Goal: Information Seeking & Learning: Learn about a topic

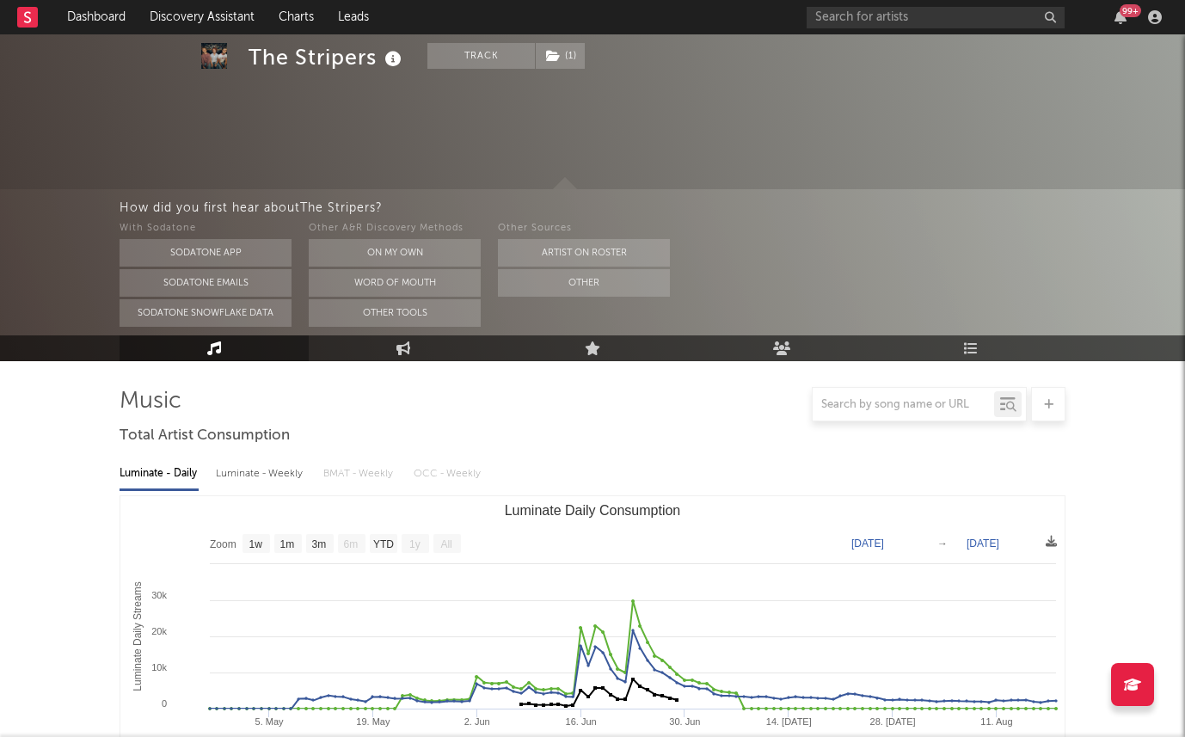
select select "1w"
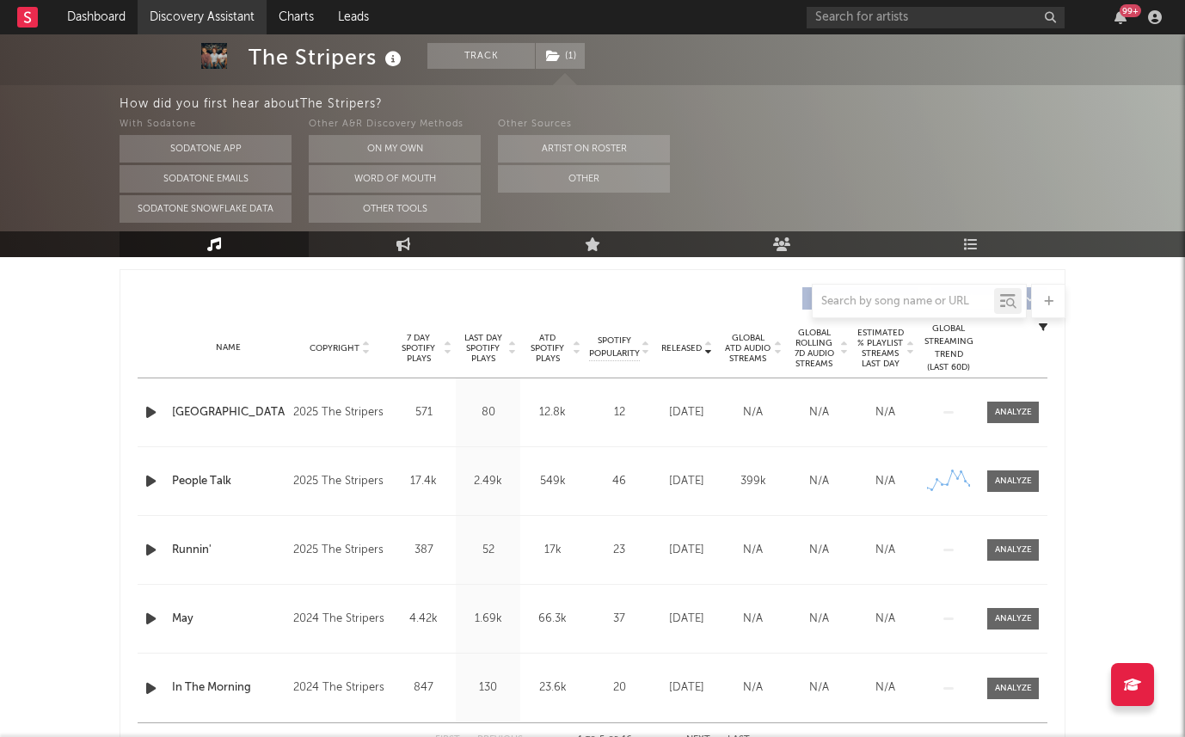
click at [183, 15] on link "Discovery Assistant" at bounding box center [202, 17] width 129 height 34
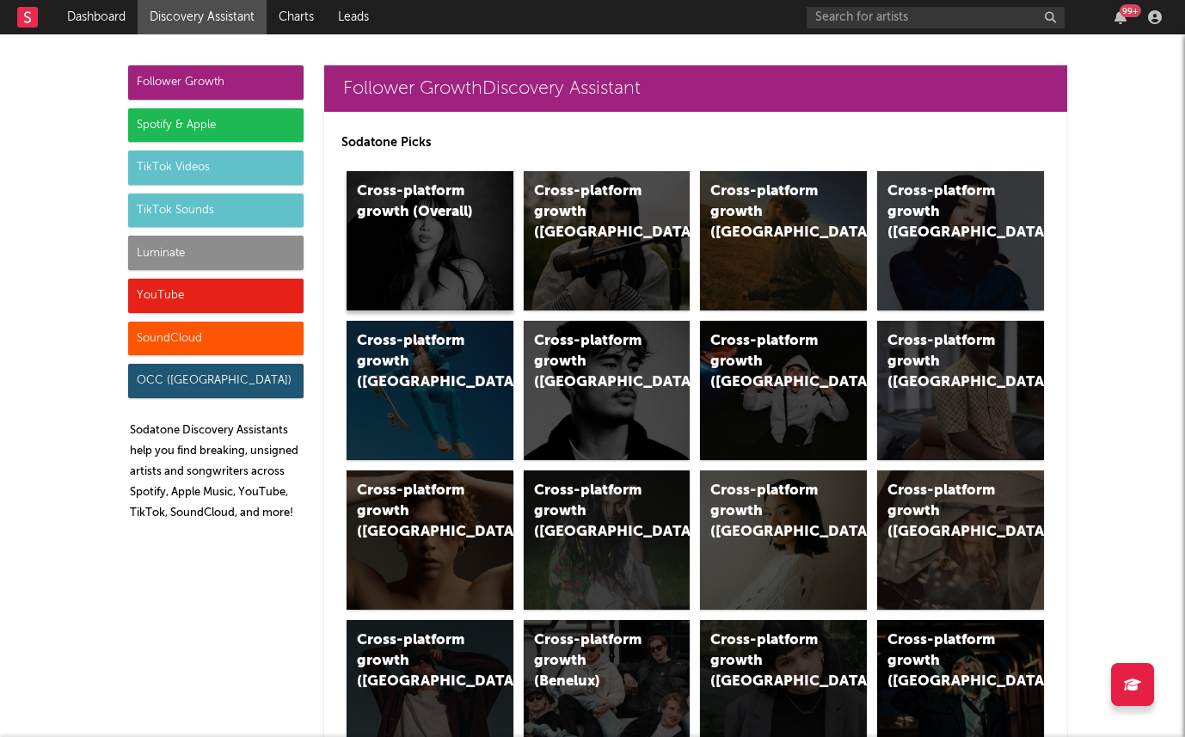
click at [466, 206] on div "Cross-platform growth (Overall)" at bounding box center [415, 201] width 117 height 41
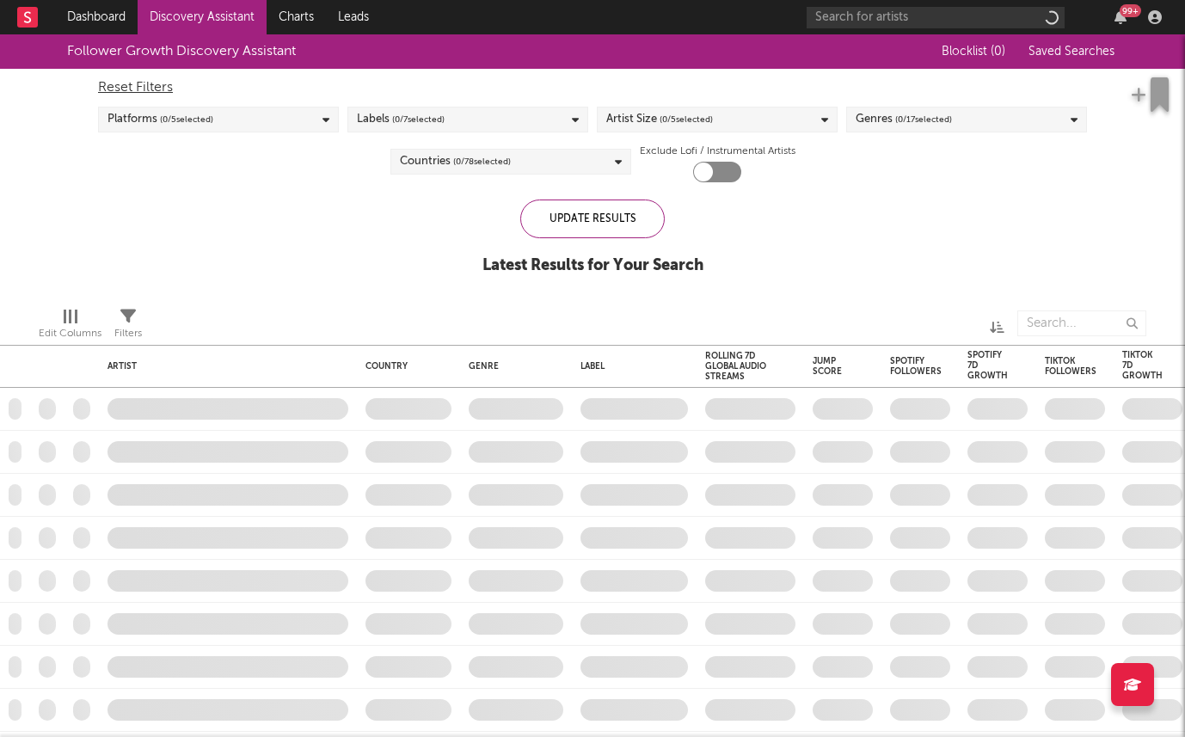
checkbox input "true"
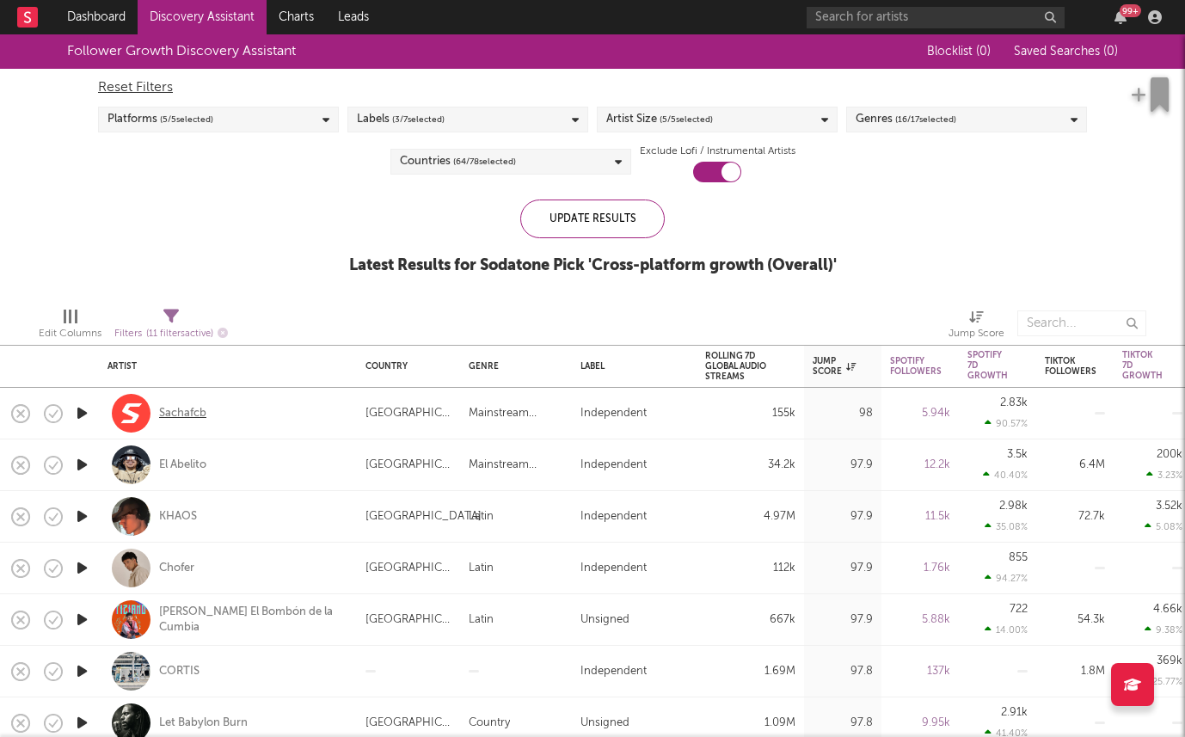
click at [188, 410] on div "Sachafcb" at bounding box center [182, 413] width 47 height 15
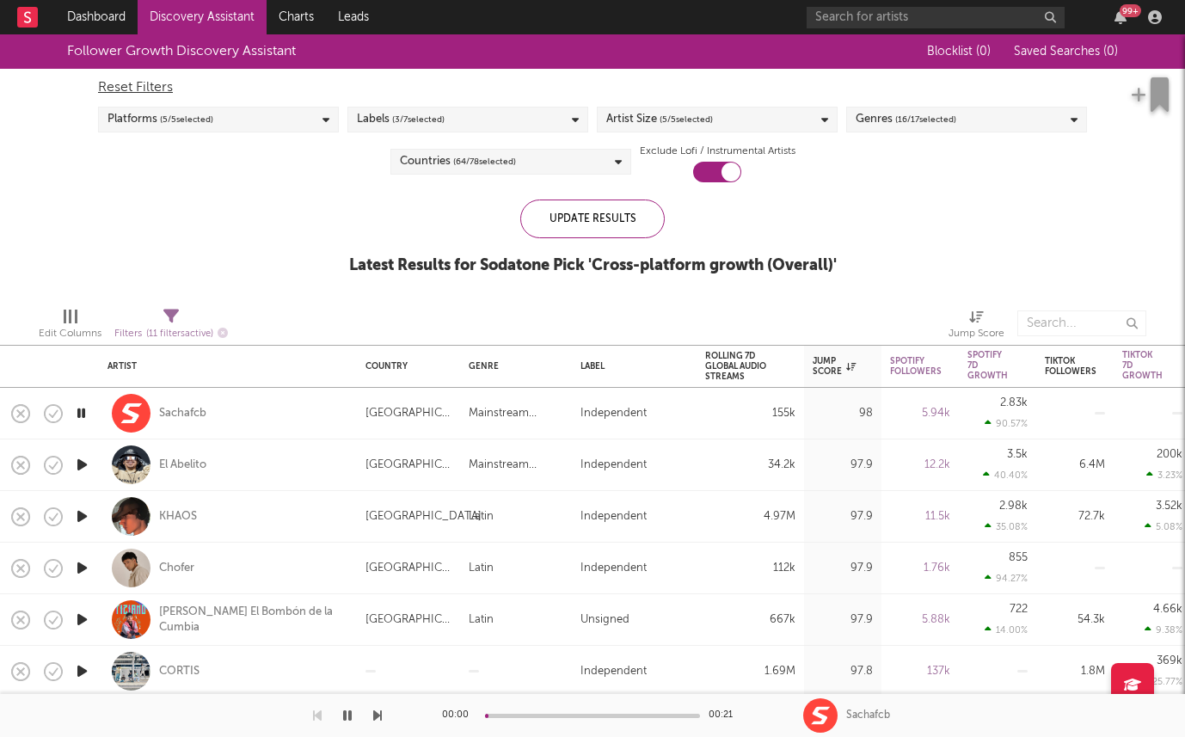
click at [82, 514] on icon "button" at bounding box center [82, 517] width 18 height 22
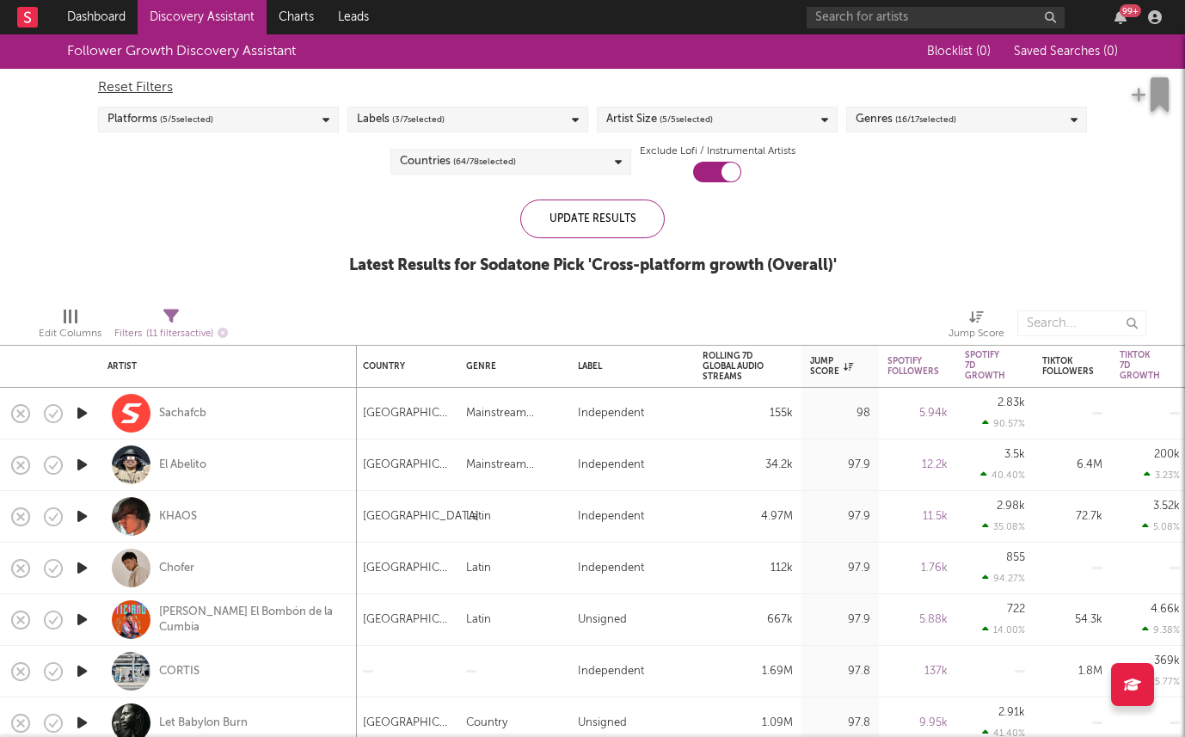
click at [218, 126] on div "Platforms ( 5 / 5 selected)" at bounding box center [218, 120] width 241 height 26
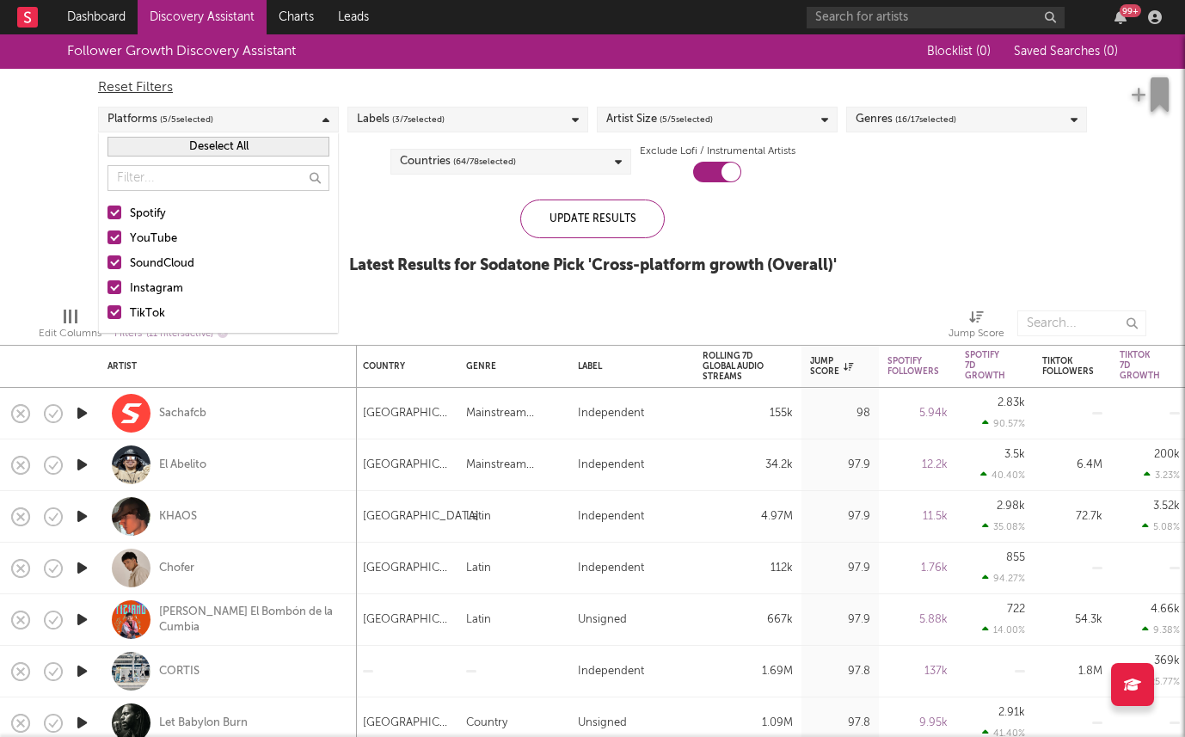
click at [422, 120] on span "( 3 / 7 selected)" at bounding box center [418, 119] width 52 height 21
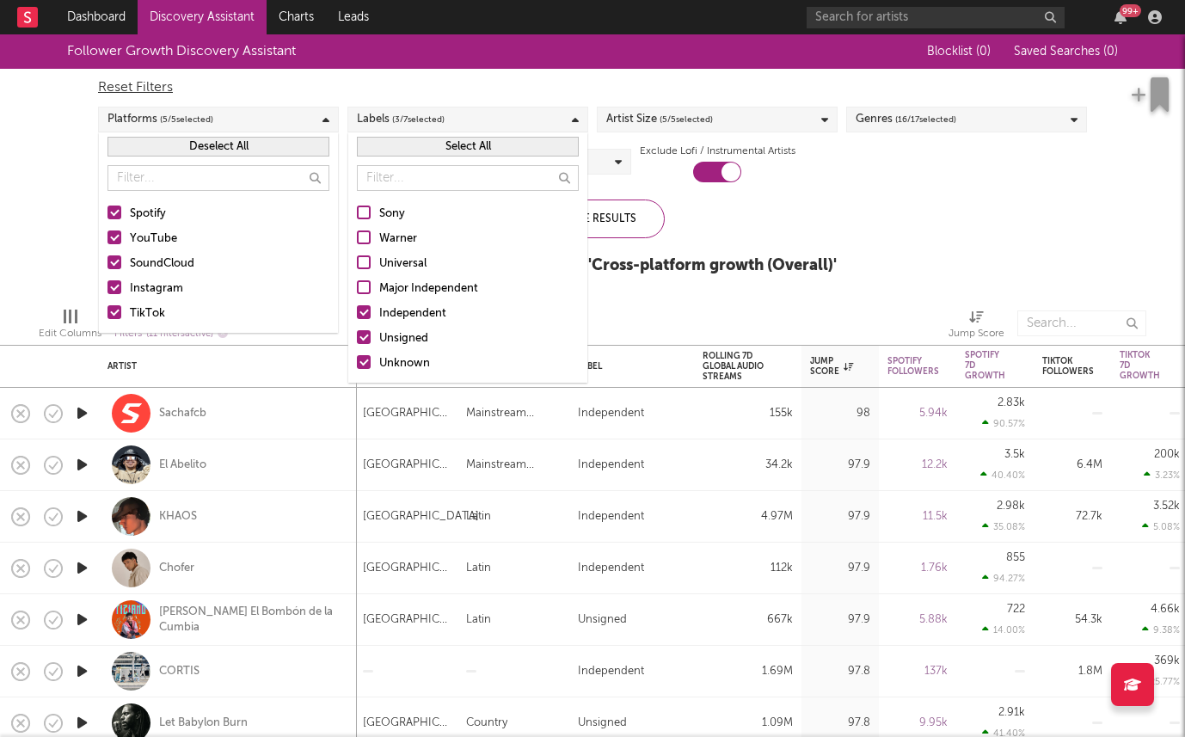
click at [366, 306] on div at bounding box center [364, 312] width 14 height 14
click at [357, 306] on input "Independent" at bounding box center [357, 314] width 0 height 21
click at [312, 114] on div "Platforms ( 5 / 5 selected)" at bounding box center [218, 120] width 241 height 26
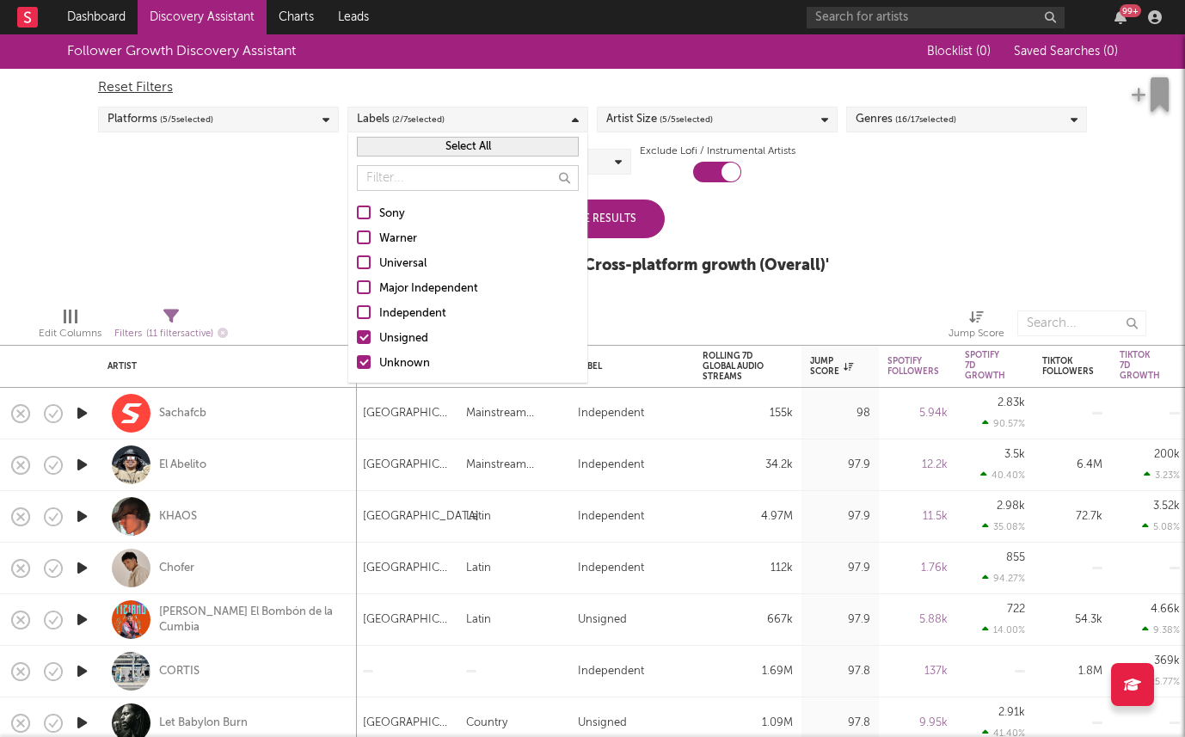
click at [439, 126] on span "( 2 / 7 selected)" at bounding box center [418, 119] width 52 height 21
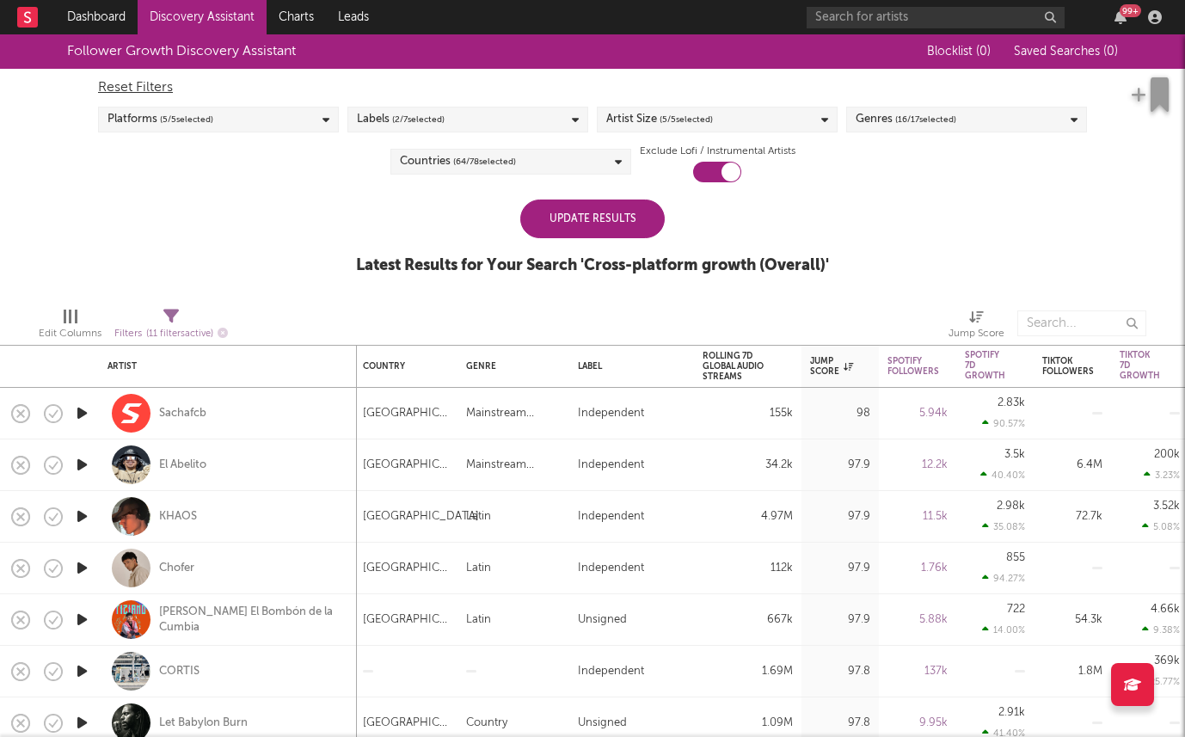
click at [562, 217] on div "Update Results" at bounding box center [592, 219] width 144 height 39
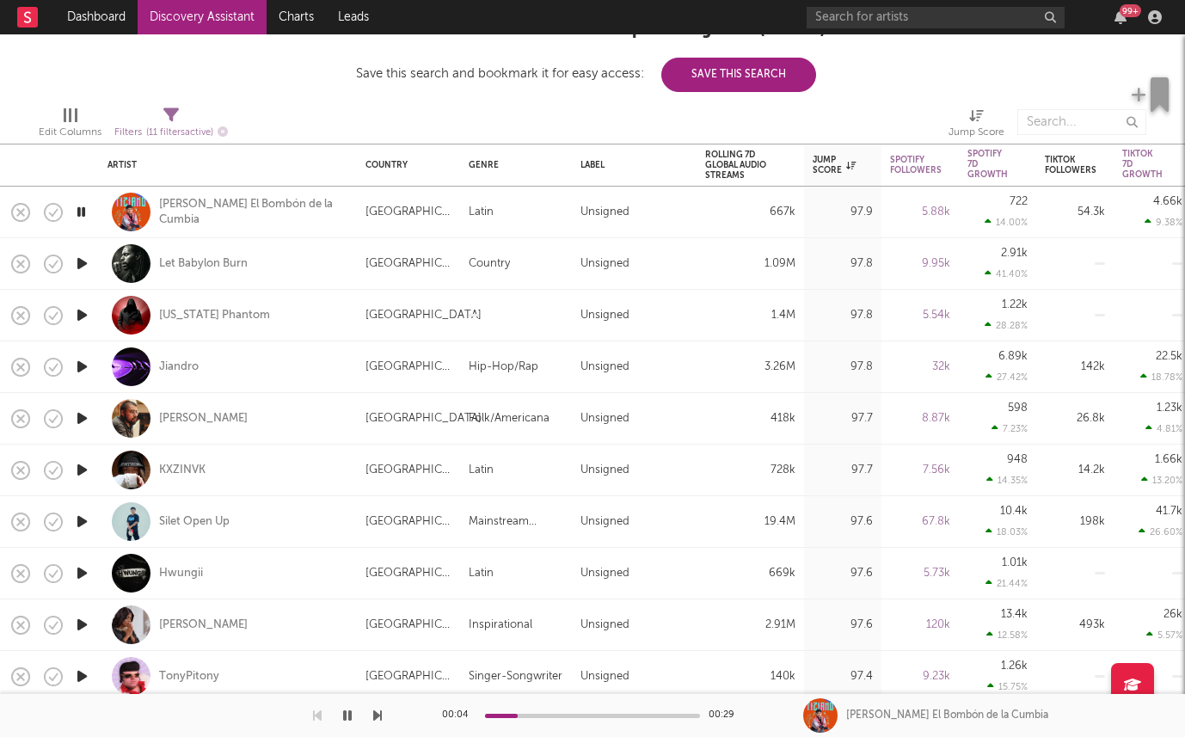
click at [76, 366] on icon "button" at bounding box center [82, 367] width 18 height 22
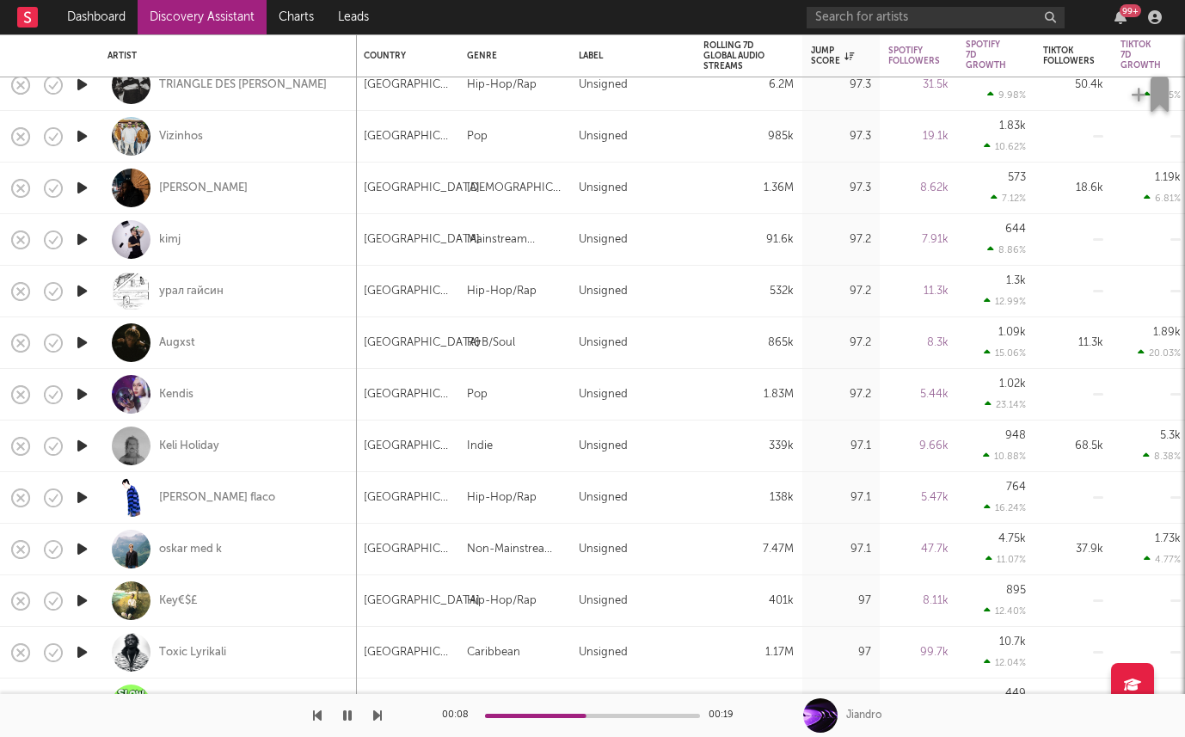
click at [82, 494] on icon "button" at bounding box center [82, 498] width 18 height 22
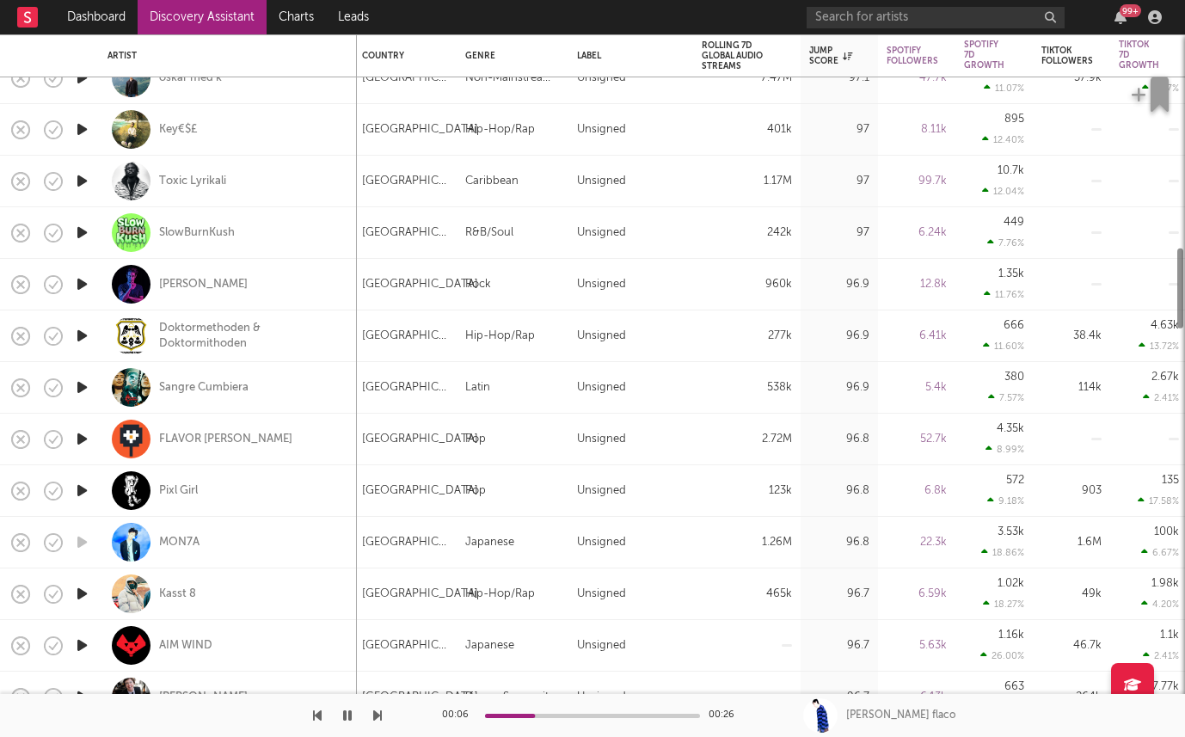
click at [82, 494] on icon "button" at bounding box center [82, 491] width 18 height 22
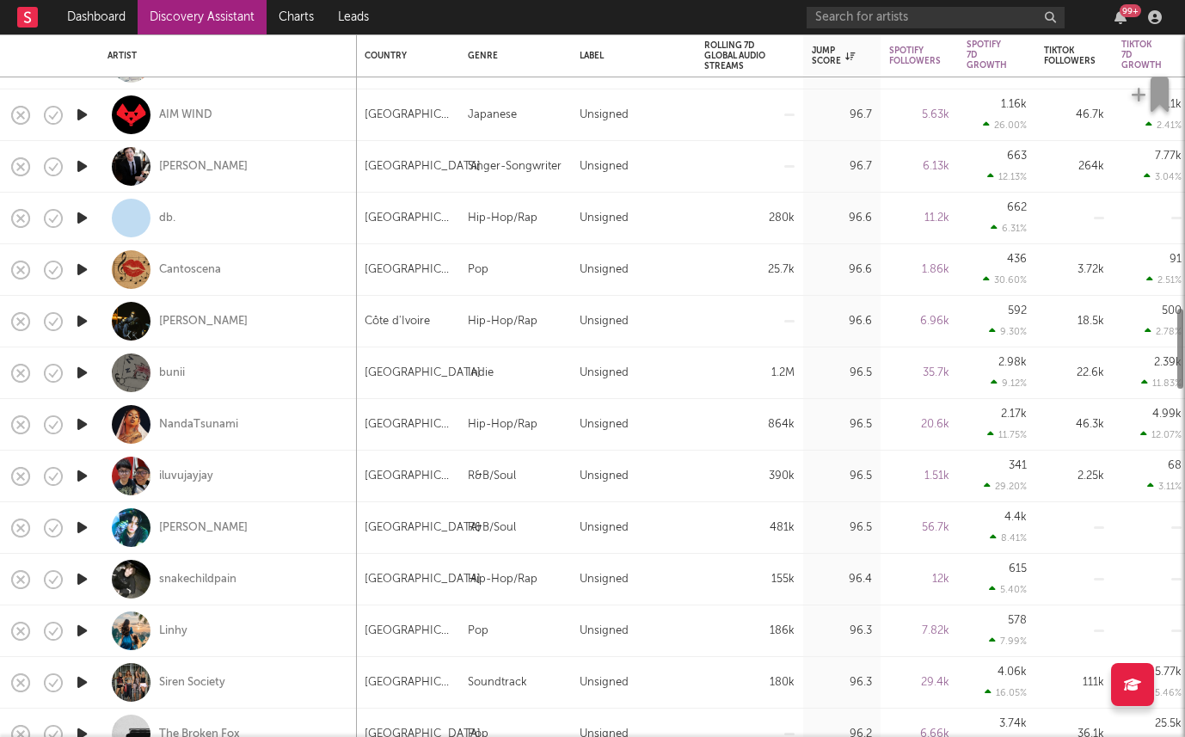
click at [81, 521] on icon "button" at bounding box center [82, 528] width 18 height 22
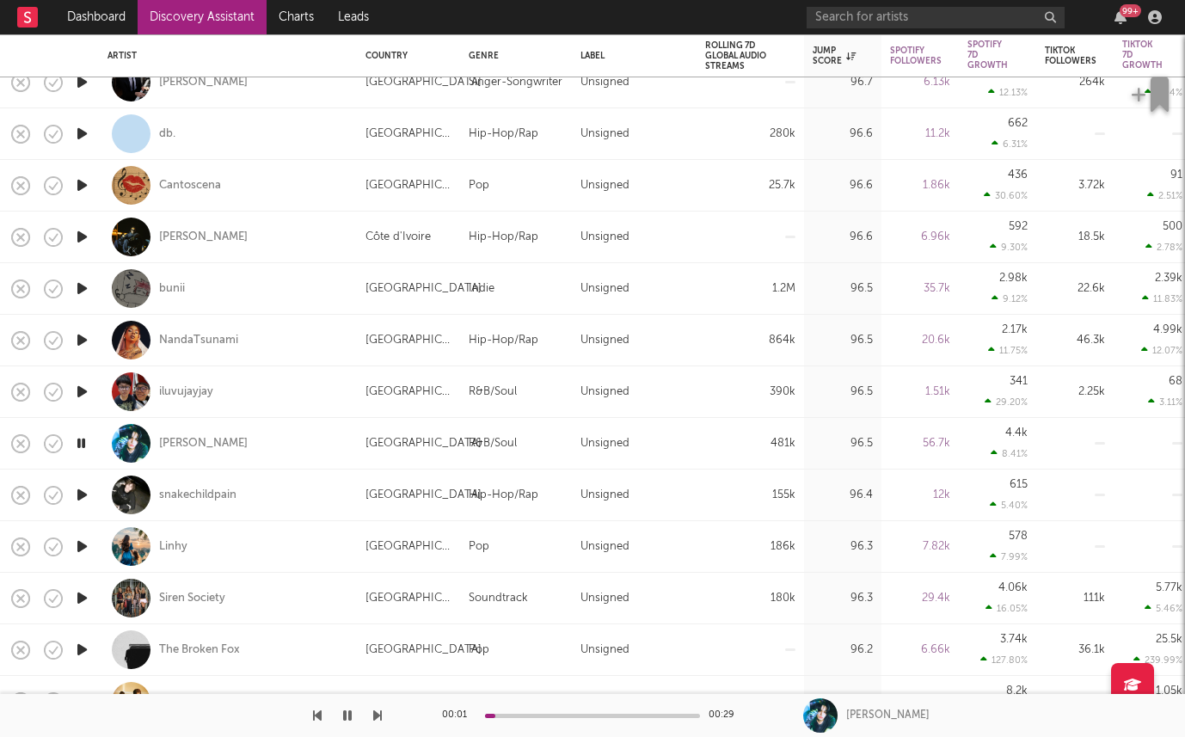
click at [85, 492] on icon "button" at bounding box center [82, 495] width 18 height 22
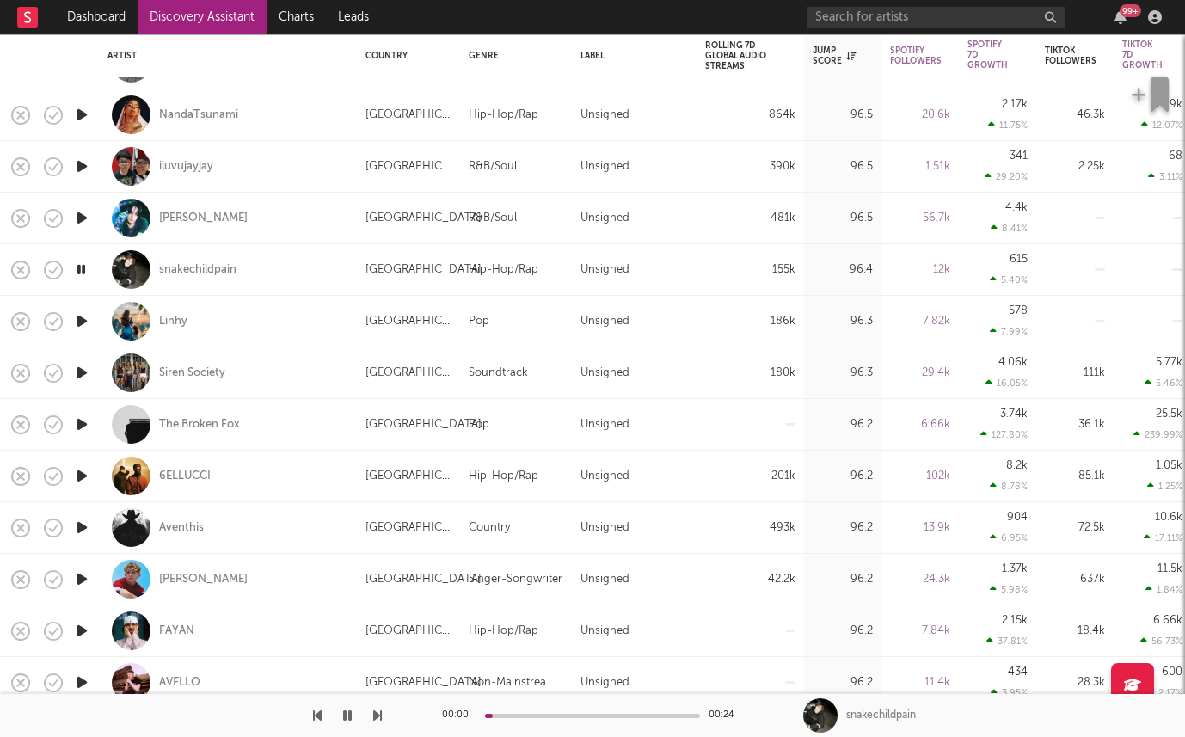
click at [79, 423] on icon "button" at bounding box center [82, 425] width 18 height 22
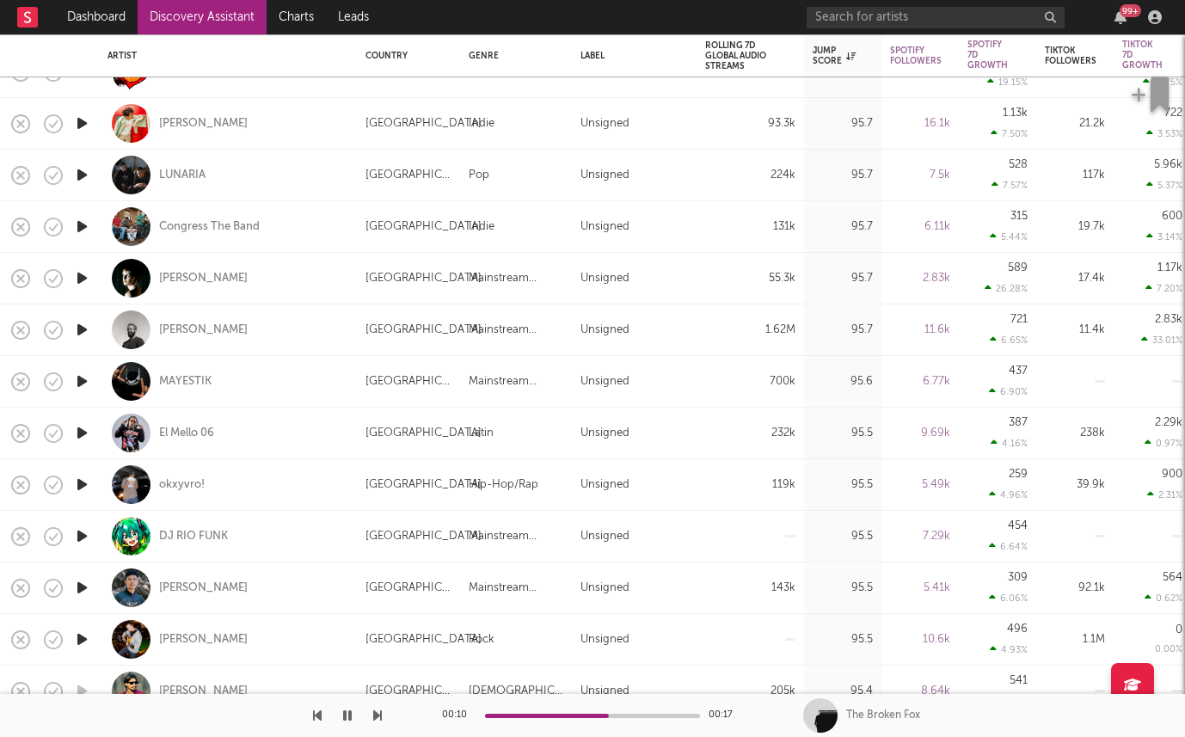
click at [78, 277] on icon "button" at bounding box center [82, 278] width 18 height 22
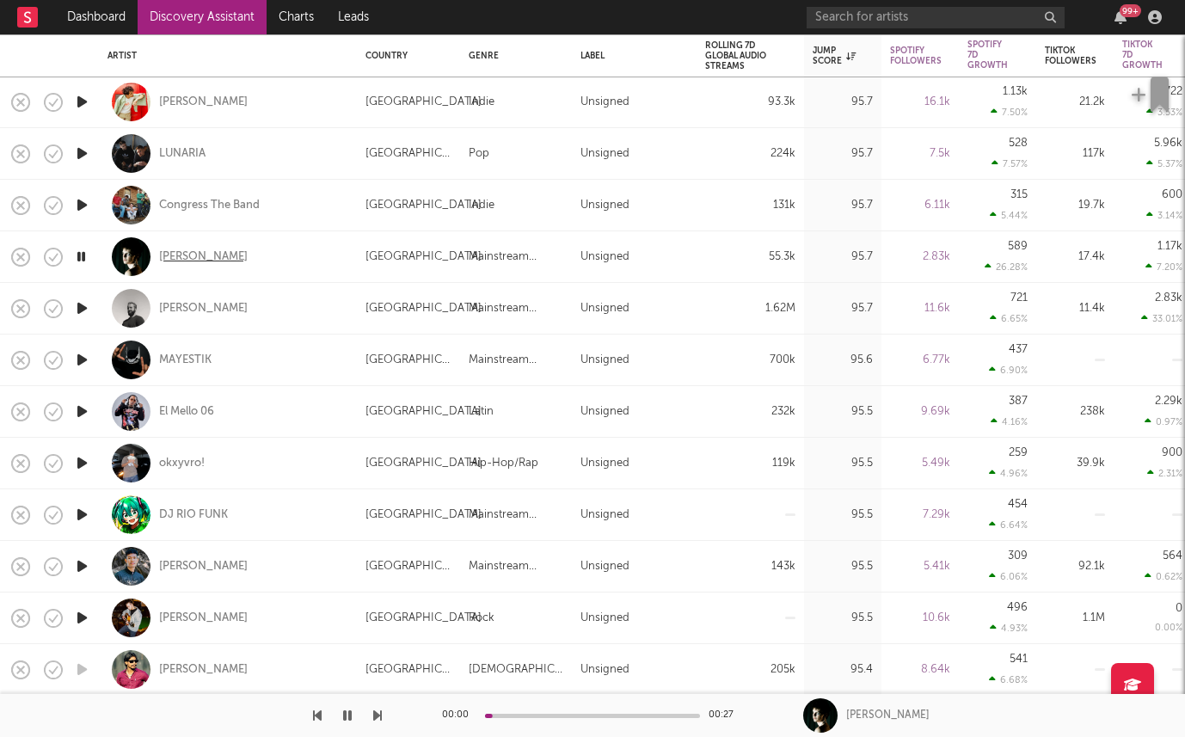
click at [168, 255] on div "BRAYTON" at bounding box center [203, 256] width 89 height 15
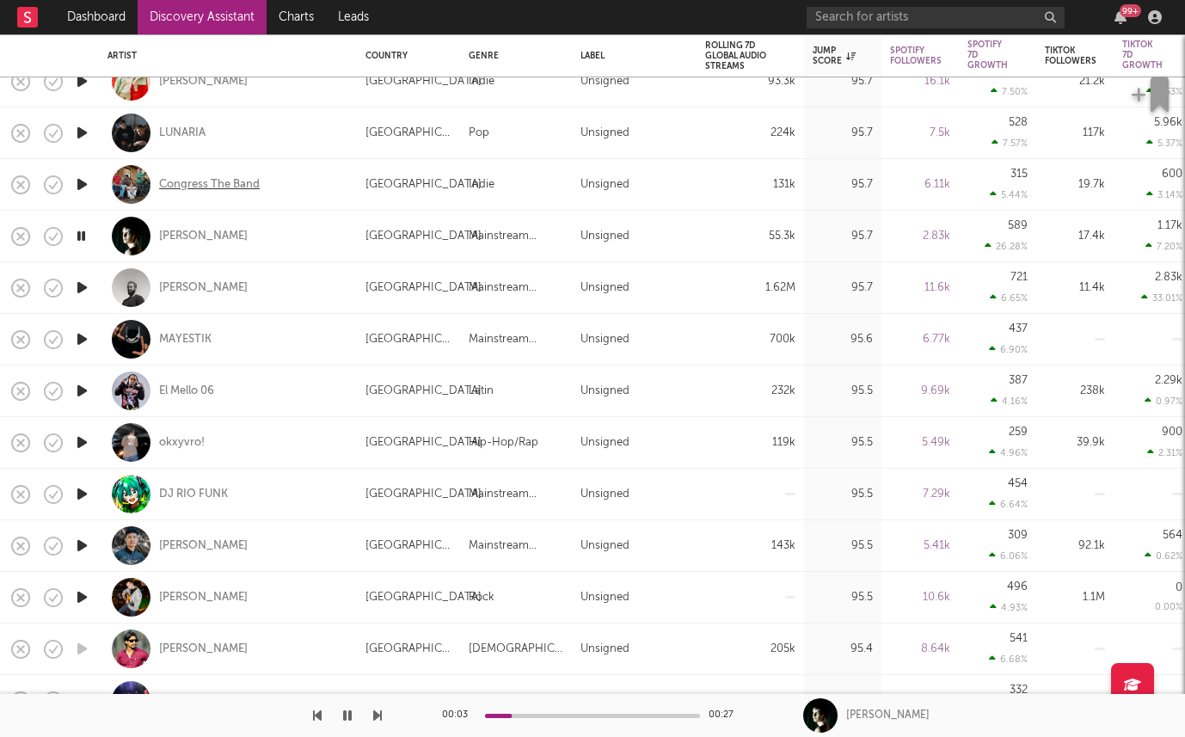
click at [169, 180] on div "Congress The Band" at bounding box center [209, 184] width 101 height 15
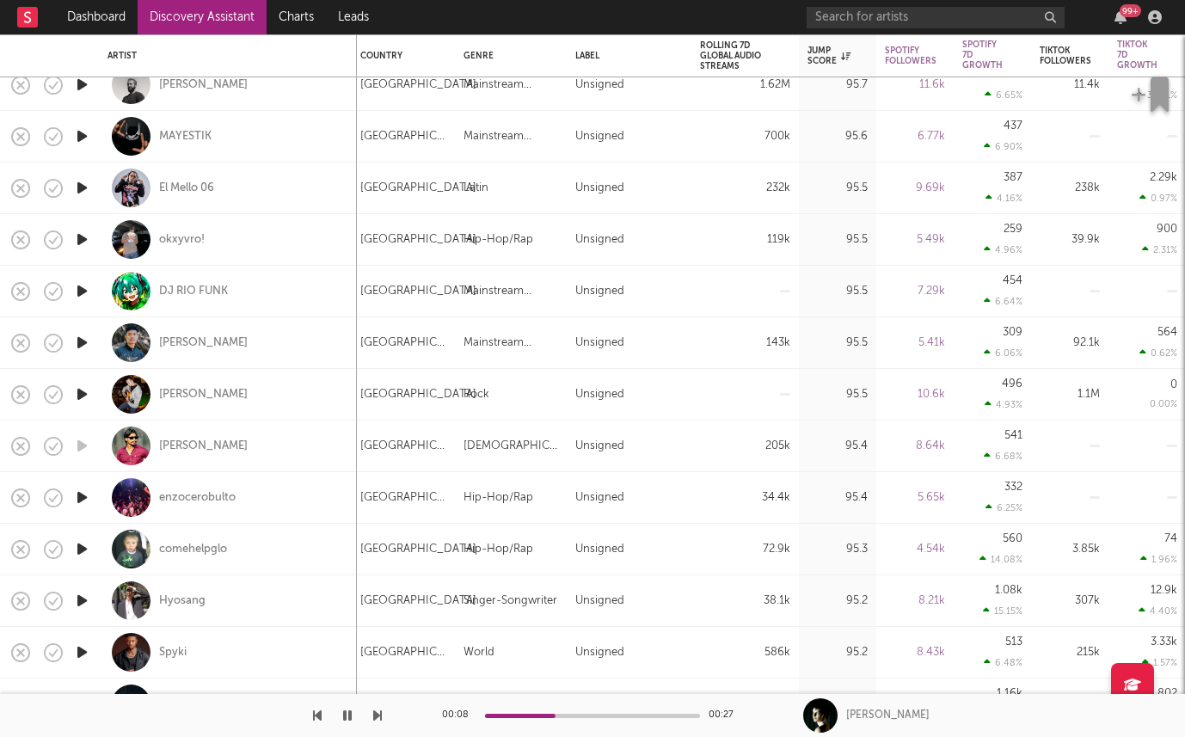
click at [79, 501] on icon "button" at bounding box center [82, 498] width 18 height 22
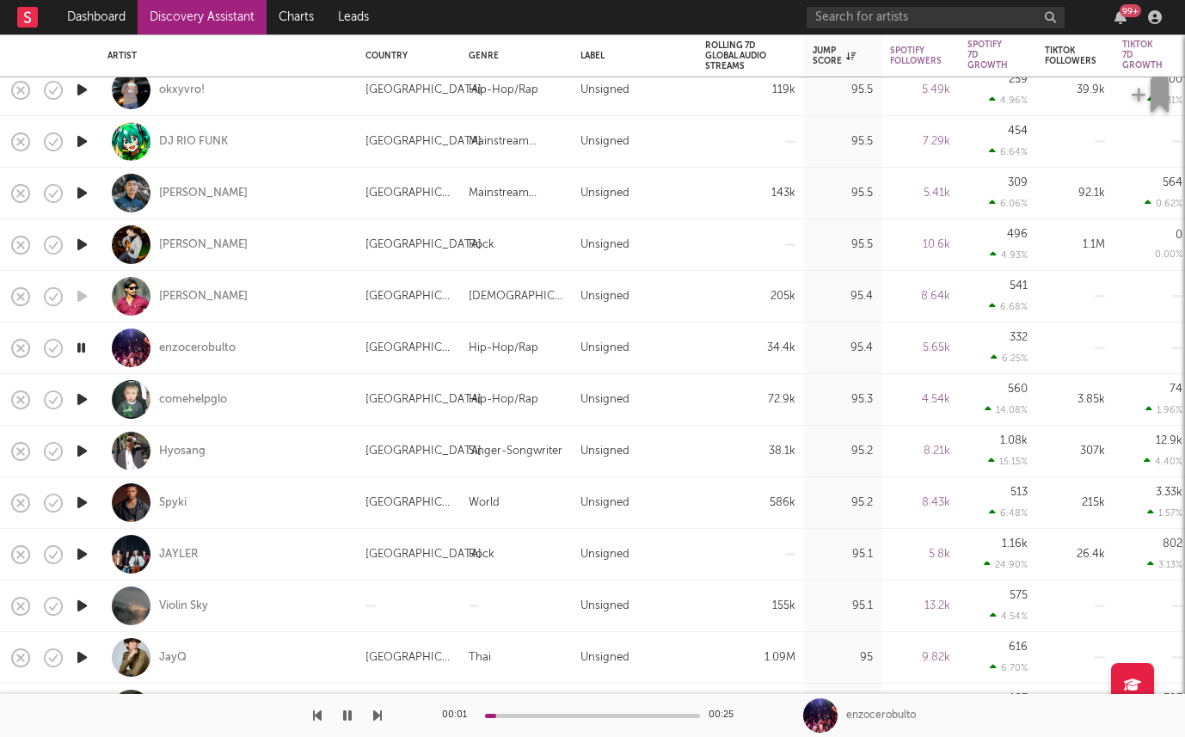
click at [80, 454] on icon "button" at bounding box center [82, 451] width 18 height 22
click at [86, 609] on icon "button" at bounding box center [82, 606] width 18 height 22
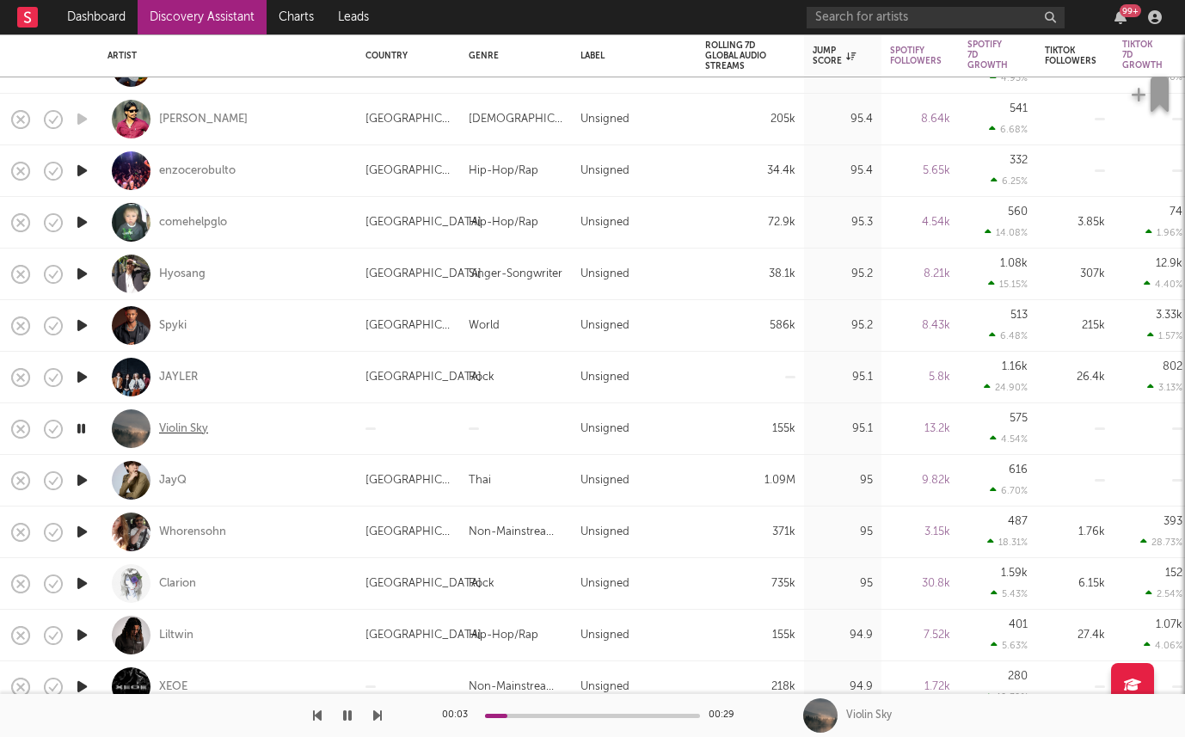
click at [181, 422] on div "Violin Sky" at bounding box center [183, 428] width 49 height 15
click at [80, 524] on icon "button" at bounding box center [82, 532] width 18 height 22
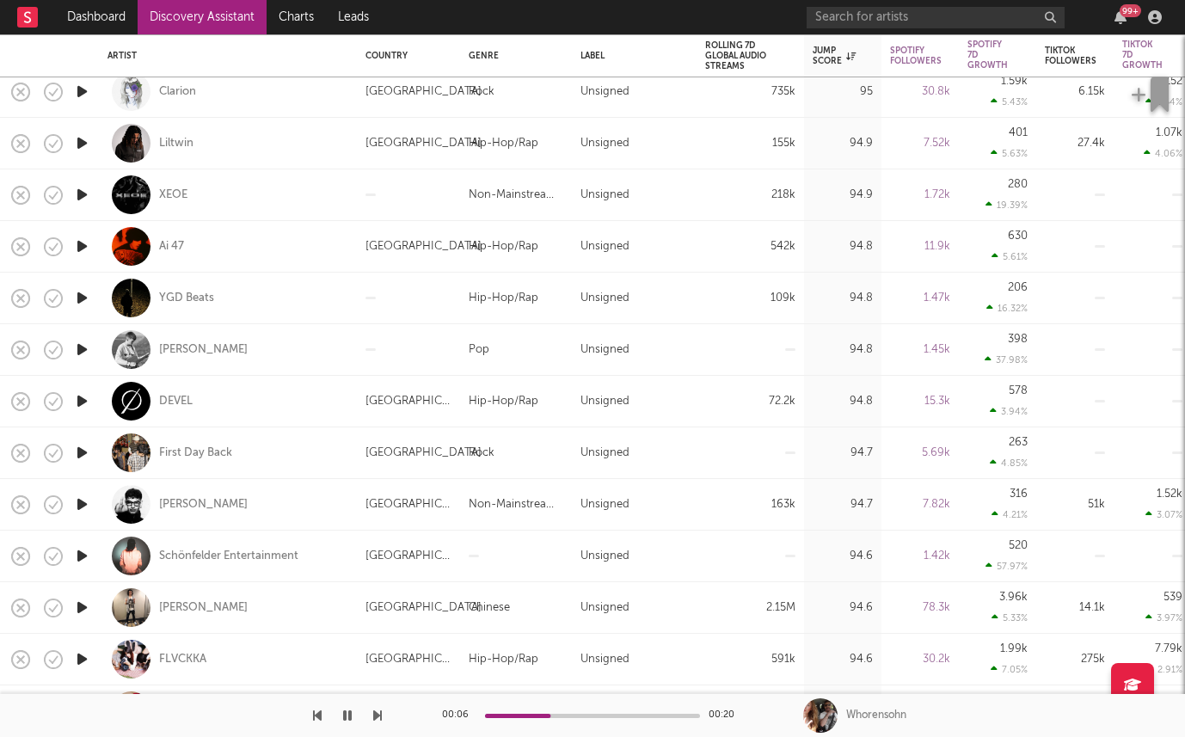
click at [83, 458] on icon "button" at bounding box center [82, 453] width 18 height 22
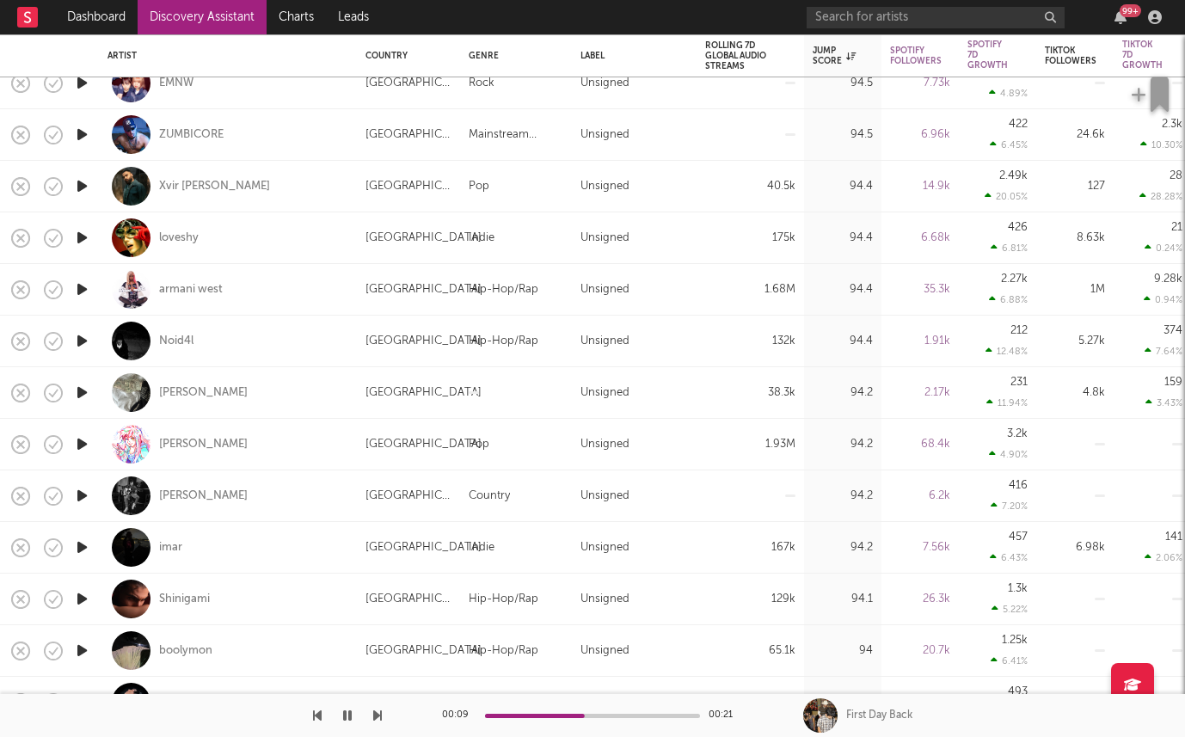
click at [82, 391] on icon "button" at bounding box center [82, 393] width 18 height 22
click at [78, 232] on icon "button" at bounding box center [82, 238] width 18 height 22
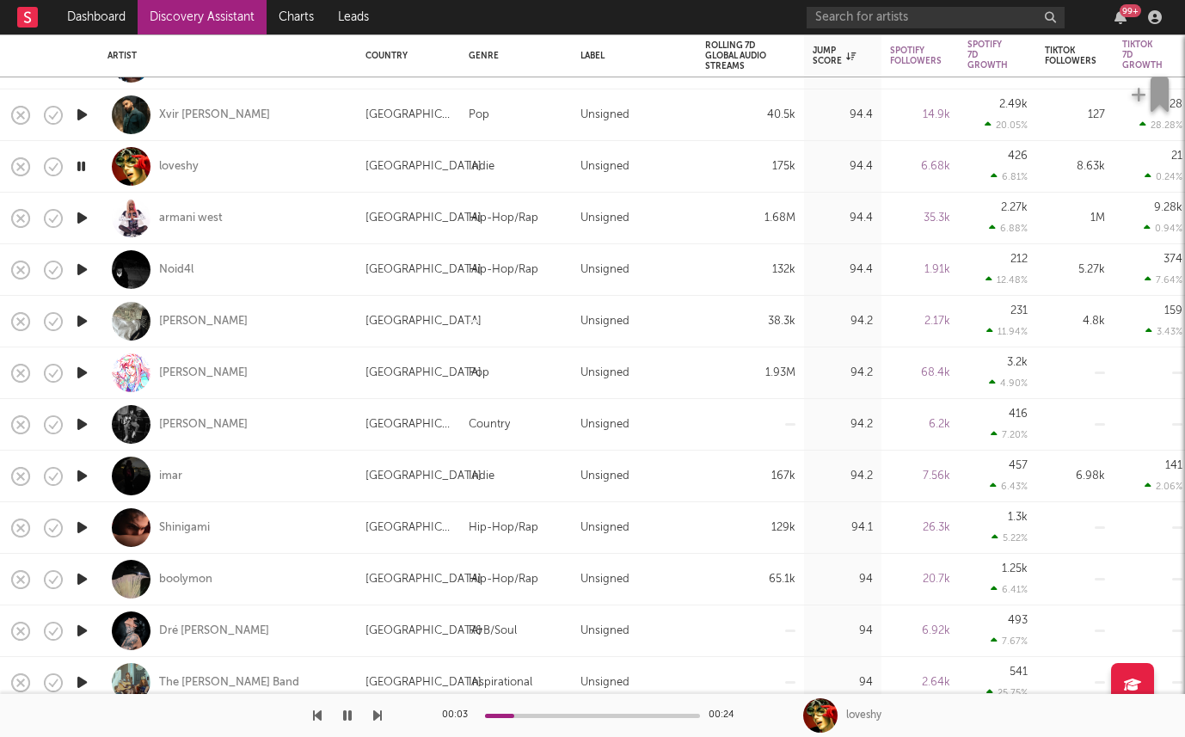
click at [80, 472] on icon "button" at bounding box center [82, 476] width 18 height 22
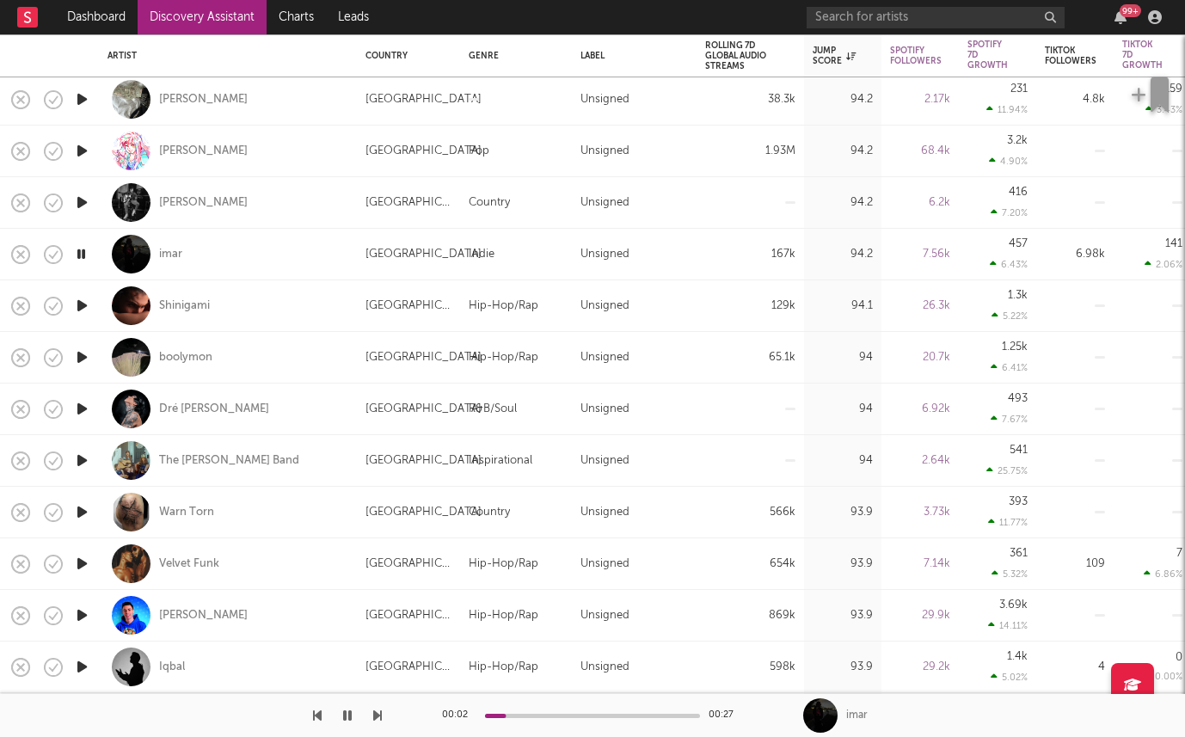
click at [84, 510] on icon "button" at bounding box center [82, 512] width 18 height 22
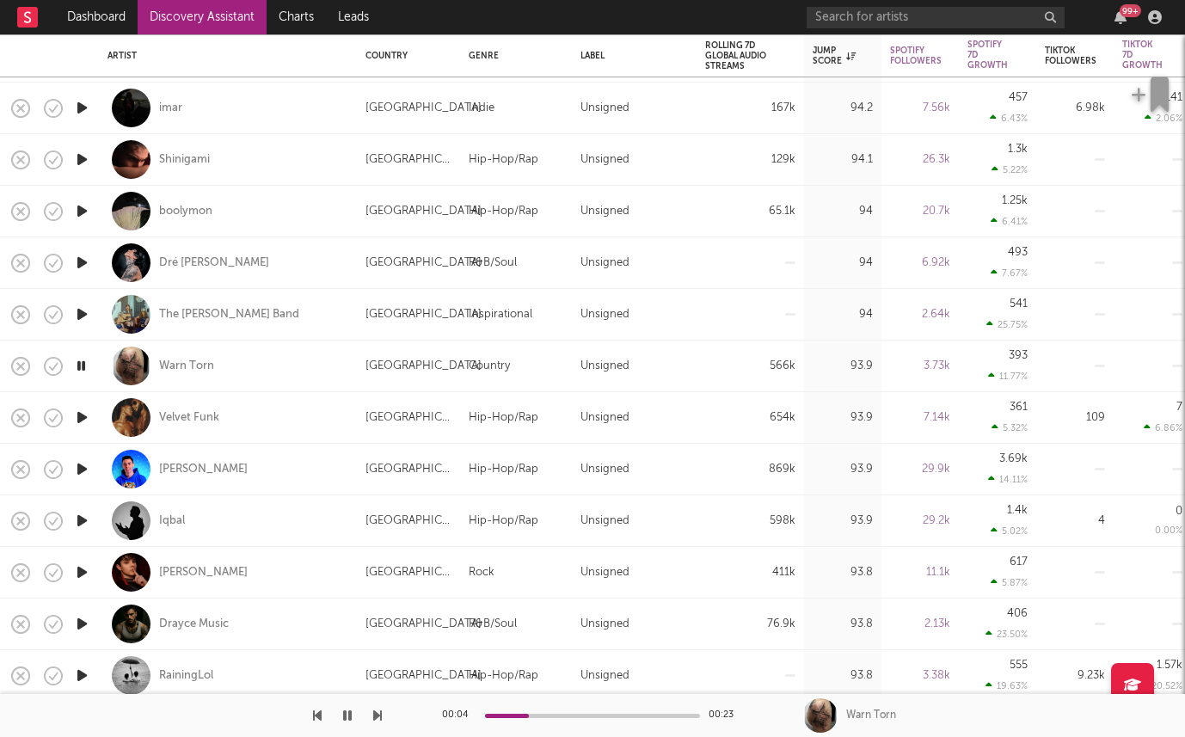
click at [88, 518] on icon "button" at bounding box center [82, 521] width 18 height 22
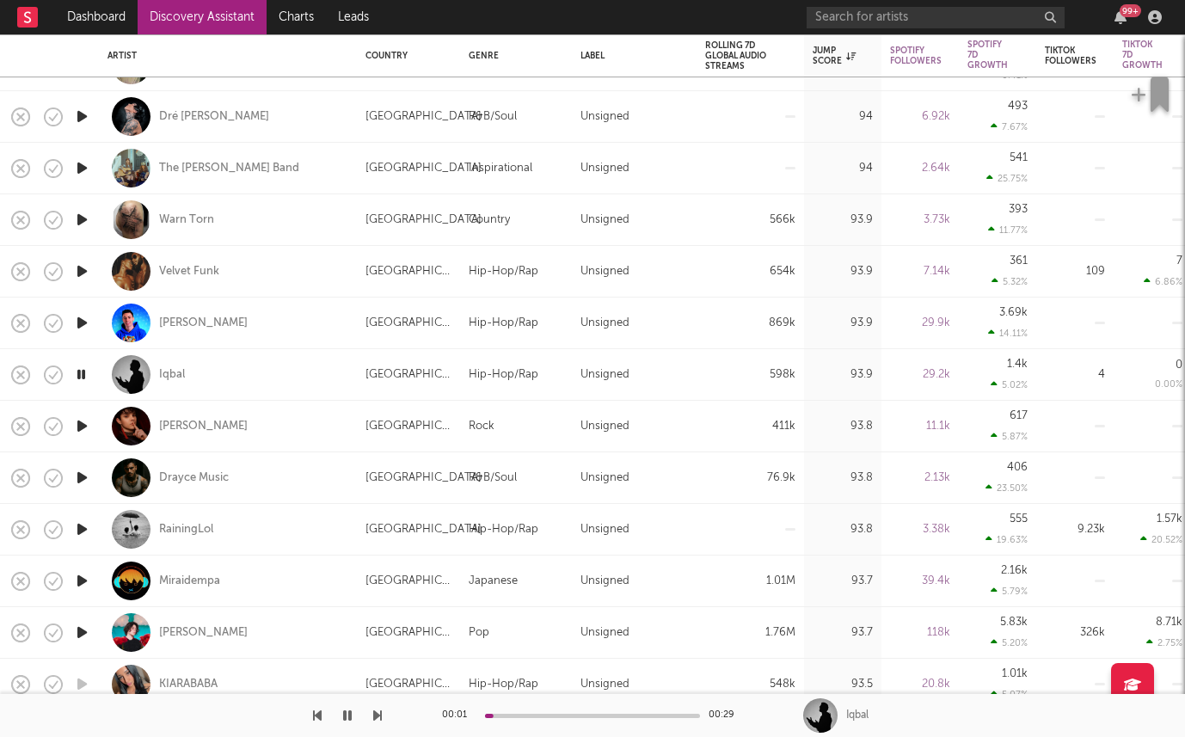
click at [82, 427] on icon "button" at bounding box center [82, 426] width 18 height 22
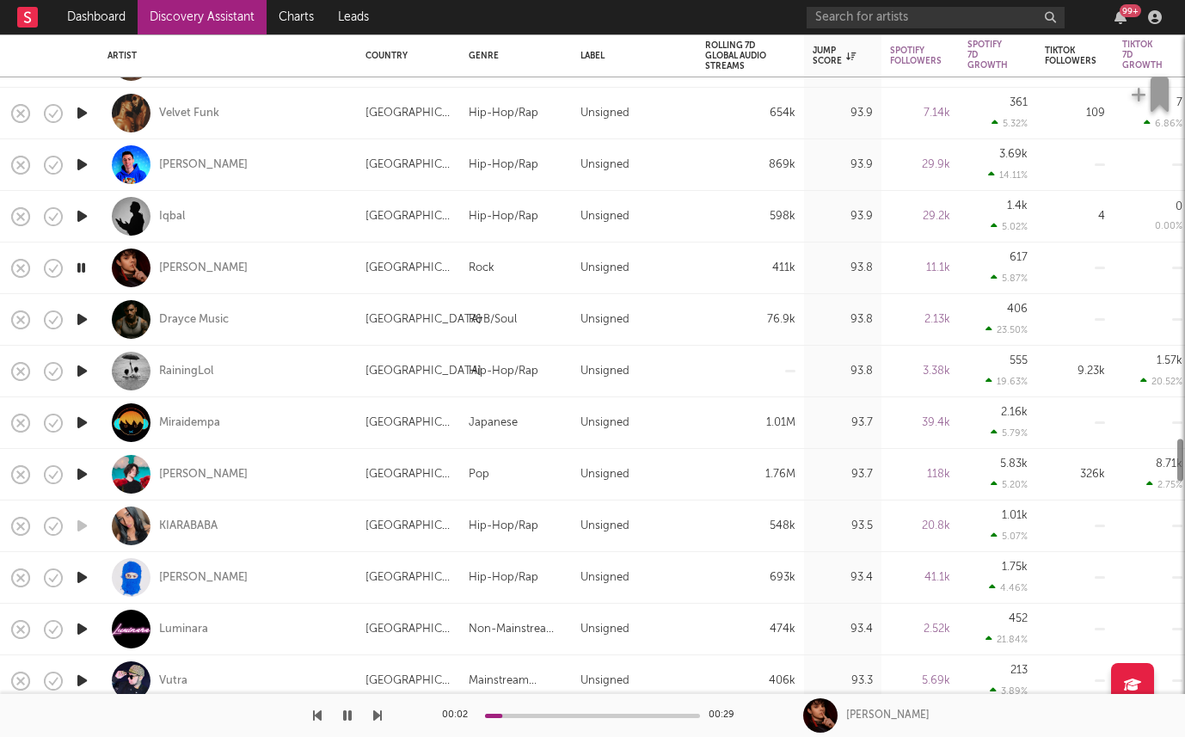
click at [79, 473] on icon "button" at bounding box center [82, 475] width 18 height 22
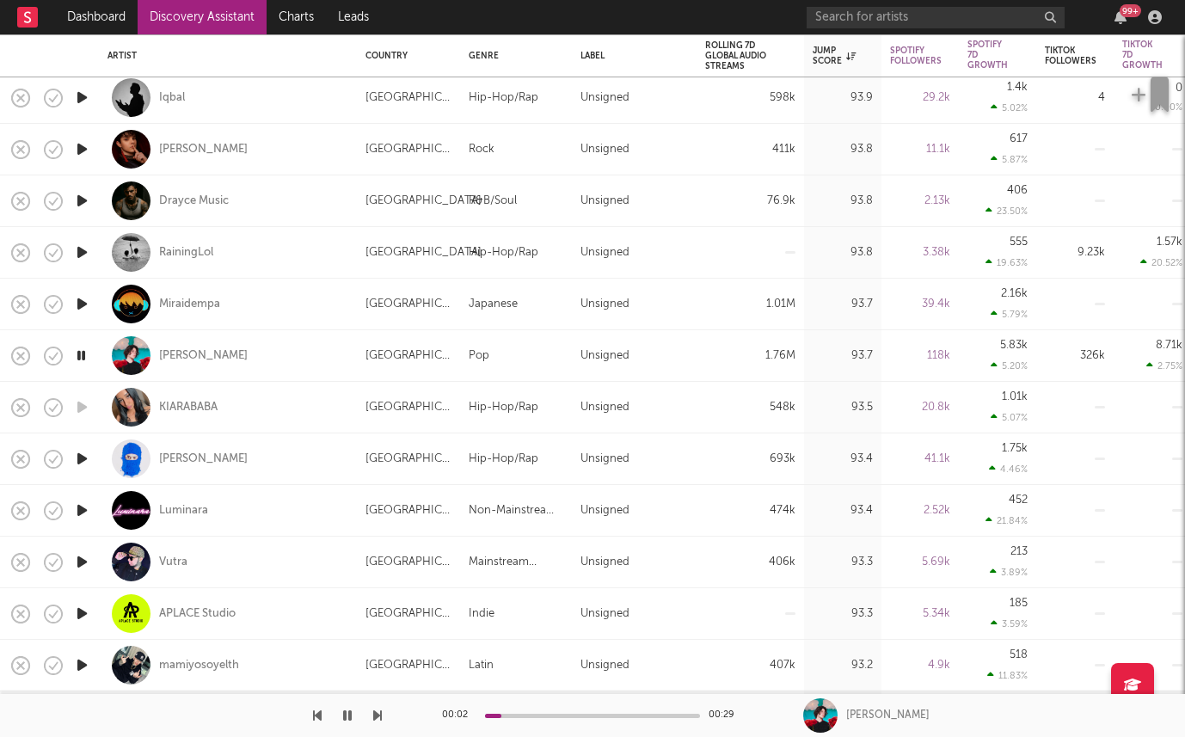
click at [77, 453] on icon "button" at bounding box center [82, 459] width 18 height 22
click at [75, 559] on icon "button" at bounding box center [82, 562] width 18 height 22
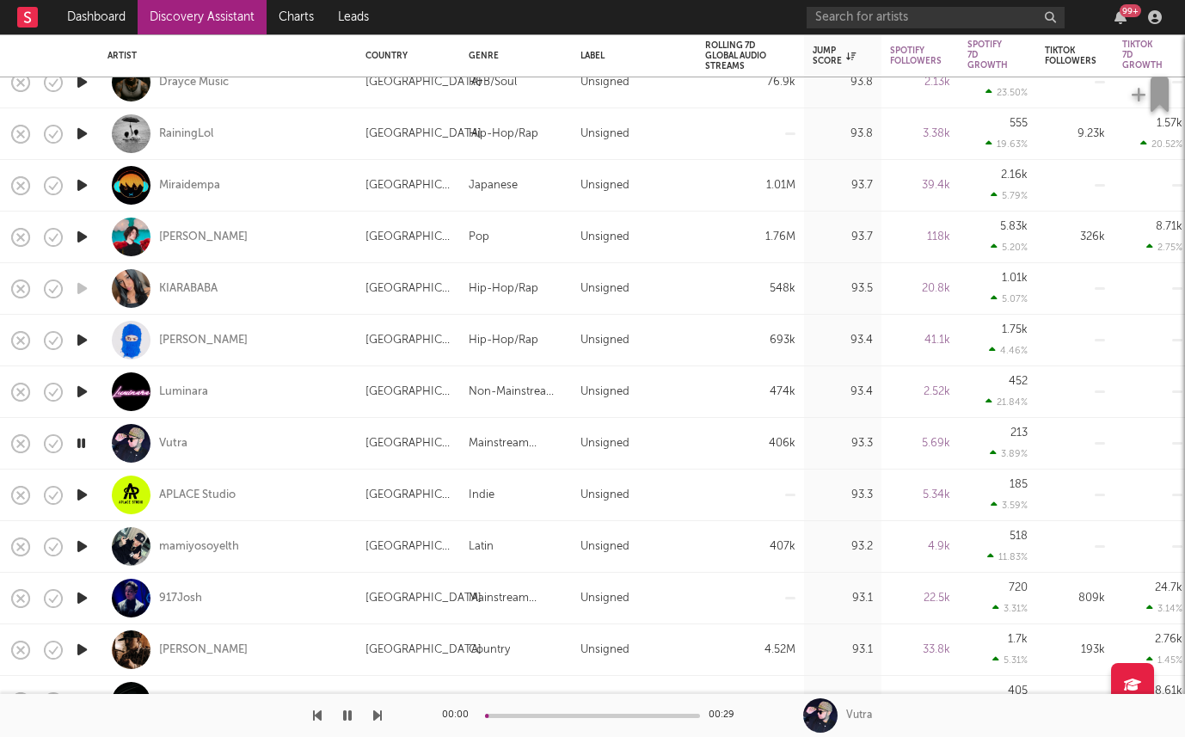
click at [77, 550] on icon "button" at bounding box center [82, 547] width 18 height 22
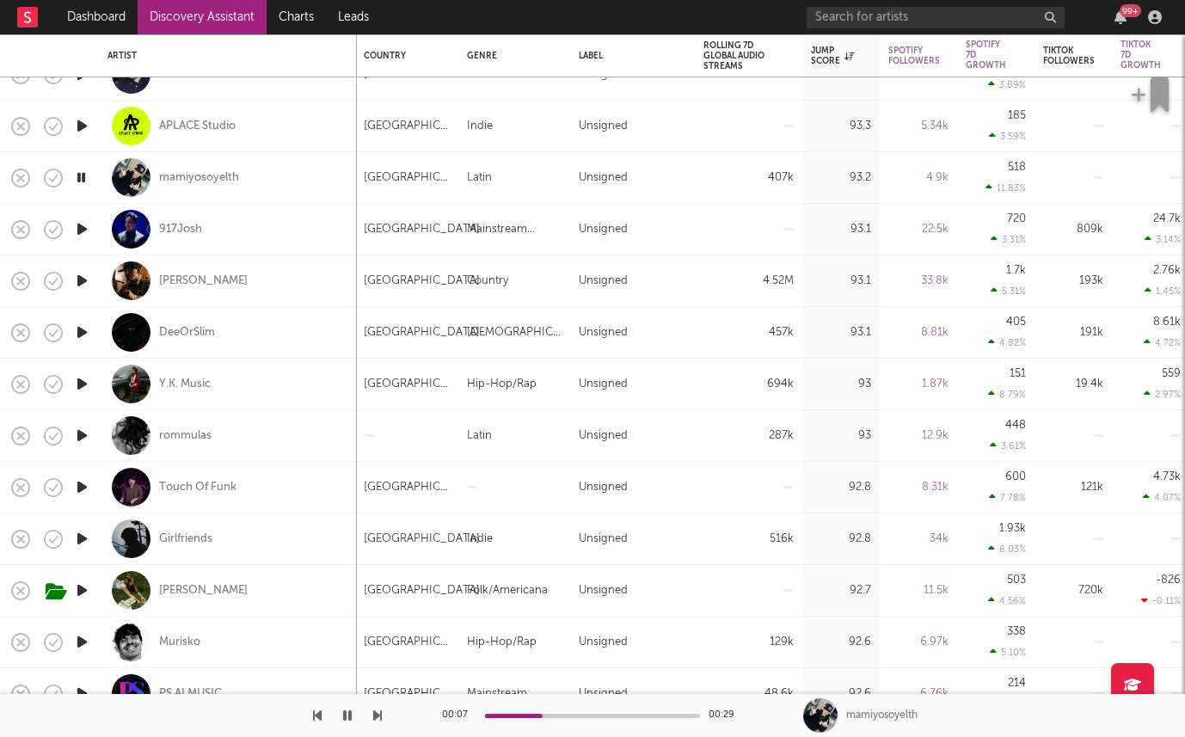
click at [83, 526] on div at bounding box center [82, 539] width 34 height 52
select select "1w"
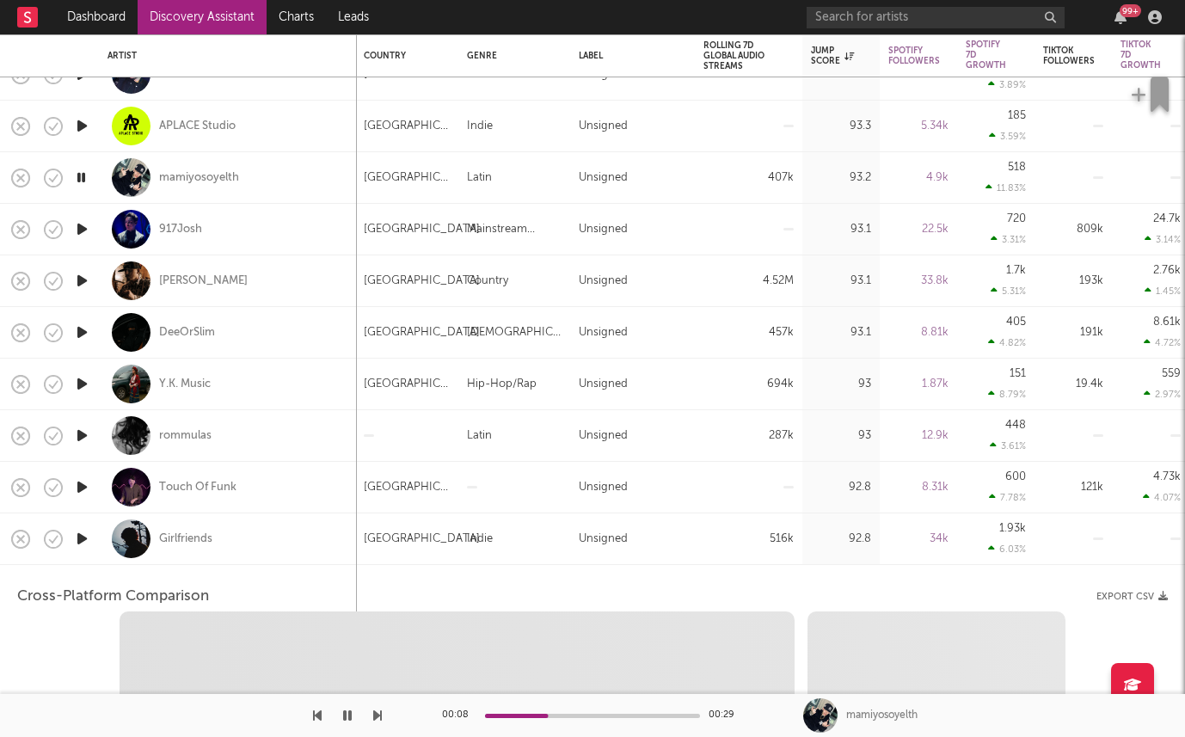
click at [84, 526] on div at bounding box center [82, 539] width 34 height 52
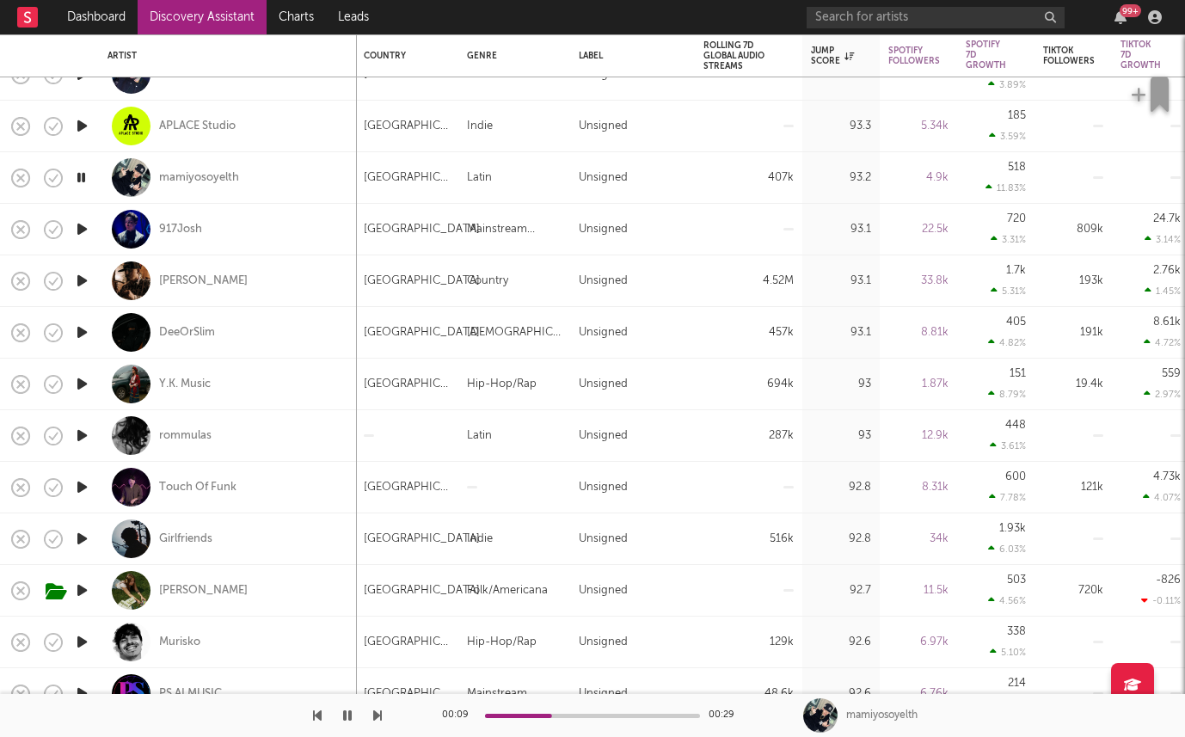
click at [82, 535] on icon "button" at bounding box center [82, 539] width 18 height 22
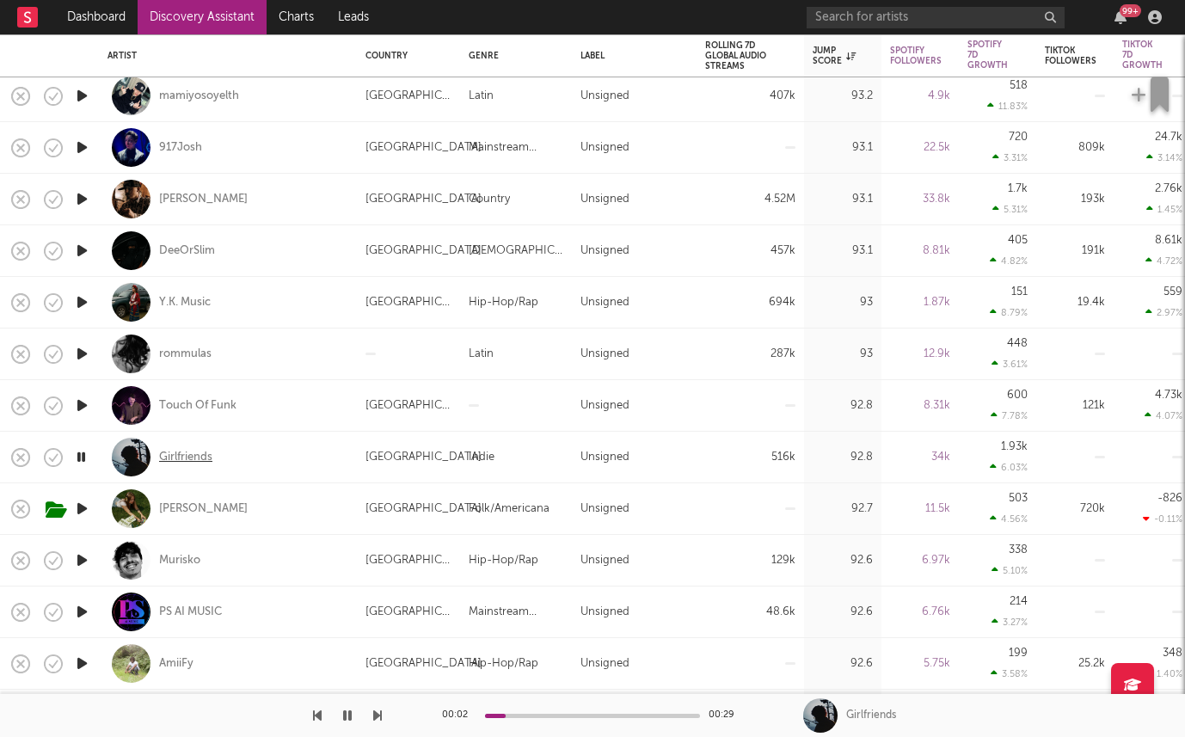
click at [169, 462] on div "Girlfriends" at bounding box center [185, 457] width 53 height 15
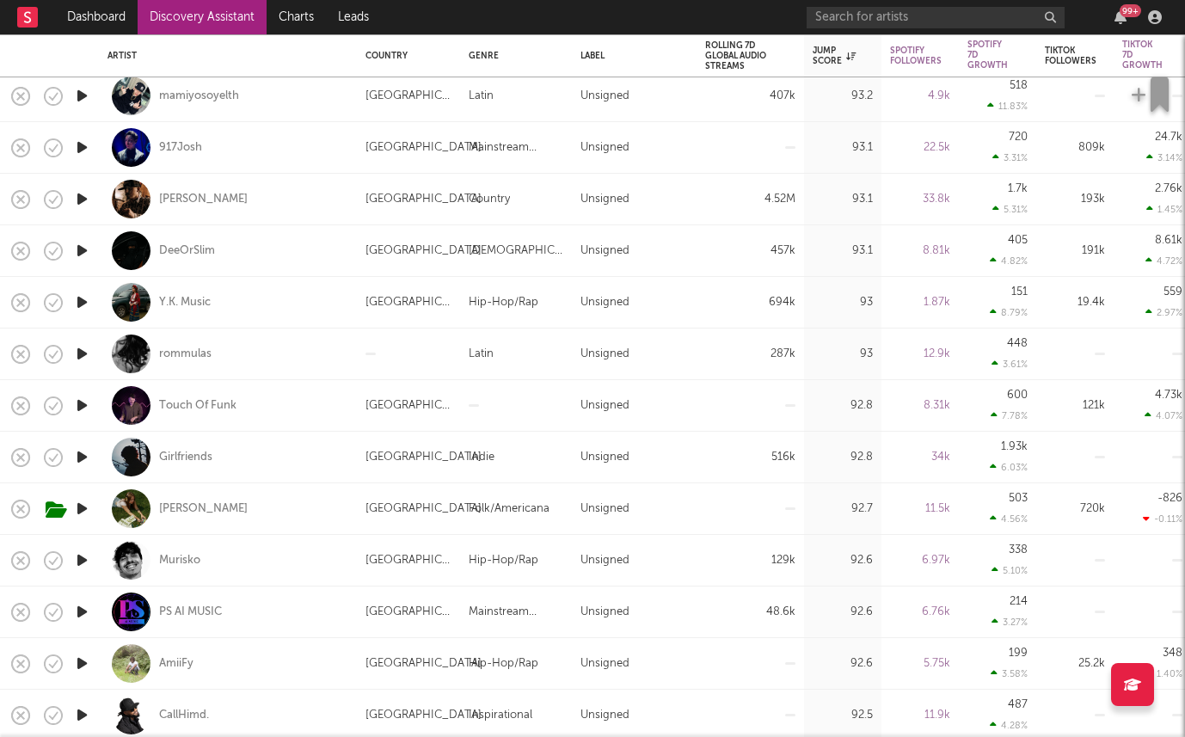
click at [73, 352] on icon "button" at bounding box center [82, 354] width 18 height 22
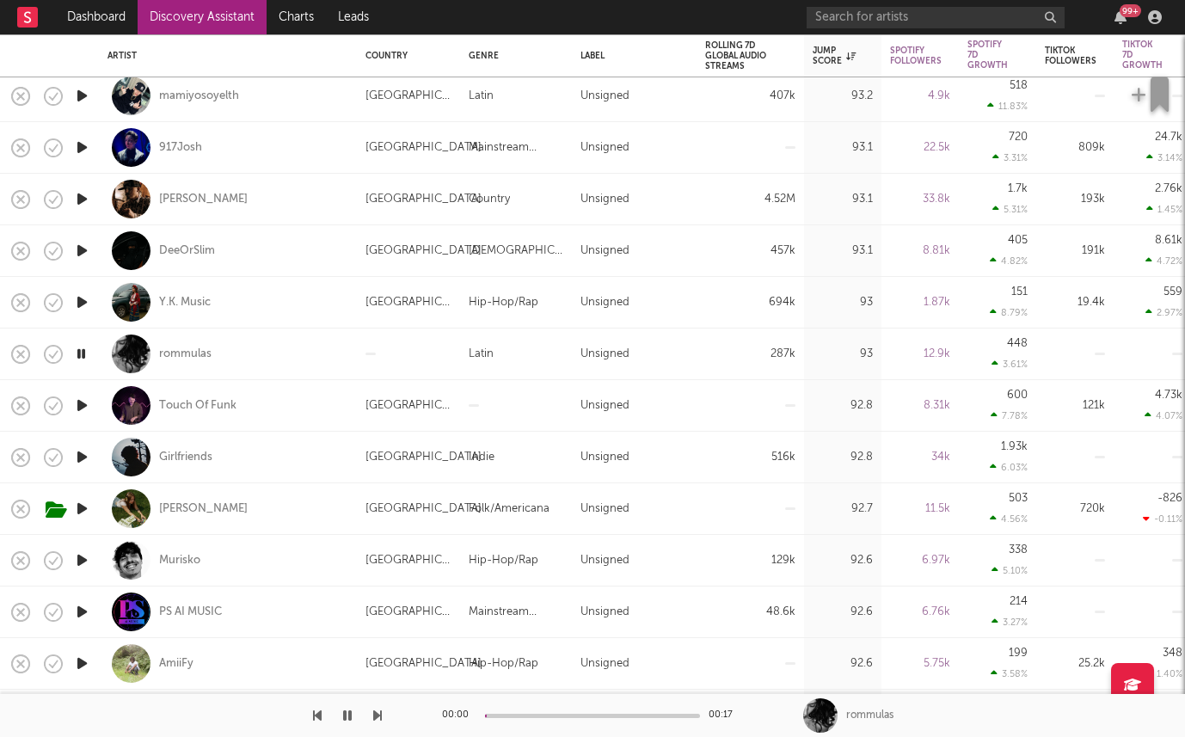
click at [77, 359] on icon "button" at bounding box center [81, 354] width 16 height 22
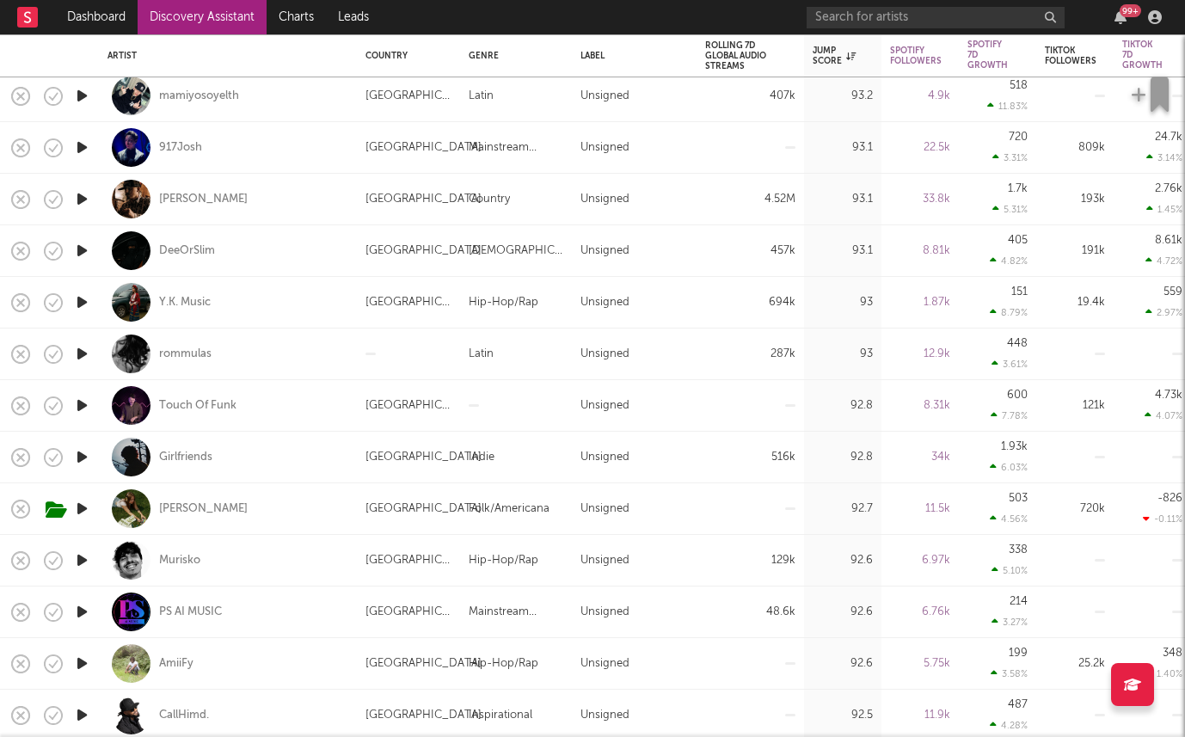
click at [83, 512] on icon "button" at bounding box center [82, 509] width 18 height 22
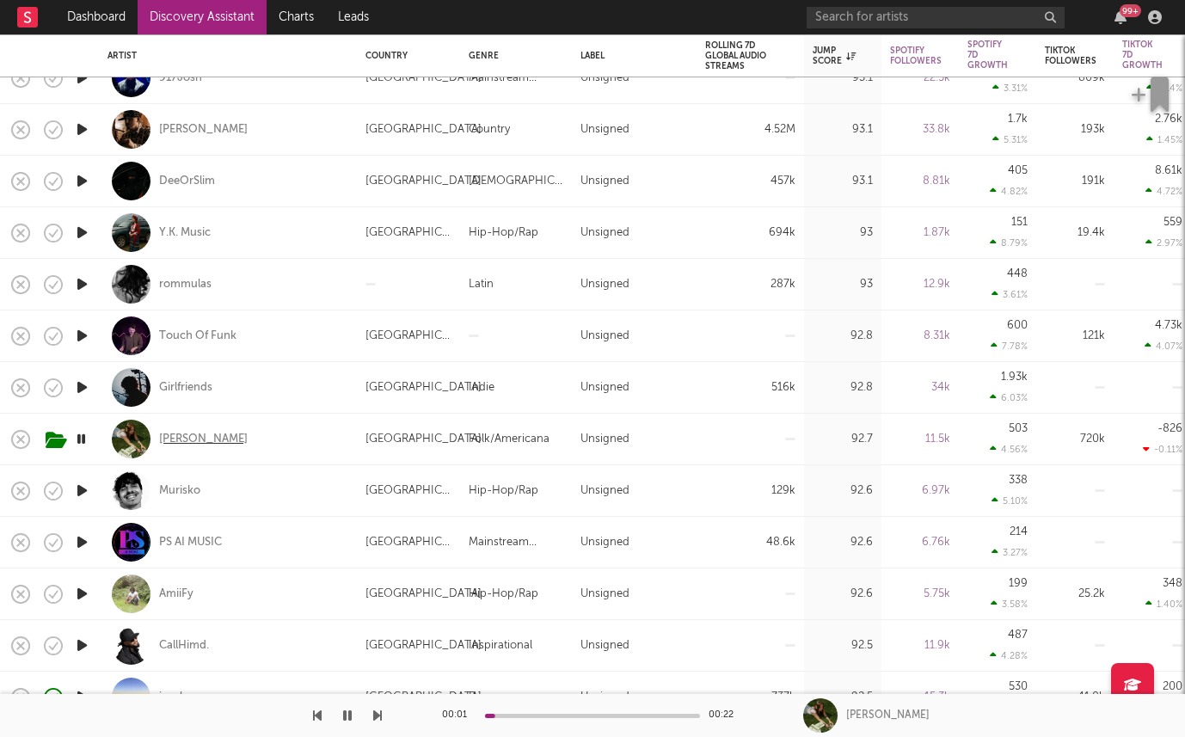
click at [212, 437] on div "Grace Runkle" at bounding box center [203, 439] width 89 height 15
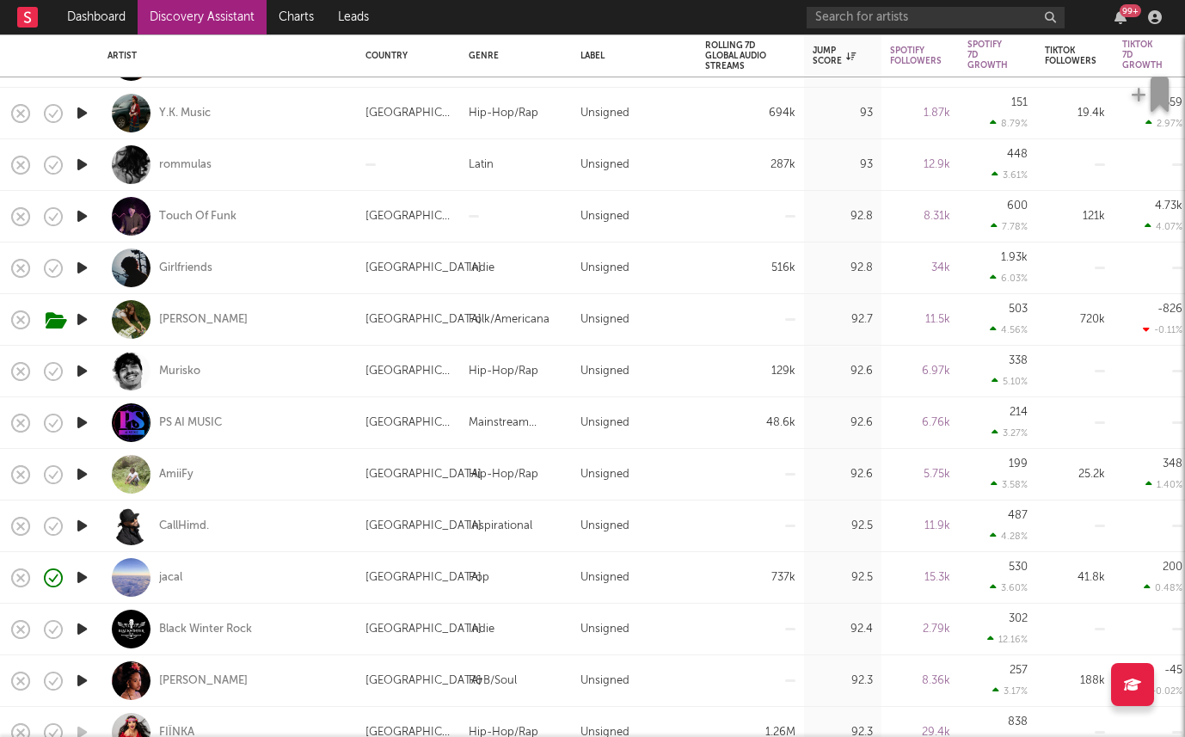
click at [77, 683] on icon "button" at bounding box center [82, 681] width 18 height 22
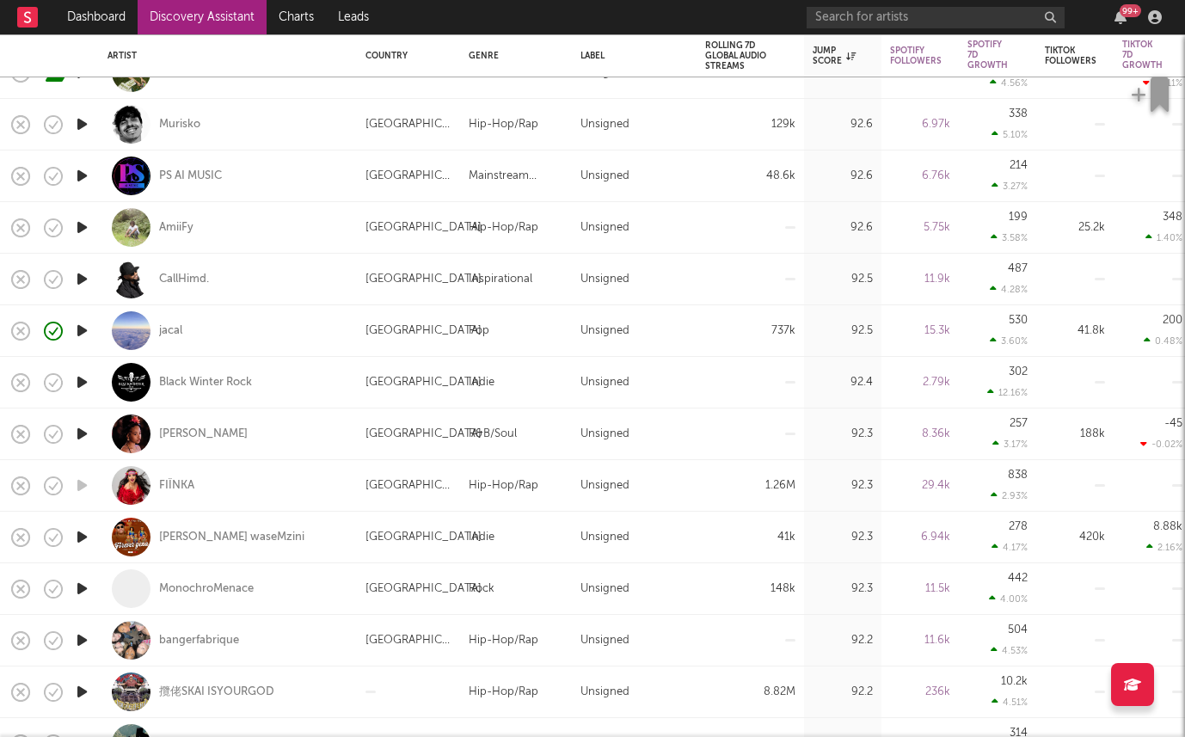
click at [83, 279] on icon "button" at bounding box center [82, 279] width 18 height 22
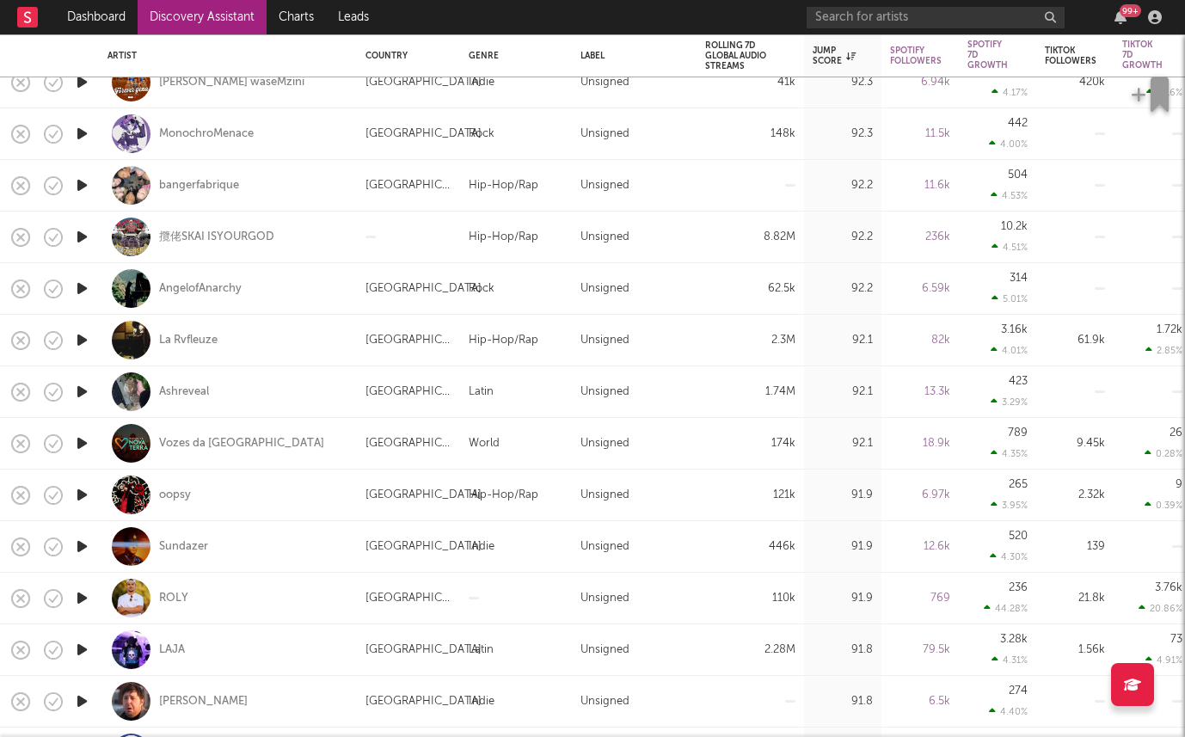
click at [81, 545] on icon "button" at bounding box center [82, 547] width 18 height 22
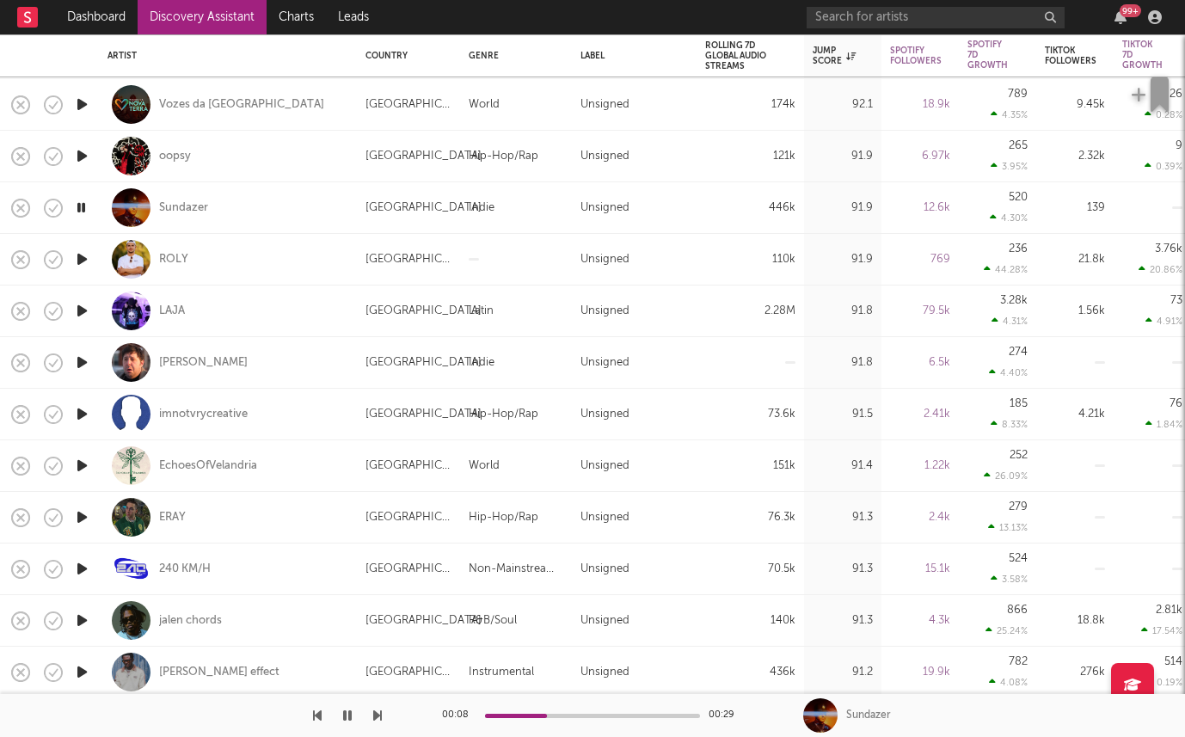
click at [78, 356] on icon "button" at bounding box center [82, 363] width 18 height 22
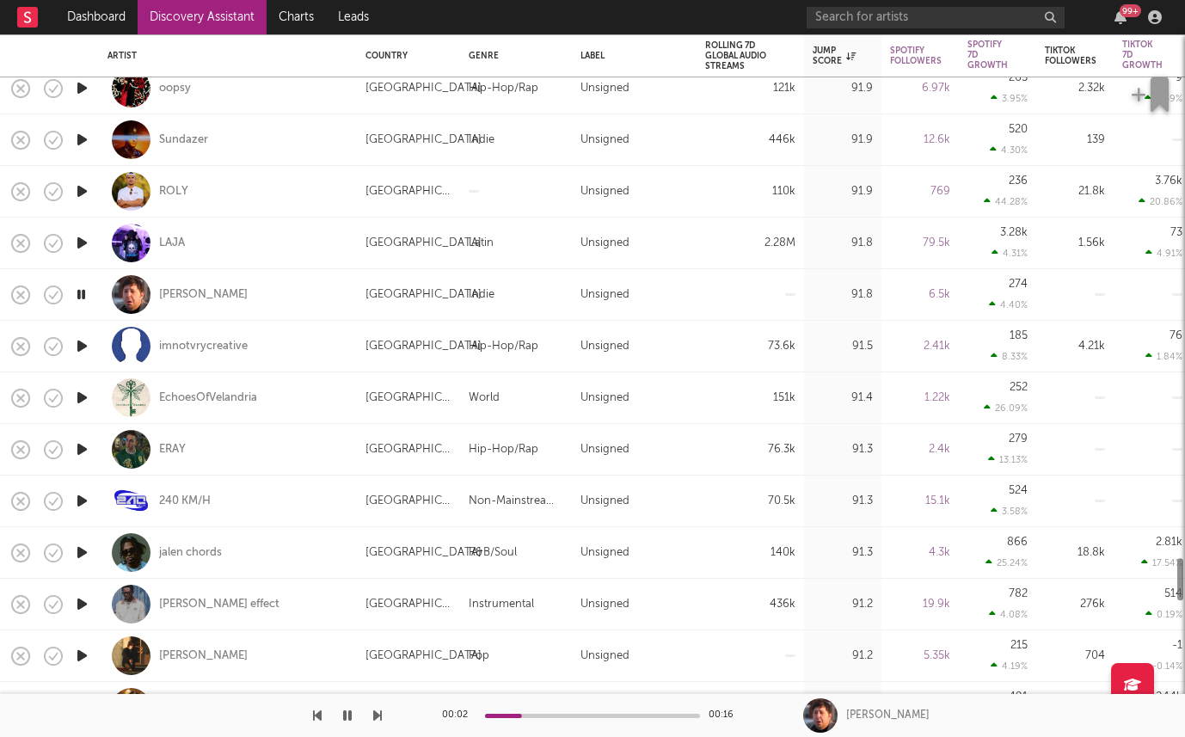
click at [78, 356] on icon "button" at bounding box center [82, 346] width 18 height 22
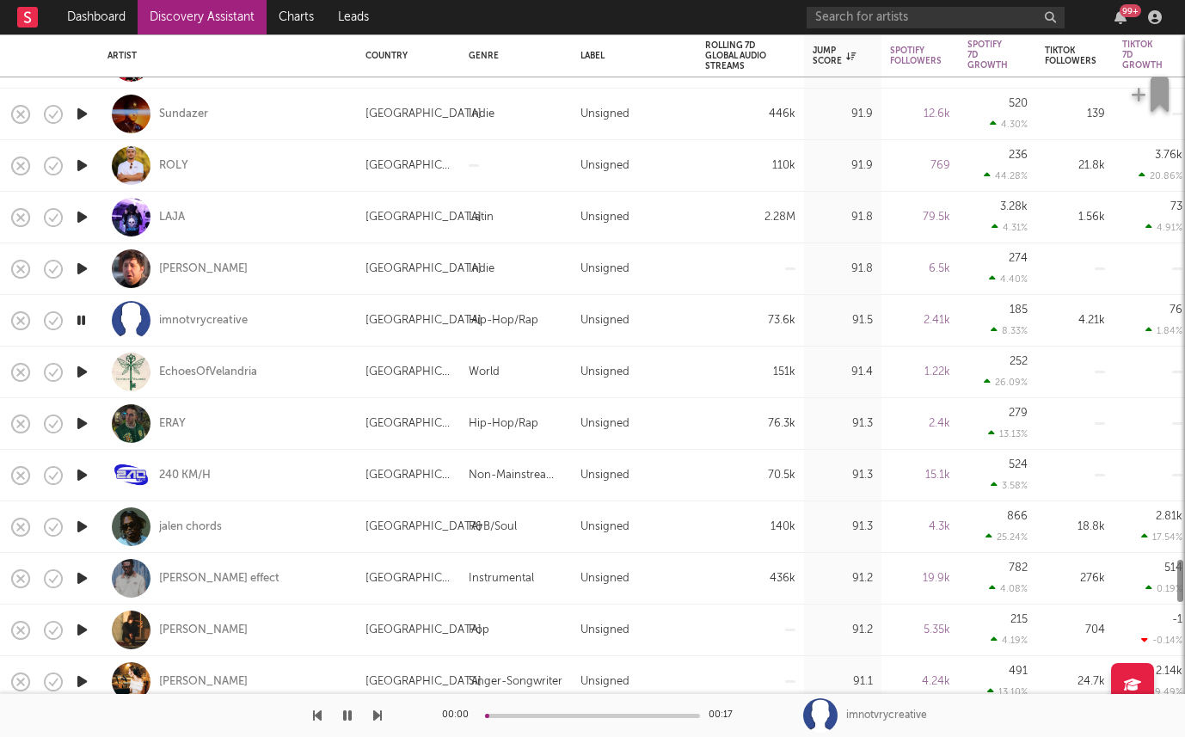
click at [78, 356] on div at bounding box center [82, 373] width 34 height 52
select select "1w"
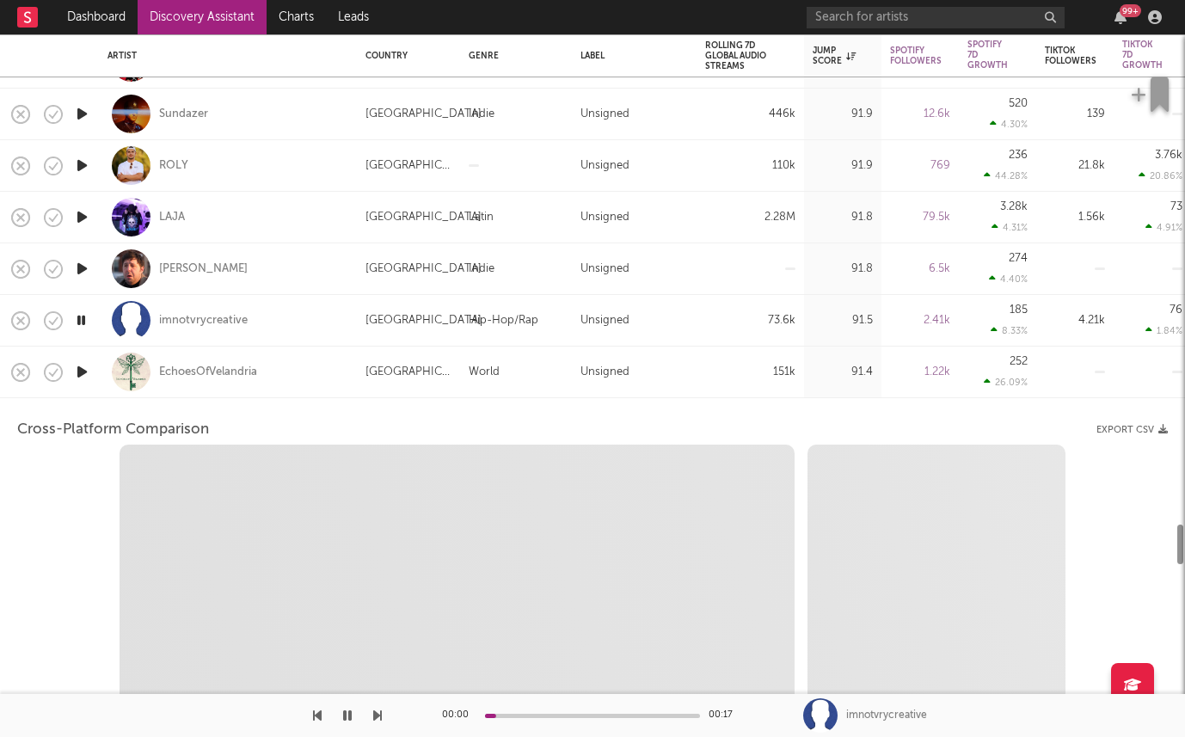
click at [78, 356] on div at bounding box center [82, 373] width 34 height 52
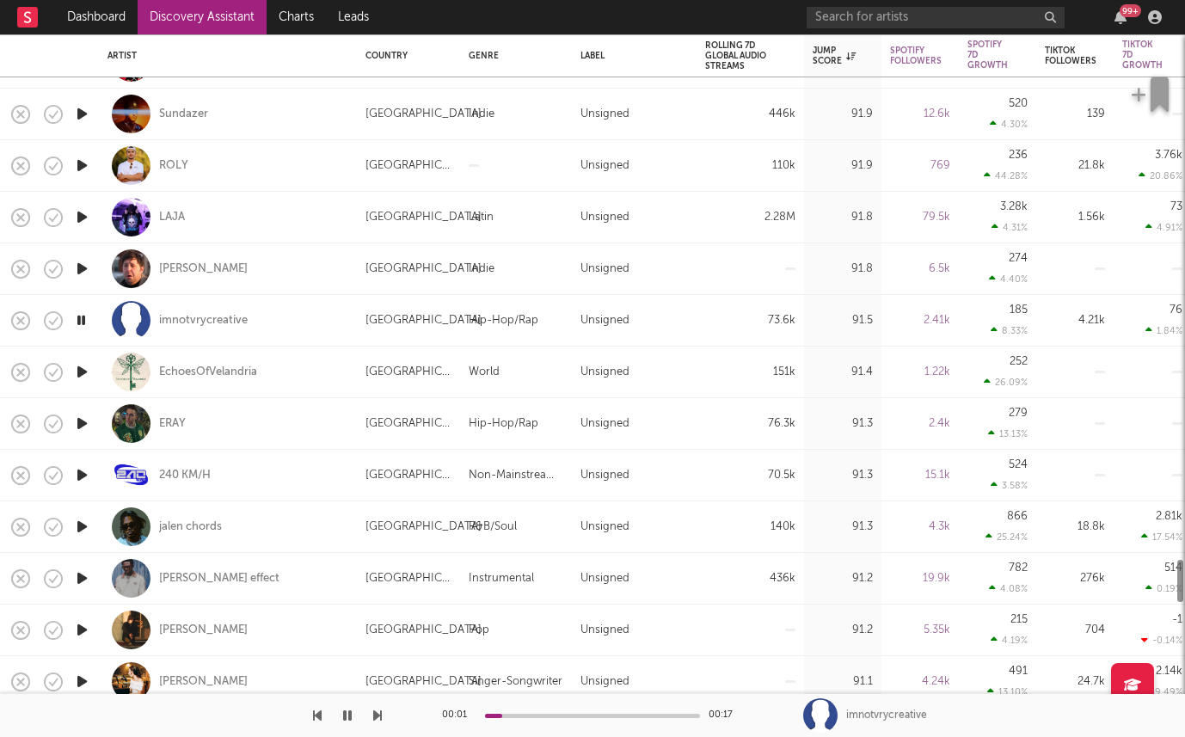
click at [78, 366] on icon "button" at bounding box center [82, 372] width 18 height 22
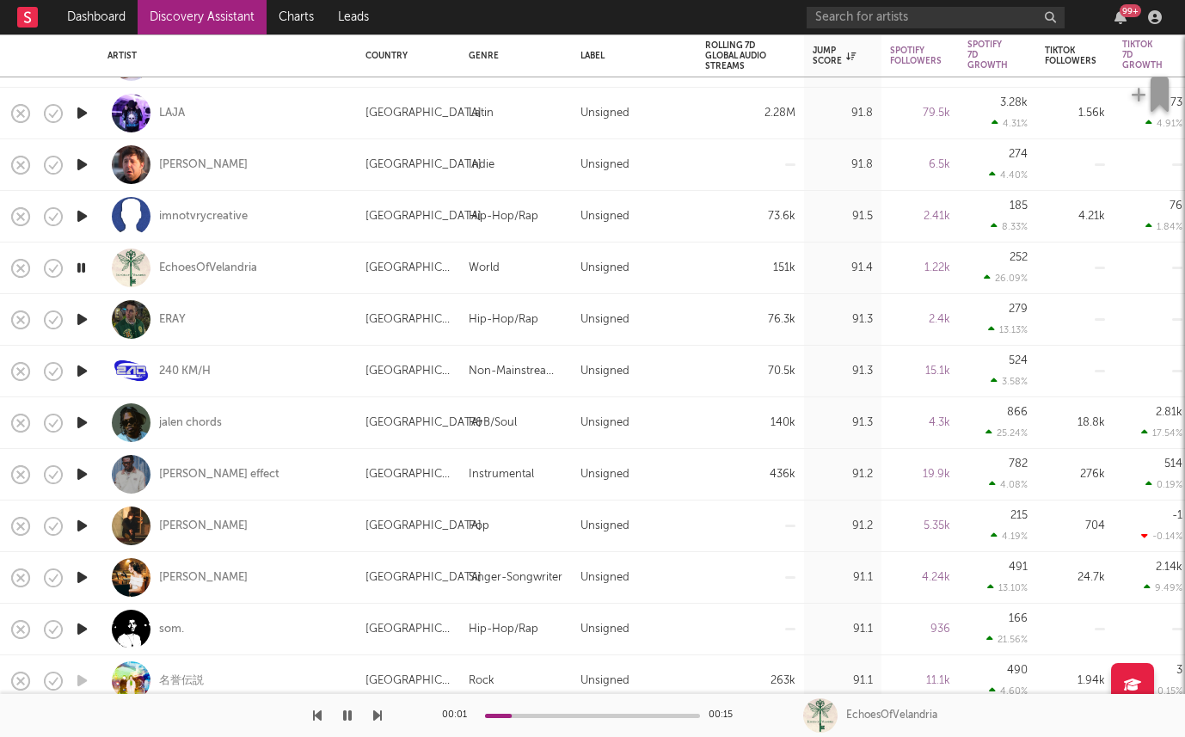
click at [78, 364] on icon "button" at bounding box center [82, 371] width 18 height 22
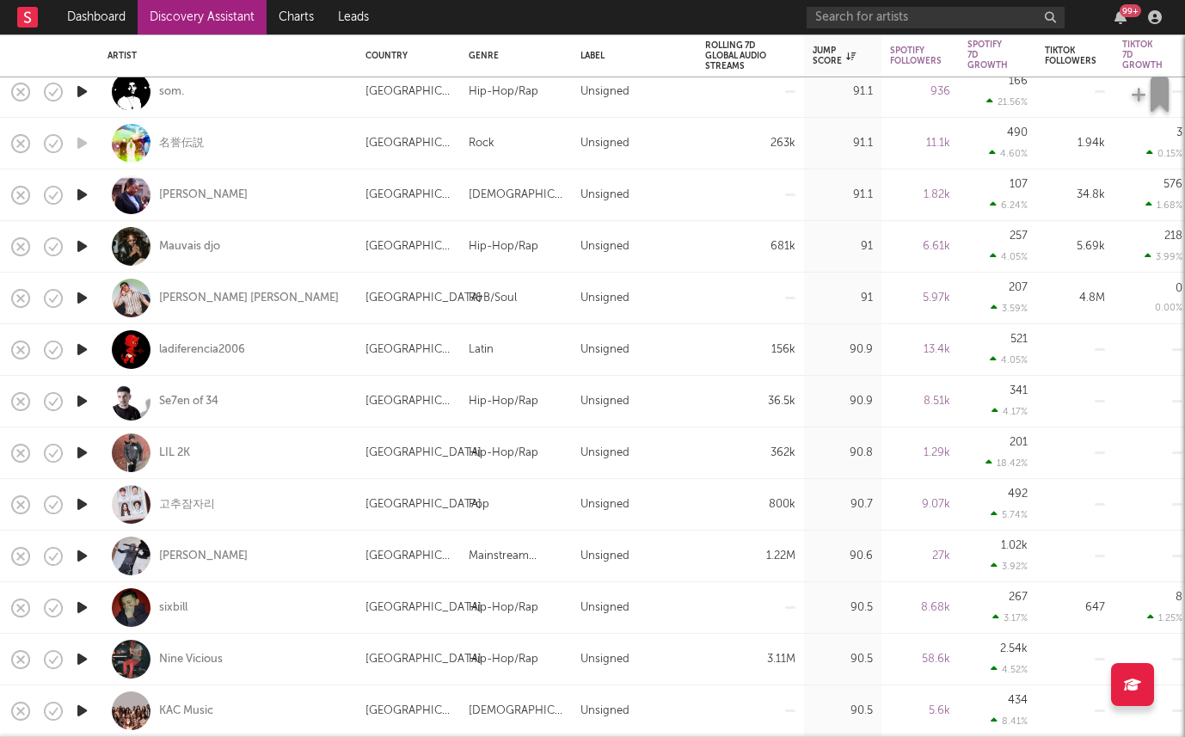
click at [77, 398] on icon "button" at bounding box center [82, 401] width 18 height 22
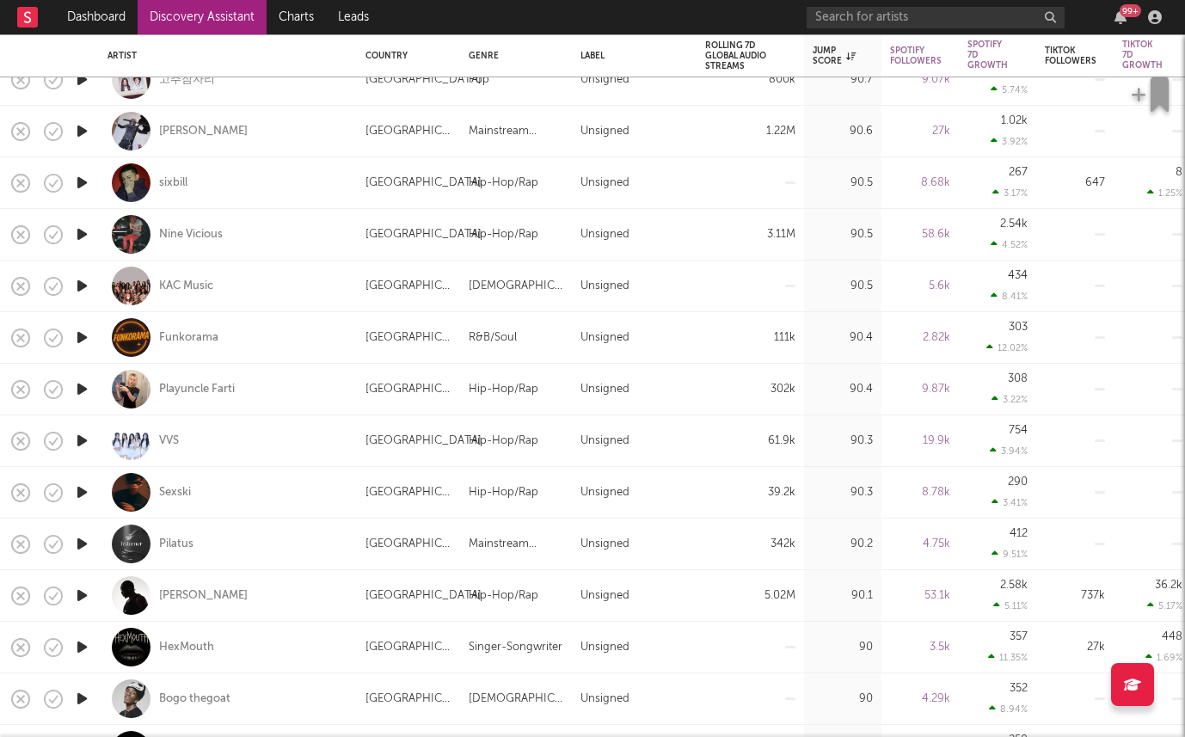
click at [76, 489] on icon "button" at bounding box center [82, 493] width 18 height 22
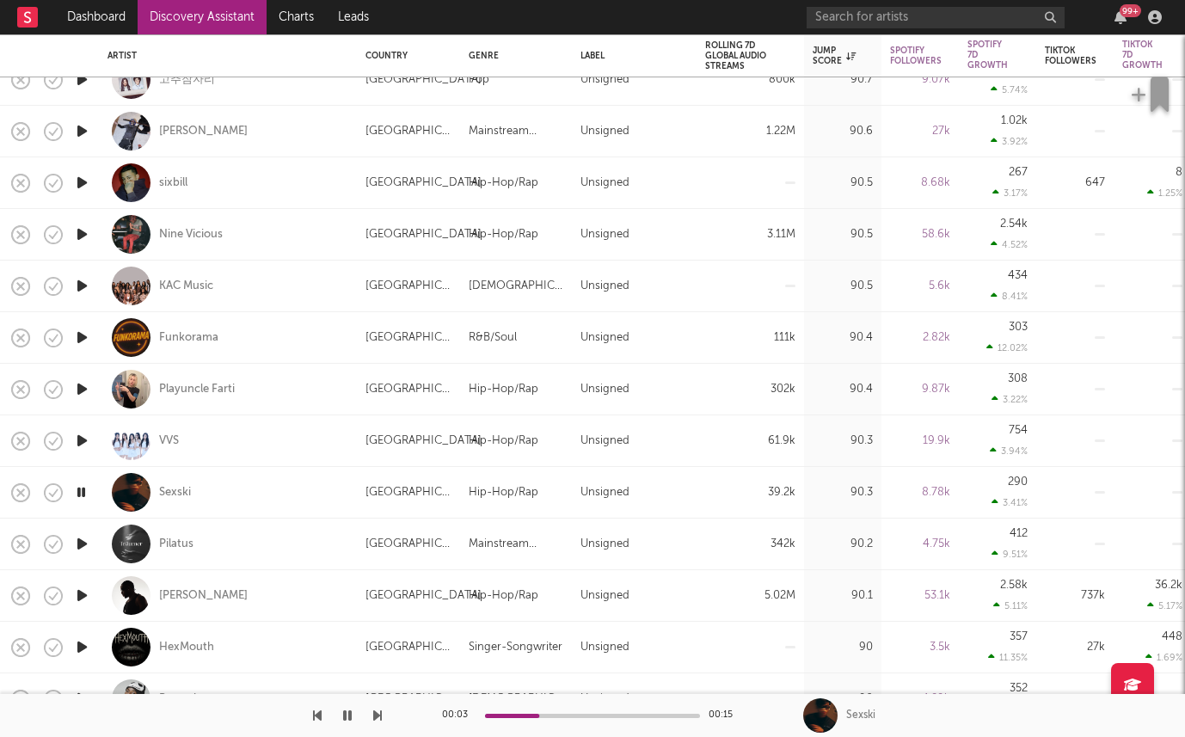
click at [83, 439] on icon "button" at bounding box center [82, 441] width 18 height 22
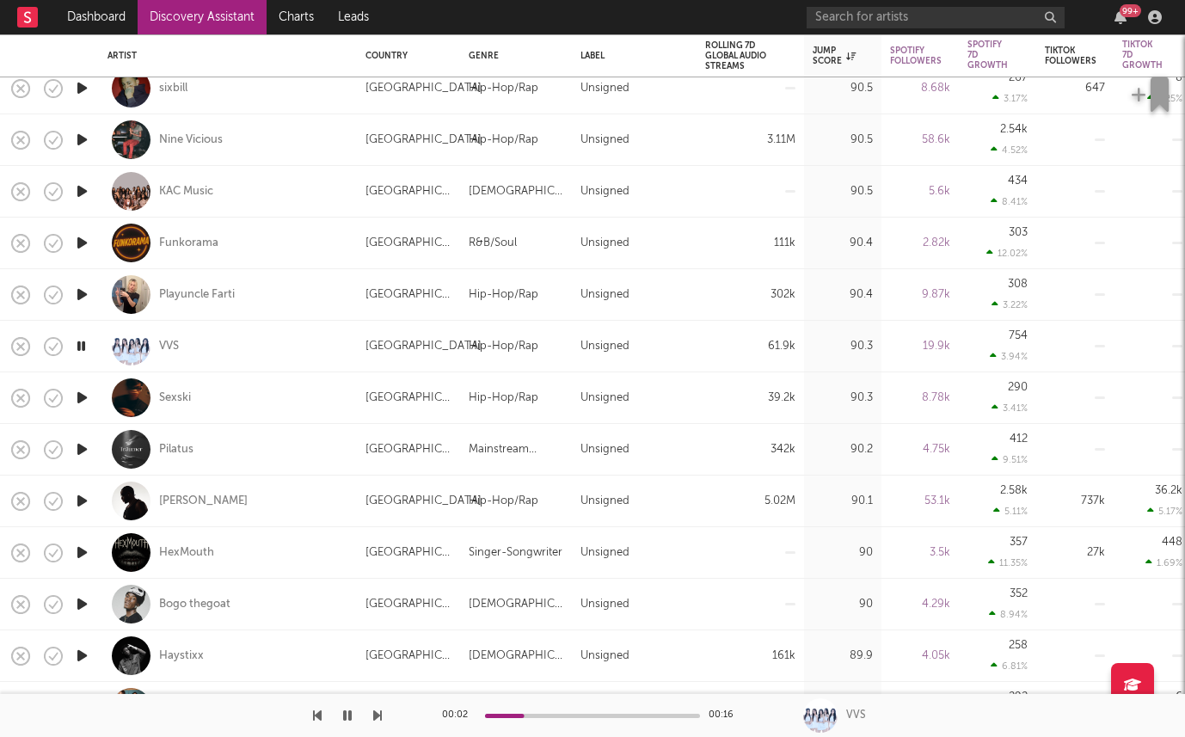
click at [82, 496] on icon "button" at bounding box center [82, 501] width 18 height 22
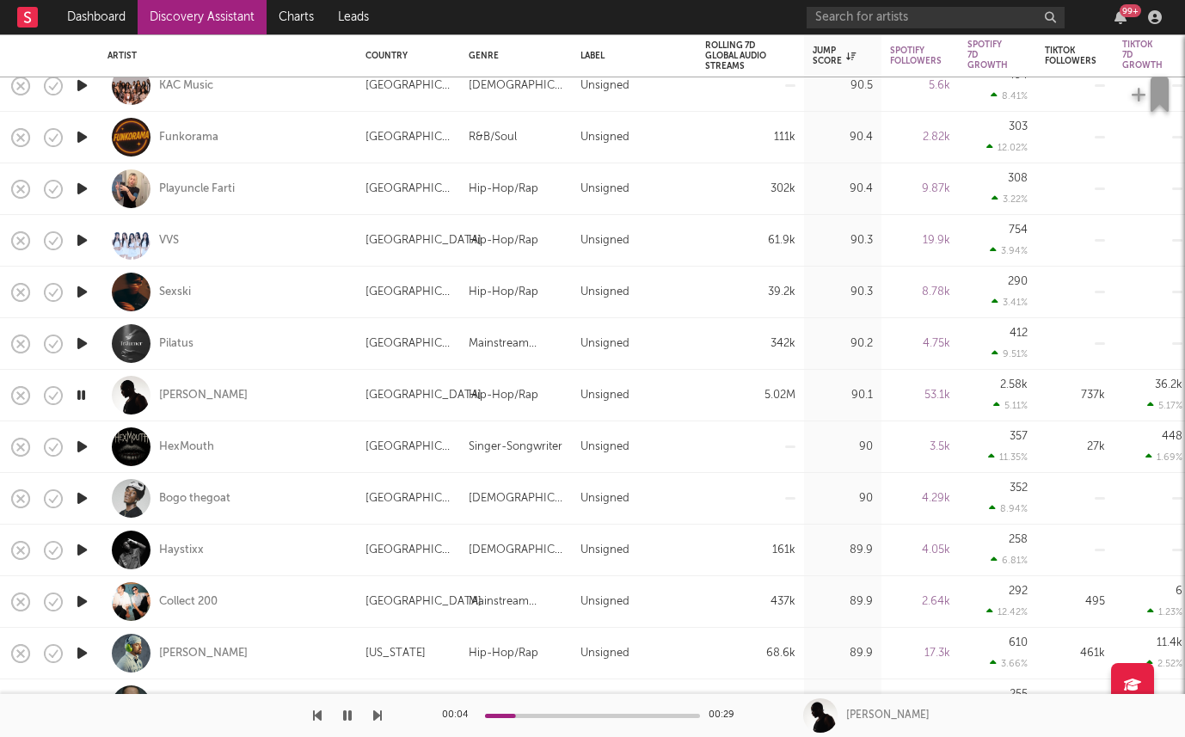
click at [86, 548] on icon "button" at bounding box center [82, 550] width 18 height 22
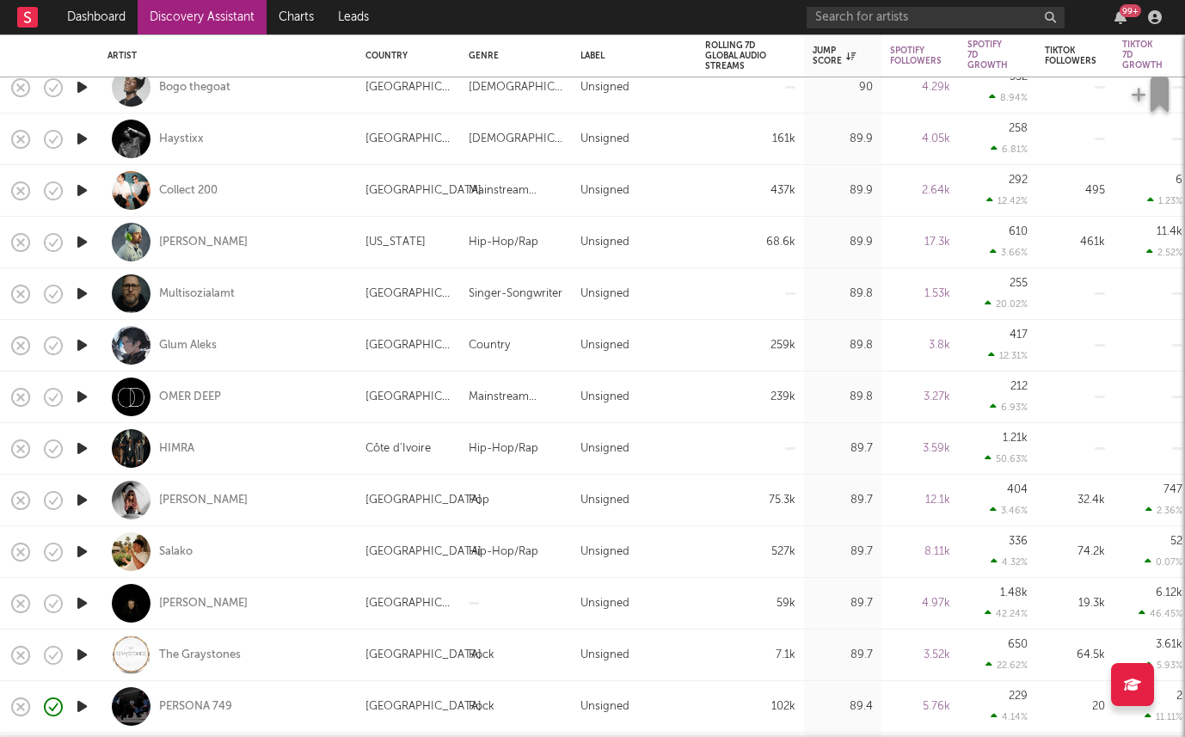
click at [75, 549] on icon "button" at bounding box center [82, 552] width 18 height 22
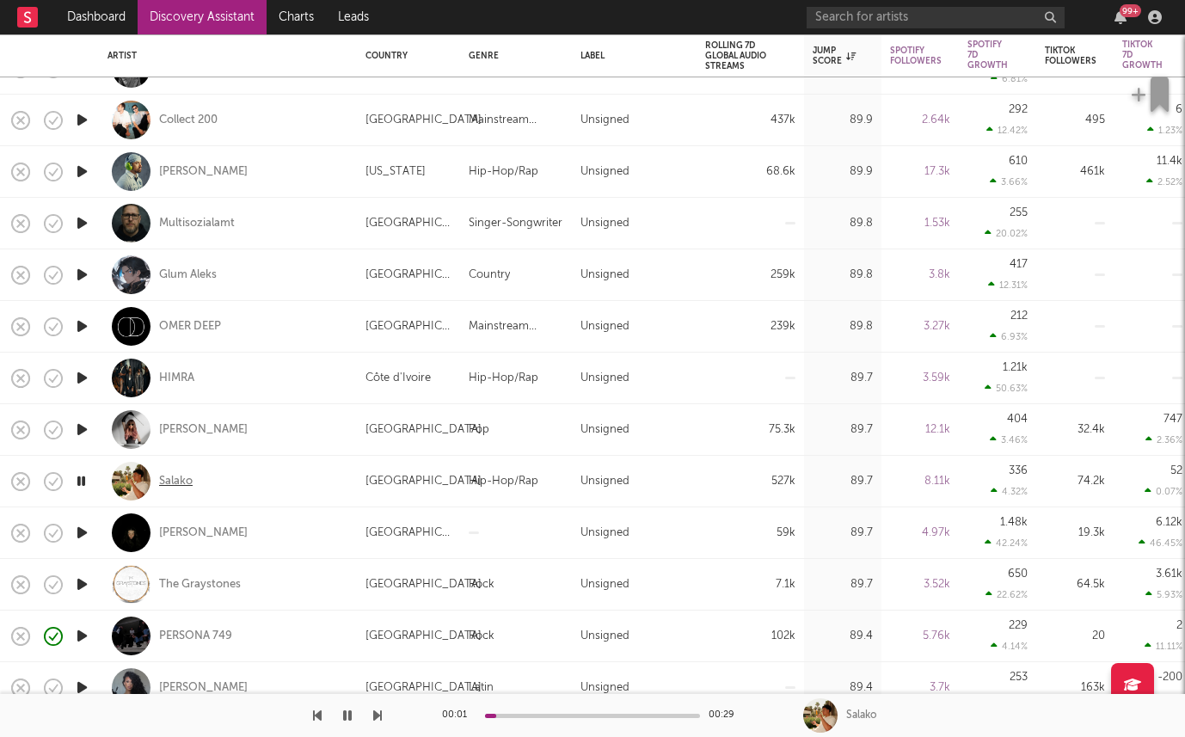
click at [169, 476] on div "Salako" at bounding box center [176, 481] width 34 height 15
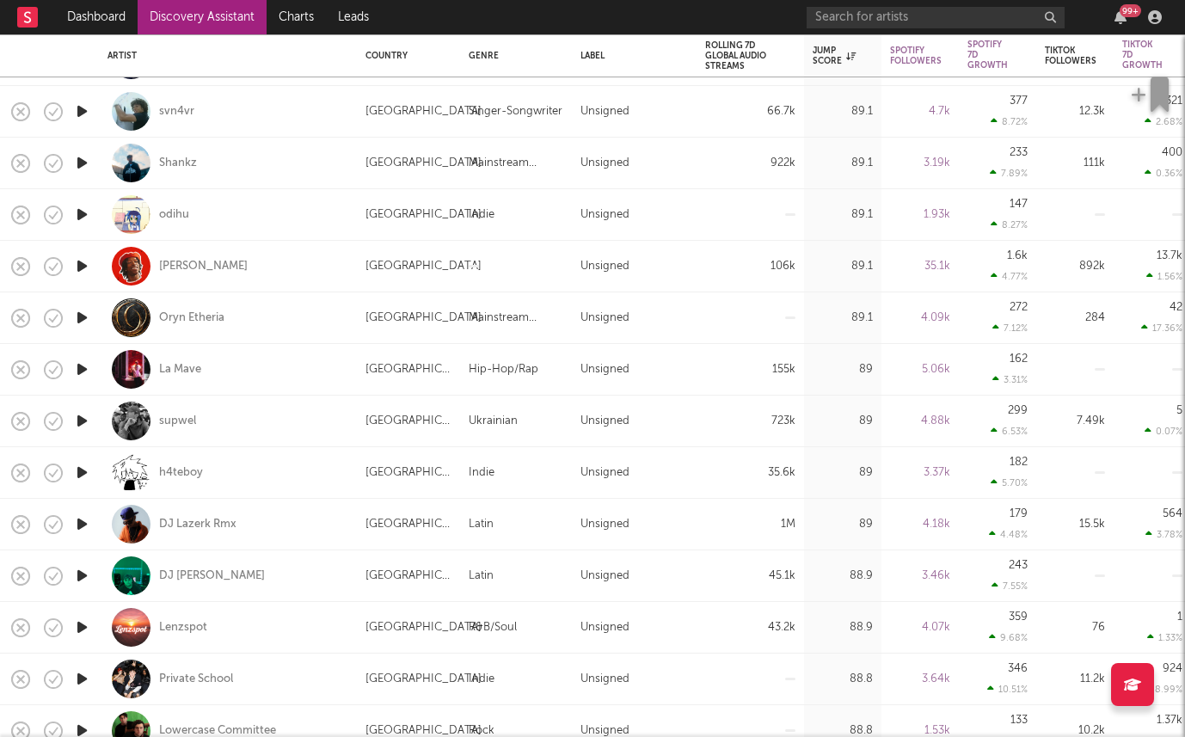
click at [83, 433] on div at bounding box center [82, 422] width 34 height 52
select select "1w"
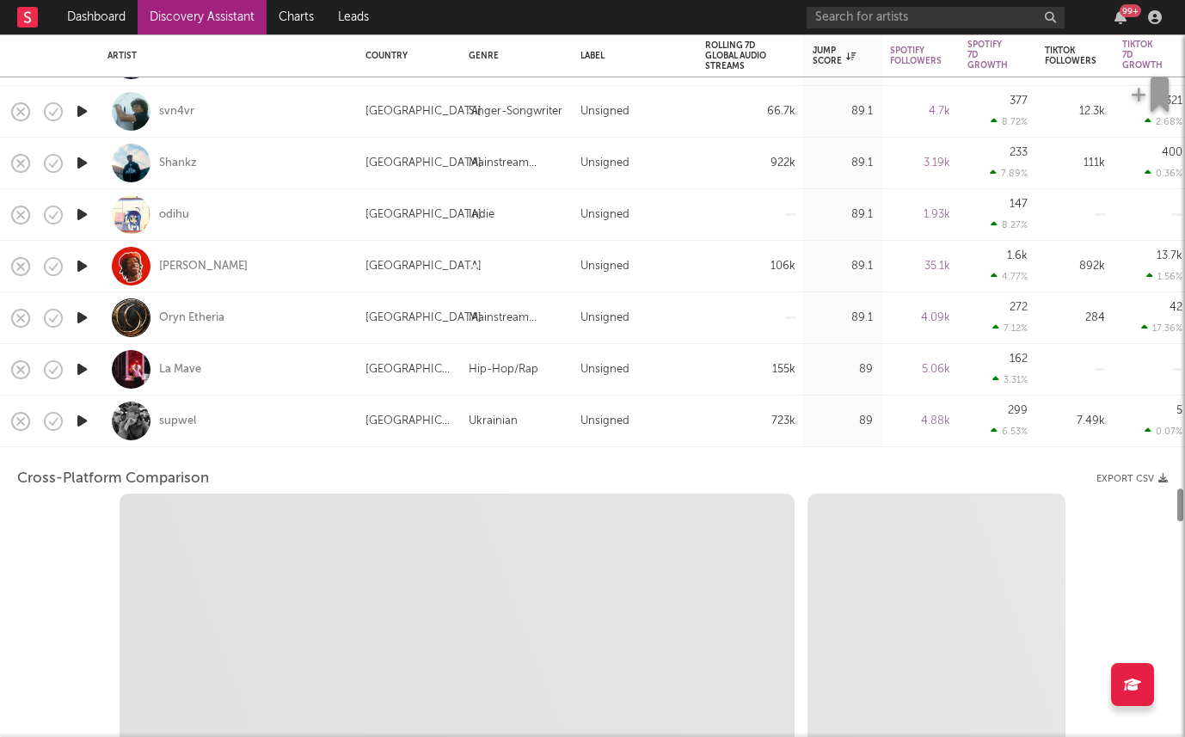
click at [99, 445] on div "supwel" at bounding box center [228, 422] width 258 height 52
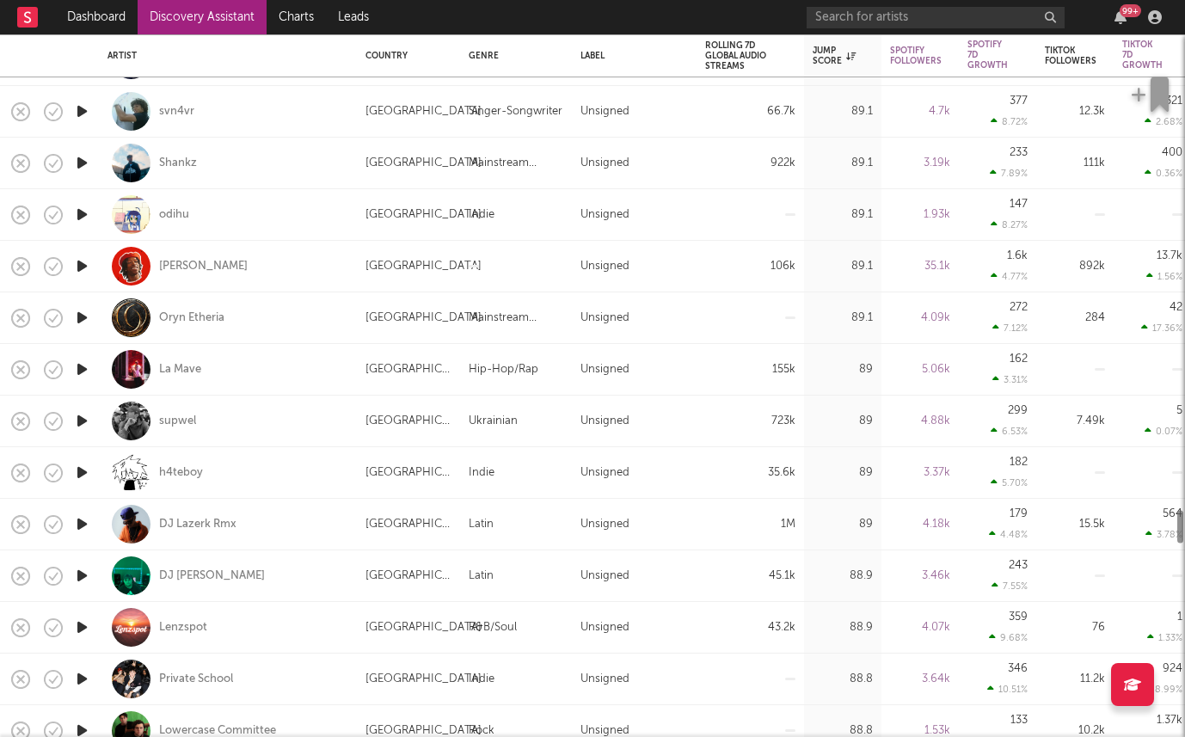
click at [82, 427] on icon "button" at bounding box center [82, 421] width 18 height 22
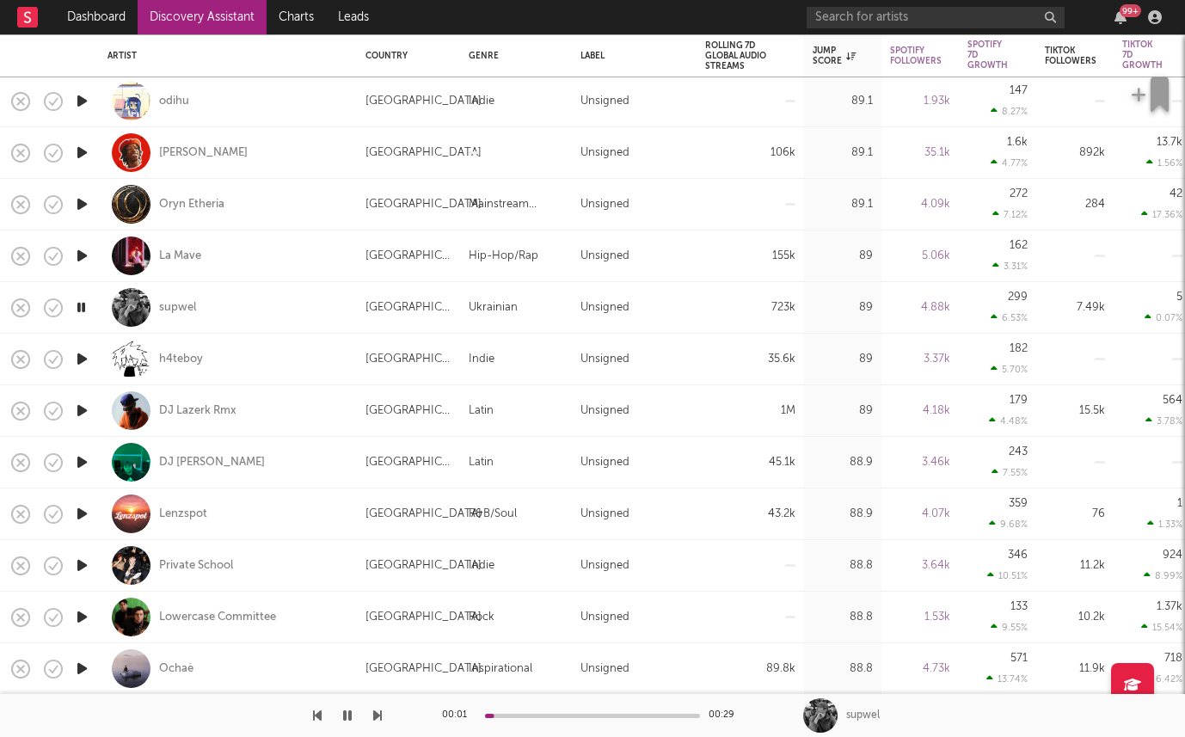
click at [76, 467] on icon "button" at bounding box center [82, 463] width 18 height 22
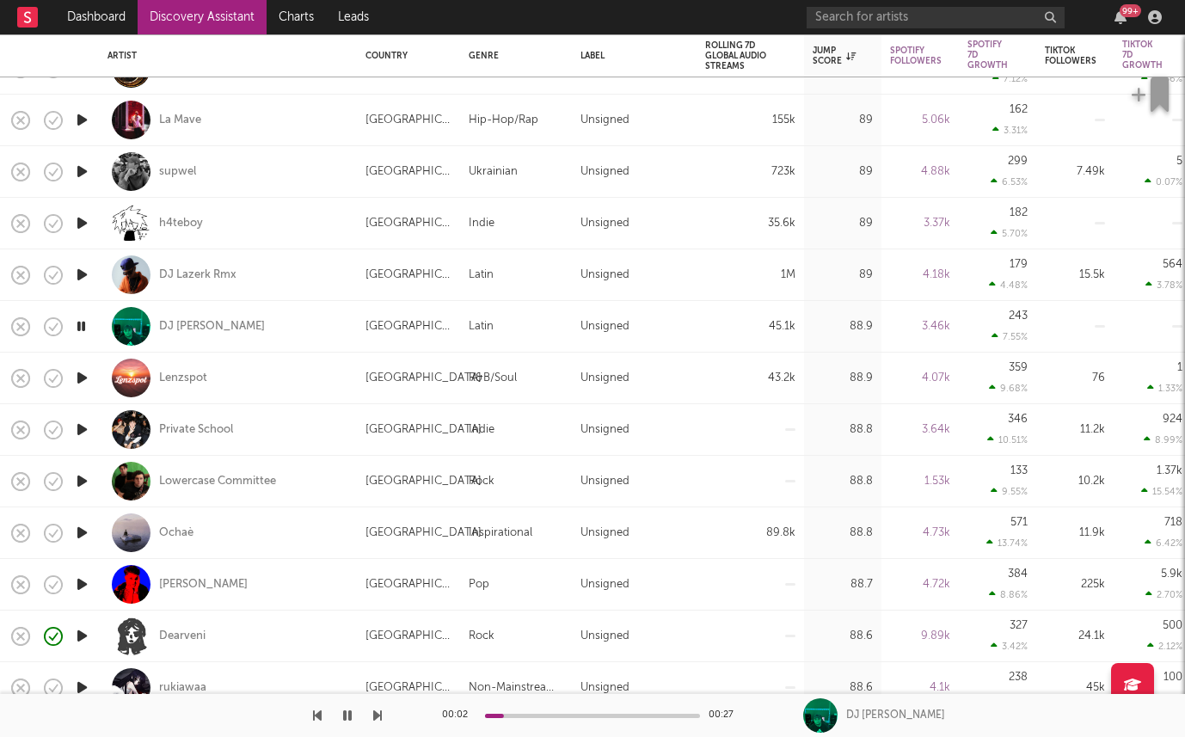
click at [76, 533] on icon "button" at bounding box center [82, 533] width 18 height 22
click at [76, 533] on icon "button" at bounding box center [81, 533] width 16 height 22
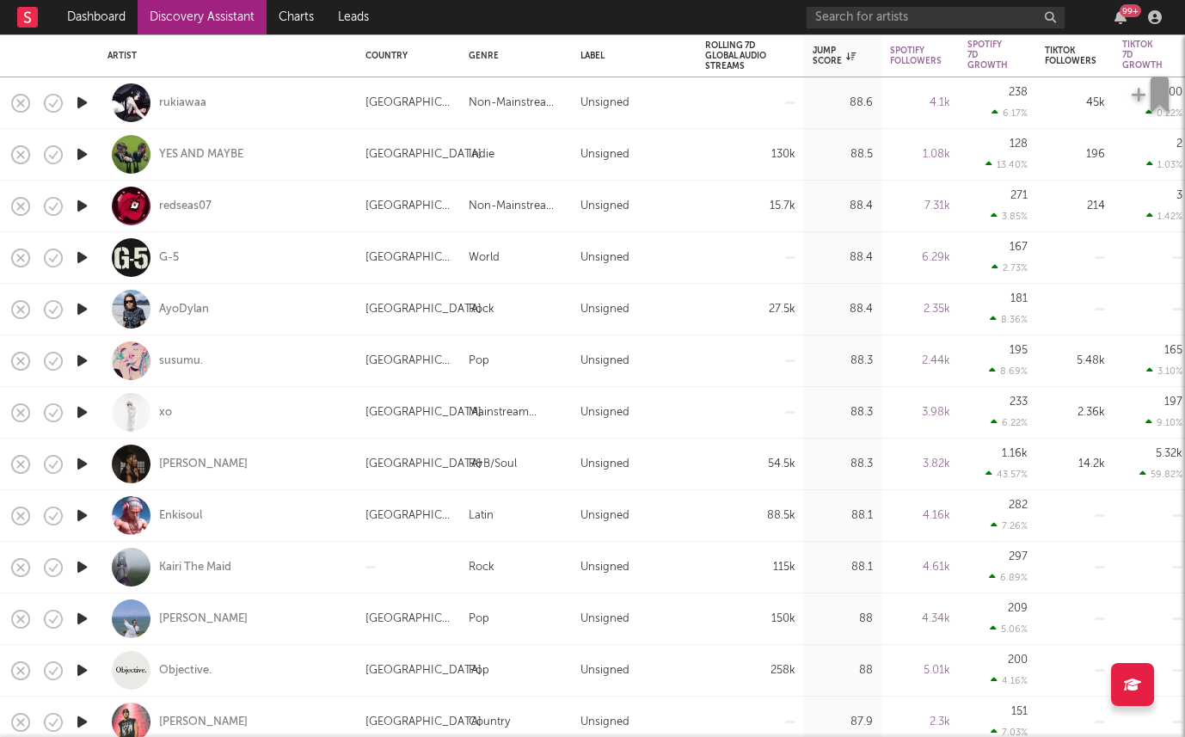
click at [90, 518] on icon "button" at bounding box center [82, 516] width 18 height 22
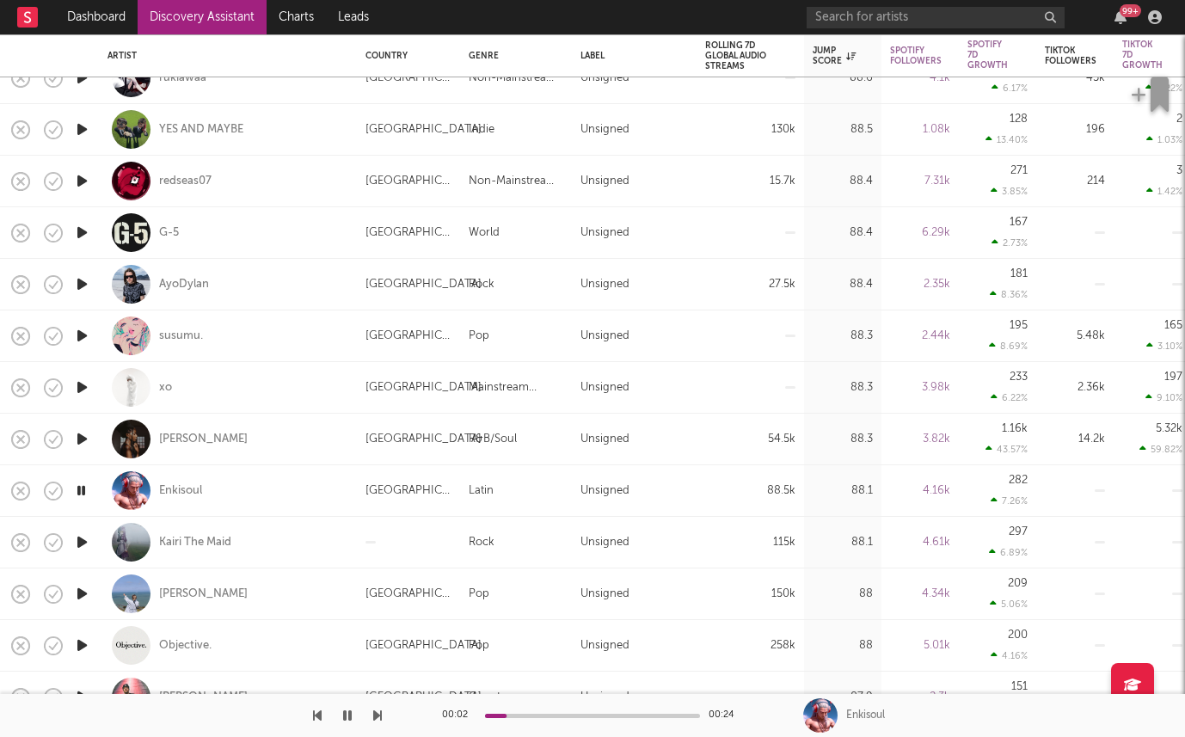
click at [90, 436] on icon "button" at bounding box center [82, 439] width 18 height 22
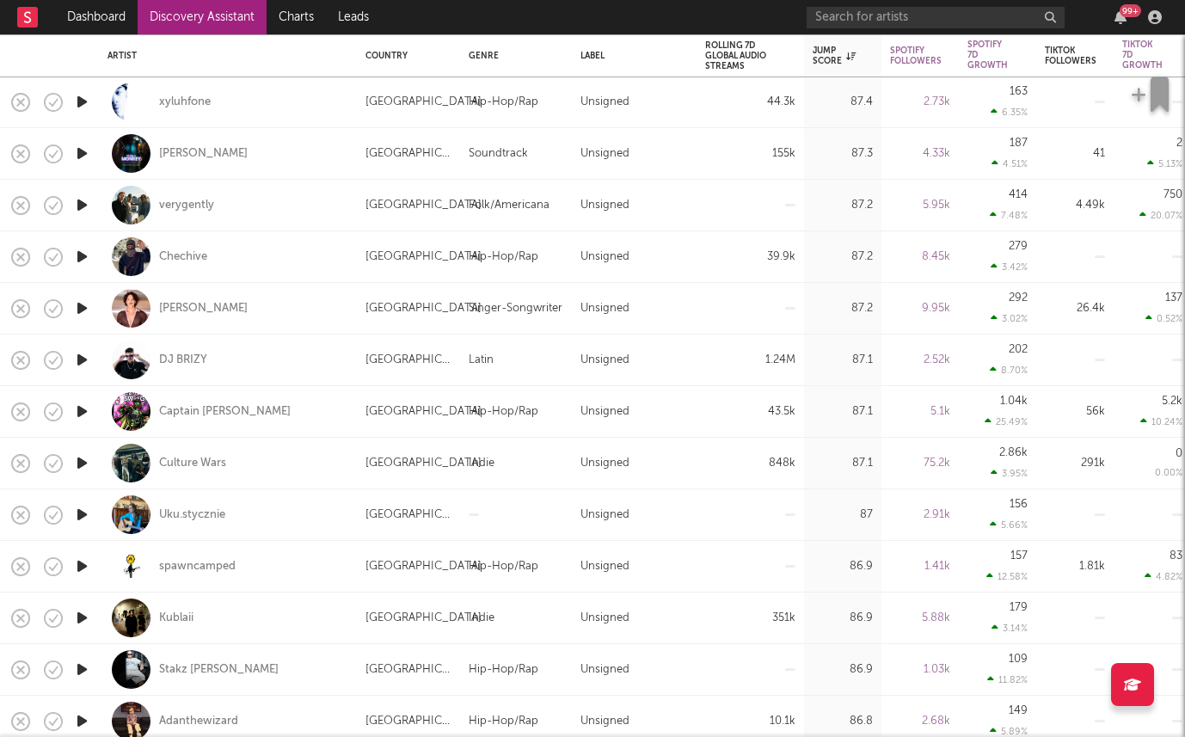
click at [80, 463] on icon "button" at bounding box center [82, 463] width 18 height 22
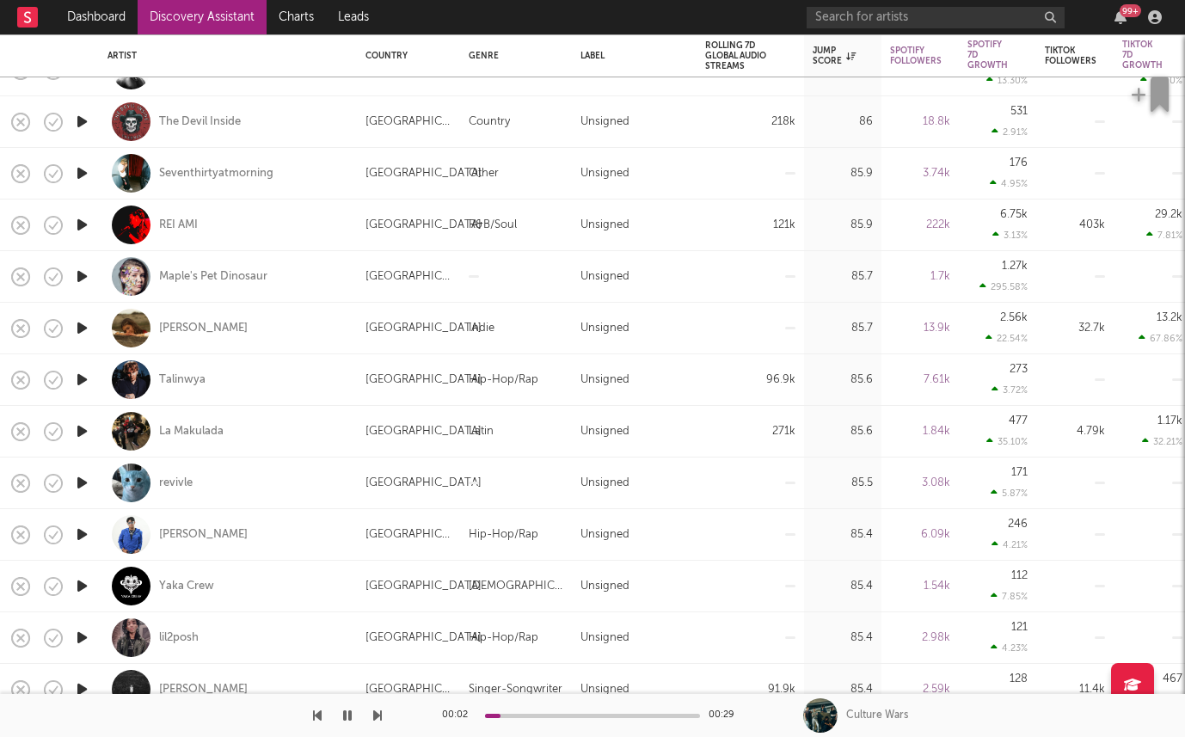
click at [79, 378] on icon "button" at bounding box center [82, 380] width 18 height 22
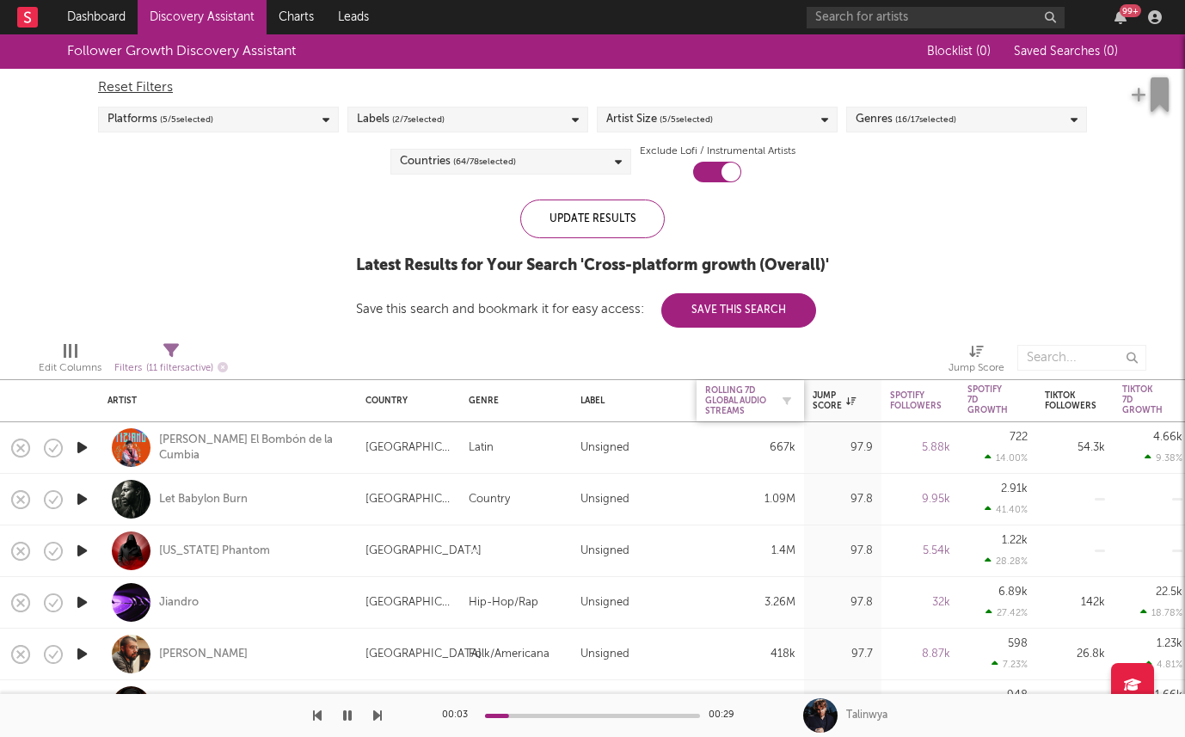
click at [729, 405] on div "Rolling 7D Global Audio Streams" at bounding box center [737, 400] width 65 height 31
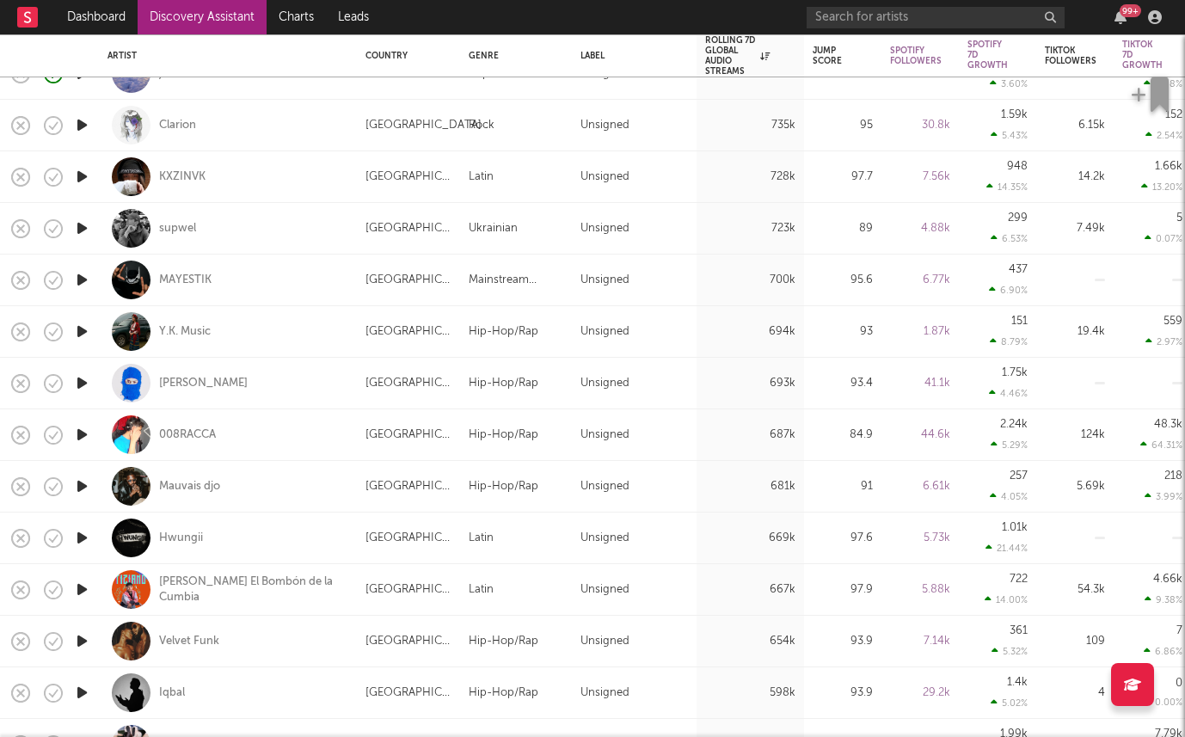
click at [81, 429] on icon "button" at bounding box center [82, 435] width 18 height 22
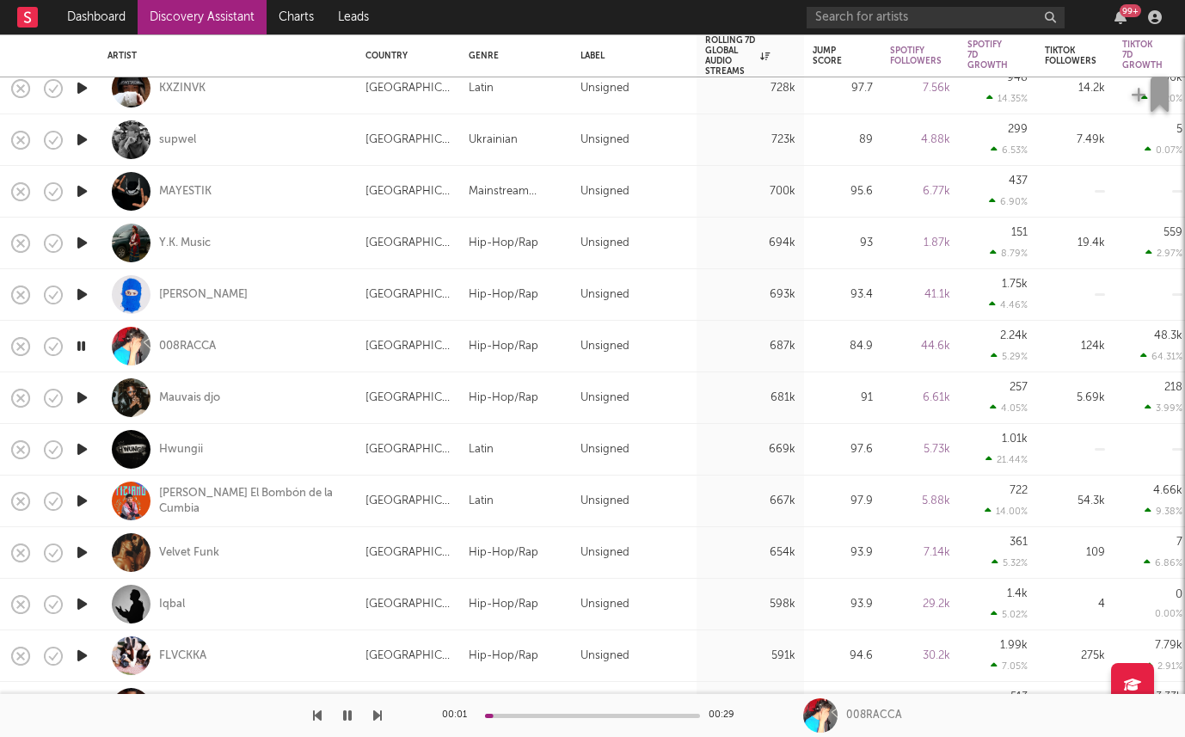
click at [79, 445] on icon "button" at bounding box center [82, 450] width 18 height 22
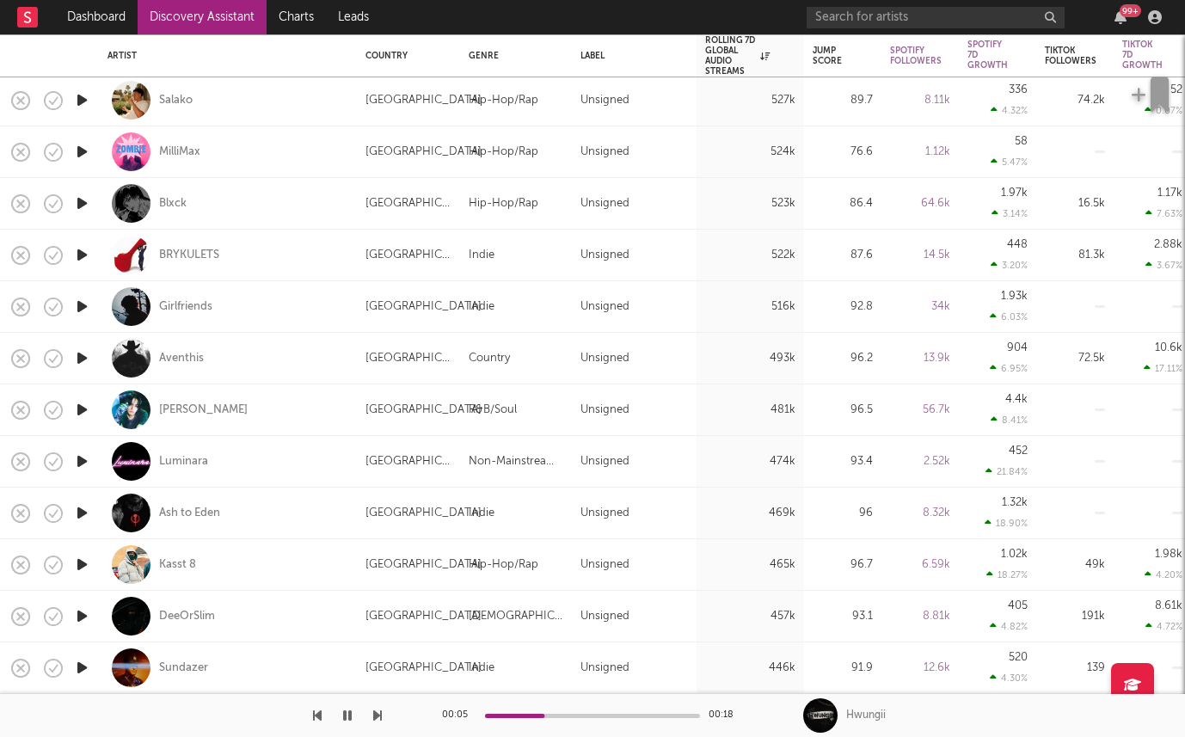
click at [85, 669] on icon "button" at bounding box center [82, 668] width 18 height 22
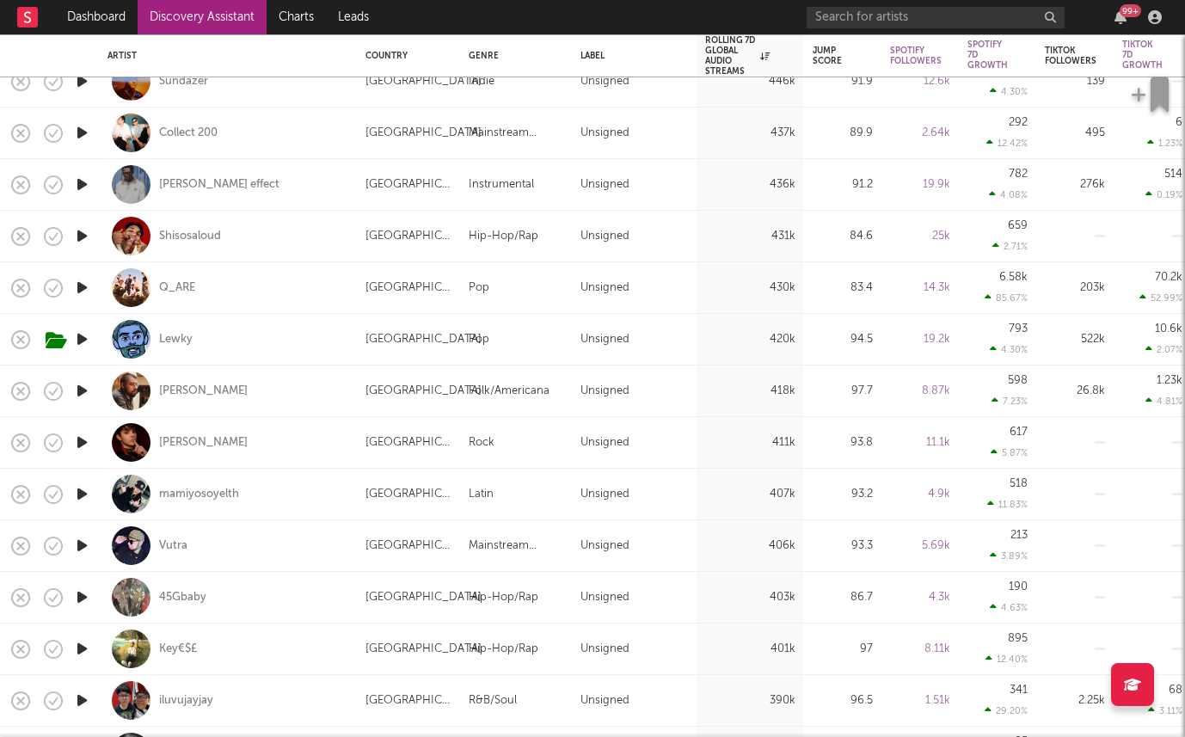
click at [90, 505] on div at bounding box center [82, 495] width 34 height 52
select select "1w"
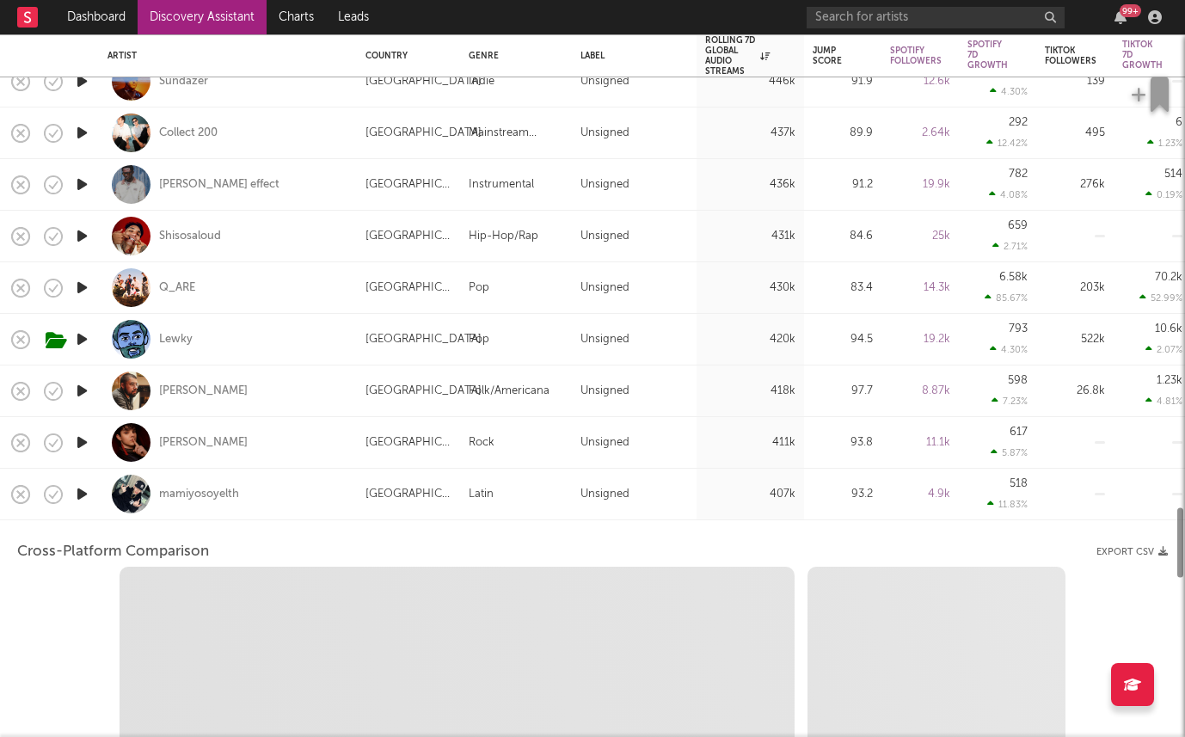
click at [90, 505] on div at bounding box center [82, 495] width 34 height 52
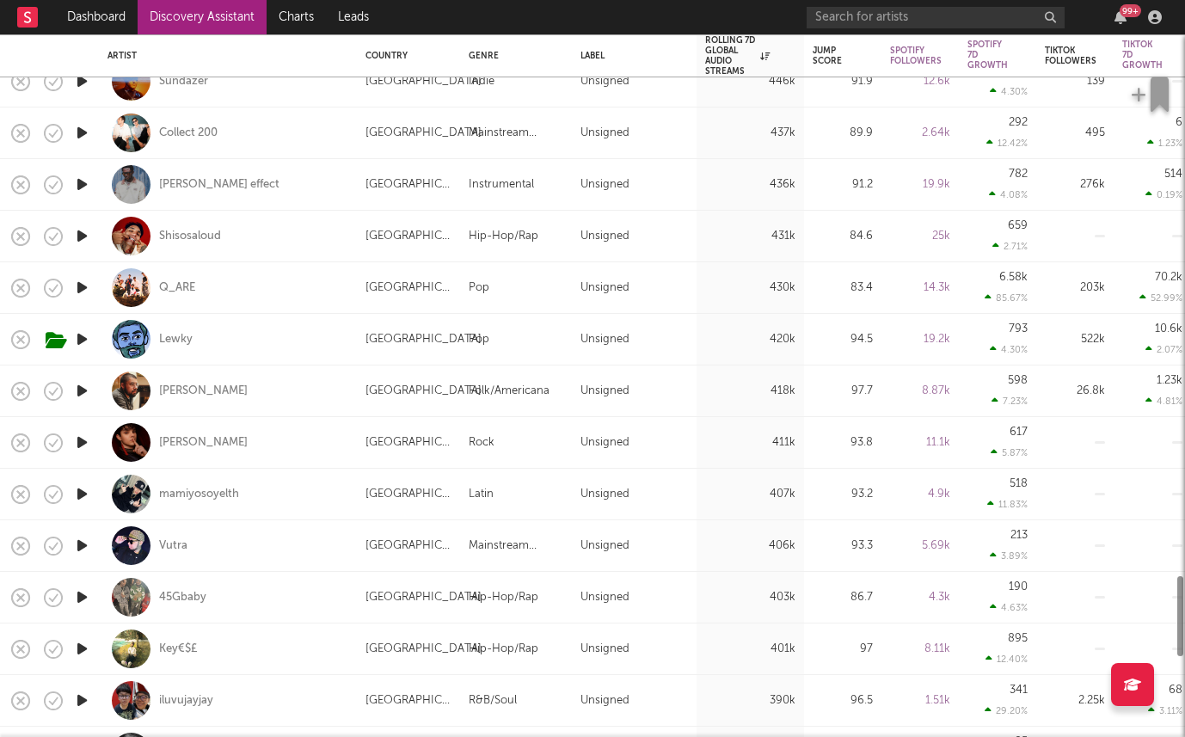
click at [81, 490] on icon "button" at bounding box center [82, 494] width 18 height 22
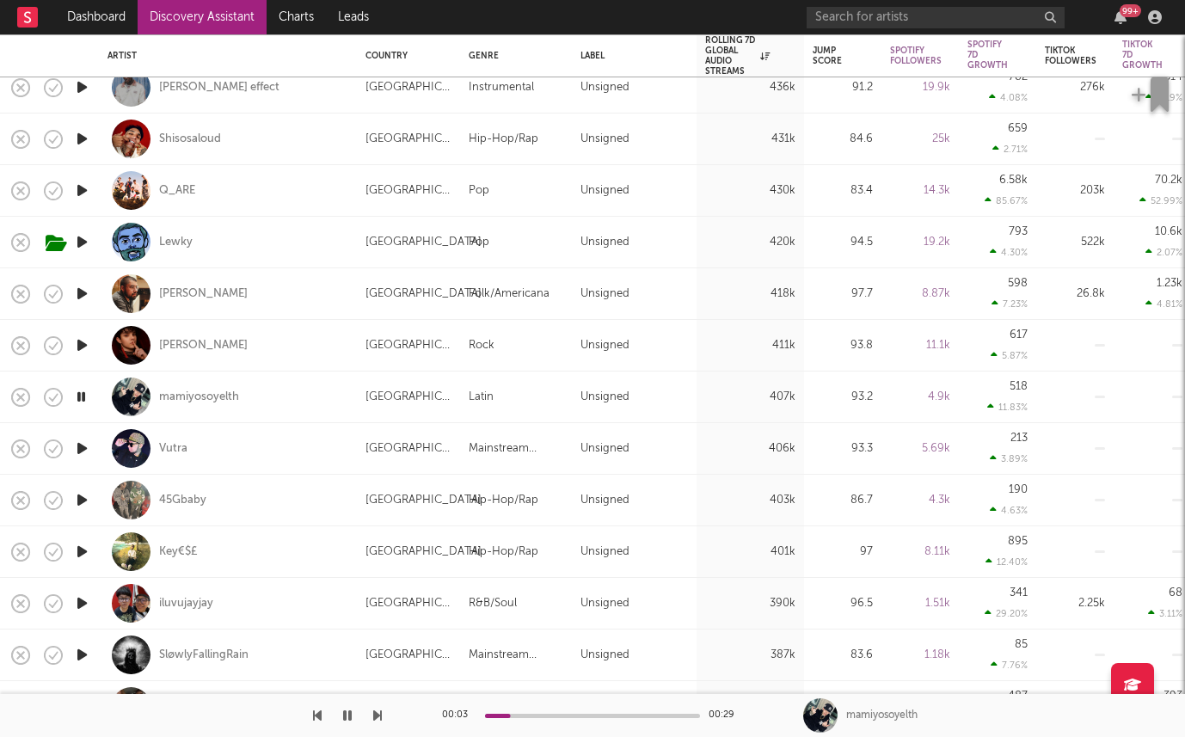
click at [81, 391] on icon "button" at bounding box center [81, 397] width 16 height 22
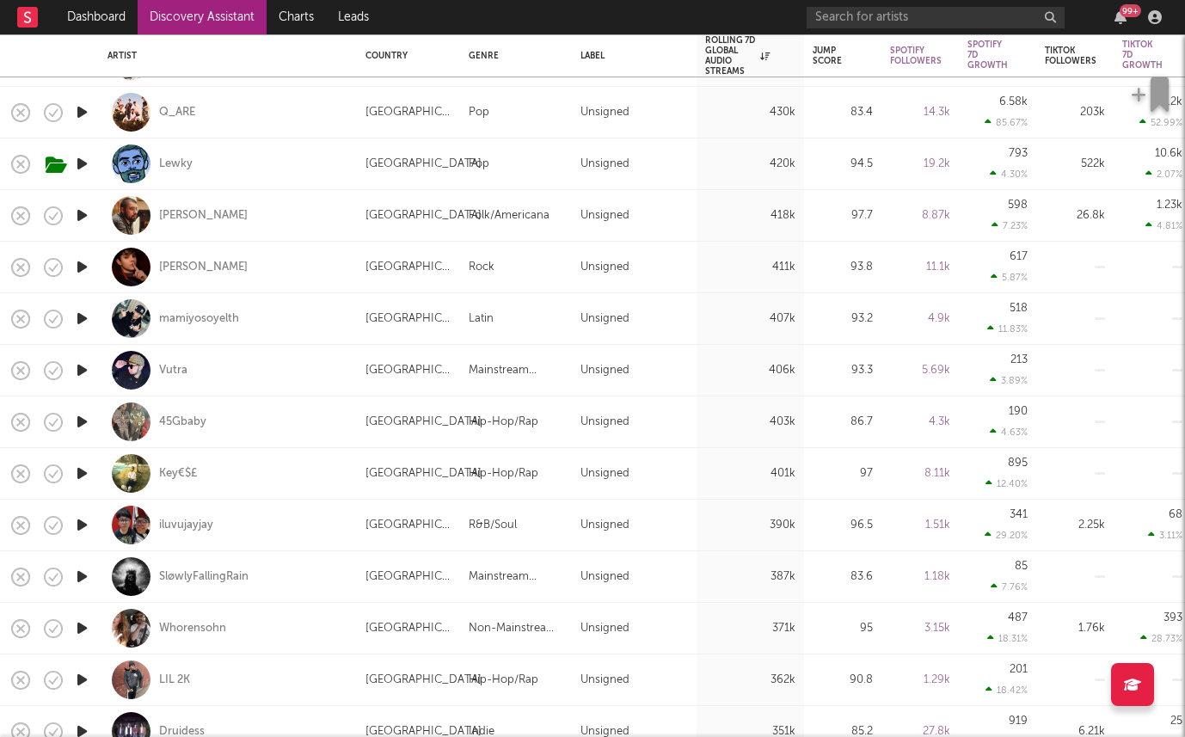
click at [82, 414] on icon "button" at bounding box center [82, 422] width 18 height 22
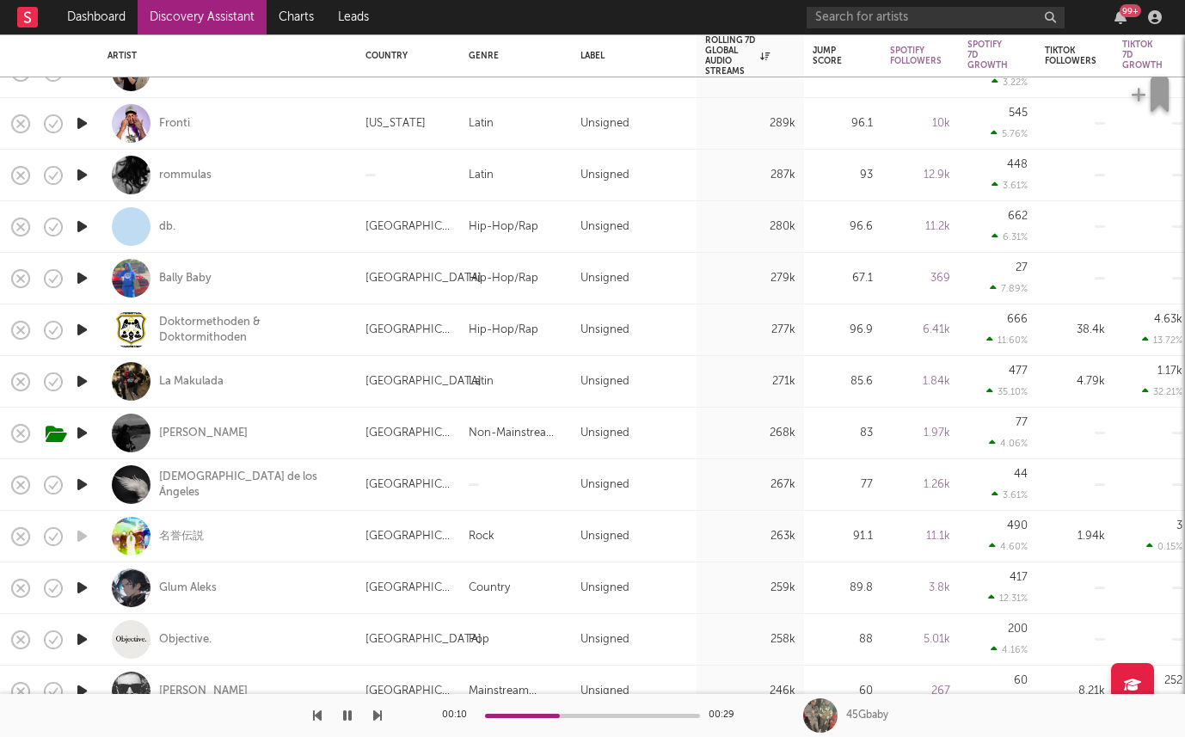
click at [82, 431] on icon "button" at bounding box center [82, 433] width 18 height 22
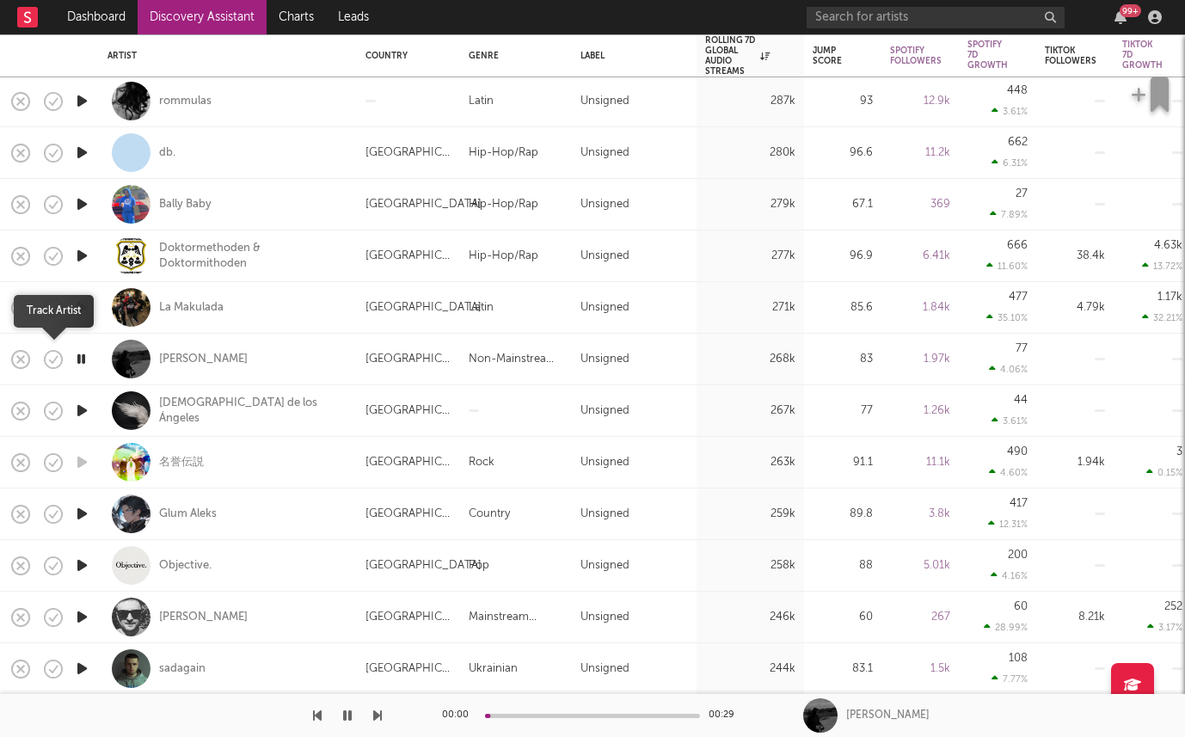
click at [54, 355] on icon "button" at bounding box center [53, 359] width 24 height 24
click at [92, 356] on icon "button" at bounding box center [94, 360] width 22 height 19
click at [183, 354] on div "Jason Padrone" at bounding box center [203, 359] width 89 height 15
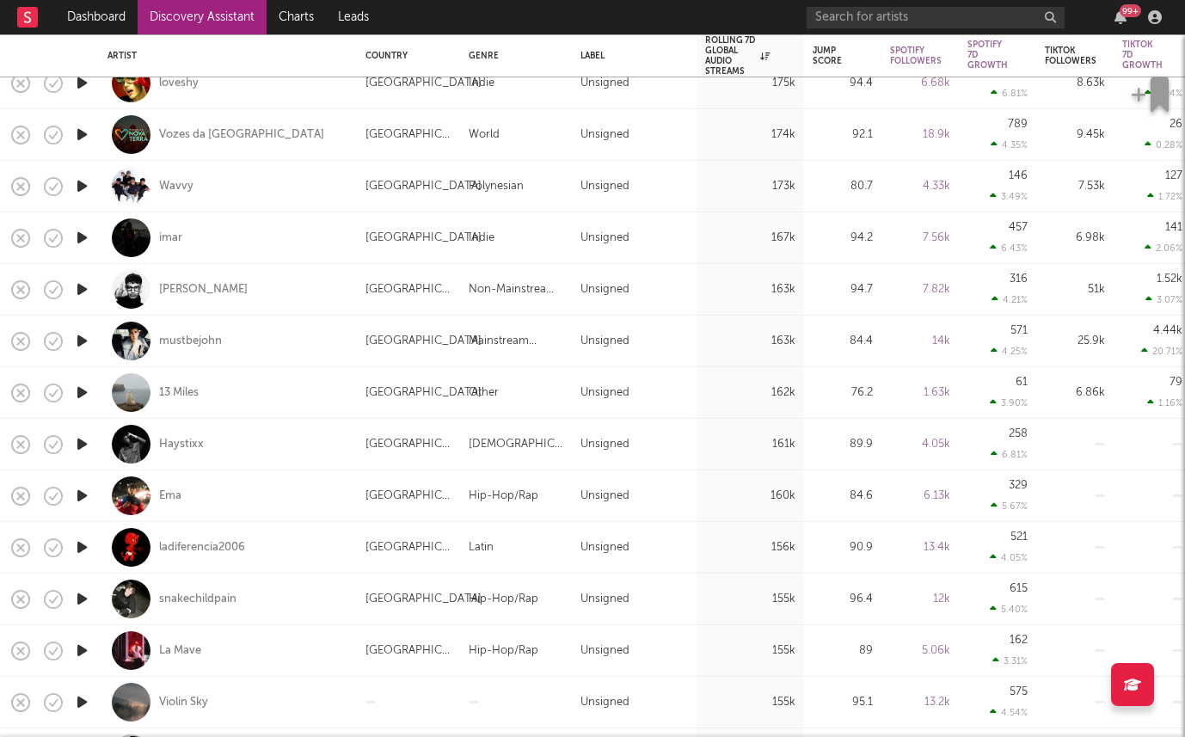
click at [83, 336] on icon "button" at bounding box center [82, 341] width 18 height 22
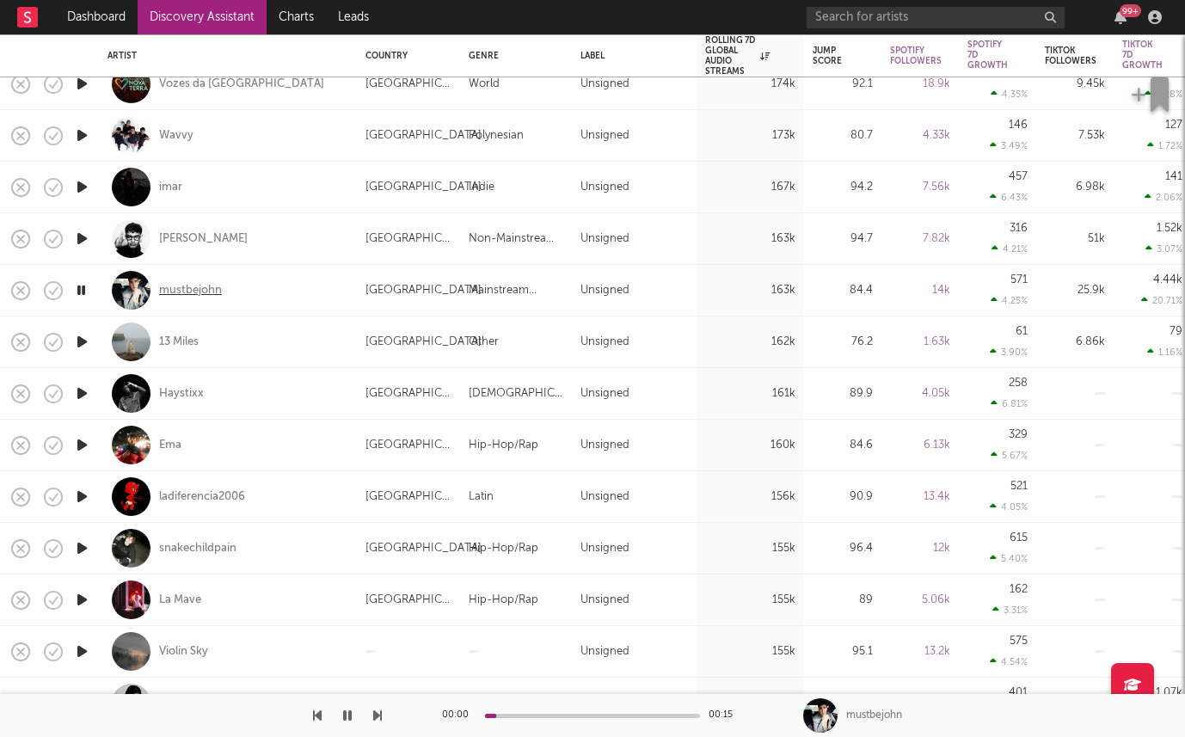
click at [206, 290] on div "mustbejohn" at bounding box center [190, 290] width 63 height 15
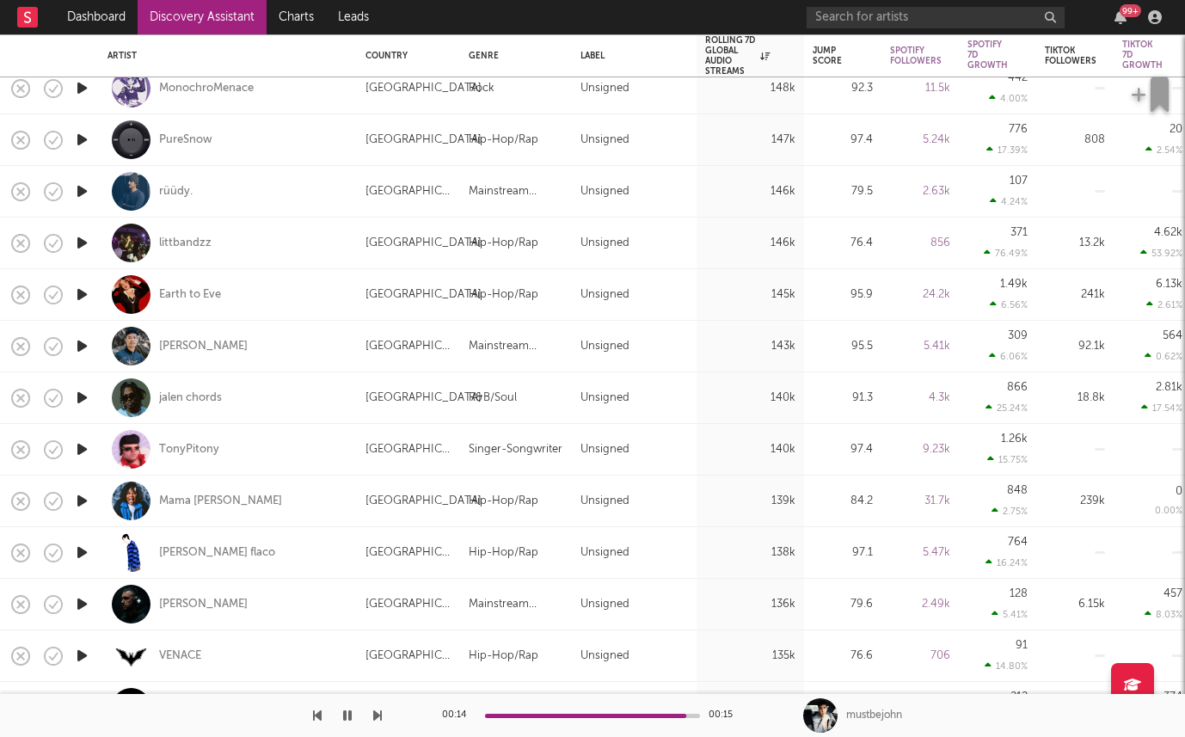
click at [82, 498] on icon "button" at bounding box center [82, 501] width 18 height 22
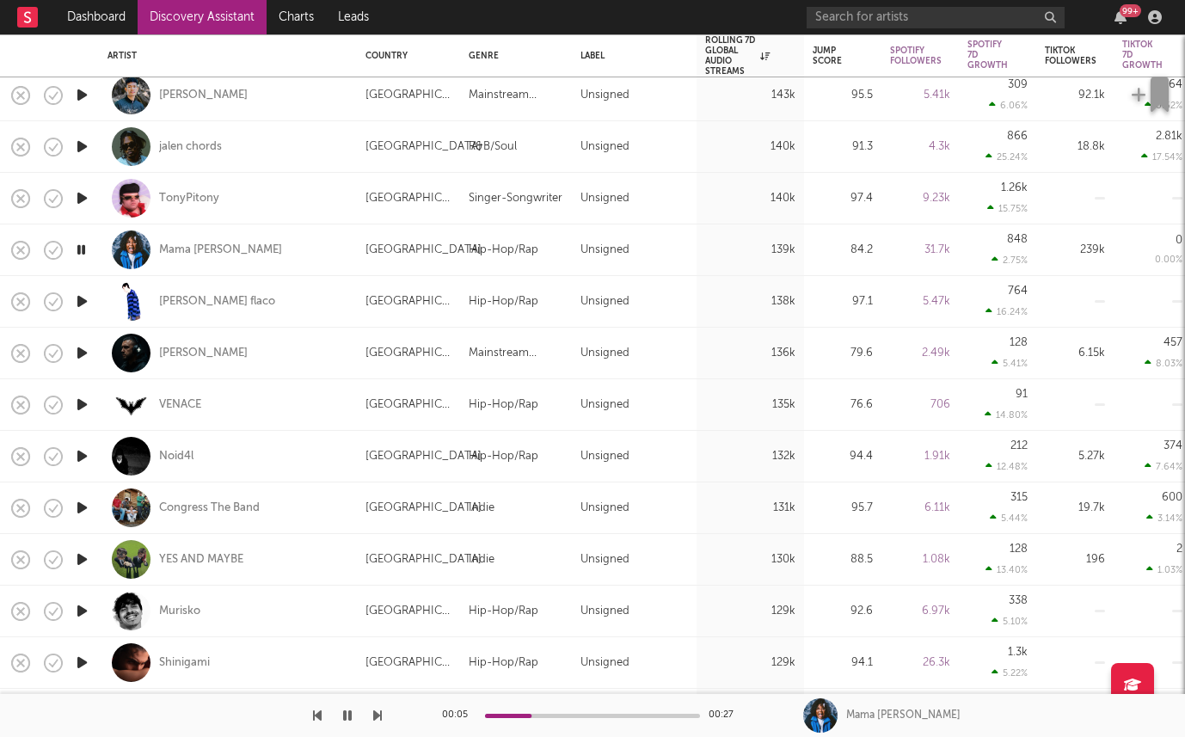
click at [74, 610] on icon "button" at bounding box center [82, 611] width 18 height 22
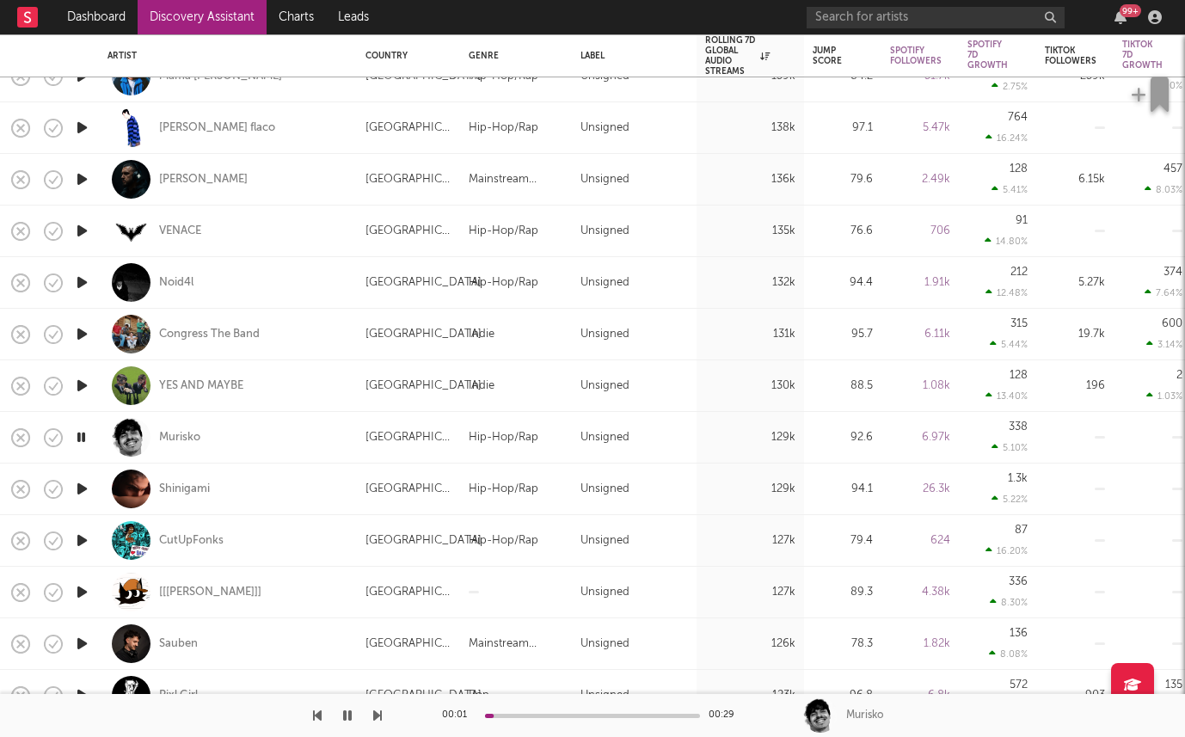
click at [74, 487] on icon "button" at bounding box center [82, 489] width 18 height 22
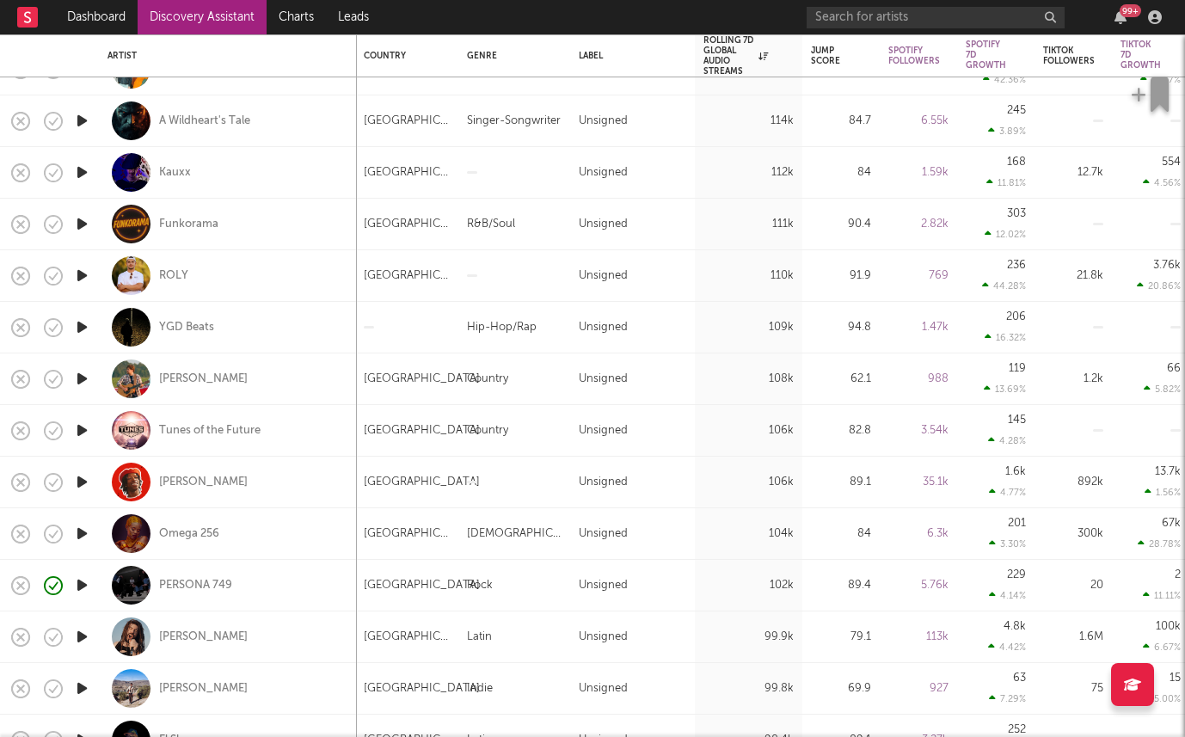
click at [82, 380] on icon "button" at bounding box center [82, 379] width 18 height 22
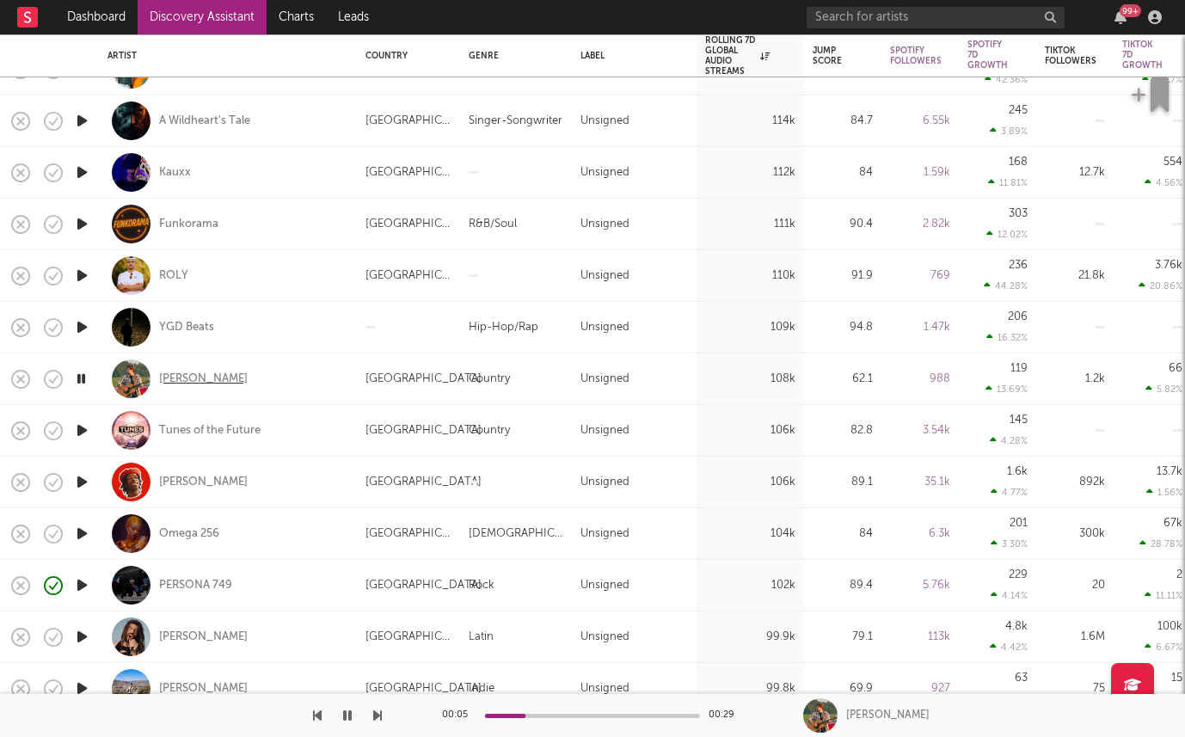
click at [207, 374] on div "Clayton Hackle" at bounding box center [203, 379] width 89 height 15
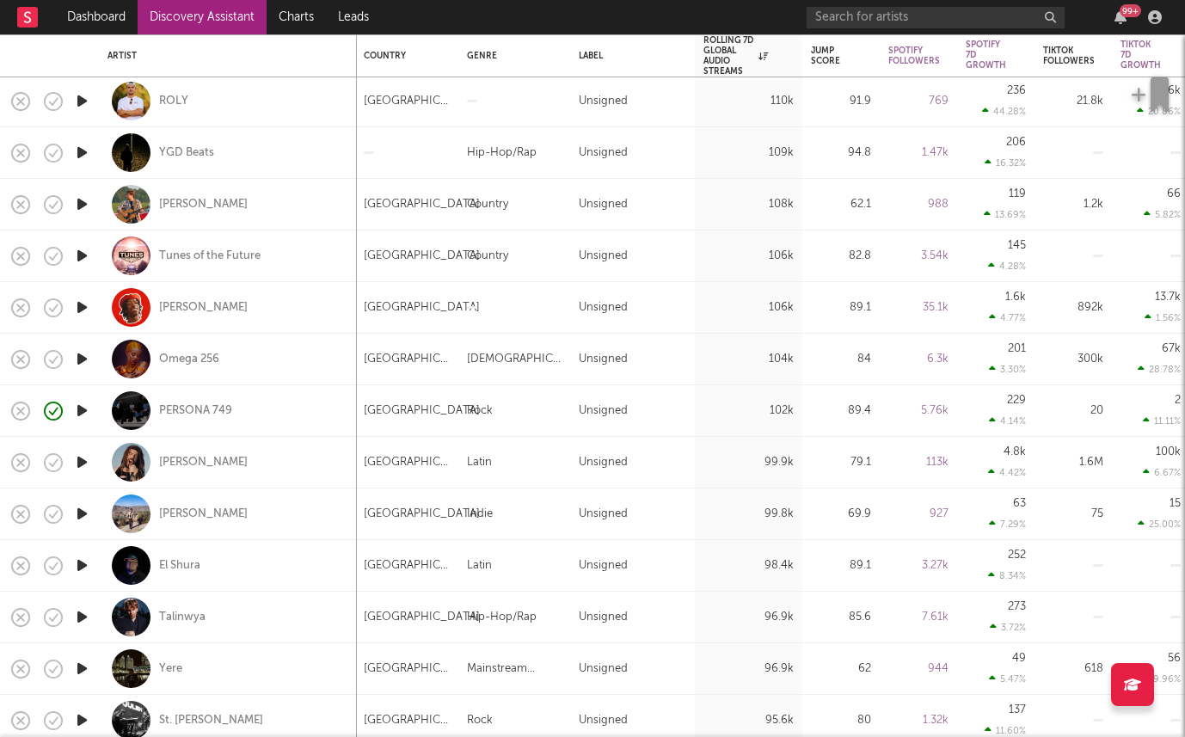
drag, startPoint x: 77, startPoint y: 516, endPoint x: 79, endPoint y: 541, distance: 25.0
click at [77, 507] on icon "button" at bounding box center [82, 514] width 18 height 22
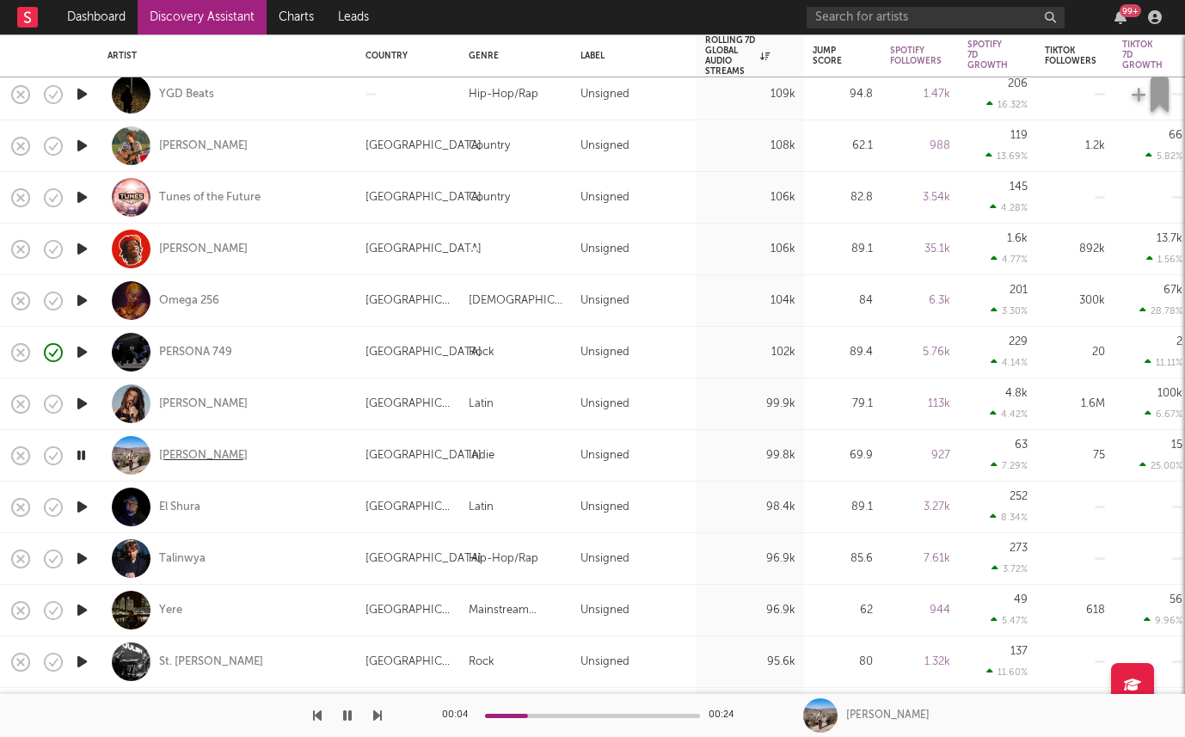
click at [184, 453] on div "Kamran Khan" at bounding box center [203, 455] width 89 height 15
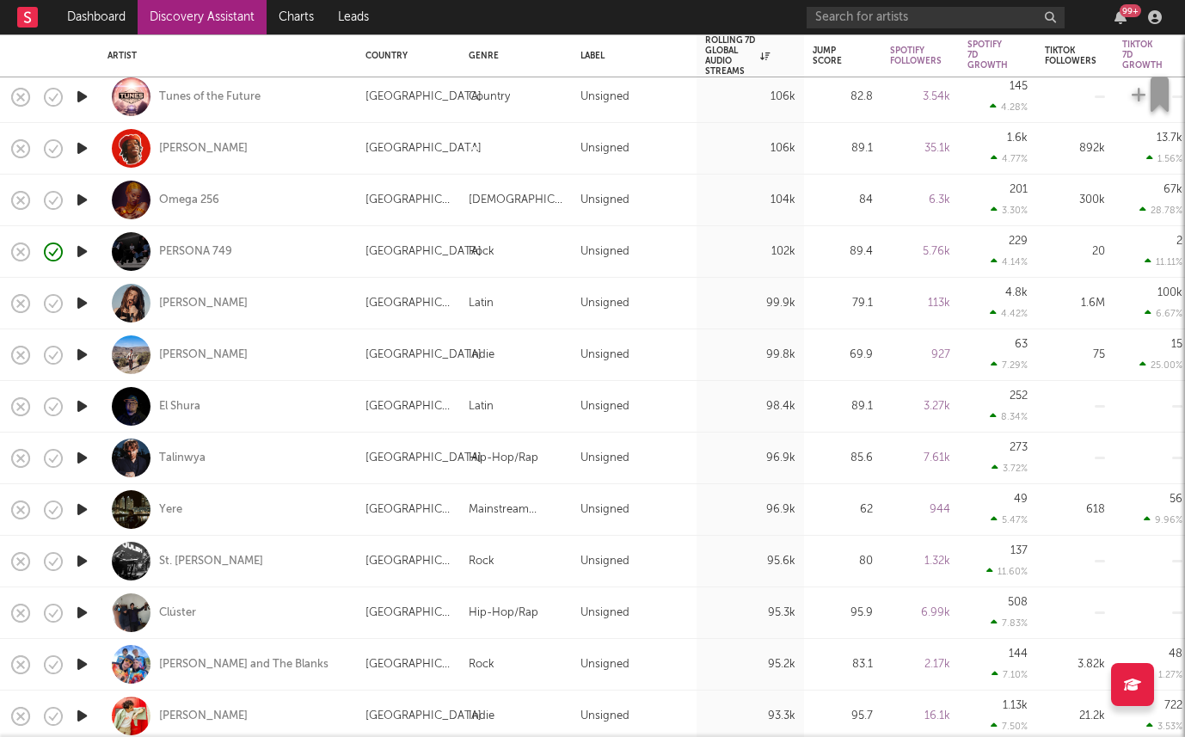
click at [80, 561] on icon "button" at bounding box center [82, 561] width 18 height 22
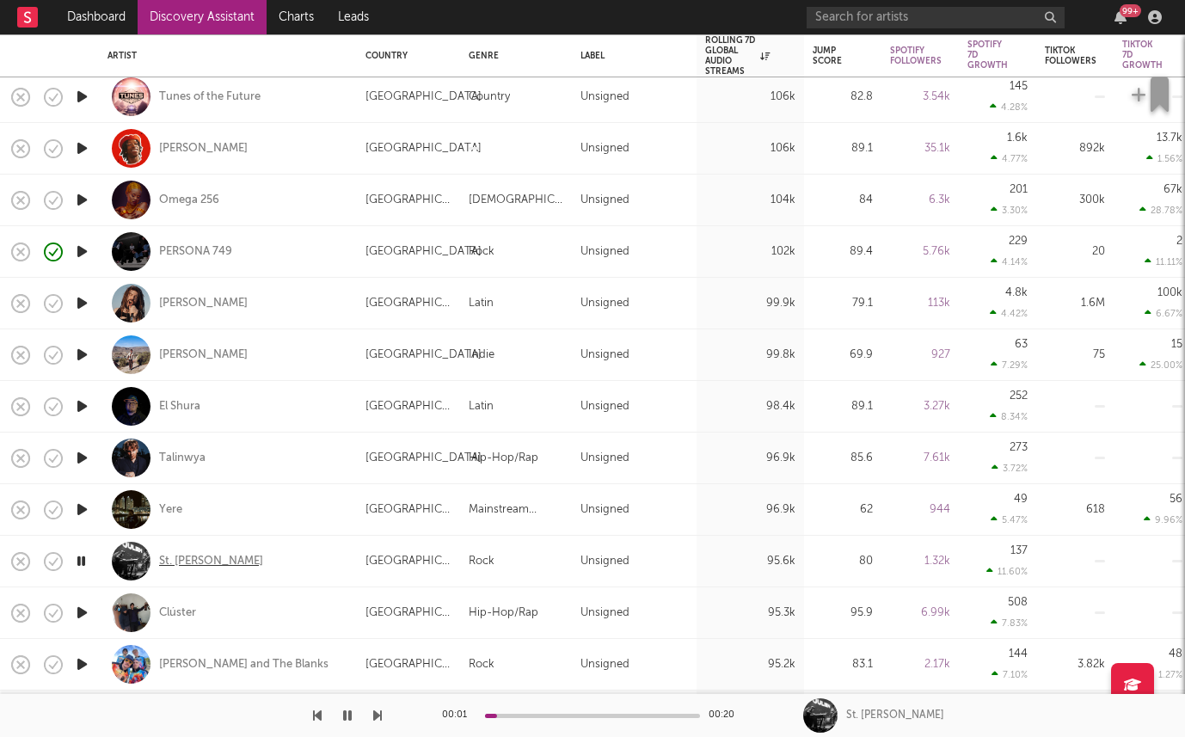
click at [191, 564] on div "St. Julien" at bounding box center [211, 561] width 104 height 15
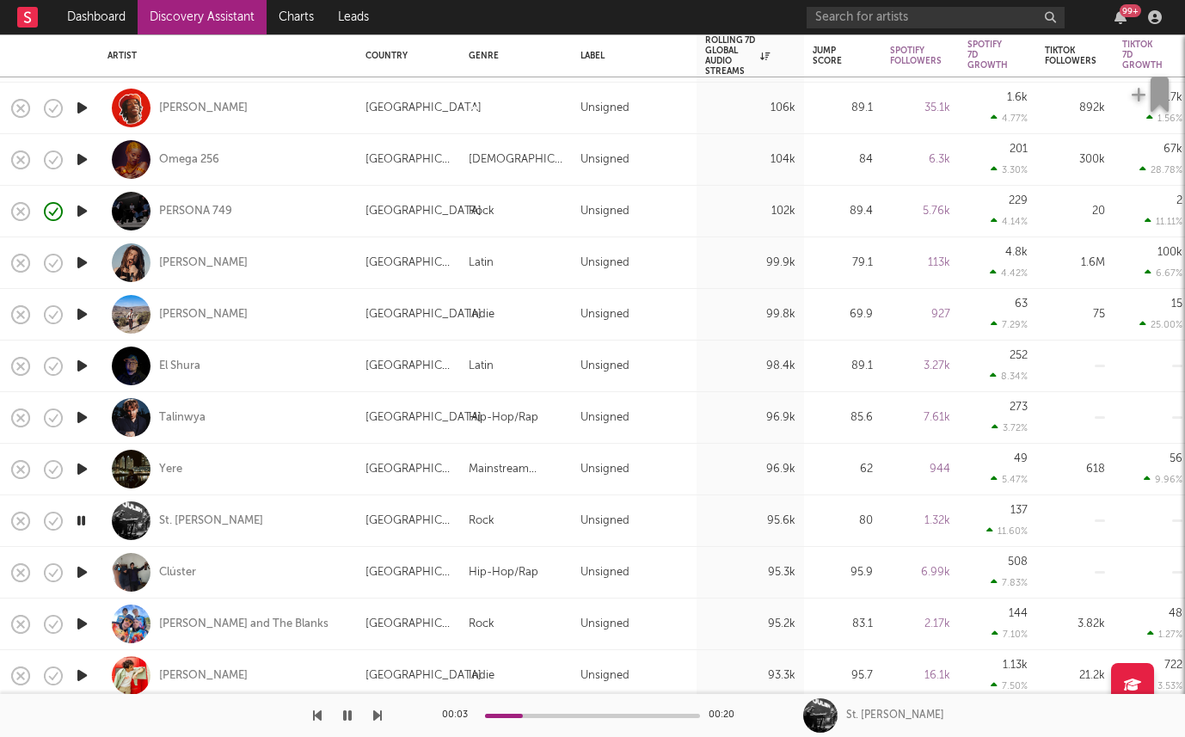
click at [77, 412] on icon "button" at bounding box center [82, 418] width 18 height 22
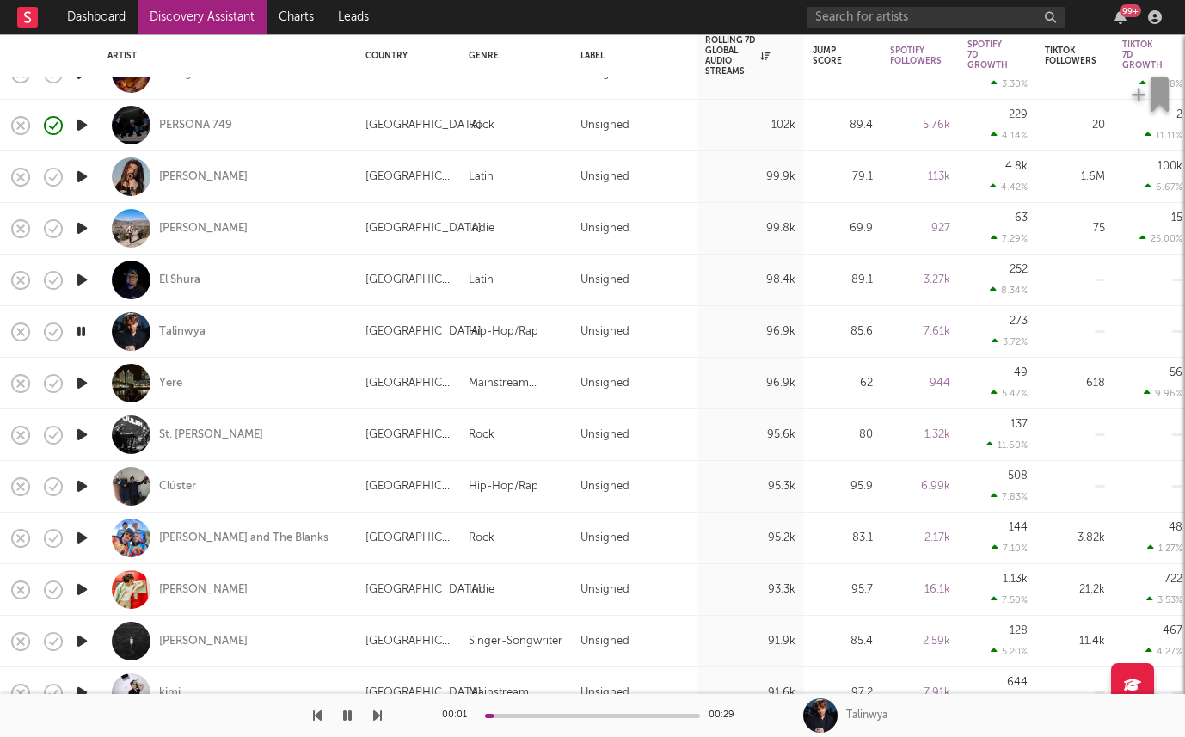
click at [78, 384] on icon "button" at bounding box center [82, 383] width 18 height 22
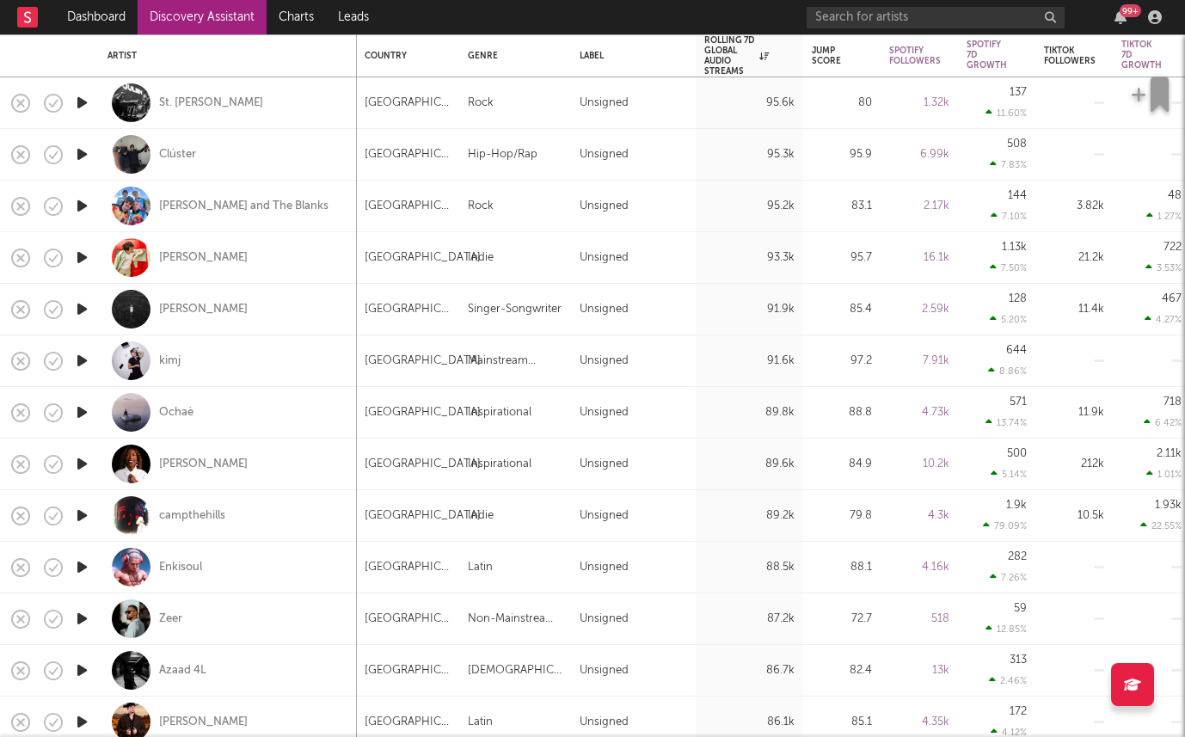
click at [80, 510] on icon "button" at bounding box center [82, 516] width 18 height 22
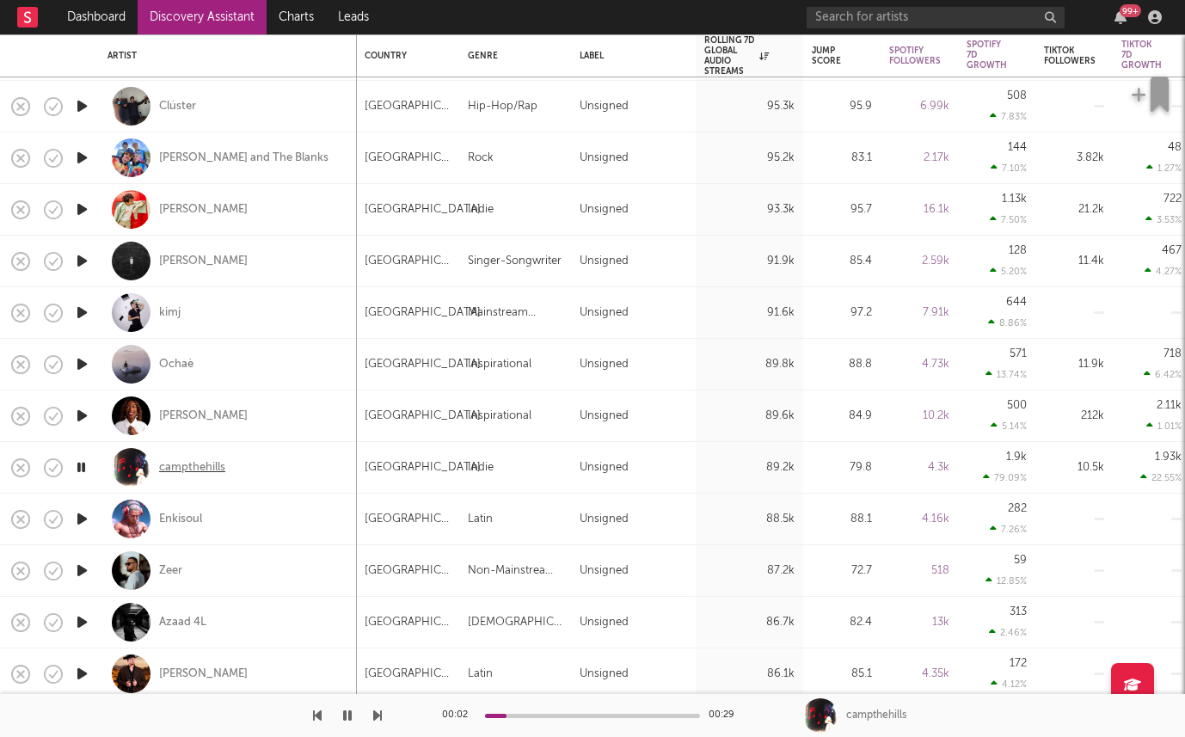
click at [204, 467] on div "campthehills" at bounding box center [192, 467] width 66 height 15
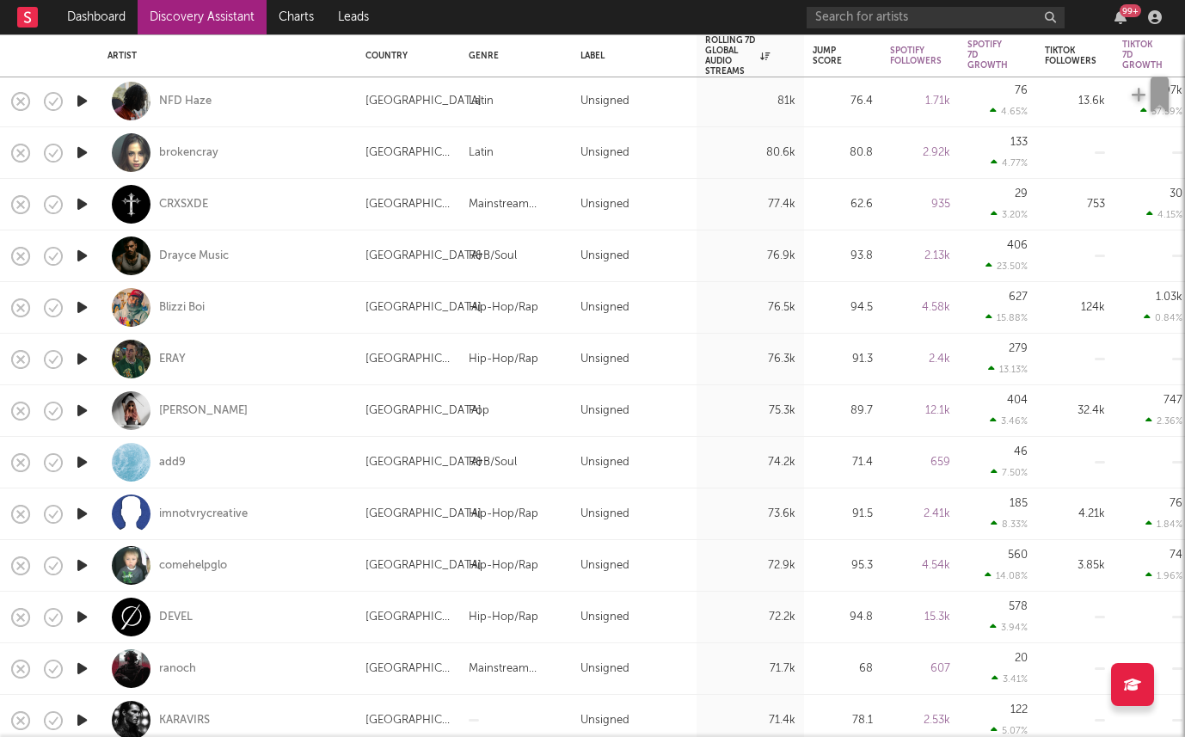
click at [86, 464] on icon "button" at bounding box center [82, 463] width 18 height 22
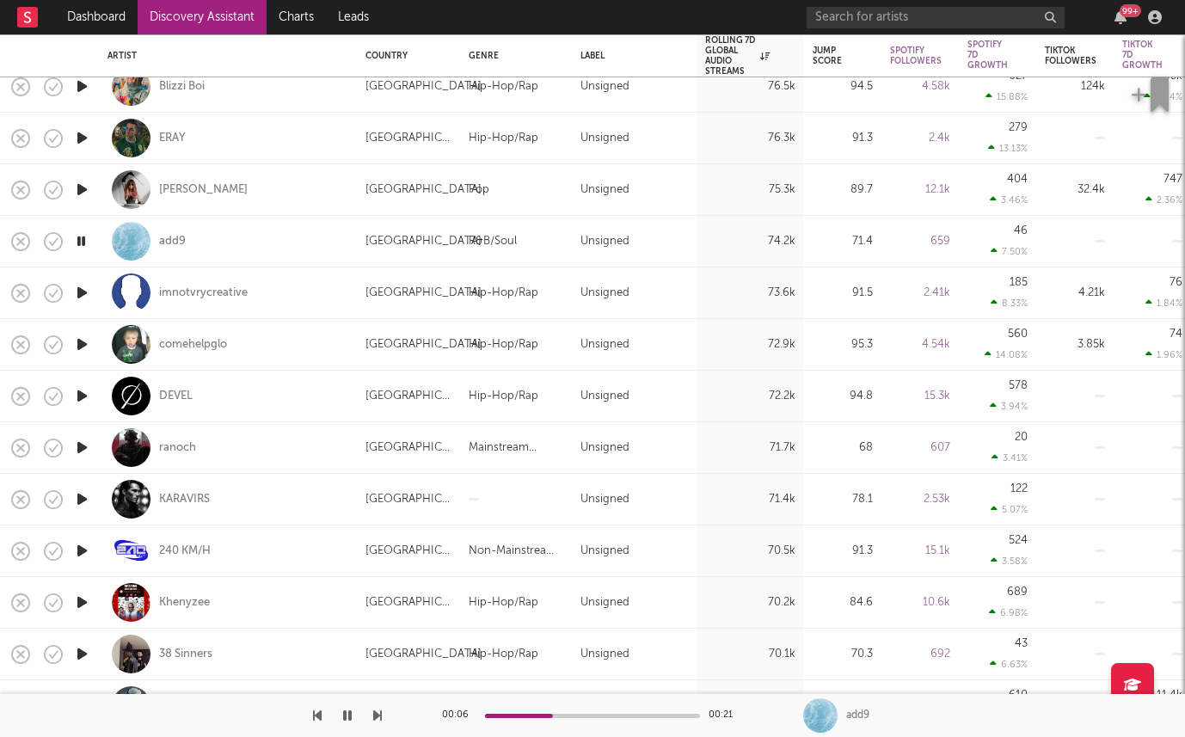
click at [177, 232] on div "add9" at bounding box center [228, 241] width 241 height 51
select select "1w"
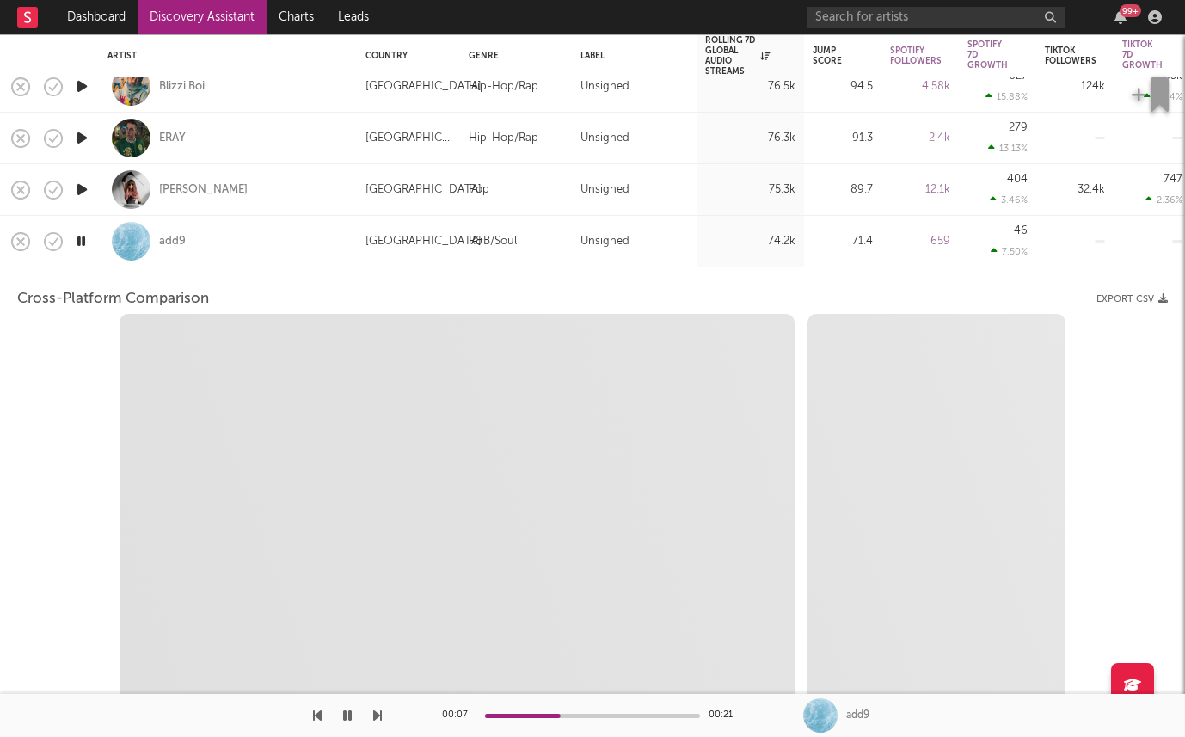
select select "1w"
click at [251, 227] on div "add9" at bounding box center [228, 241] width 241 height 51
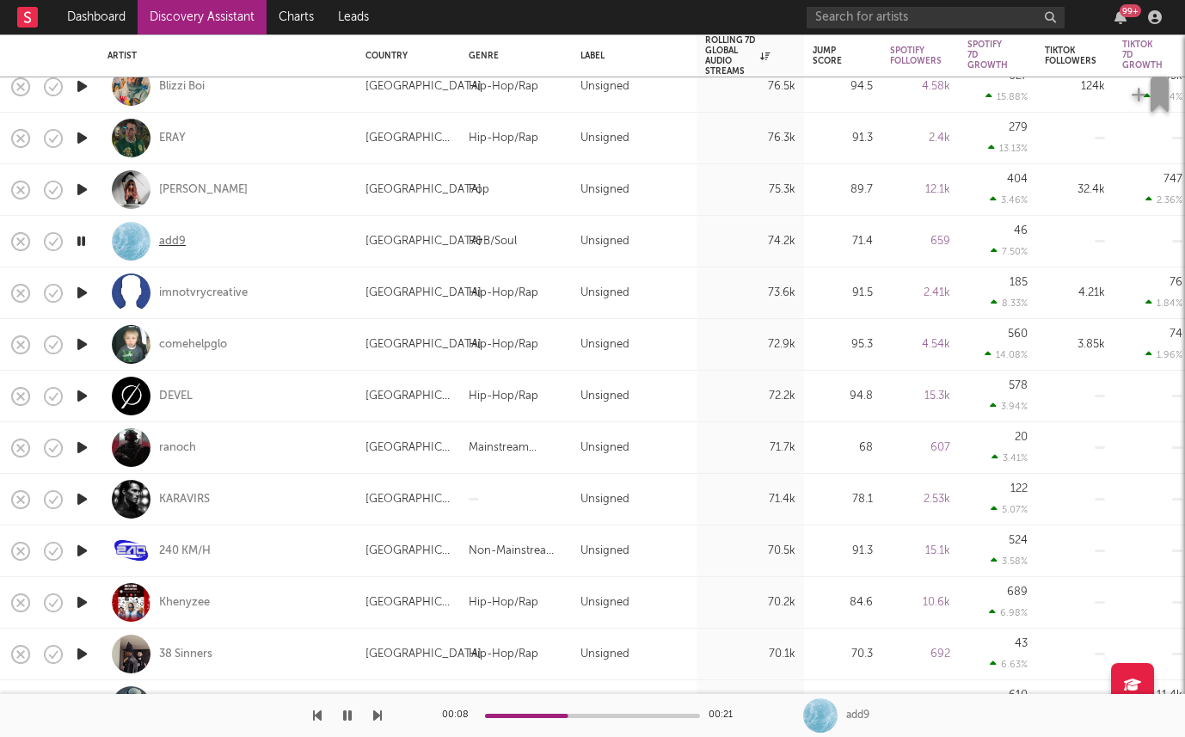
click at [170, 235] on div "add9" at bounding box center [172, 241] width 27 height 15
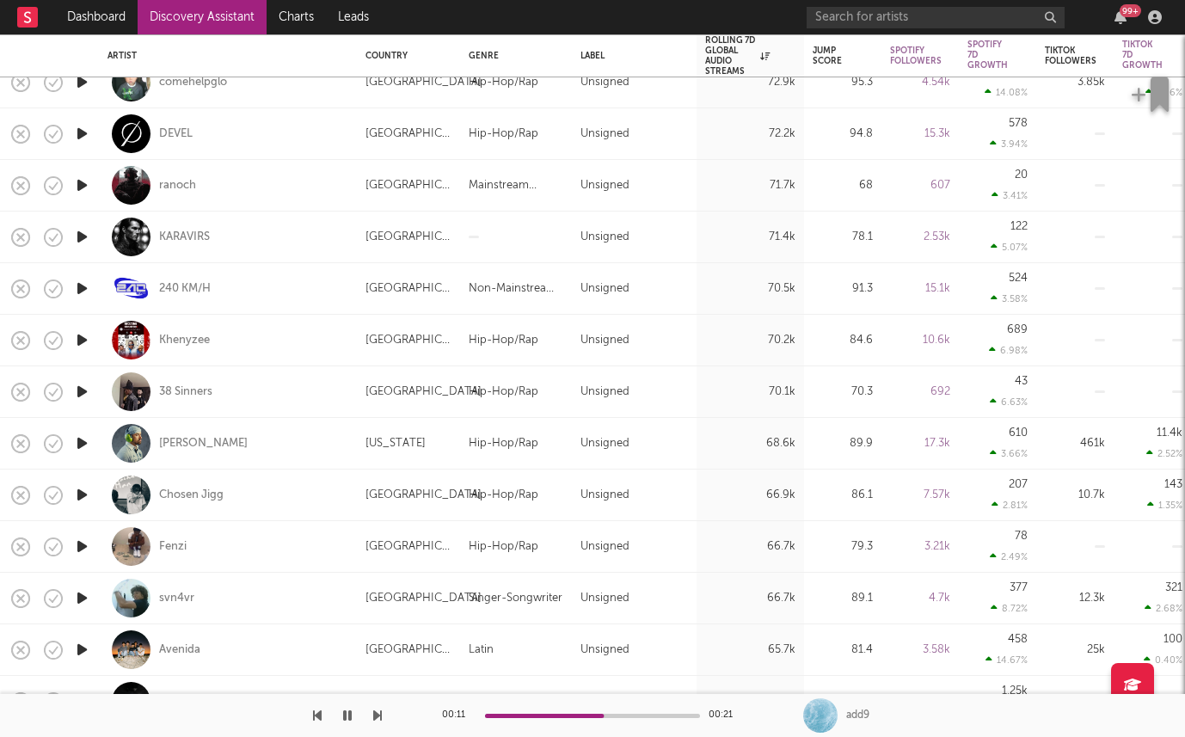
click at [82, 495] on icon "button" at bounding box center [82, 495] width 18 height 22
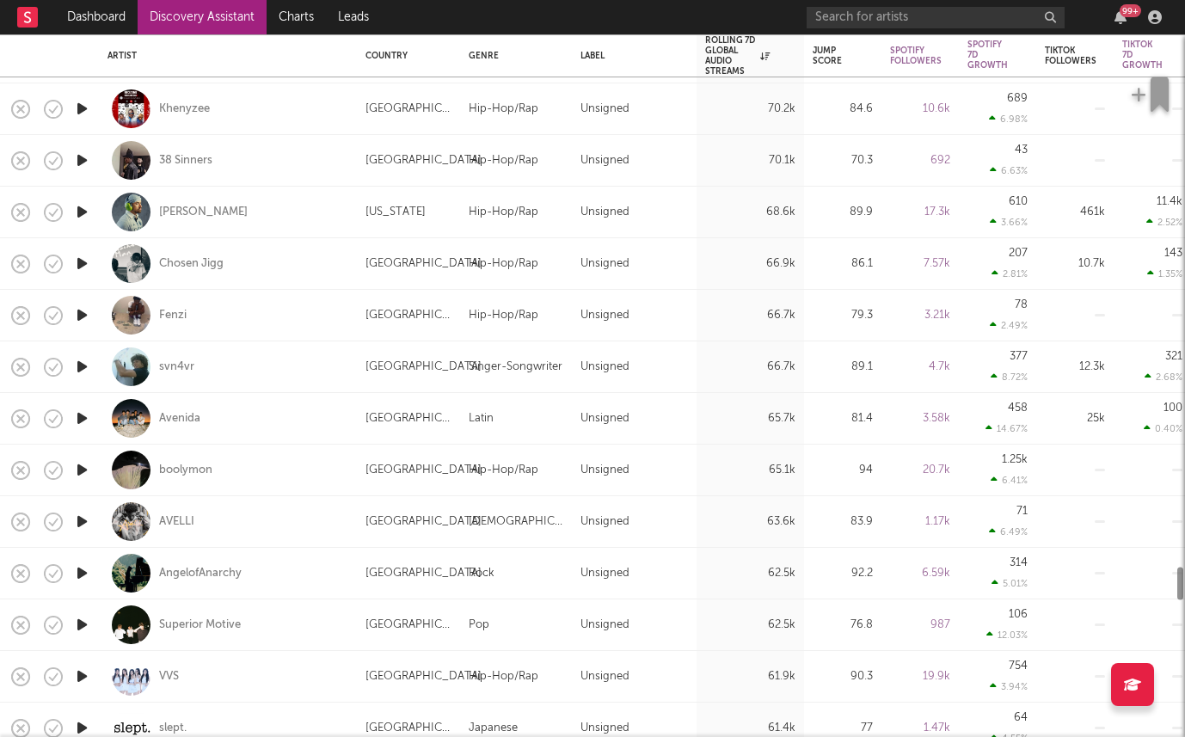
click at [78, 471] on icon "button" at bounding box center [82, 470] width 18 height 22
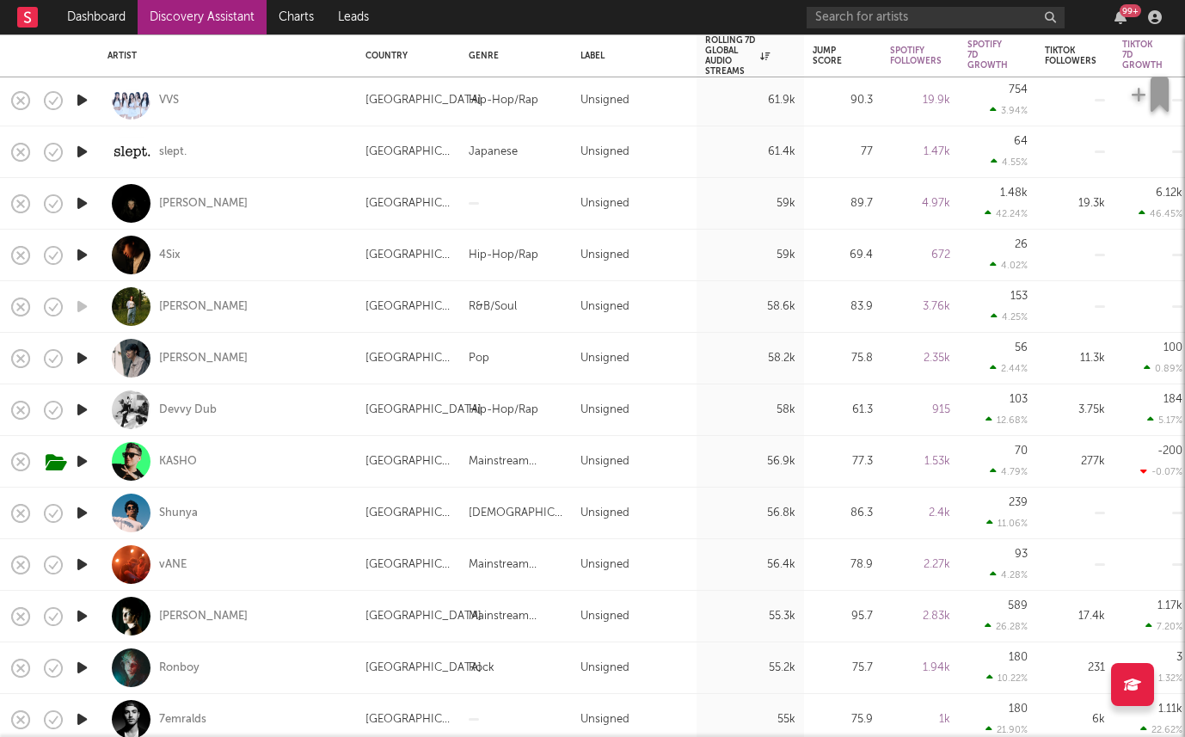
click at [77, 404] on icon "button" at bounding box center [82, 410] width 18 height 22
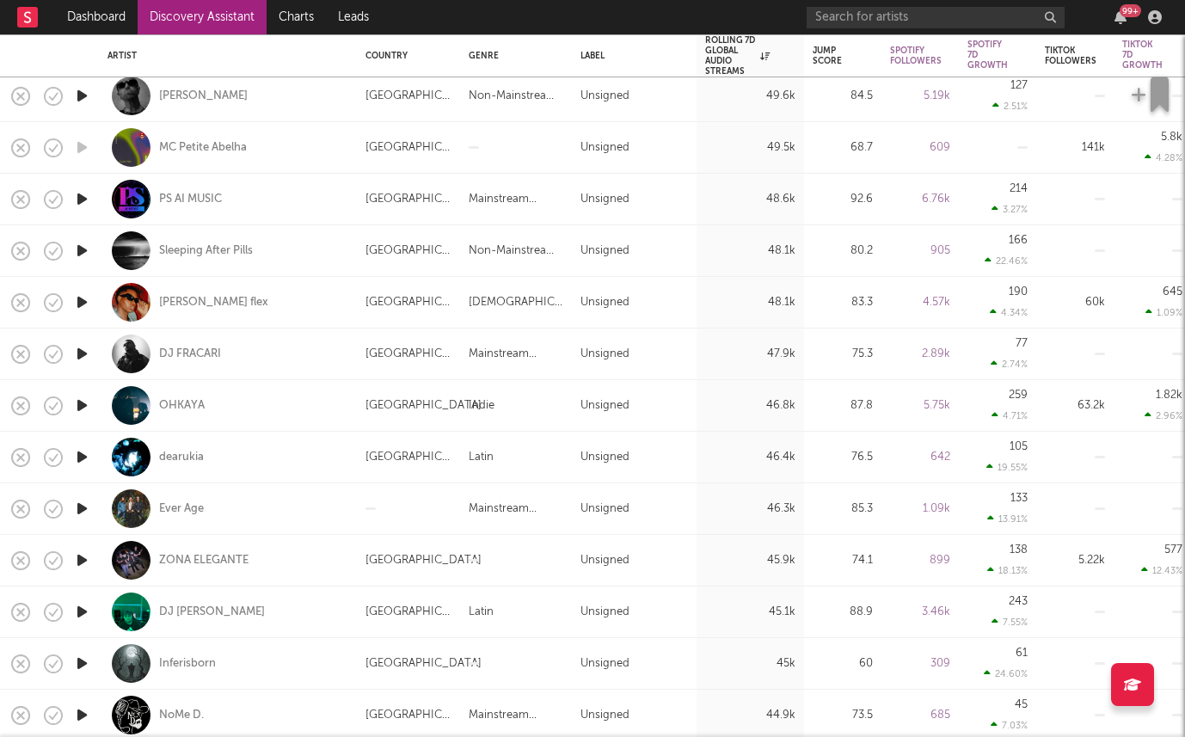
click at [77, 508] on icon "button" at bounding box center [82, 509] width 18 height 22
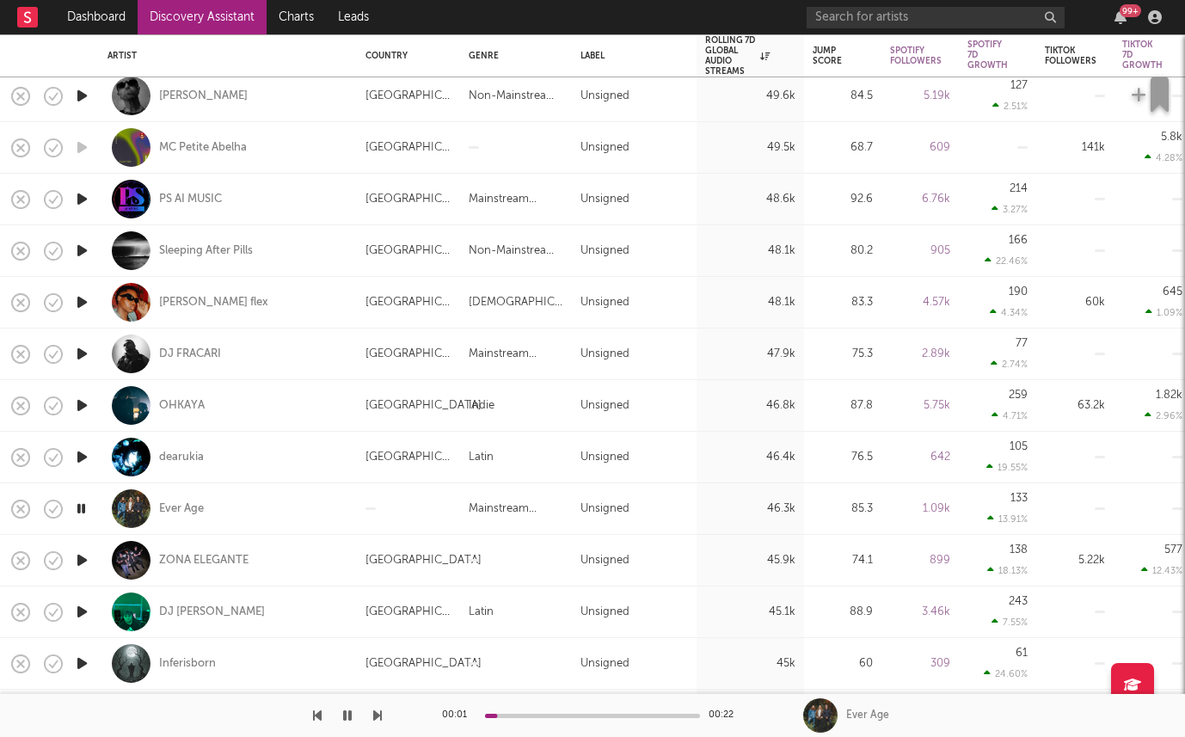
click at [179, 499] on div "Ever Age" at bounding box center [228, 508] width 241 height 51
select select "1w"
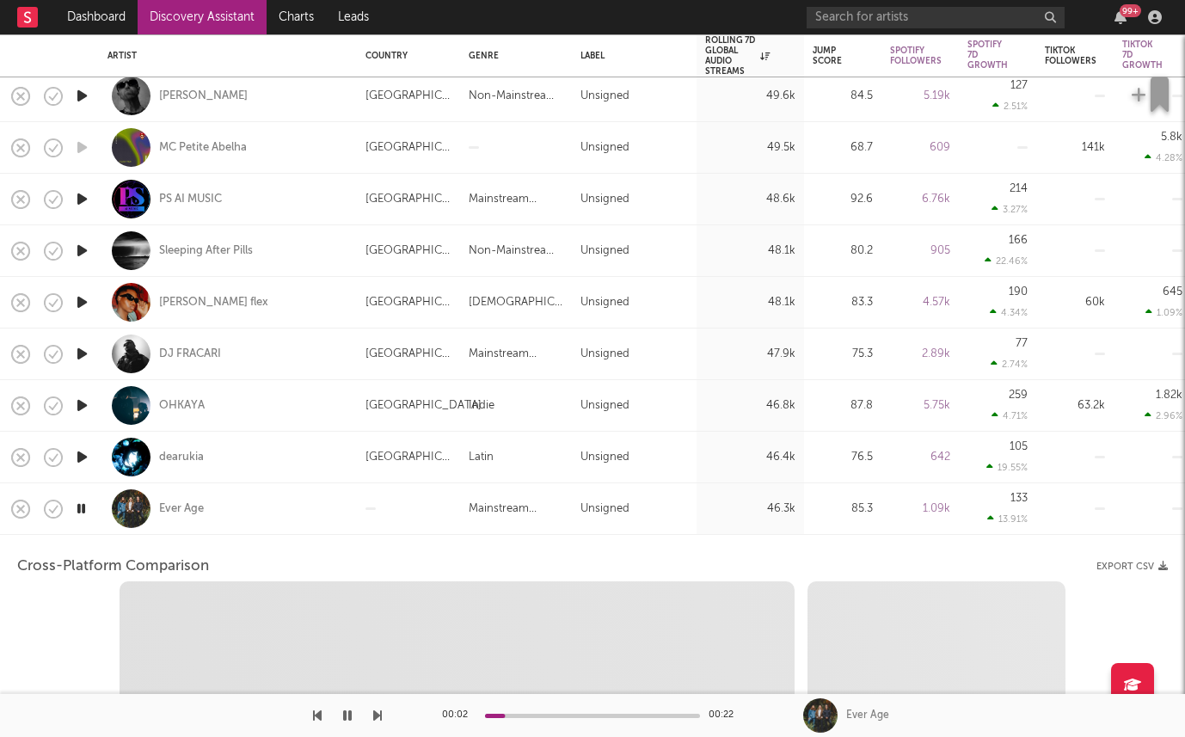
click at [307, 505] on div "Ever Age" at bounding box center [228, 508] width 241 height 51
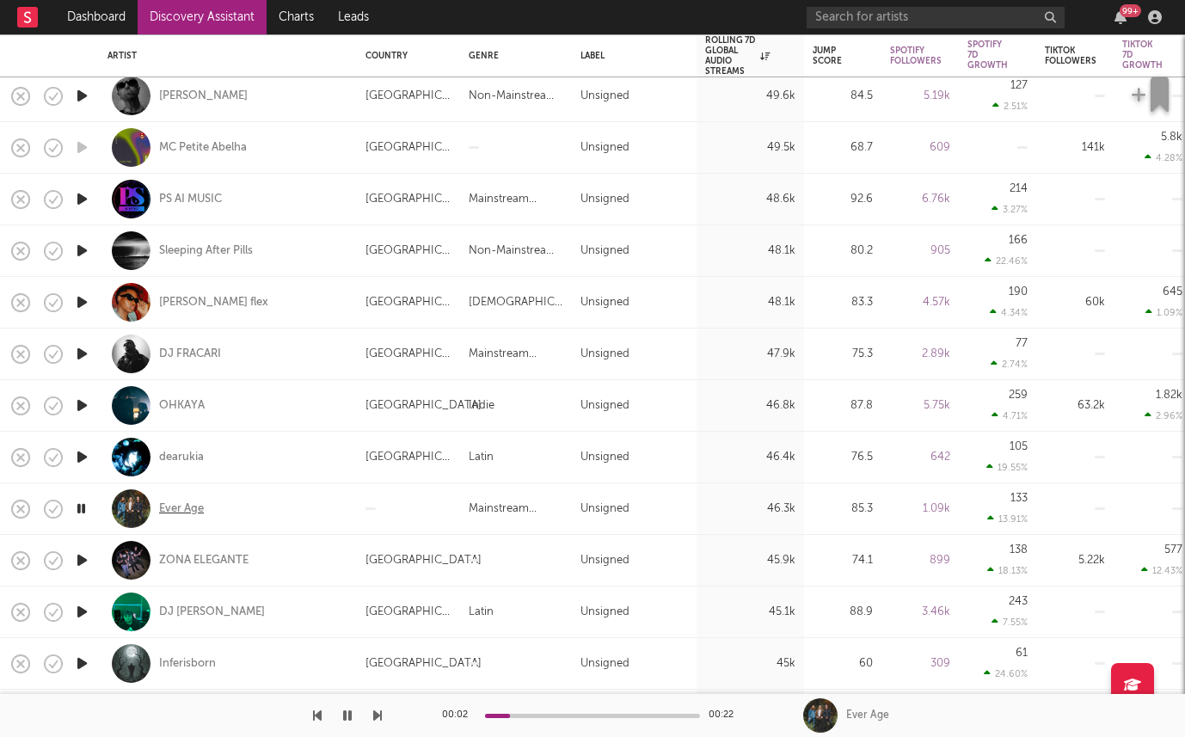
click at [180, 508] on div "Ever Age" at bounding box center [181, 508] width 45 height 15
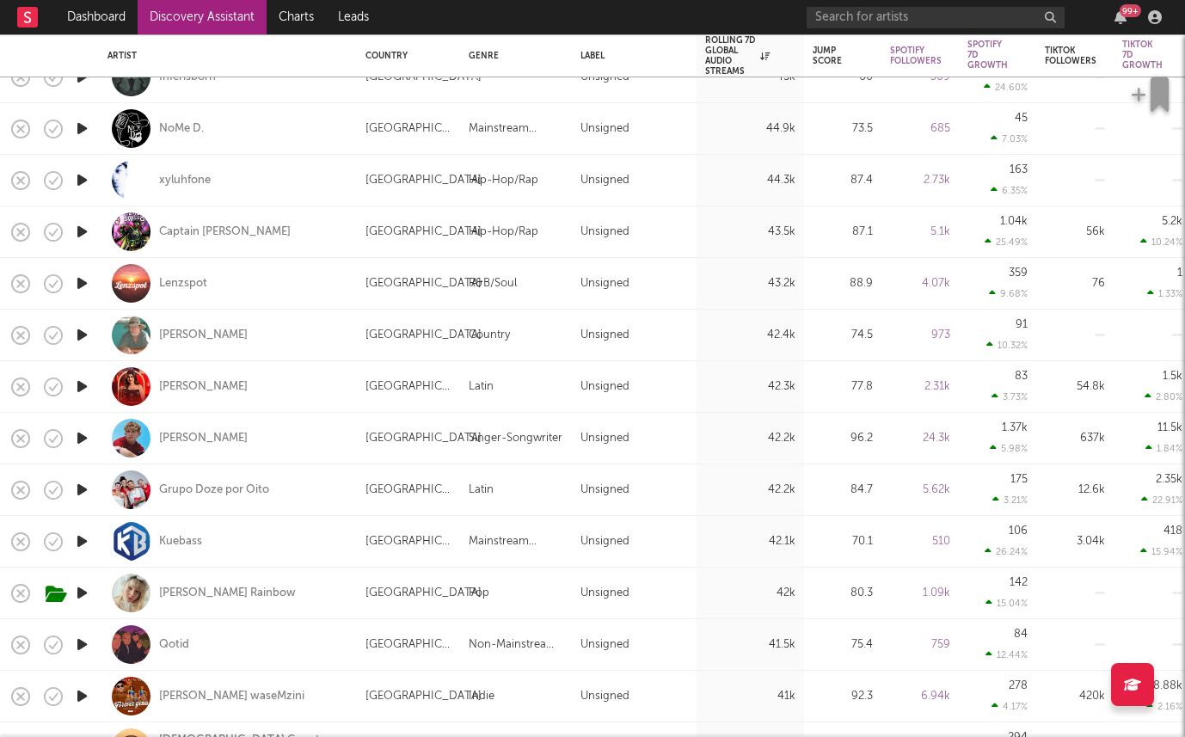
click at [82, 592] on icon "button" at bounding box center [82, 593] width 18 height 22
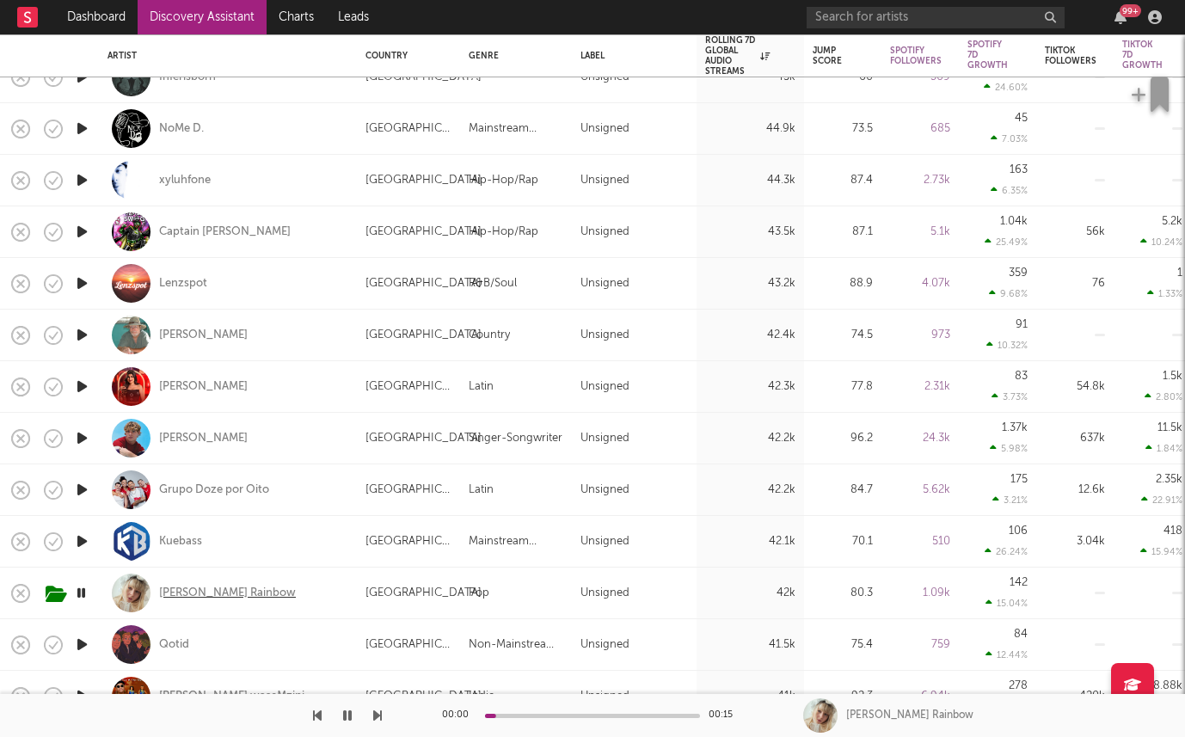
click at [203, 587] on div "Clark Rainbow" at bounding box center [227, 593] width 137 height 15
click at [86, 589] on icon "button" at bounding box center [81, 593] width 16 height 22
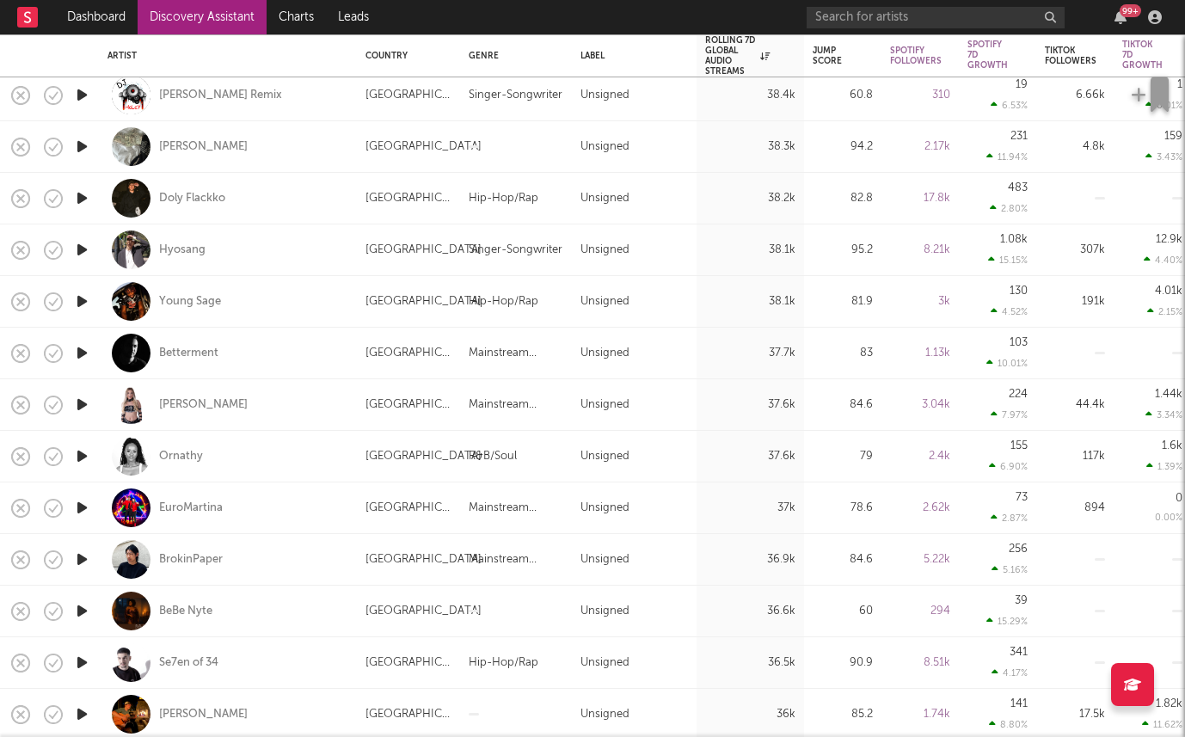
click at [200, 13] on link "Discovery Assistant" at bounding box center [202, 17] width 129 height 34
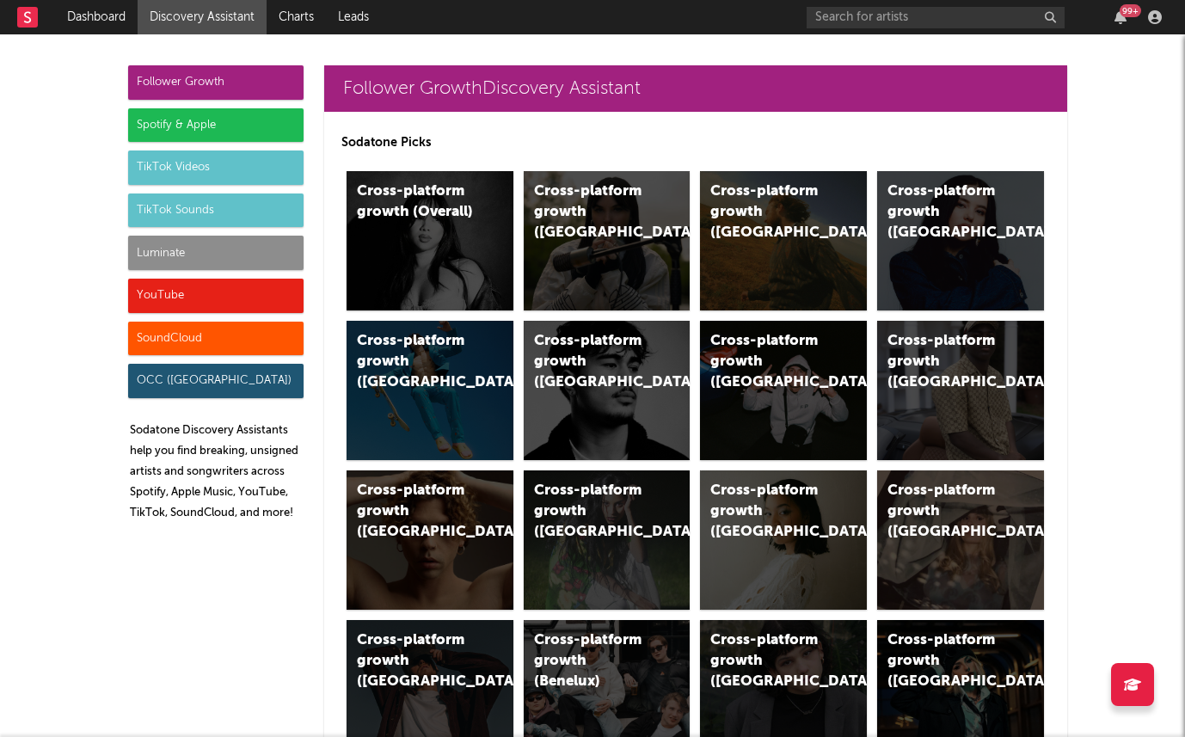
click at [185, 261] on div "Luminate" at bounding box center [215, 253] width 175 height 34
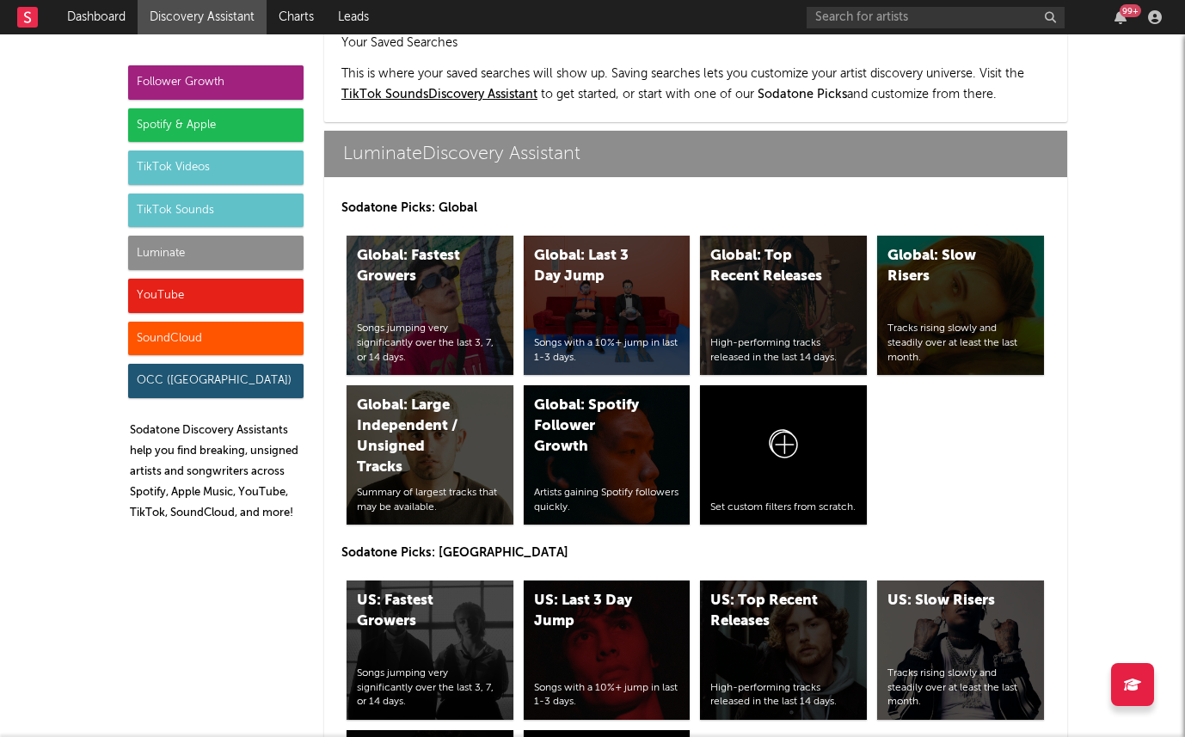
click at [218, 115] on div "Spotify & Apple" at bounding box center [215, 125] width 175 height 34
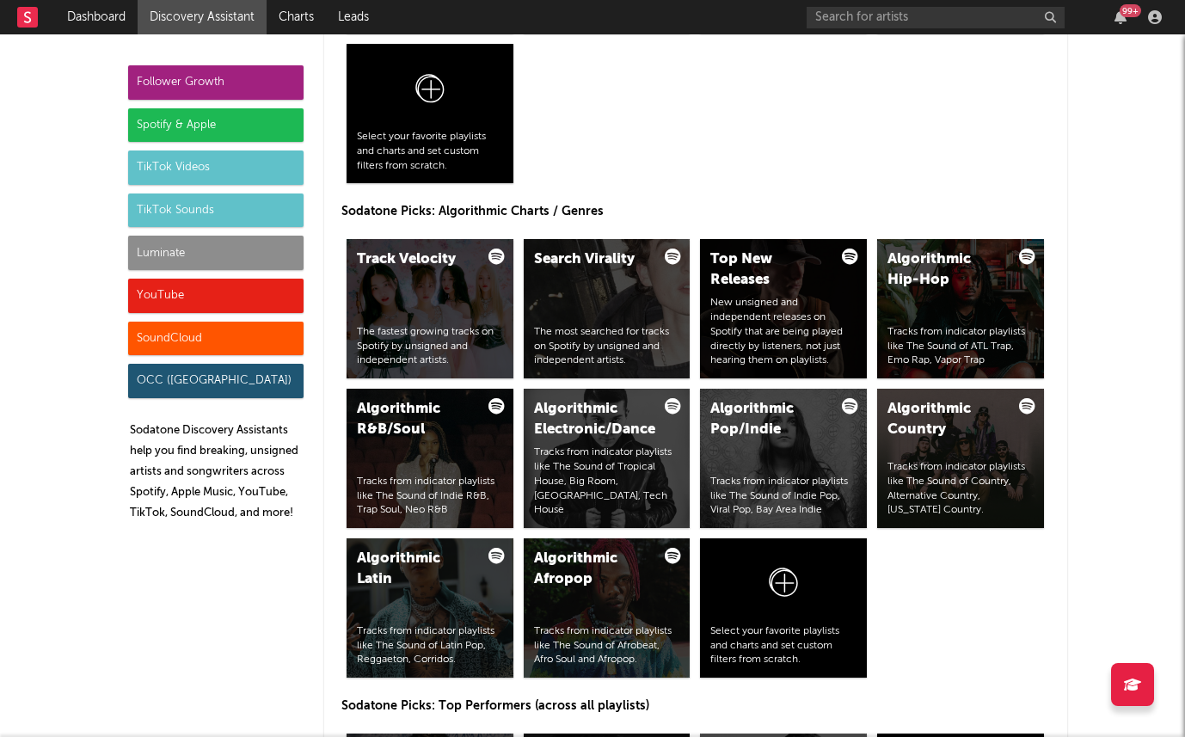
scroll to position [1719, 0]
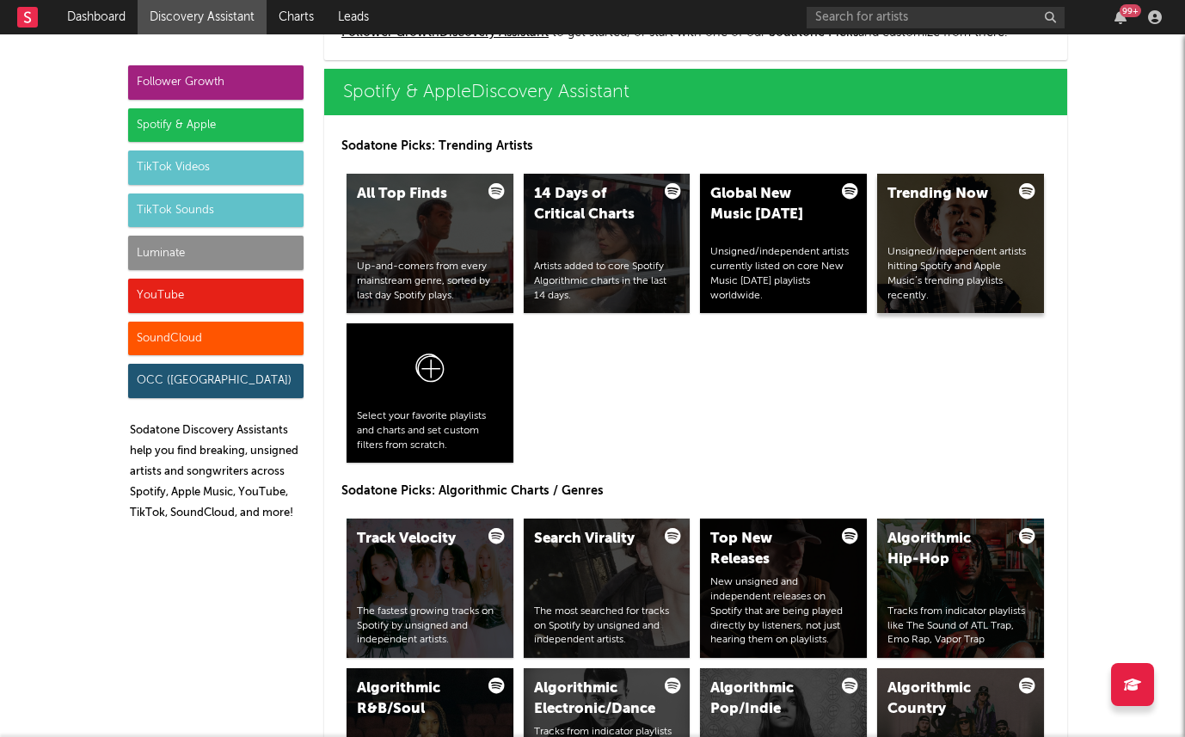
click at [937, 240] on div "Trending Now Unsigned/independent artists hitting Spotify and Apple Music’s tre…" at bounding box center [960, 243] width 167 height 139
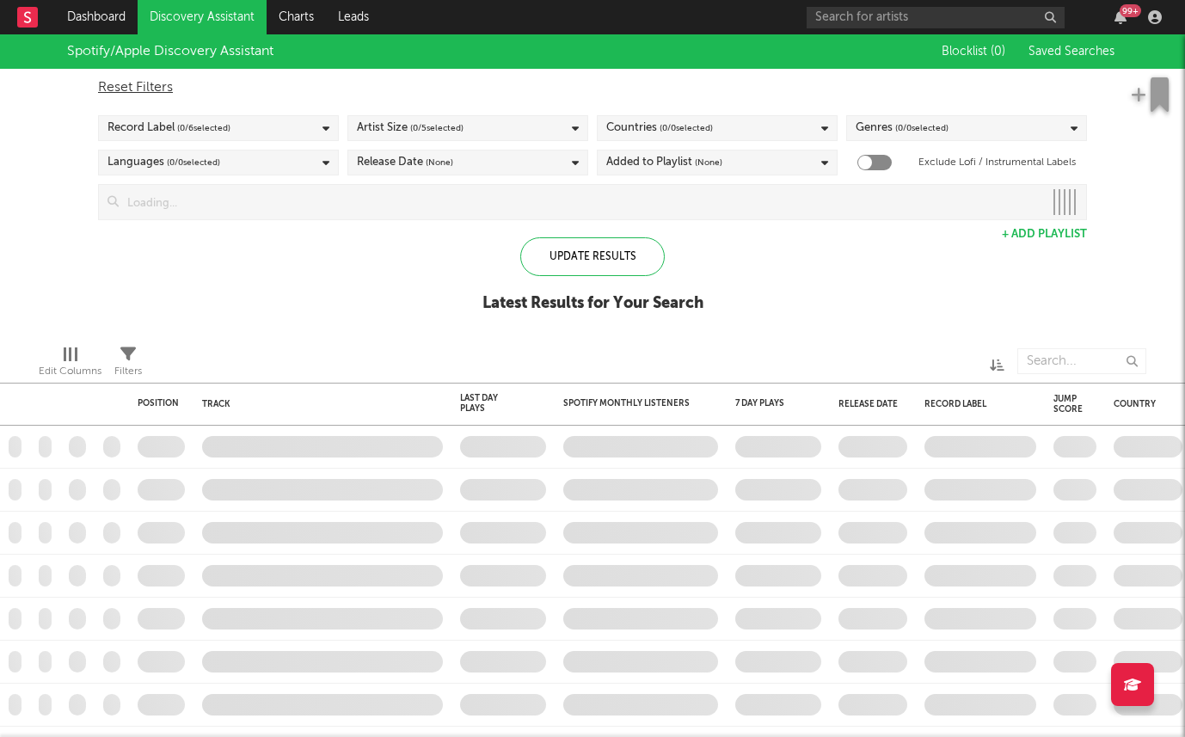
click at [243, 125] on div "Record Label ( 0 / 6 selected)" at bounding box center [218, 128] width 241 height 26
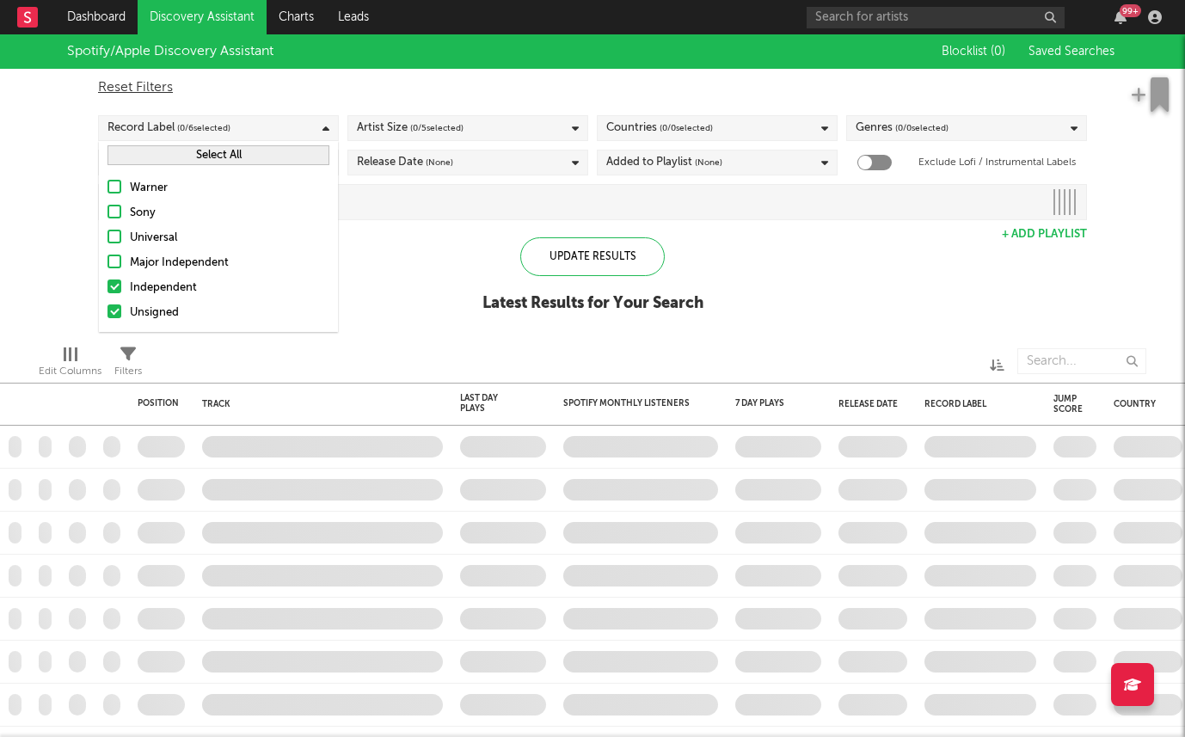
checkbox input "true"
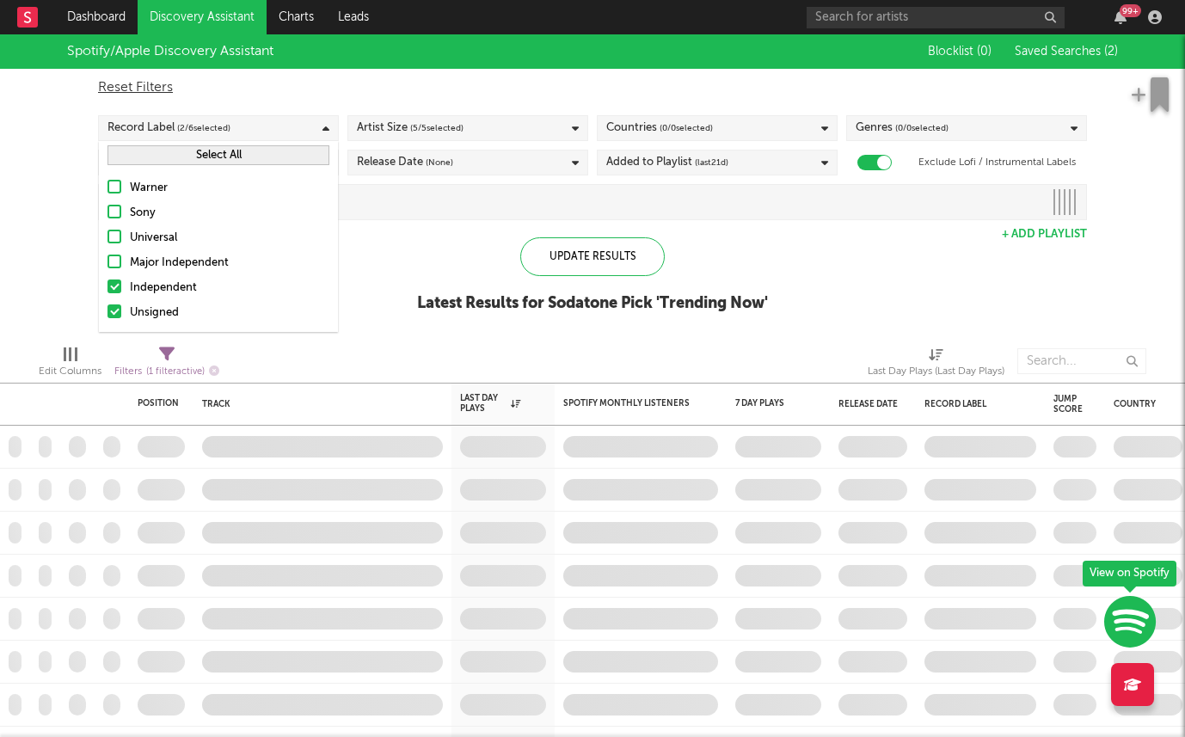
click at [129, 293] on label "Independent" at bounding box center [219, 288] width 222 height 21
click at [108, 293] on input "Independent" at bounding box center [108, 288] width 0 height 21
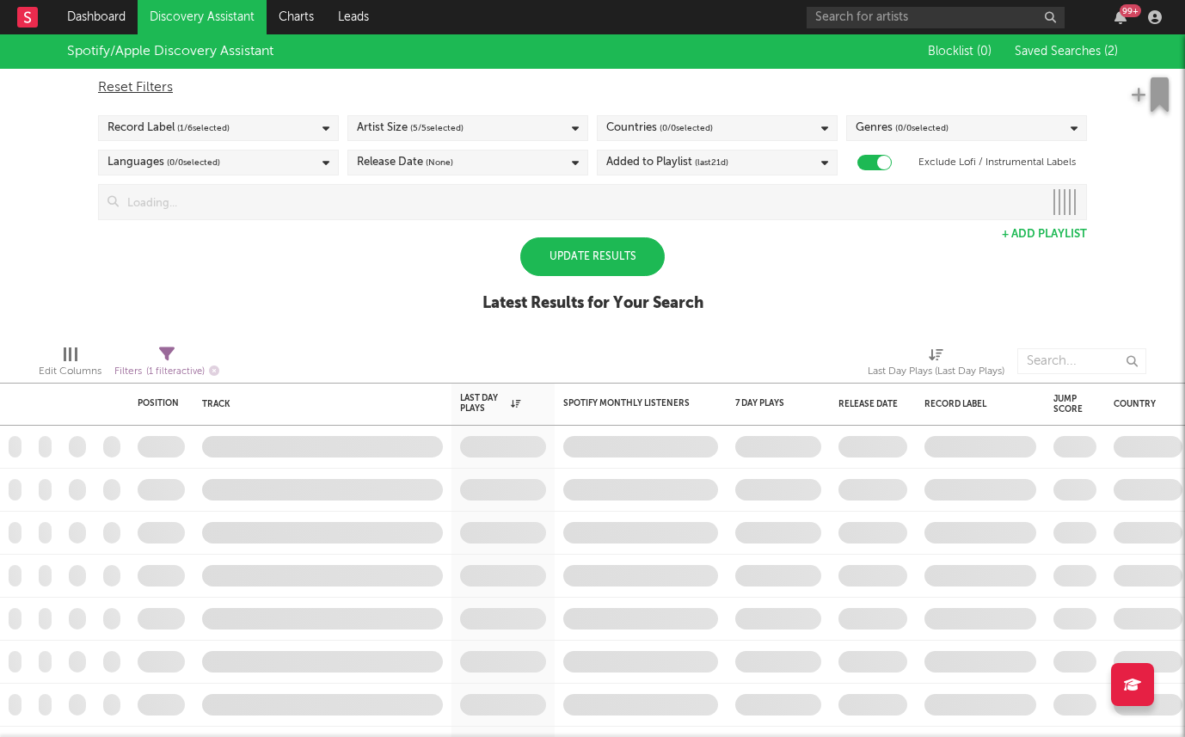
click at [26, 216] on div "Spotify/Apple Discovery Assistant Blocklist ( 0 ) Saved Searches ( 2 ) Reset Fi…" at bounding box center [592, 182] width 1185 height 297
click at [591, 243] on div "Update Results" at bounding box center [592, 256] width 144 height 39
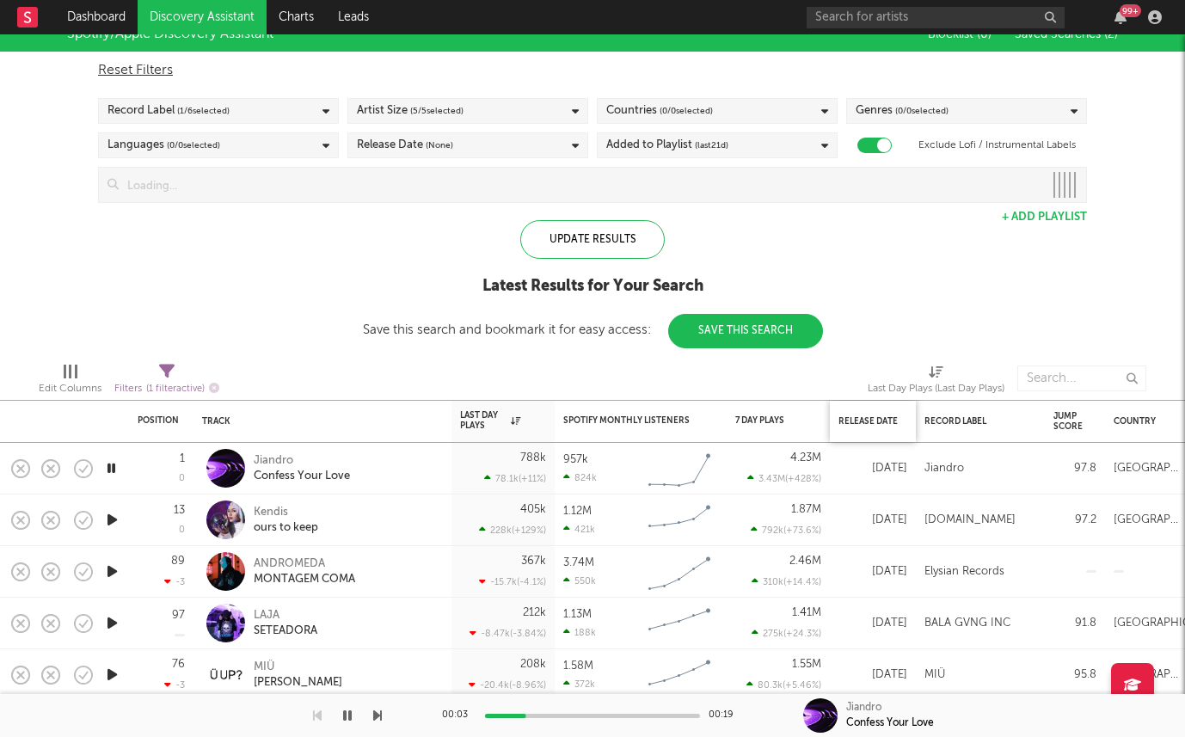
click at [859, 415] on div "Release Date" at bounding box center [873, 421] width 69 height 36
click at [860, 418] on div "Release Date" at bounding box center [869, 421] width 60 height 10
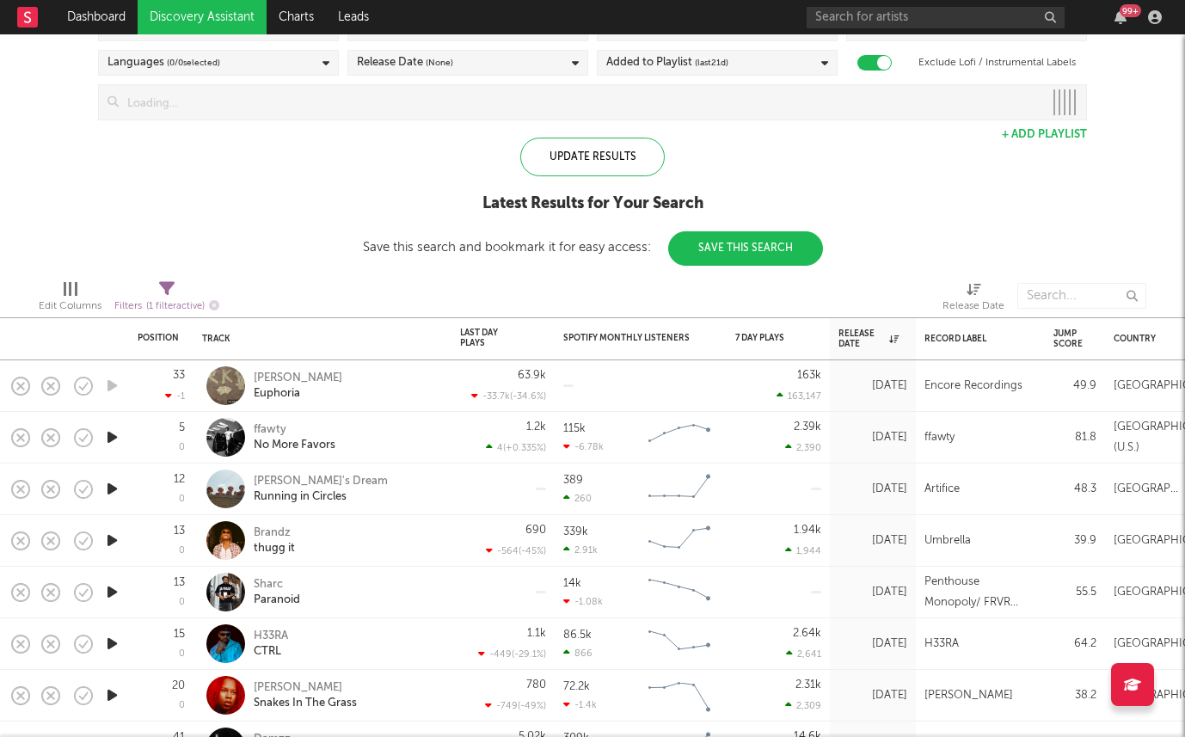
click at [109, 538] on icon "button" at bounding box center [112, 541] width 18 height 22
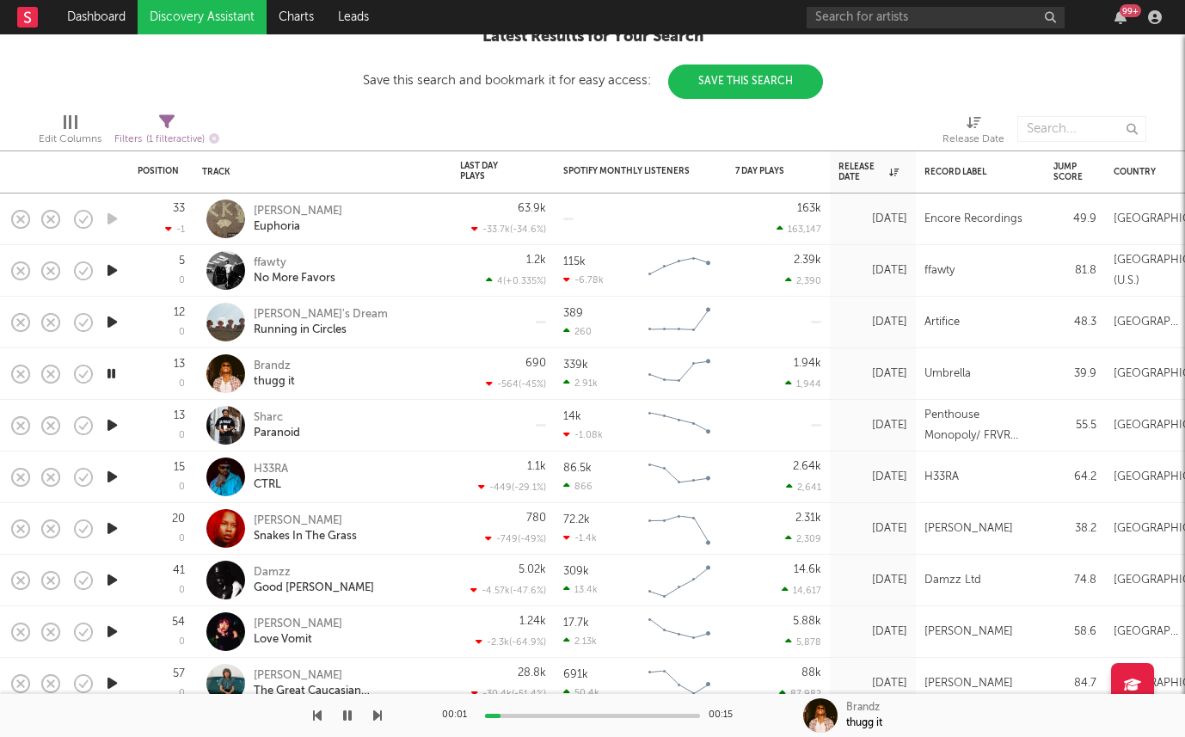
click at [112, 476] on icon "button" at bounding box center [112, 477] width 18 height 22
click at [112, 580] on icon "button" at bounding box center [112, 580] width 18 height 22
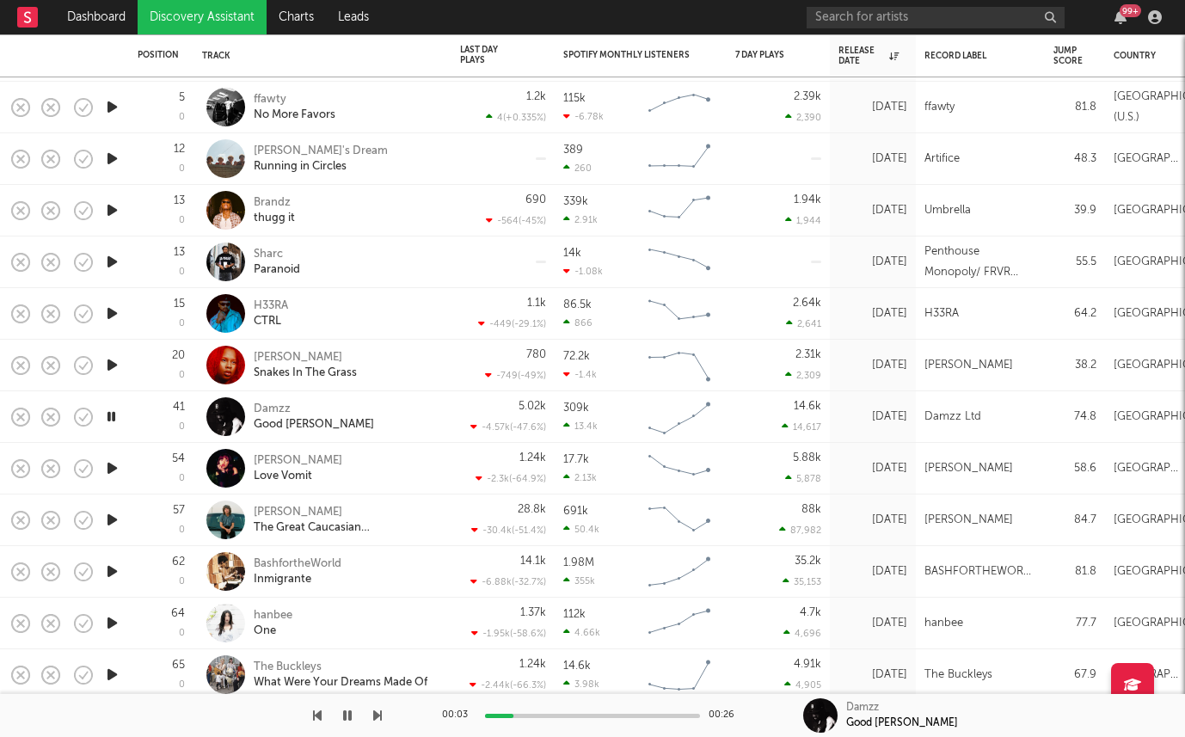
click at [111, 624] on icon "button" at bounding box center [112, 623] width 18 height 22
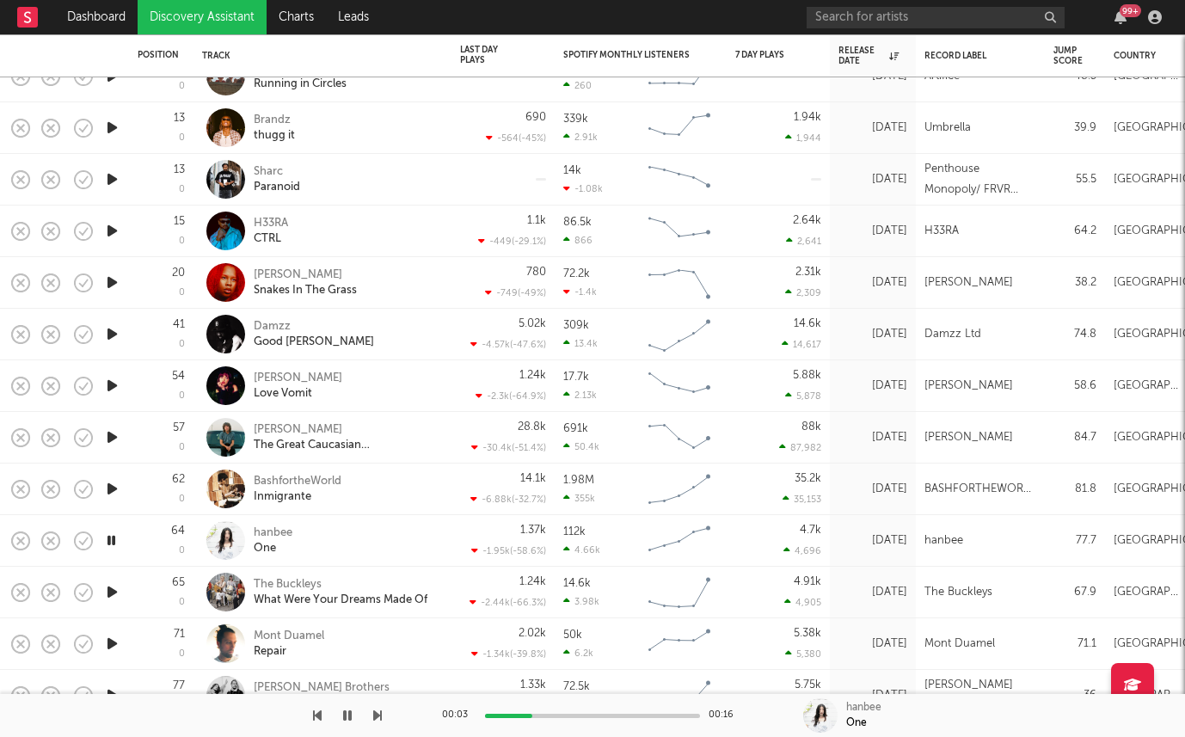
click at [111, 588] on icon "button" at bounding box center [112, 592] width 18 height 22
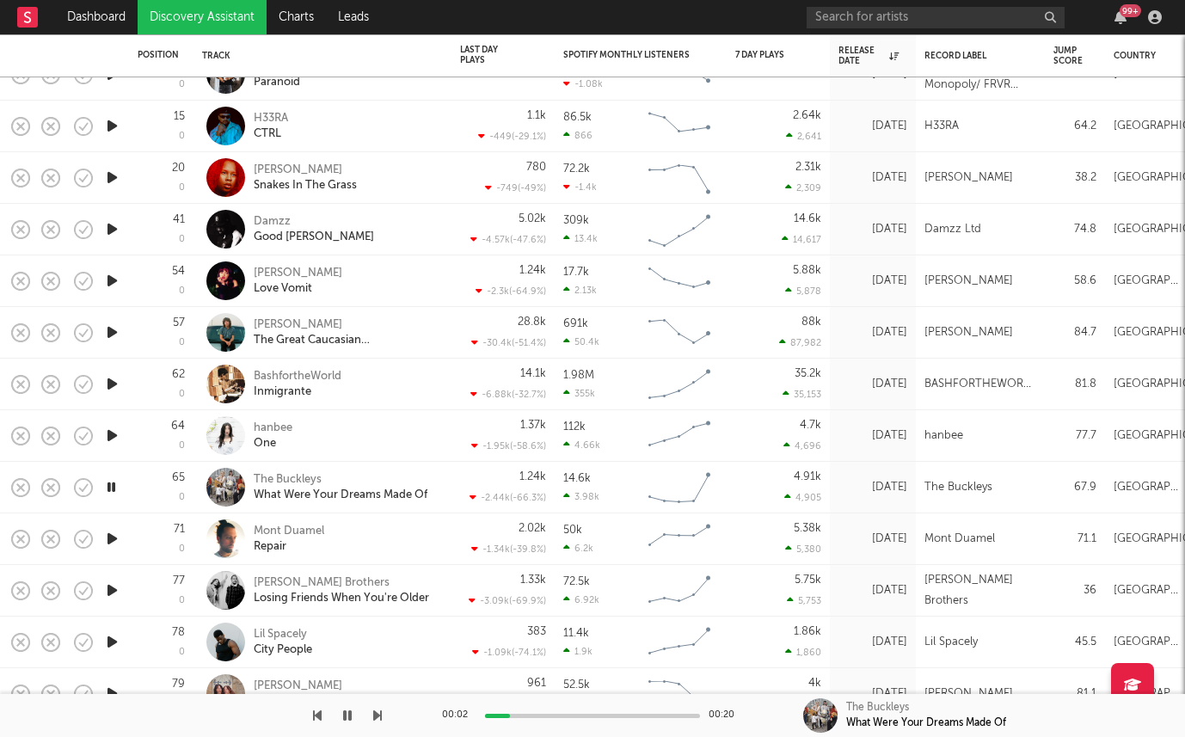
click at [114, 535] on icon "button" at bounding box center [112, 539] width 18 height 22
click at [281, 531] on div "Mont Duamel" at bounding box center [289, 531] width 71 height 15
click at [110, 589] on icon "button" at bounding box center [112, 591] width 18 height 22
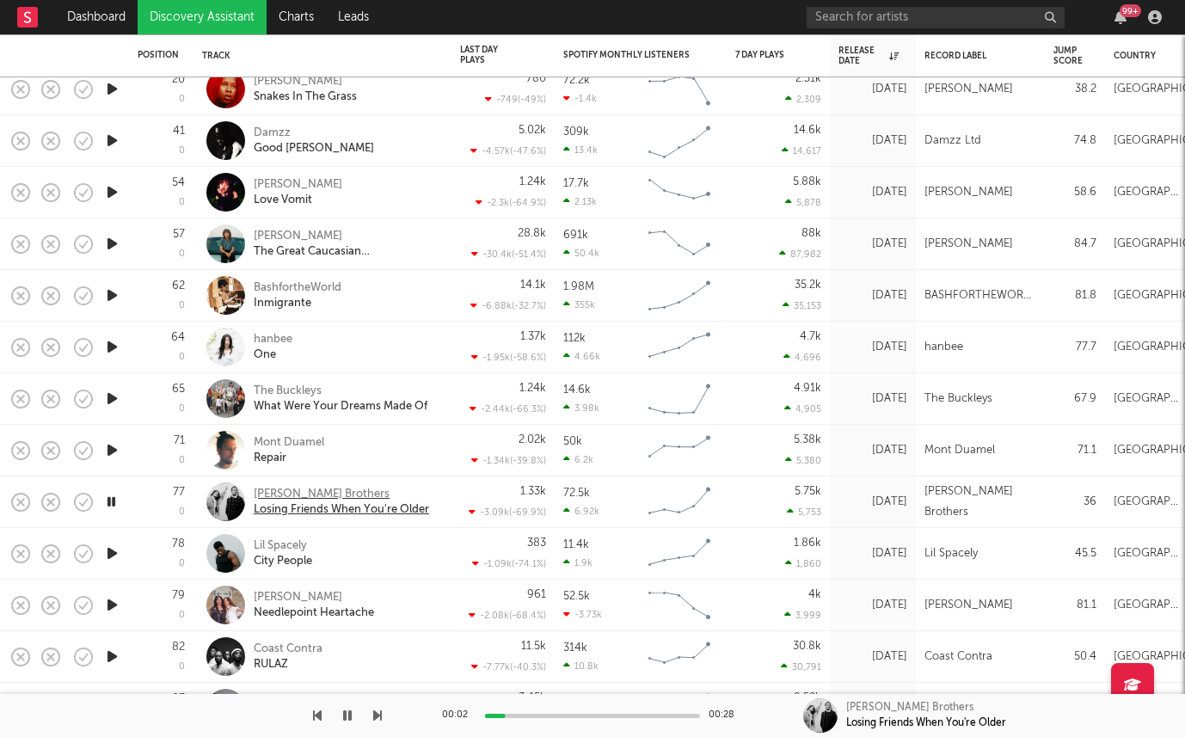
click at [282, 495] on div "Pierce Brothers" at bounding box center [341, 494] width 175 height 15
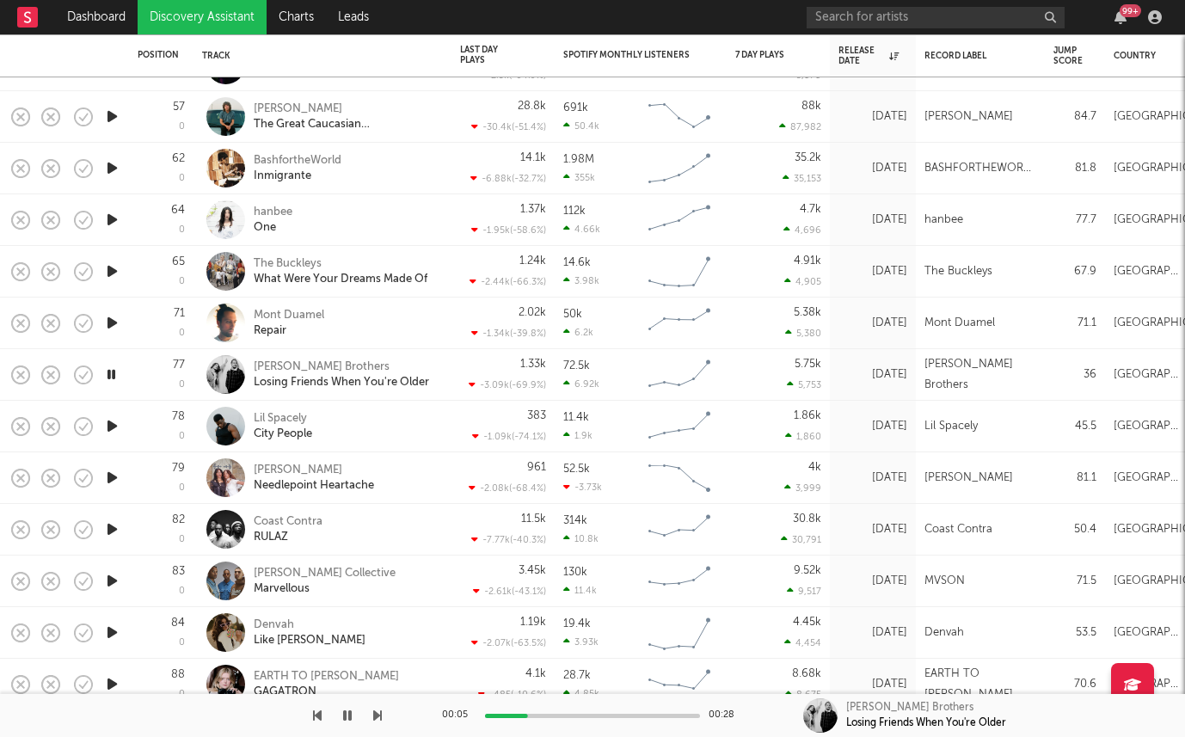
click at [110, 525] on icon "button" at bounding box center [112, 530] width 18 height 22
click at [292, 520] on div "Coast Contra" at bounding box center [288, 521] width 69 height 15
click at [113, 572] on icon "button" at bounding box center [112, 581] width 18 height 22
click at [272, 570] on div "Mason Collective" at bounding box center [325, 573] width 142 height 15
click at [111, 627] on icon "button" at bounding box center [112, 633] width 18 height 22
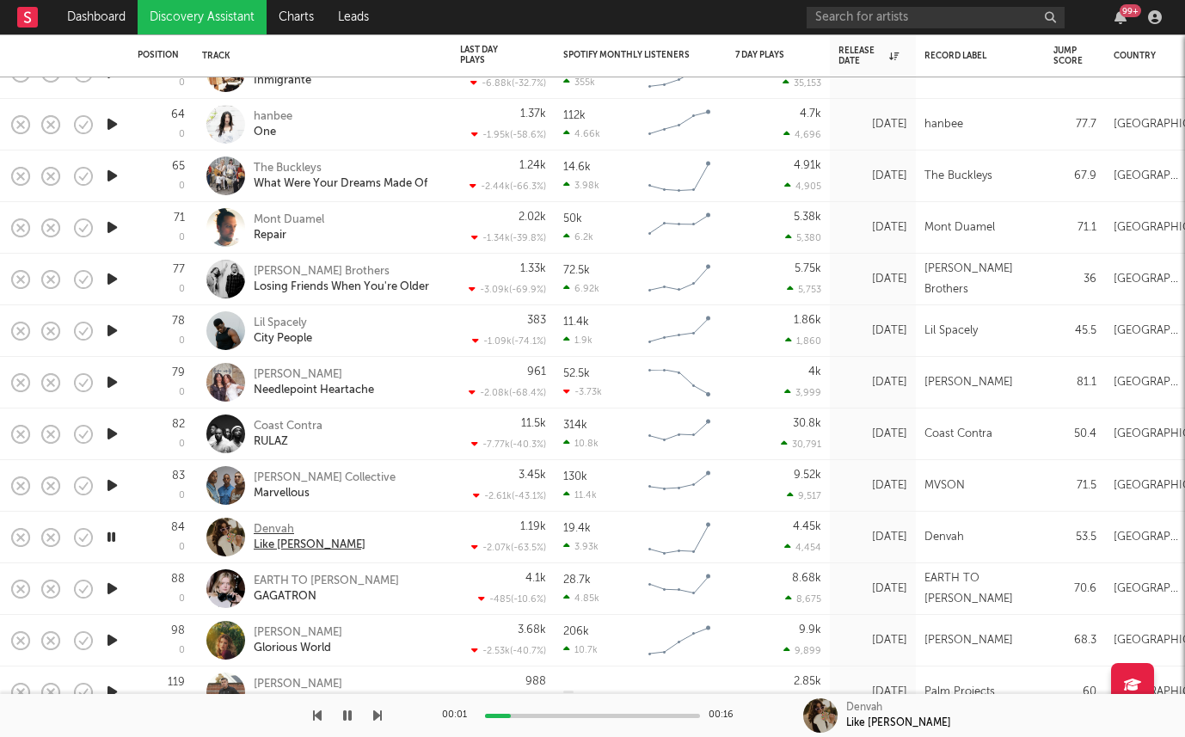
click at [269, 525] on div "Denvah" at bounding box center [310, 529] width 112 height 15
click at [111, 593] on icon "button" at bounding box center [112, 589] width 18 height 22
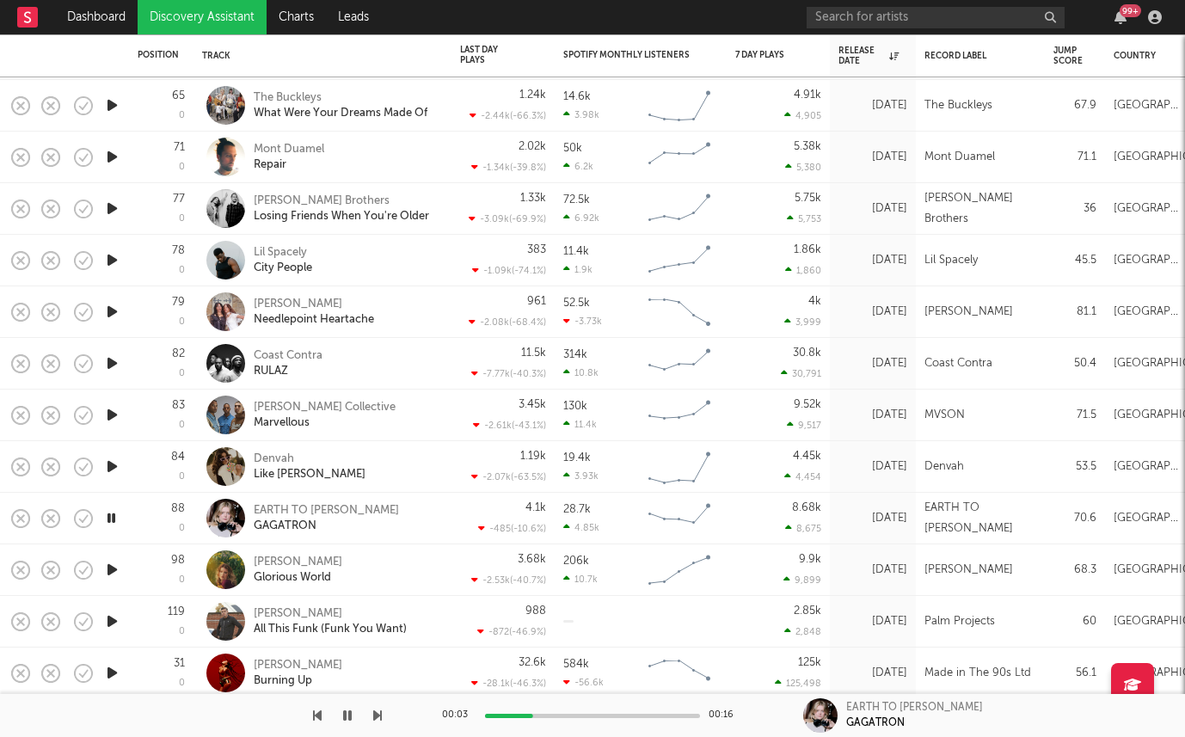
click at [109, 566] on icon "button" at bounding box center [112, 570] width 18 height 22
click at [290, 506] on div "EARTH TO EMILY" at bounding box center [326, 510] width 145 height 15
click at [279, 561] on div "Hannah Grace" at bounding box center [298, 562] width 89 height 15
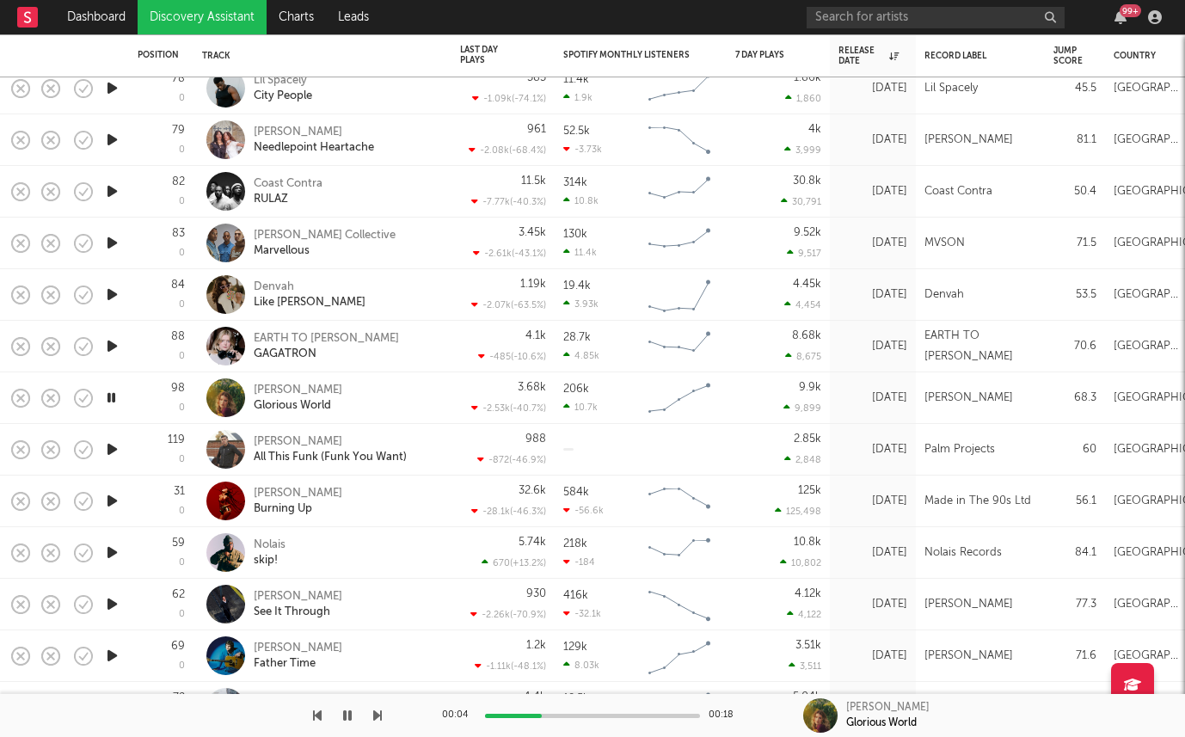
click at [111, 448] on icon "button" at bounding box center [112, 450] width 18 height 22
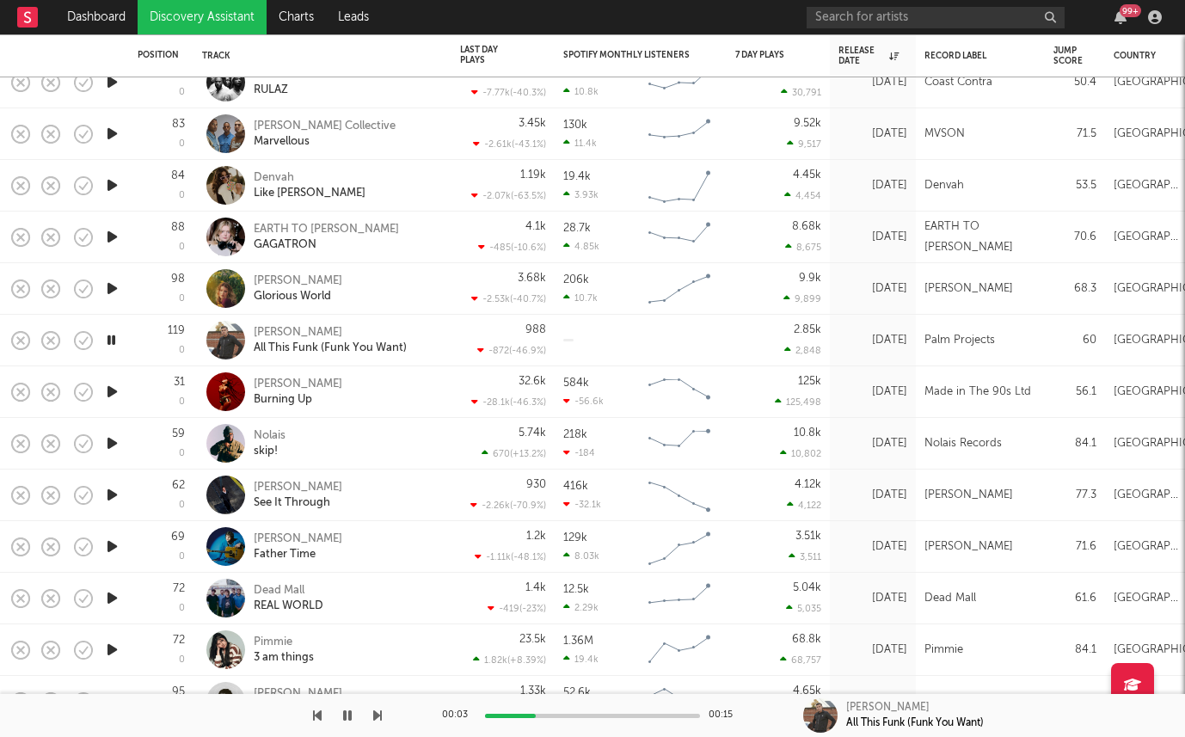
click at [113, 445] on icon "button" at bounding box center [112, 444] width 18 height 22
click at [114, 547] on icon "button" at bounding box center [112, 547] width 18 height 22
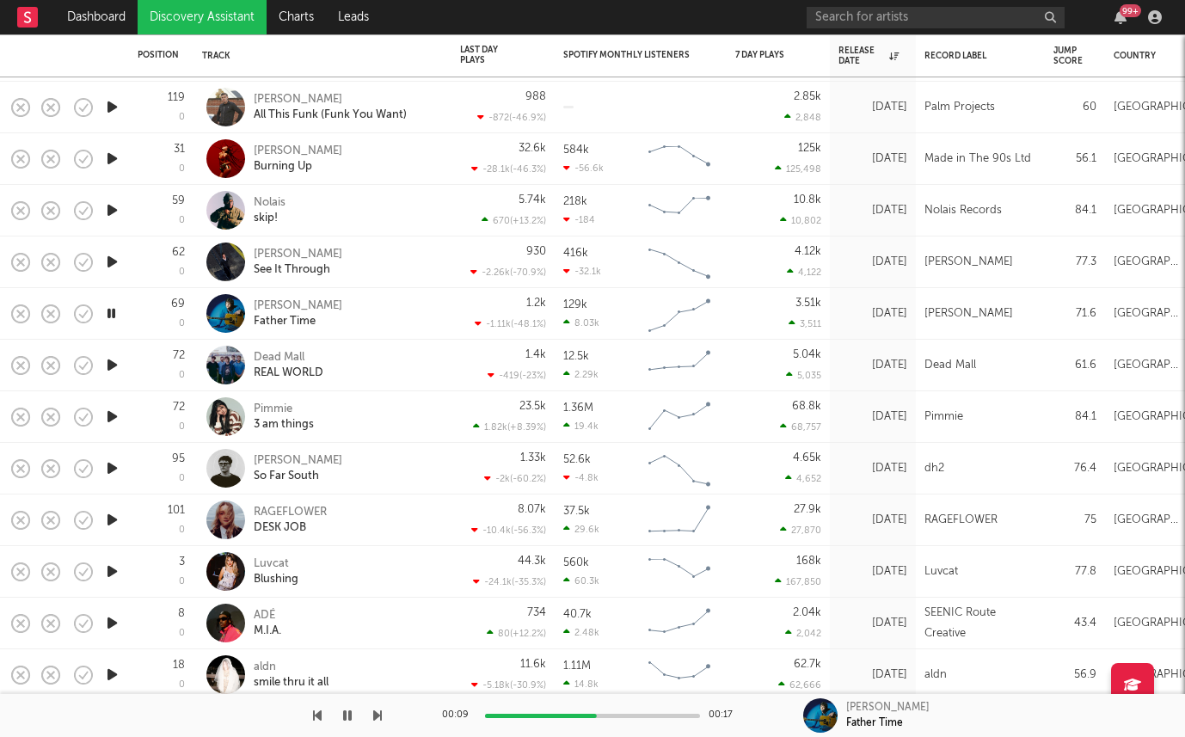
click at [108, 624] on icon "button" at bounding box center [112, 623] width 18 height 22
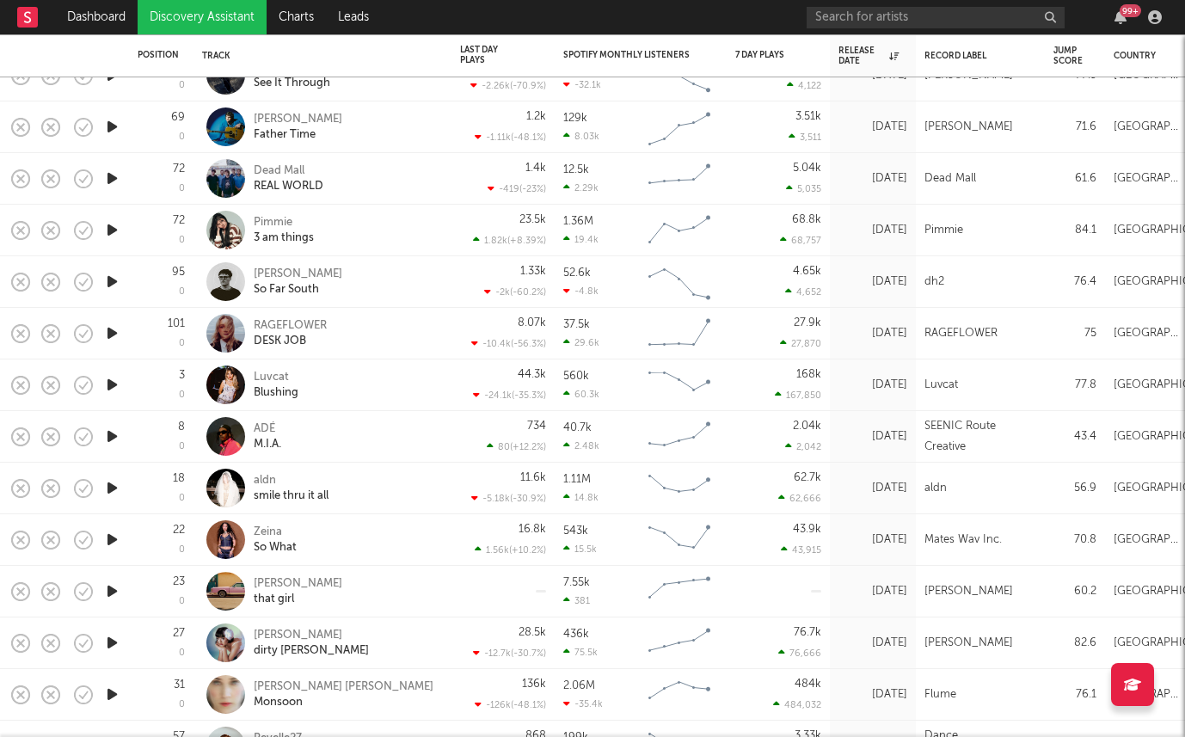
click at [115, 484] on icon "button" at bounding box center [112, 488] width 18 height 22
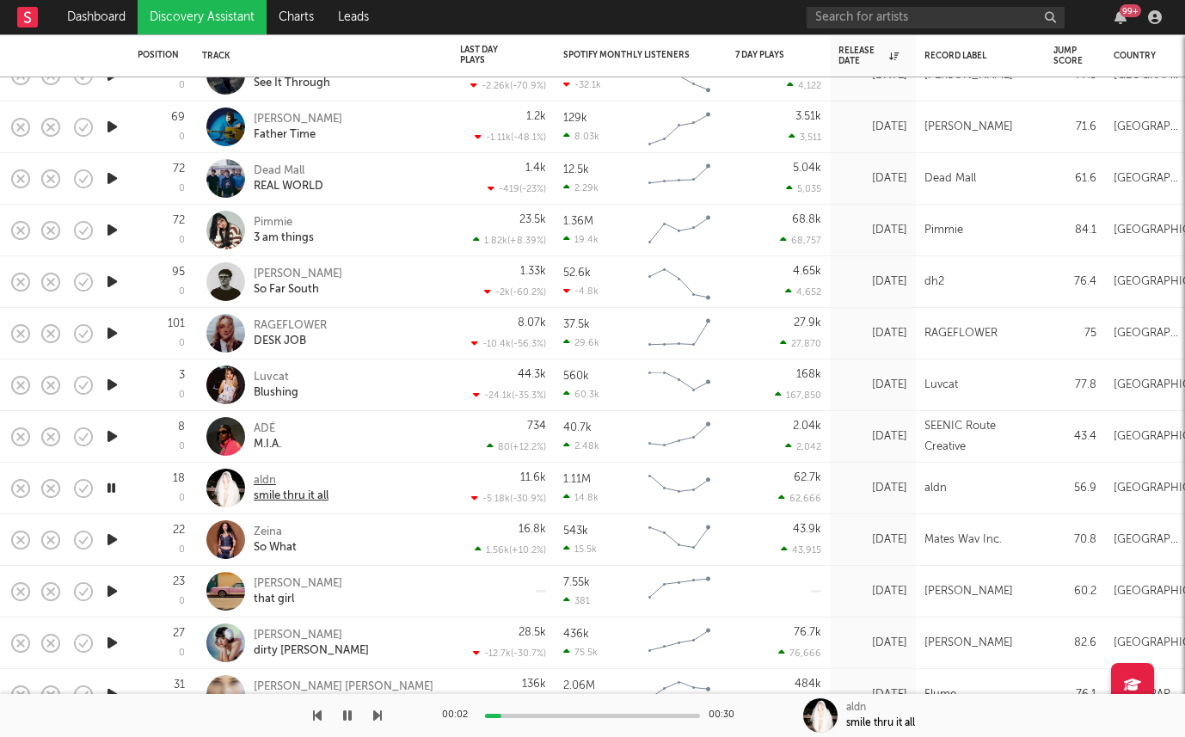
click at [258, 482] on div "aldn" at bounding box center [291, 480] width 75 height 15
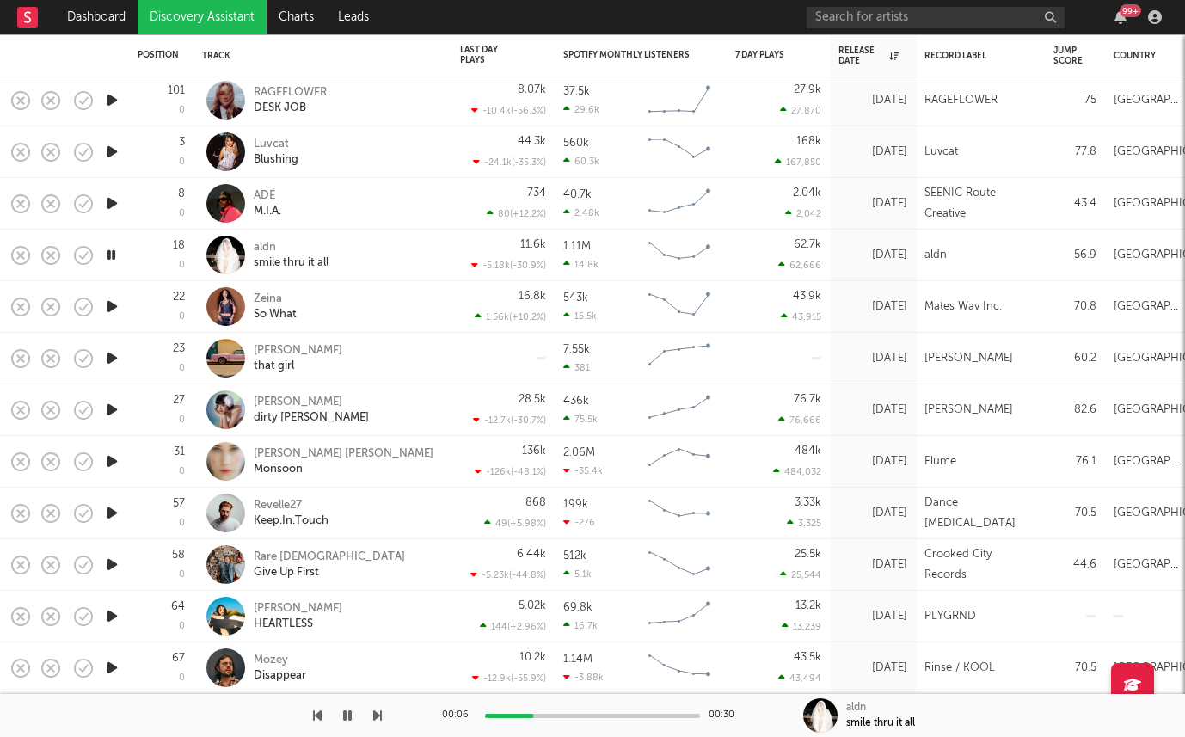
click at [108, 617] on icon "button" at bounding box center [112, 616] width 18 height 22
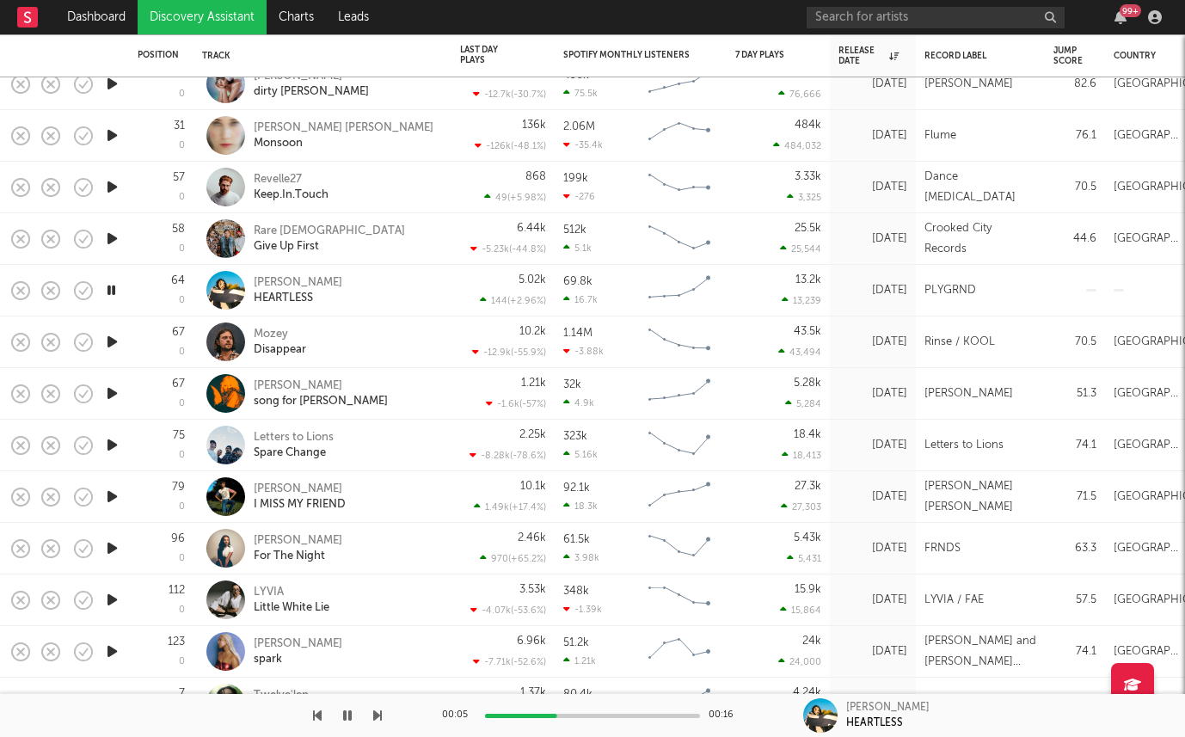
click at [106, 390] on icon "button" at bounding box center [112, 394] width 18 height 22
click at [283, 383] on div "annie hamilton" at bounding box center [321, 385] width 134 height 15
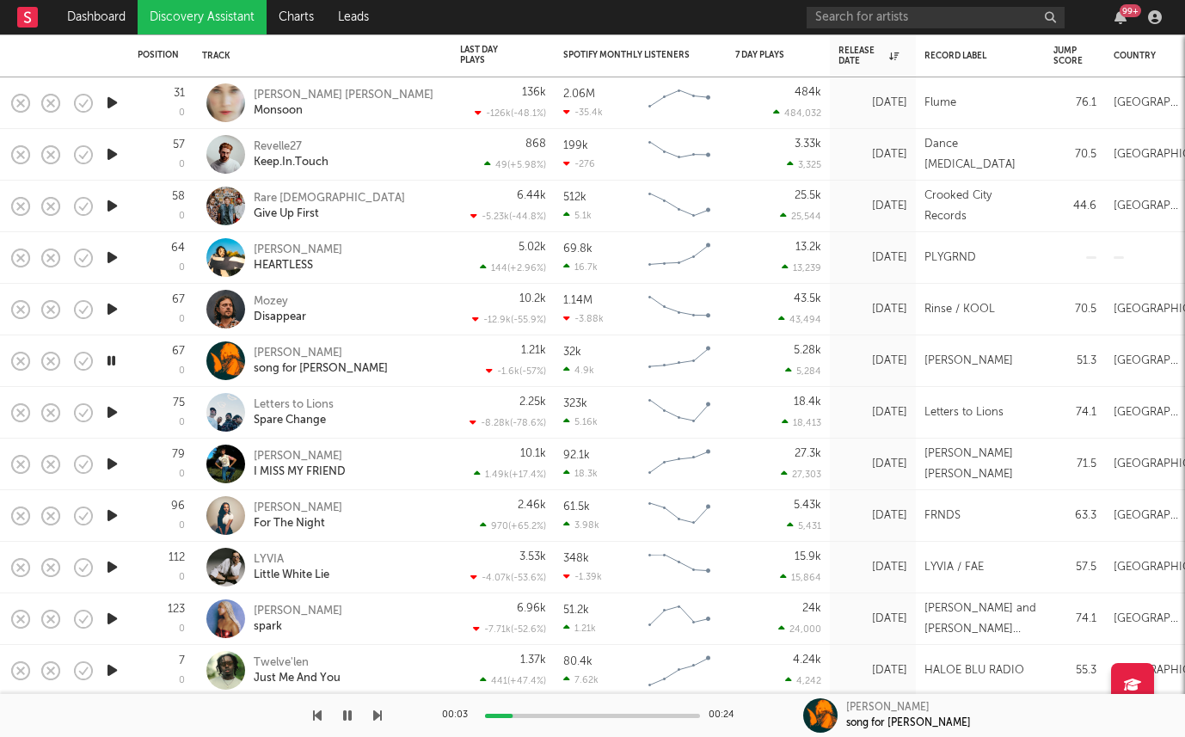
click at [113, 464] on icon "button" at bounding box center [112, 464] width 18 height 22
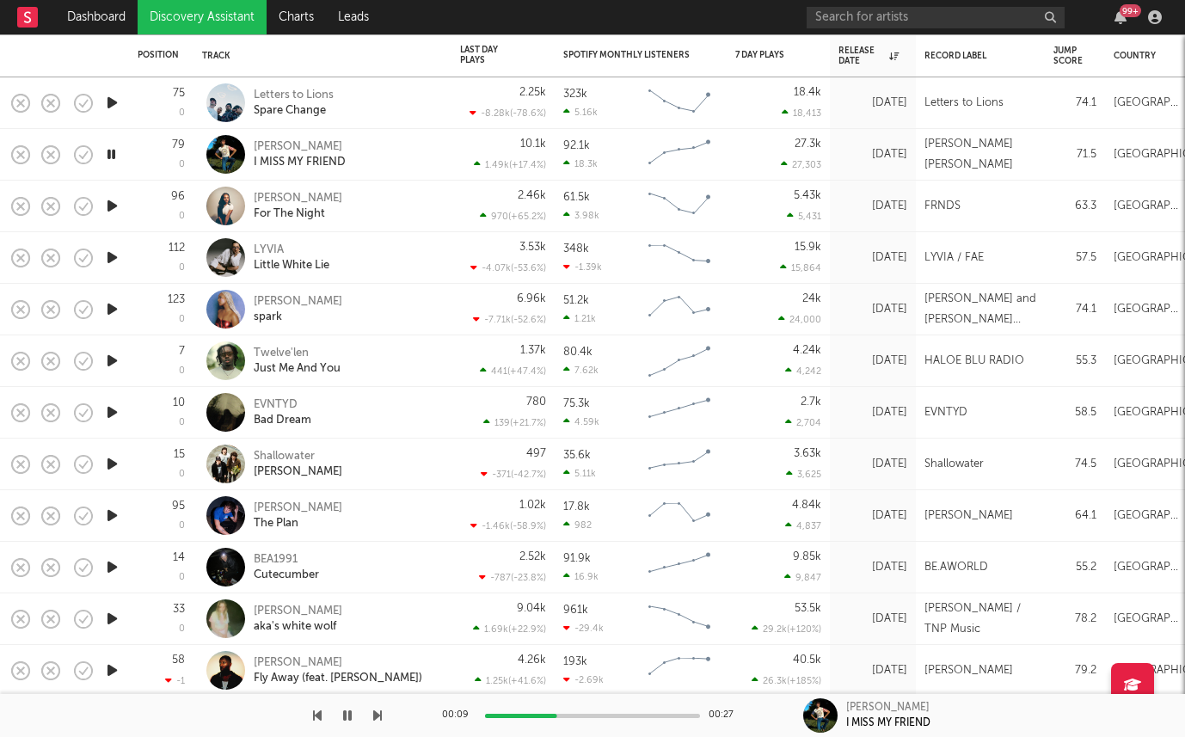
click at [113, 564] on icon "button" at bounding box center [112, 567] width 18 height 22
click at [256, 562] on div "BEA1991" at bounding box center [286, 559] width 65 height 15
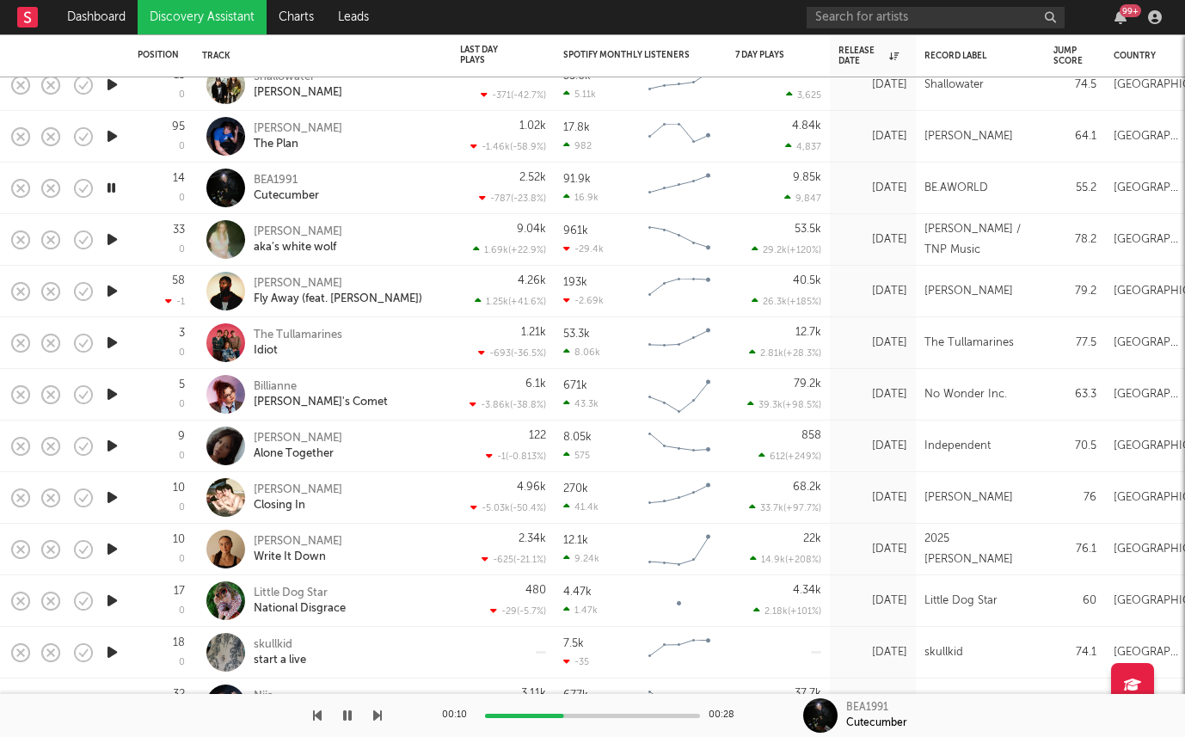
click at [106, 550] on icon "button" at bounding box center [112, 549] width 18 height 22
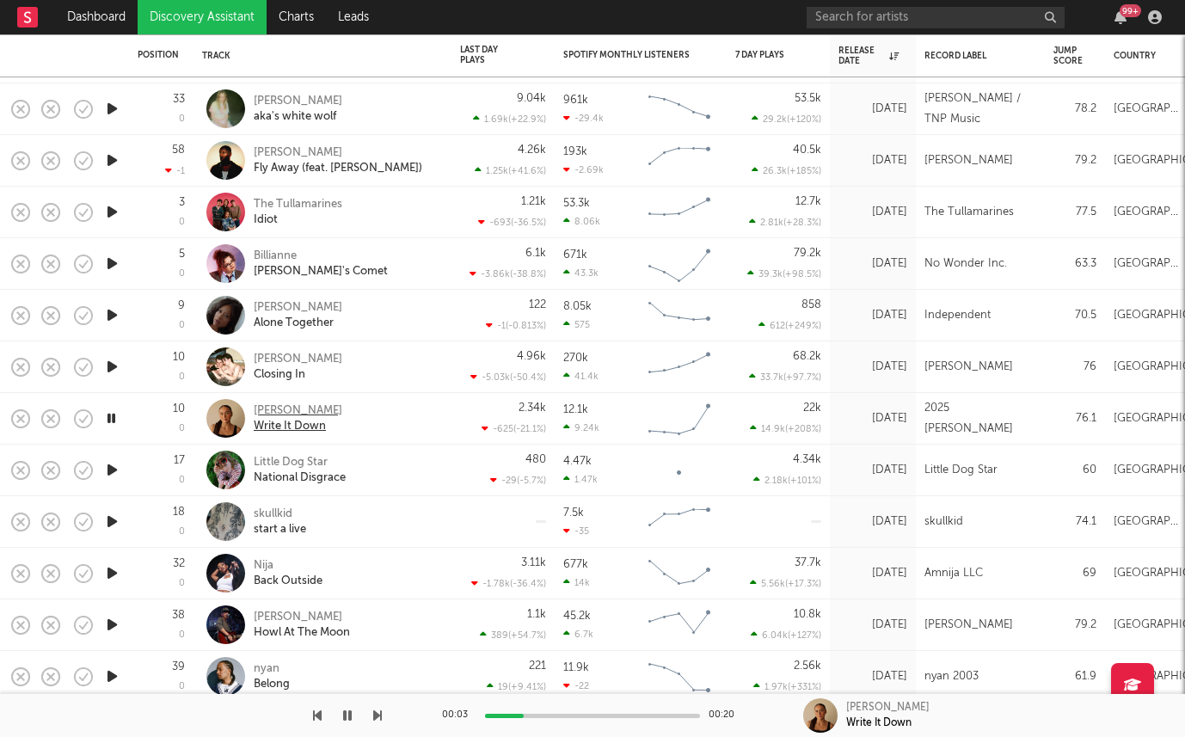
click at [267, 407] on div "Niamh McCrystal" at bounding box center [298, 410] width 89 height 15
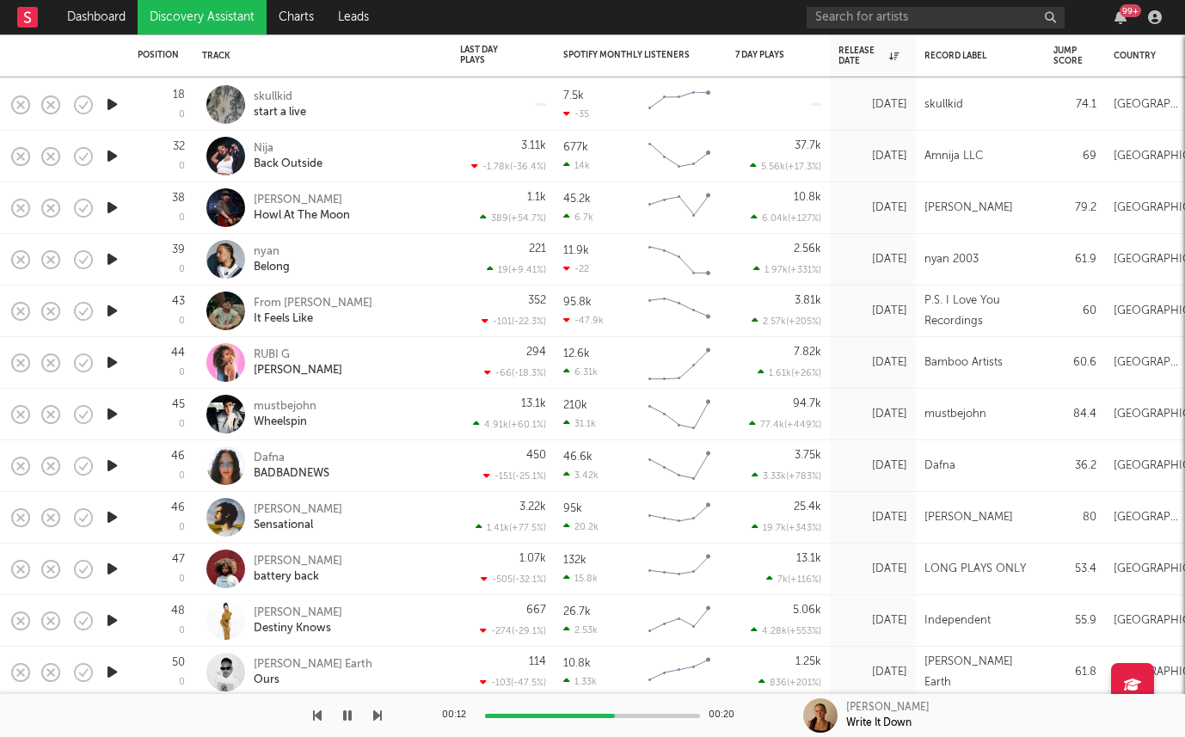
click at [108, 517] on icon "button" at bounding box center [112, 518] width 18 height 22
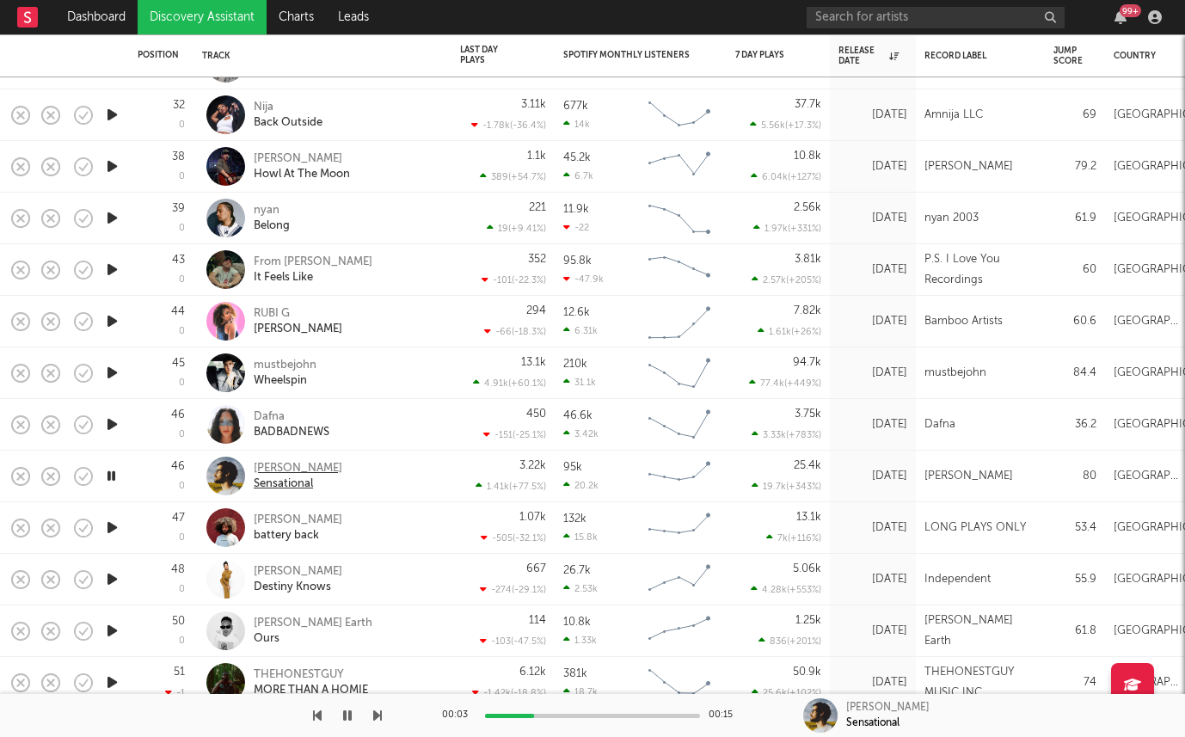
click at [270, 471] on div "Carlos Abril" at bounding box center [298, 468] width 89 height 15
click at [114, 525] on icon "button" at bounding box center [112, 528] width 18 height 22
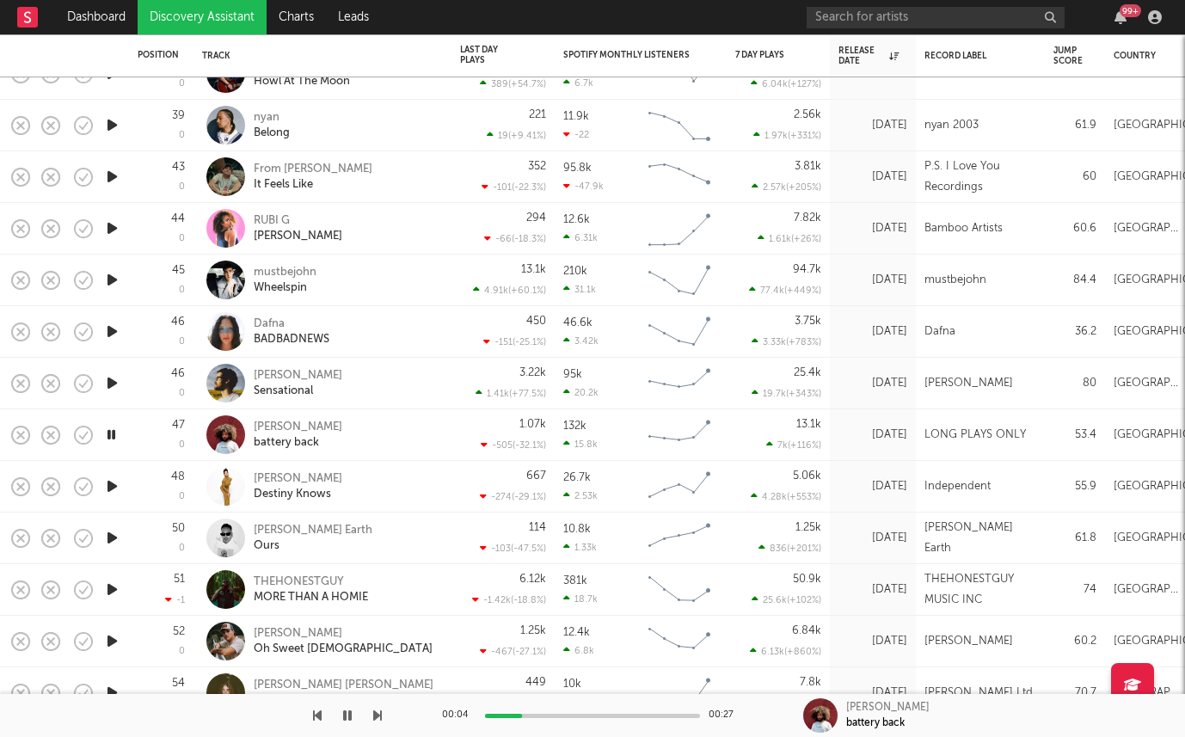
click at [108, 488] on icon "button" at bounding box center [112, 487] width 18 height 22
click at [104, 531] on icon "button" at bounding box center [112, 538] width 18 height 22
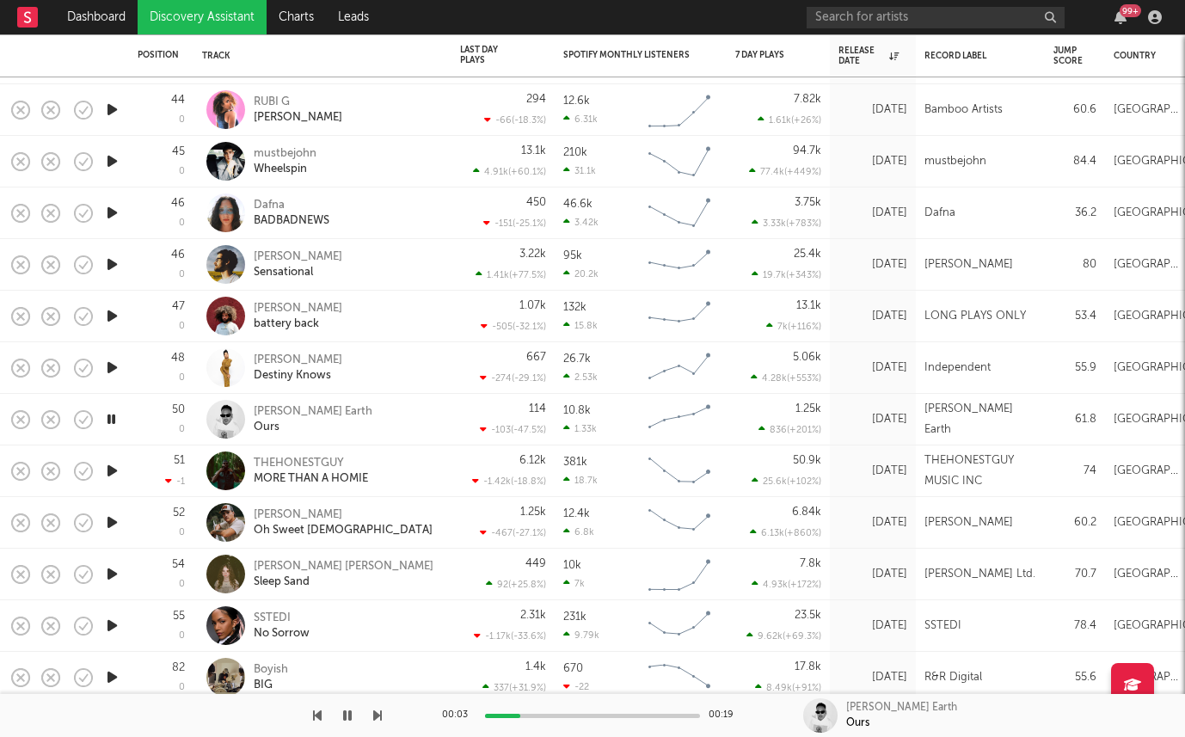
click at [114, 624] on icon "button" at bounding box center [112, 626] width 18 height 22
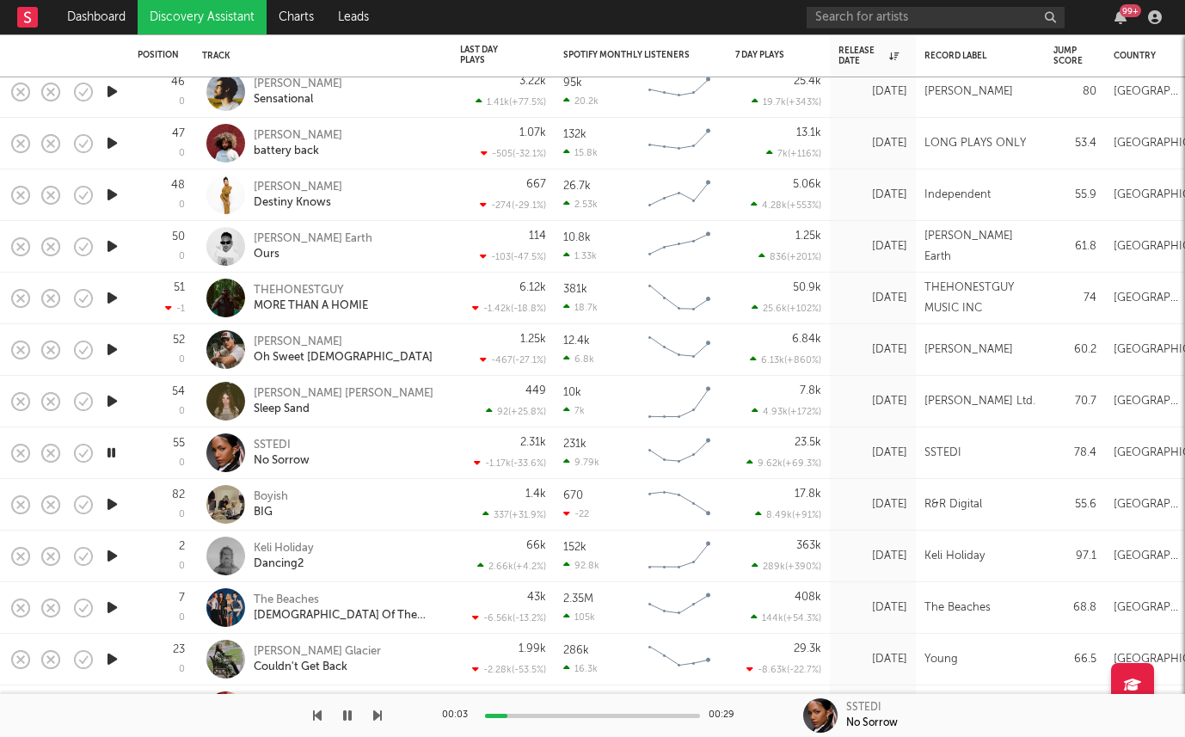
click at [110, 399] on icon "button" at bounding box center [112, 401] width 18 height 22
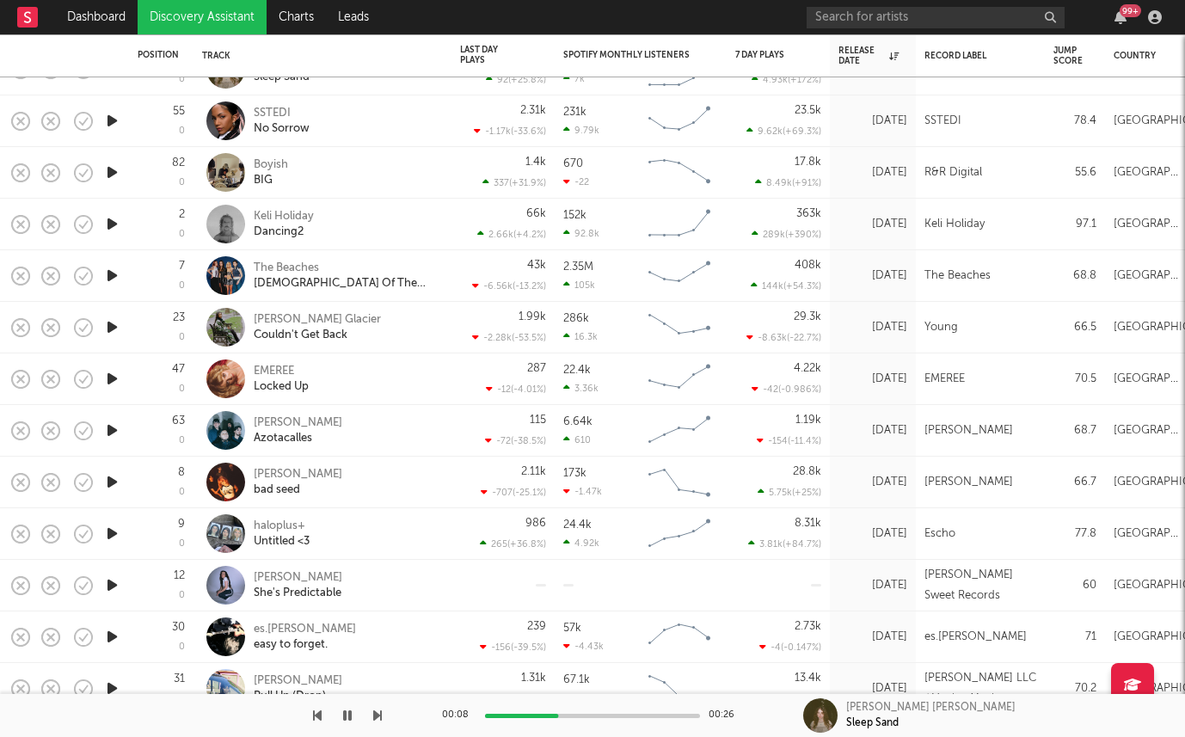
drag, startPoint x: 110, startPoint y: 535, endPoint x: 199, endPoint y: 613, distance: 118.2
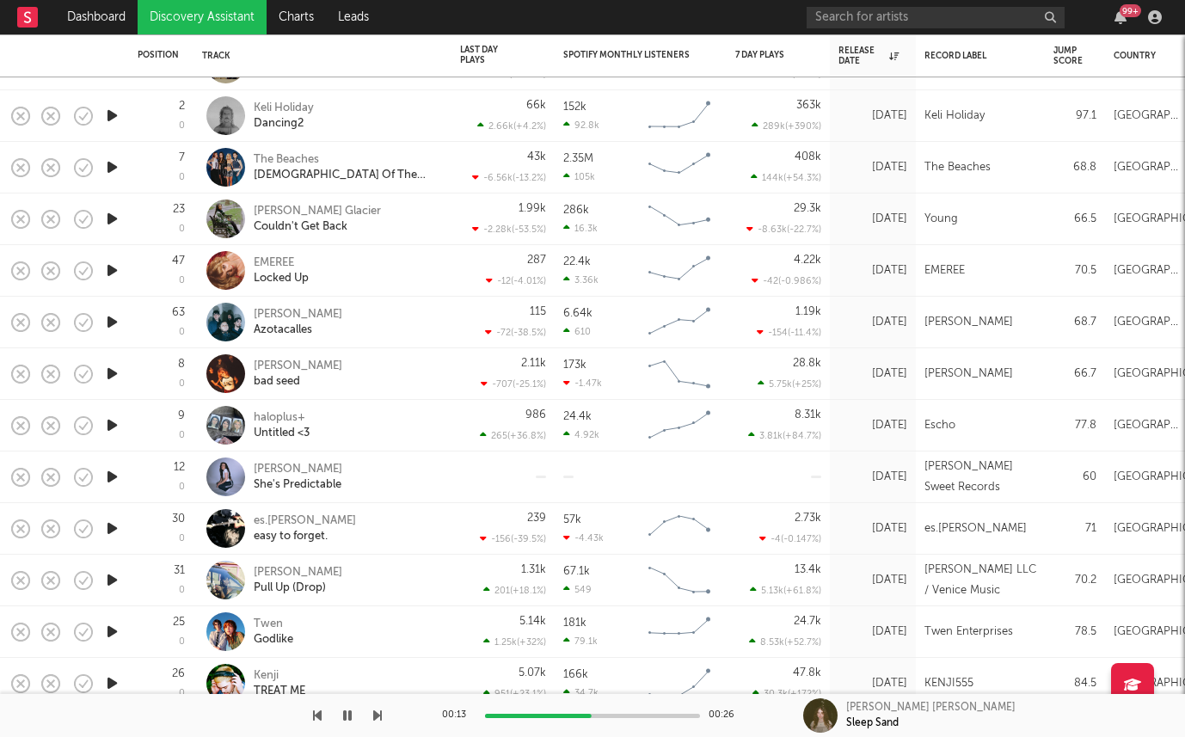
click at [113, 630] on icon "button" at bounding box center [112, 632] width 18 height 22
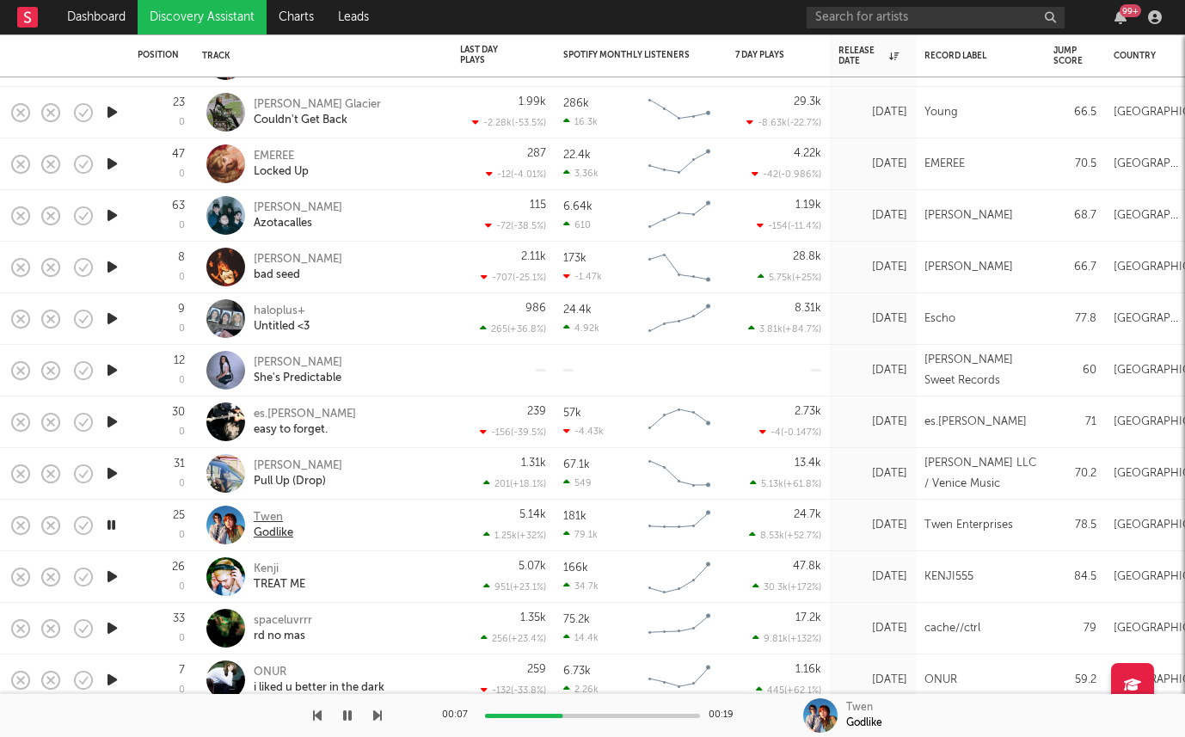
click at [264, 520] on div "Twen" at bounding box center [274, 517] width 40 height 15
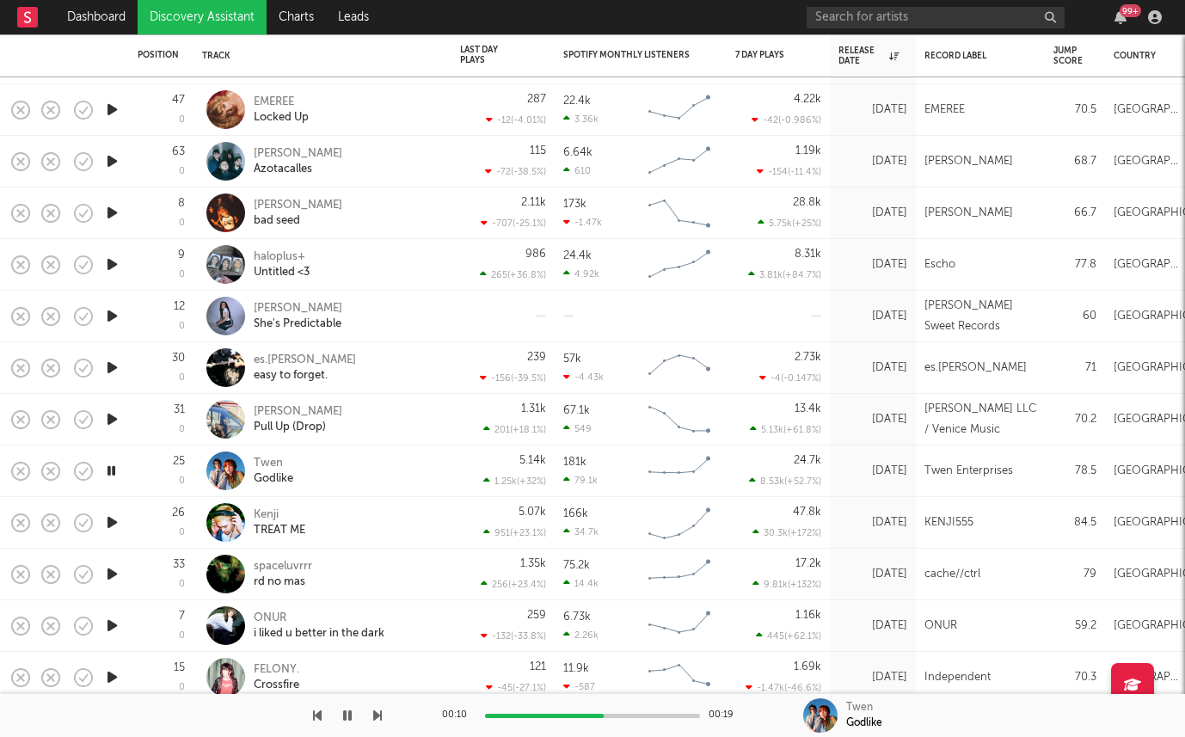
click at [112, 520] on icon "button" at bounding box center [112, 523] width 18 height 22
click at [267, 511] on div "Kenji" at bounding box center [280, 514] width 52 height 15
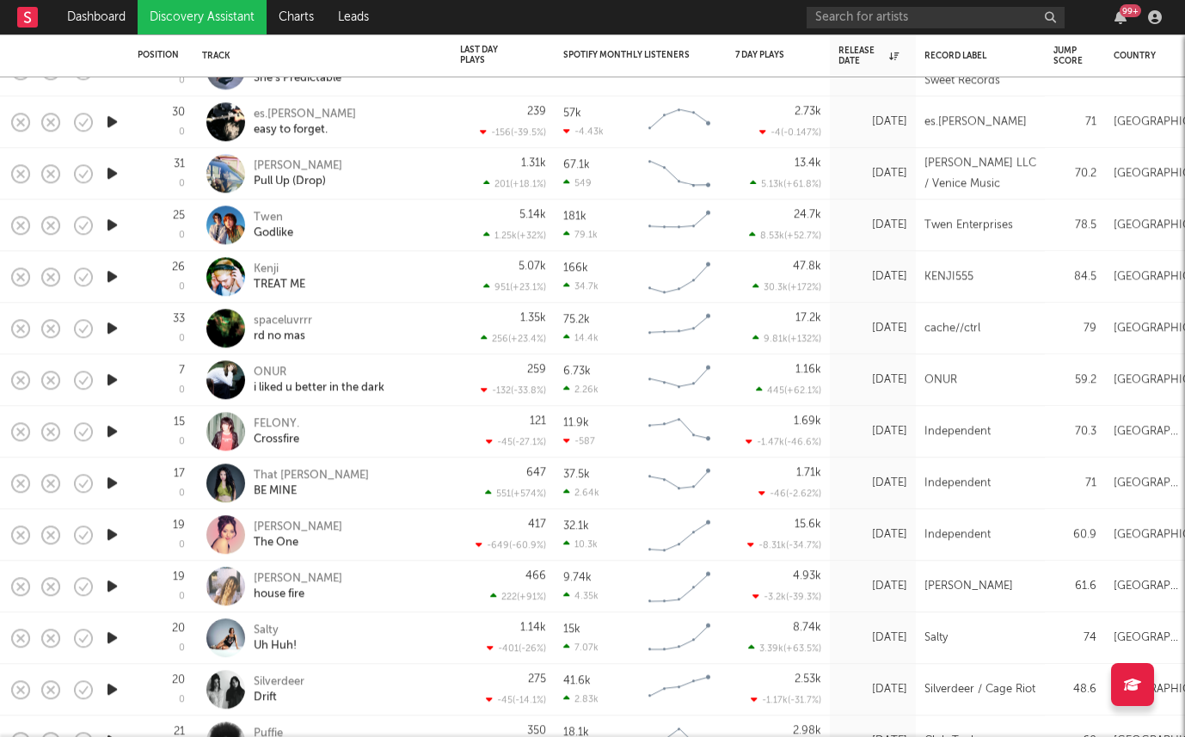
click at [110, 584] on icon "button" at bounding box center [112, 586] width 18 height 22
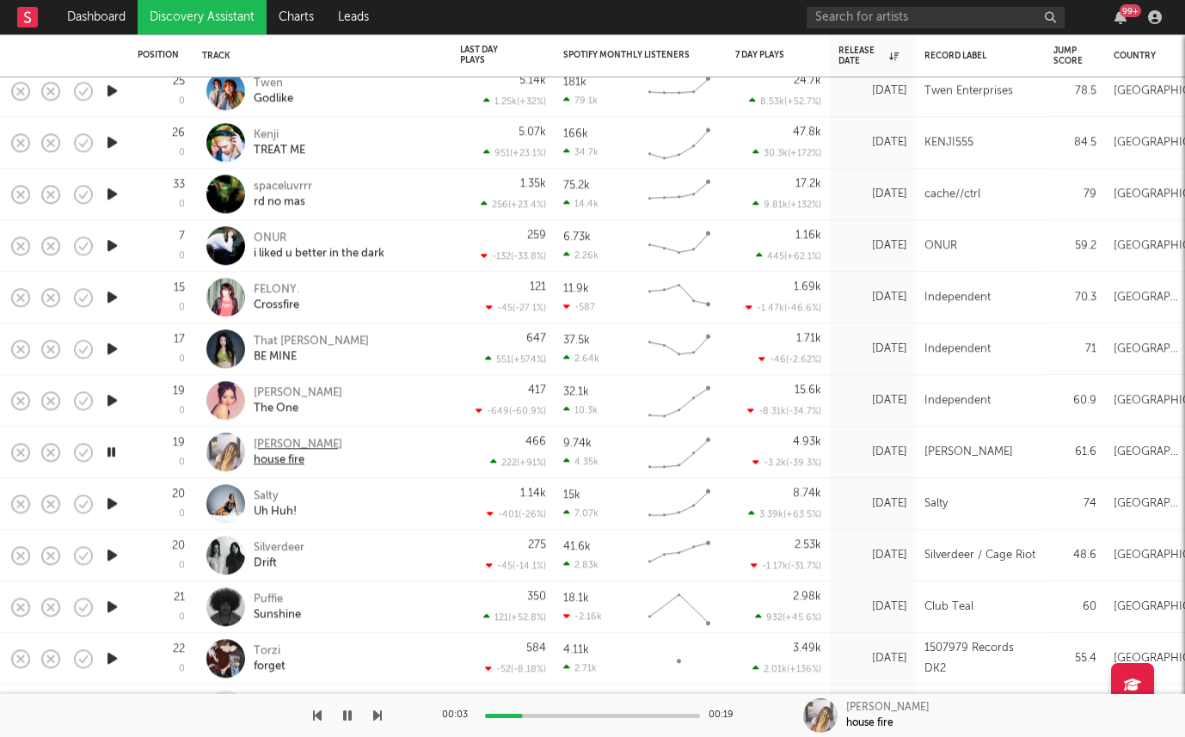
click at [275, 442] on div "Hollie Isabella" at bounding box center [298, 444] width 89 height 15
click at [117, 550] on icon "button" at bounding box center [112, 555] width 18 height 22
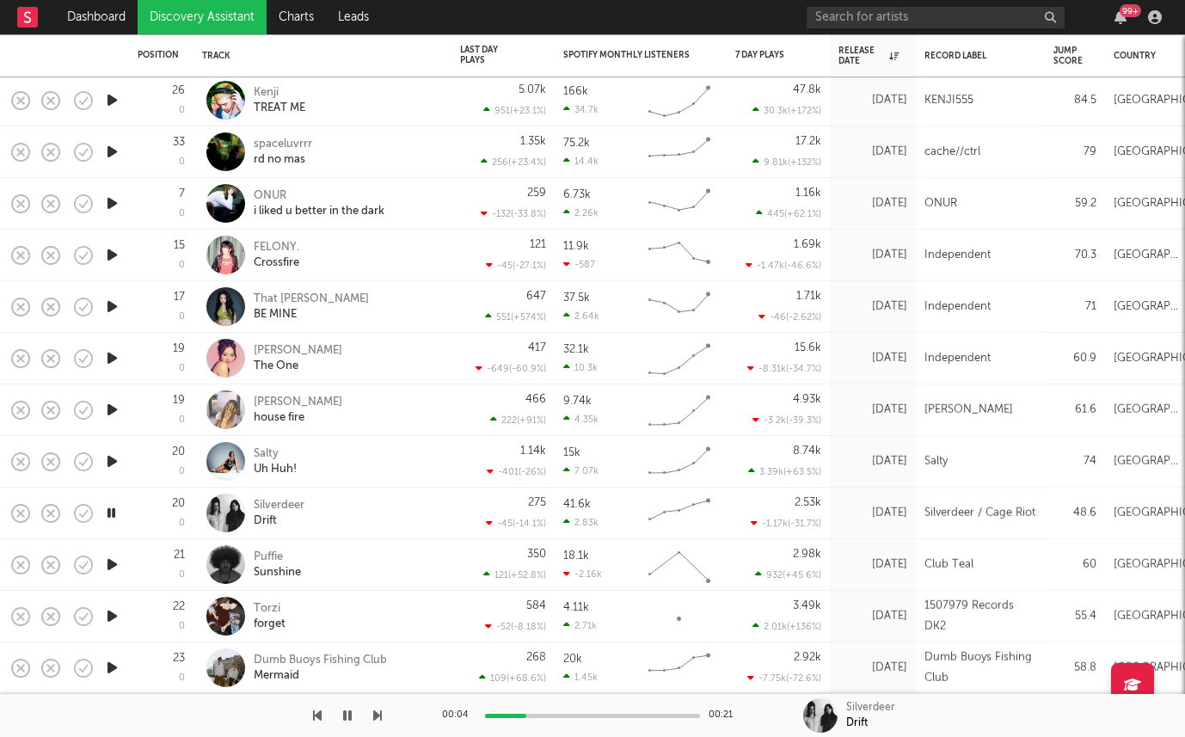
click at [113, 667] on icon "button" at bounding box center [112, 668] width 18 height 22
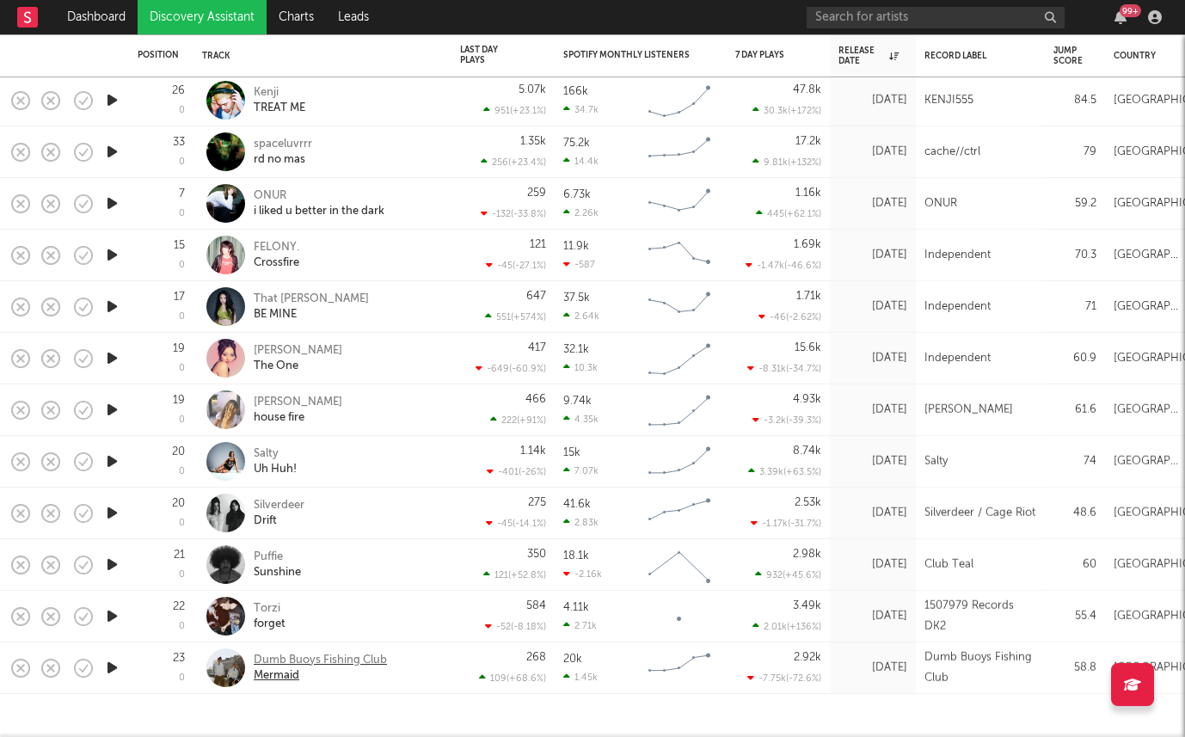
click at [264, 657] on div "Dumb Buoys Fishing Club" at bounding box center [320, 660] width 133 height 15
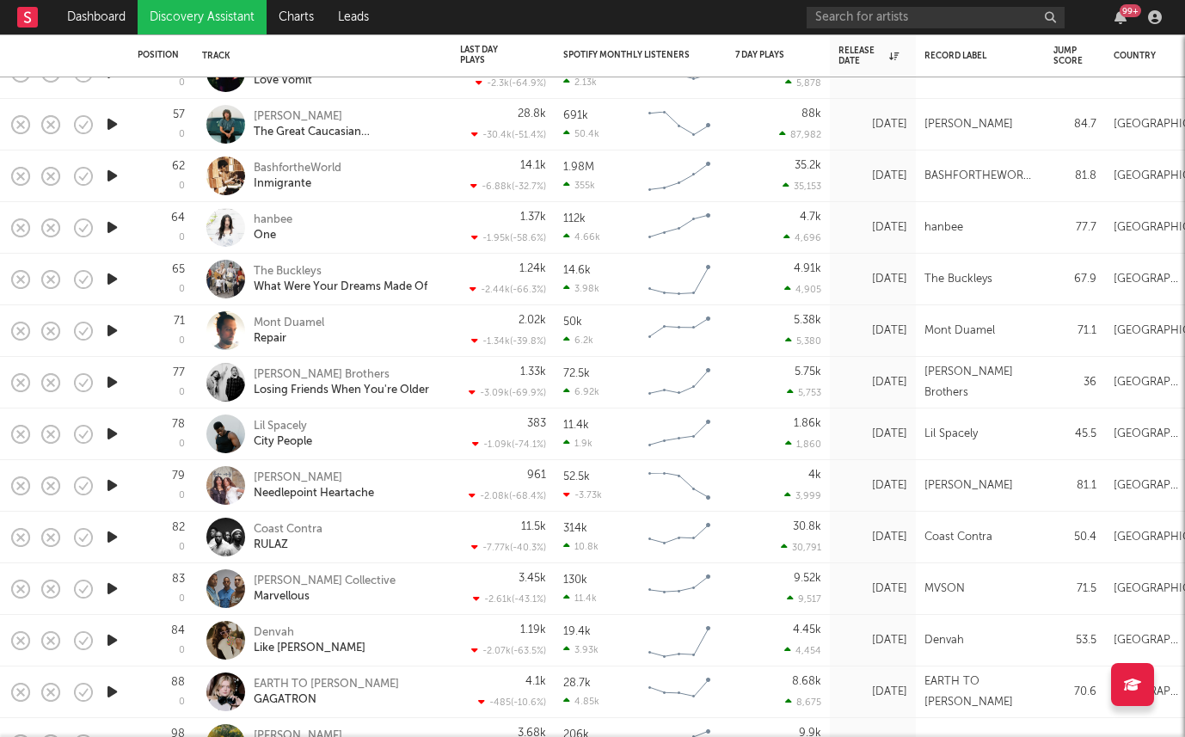
click at [165, 25] on link "Discovery Assistant" at bounding box center [202, 17] width 129 height 34
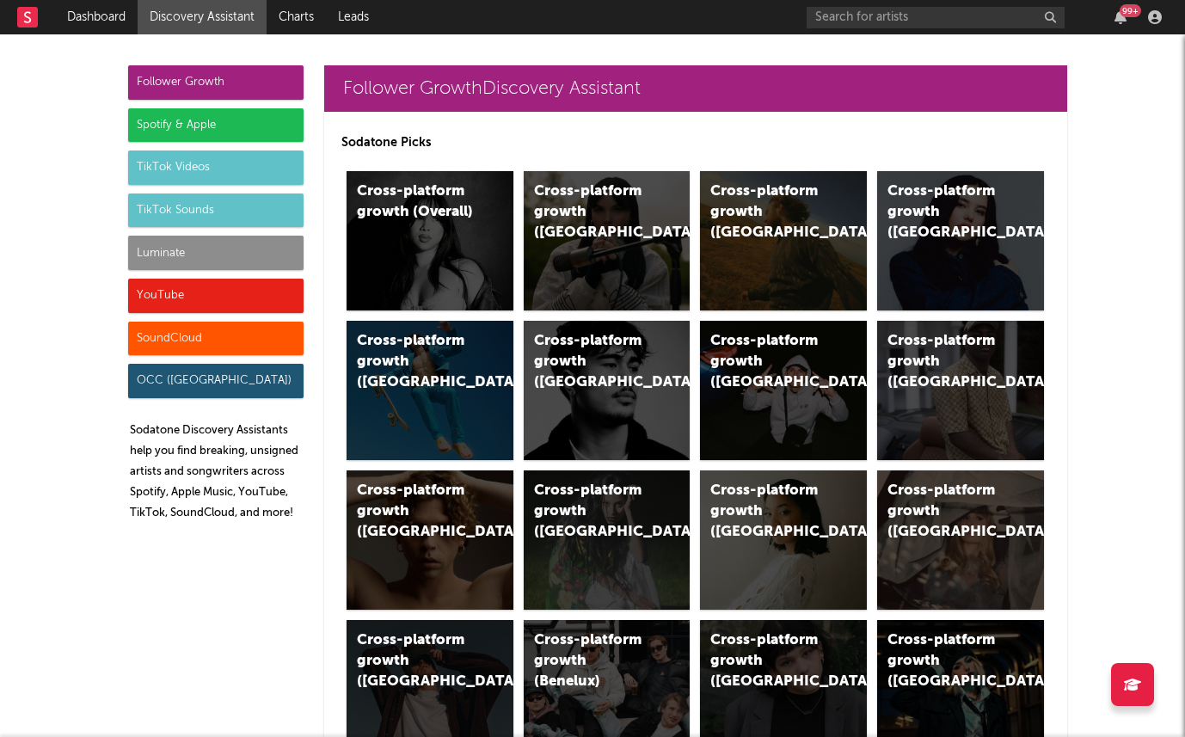
click at [211, 119] on div "Spotify & Apple" at bounding box center [215, 125] width 175 height 34
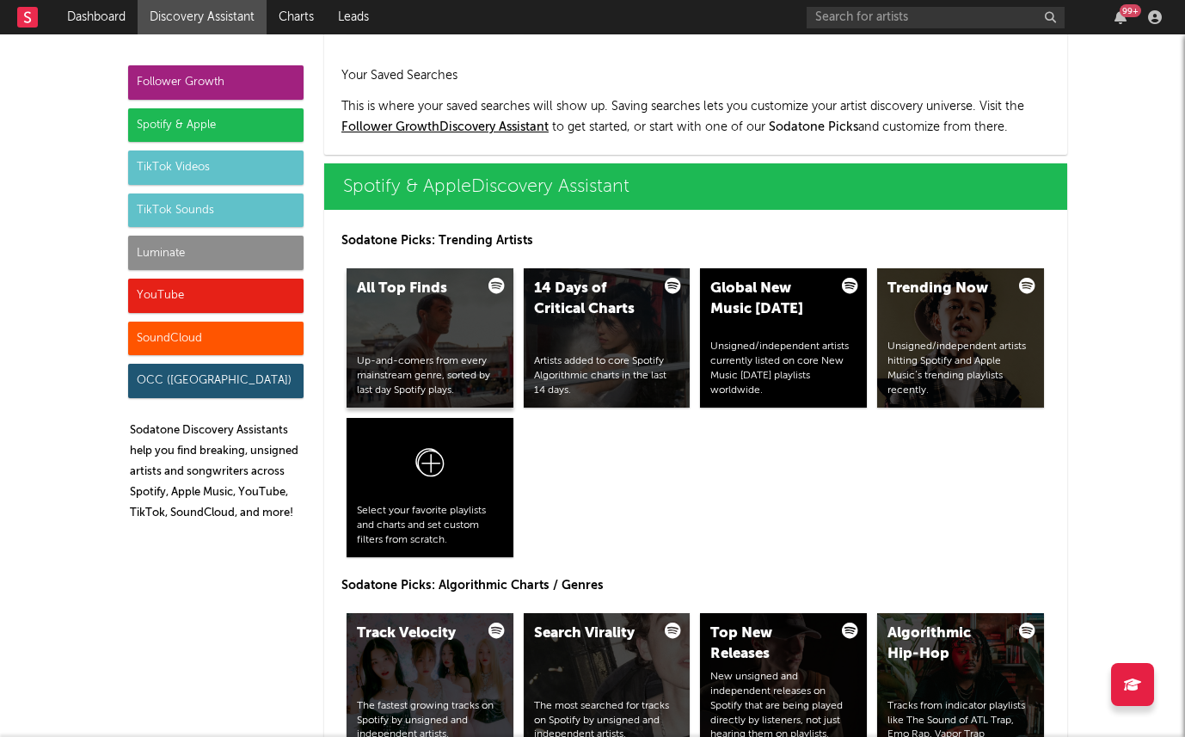
scroll to position [1719, 0]
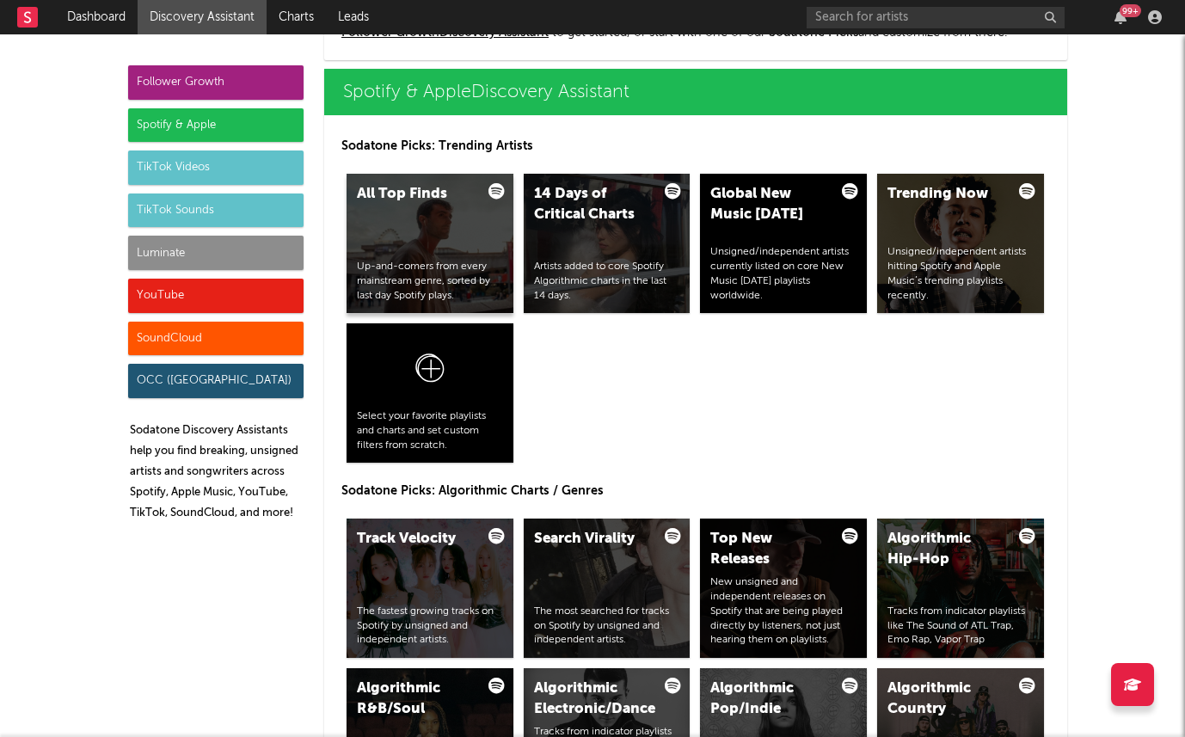
click at [444, 213] on div "All Top Finds Up-and-comers from every mainstream genre, sorted by last day Spo…" at bounding box center [430, 243] width 167 height 139
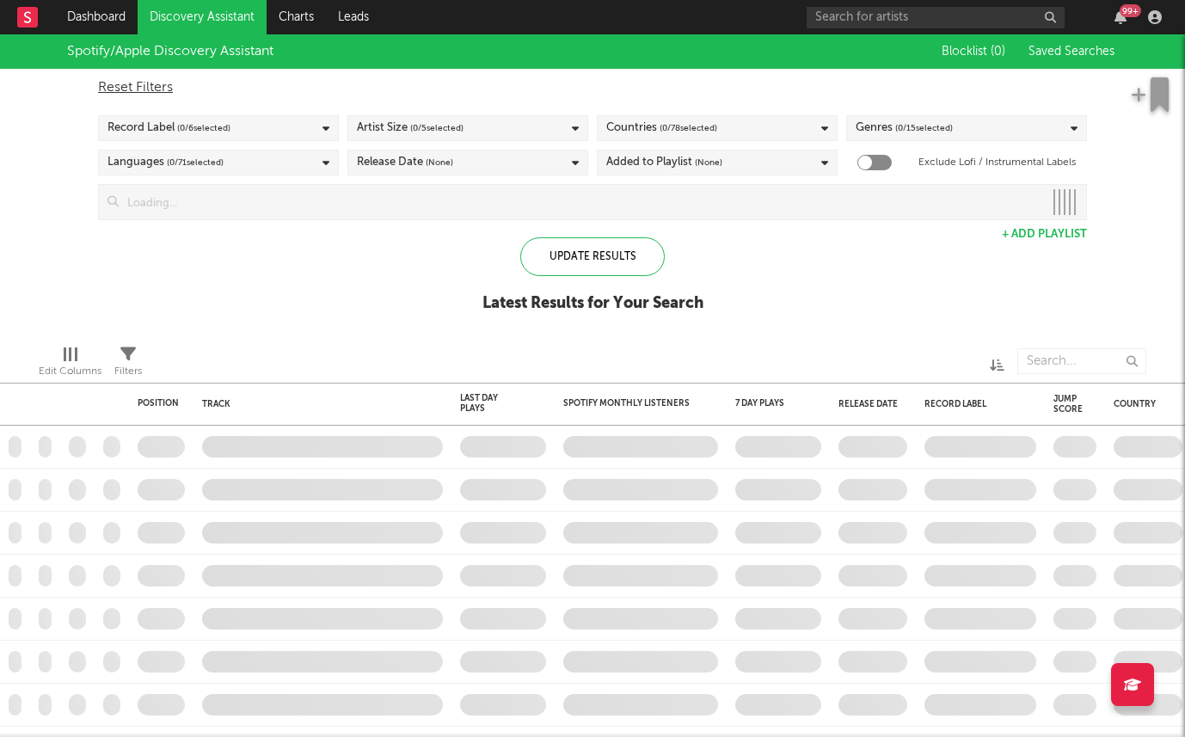
click at [295, 128] on div "Record Label ( 0 / 6 selected)" at bounding box center [218, 128] width 241 height 26
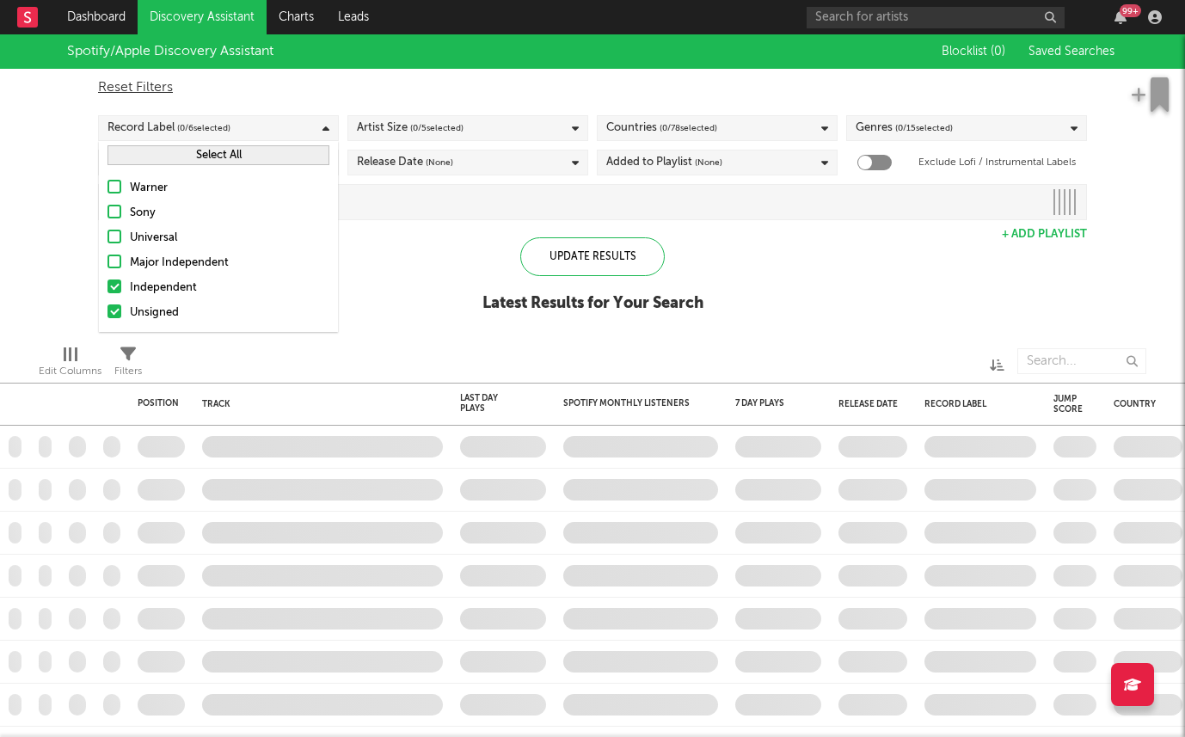
checkbox input "true"
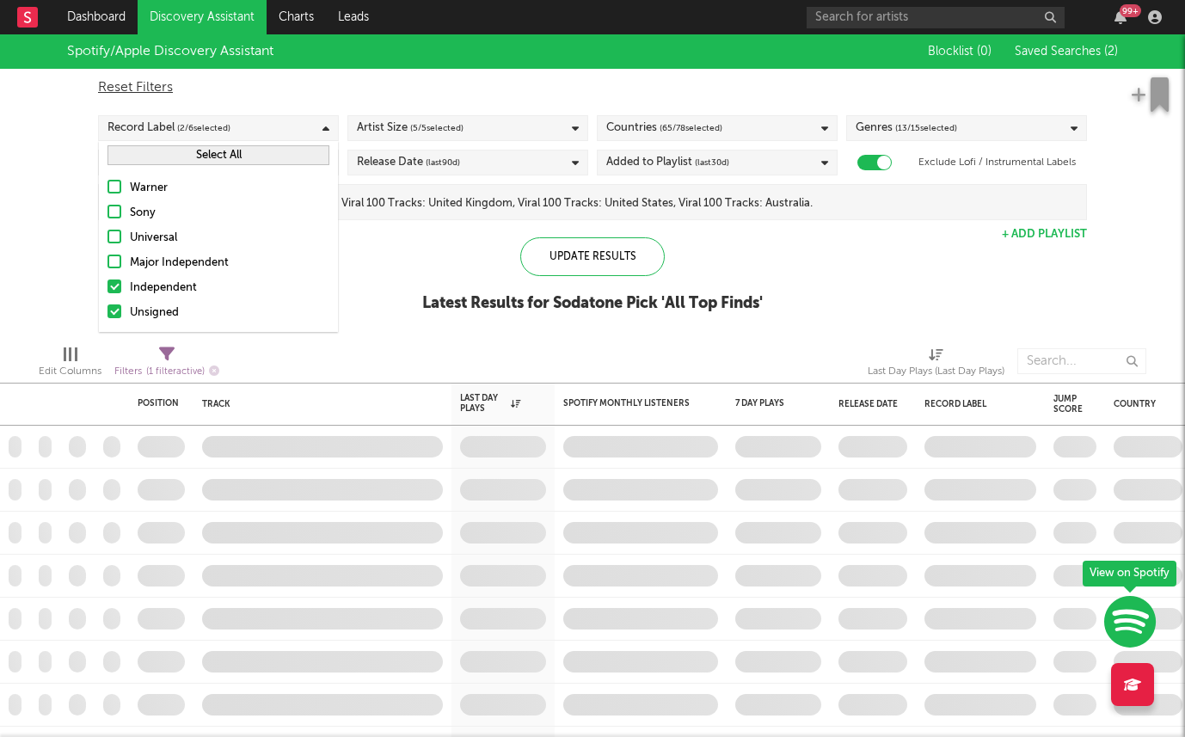
click at [175, 293] on div "Independent" at bounding box center [230, 288] width 200 height 21
click at [108, 293] on input "Independent" at bounding box center [108, 288] width 0 height 21
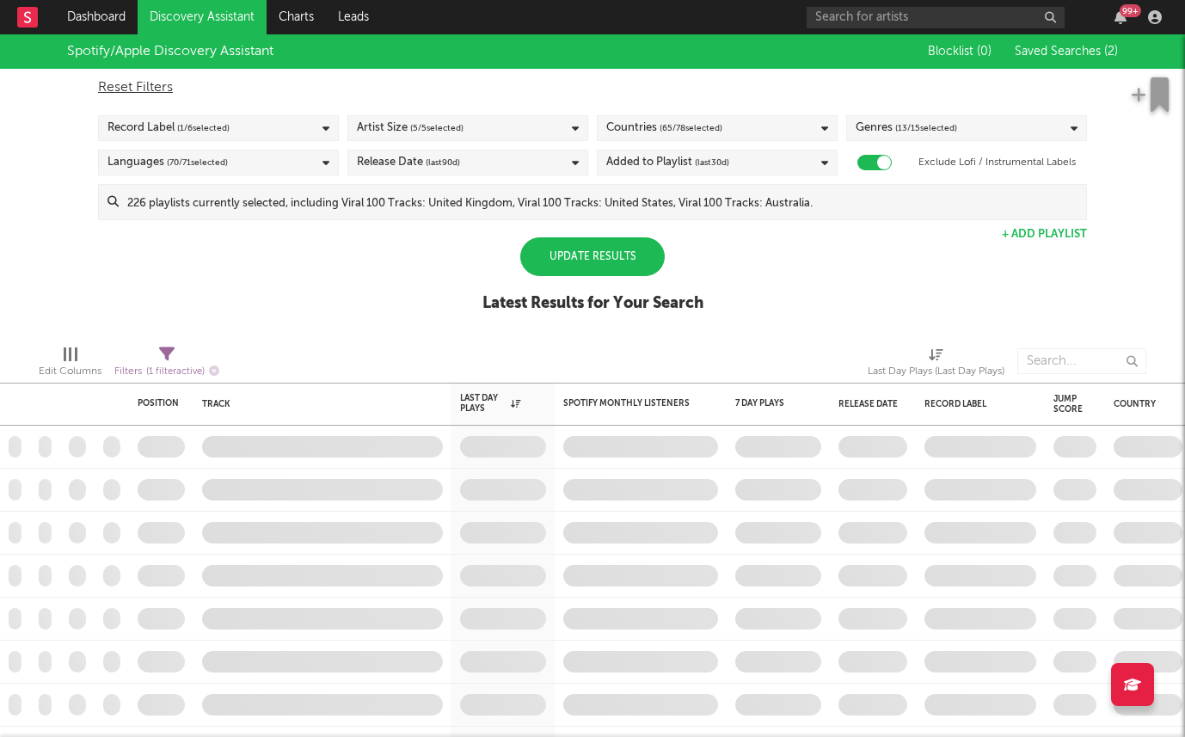
click at [599, 259] on div "Update Results" at bounding box center [592, 256] width 144 height 39
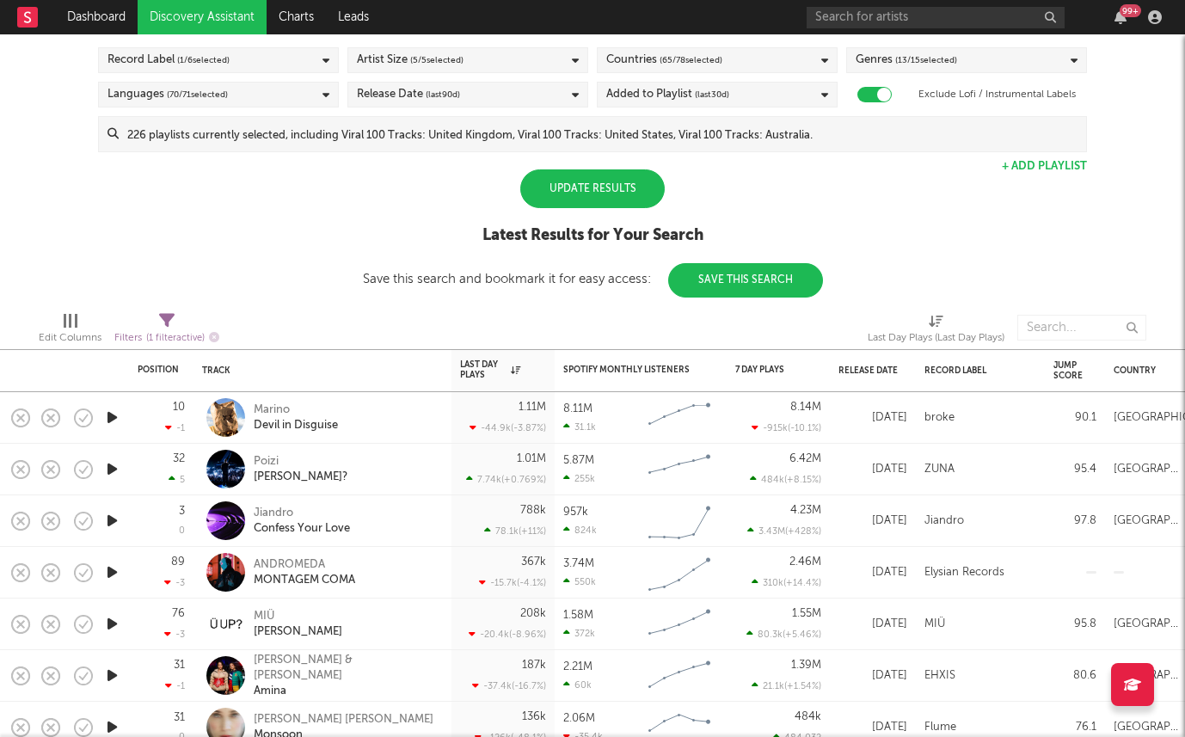
click at [582, 180] on div "Update Results" at bounding box center [592, 188] width 144 height 39
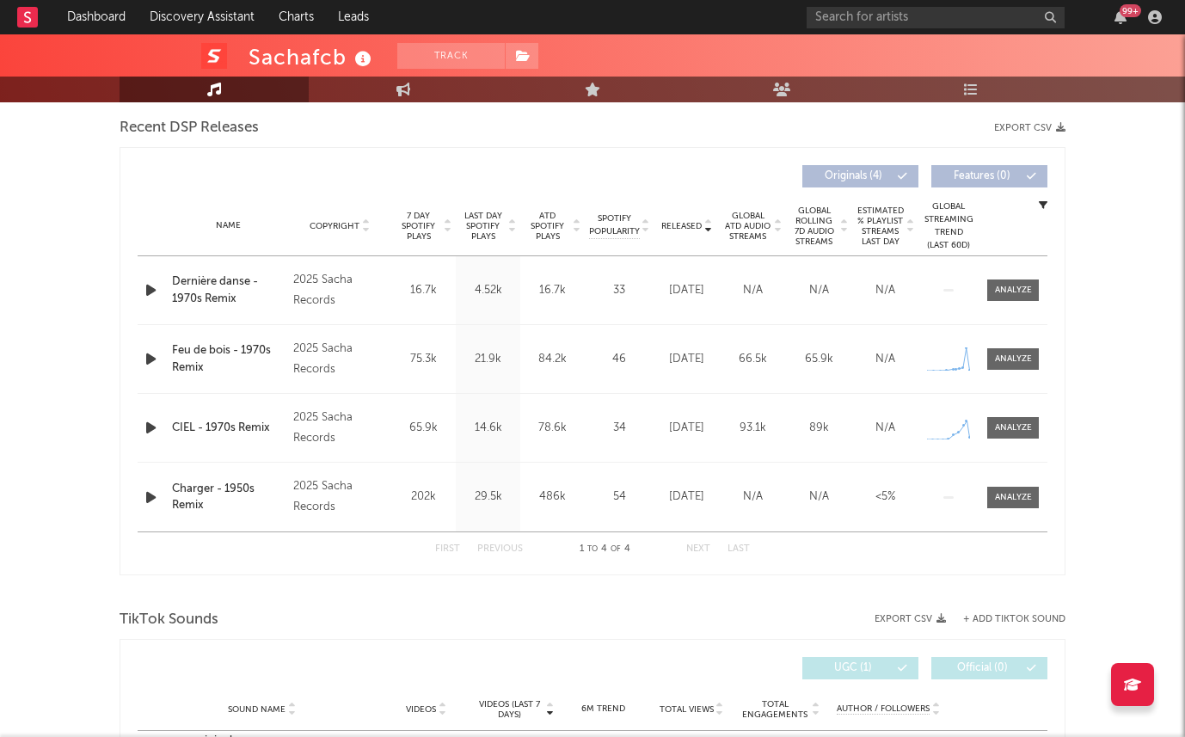
select select "1w"
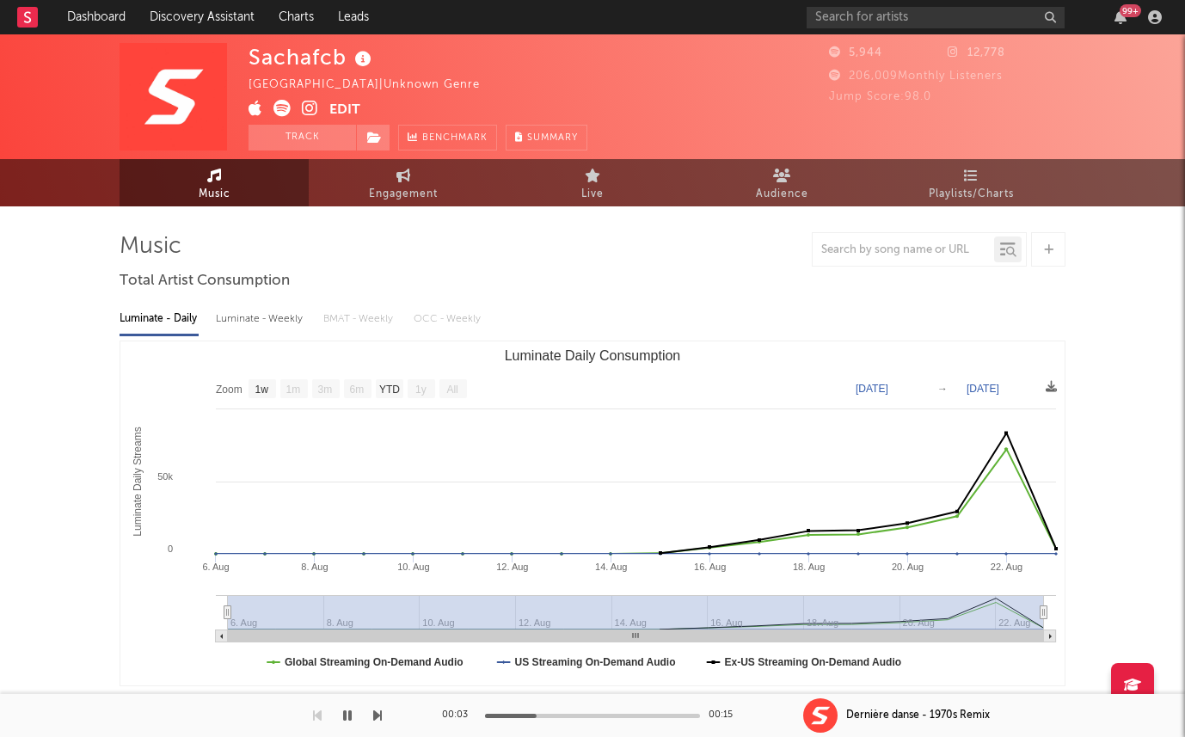
click at [241, 309] on div "Luminate - Weekly" at bounding box center [261, 318] width 90 height 29
select select "1w"
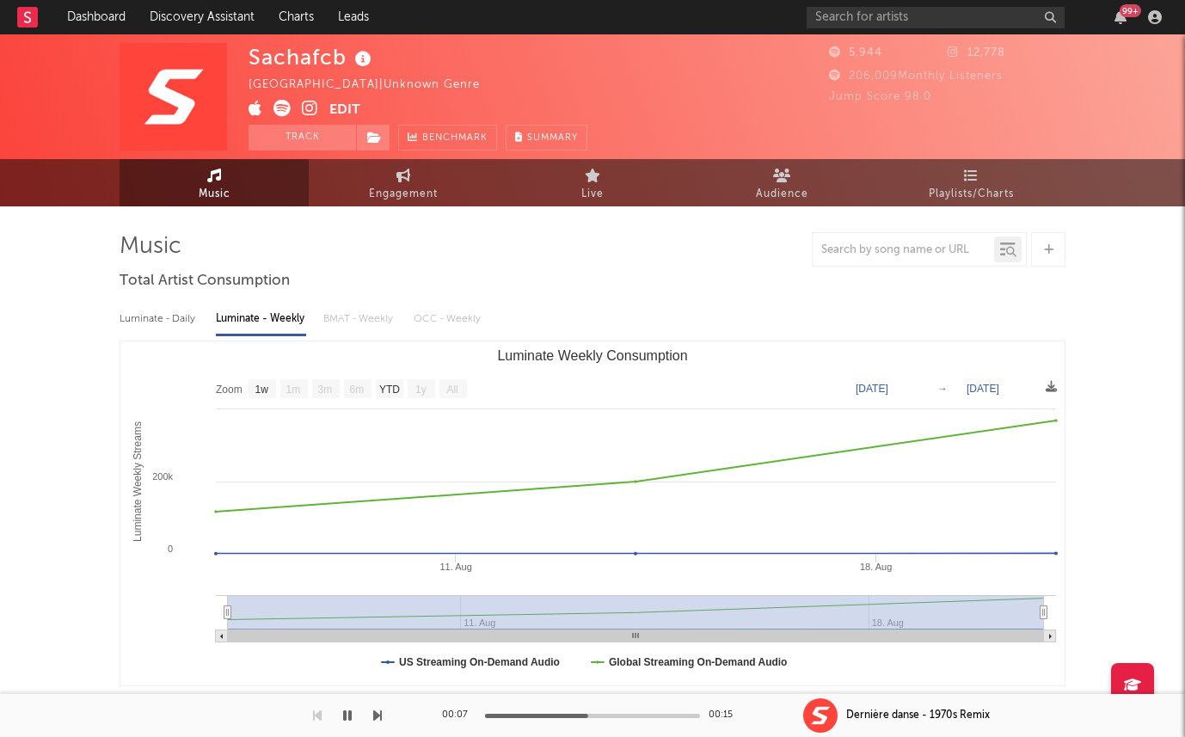
click at [303, 105] on icon at bounding box center [310, 108] width 16 height 17
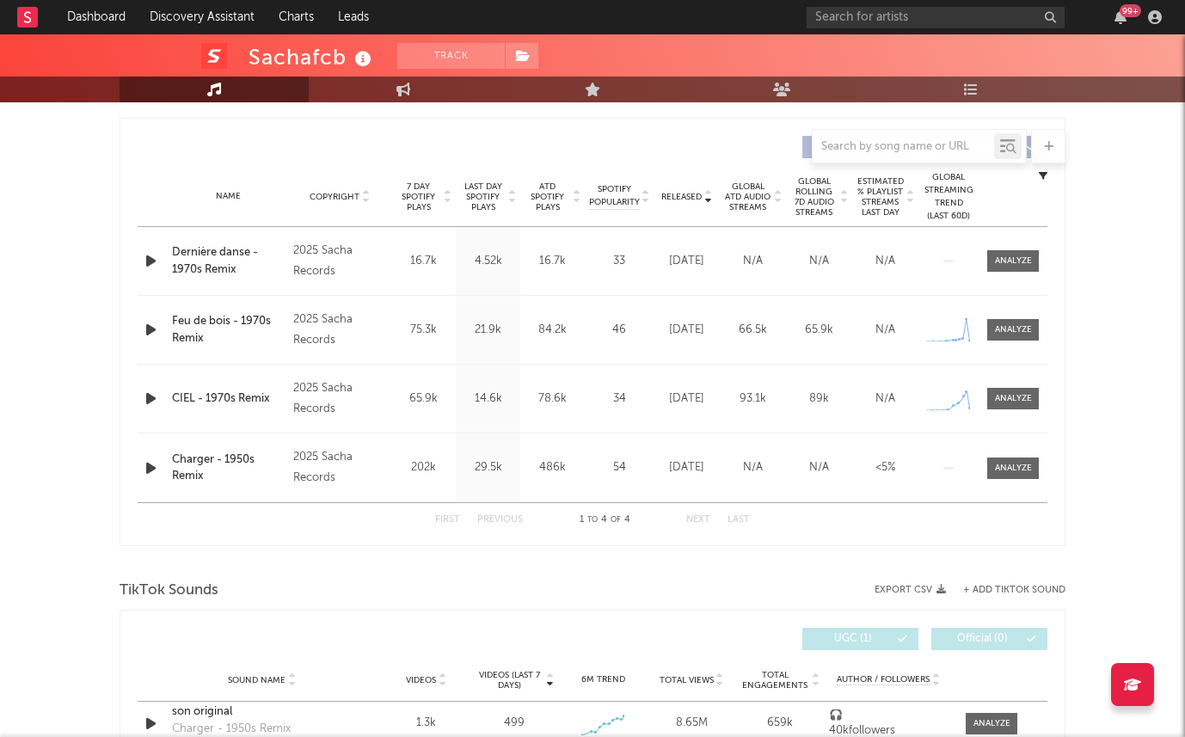
scroll to position [677, 0]
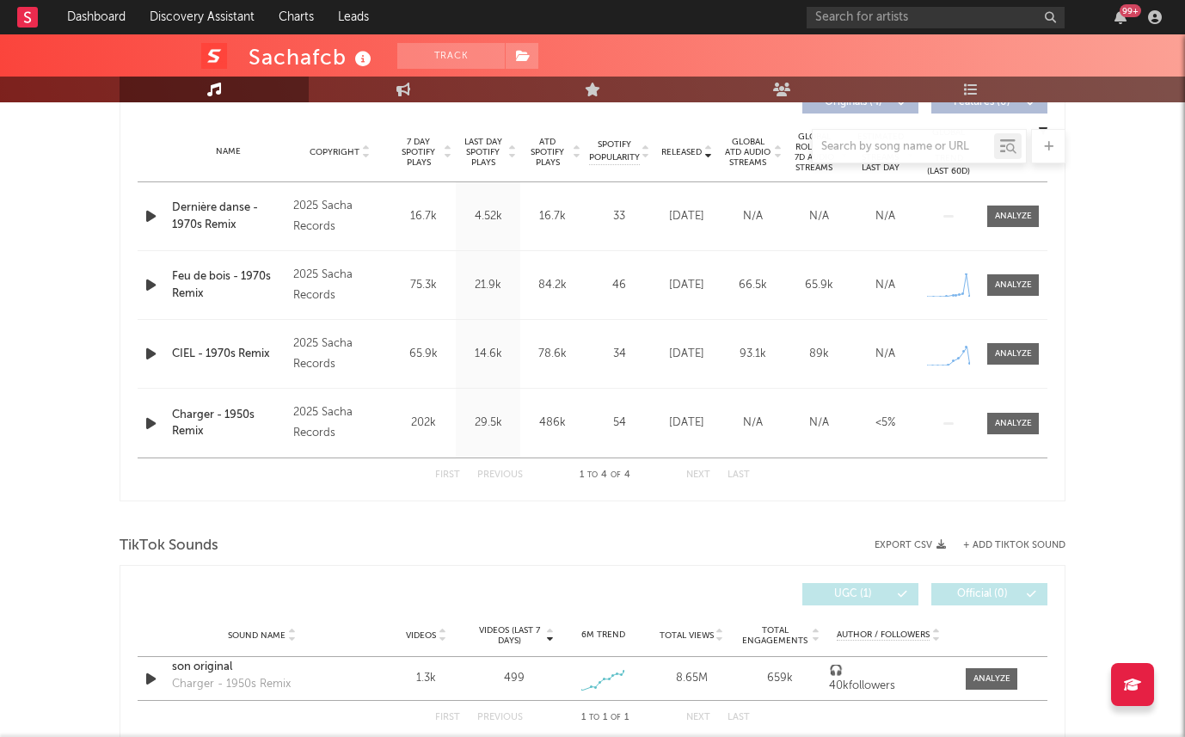
click at [147, 416] on icon "button" at bounding box center [151, 424] width 18 height 22
click at [147, 417] on icon "button" at bounding box center [150, 424] width 16 height 22
click at [147, 353] on icon "button" at bounding box center [151, 354] width 18 height 22
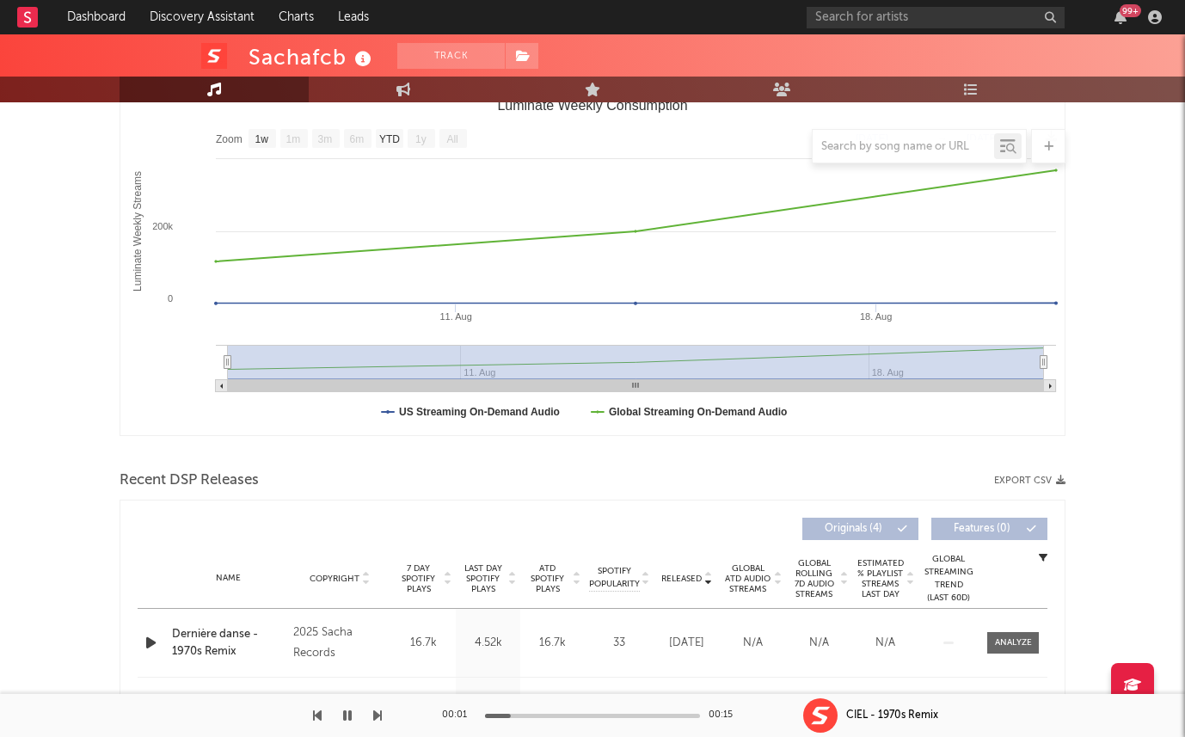
scroll to position [0, 0]
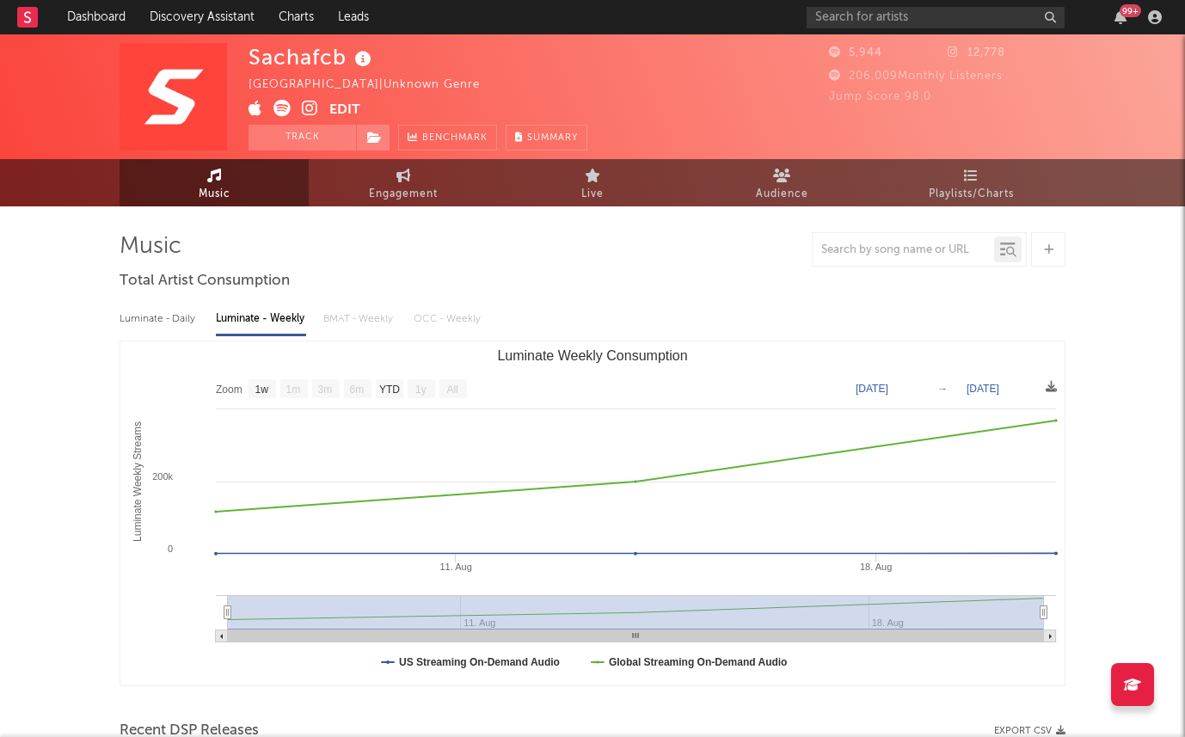
click at [275, 107] on icon at bounding box center [281, 108] width 17 height 17
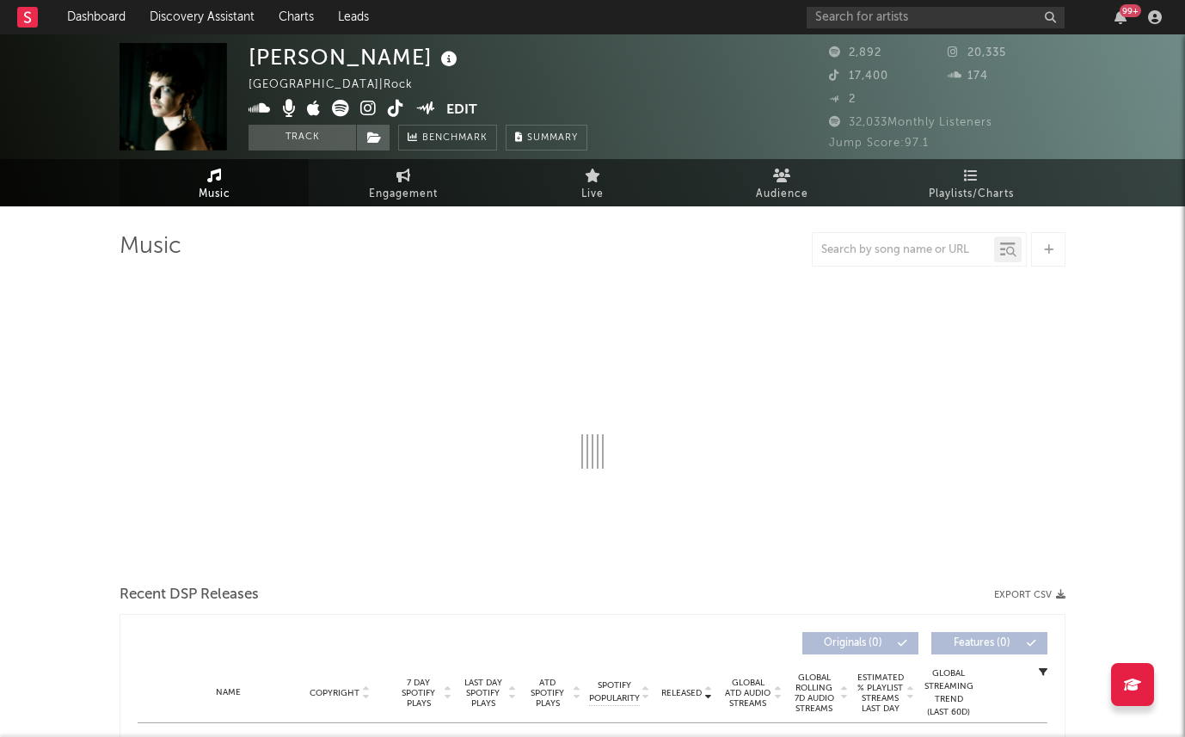
select select "1w"
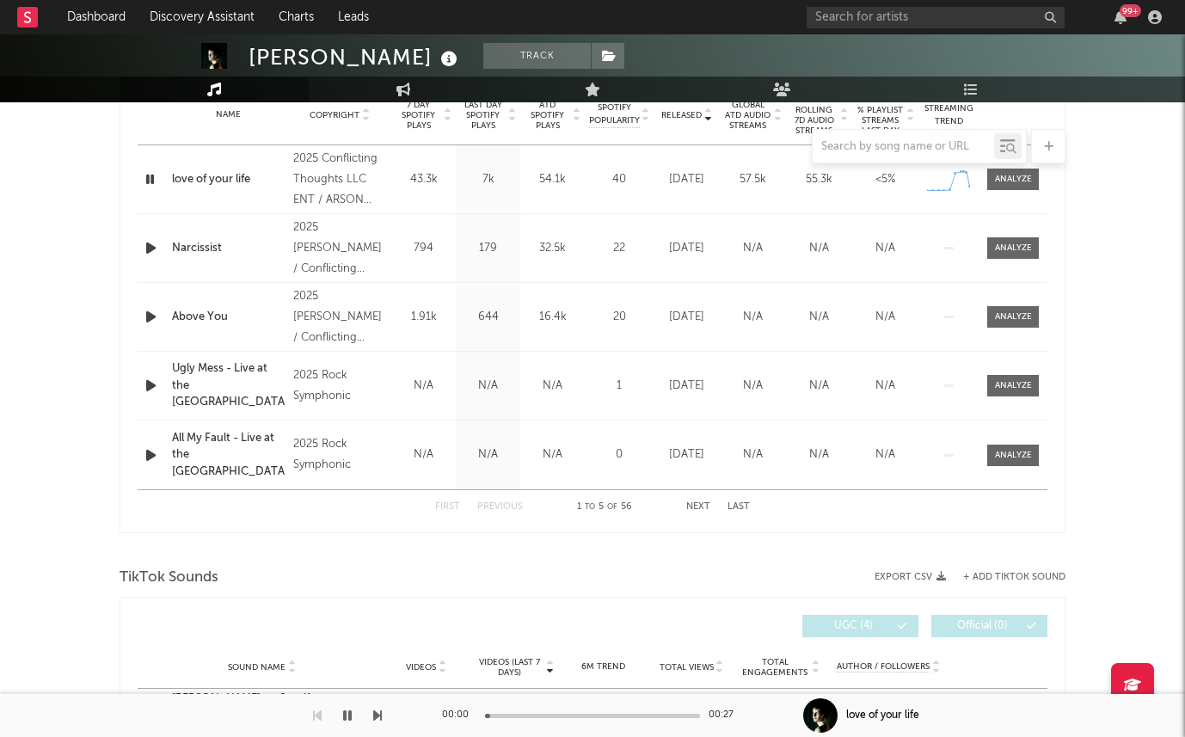
scroll to position [701, 0]
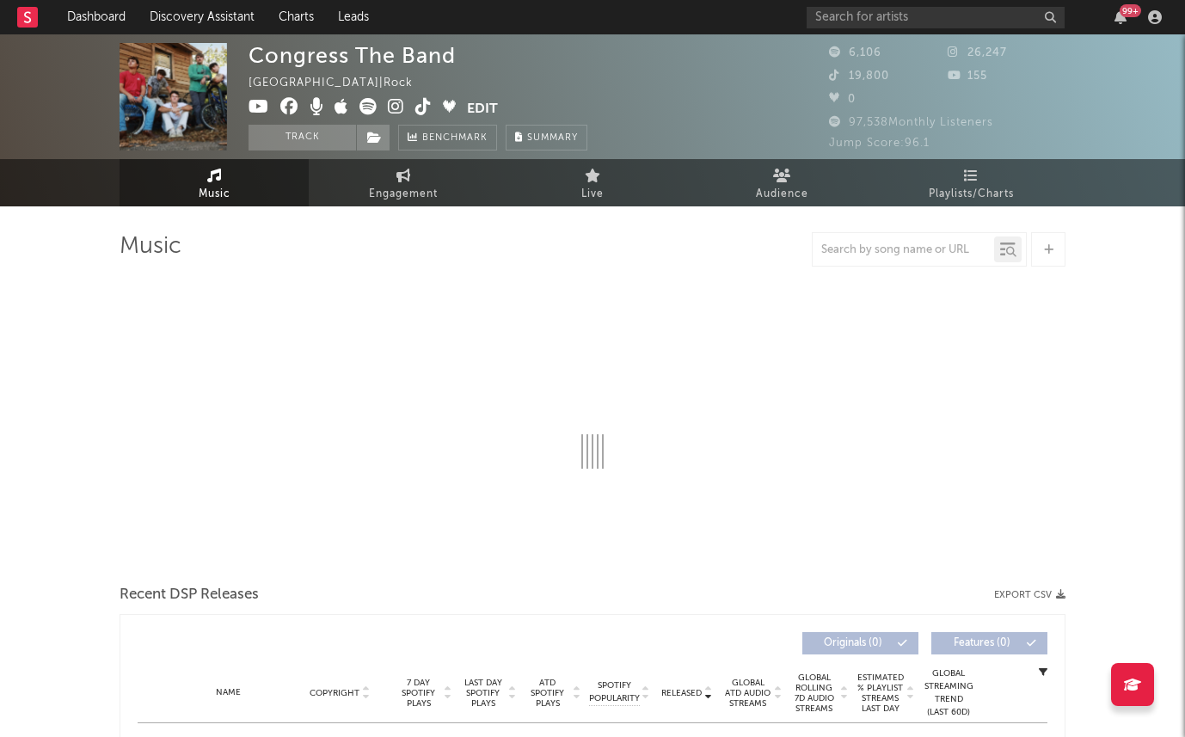
select select "6m"
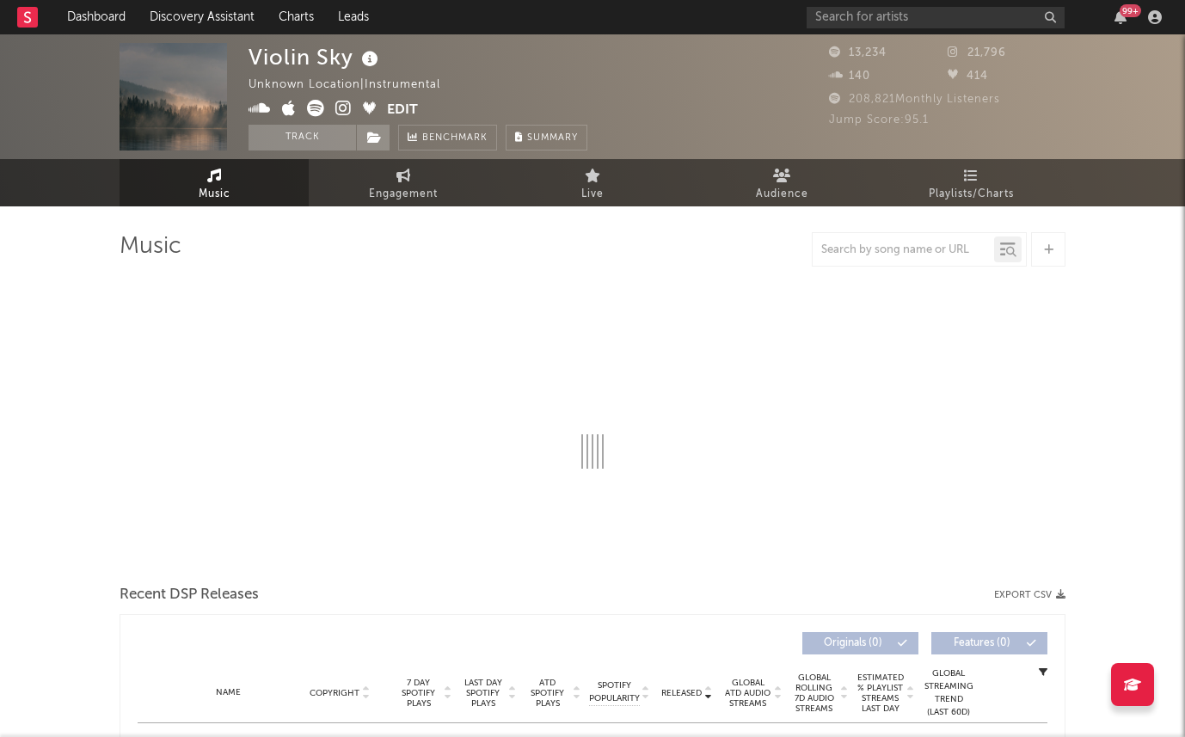
select select "1w"
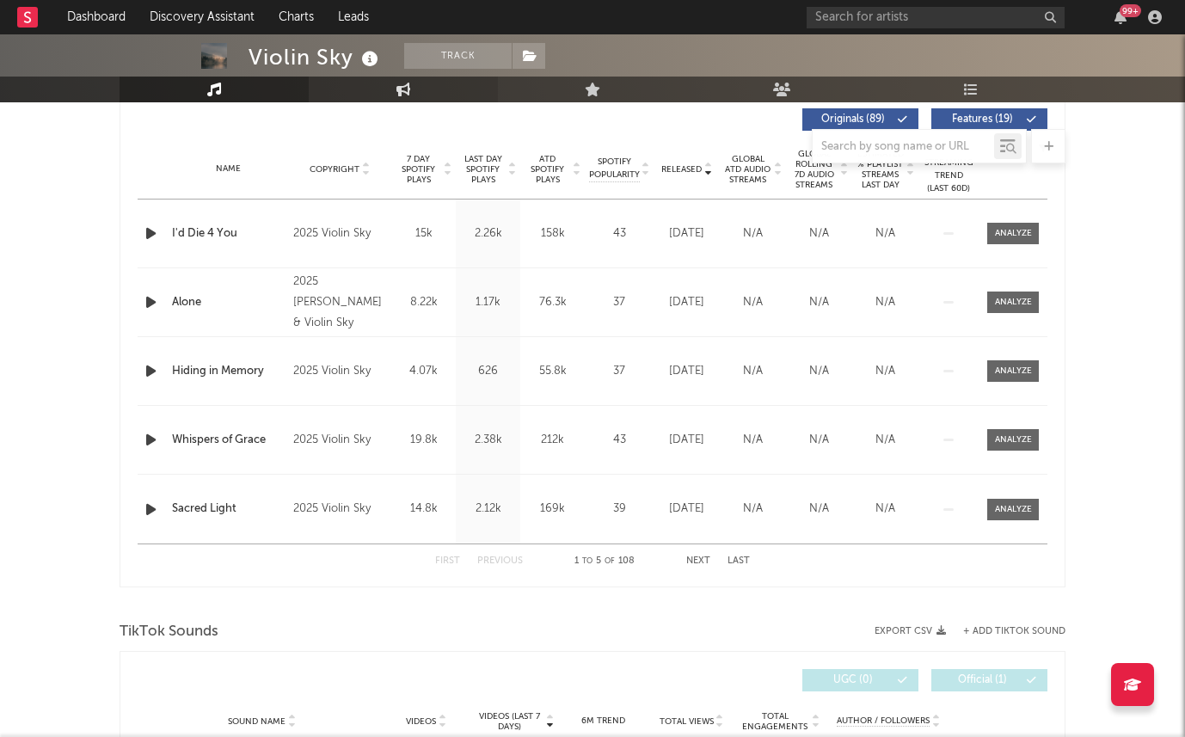
scroll to position [636, 0]
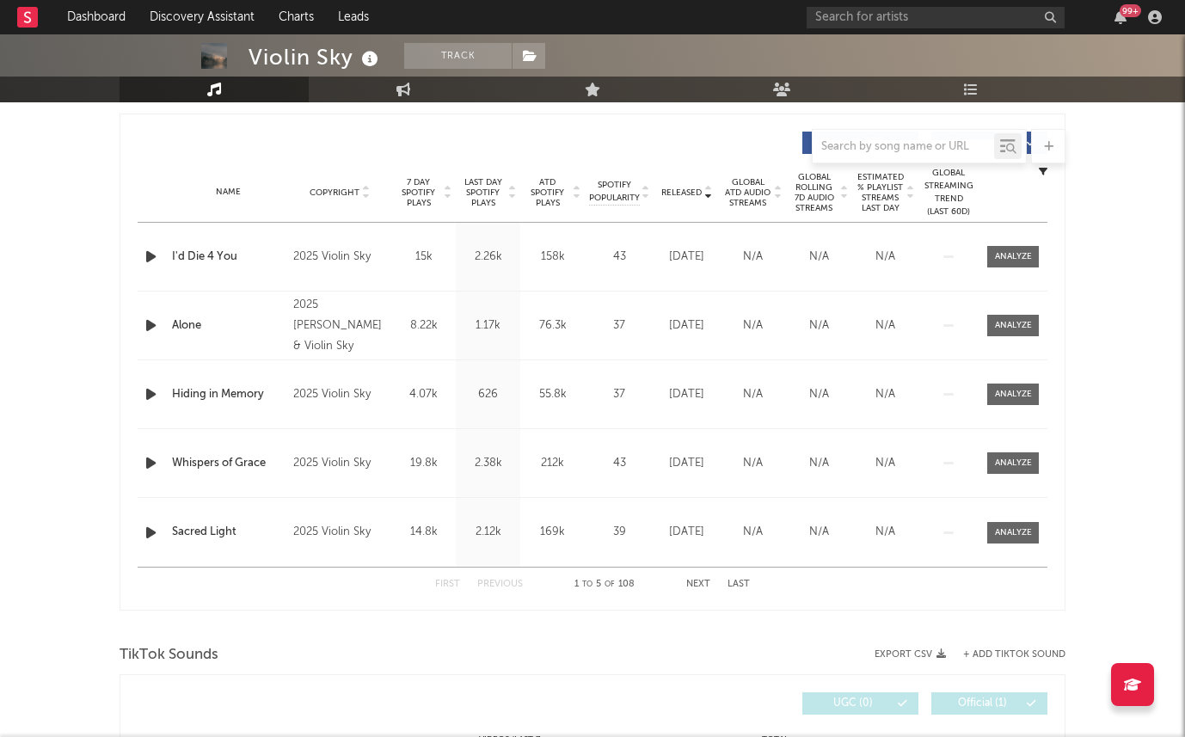
click at [471, 199] on span "Last Day Spotify Plays" at bounding box center [483, 192] width 46 height 31
click at [427, 184] on span "7 Day Spotify Plays" at bounding box center [419, 192] width 46 height 31
click at [690, 195] on span "Released" at bounding box center [681, 192] width 40 height 10
click at [158, 256] on icon "button" at bounding box center [151, 257] width 18 height 22
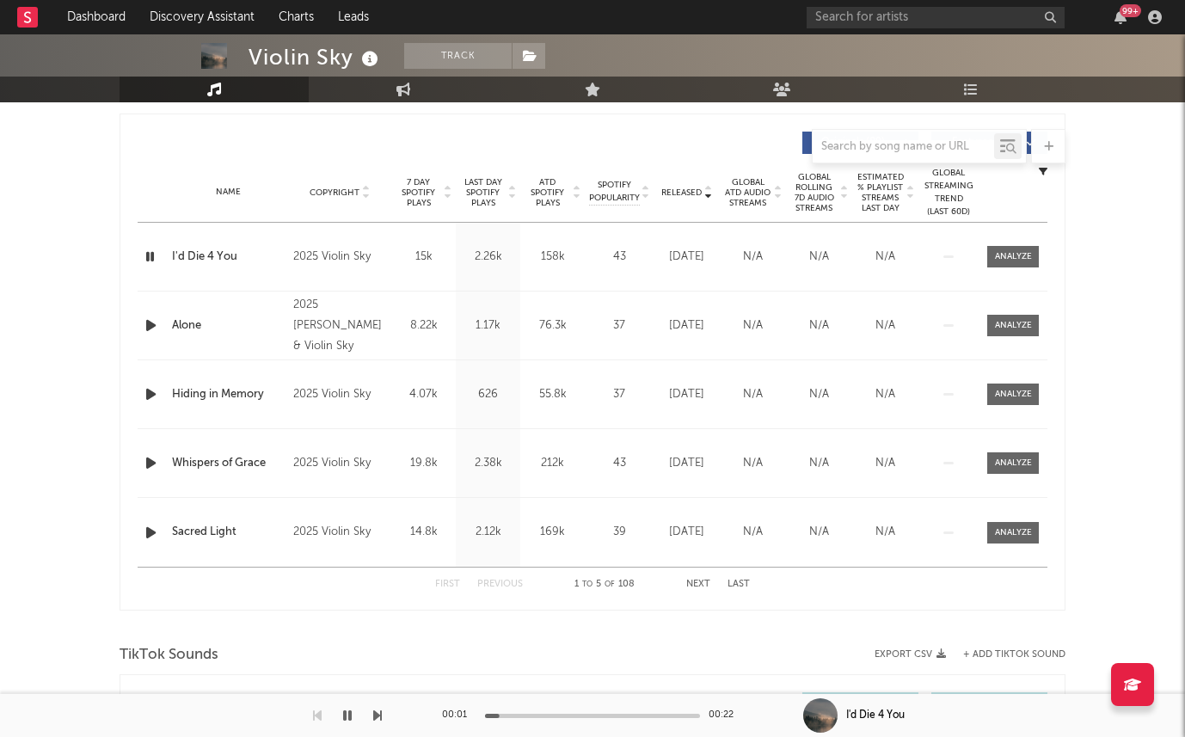
click at [501, 179] on span "Last Day Spotify Plays" at bounding box center [483, 192] width 46 height 31
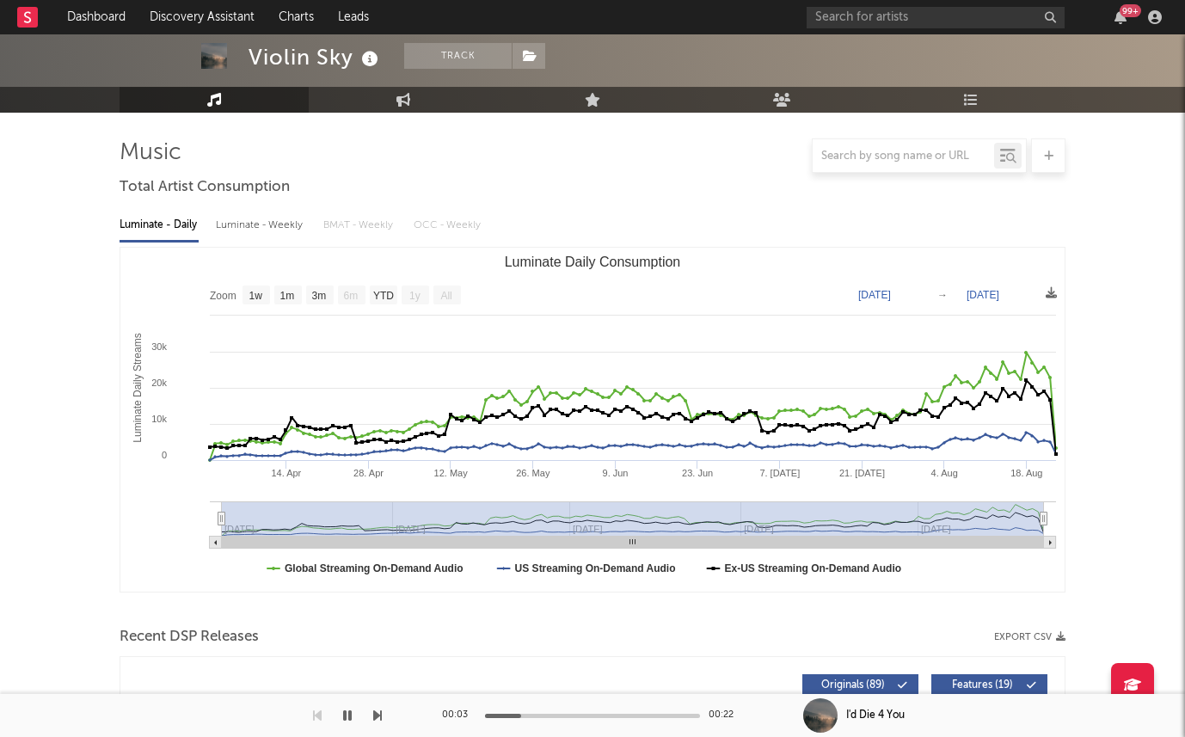
scroll to position [0, 0]
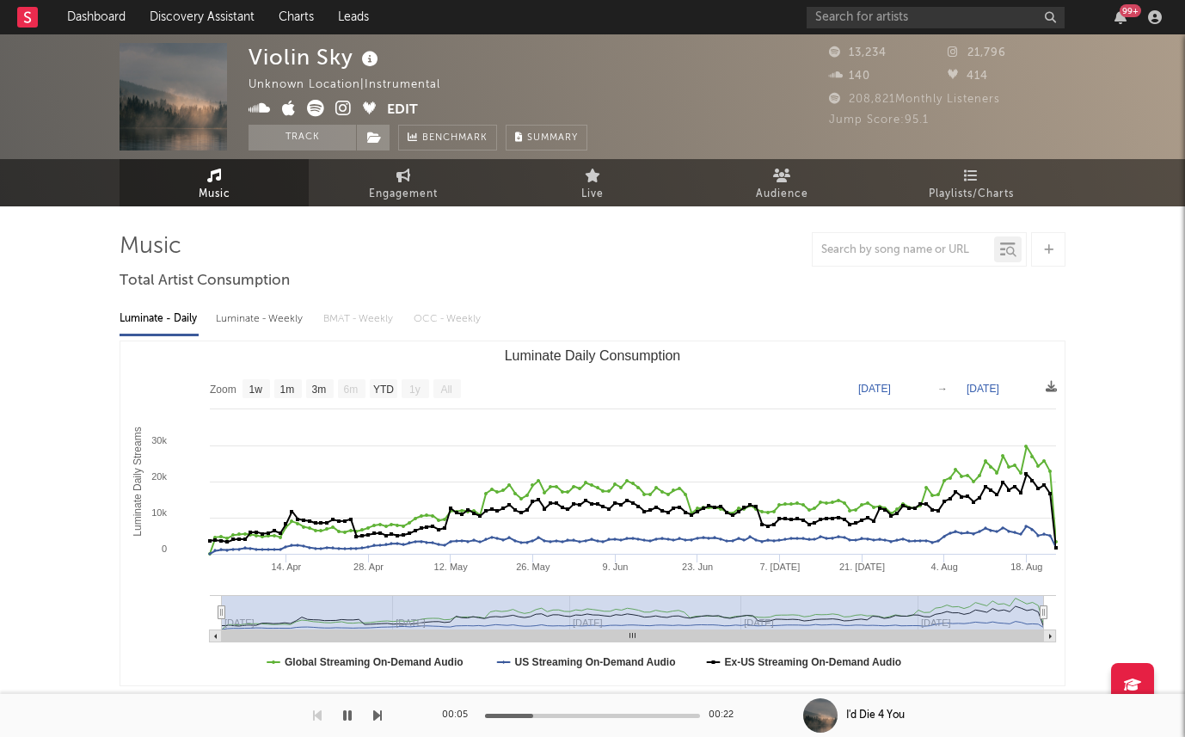
click at [238, 312] on div "Luminate - Weekly" at bounding box center [261, 318] width 90 height 29
select select "6m"
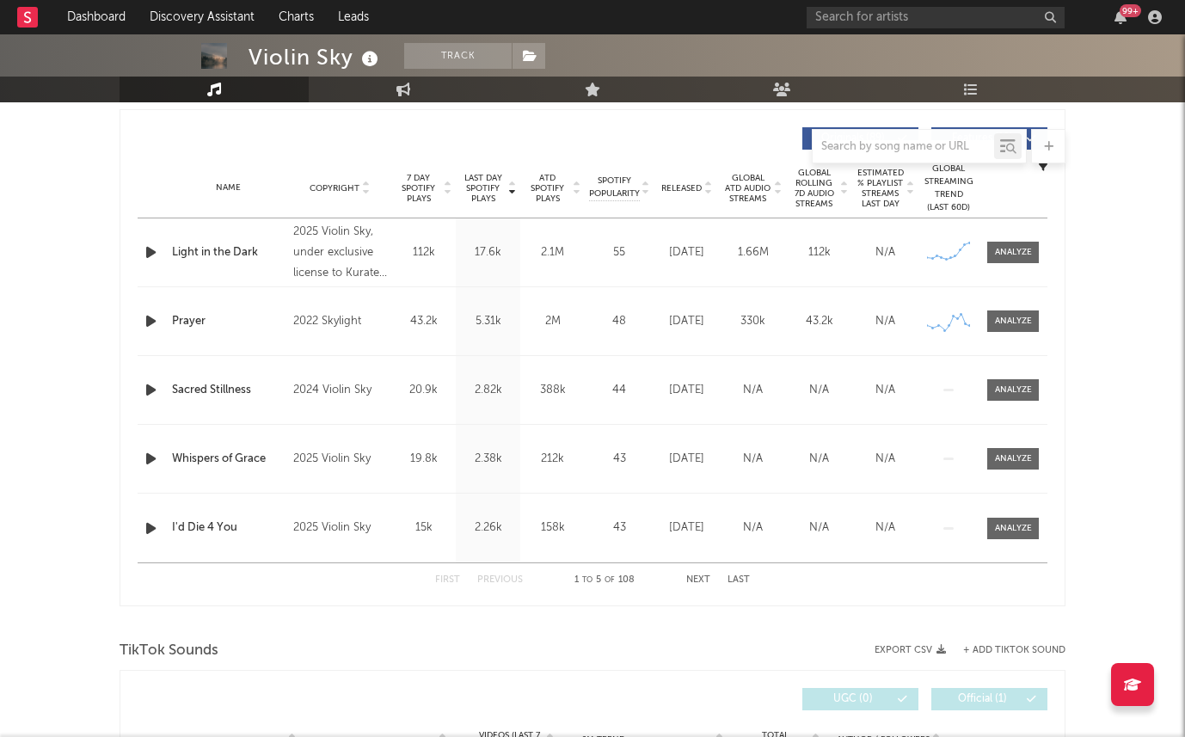
scroll to position [640, 0]
drag, startPoint x: 331, startPoint y: 270, endPoint x: 419, endPoint y: 270, distance: 87.7
click at [419, 270] on div "Name Light in the Dark Copyright 2025 Violin Sky, under exclusive license to Ku…" at bounding box center [593, 253] width 910 height 68
click at [678, 185] on span "Released" at bounding box center [681, 189] width 40 height 10
click at [501, 175] on span "Last Day Spotify Plays" at bounding box center [483, 189] width 46 height 31
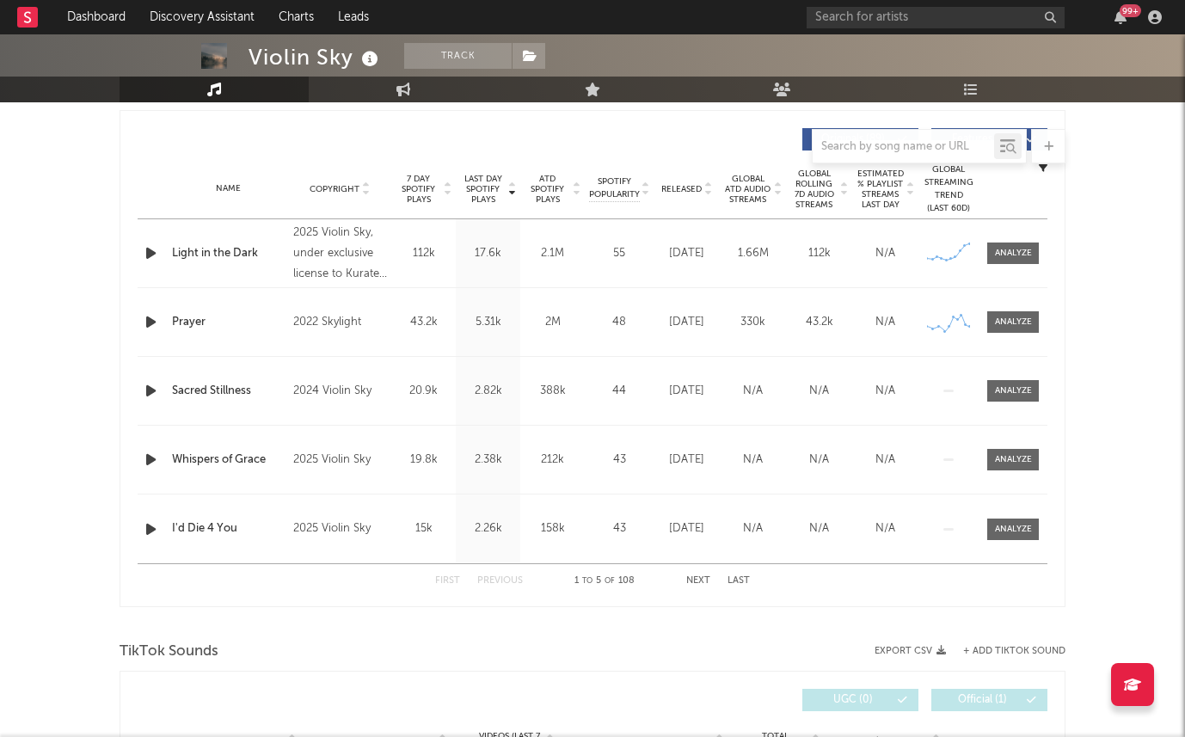
click at [693, 185] on span "Released" at bounding box center [681, 189] width 40 height 10
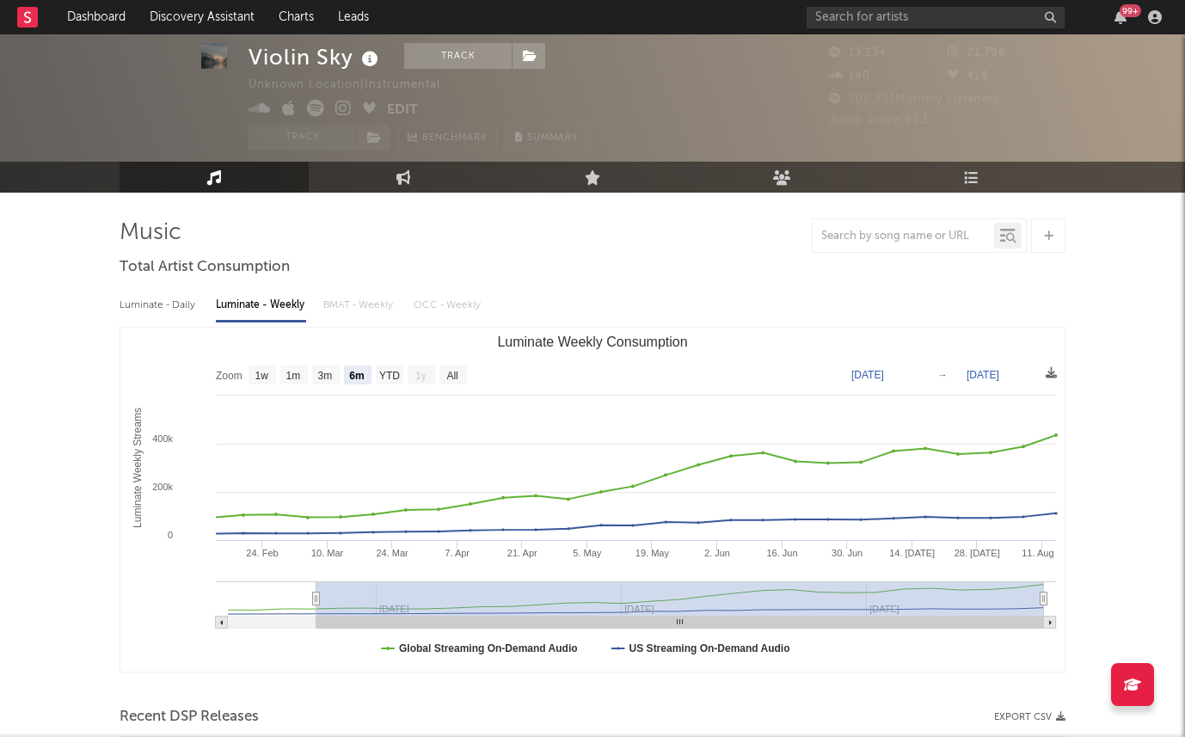
scroll to position [0, 0]
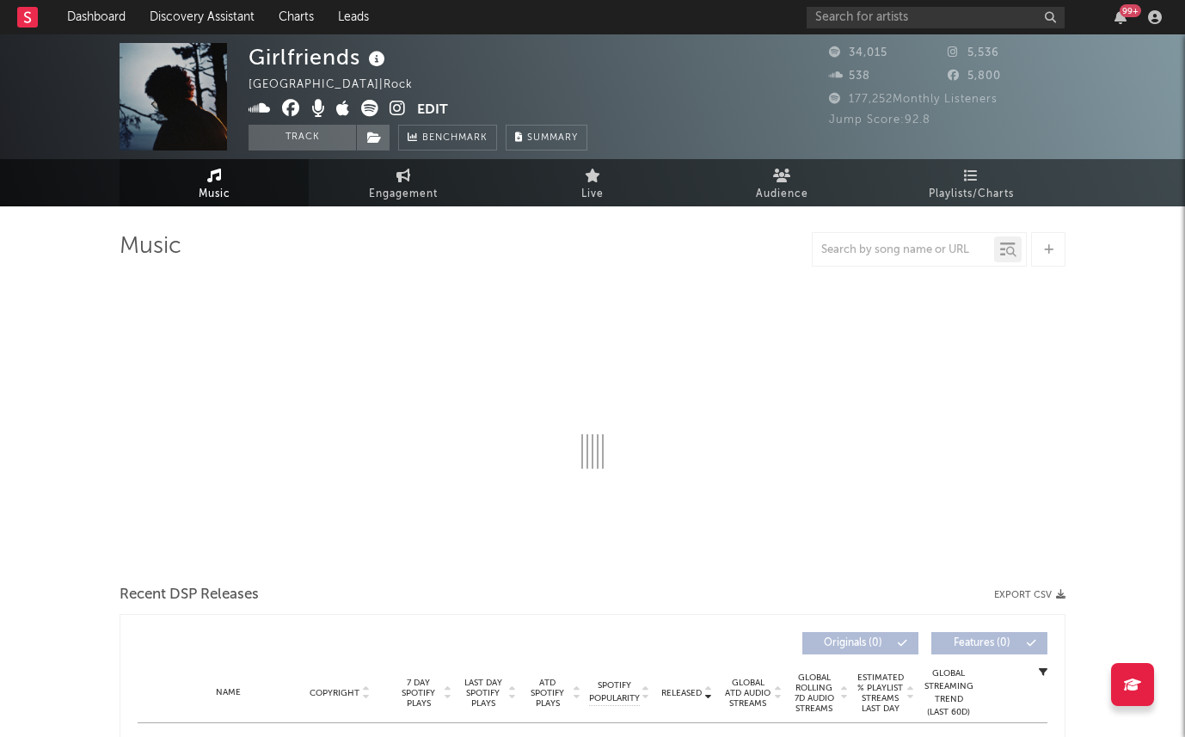
select select "6m"
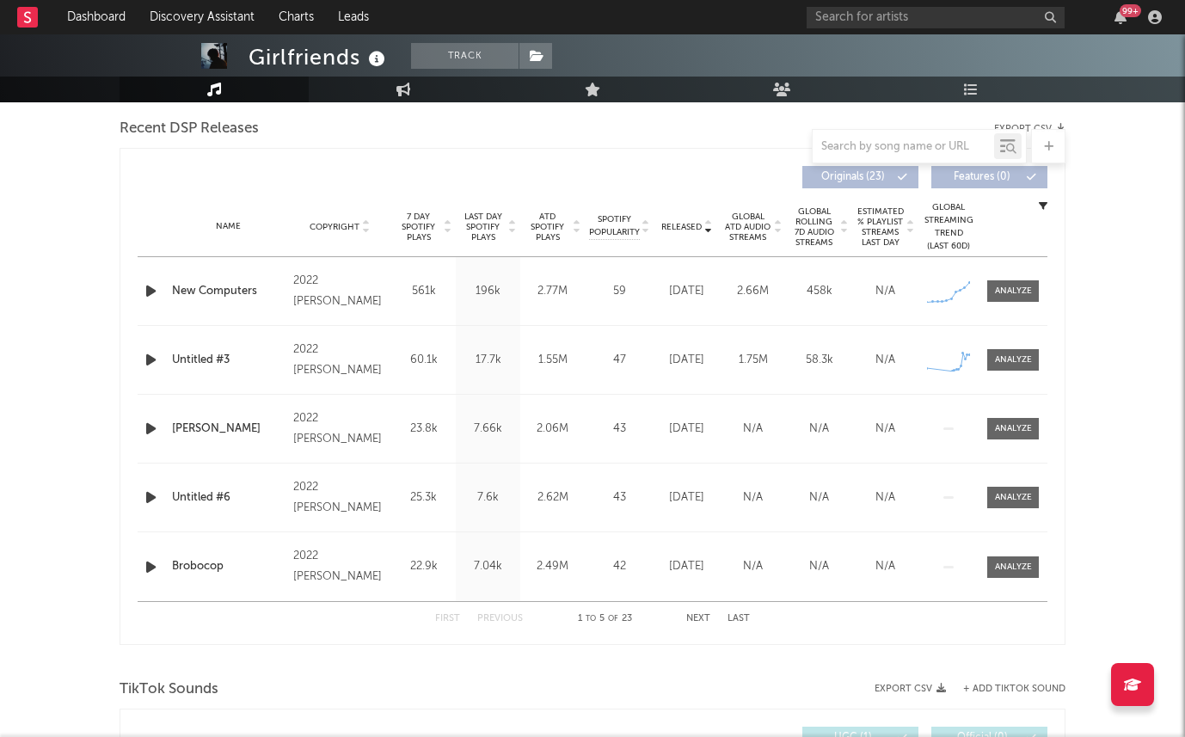
scroll to position [659, 0]
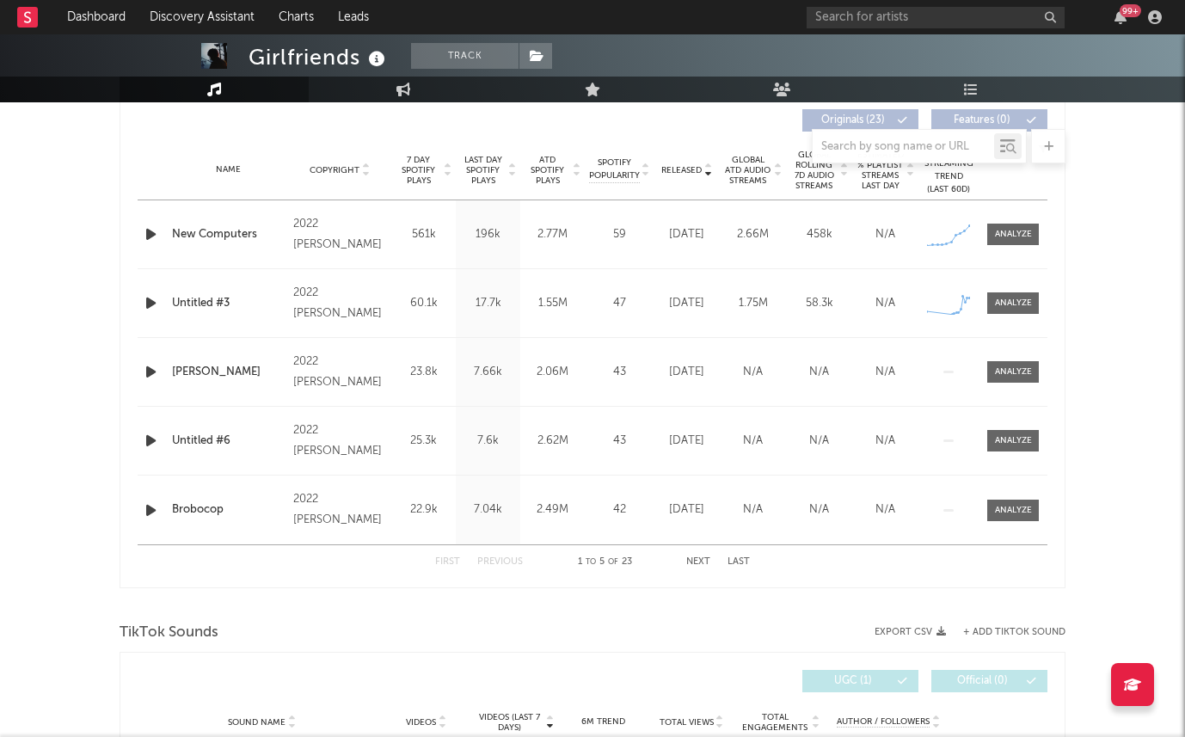
click at [676, 173] on span "Released" at bounding box center [681, 170] width 40 height 10
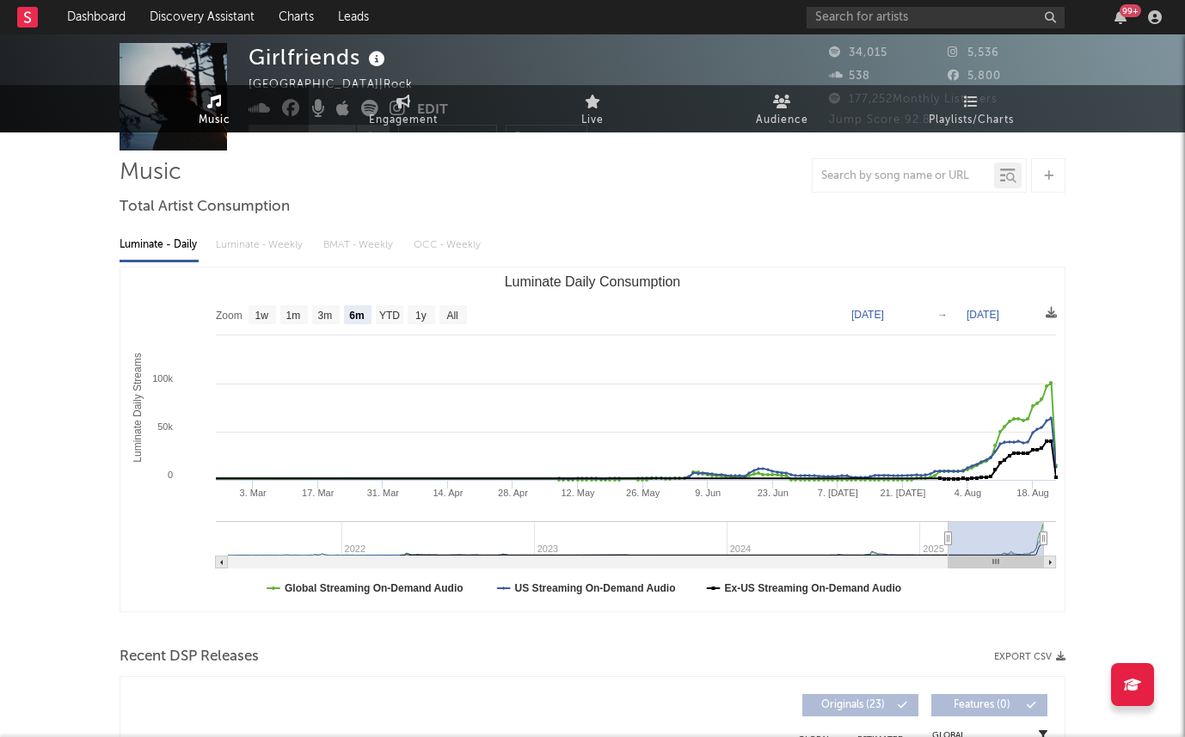
scroll to position [0, 0]
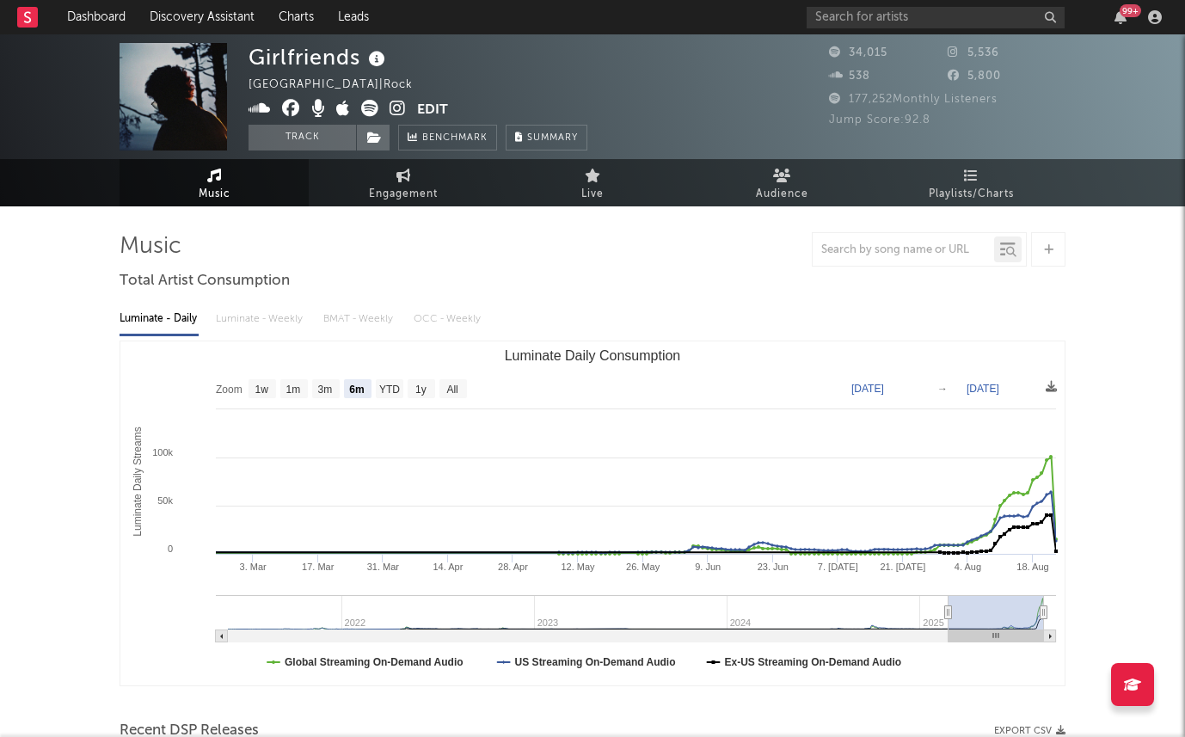
click at [370, 63] on icon at bounding box center [377, 59] width 25 height 24
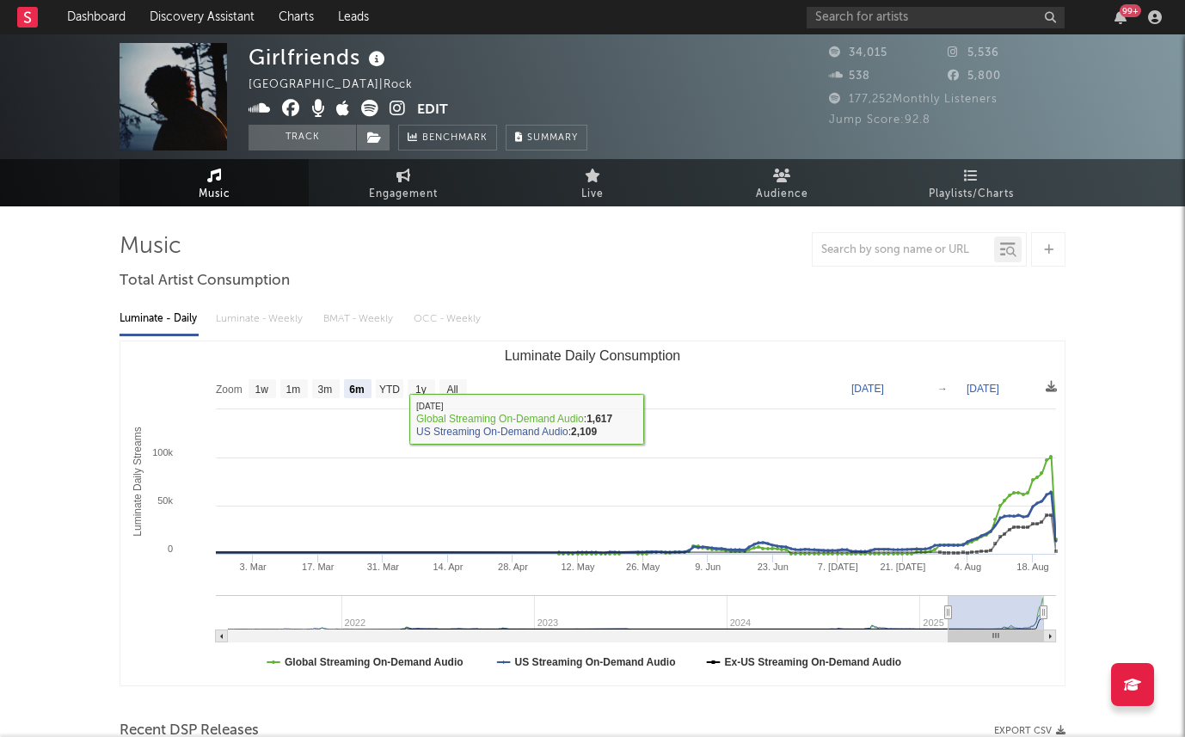
click at [687, 310] on div "Luminate - Daily Luminate - Weekly BMAT - Weekly OCC - Weekly" at bounding box center [593, 318] width 946 height 29
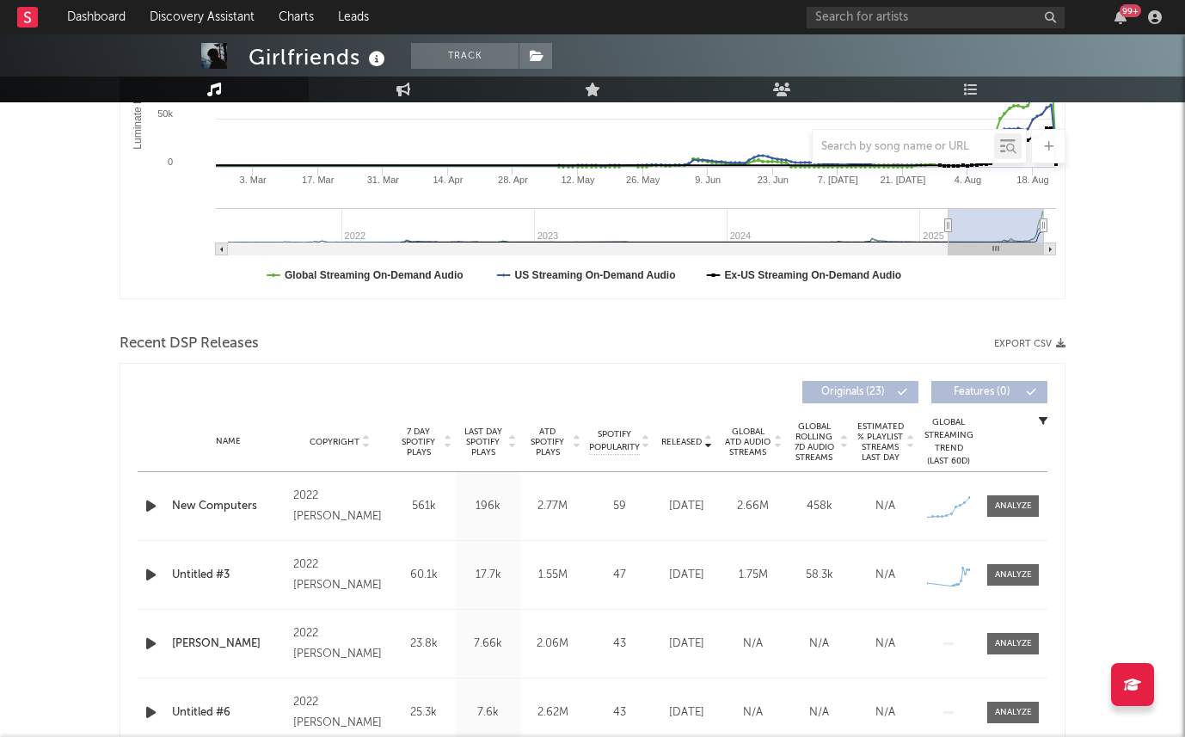
scroll to position [429, 0]
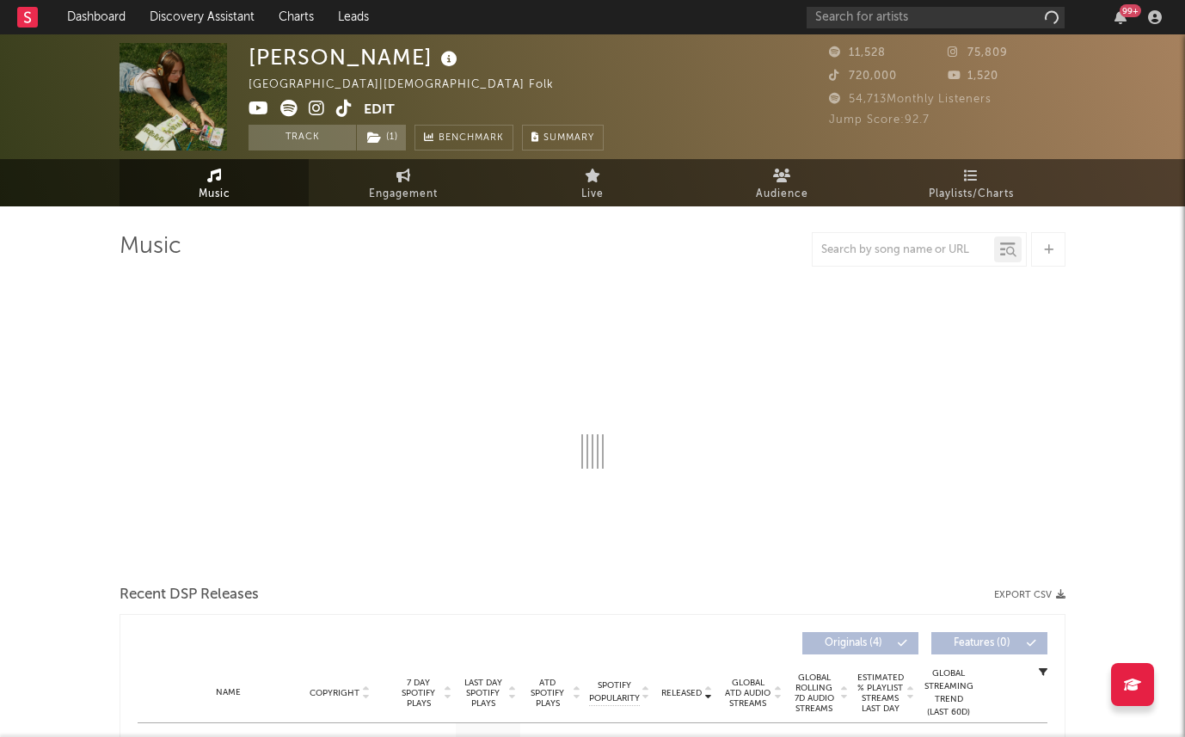
select select "1w"
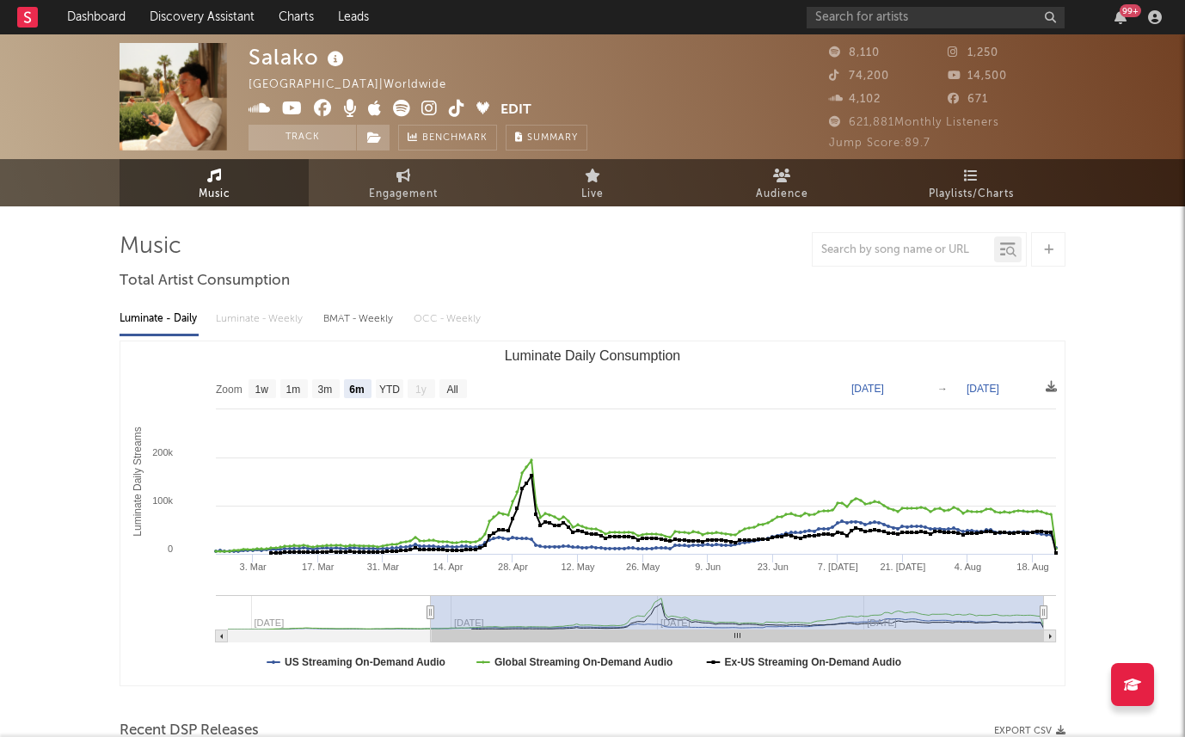
select select "6m"
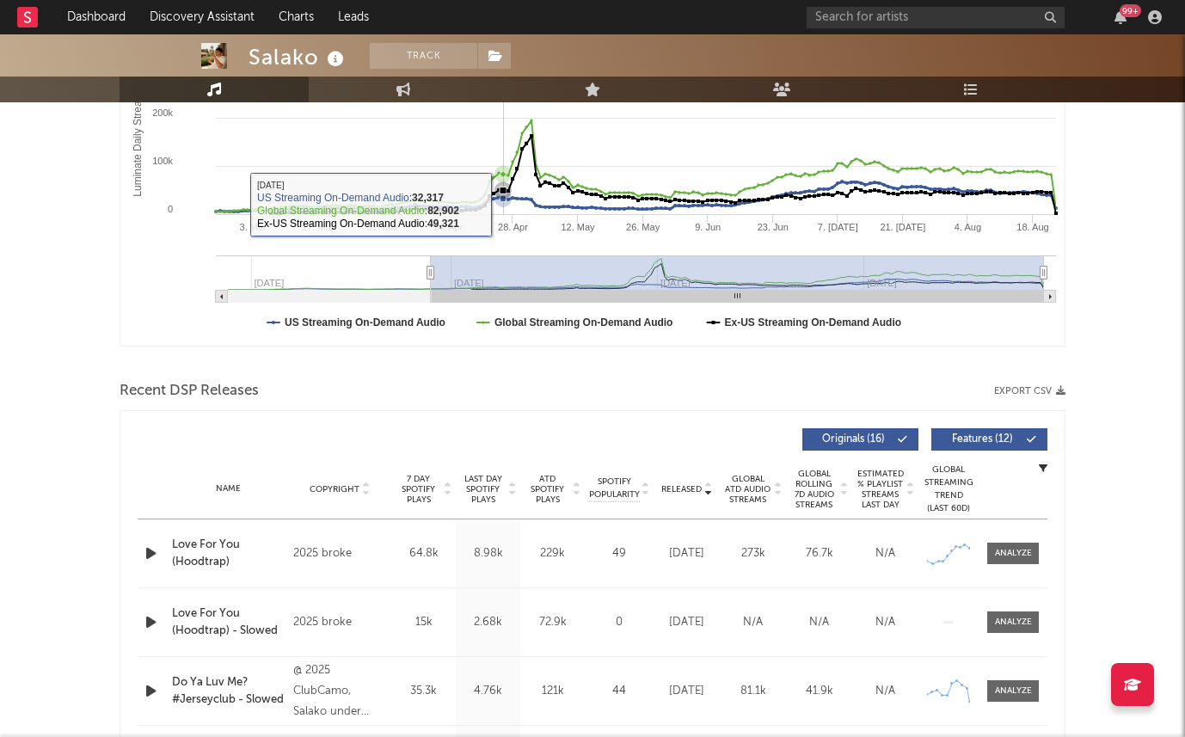
scroll to position [436, 0]
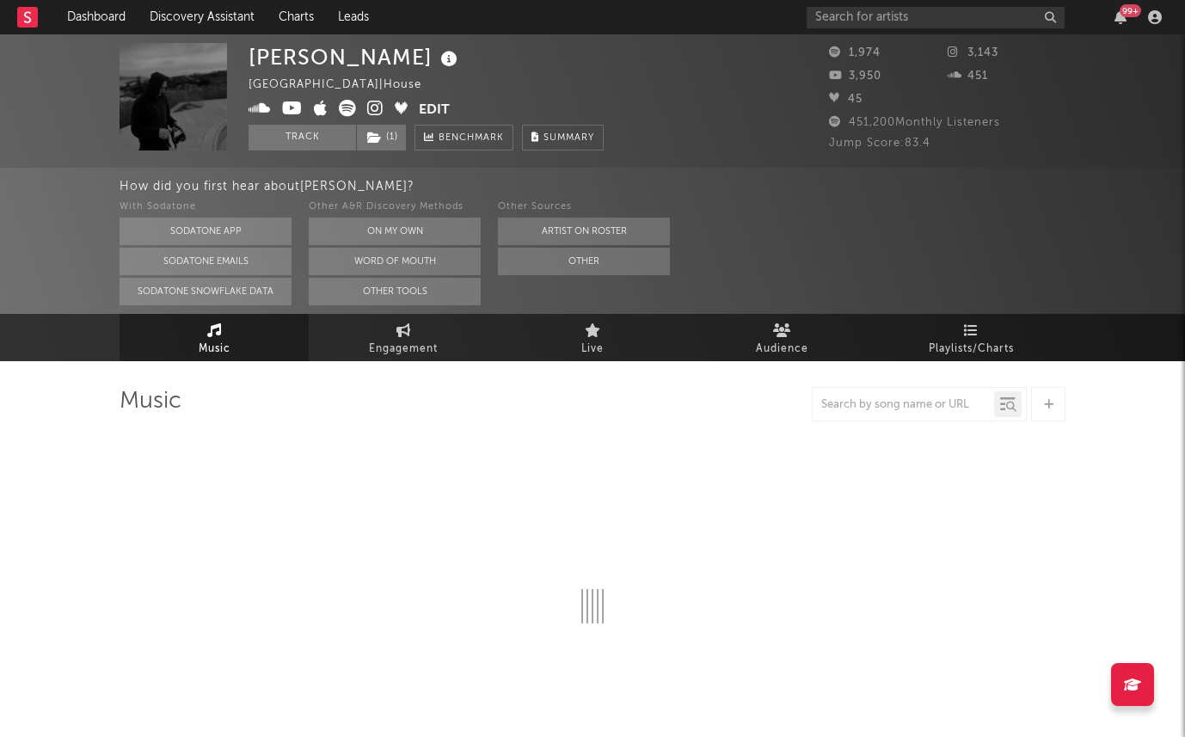
select select "6m"
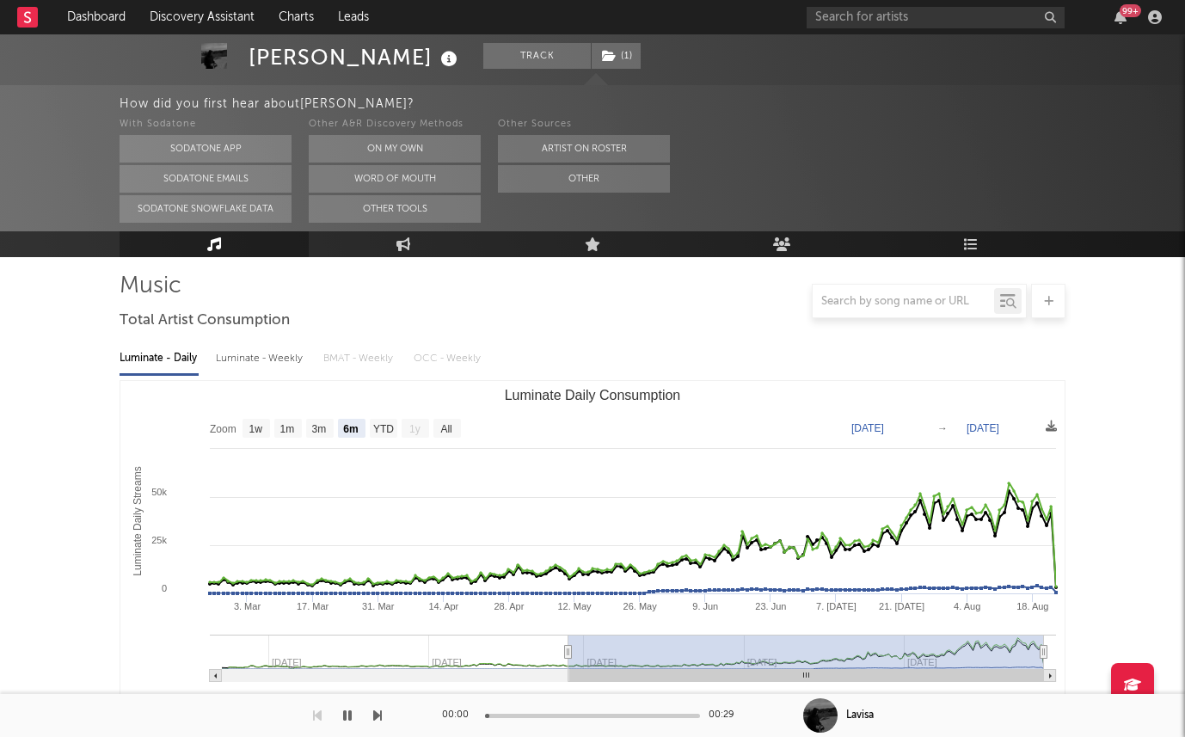
click at [257, 349] on div "Luminate - Weekly" at bounding box center [261, 358] width 90 height 29
select select "6m"
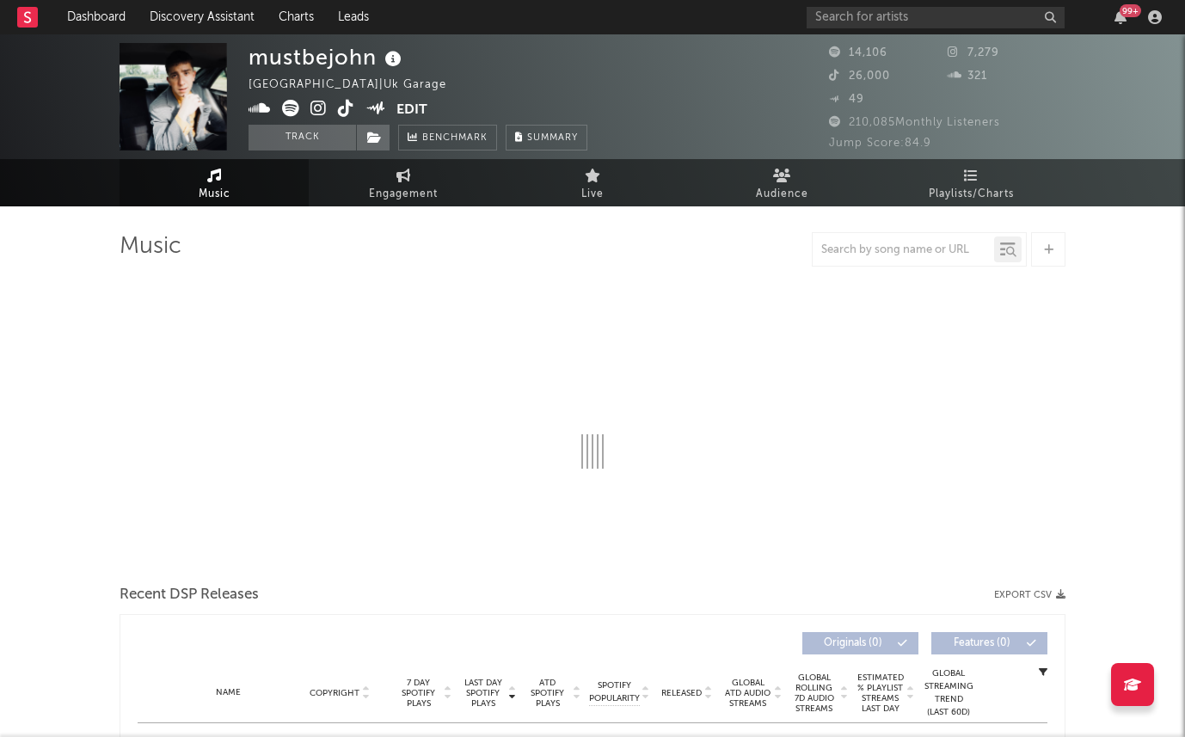
select select "6m"
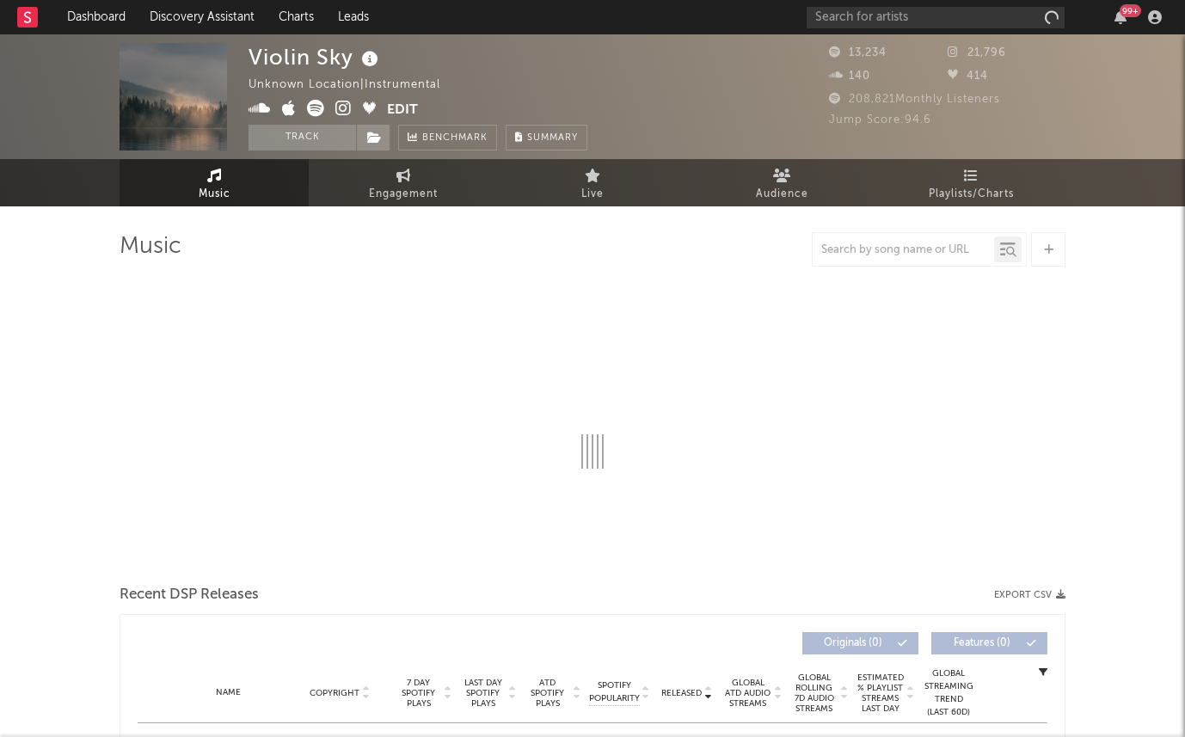
select select "1w"
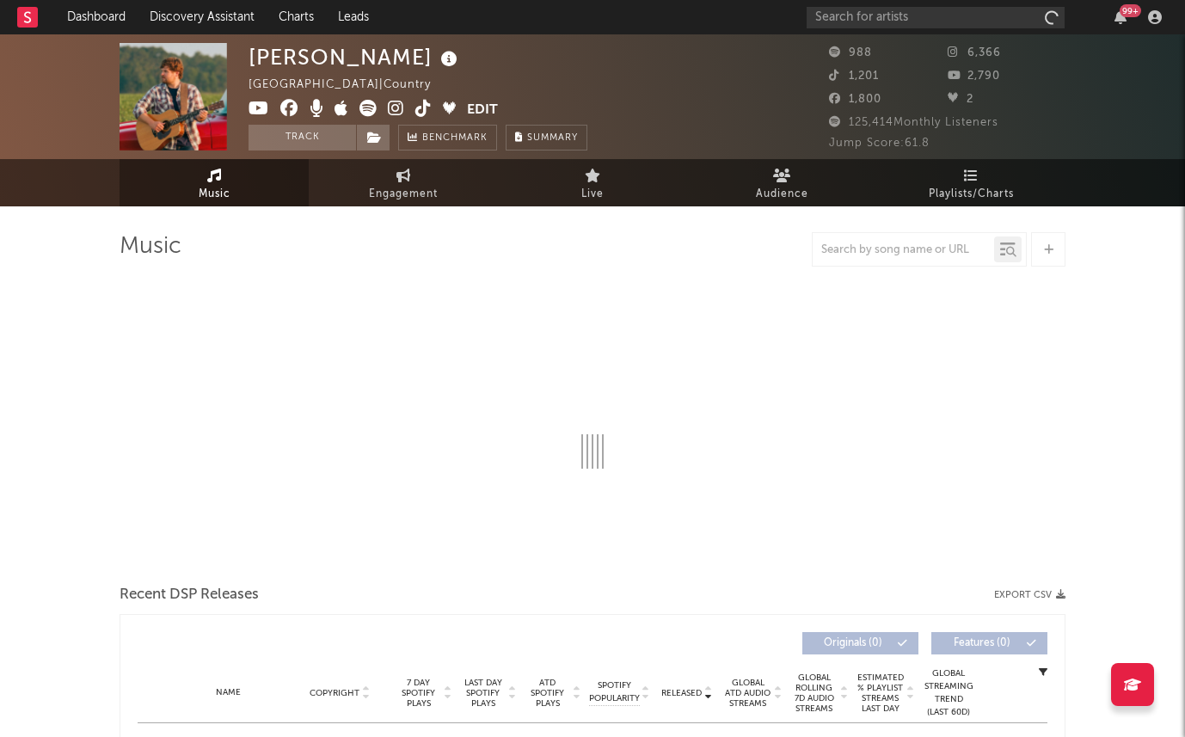
select select "6m"
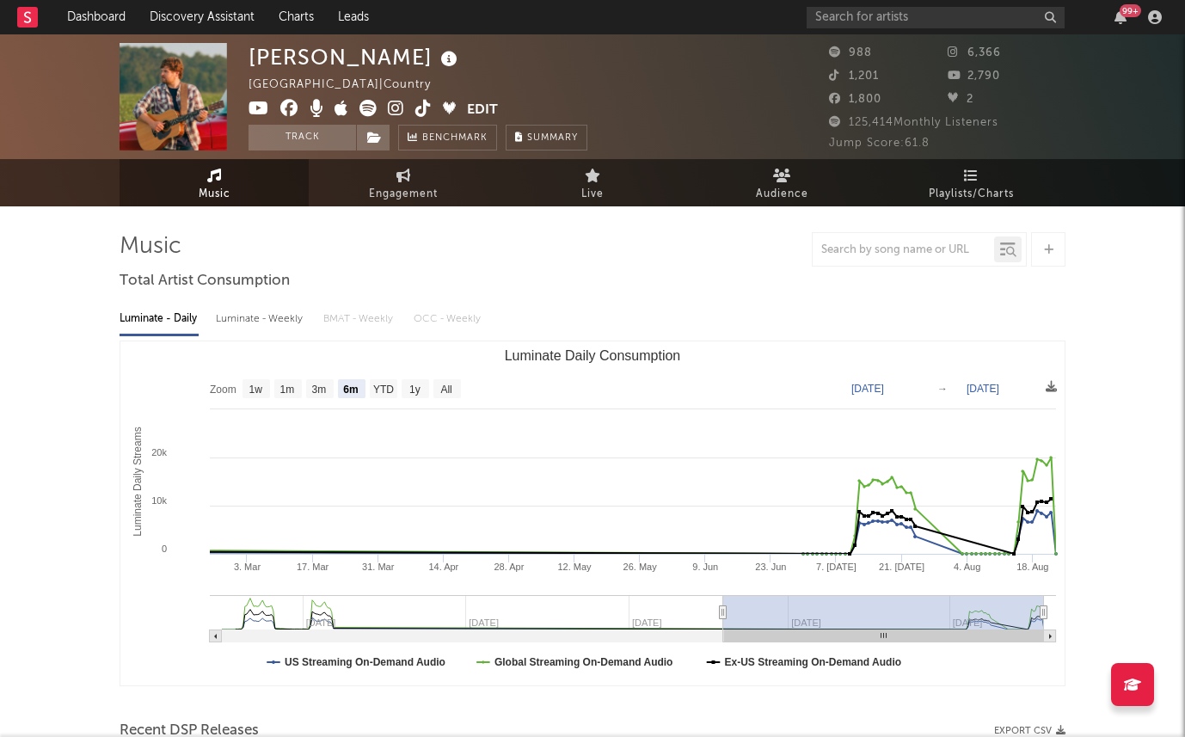
scroll to position [22, 0]
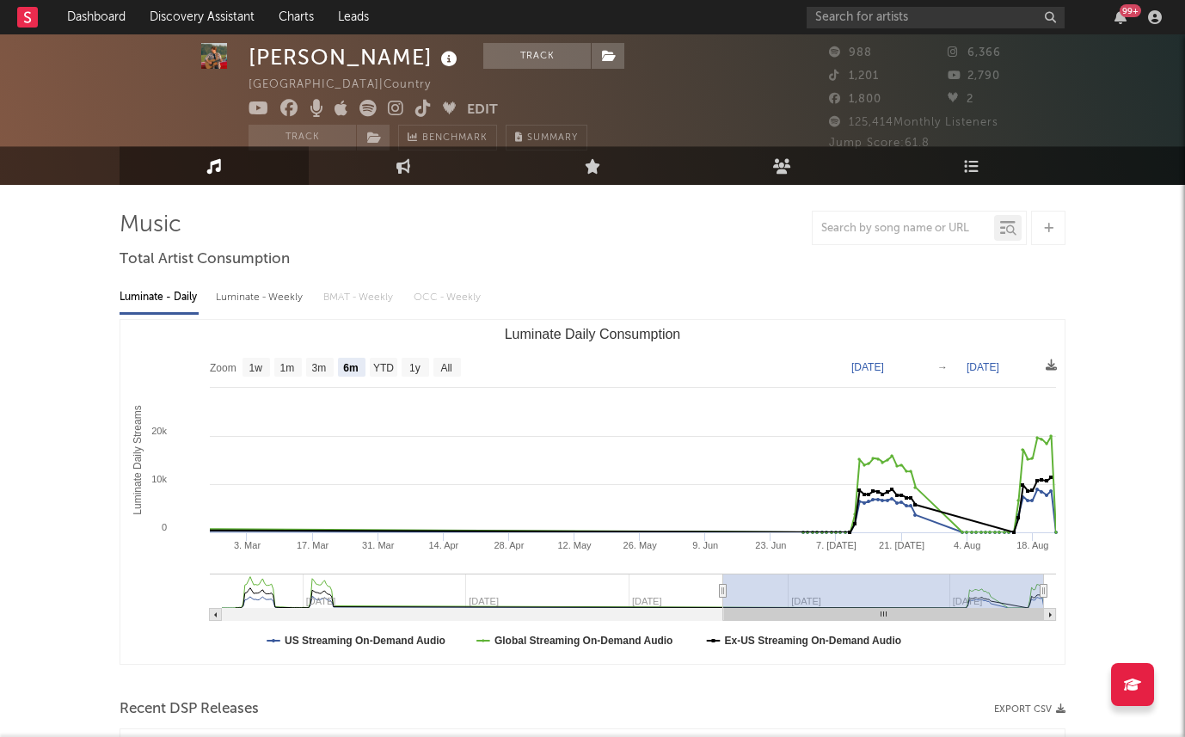
click at [267, 286] on div "Luminate - Weekly" at bounding box center [261, 297] width 90 height 29
select select "6m"
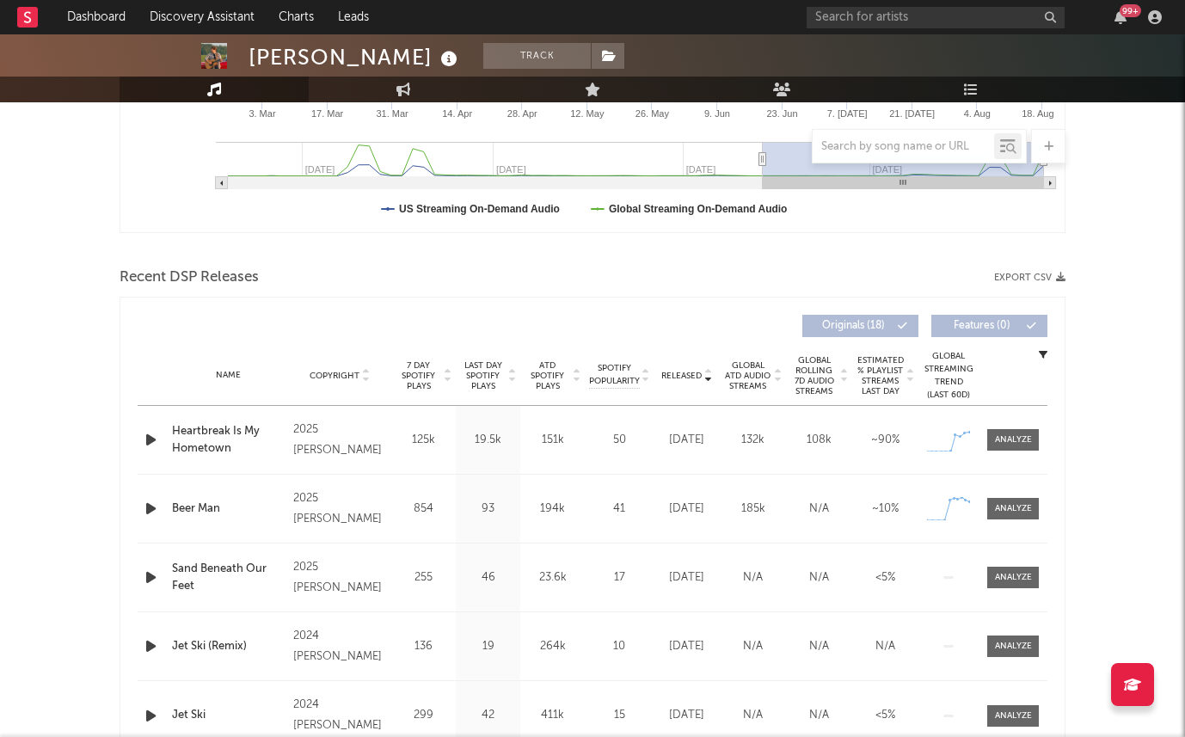
scroll to position [446, 0]
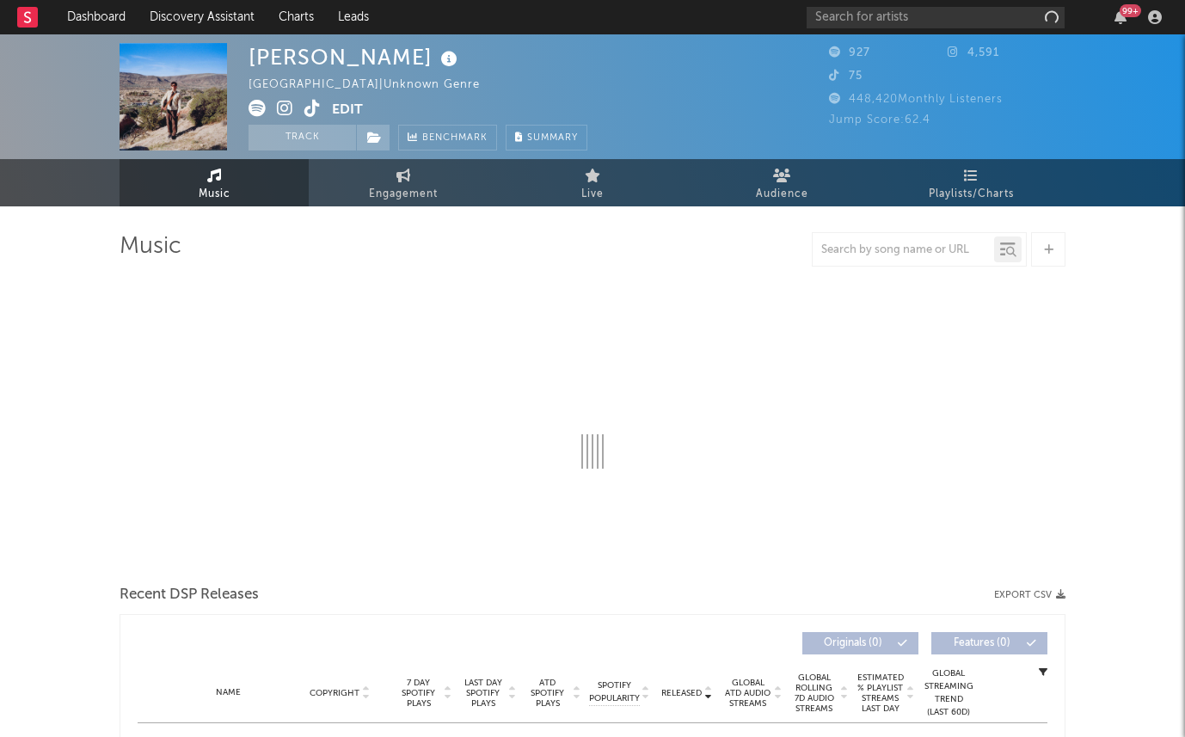
select select "1w"
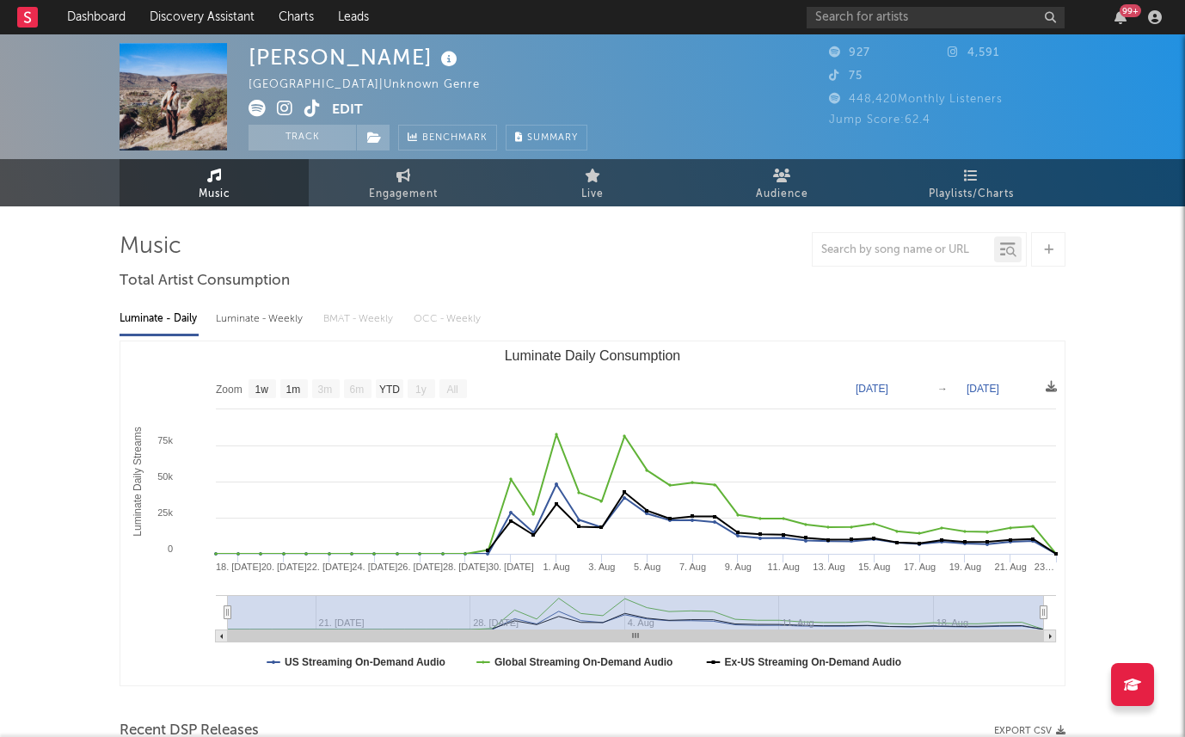
click at [230, 307] on div "Luminate - Weekly" at bounding box center [261, 318] width 90 height 29
select select "1w"
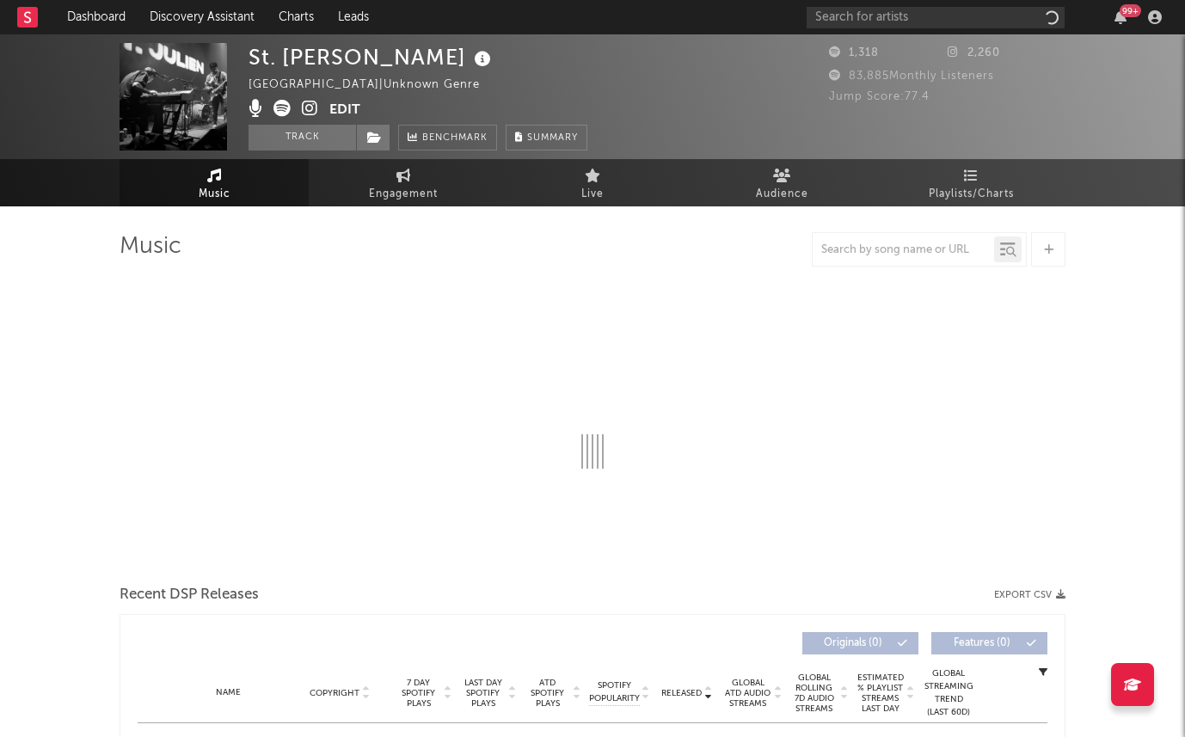
select select "1w"
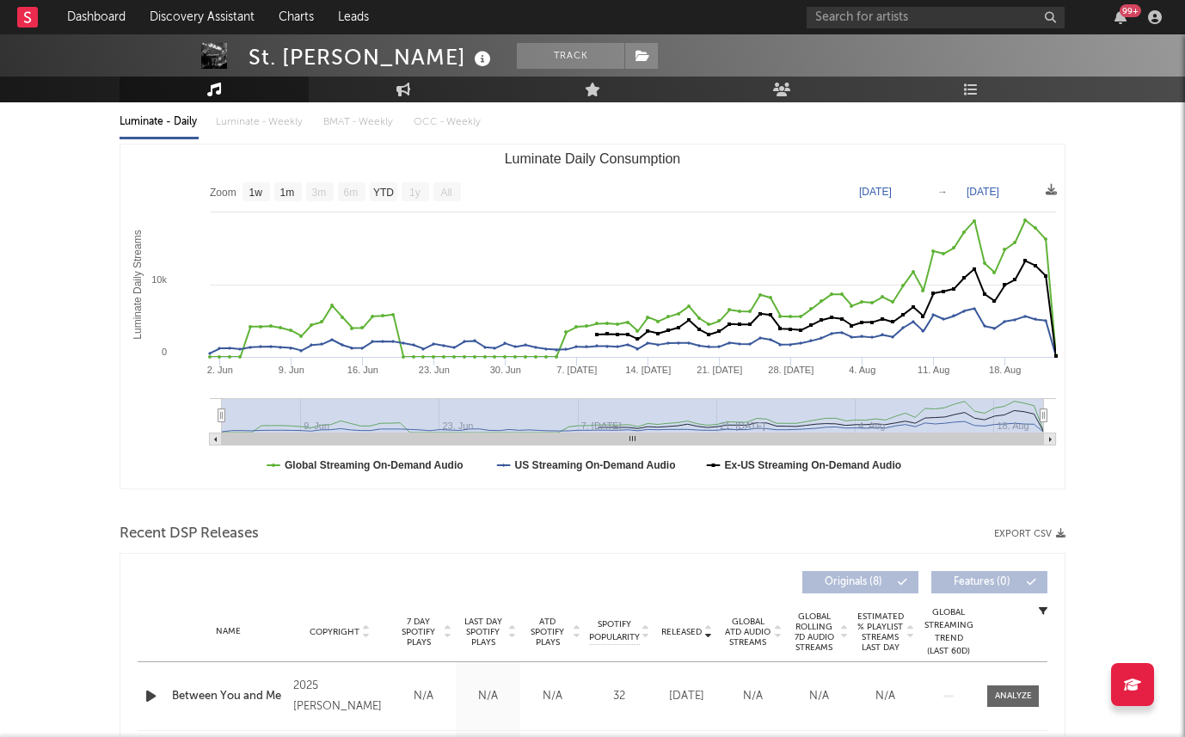
scroll to position [390, 0]
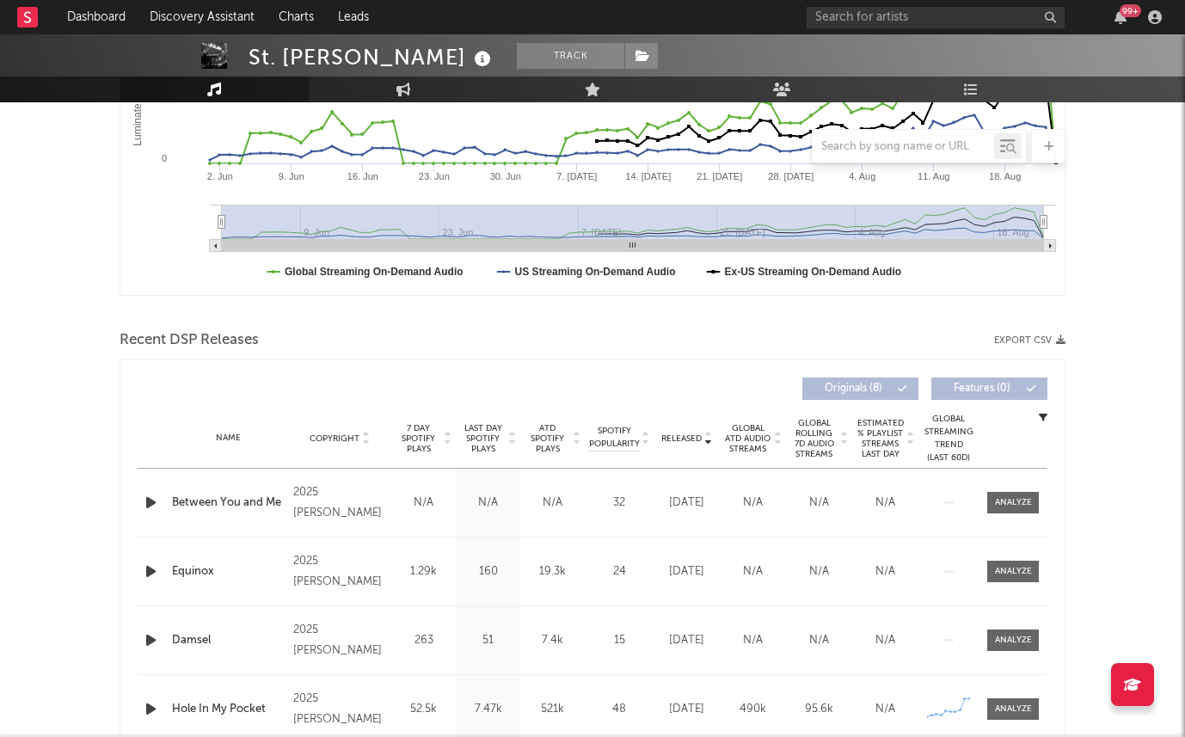
click at [485, 431] on span "Last Day Spotify Plays" at bounding box center [483, 438] width 46 height 31
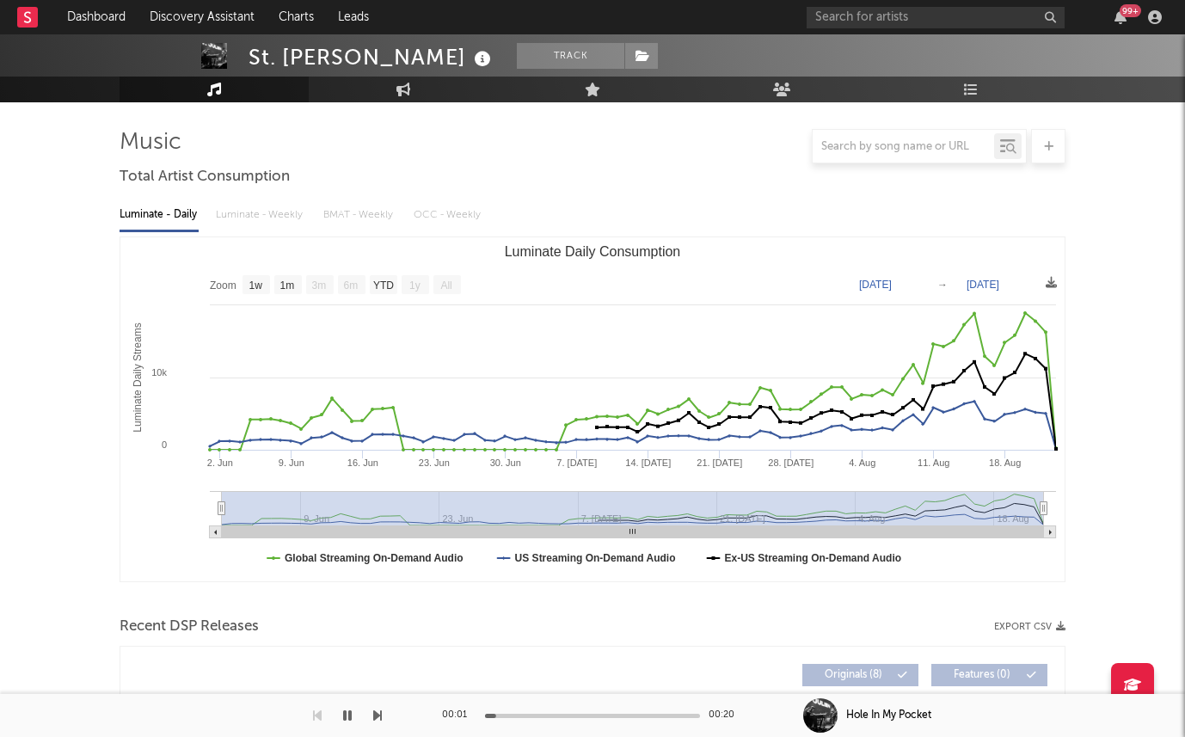
scroll to position [0, 0]
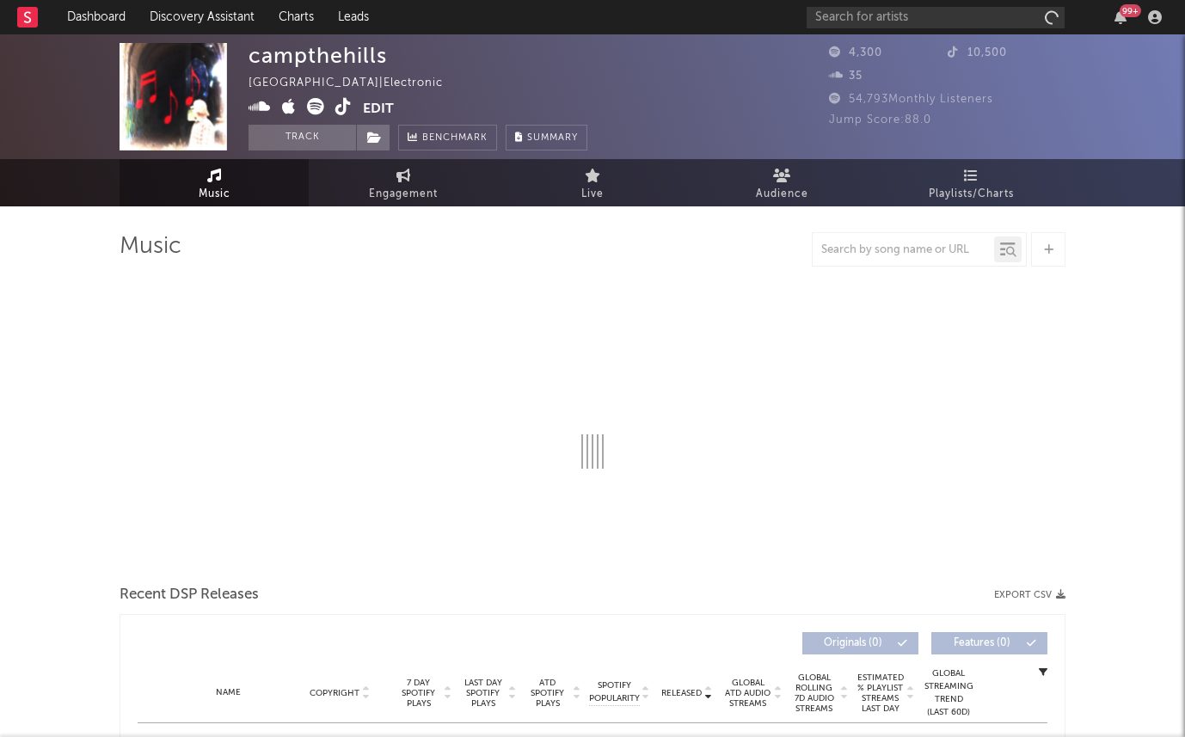
select select "1w"
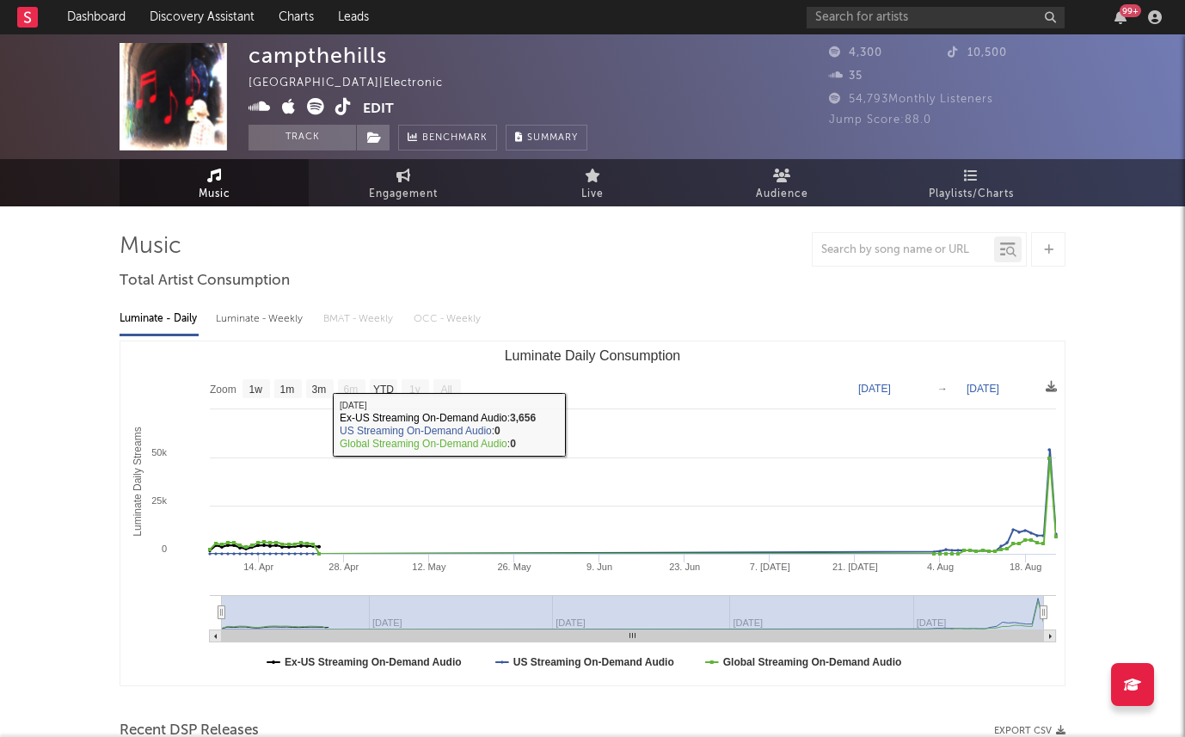
click at [279, 310] on div "Luminate - Weekly" at bounding box center [261, 318] width 90 height 29
select select "1w"
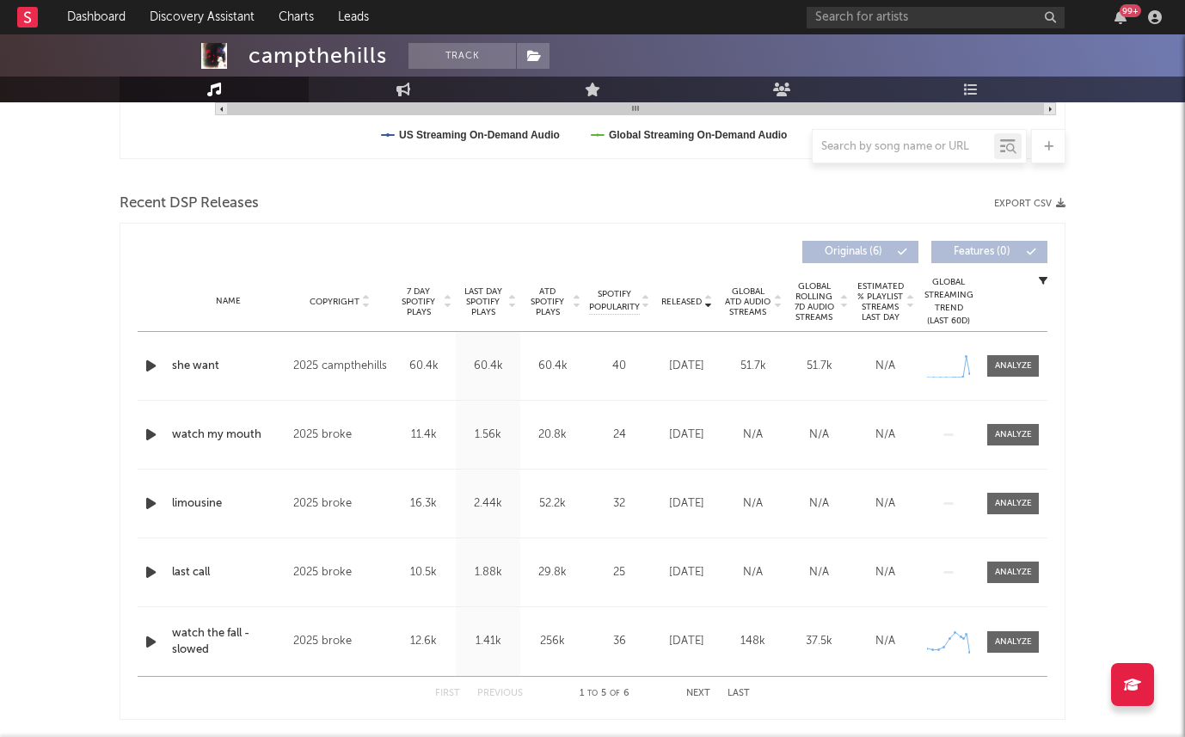
scroll to position [535, 0]
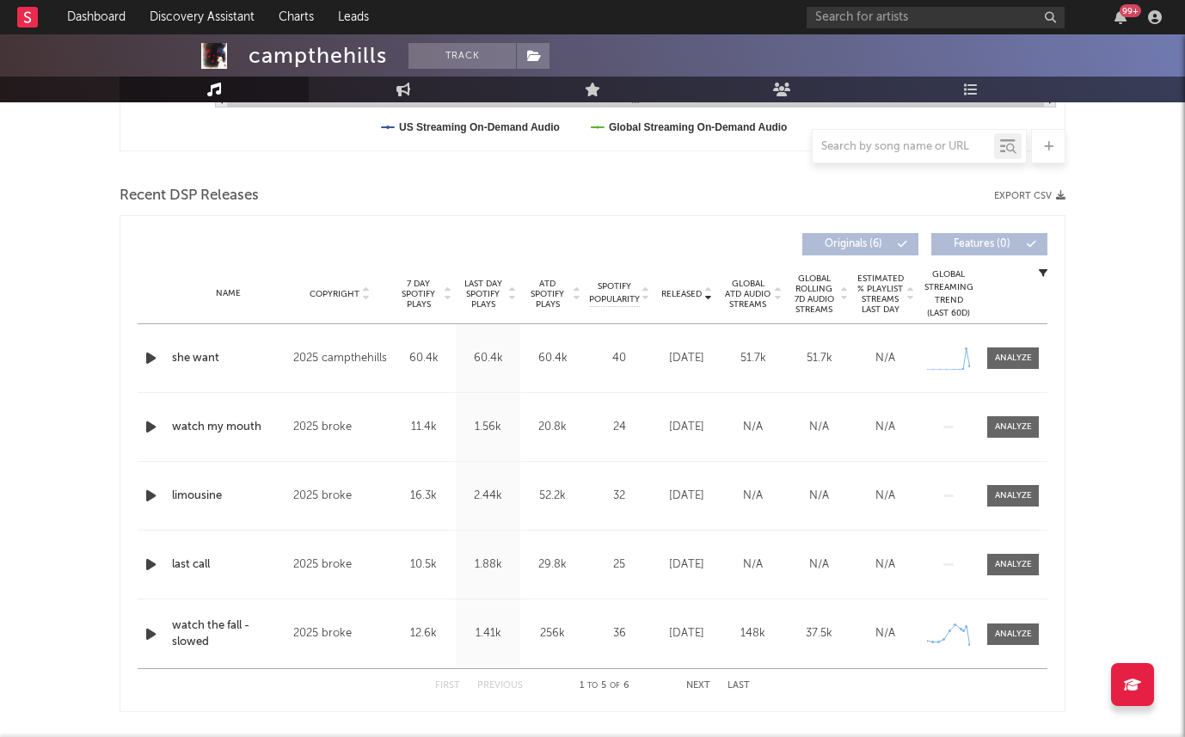
click at [469, 291] on span "Last Day Spotify Plays" at bounding box center [483, 294] width 46 height 31
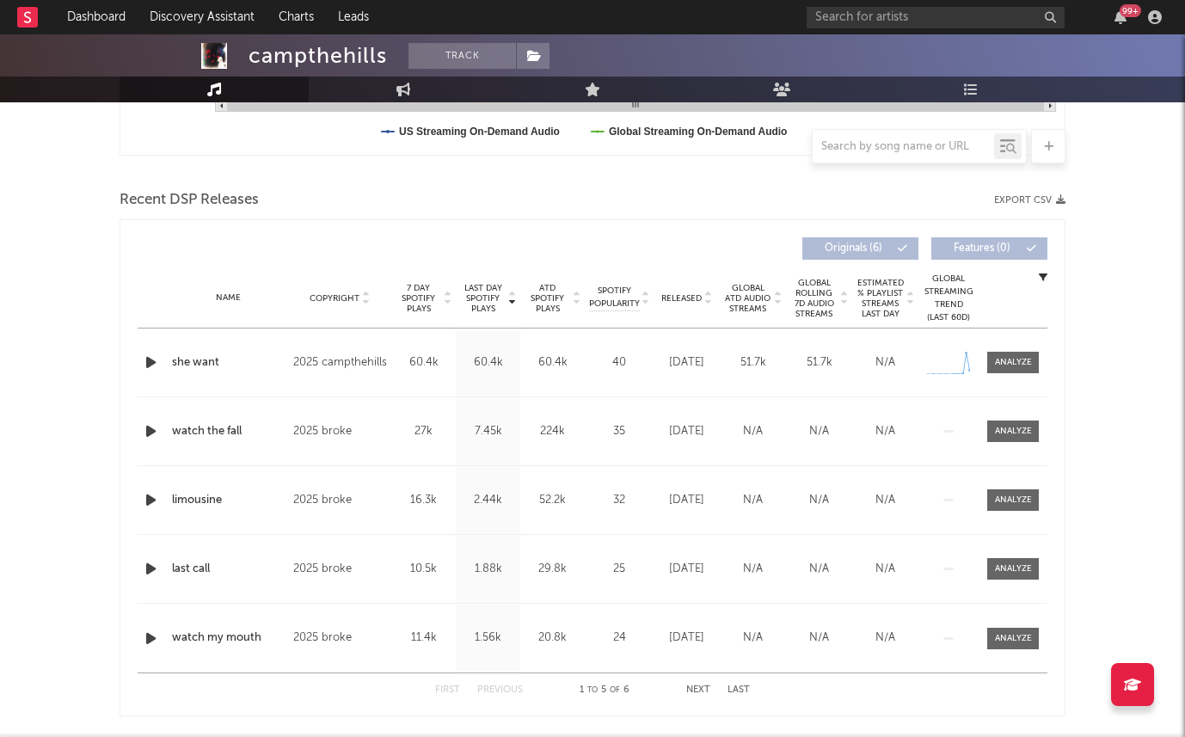
click at [151, 363] on icon "button" at bounding box center [151, 363] width 18 height 22
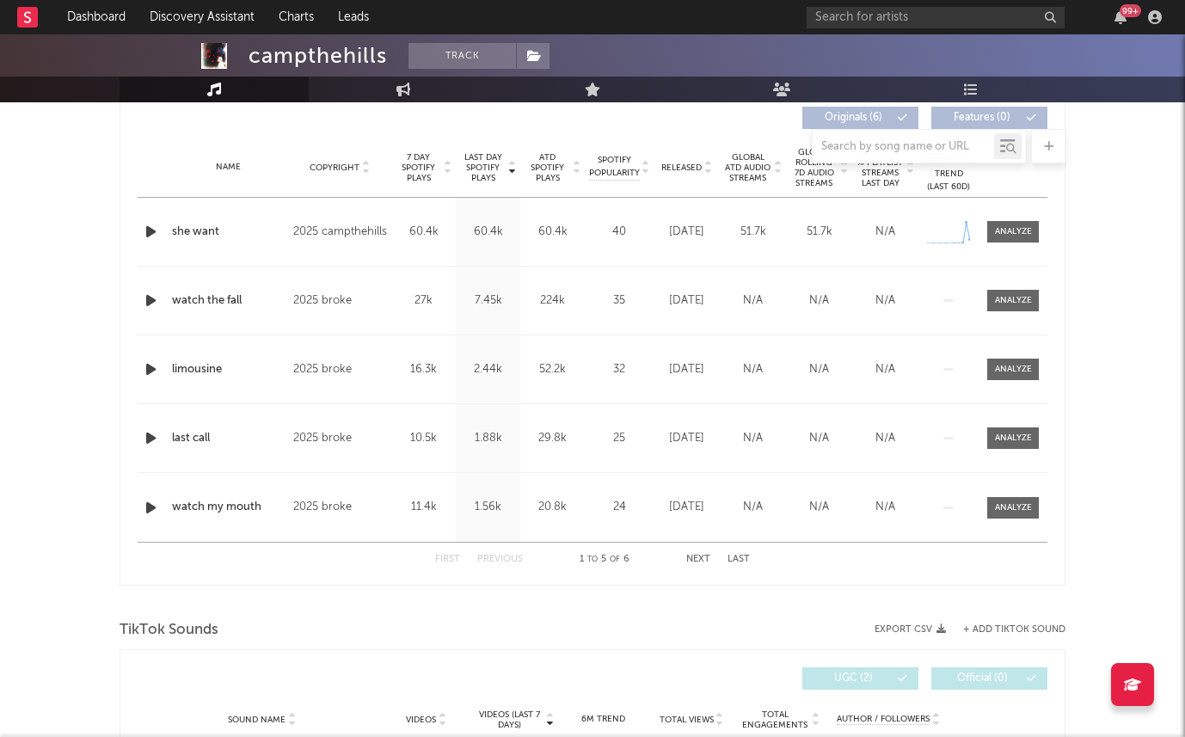
scroll to position [0, 0]
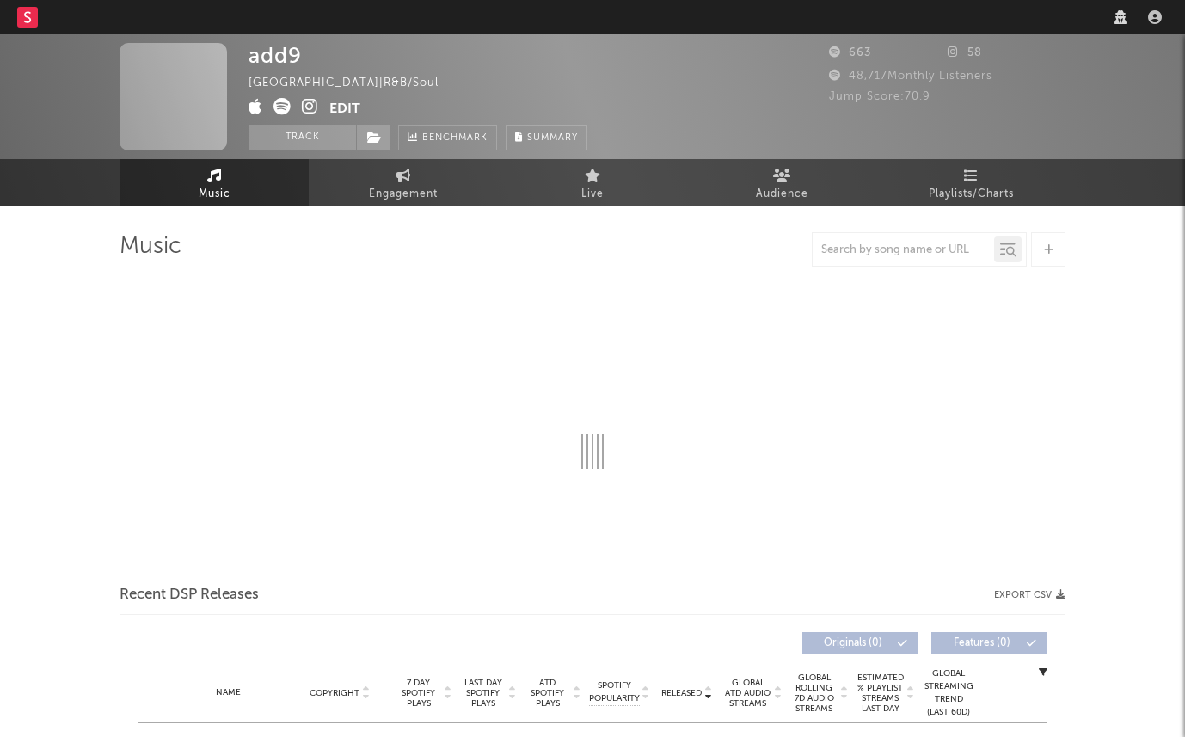
select select "1w"
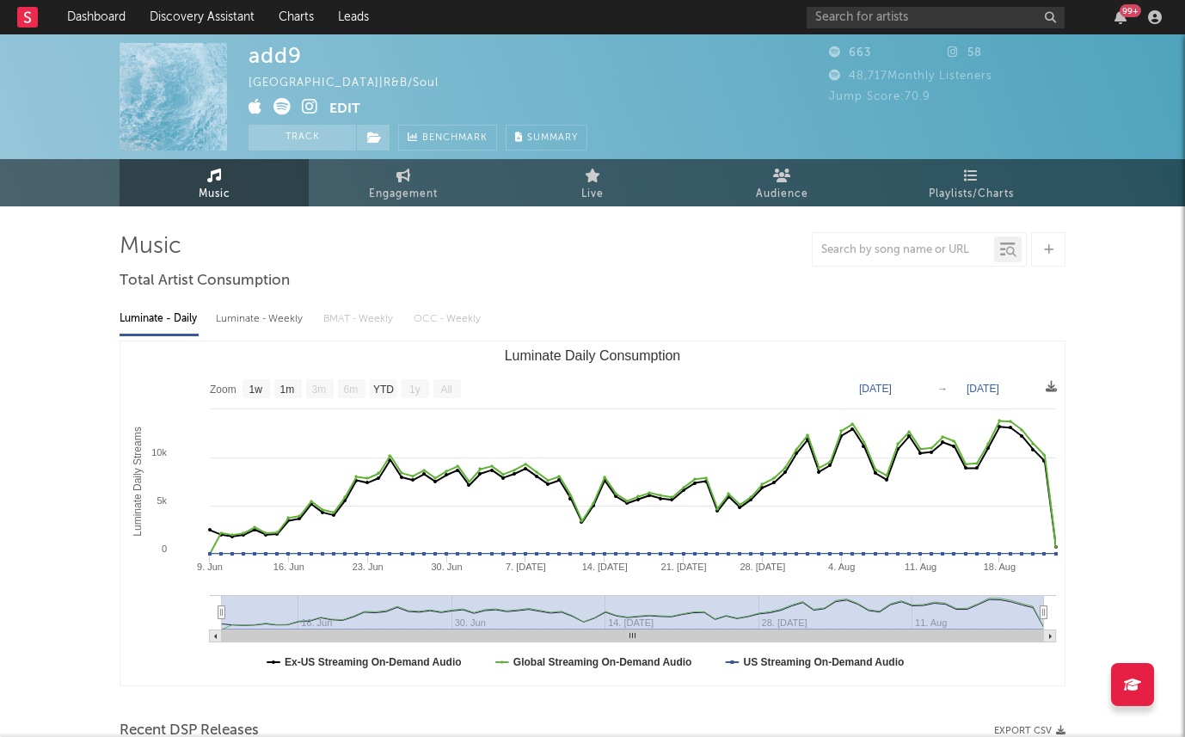
drag, startPoint x: 233, startPoint y: 341, endPoint x: 233, endPoint y: 329, distance: 12.0
click at [233, 341] on div "Zoom 1w 1m 3m 6m YTD 1y All [DATE] [DATE] Created with Highcharts 10.3.3 Lumina…" at bounding box center [593, 514] width 946 height 346
click at [233, 328] on div "Luminate - Weekly" at bounding box center [261, 318] width 90 height 29
select select "6m"
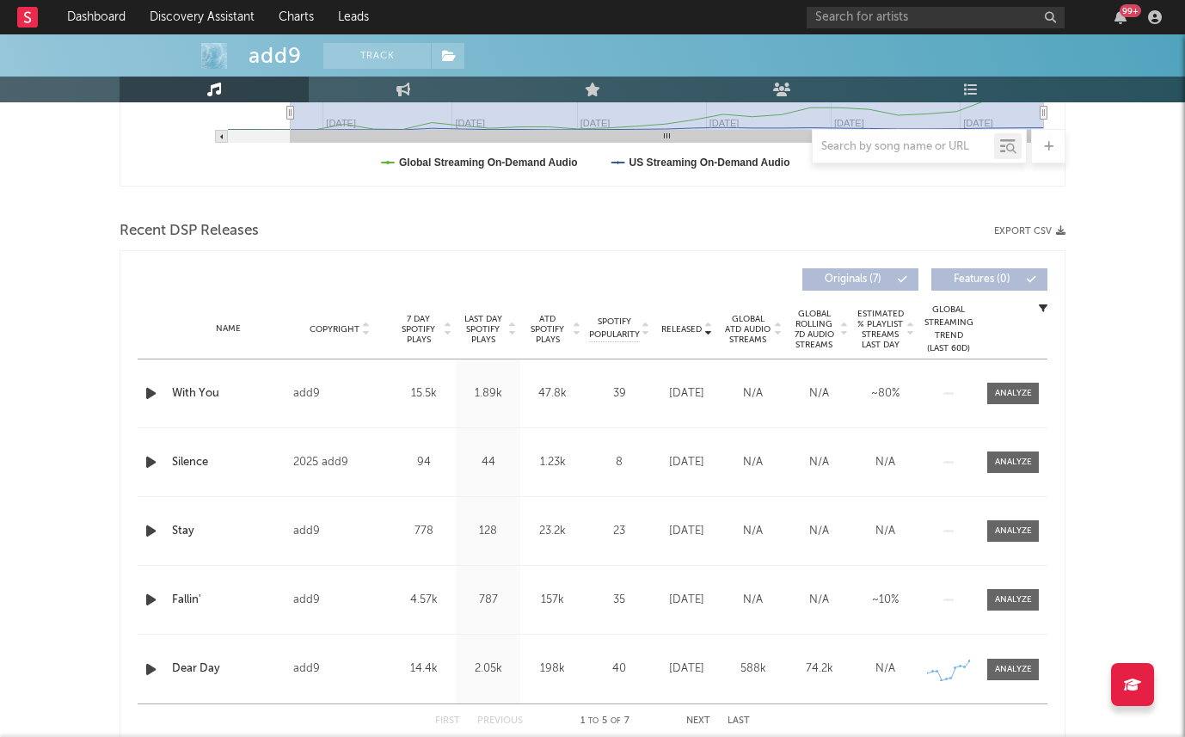
scroll to position [407, 0]
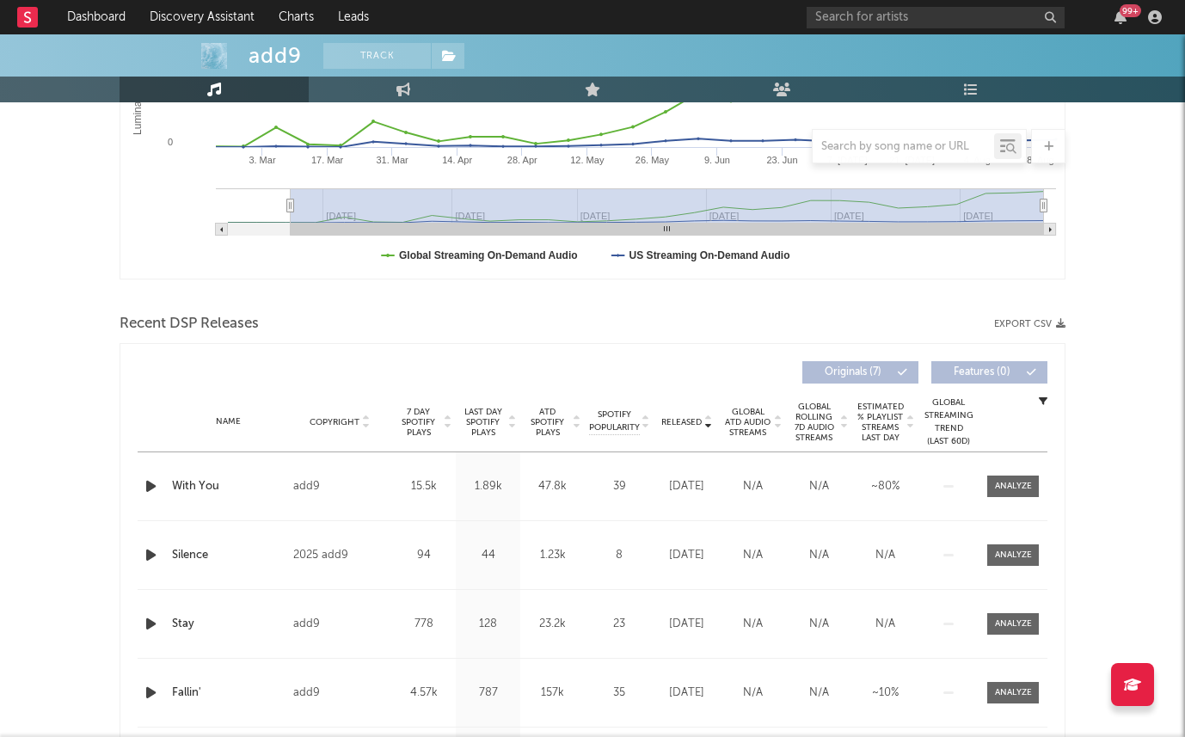
click at [464, 423] on span "Last Day Spotify Plays" at bounding box center [483, 422] width 46 height 31
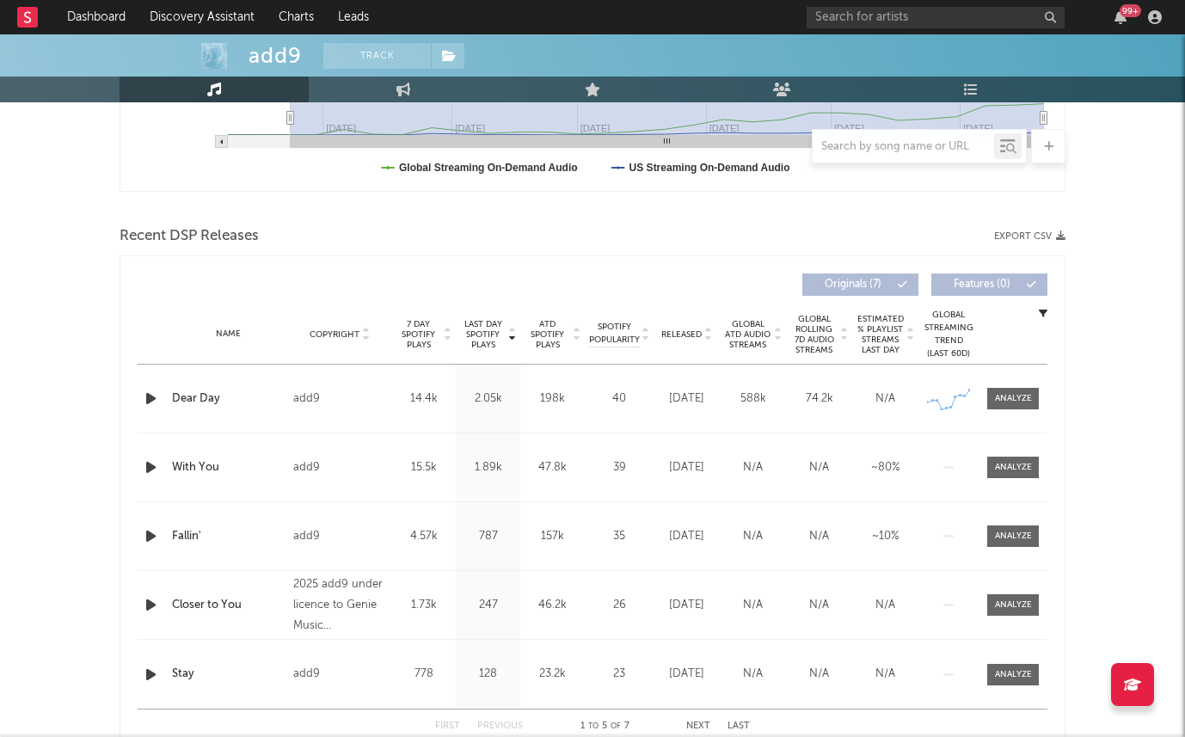
scroll to position [149, 0]
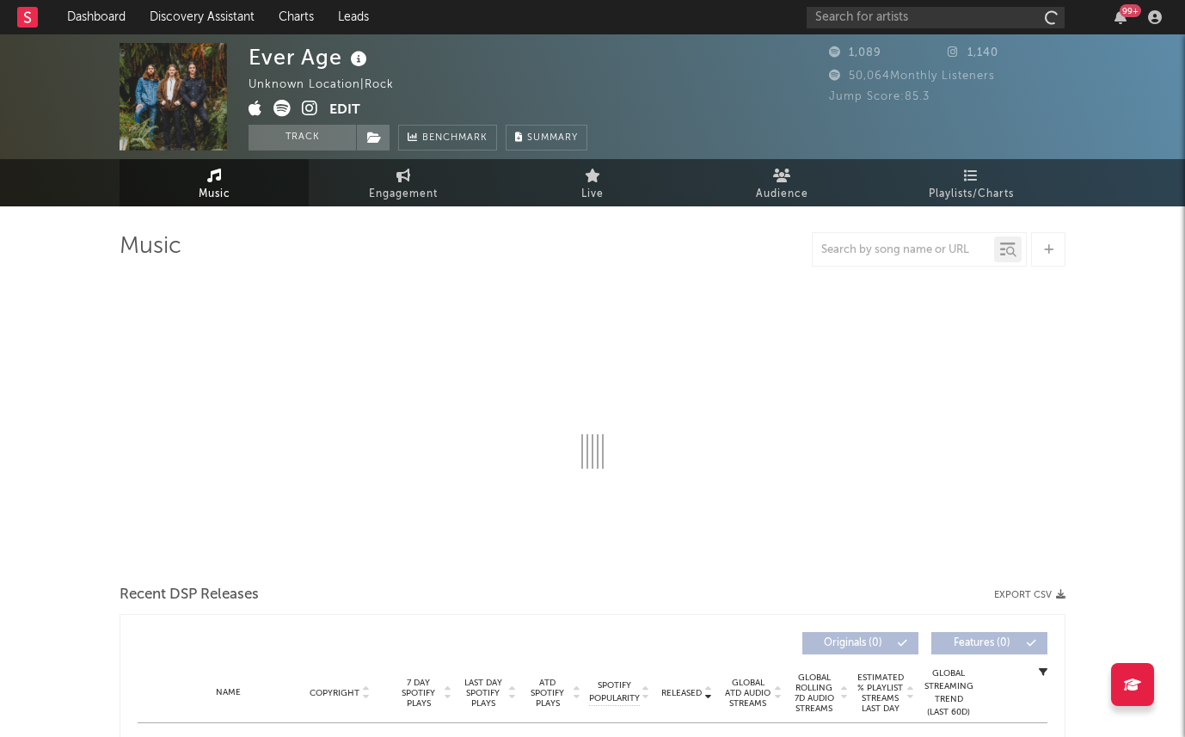
select select "1w"
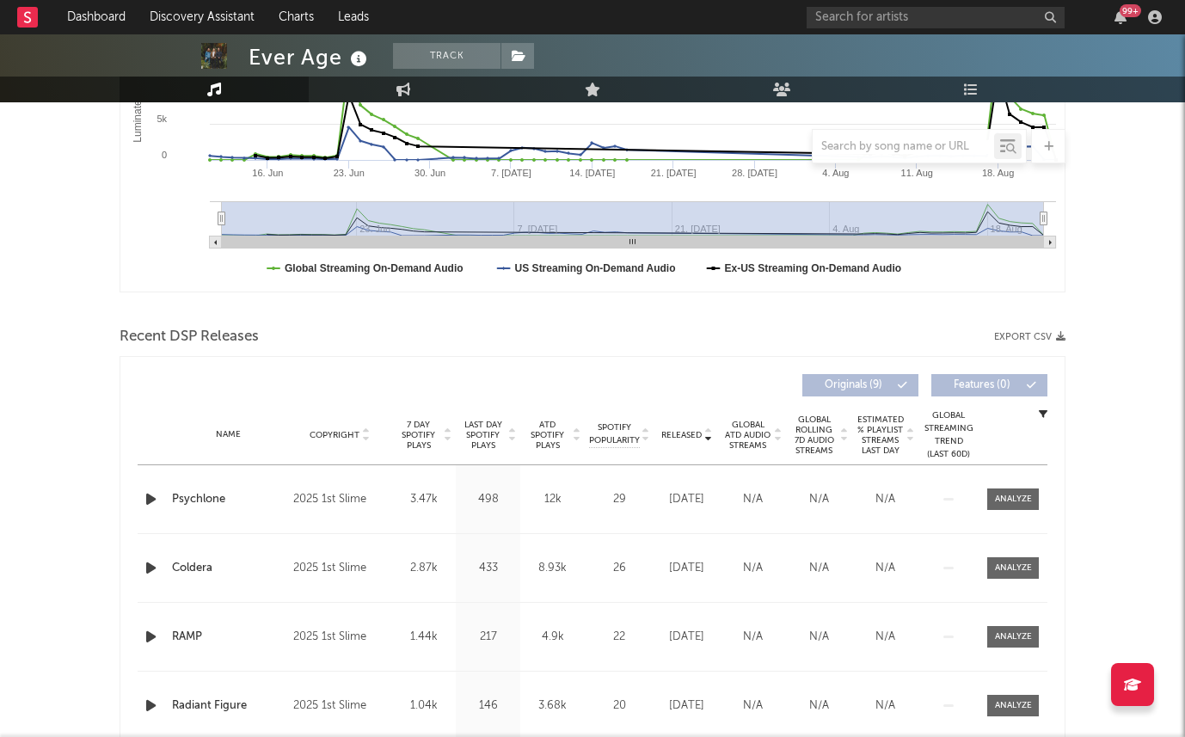
scroll to position [390, 0]
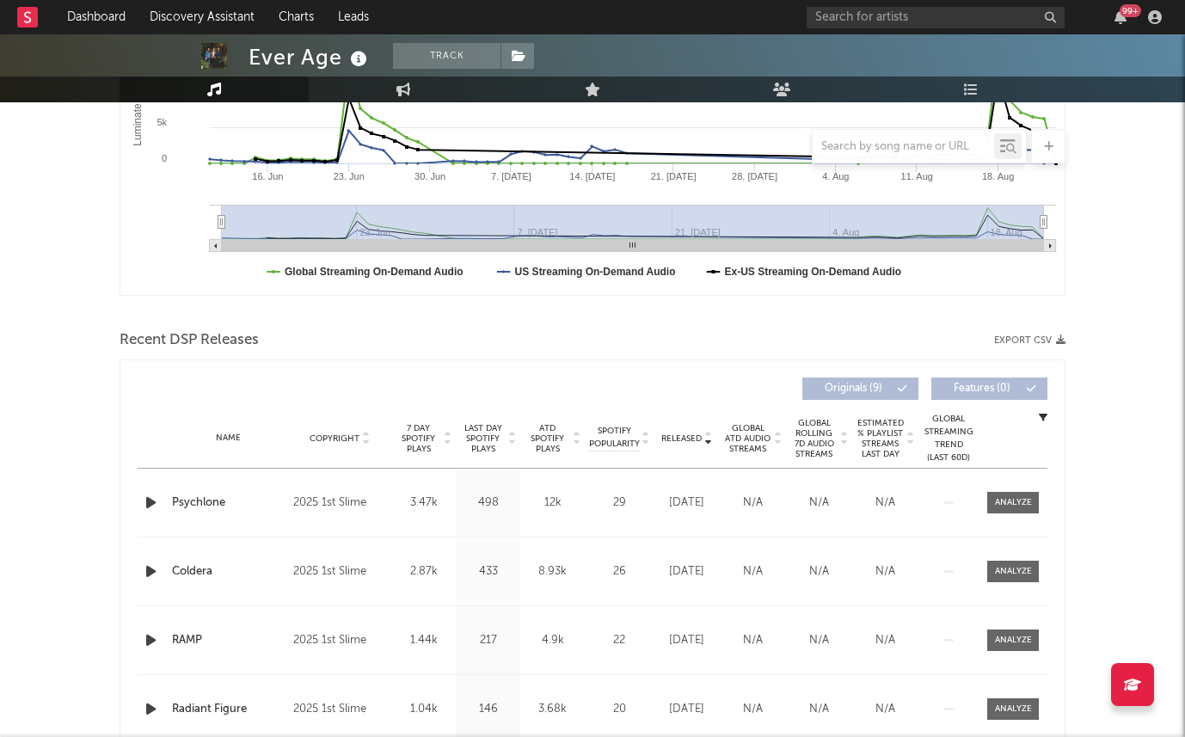
click at [487, 443] on span "Last Day Spotify Plays" at bounding box center [483, 438] width 46 height 31
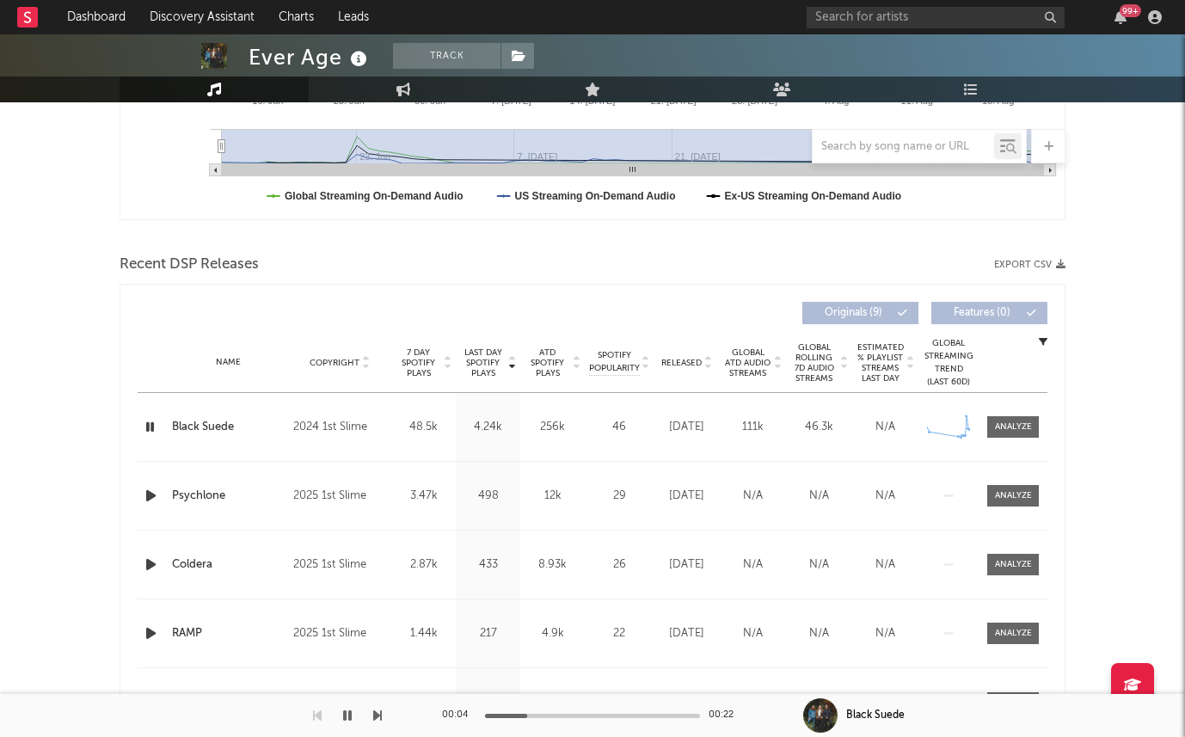
scroll to position [530, 0]
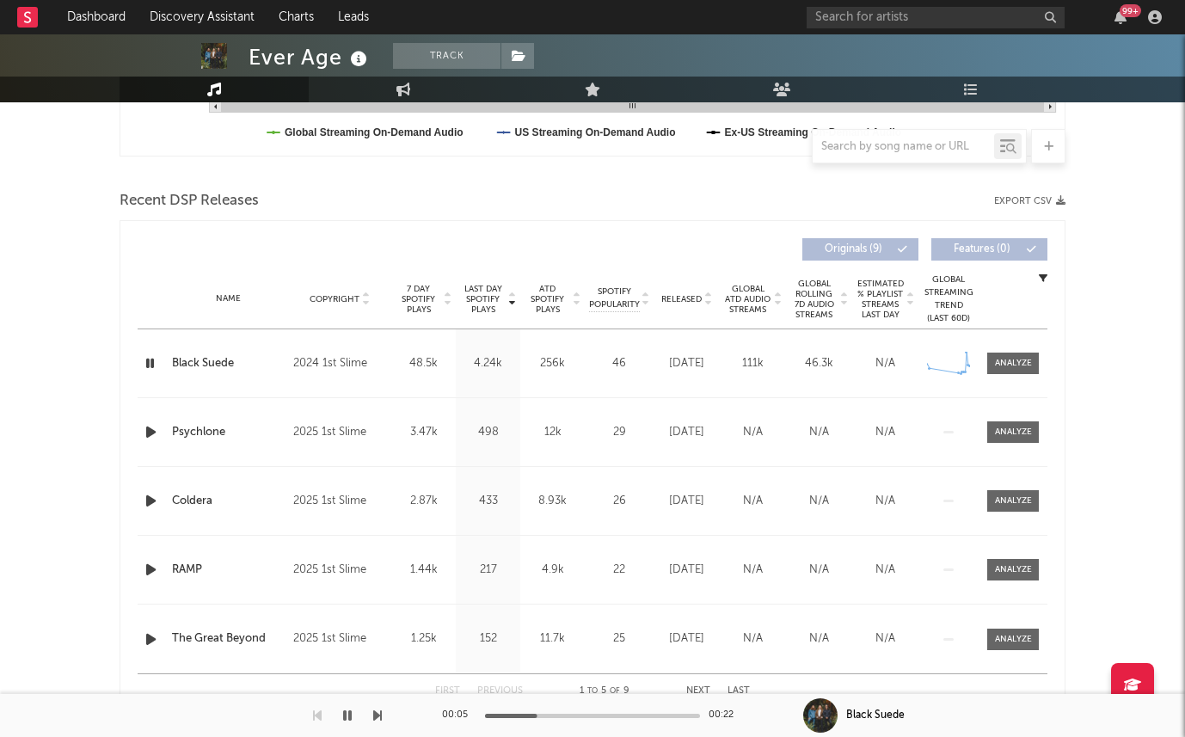
click at [155, 426] on icon "button" at bounding box center [151, 432] width 18 height 22
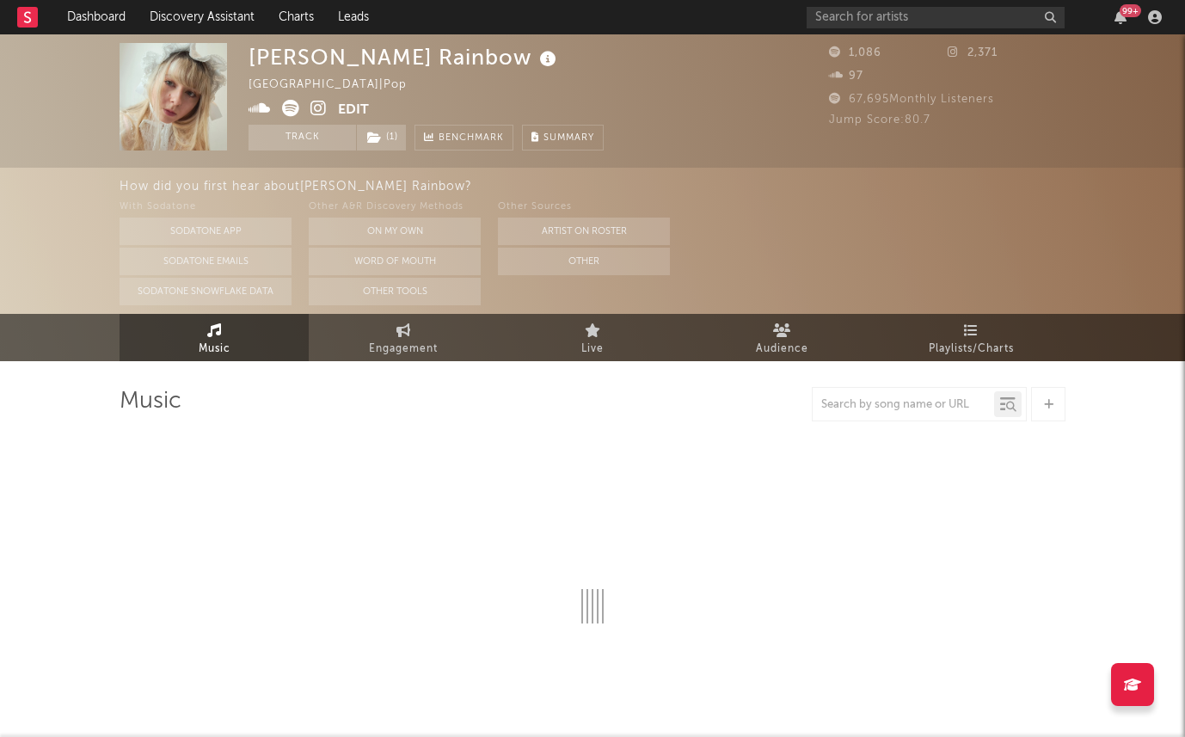
select select "1w"
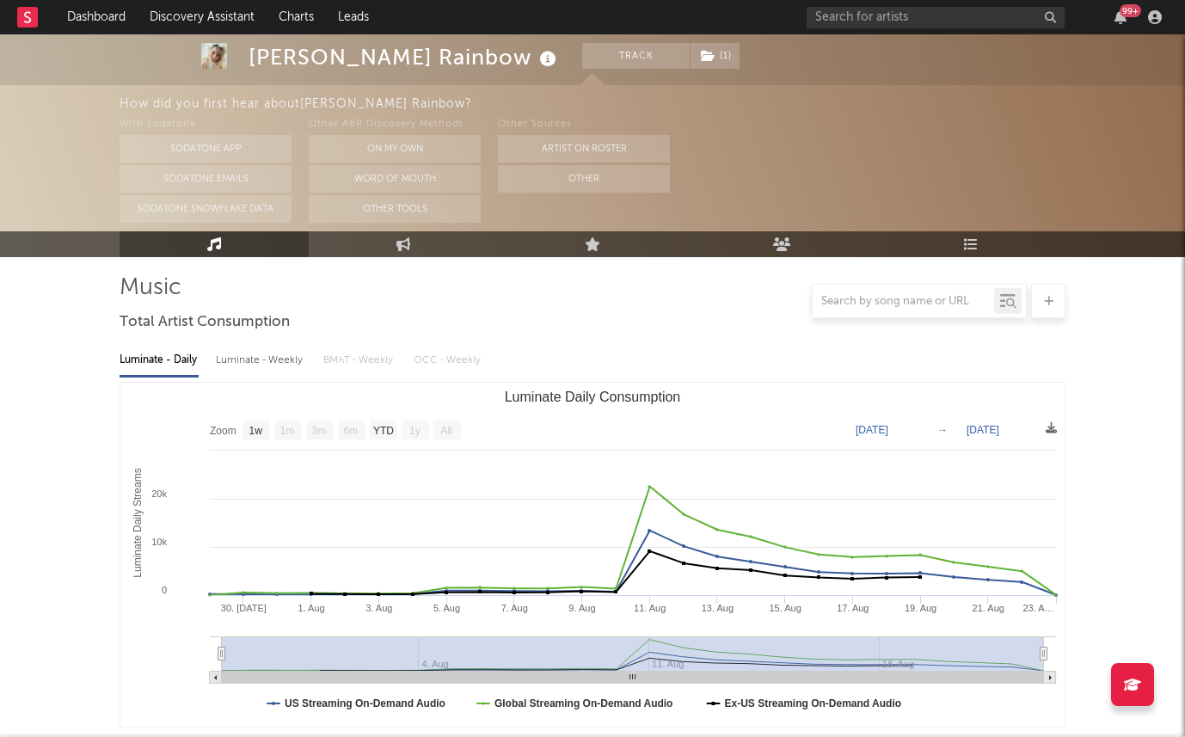
click at [264, 366] on div "Luminate - Weekly" at bounding box center [261, 360] width 90 height 29
select select "1w"
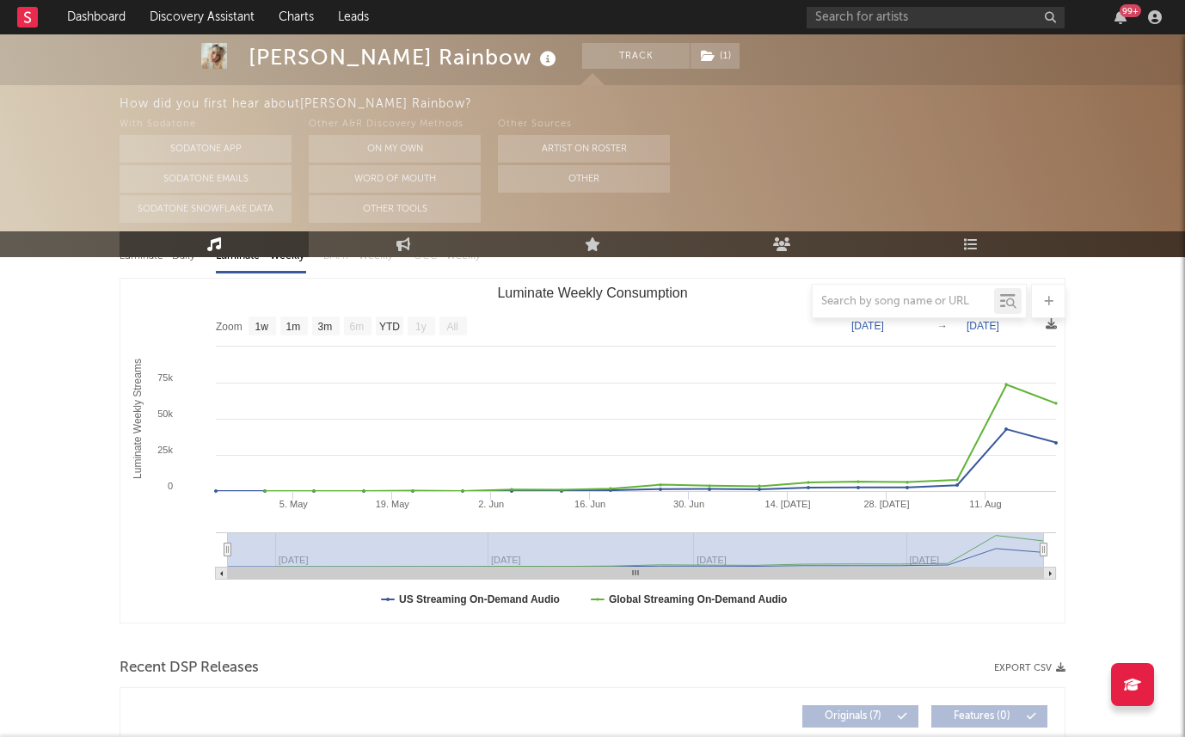
scroll to position [246, 0]
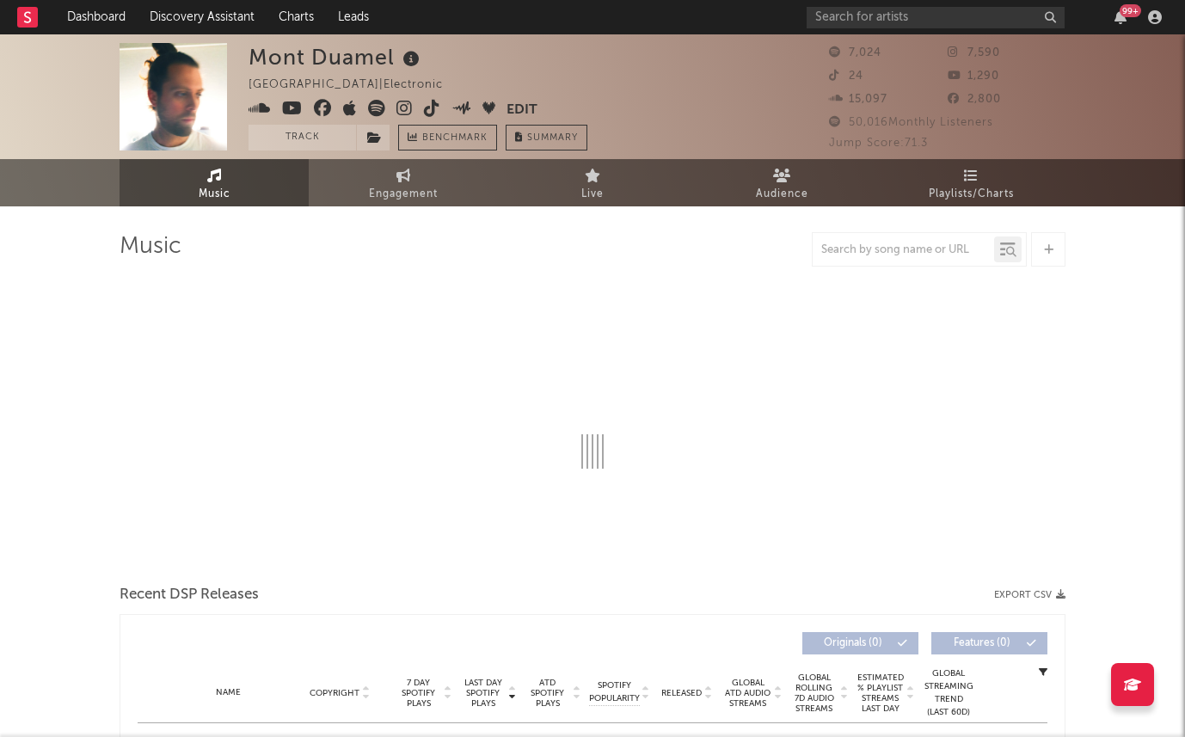
select select "6m"
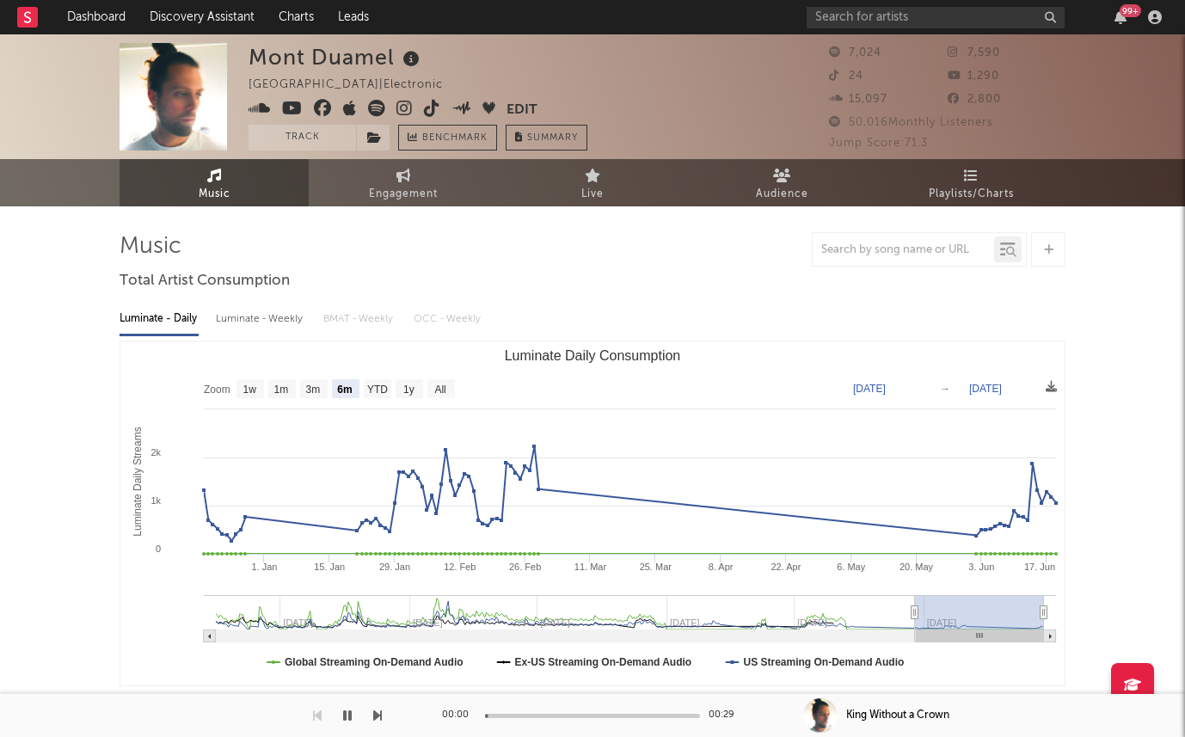
click at [250, 299] on div "Luminate - Daily Luminate - Weekly BMAT - Weekly OCC - Weekly Zoom 1w 1m 3m 6m …" at bounding box center [593, 493] width 946 height 395
click at [250, 316] on div "Luminate - Weekly" at bounding box center [261, 318] width 90 height 29
select select "6m"
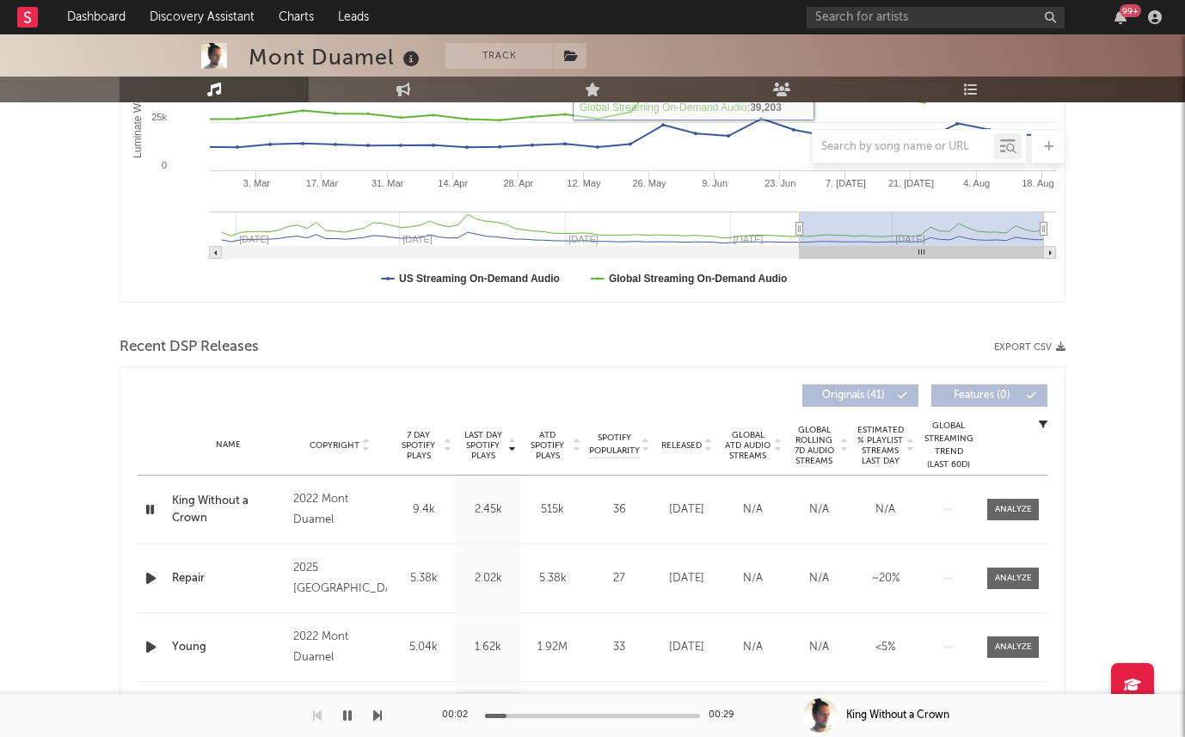
scroll to position [423, 0]
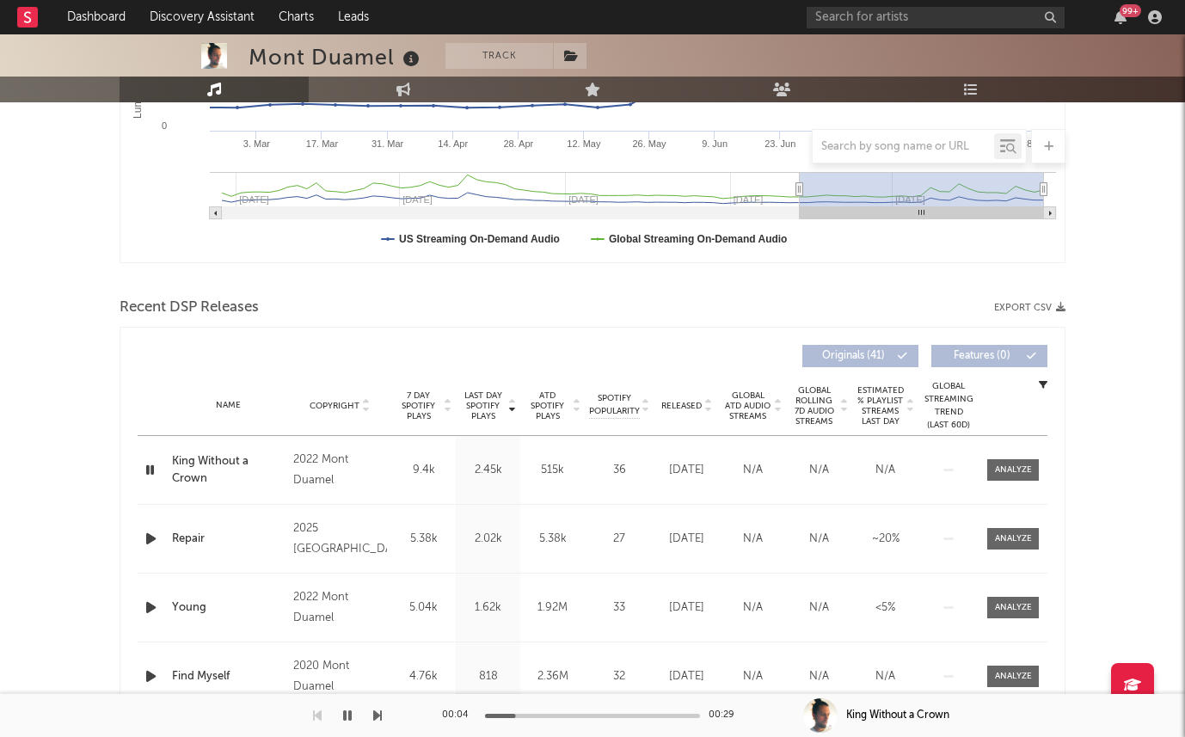
click at [683, 402] on span "Released" at bounding box center [681, 406] width 40 height 10
click at [469, 405] on span "Last Day Spotify Plays" at bounding box center [483, 405] width 46 height 31
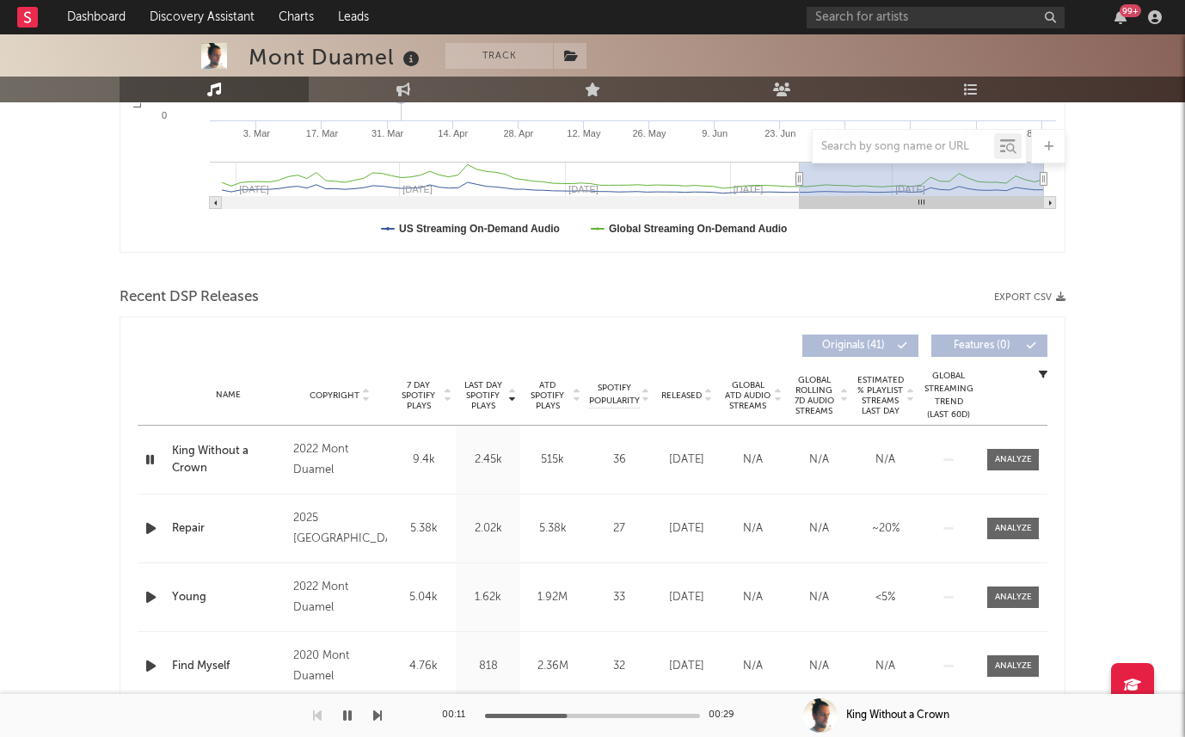
scroll to position [543, 0]
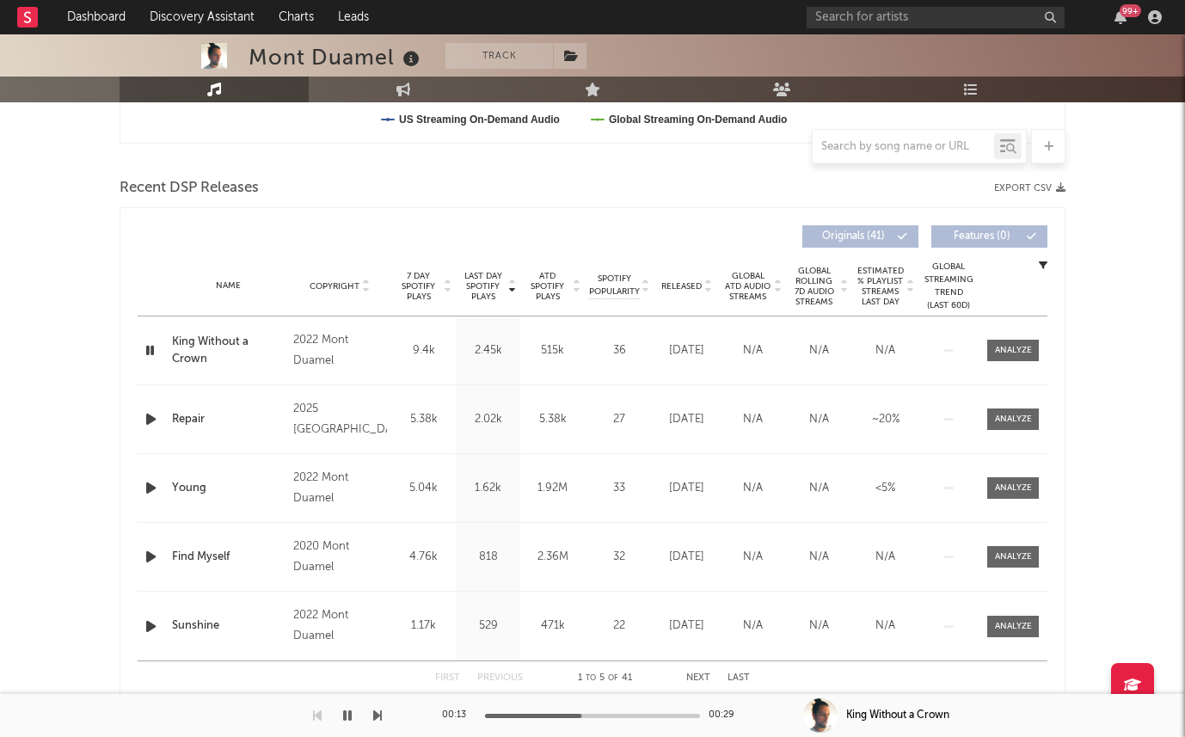
click at [147, 418] on icon "button" at bounding box center [151, 420] width 18 height 22
click at [149, 483] on icon "button" at bounding box center [151, 488] width 18 height 22
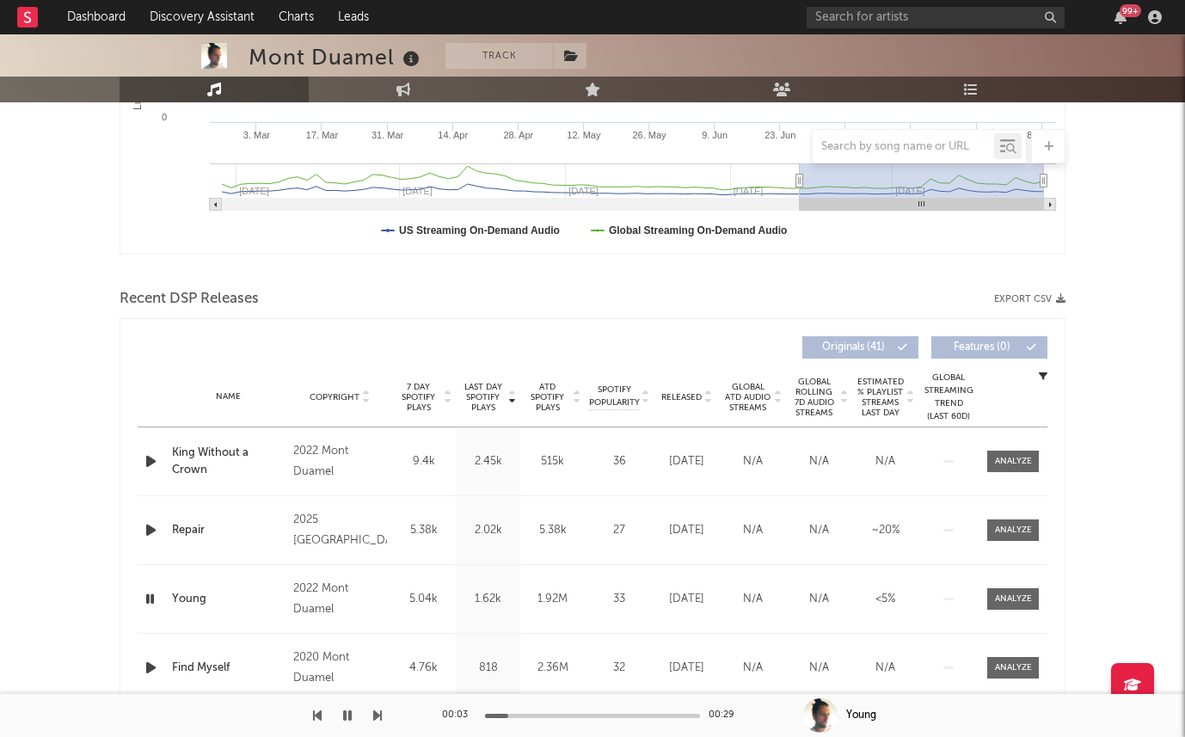
scroll to position [471, 0]
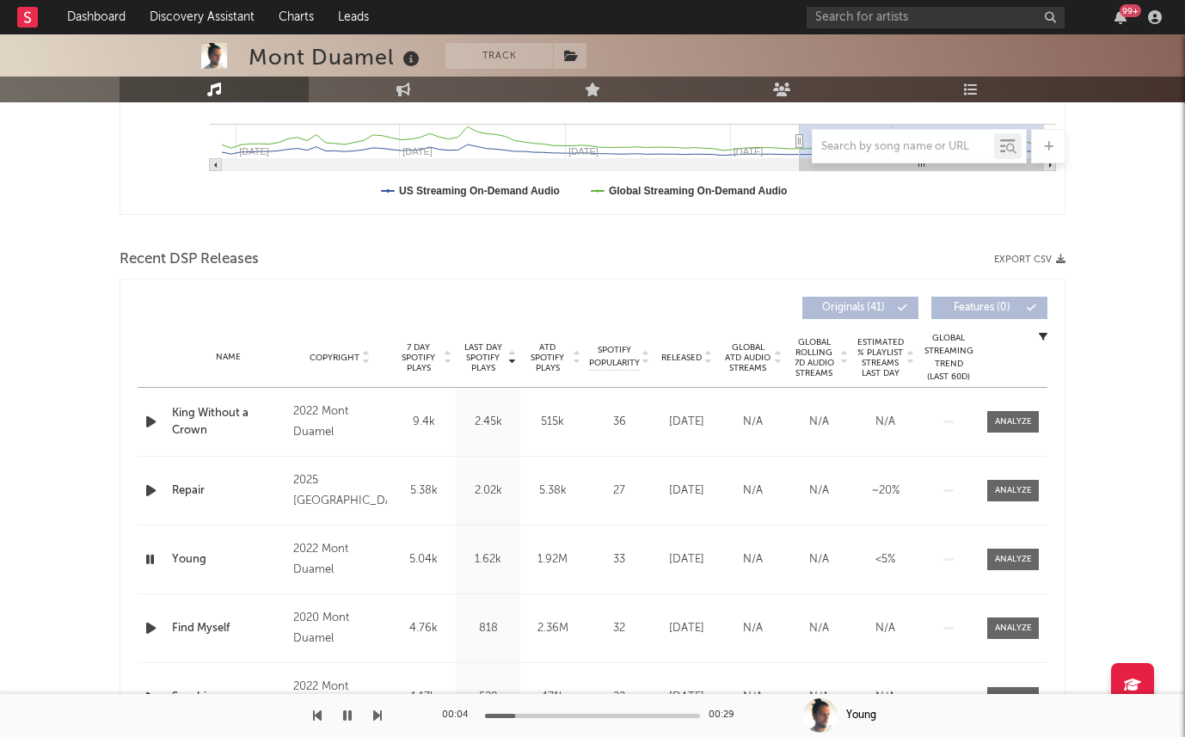
click at [683, 362] on span "Released" at bounding box center [681, 358] width 40 height 10
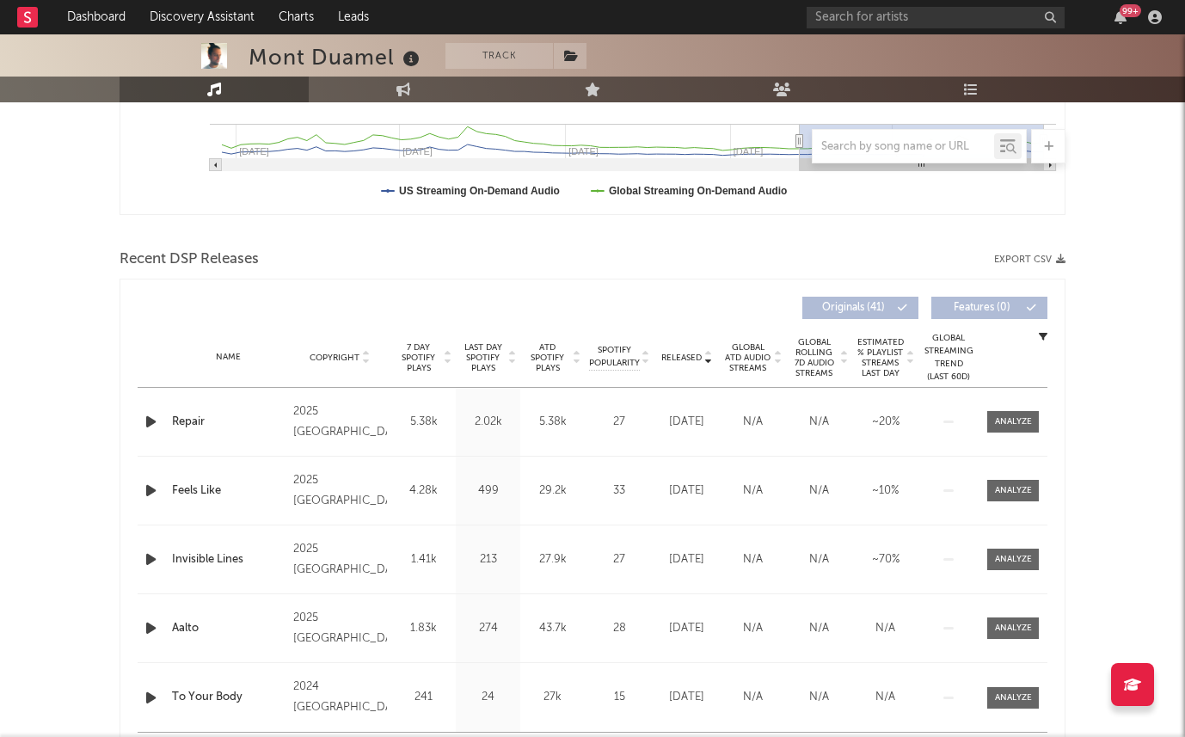
click at [138, 416] on div at bounding box center [153, 422] width 30 height 22
click at [146, 416] on icon "button" at bounding box center [151, 422] width 18 height 22
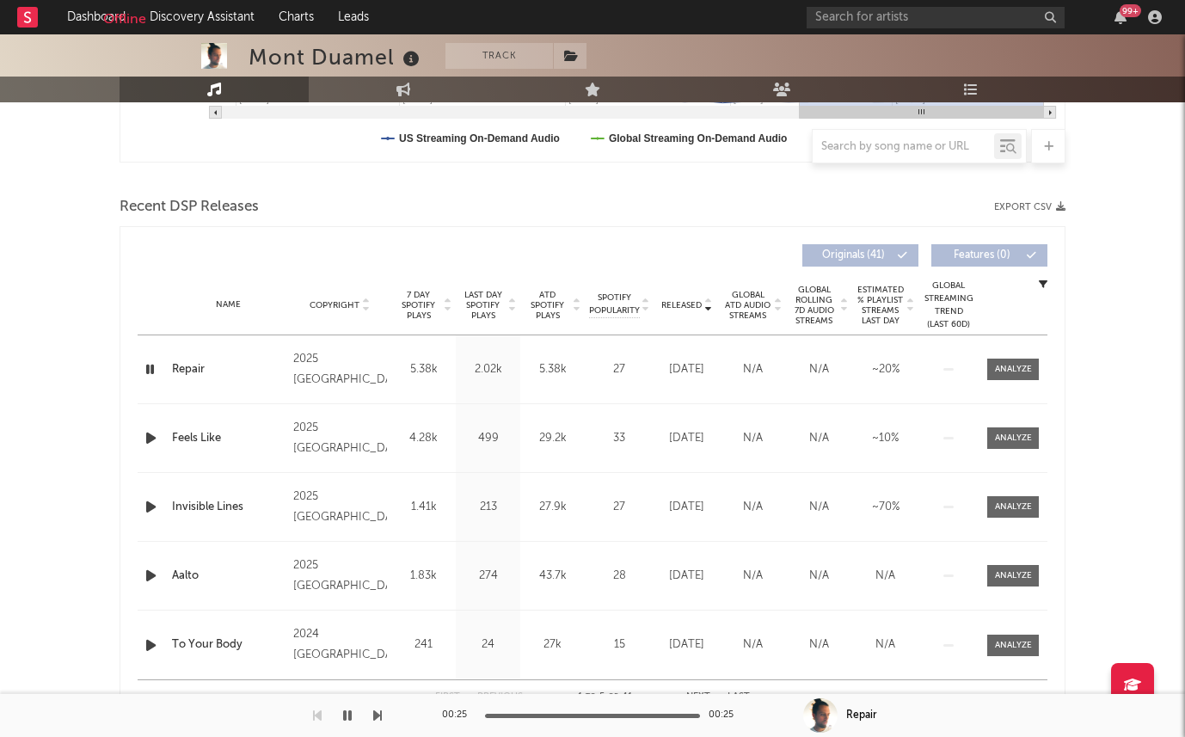
scroll to position [522, 0]
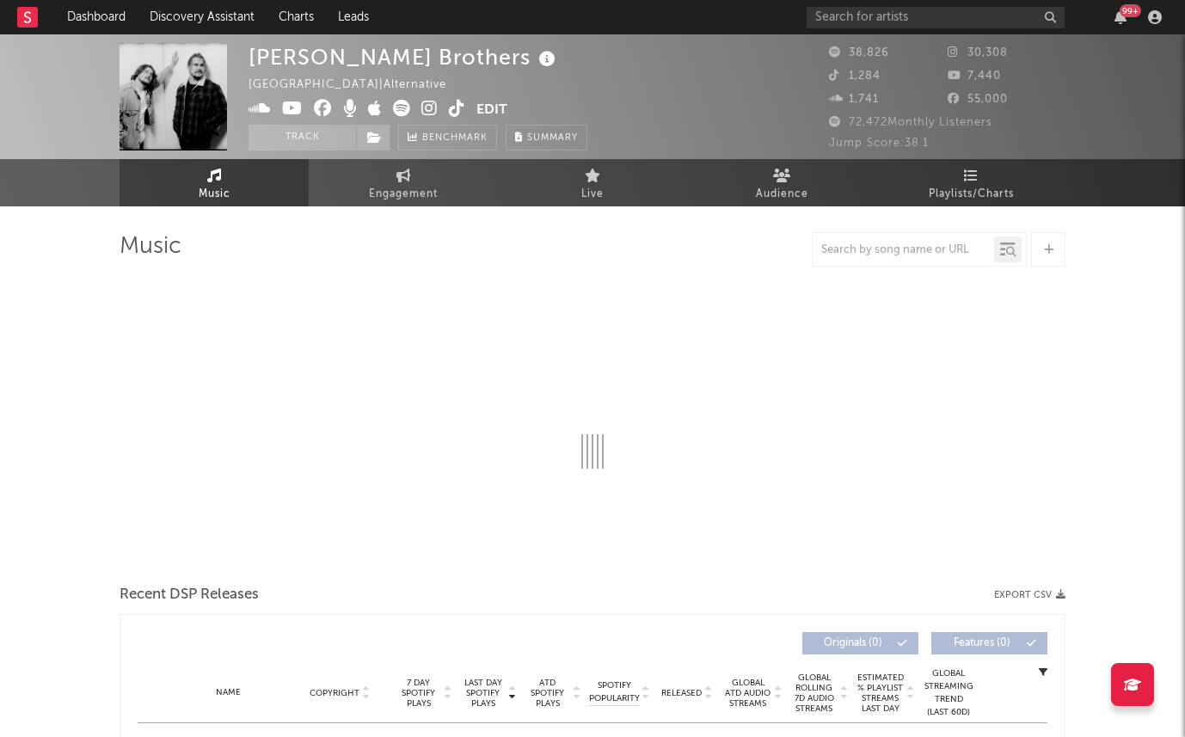
select select "6m"
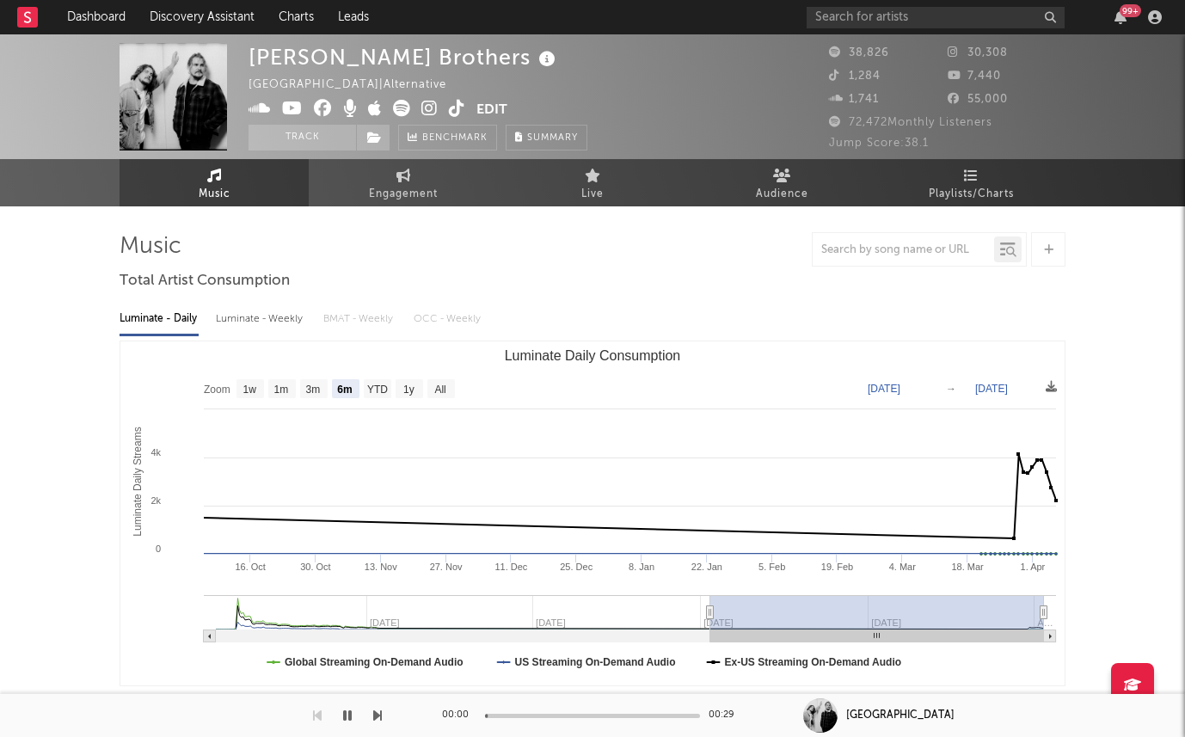
click at [239, 316] on div "Luminate - Weekly" at bounding box center [261, 318] width 90 height 29
select select "6m"
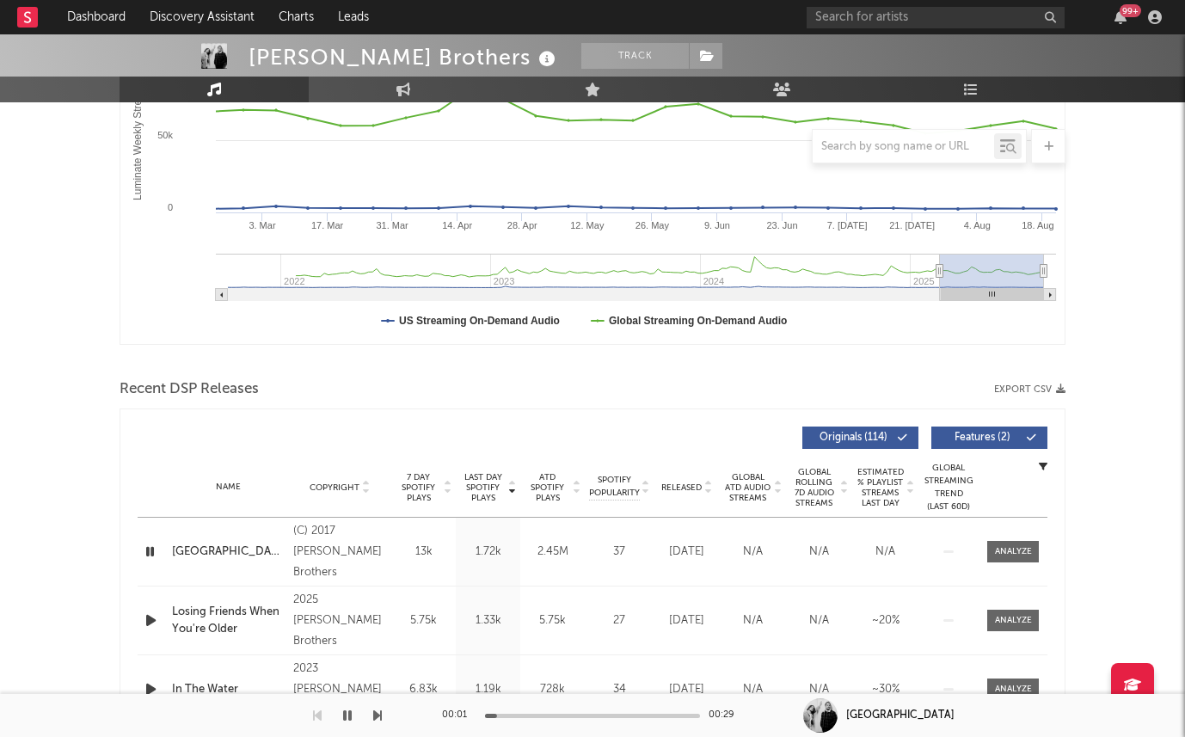
scroll to position [516, 0]
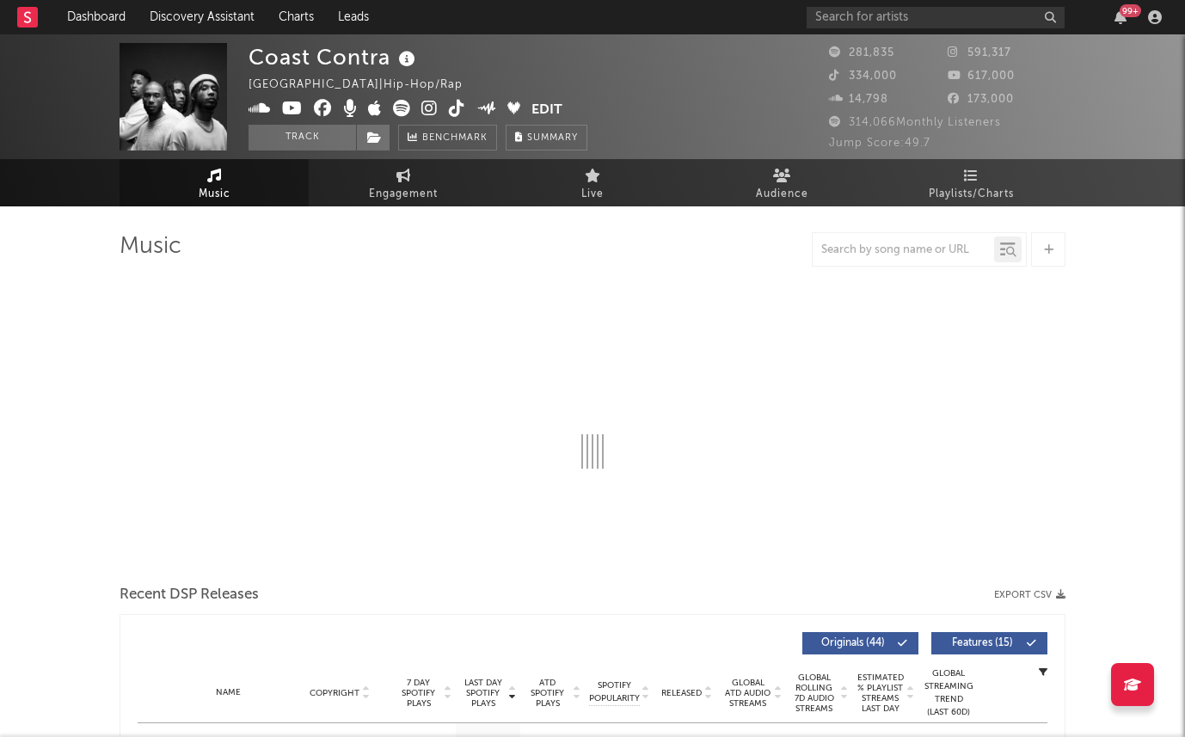
select select "6m"
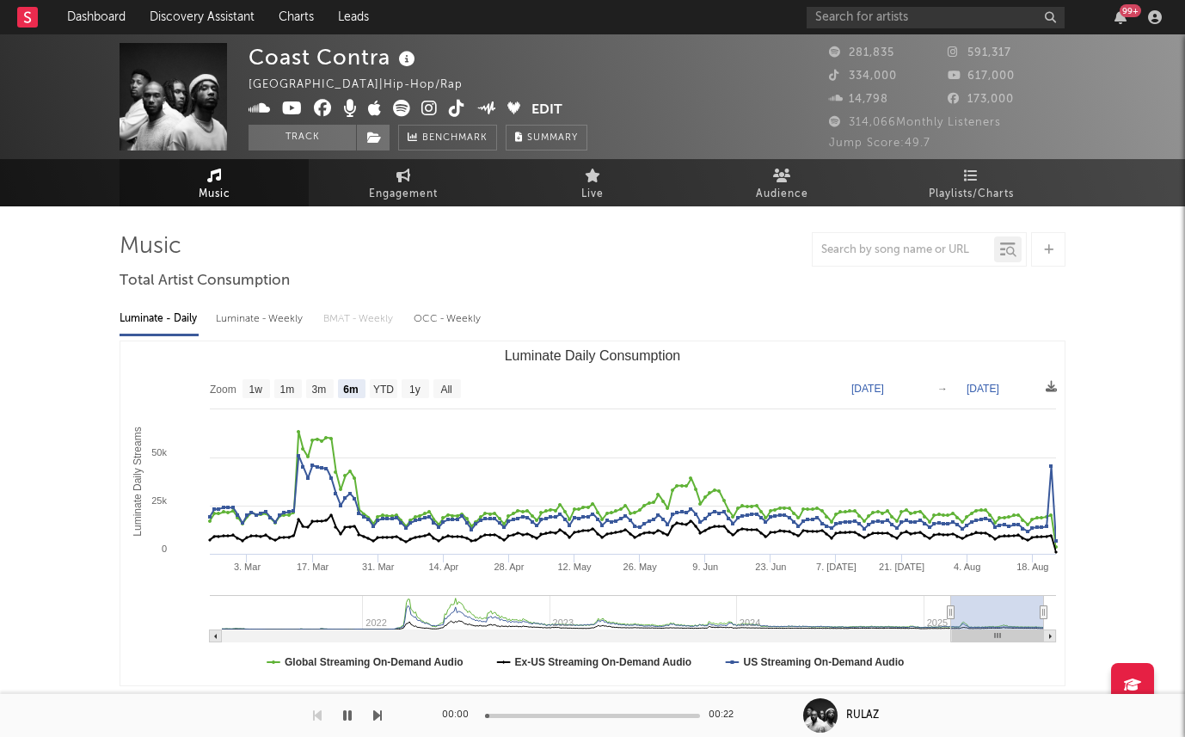
click at [237, 314] on div "Luminate - Weekly" at bounding box center [261, 318] width 90 height 29
select select "6m"
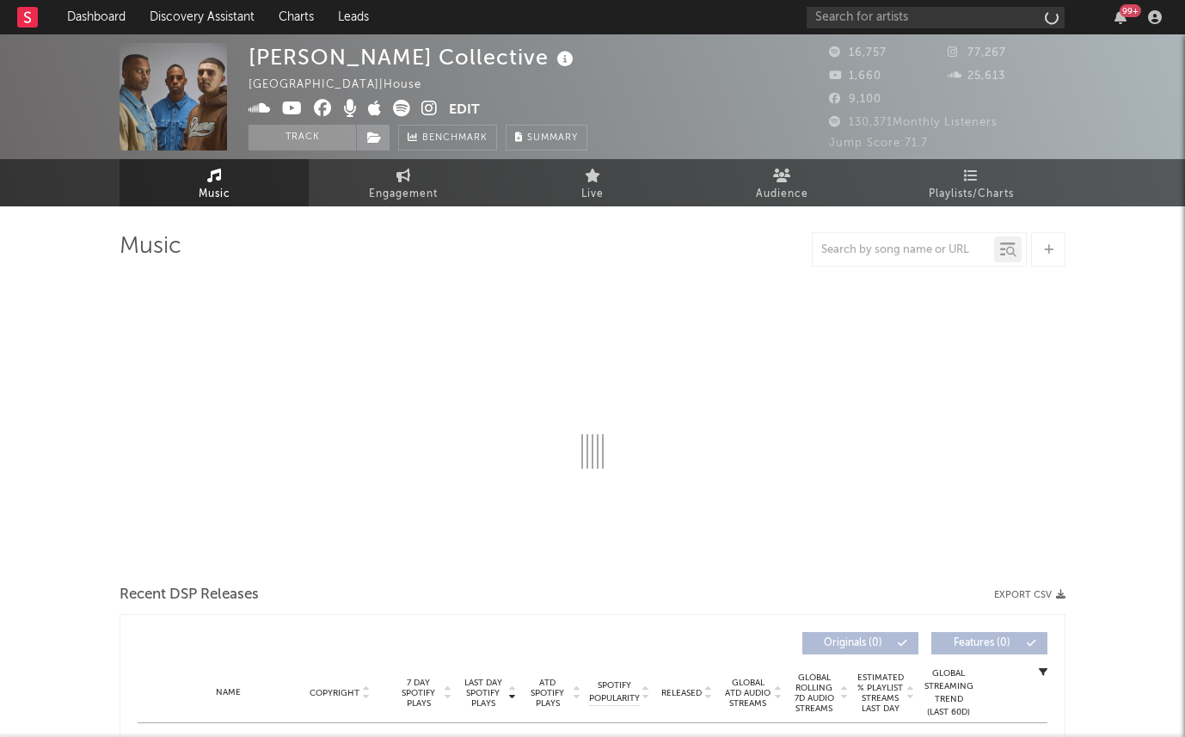
select select "6m"
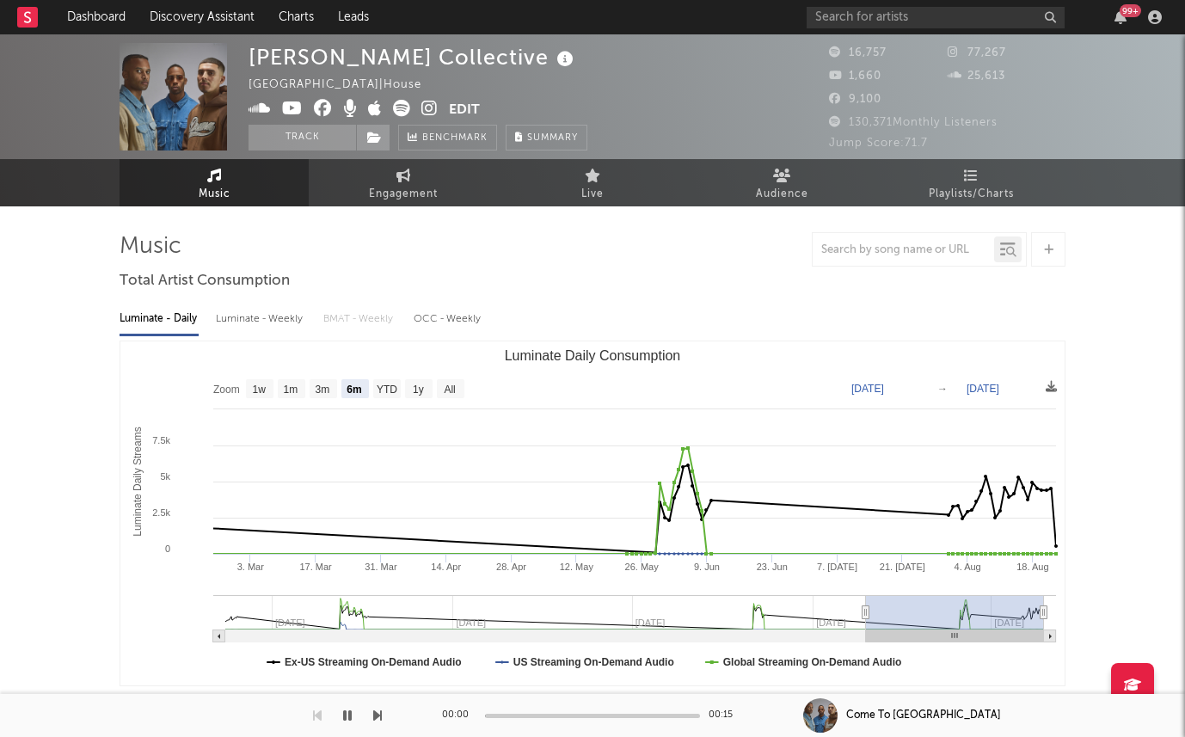
click at [262, 305] on div "Luminate - Weekly" at bounding box center [261, 318] width 90 height 29
select select "6m"
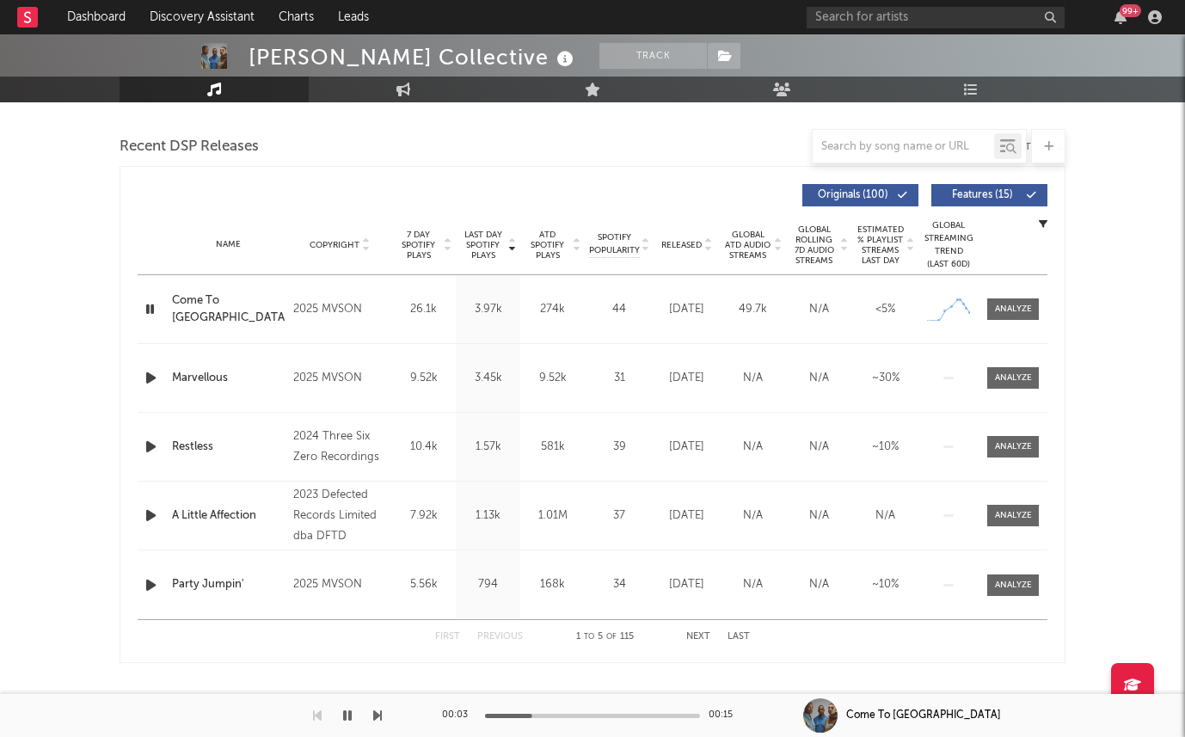
scroll to position [580, 0]
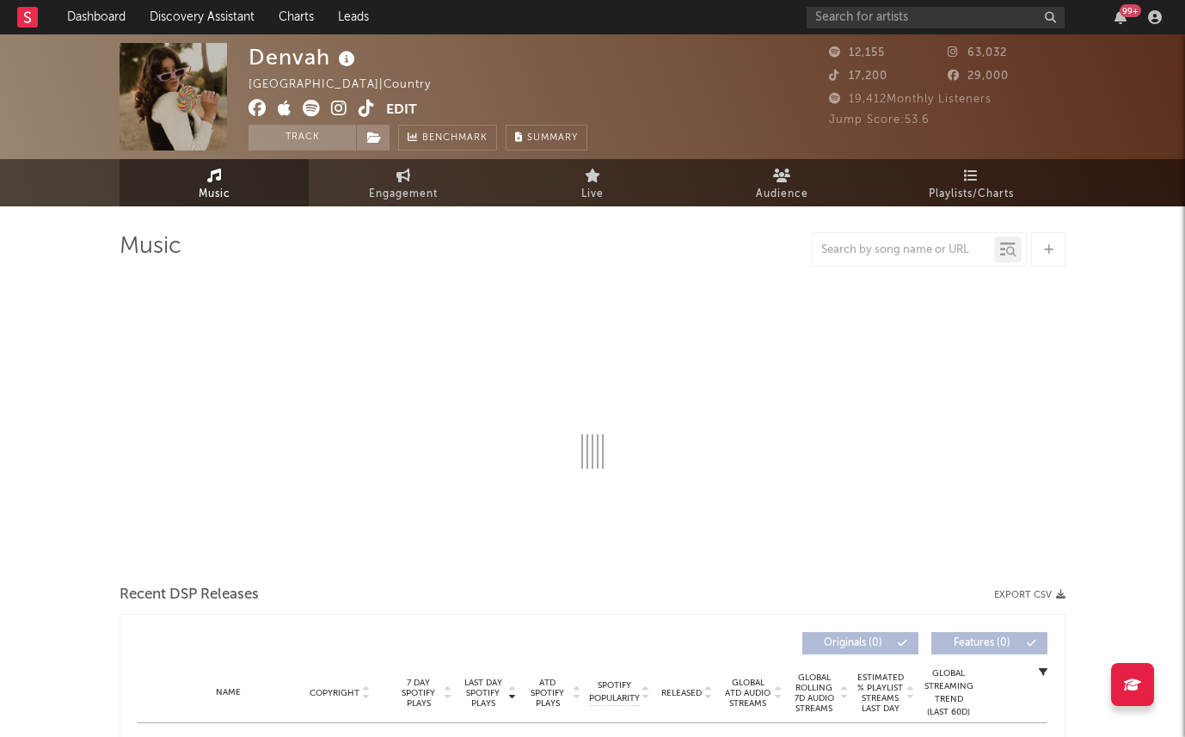
select select "6m"
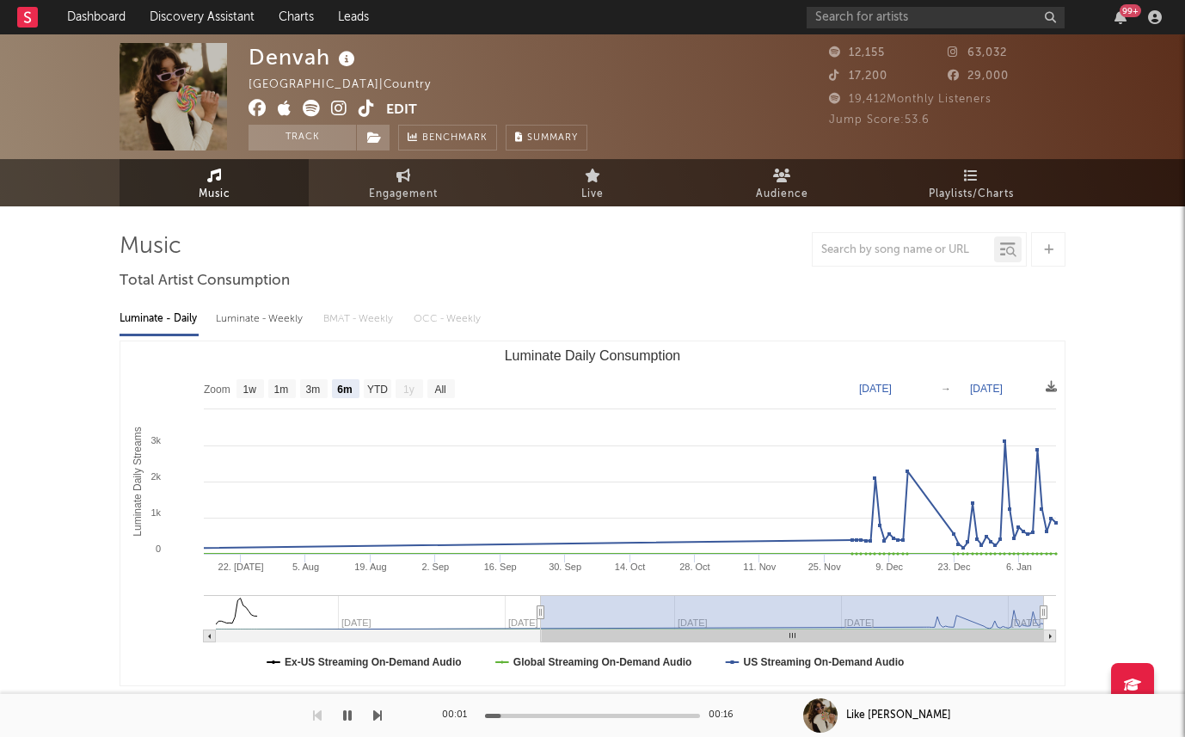
click at [245, 317] on div "Luminate - Weekly" at bounding box center [261, 318] width 90 height 29
select select "6m"
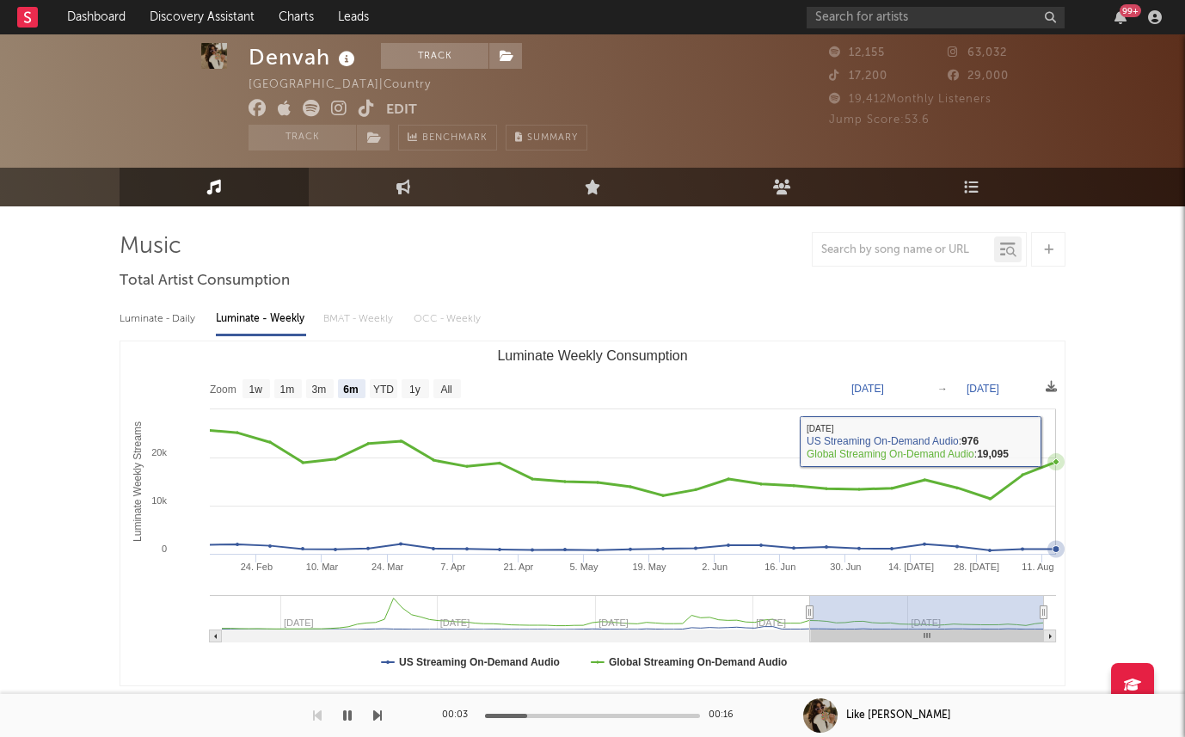
scroll to position [434, 0]
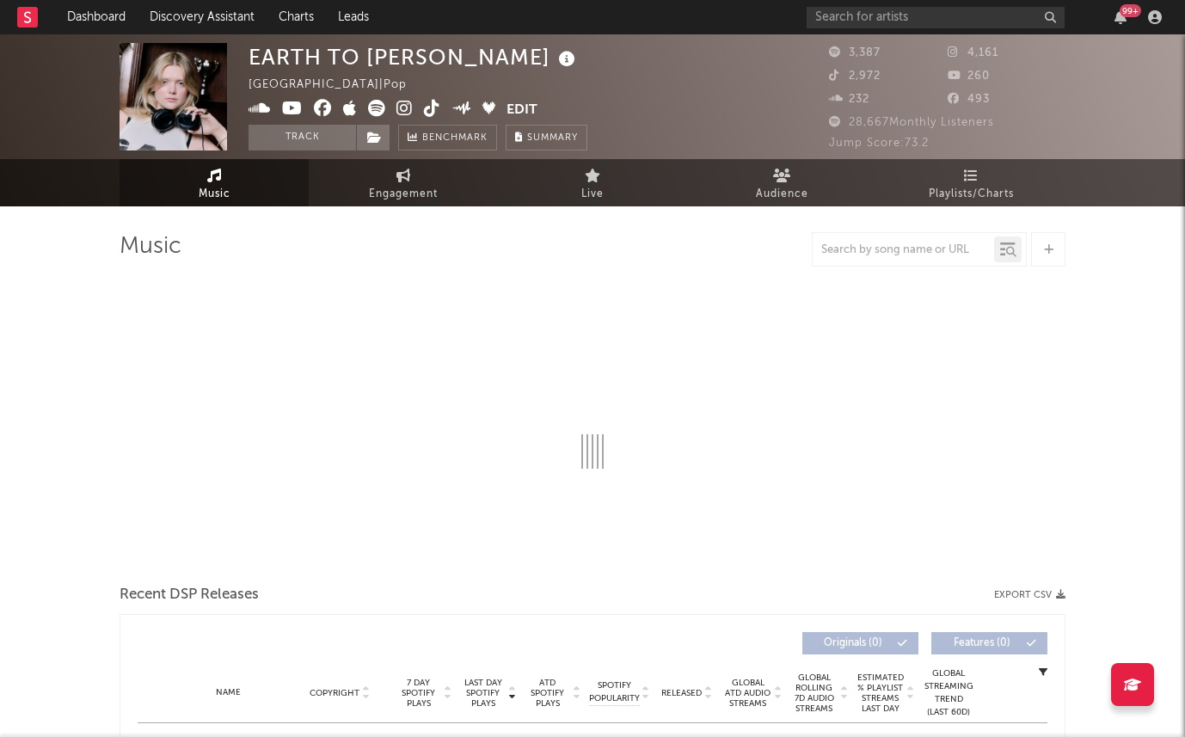
select select "6m"
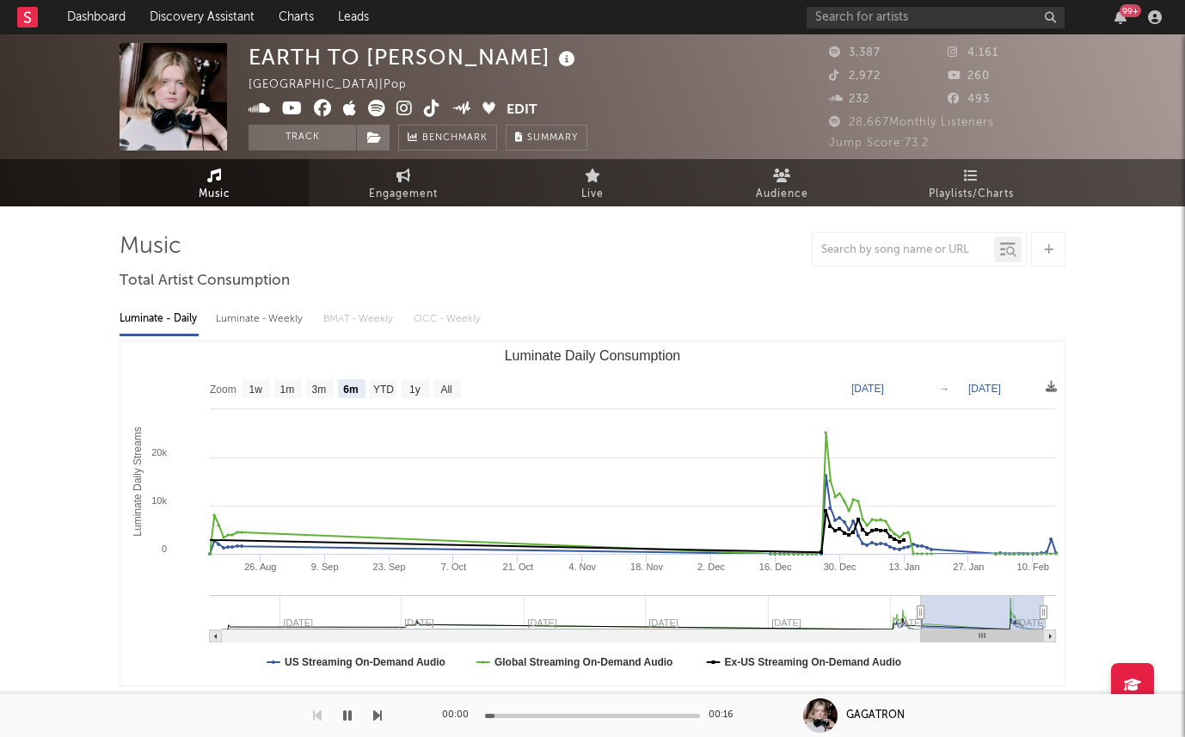
click at [270, 329] on div "Luminate - Weekly" at bounding box center [261, 318] width 90 height 29
select select "6m"
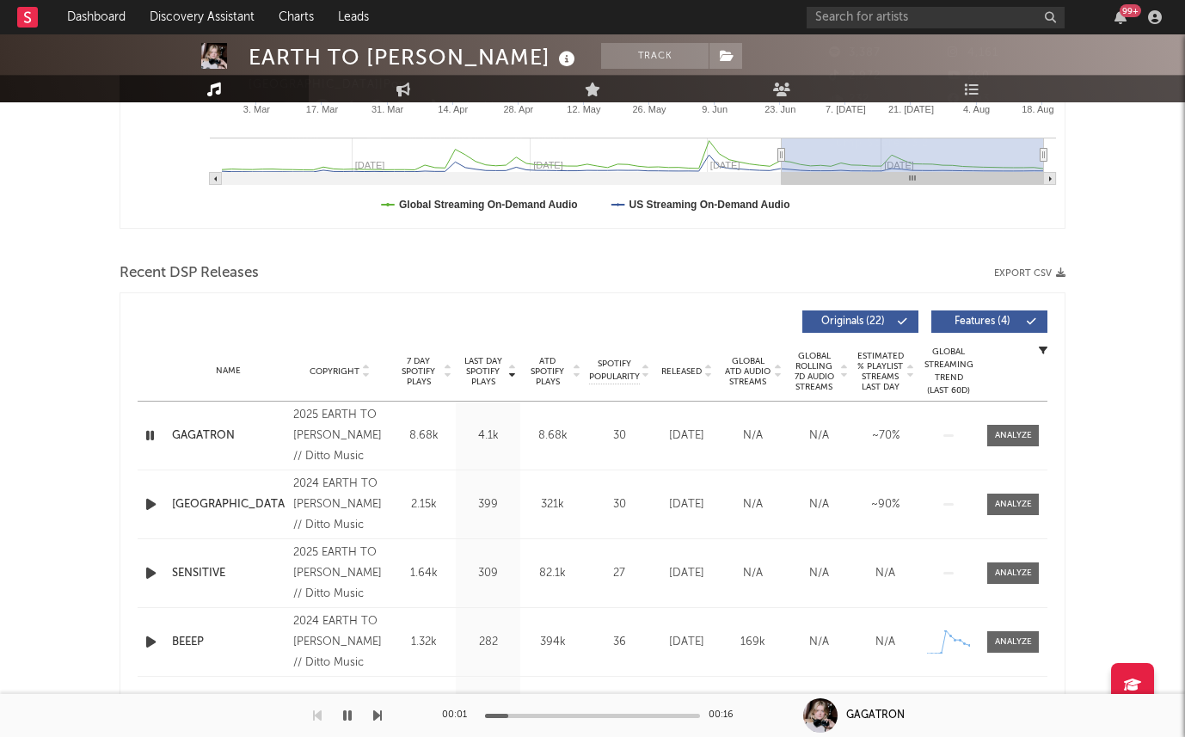
scroll to position [595, 0]
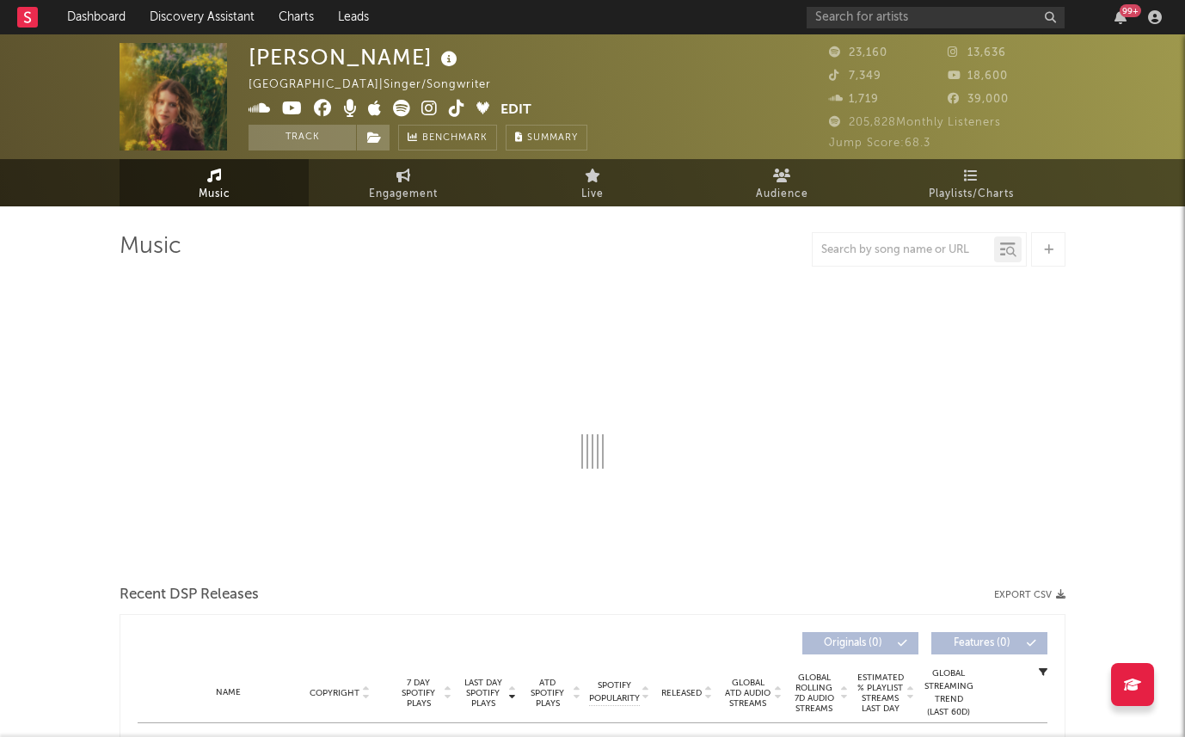
select select "6m"
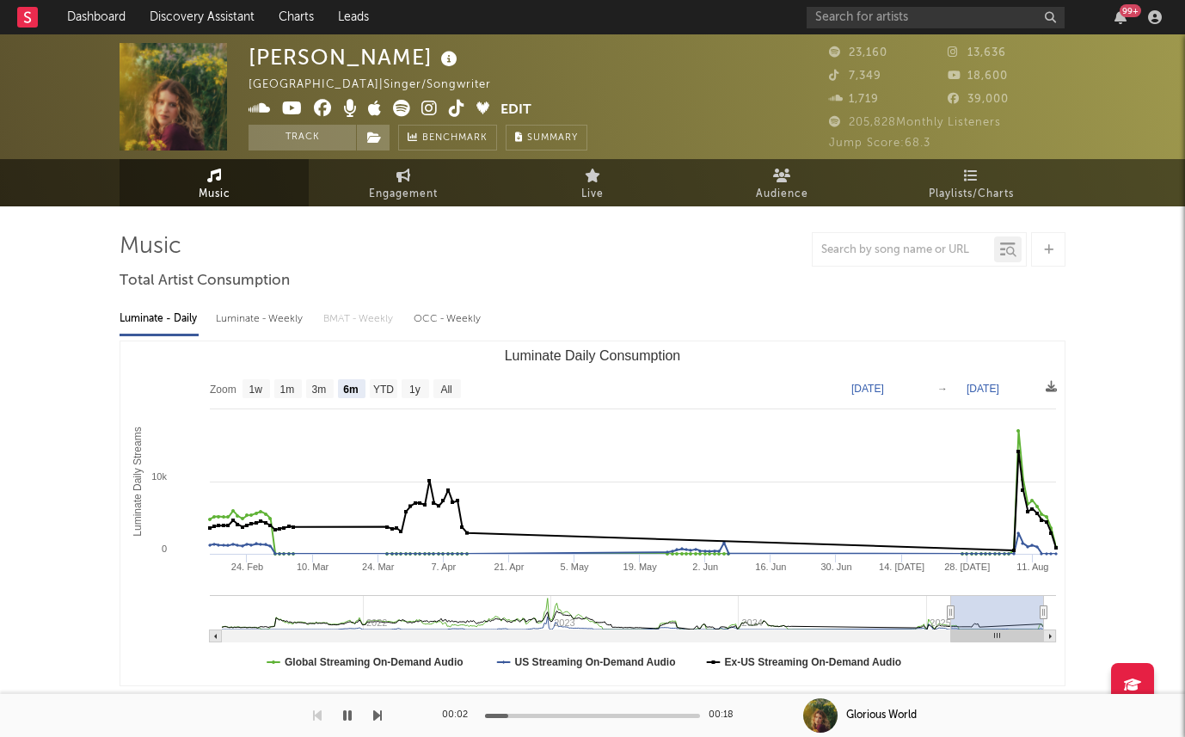
click at [227, 317] on div "Luminate - Weekly" at bounding box center [261, 318] width 90 height 29
select select "6m"
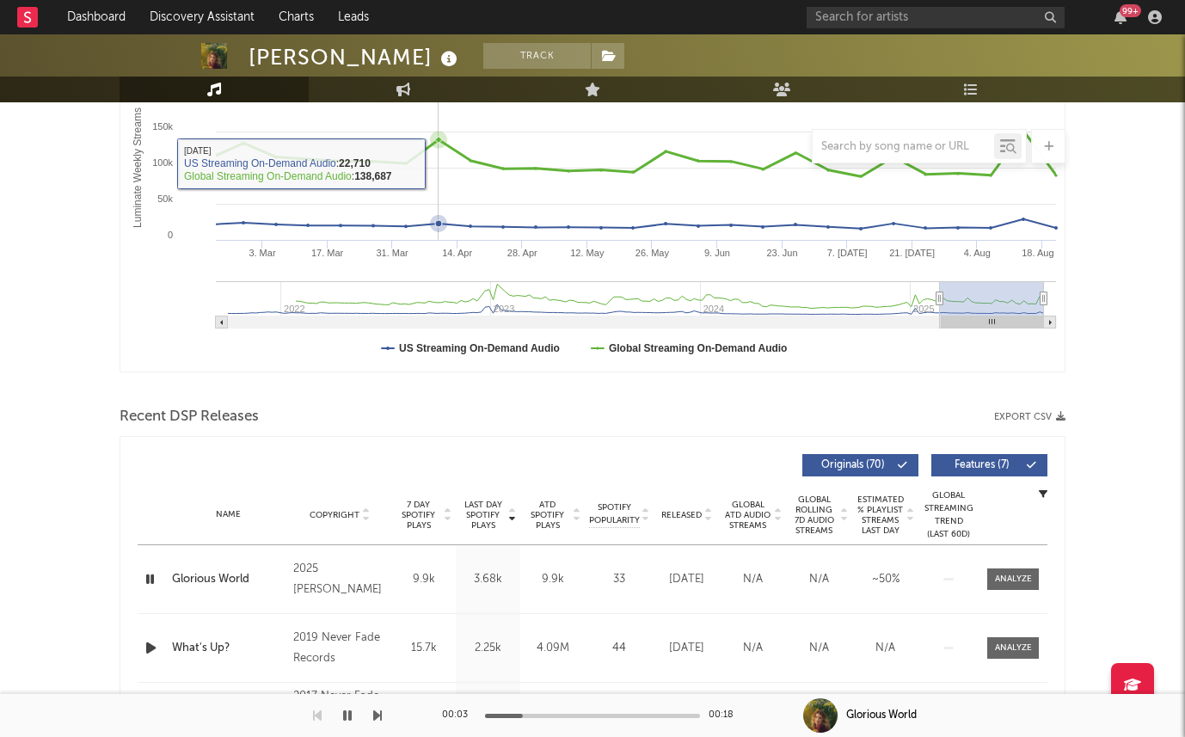
scroll to position [360, 0]
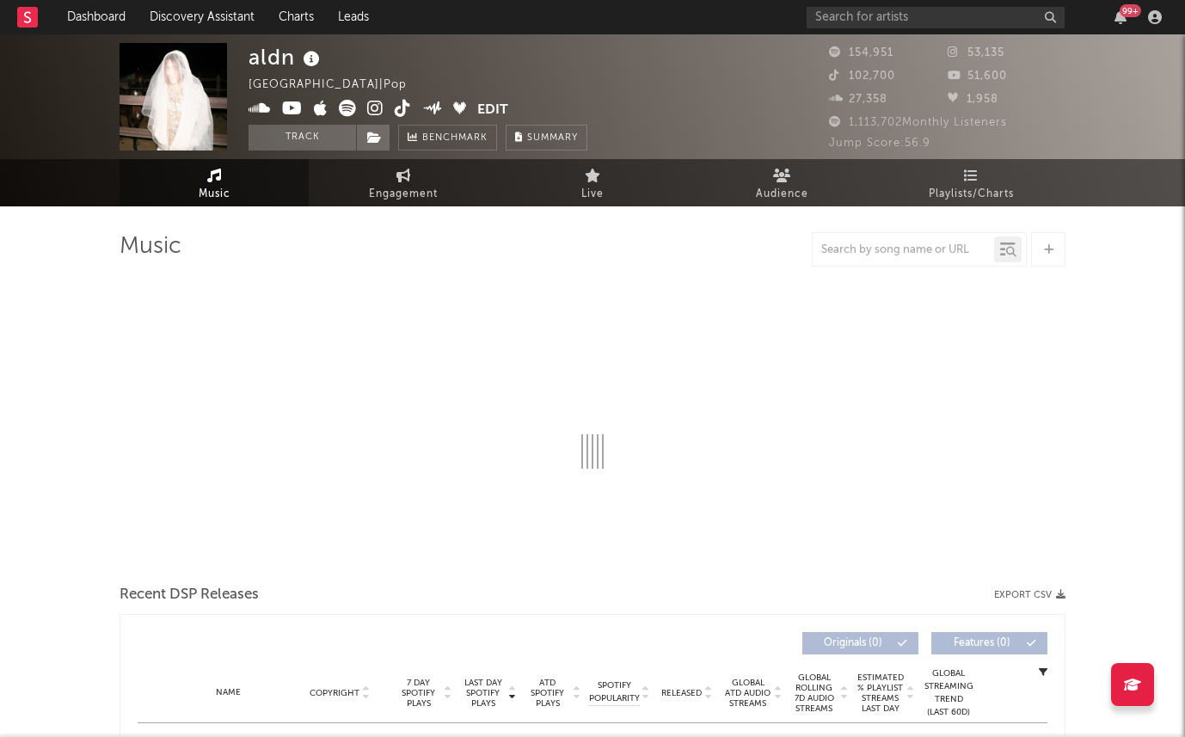
select select "6m"
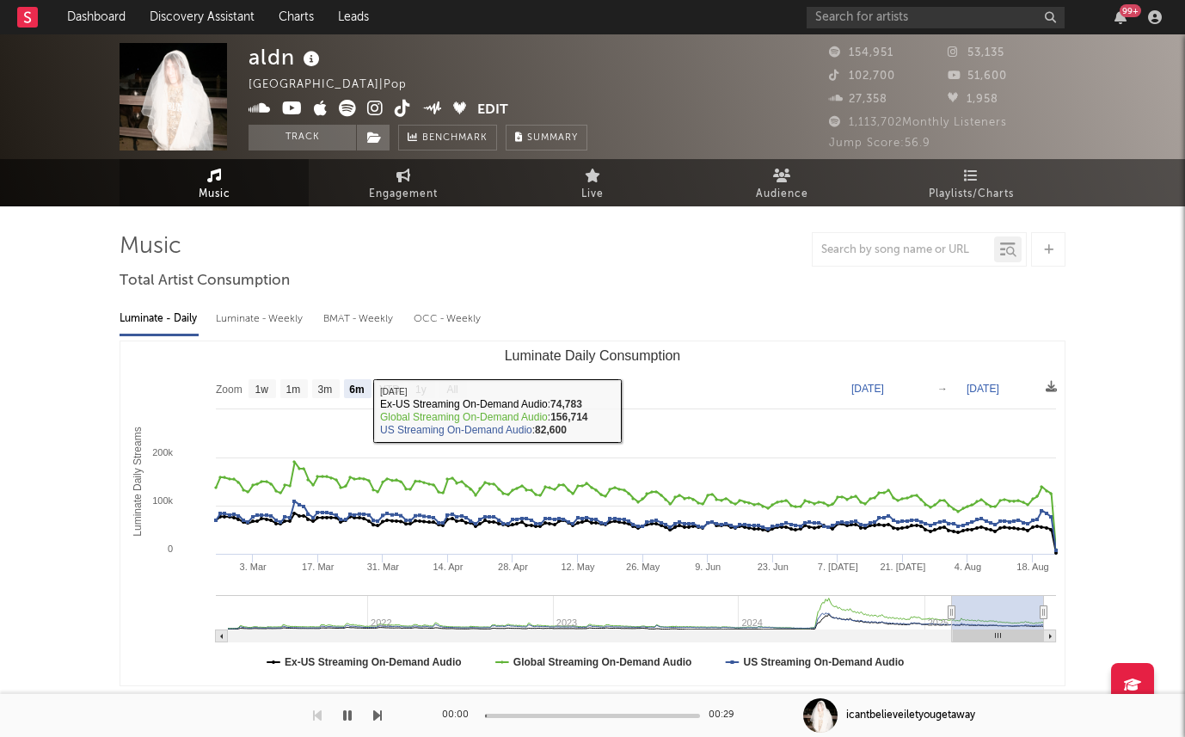
click at [271, 323] on div "Luminate - Weekly" at bounding box center [261, 318] width 90 height 29
select select "6m"
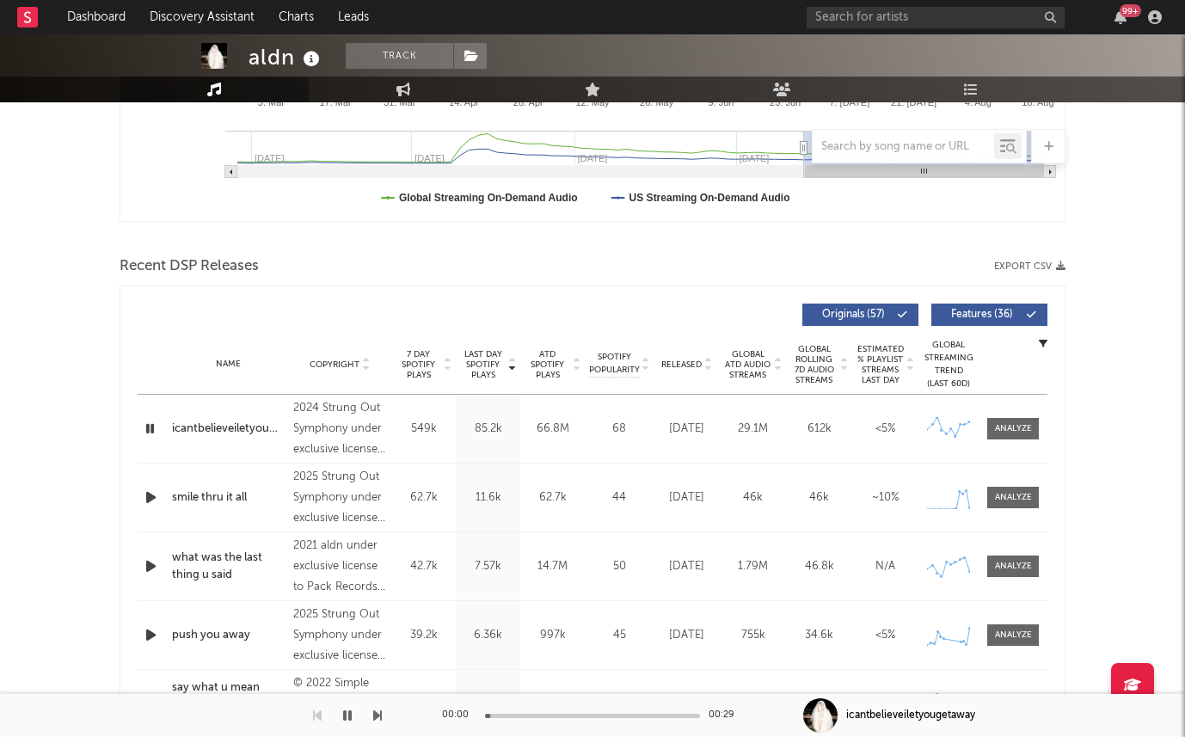
scroll to position [581, 0]
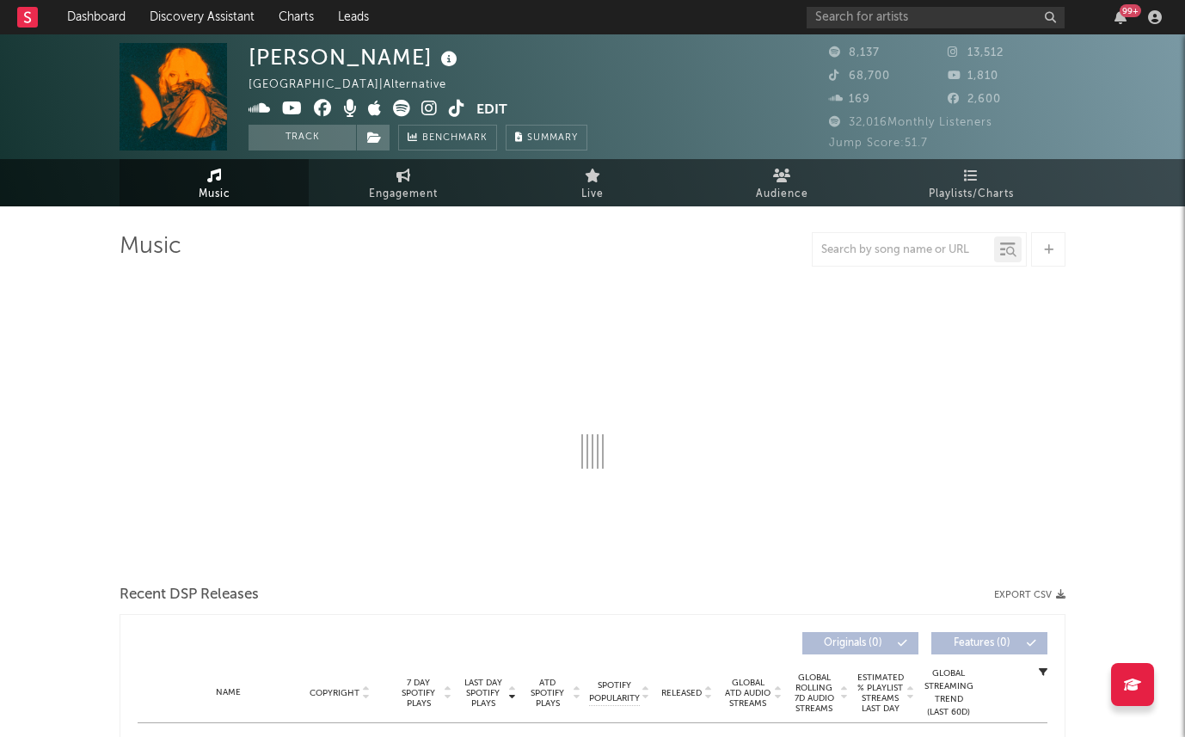
select select "1w"
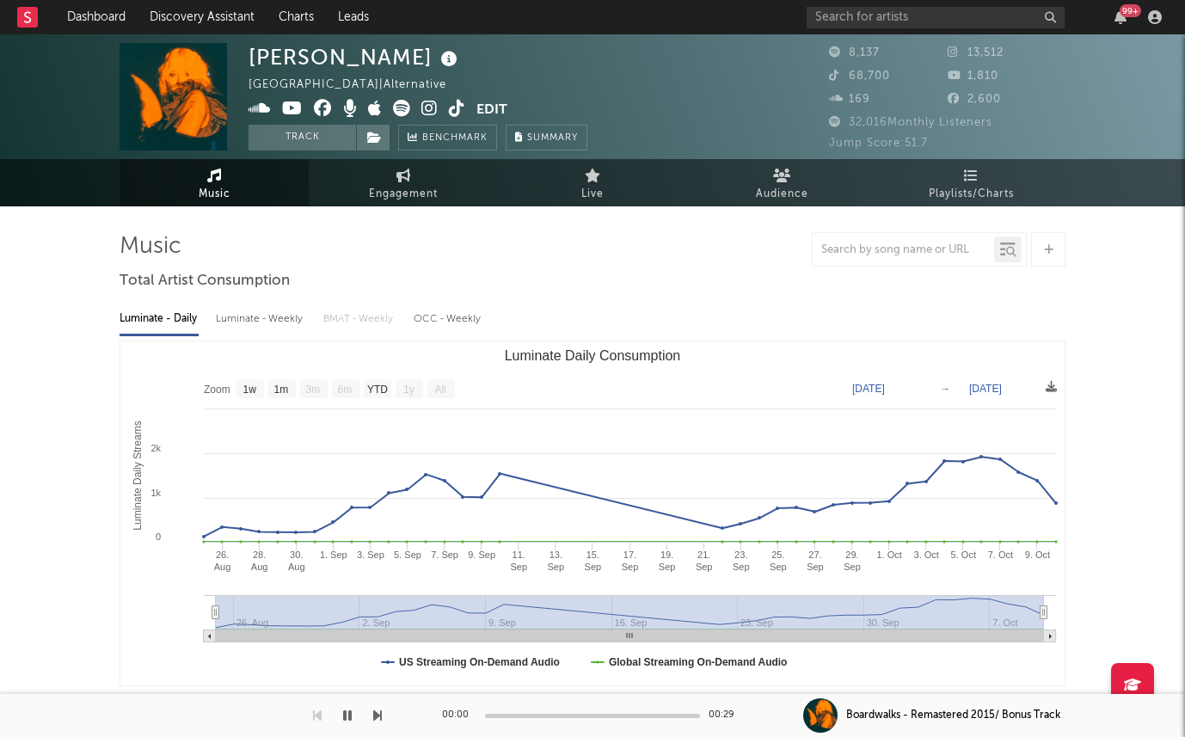
click at [255, 329] on div "Luminate - Weekly" at bounding box center [261, 318] width 90 height 29
select select "6m"
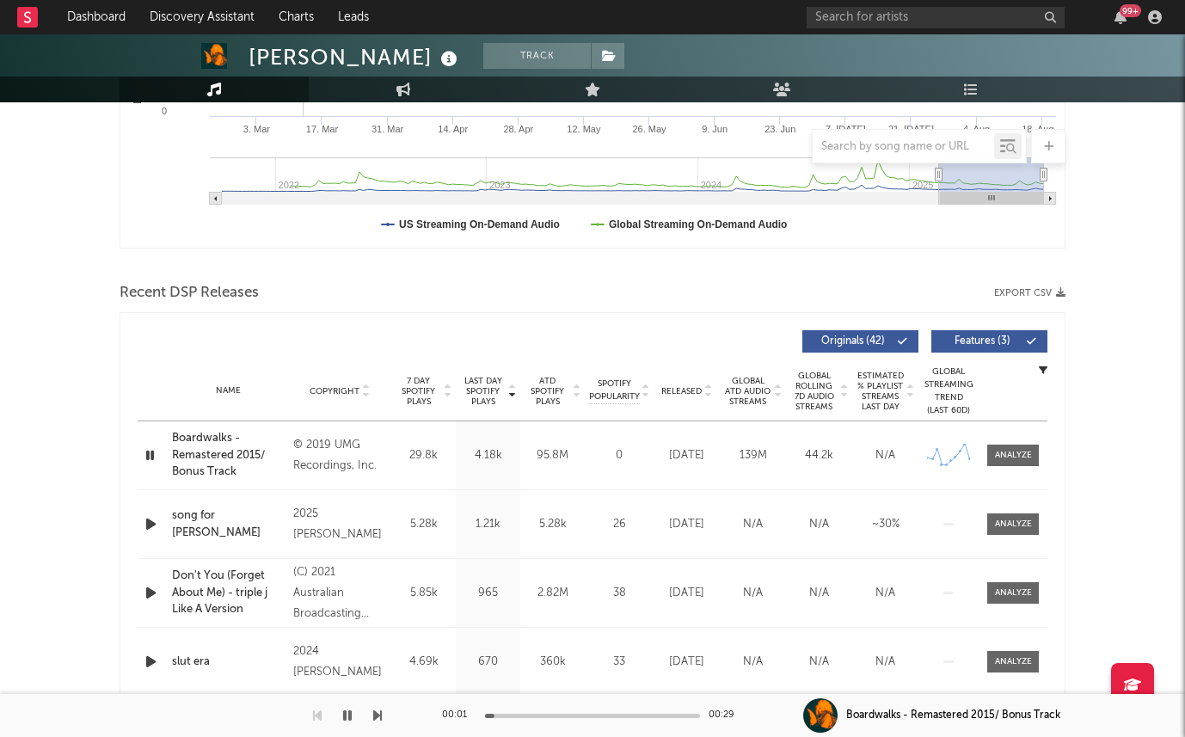
scroll to position [488, 0]
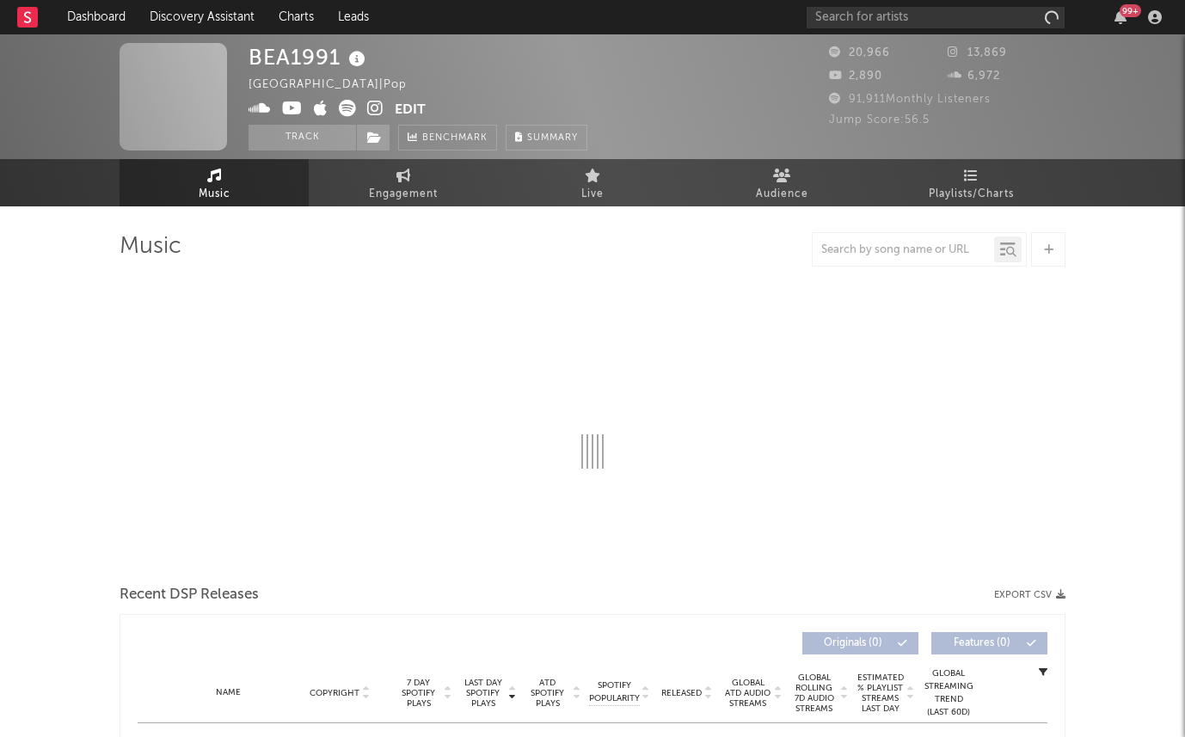
select select "1w"
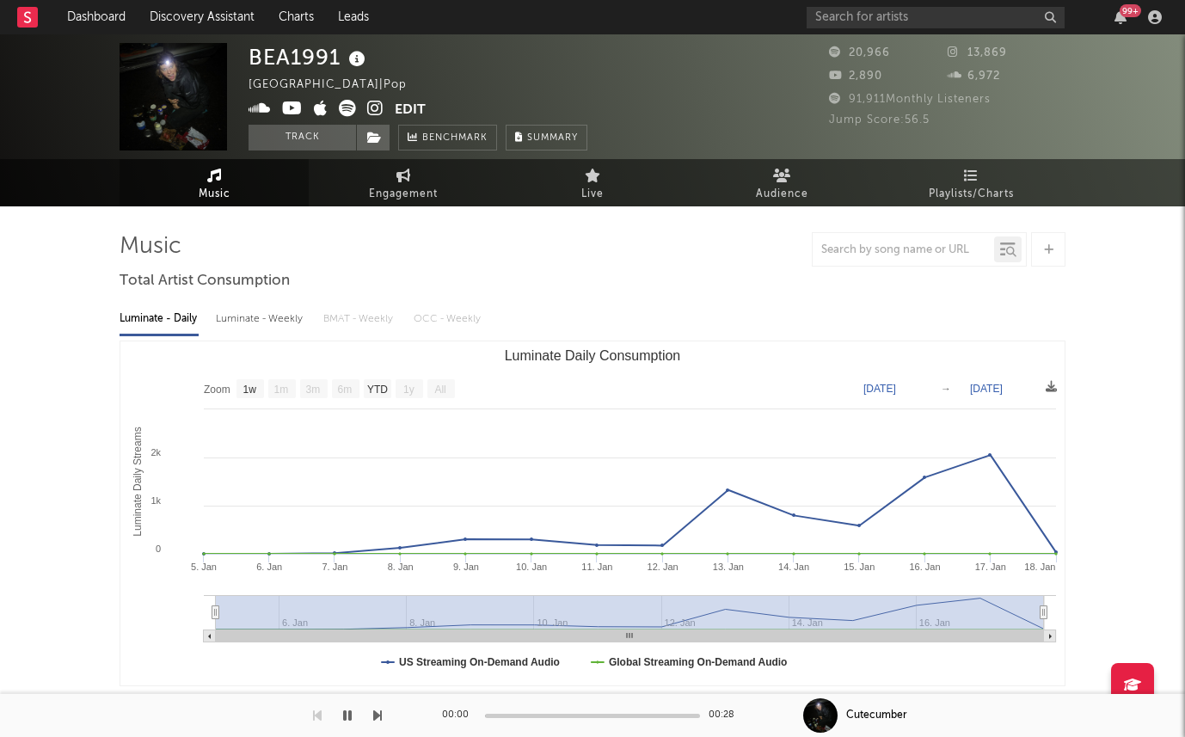
click at [271, 326] on div "Luminate - Weekly" at bounding box center [261, 318] width 90 height 29
select select "6m"
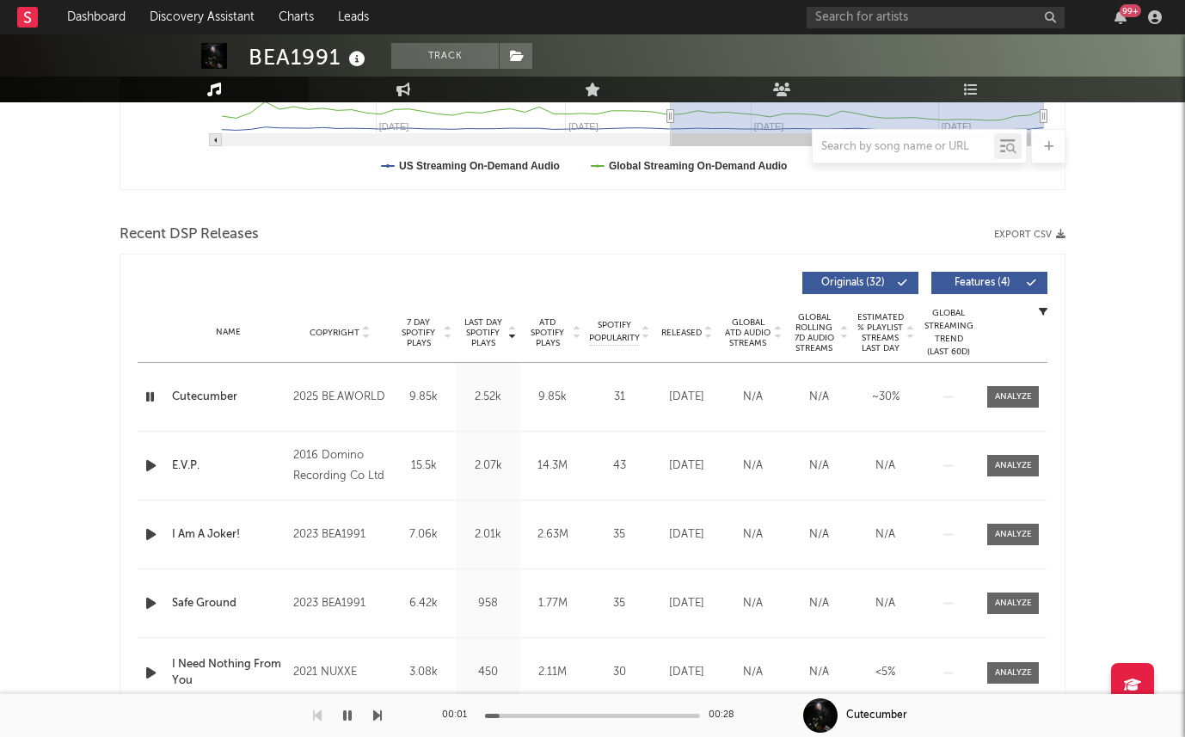
scroll to position [538, 0]
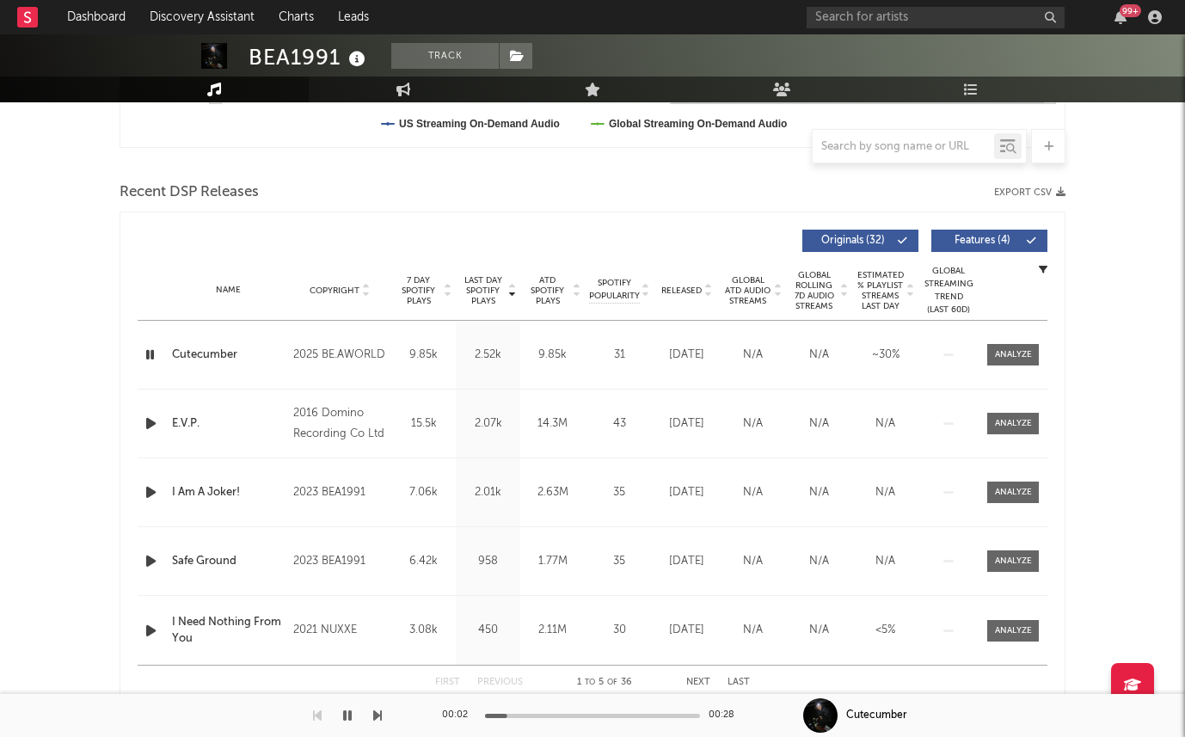
click at [154, 422] on icon "button" at bounding box center [151, 424] width 18 height 22
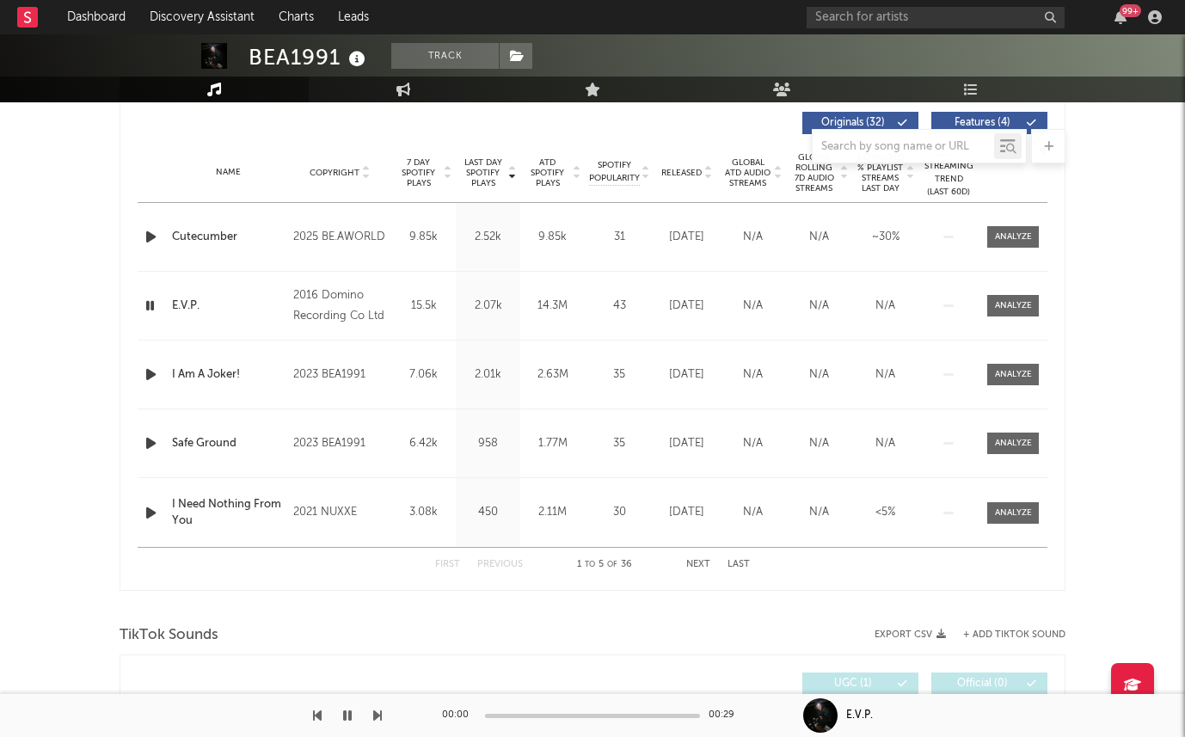
scroll to position [661, 0]
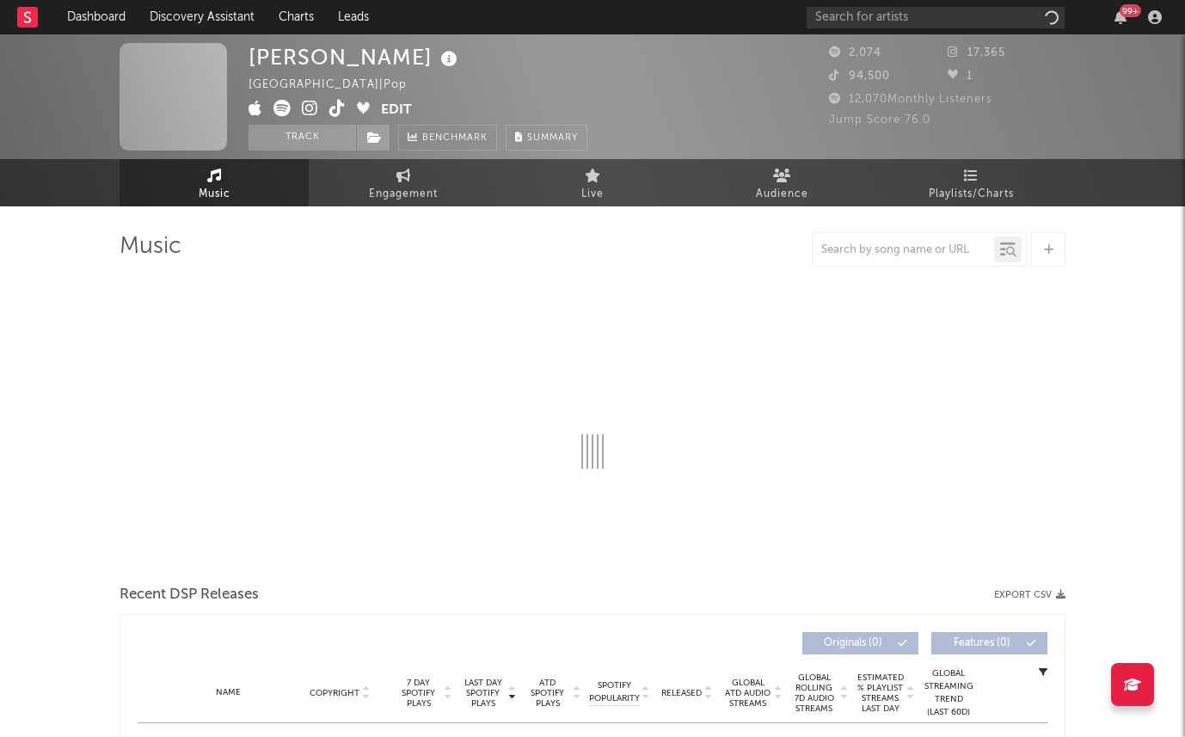
select select "1w"
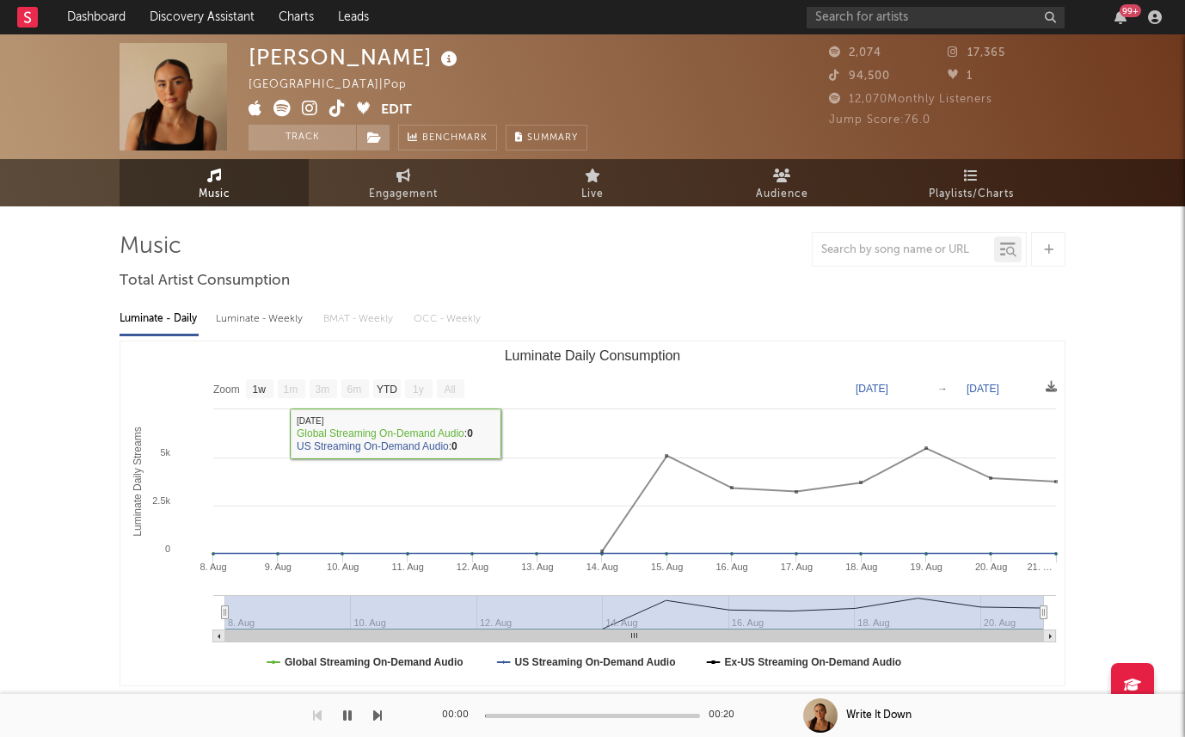
click at [234, 329] on div "Luminate - Weekly" at bounding box center [261, 318] width 90 height 29
select select "6m"
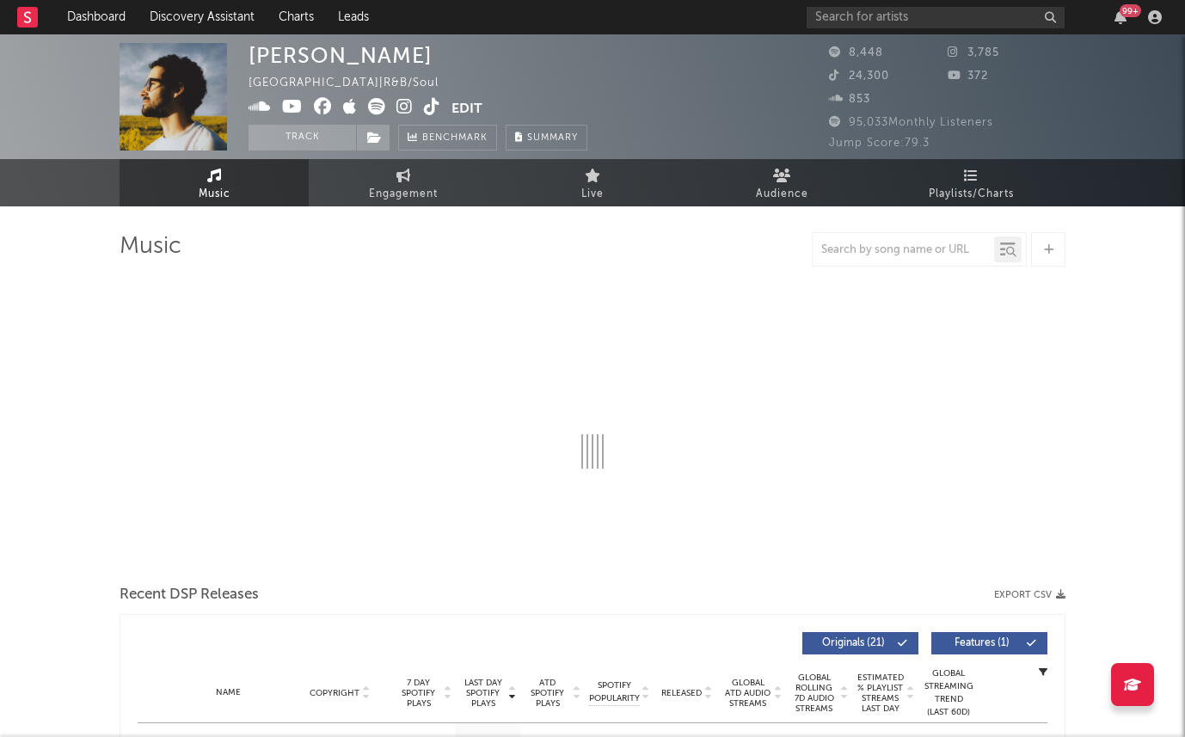
select select "6m"
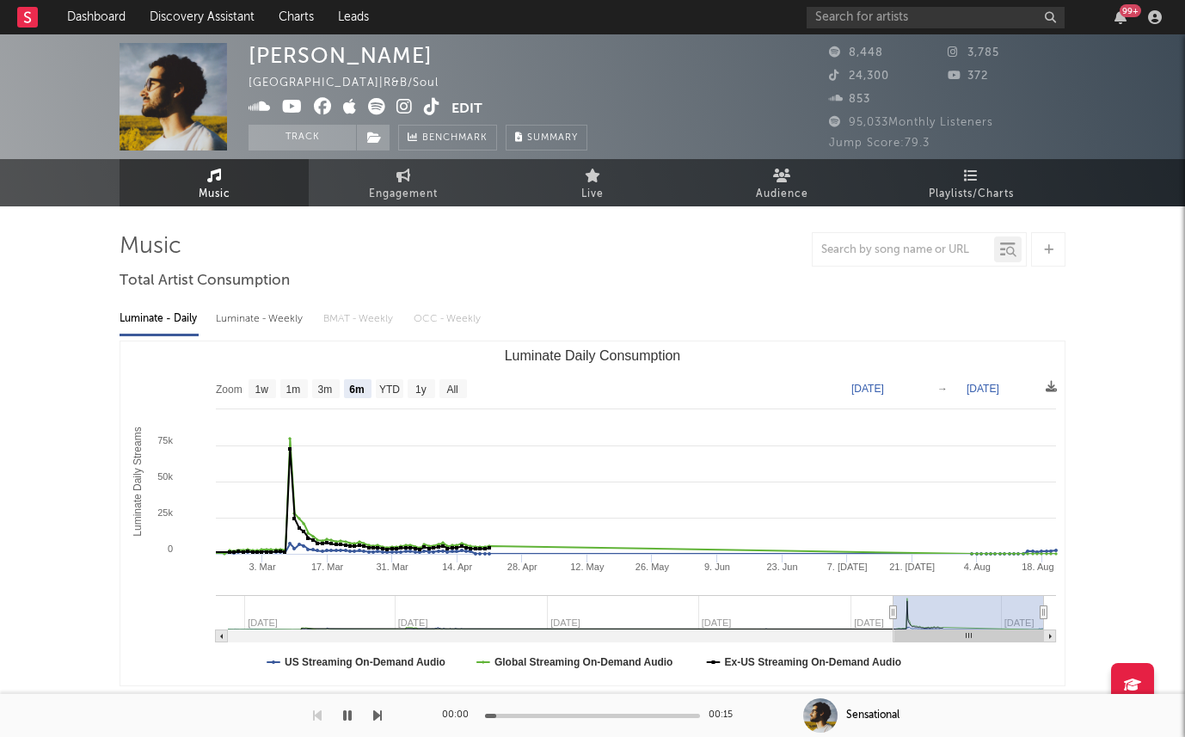
click at [234, 316] on div "Luminate - Weekly" at bounding box center [261, 318] width 90 height 29
select select "6m"
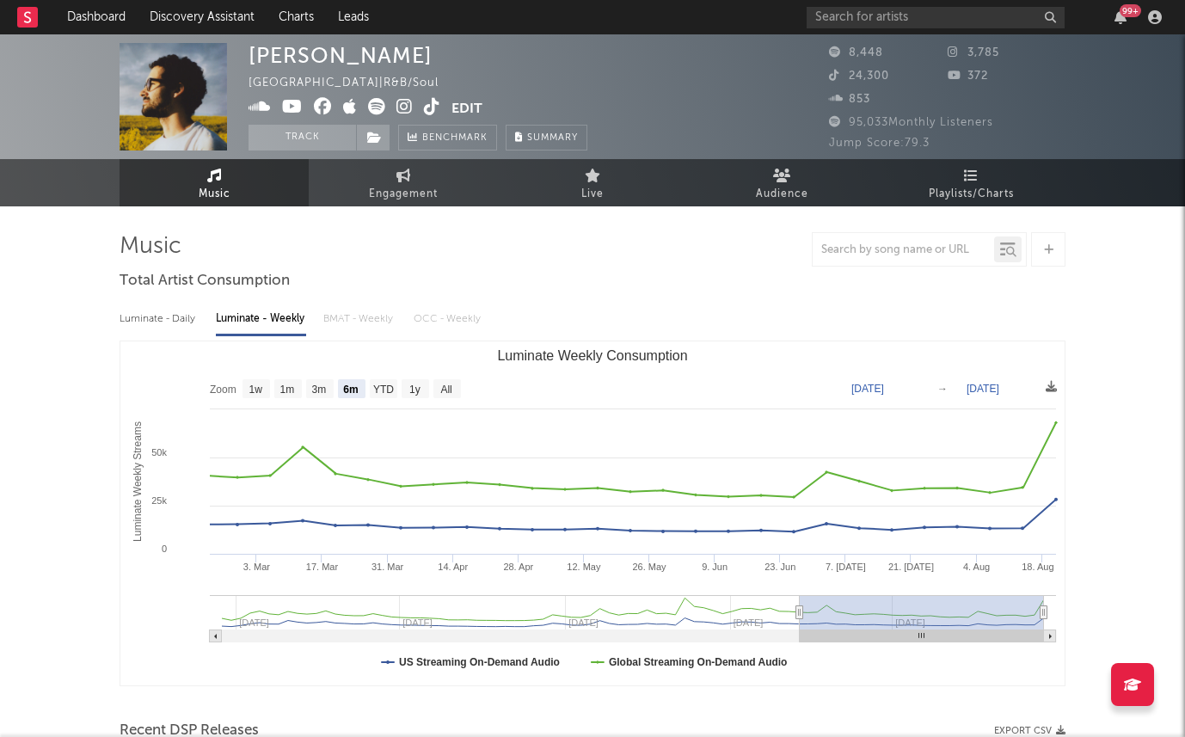
click at [605, 310] on div "Luminate - Daily Luminate - Weekly BMAT - Weekly OCC - Weekly" at bounding box center [593, 318] width 946 height 29
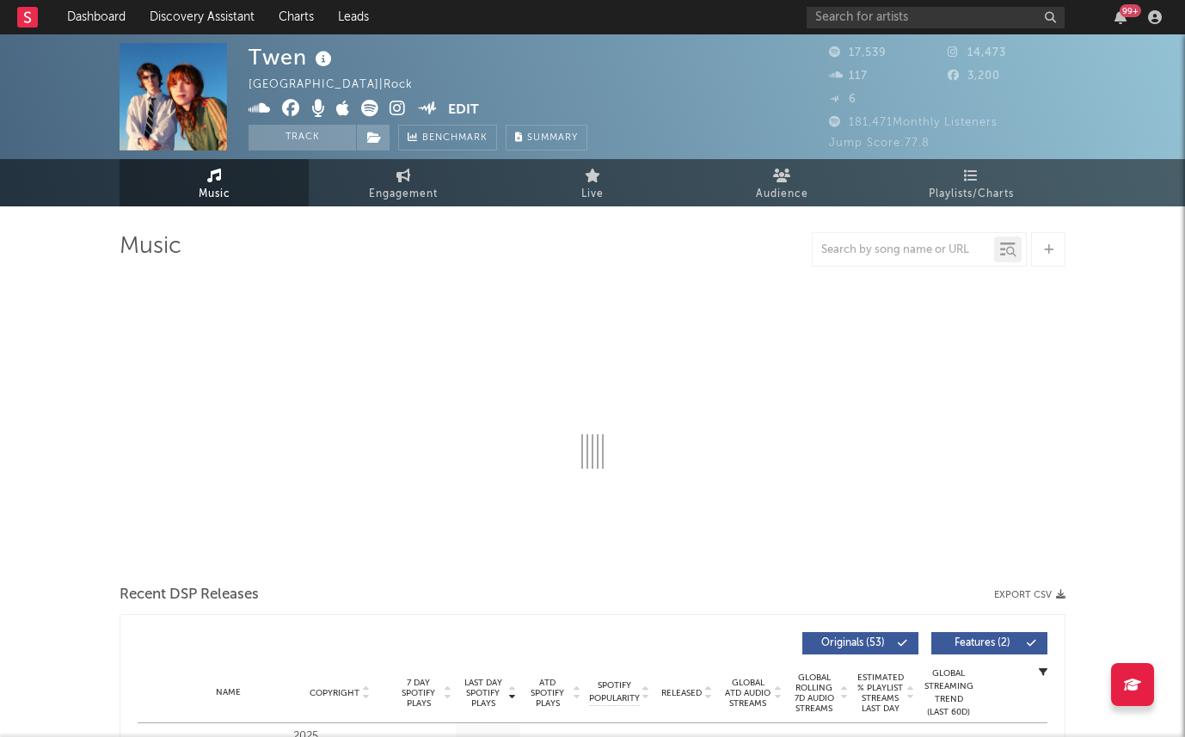
select select "6m"
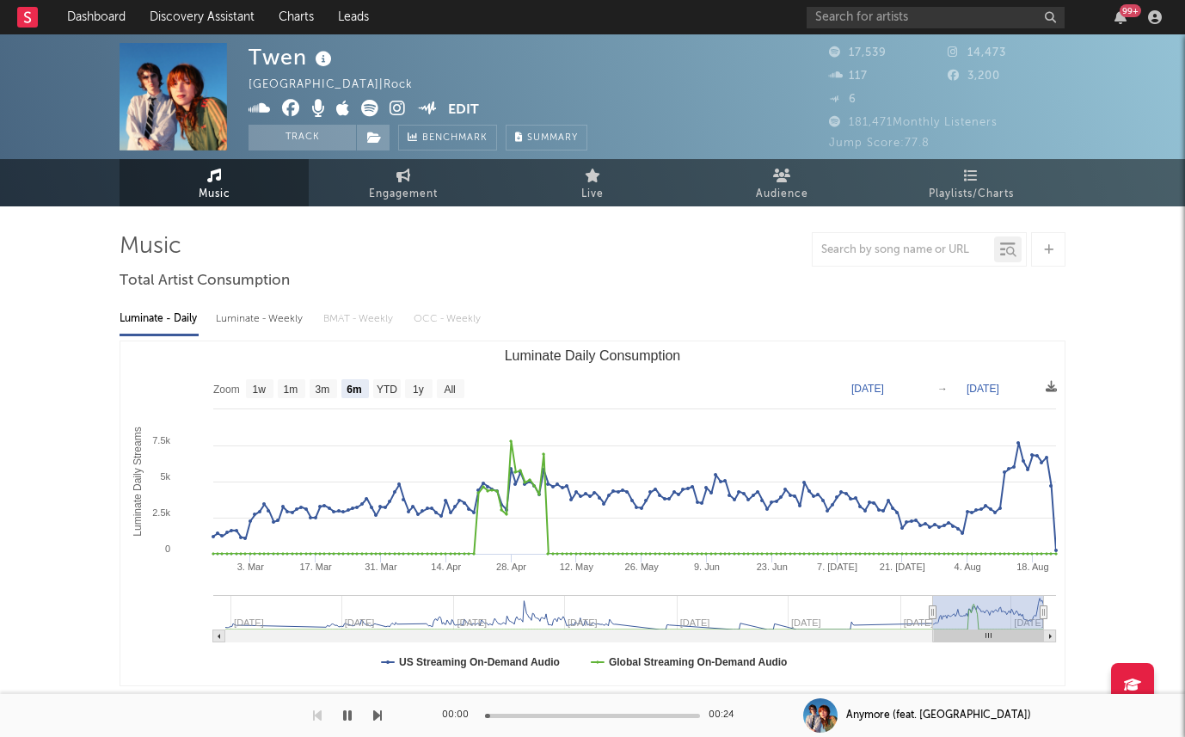
click at [257, 319] on div "Luminate - Weekly" at bounding box center [261, 318] width 90 height 29
select select "6m"
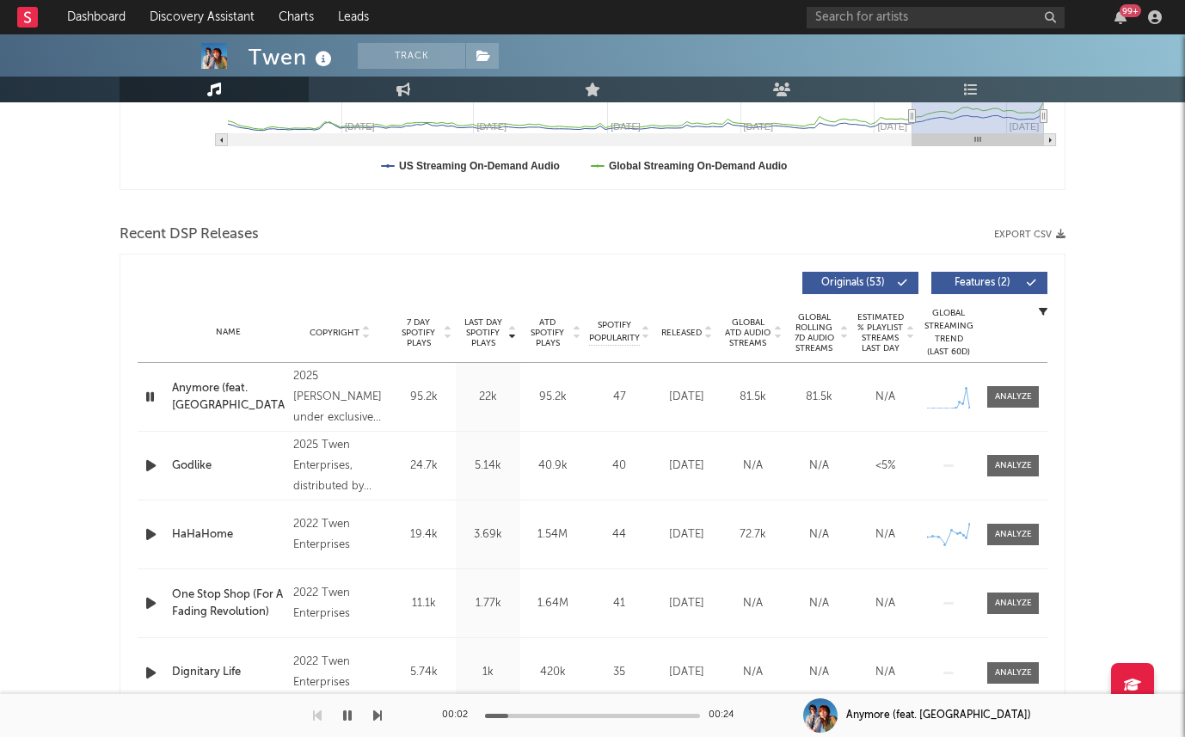
scroll to position [571, 0]
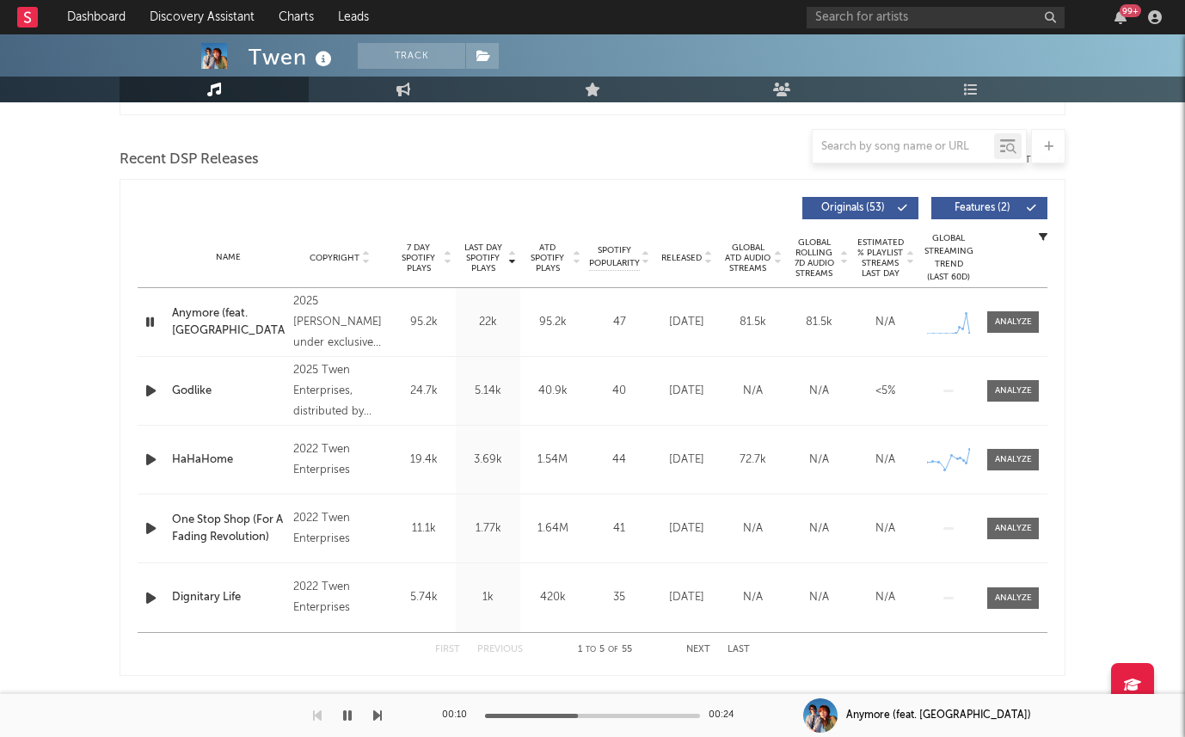
click at [154, 390] on icon "button" at bounding box center [151, 391] width 18 height 22
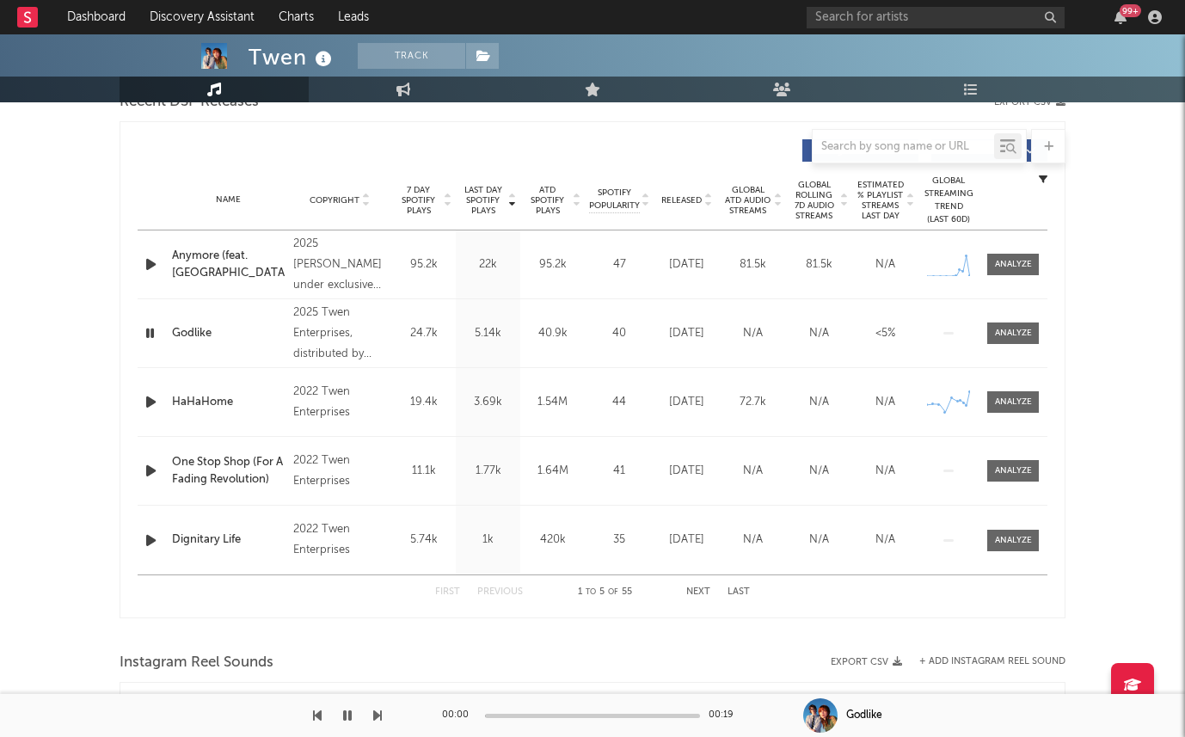
scroll to position [636, 0]
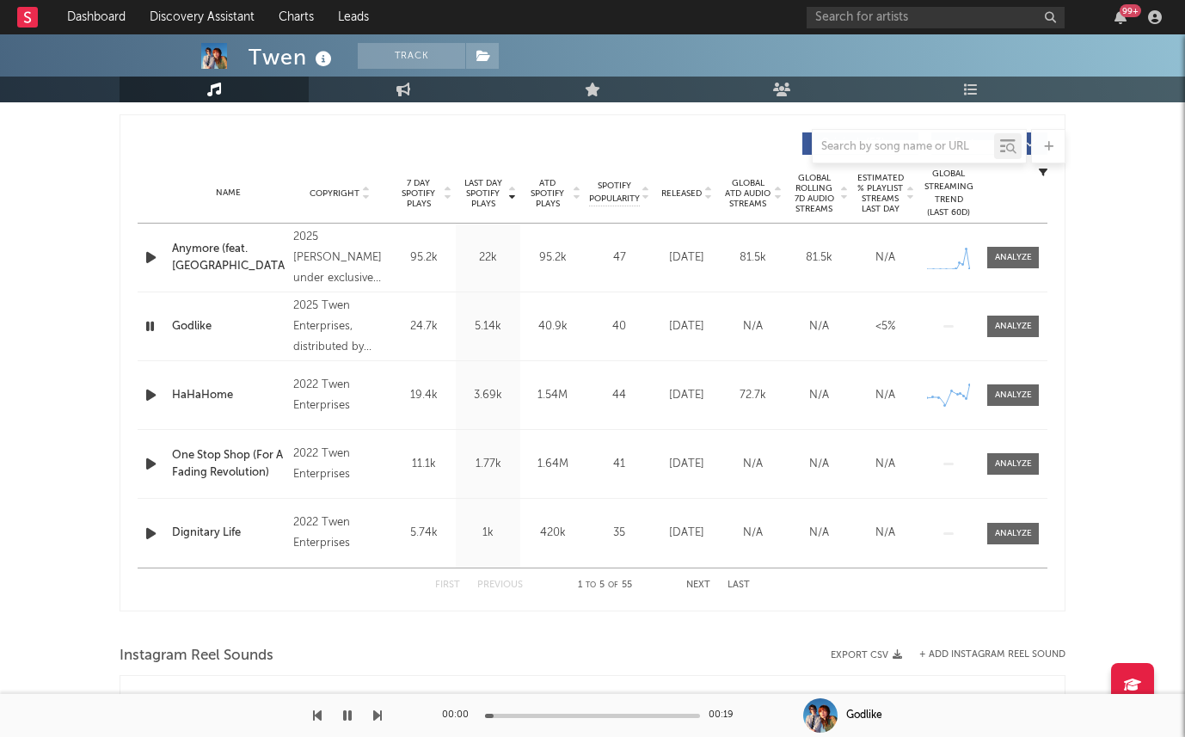
click at [695, 188] on span "Released" at bounding box center [681, 193] width 40 height 10
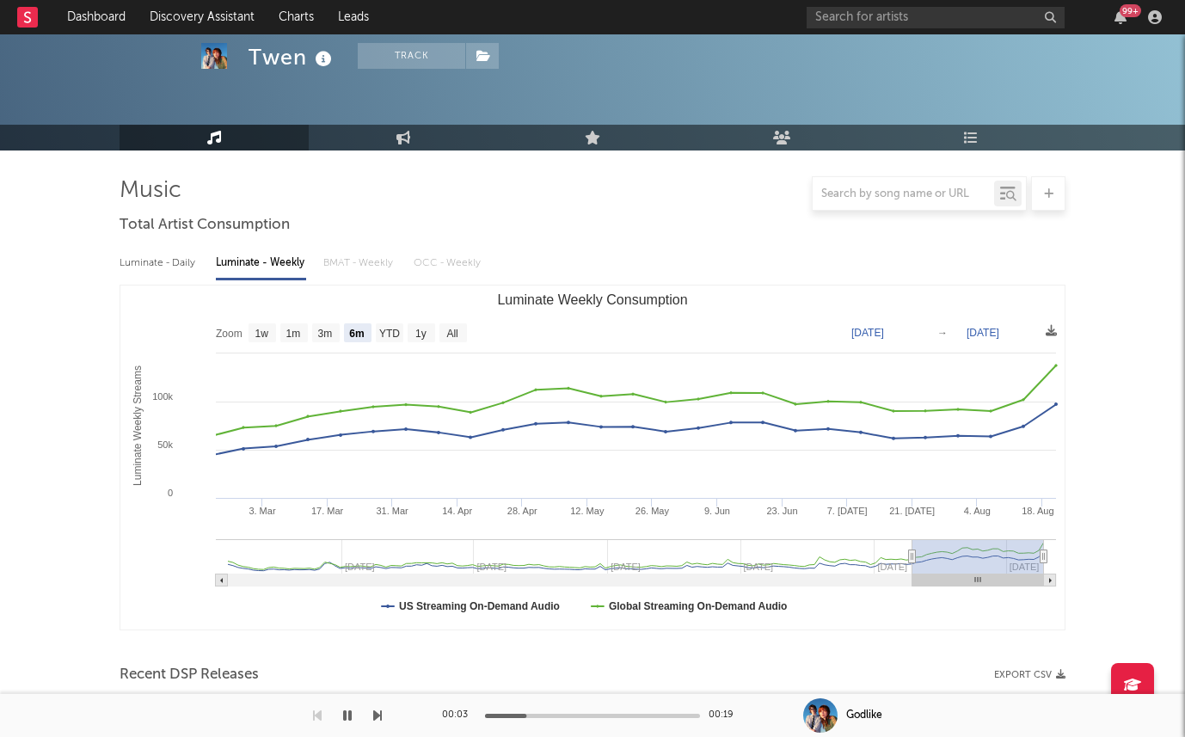
scroll to position [0, 0]
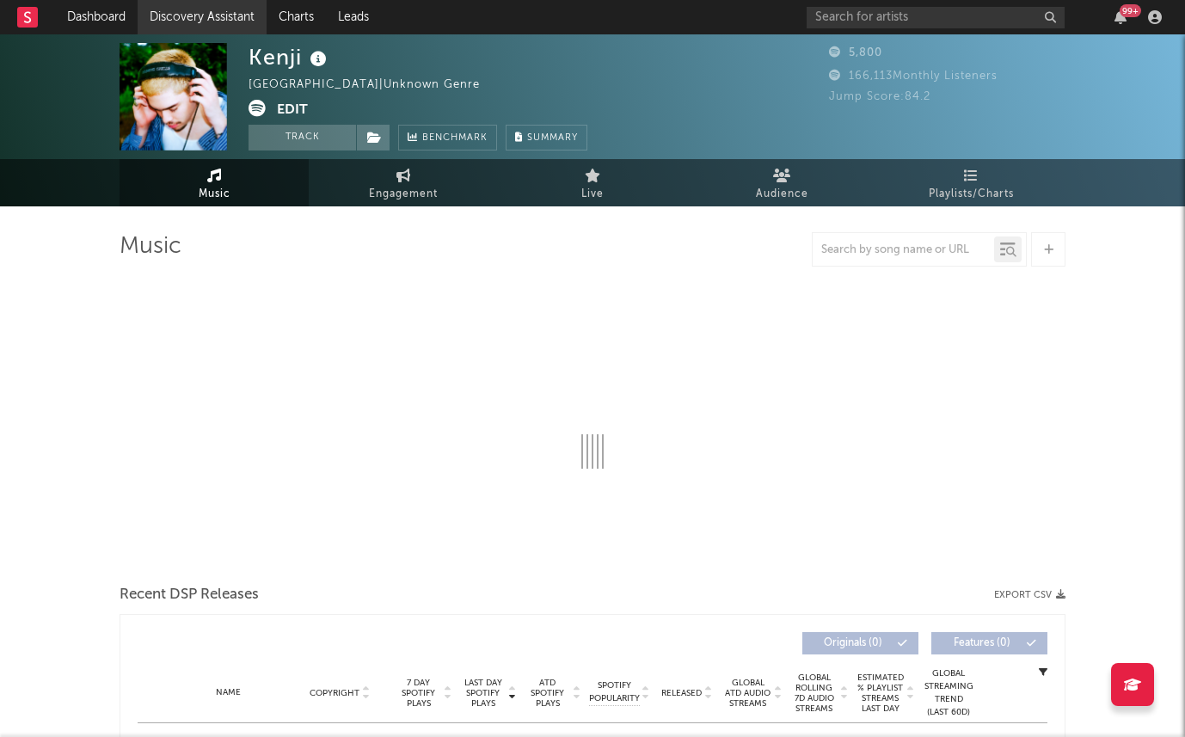
select select "6m"
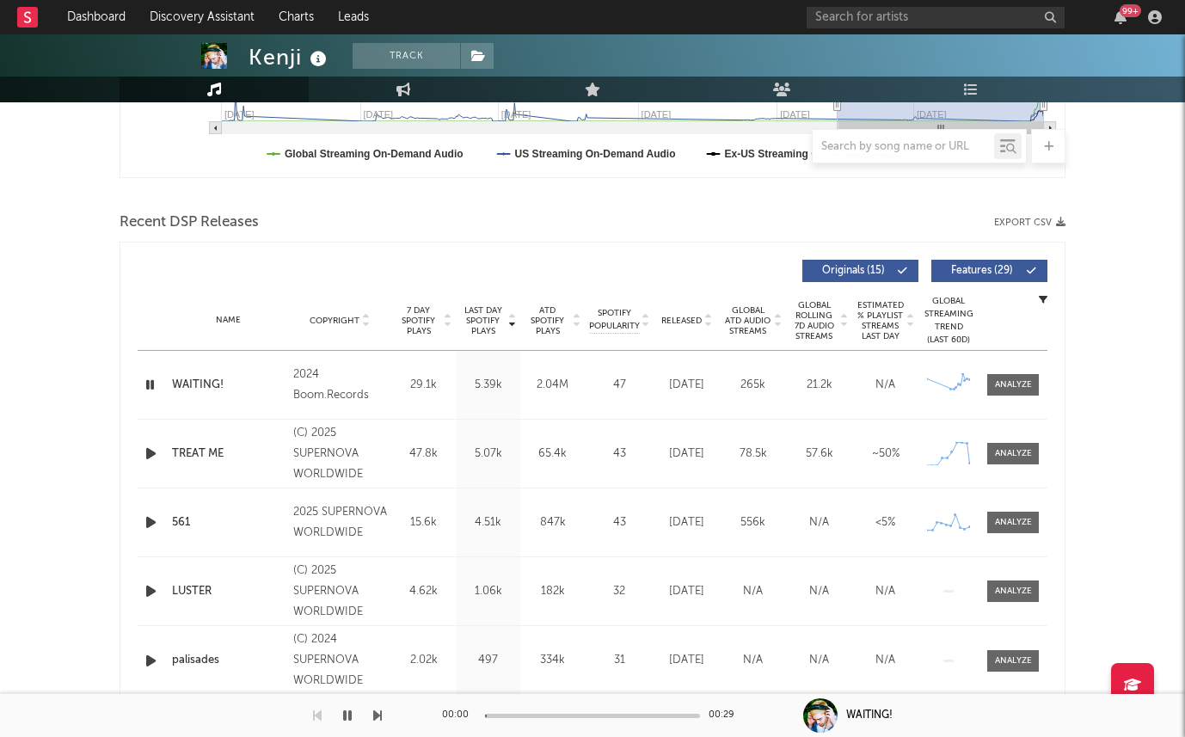
scroll to position [511, 0]
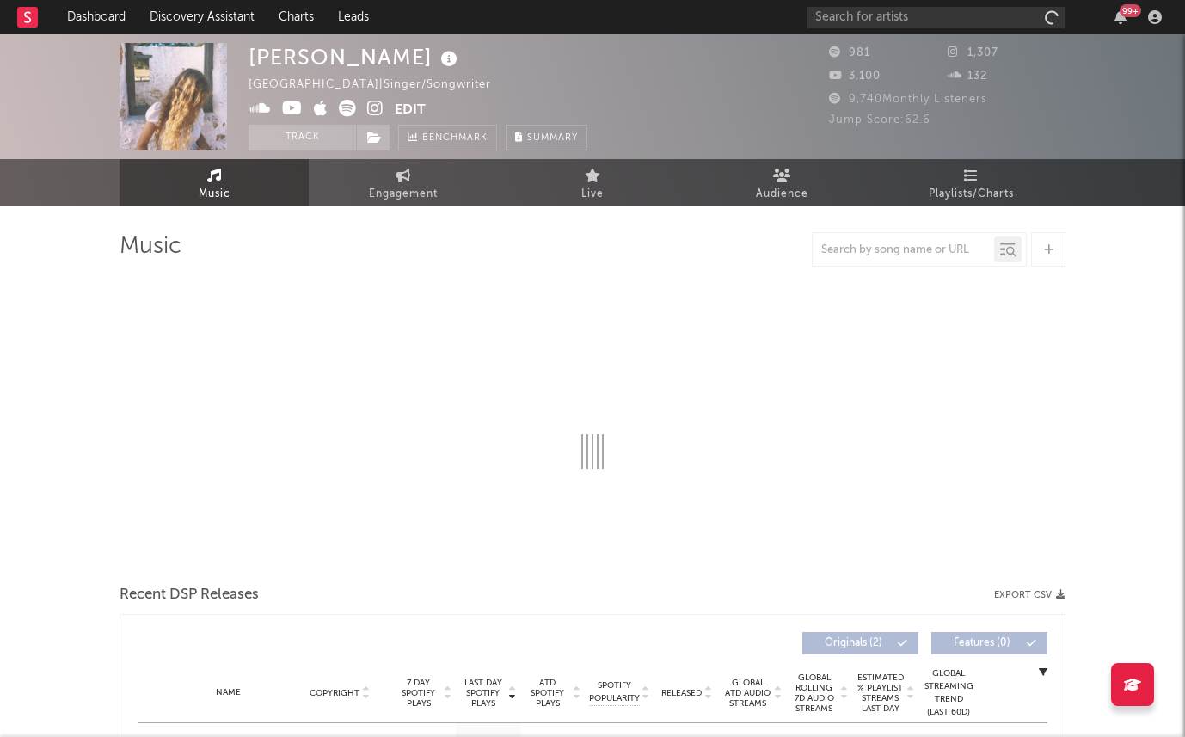
select select "1w"
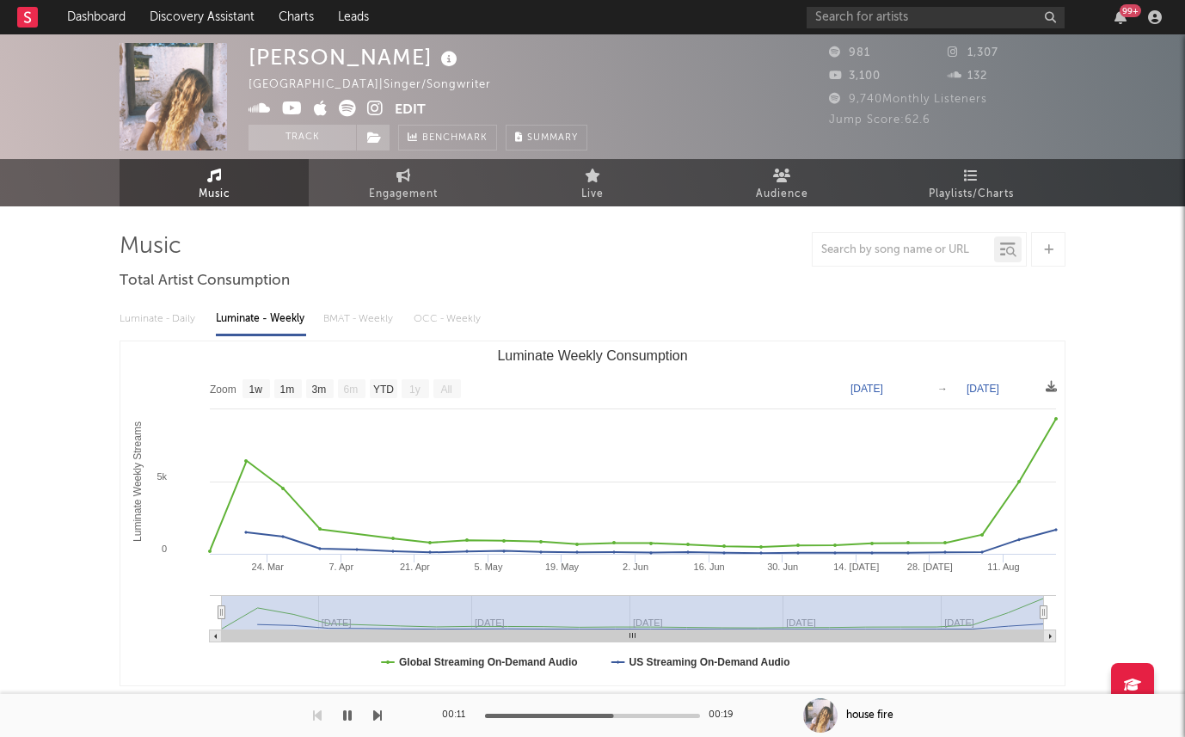
click at [366, 108] on span at bounding box center [322, 111] width 146 height 22
click at [373, 111] on icon at bounding box center [375, 108] width 16 height 17
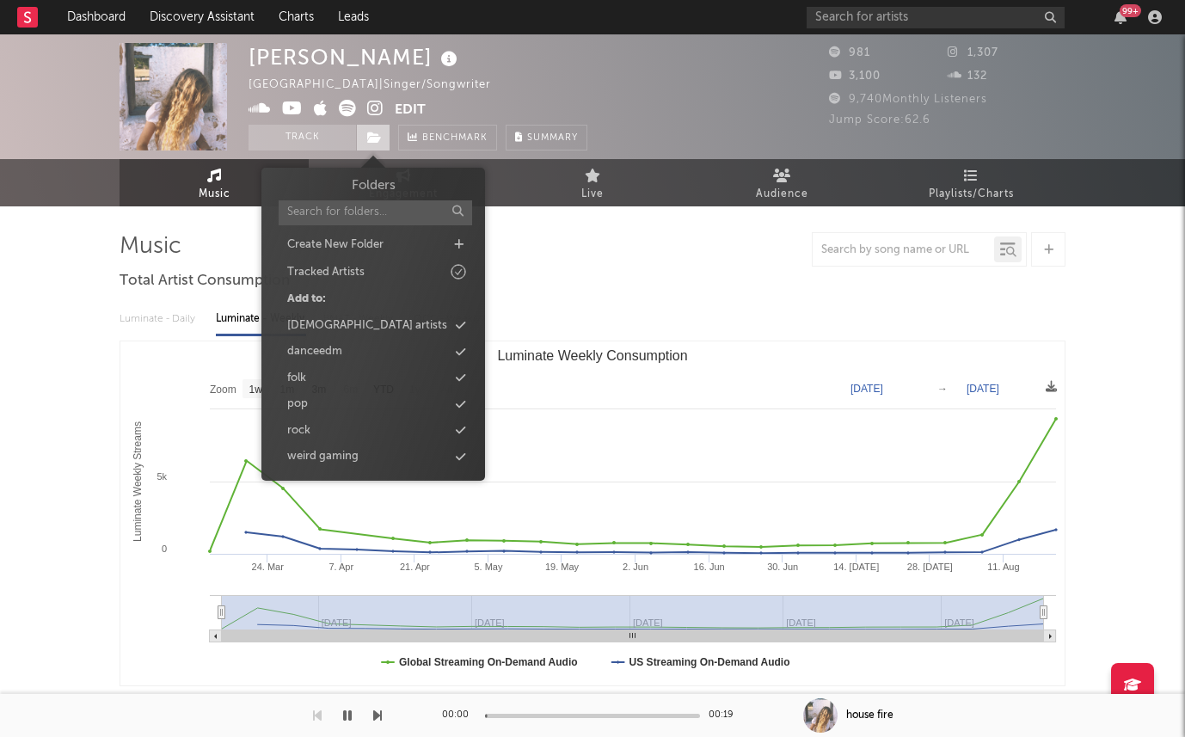
click at [381, 144] on span at bounding box center [373, 138] width 34 height 26
click at [460, 400] on icon at bounding box center [460, 404] width 9 height 11
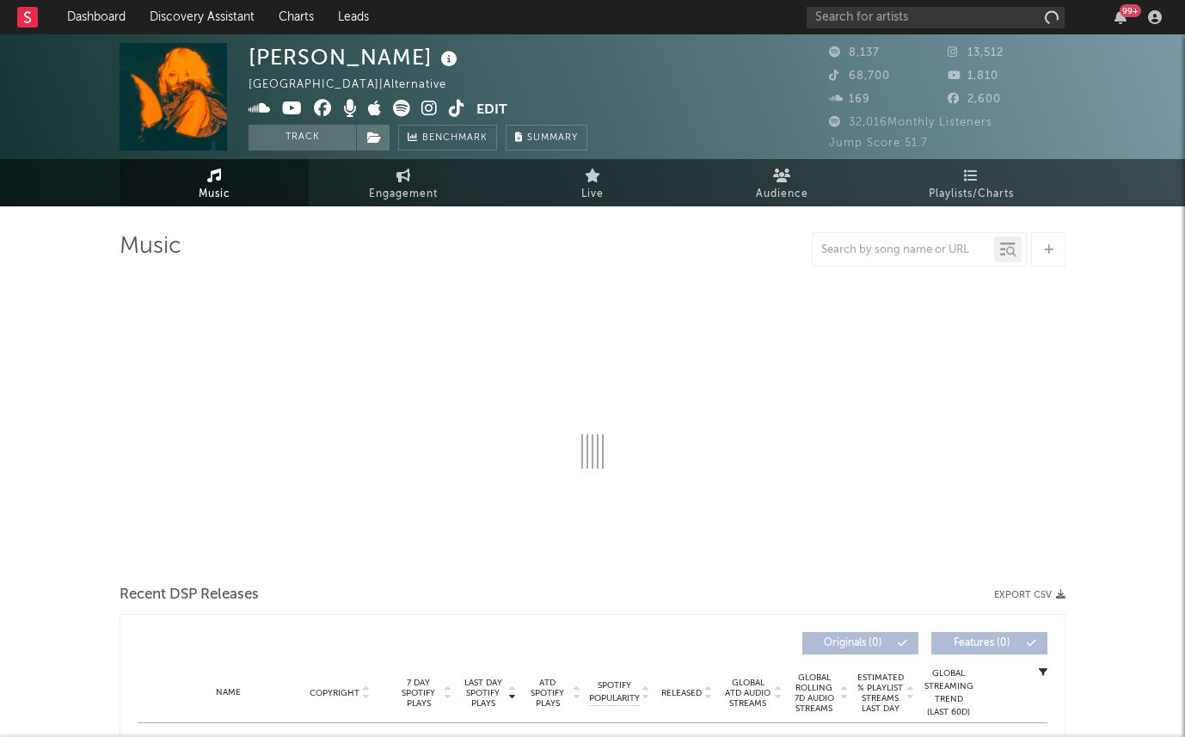
select select "1w"
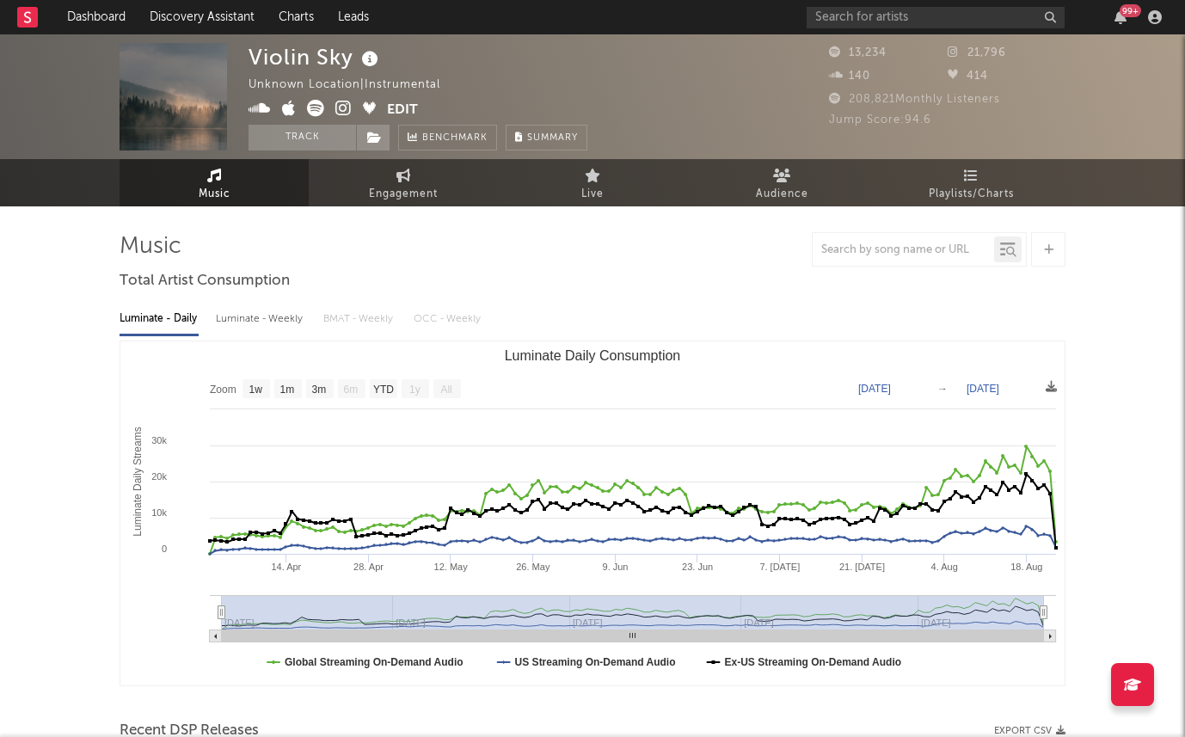
select select "1w"
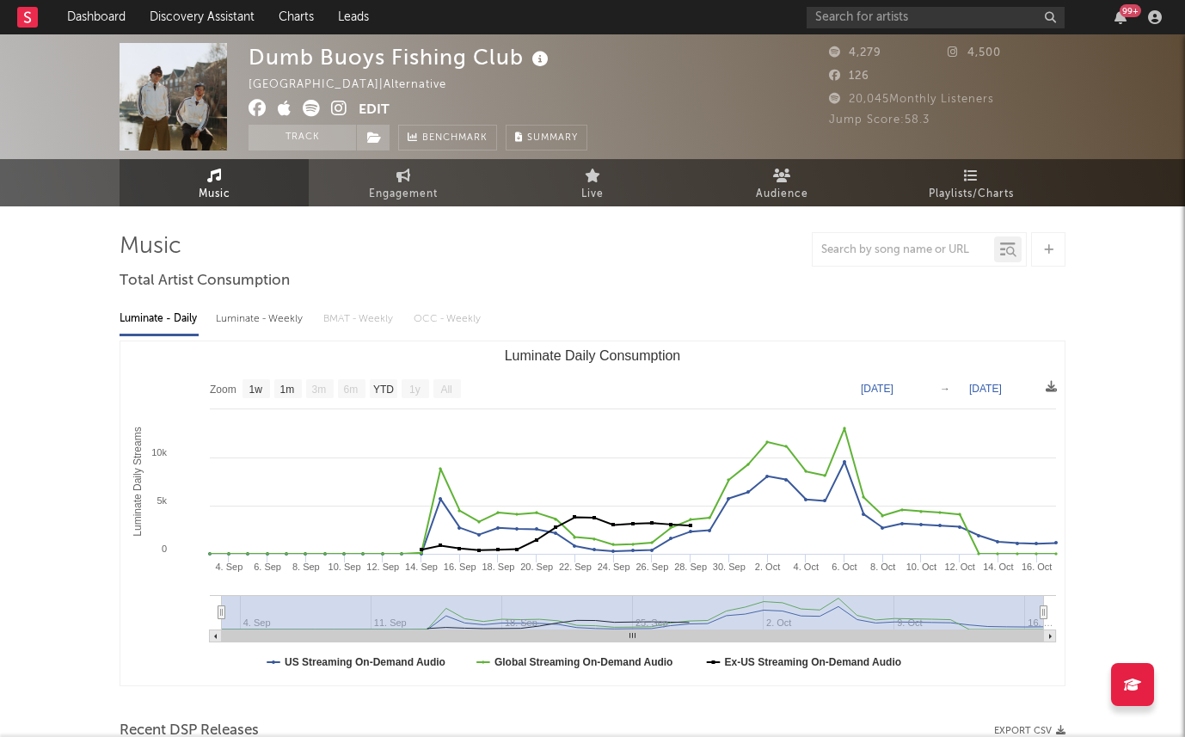
select select "1w"
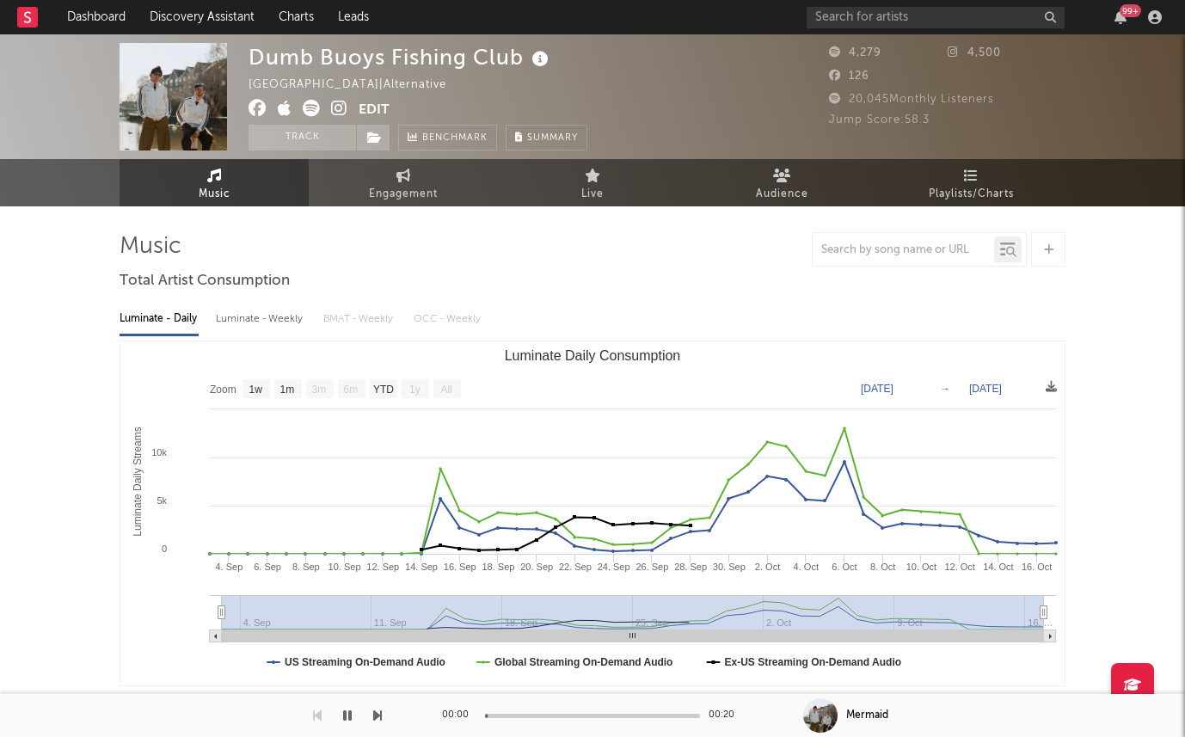
click at [250, 322] on div "Luminate - Weekly" at bounding box center [261, 318] width 90 height 29
select select "6m"
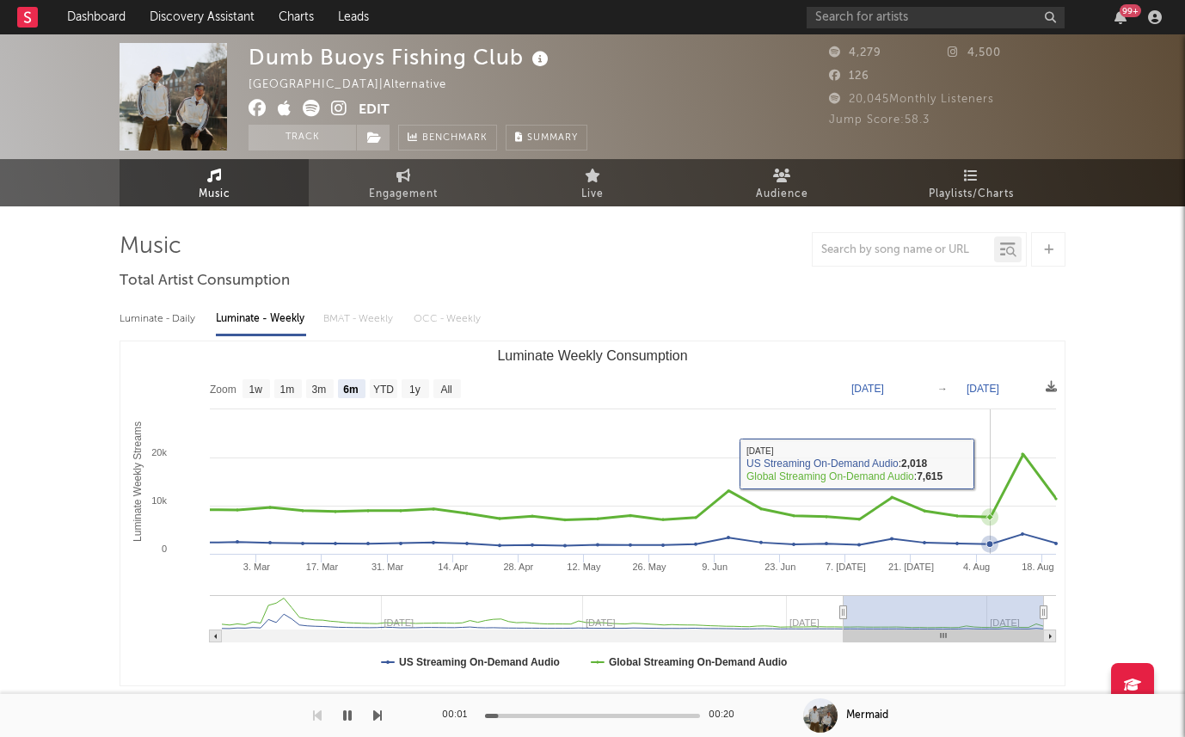
scroll to position [421, 0]
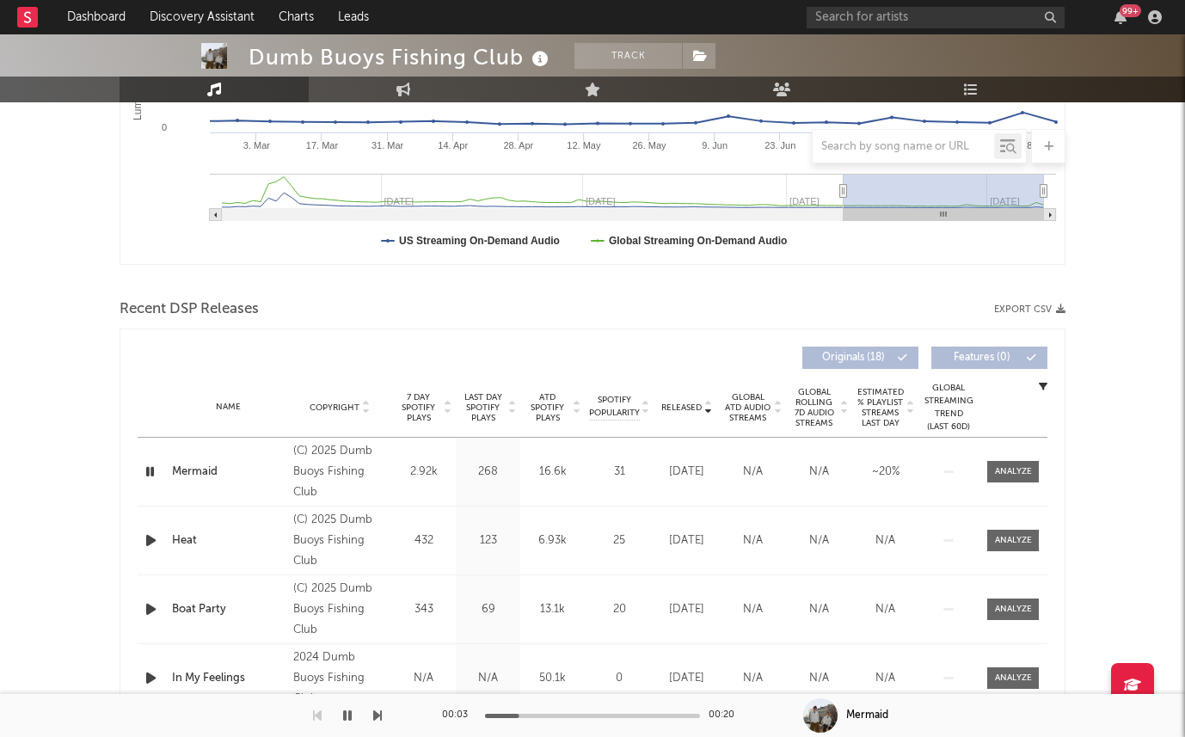
click at [486, 402] on span "Last Day Spotify Plays" at bounding box center [483, 407] width 46 height 31
click at [425, 402] on span "7 Day Spotify Plays" at bounding box center [419, 407] width 46 height 31
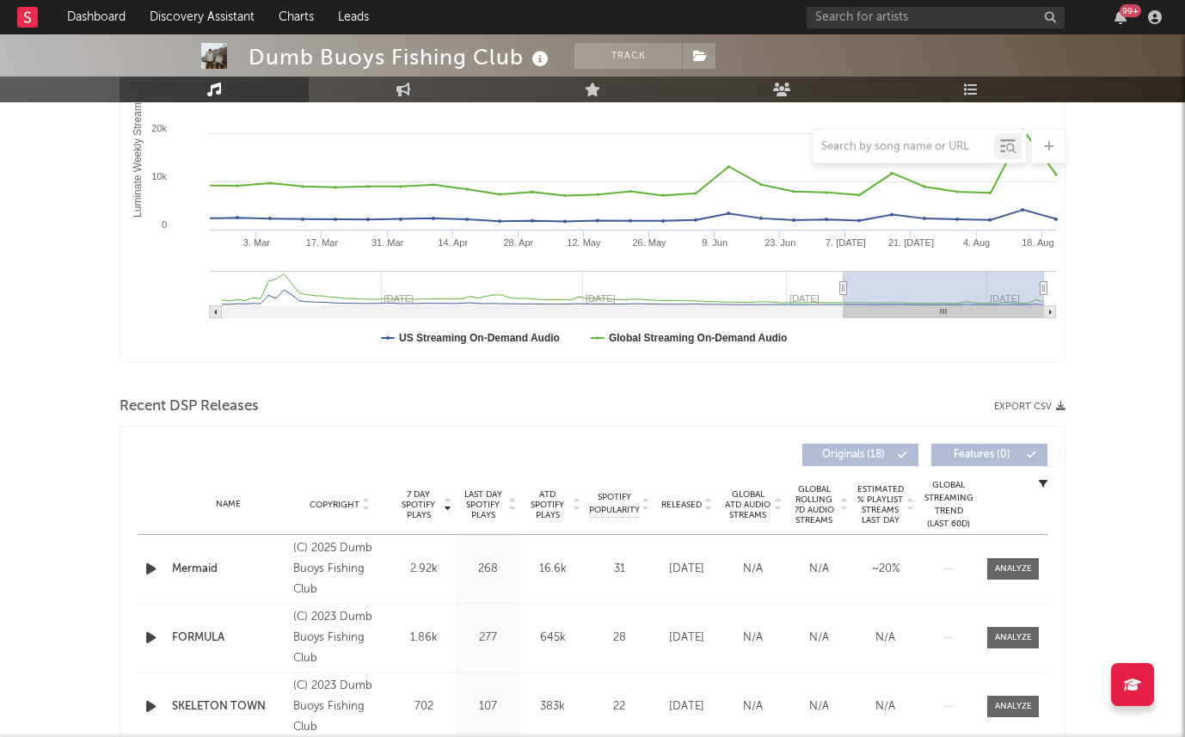
scroll to position [323, 0]
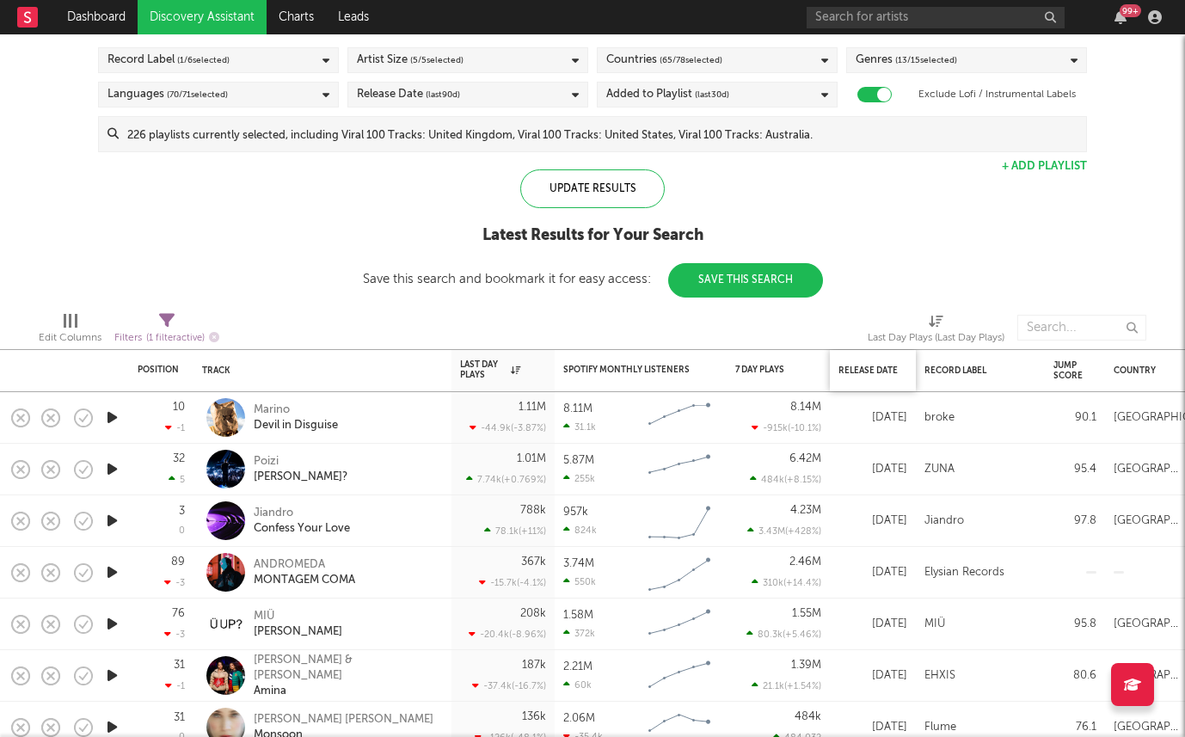
click at [873, 363] on div "Release Date" at bounding box center [873, 371] width 69 height 36
click at [857, 369] on div "Release Date" at bounding box center [869, 371] width 60 height 10
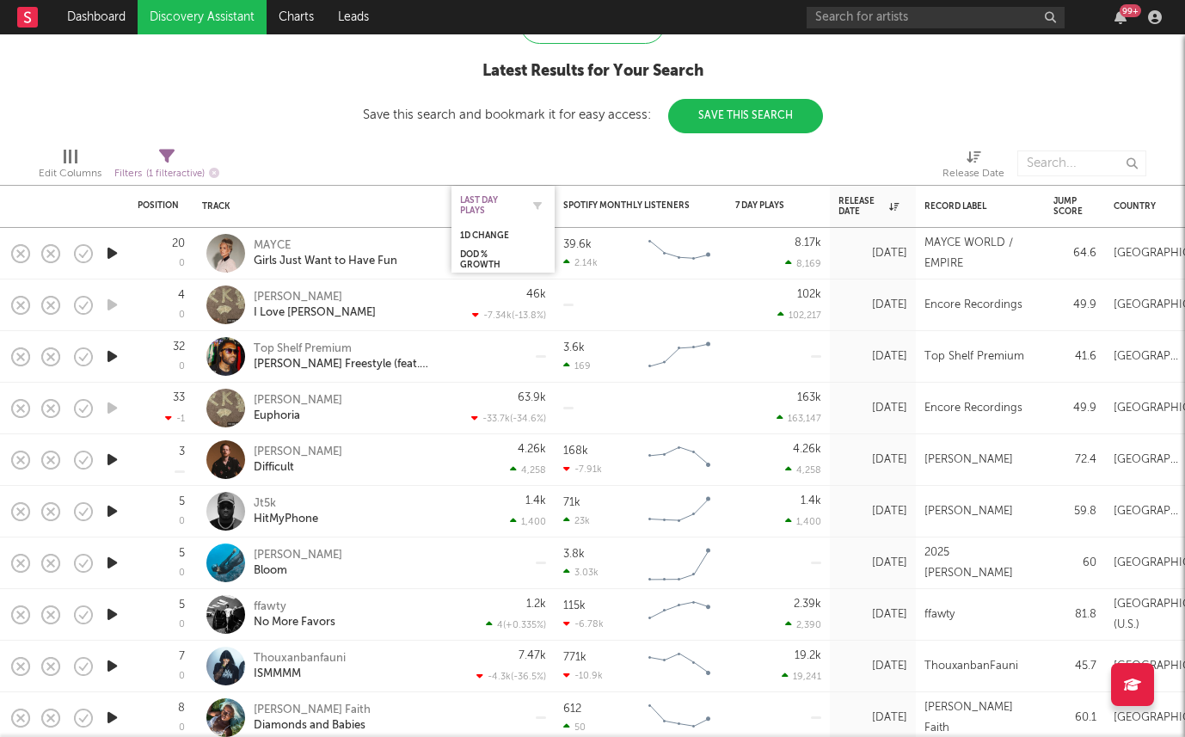
click at [478, 206] on div "Last Day Plays" at bounding box center [490, 205] width 60 height 21
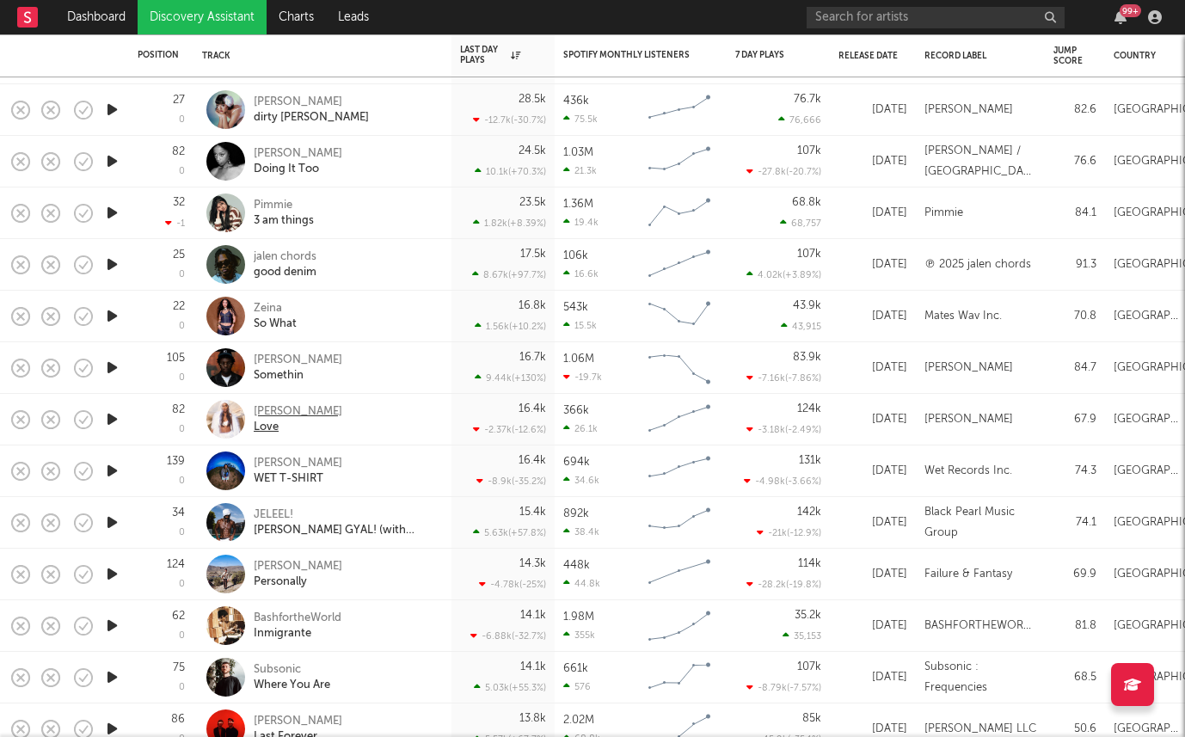
click at [272, 413] on div "Nana Fofie" at bounding box center [298, 411] width 89 height 15
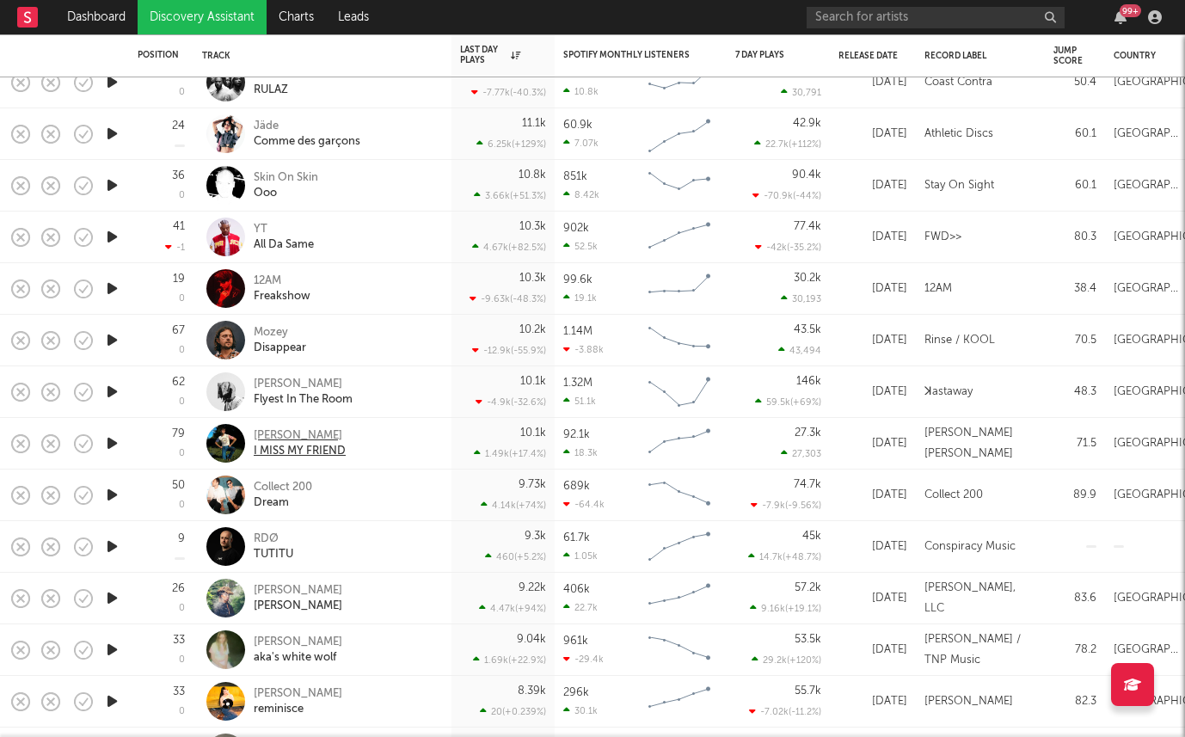
click at [267, 432] on div "Maxwell Luke" at bounding box center [300, 435] width 92 height 15
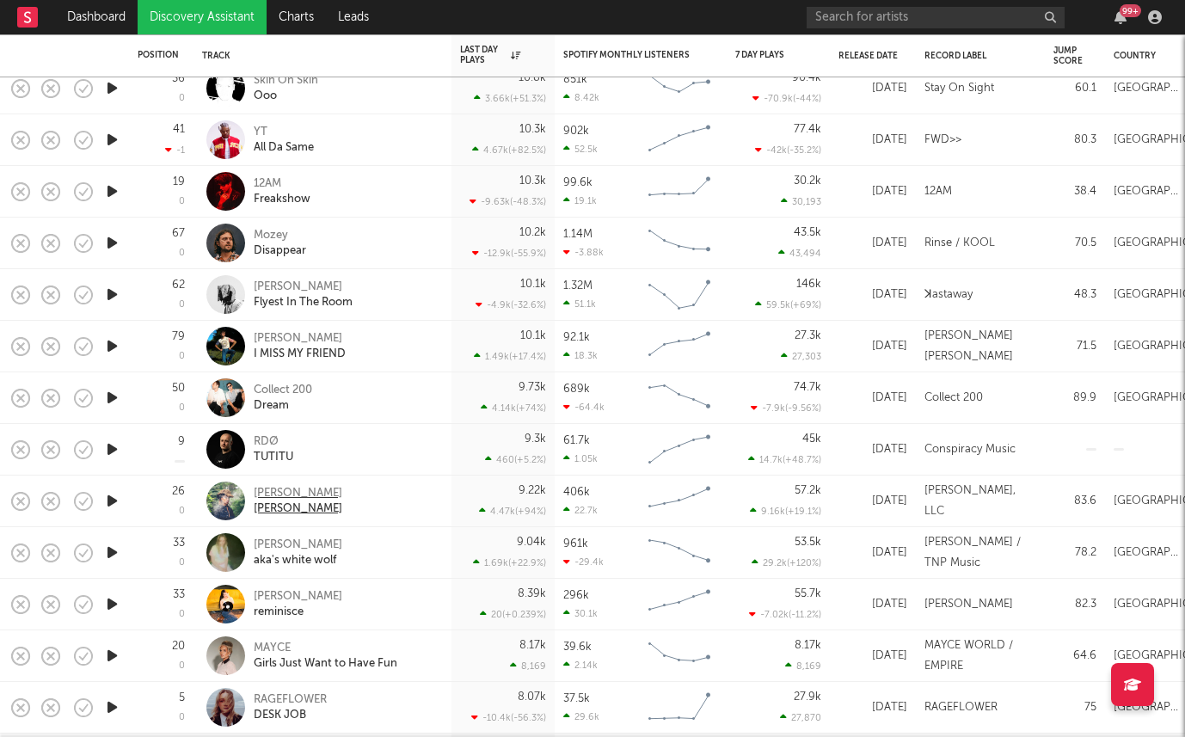
click at [267, 498] on div "Kennedy Ryon" at bounding box center [298, 493] width 89 height 15
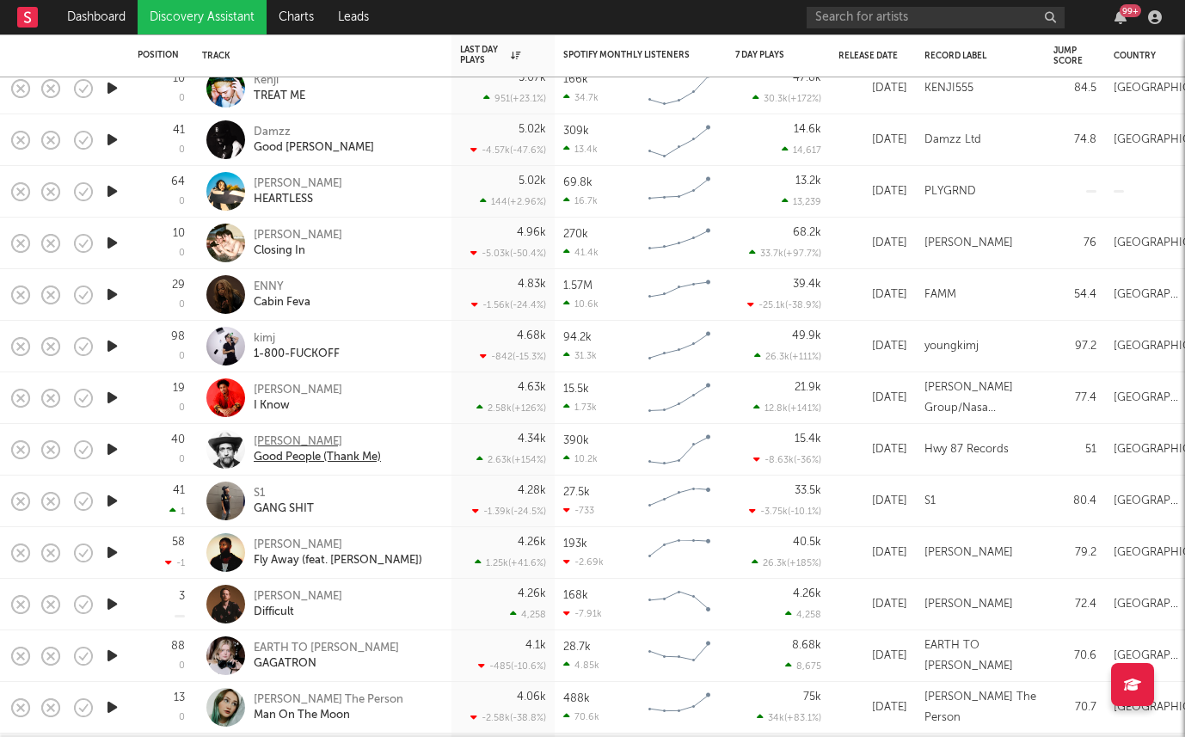
click at [282, 440] on div "Hayes Carll" at bounding box center [317, 441] width 127 height 15
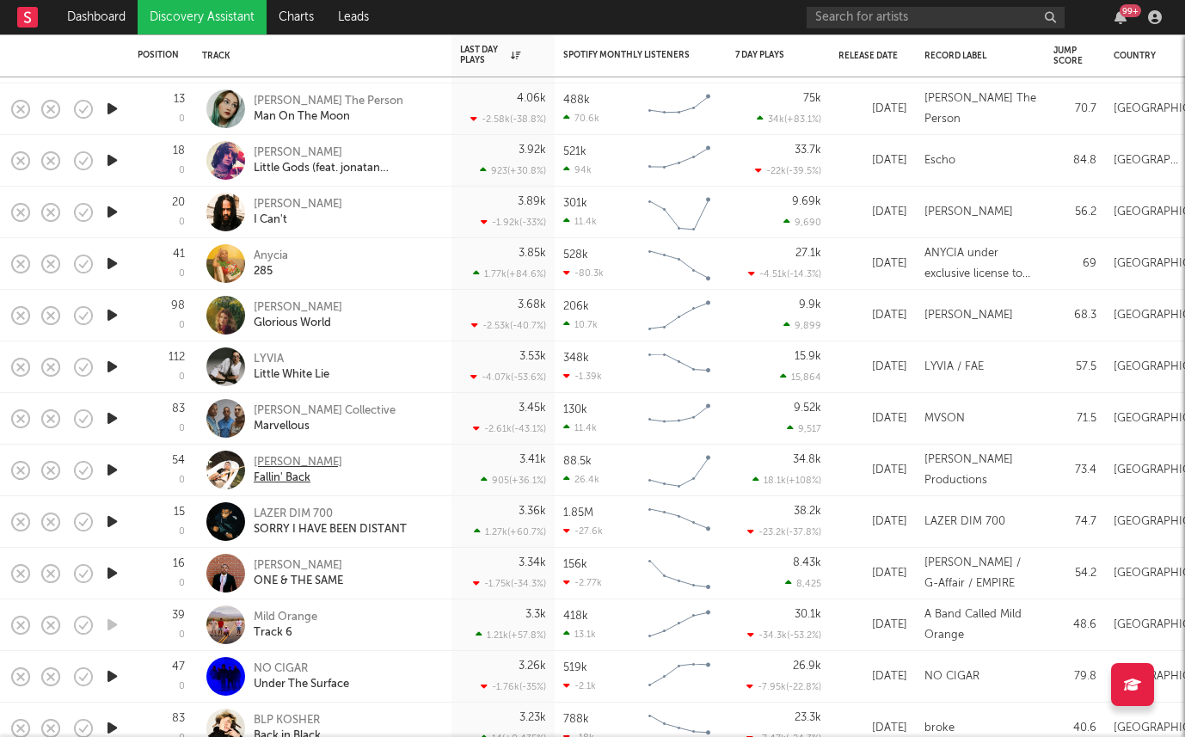
click at [290, 469] on div "[PERSON_NAME]" at bounding box center [298, 462] width 89 height 15
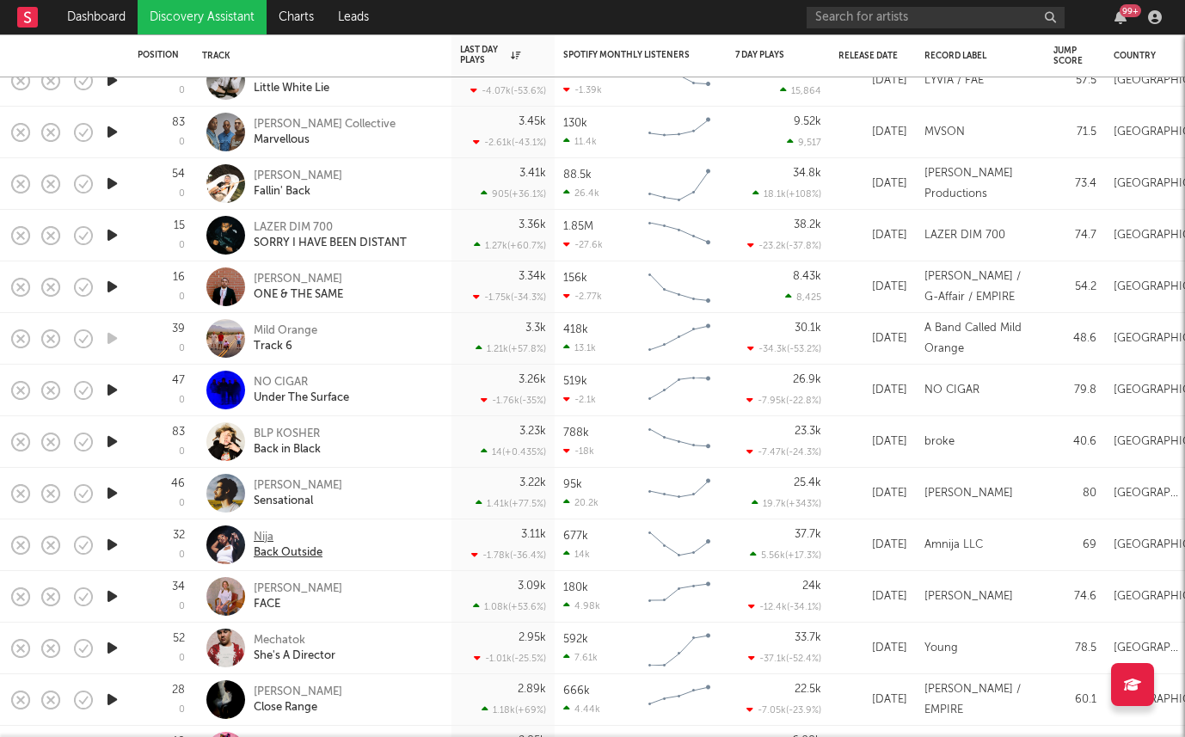
click at [265, 545] on div "Back Outside" at bounding box center [288, 552] width 69 height 15
click at [291, 593] on div "Dev Lemons" at bounding box center [298, 588] width 89 height 15
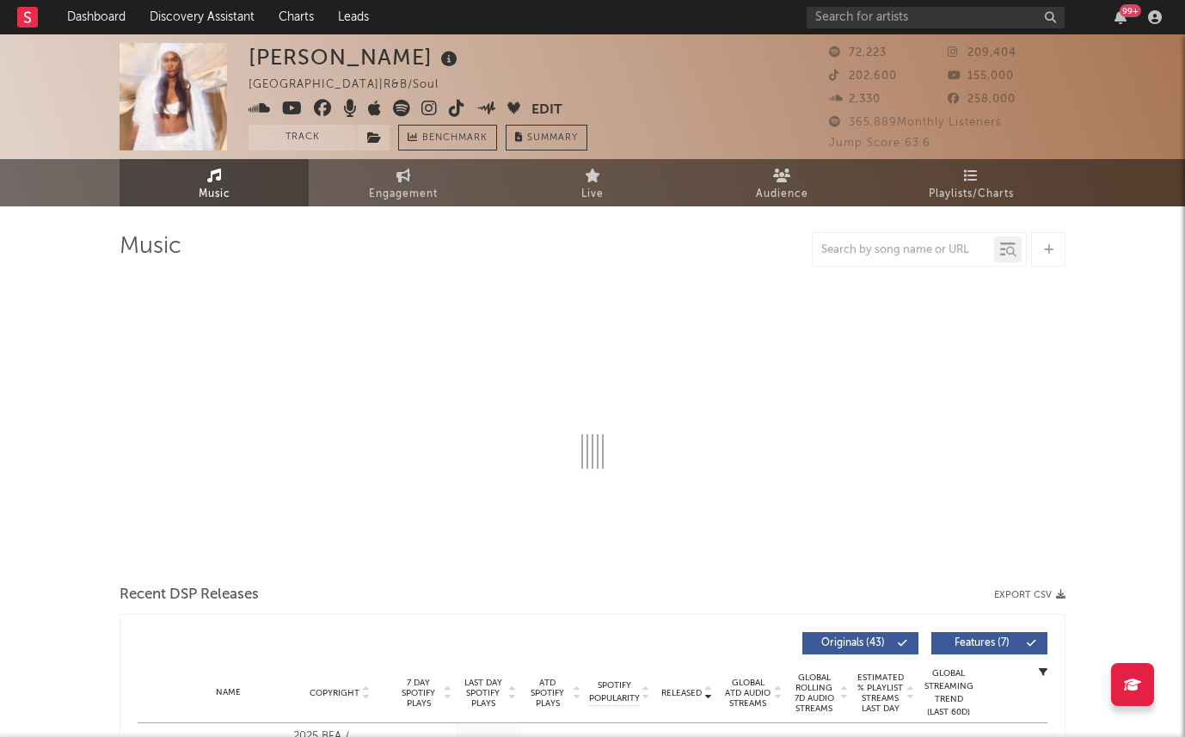
select select "6m"
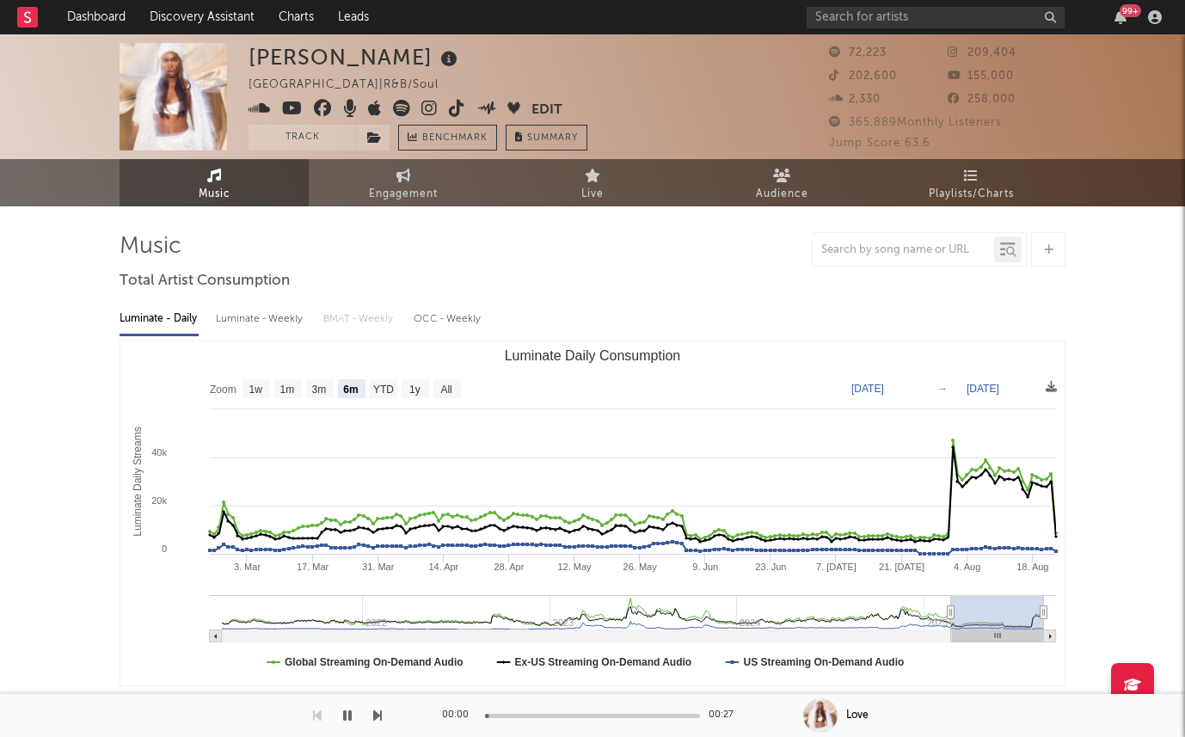
click at [224, 302] on div "Luminate - Daily Luminate - Weekly BMAT - Weekly OCC - Weekly Zoom 1w 1m 3m 6m …" at bounding box center [593, 493] width 946 height 395
click at [231, 316] on div "Luminate - Weekly" at bounding box center [261, 318] width 90 height 29
select select "6m"
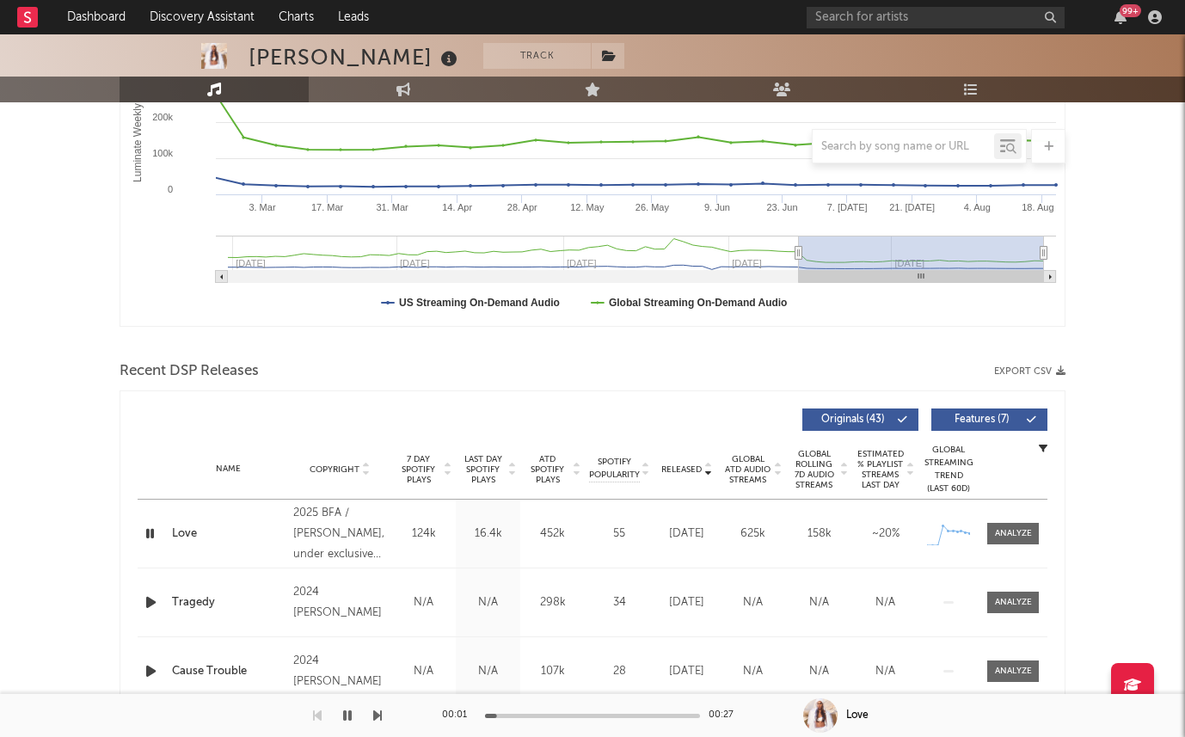
scroll to position [418, 0]
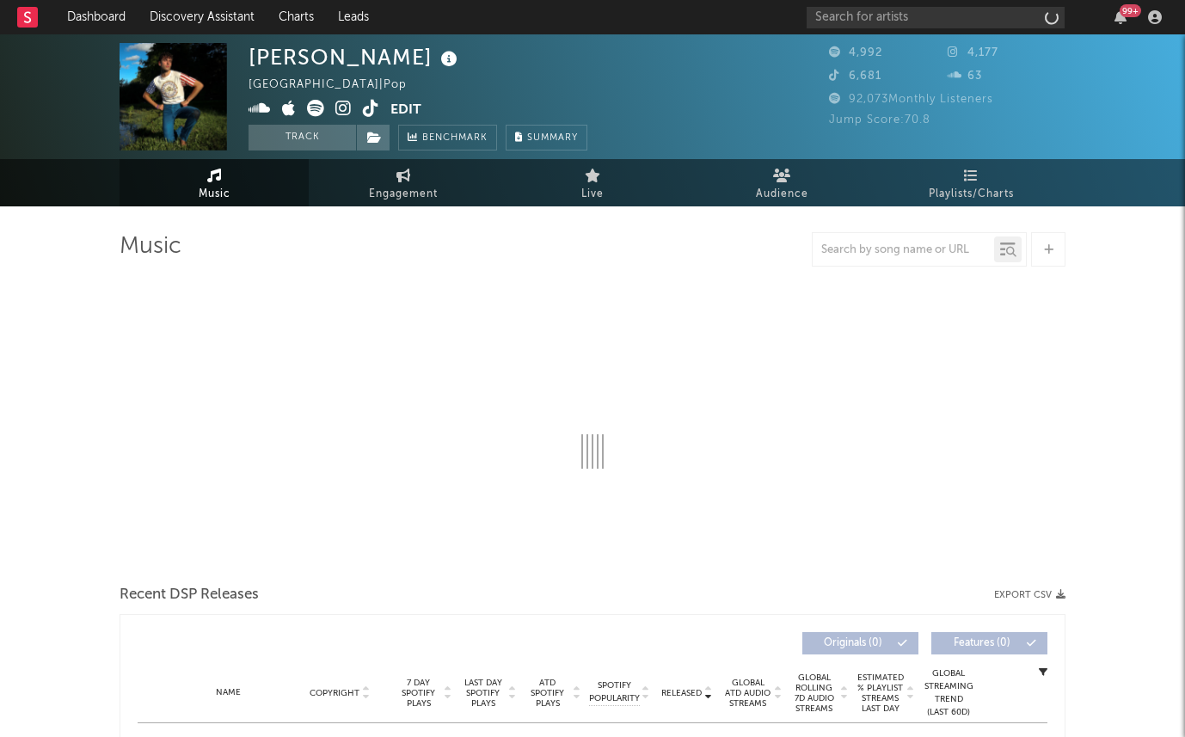
select select "6m"
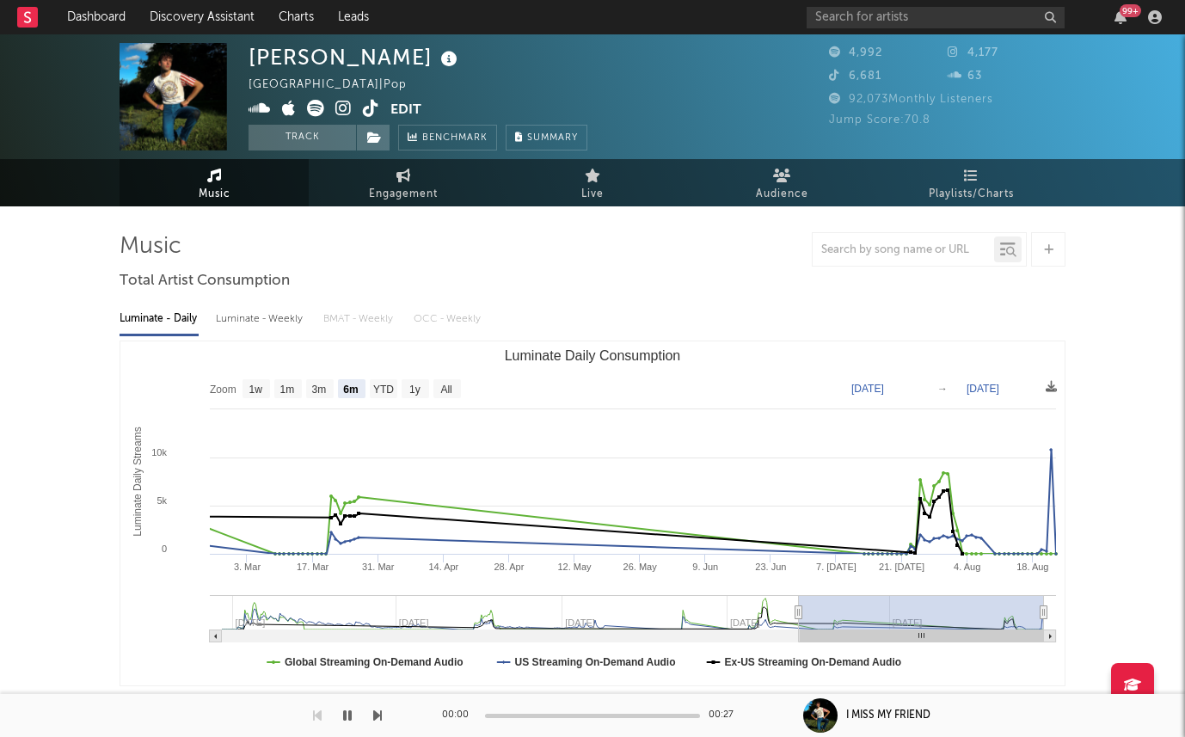
click at [269, 319] on div "Luminate - Weekly" at bounding box center [261, 318] width 90 height 29
select select "6m"
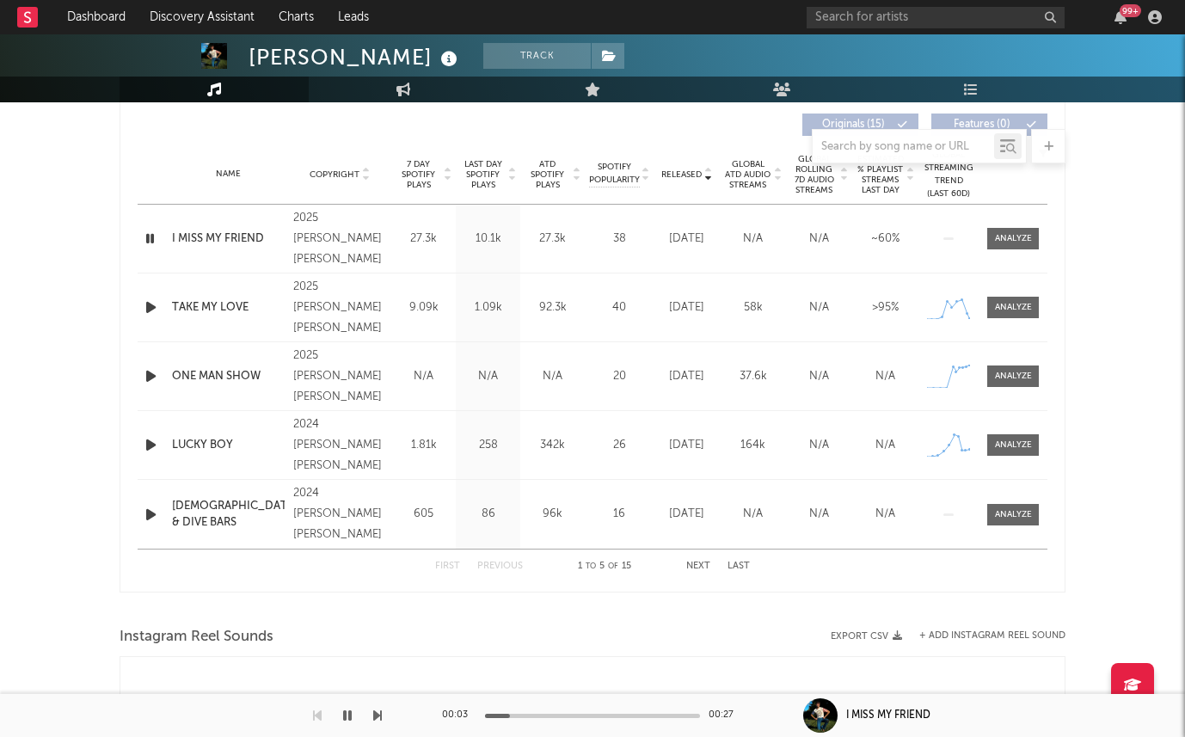
scroll to position [587, 0]
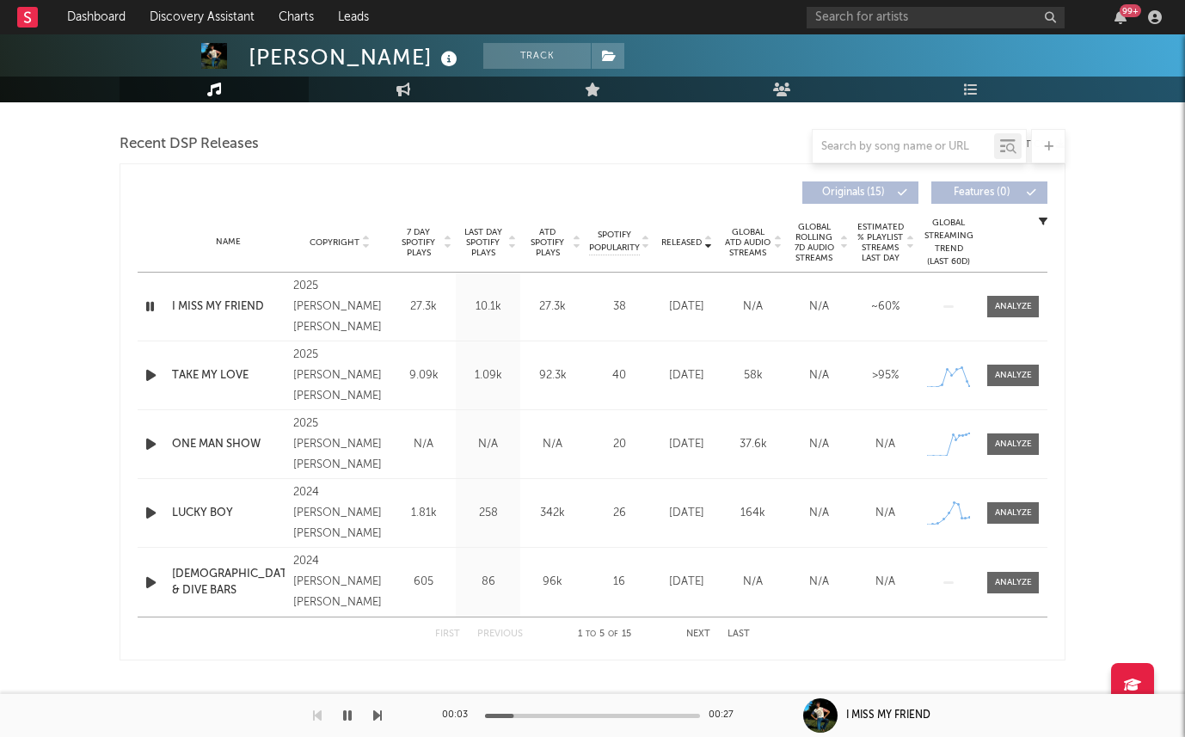
click at [488, 243] on span "Last Day Spotify Plays" at bounding box center [483, 242] width 46 height 31
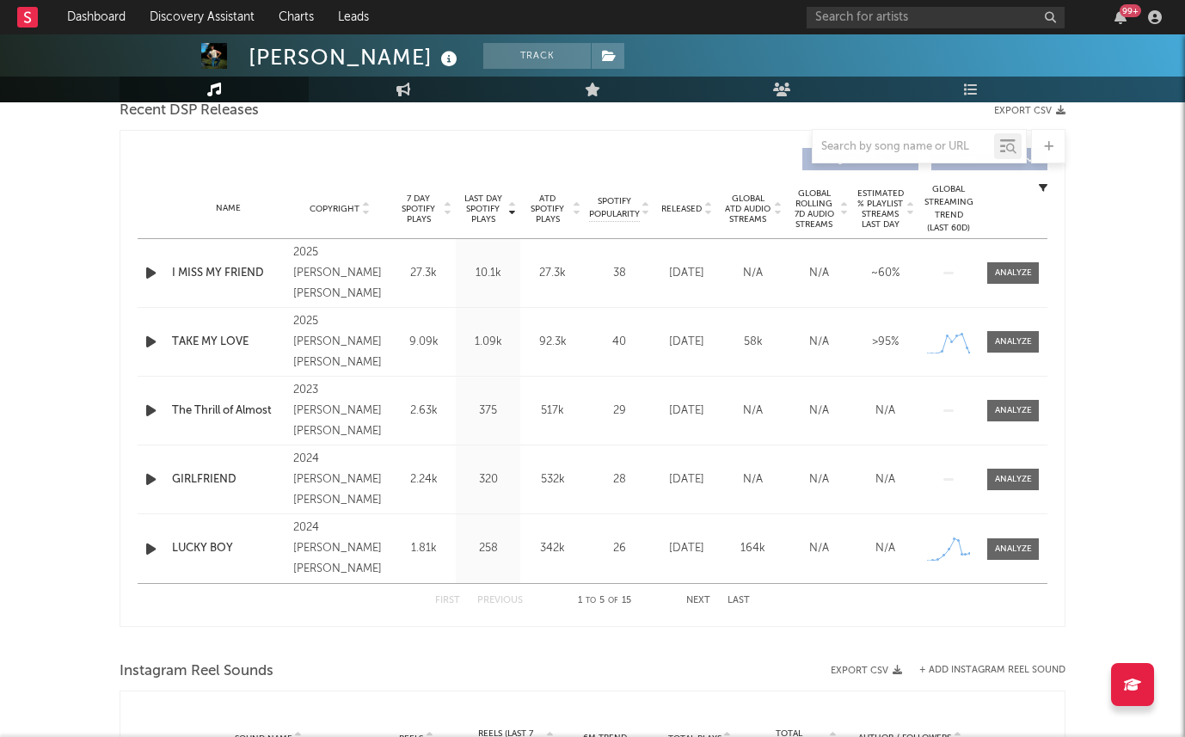
scroll to position [624, 0]
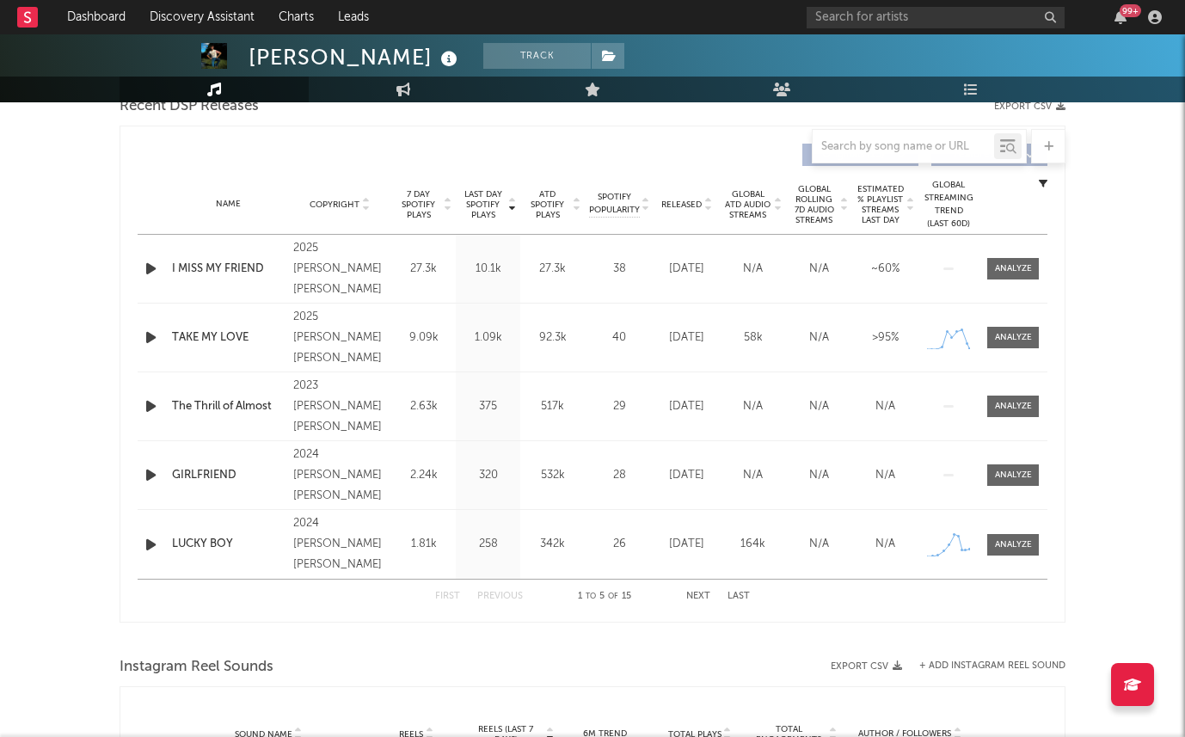
click at [678, 201] on span "Released" at bounding box center [681, 205] width 40 height 10
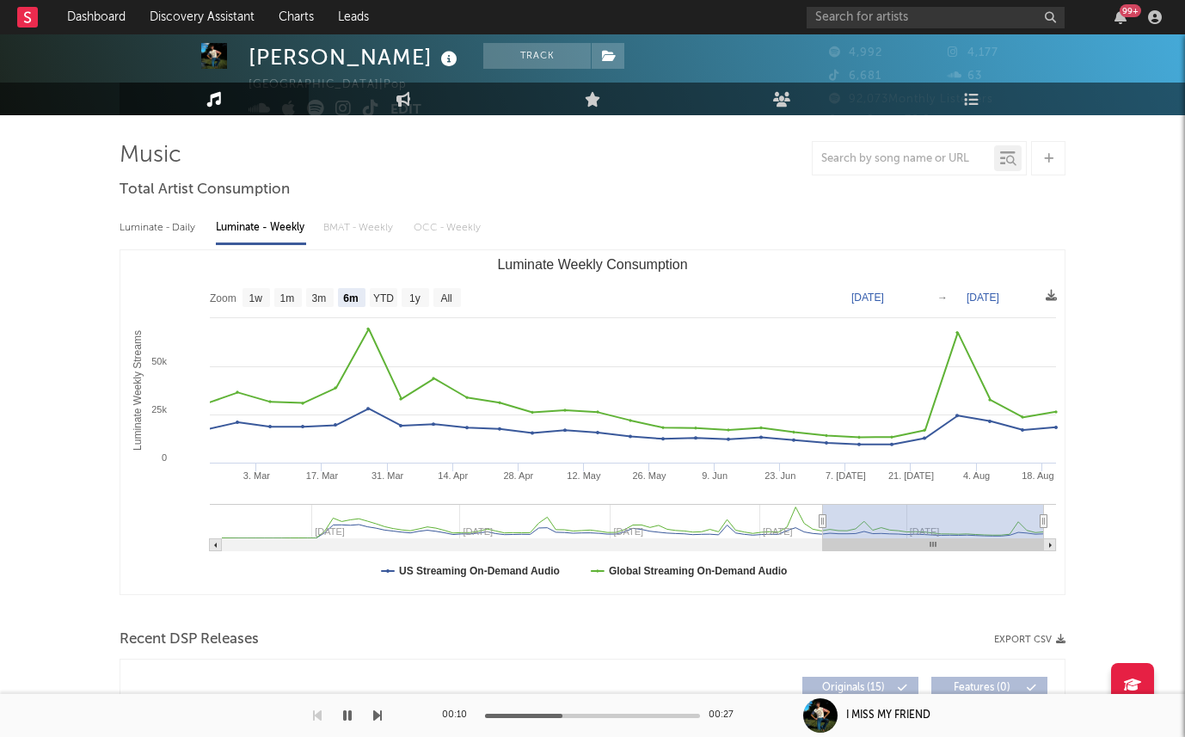
scroll to position [0, 0]
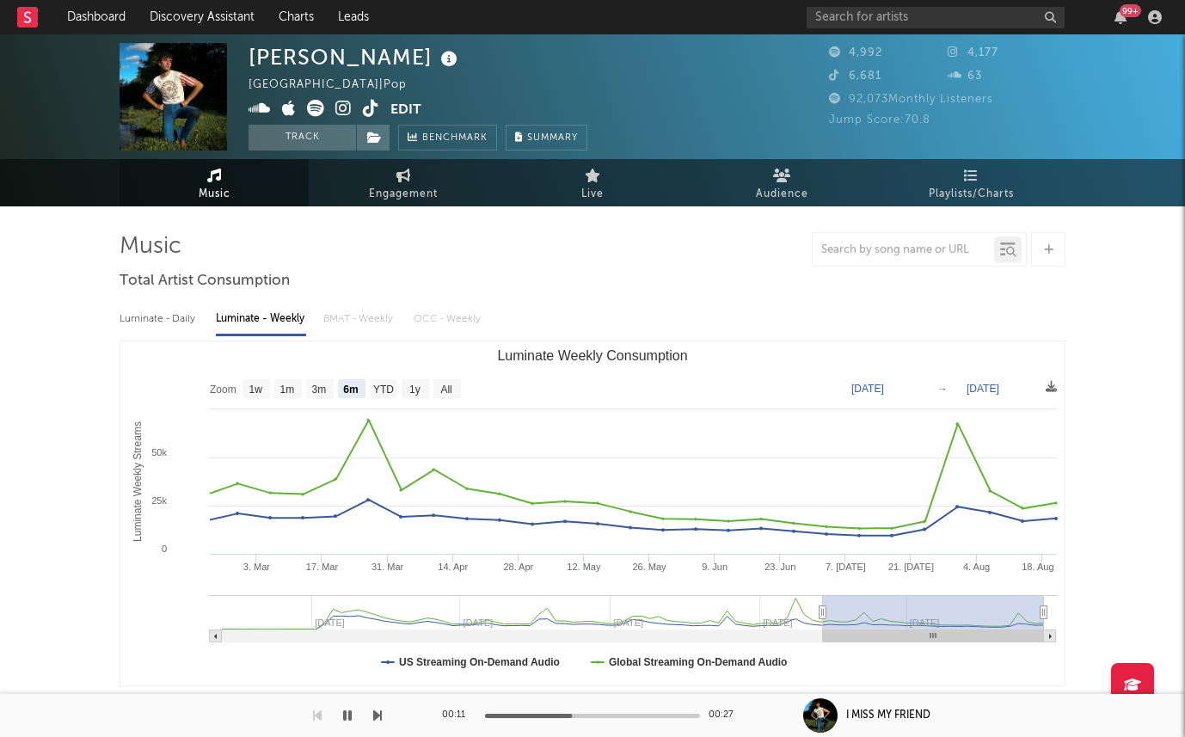
click at [342, 106] on icon at bounding box center [343, 108] width 16 height 17
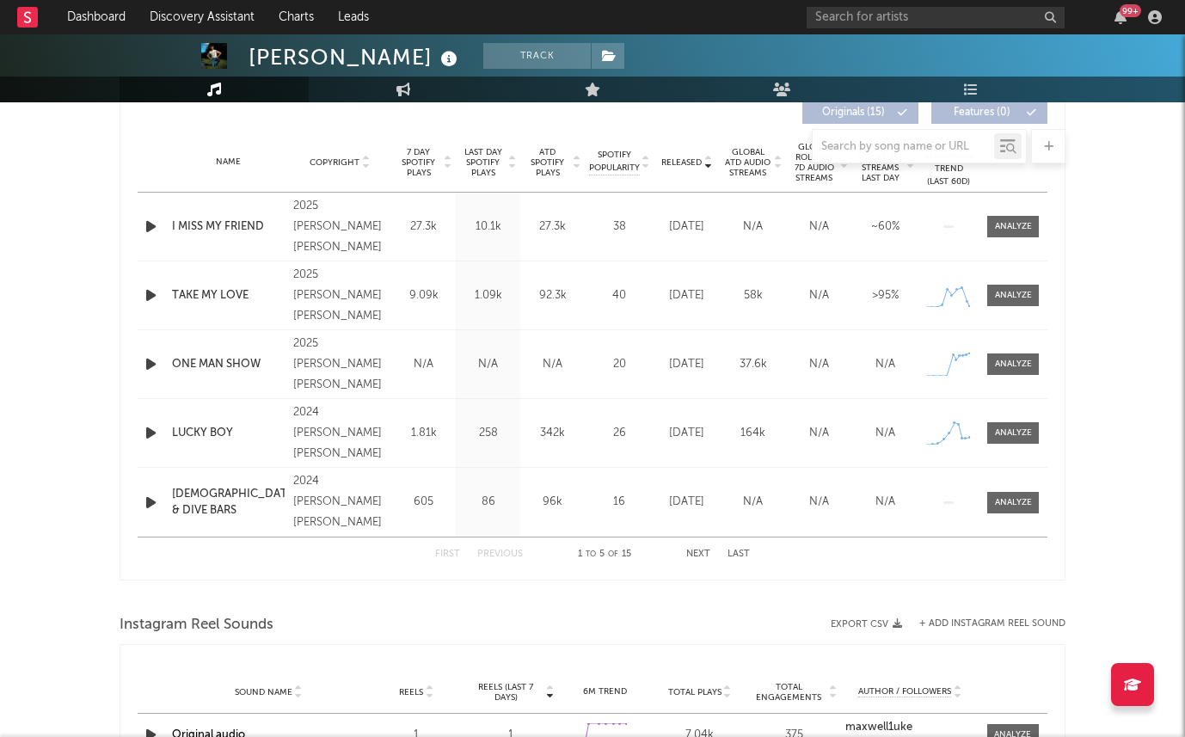
scroll to position [998, 0]
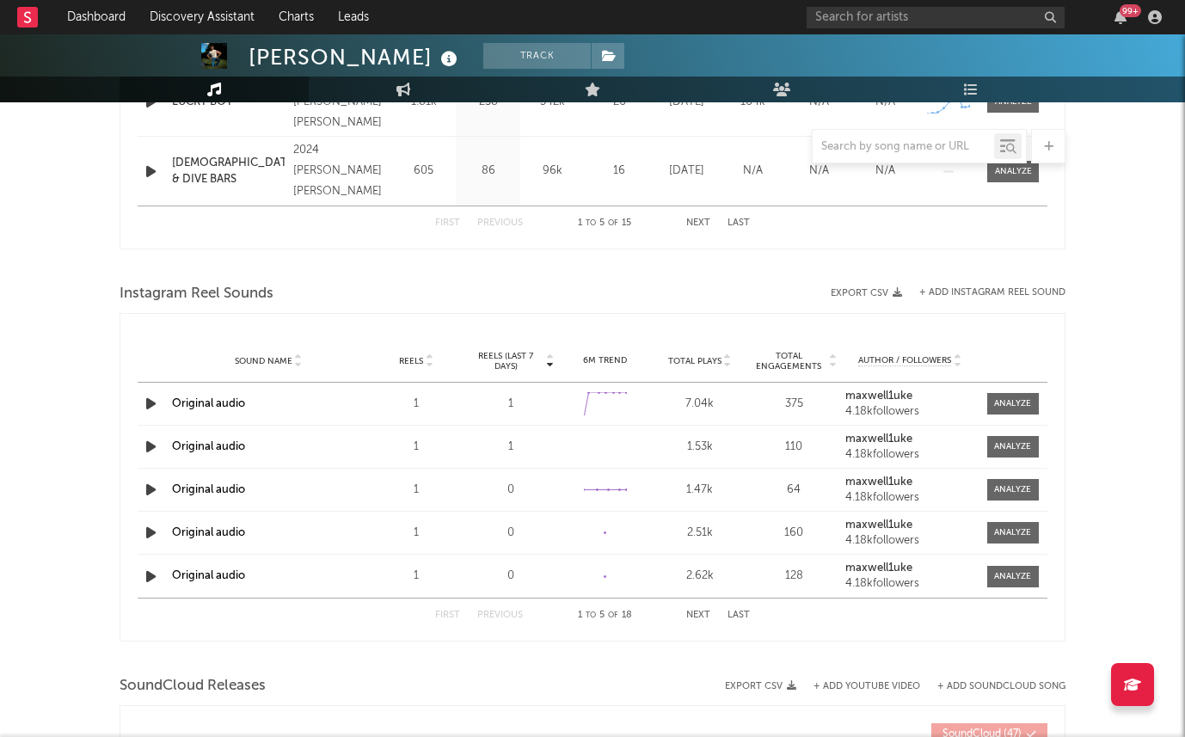
click at [148, 396] on icon "button" at bounding box center [151, 404] width 18 height 22
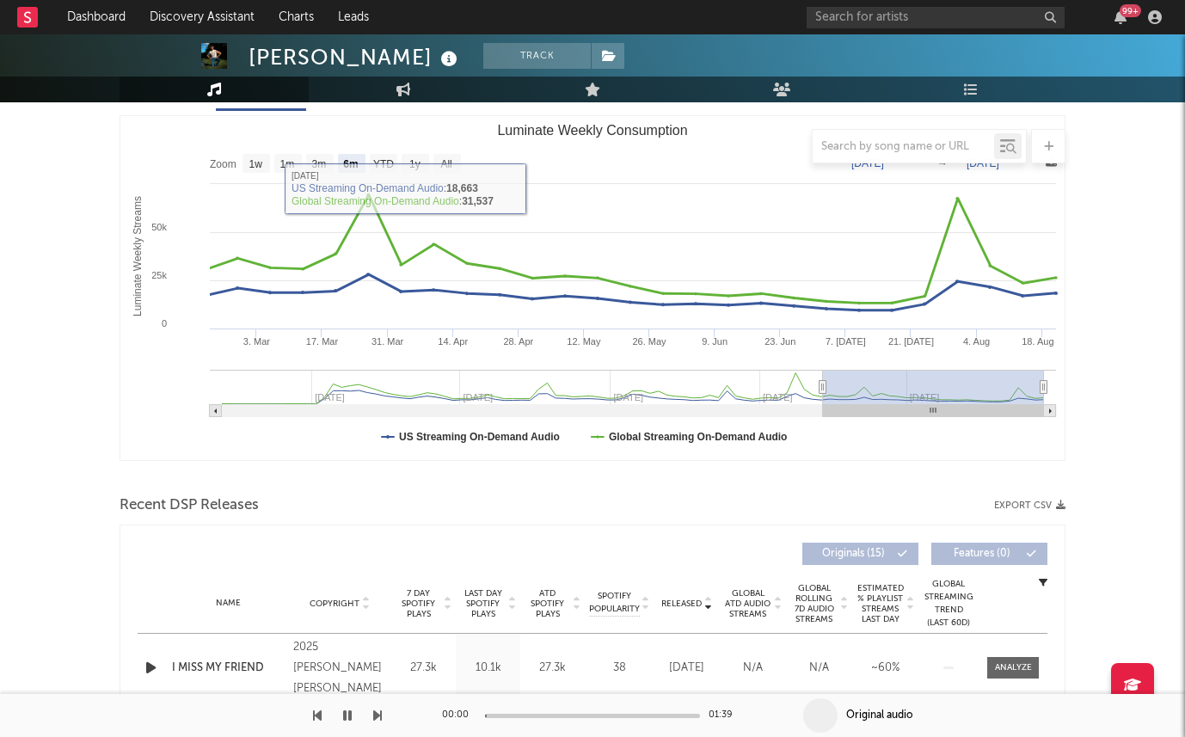
scroll to position [274, 0]
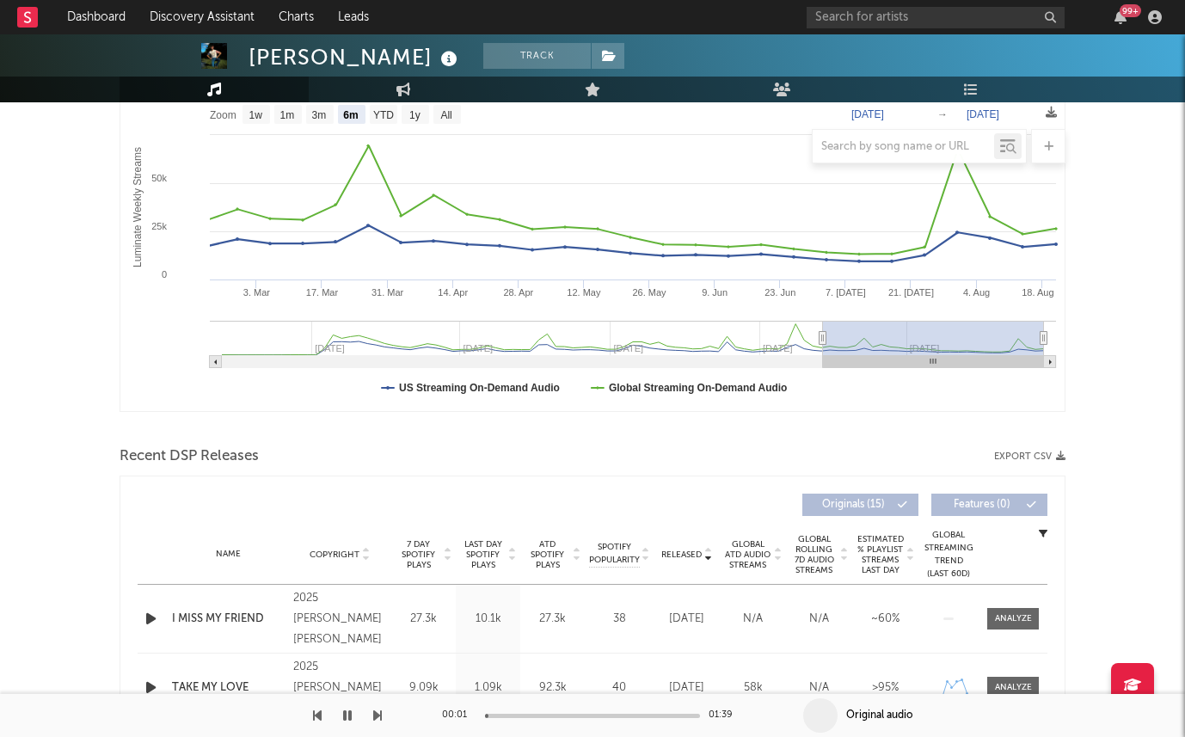
click at [144, 622] on icon "button" at bounding box center [151, 619] width 18 height 22
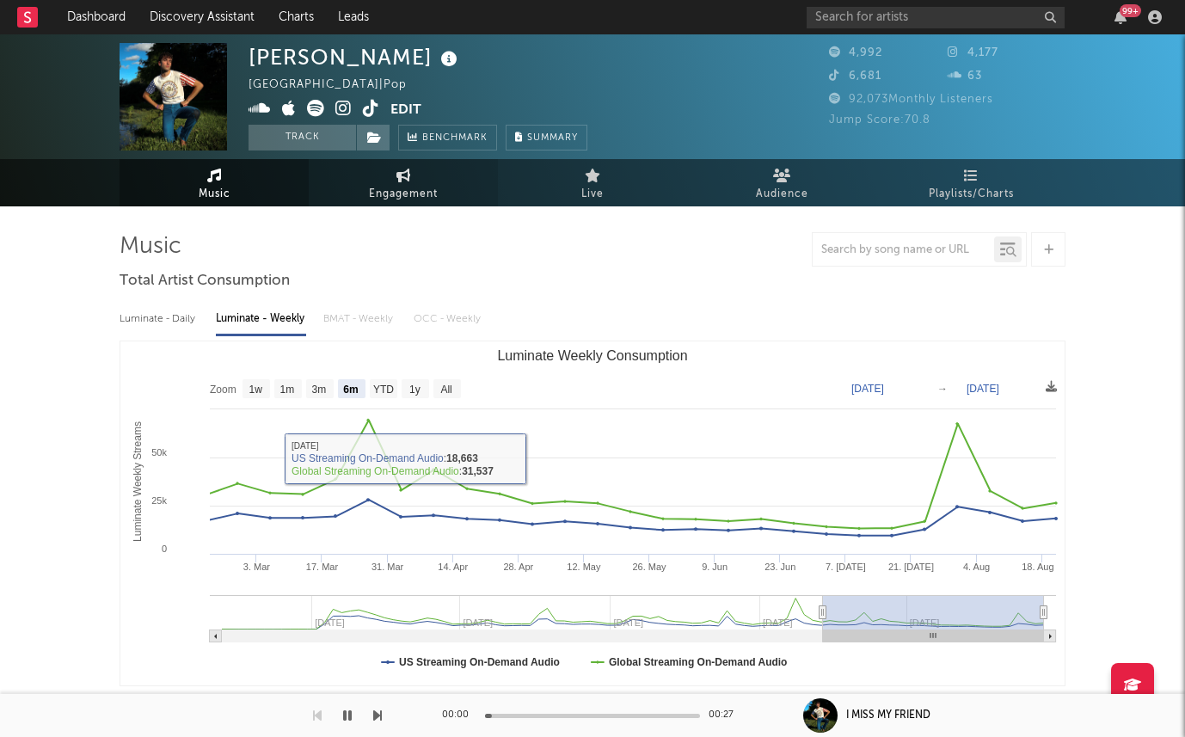
click at [394, 175] on link "Engagement" at bounding box center [403, 182] width 189 height 47
select select "1w"
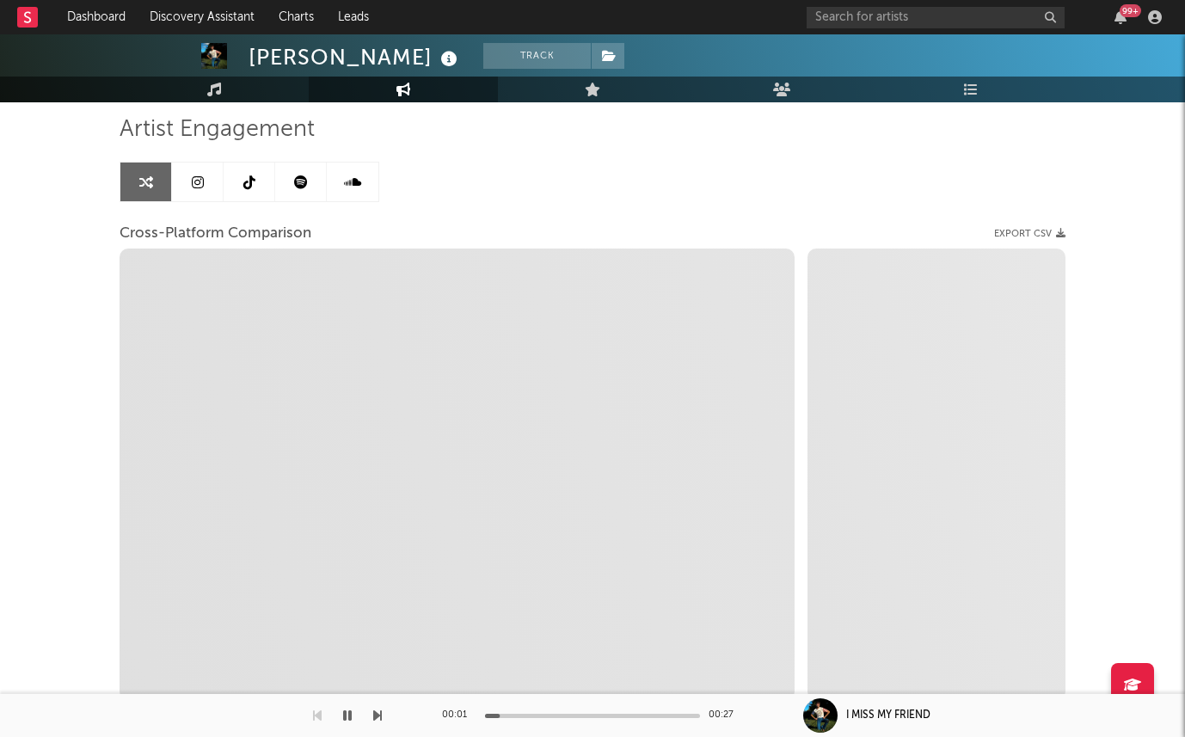
scroll to position [123, 0]
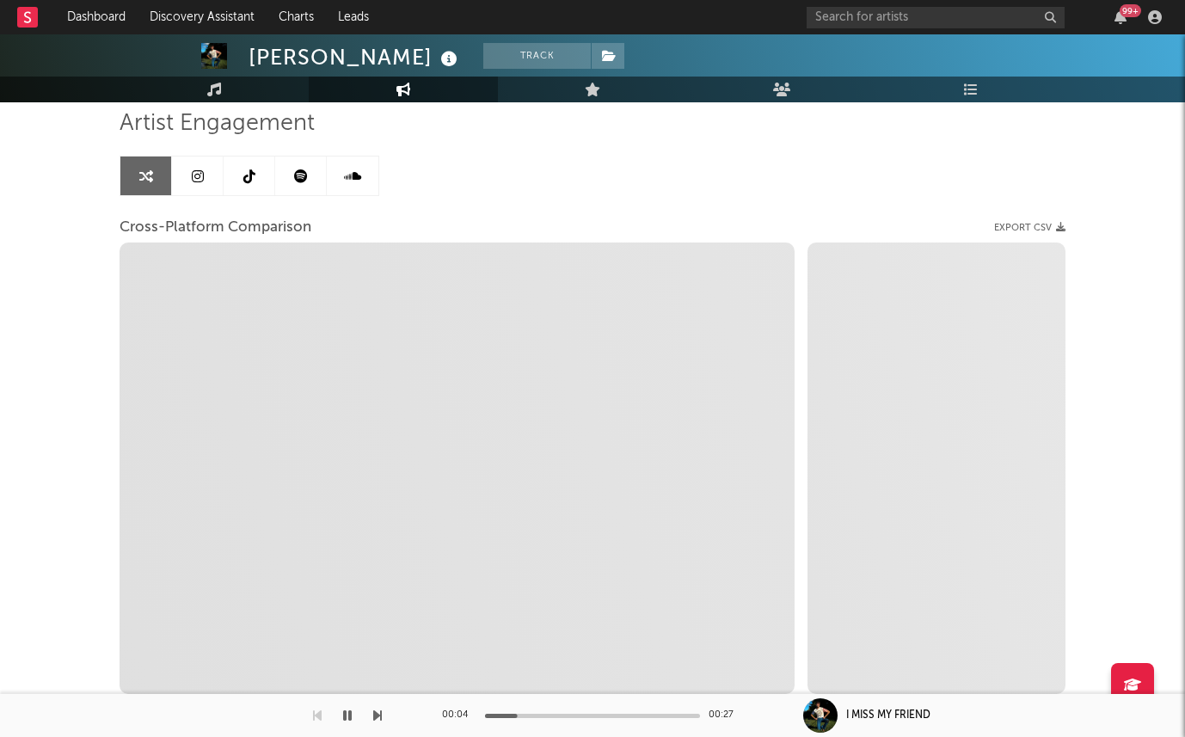
select select "1m"
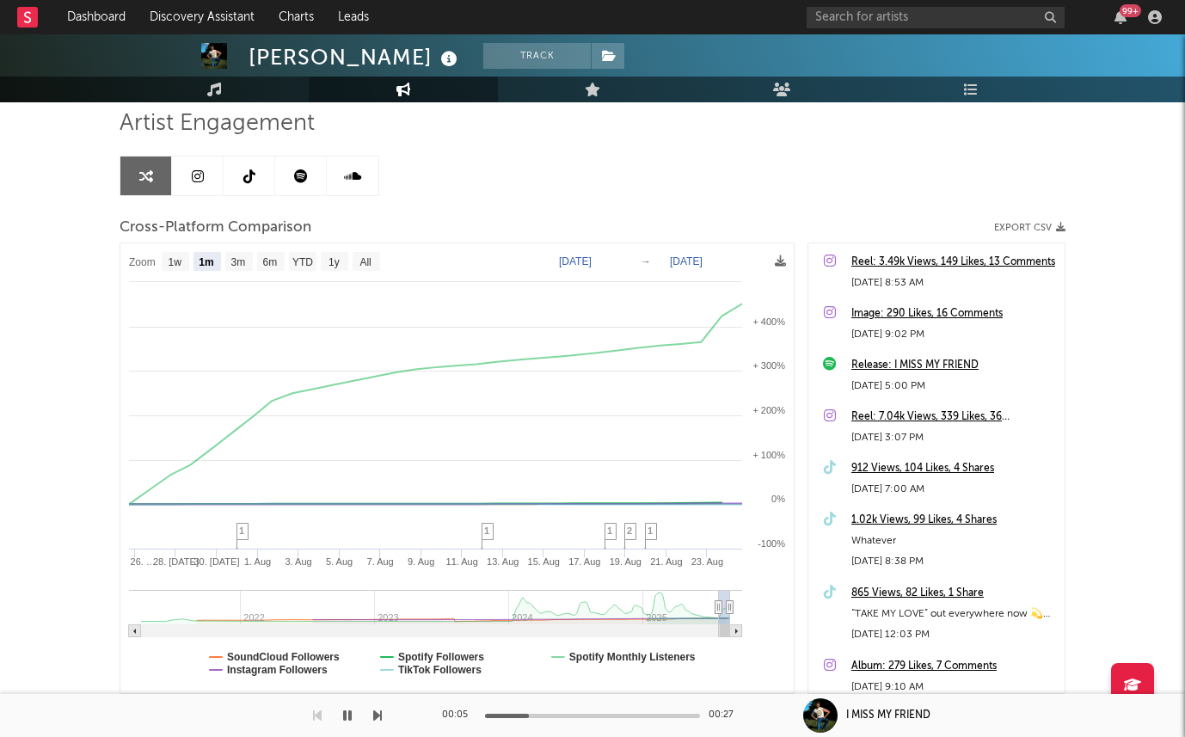
scroll to position [108, 0]
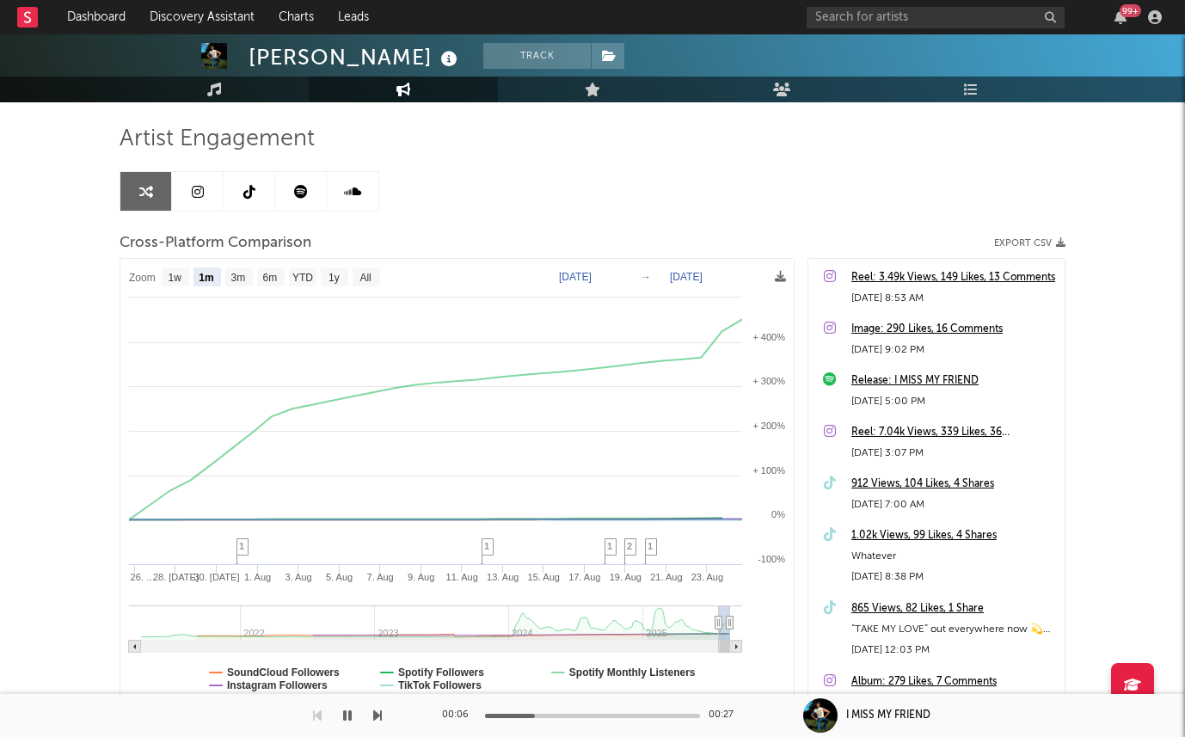
click at [920, 280] on div "Reel: 3.49k Views, 149 Likes, 13 Comments" at bounding box center [953, 277] width 205 height 21
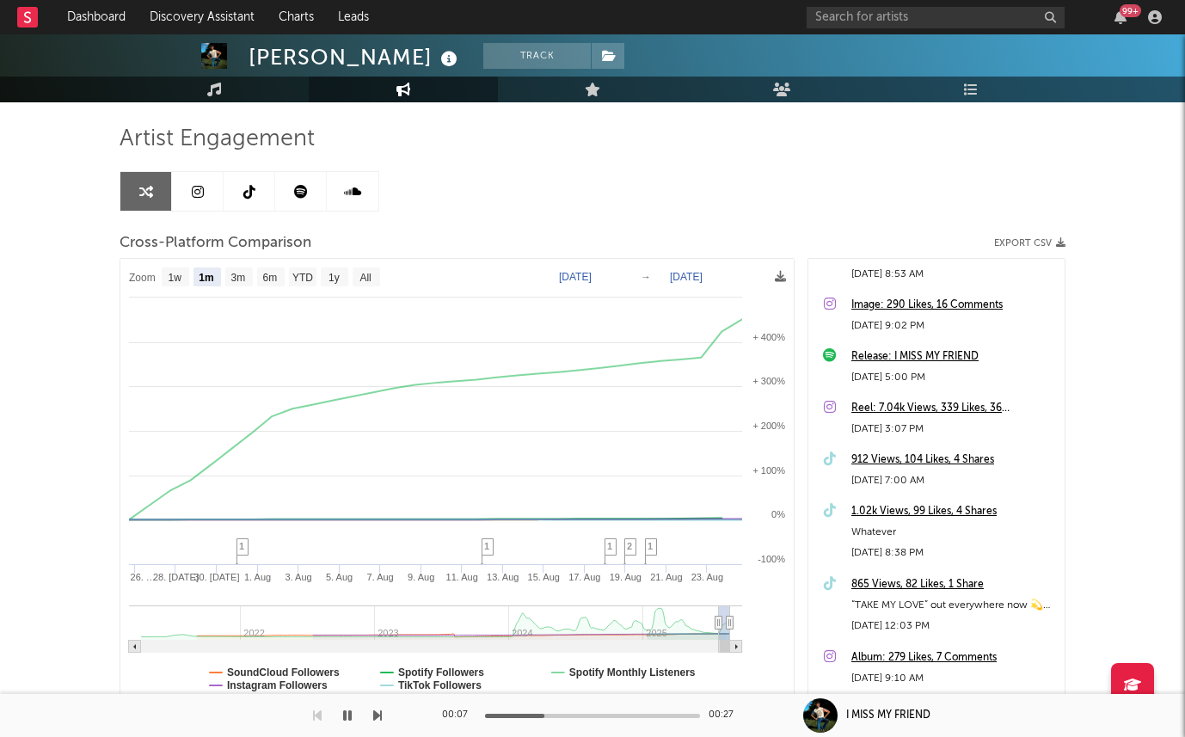
scroll to position [0, 0]
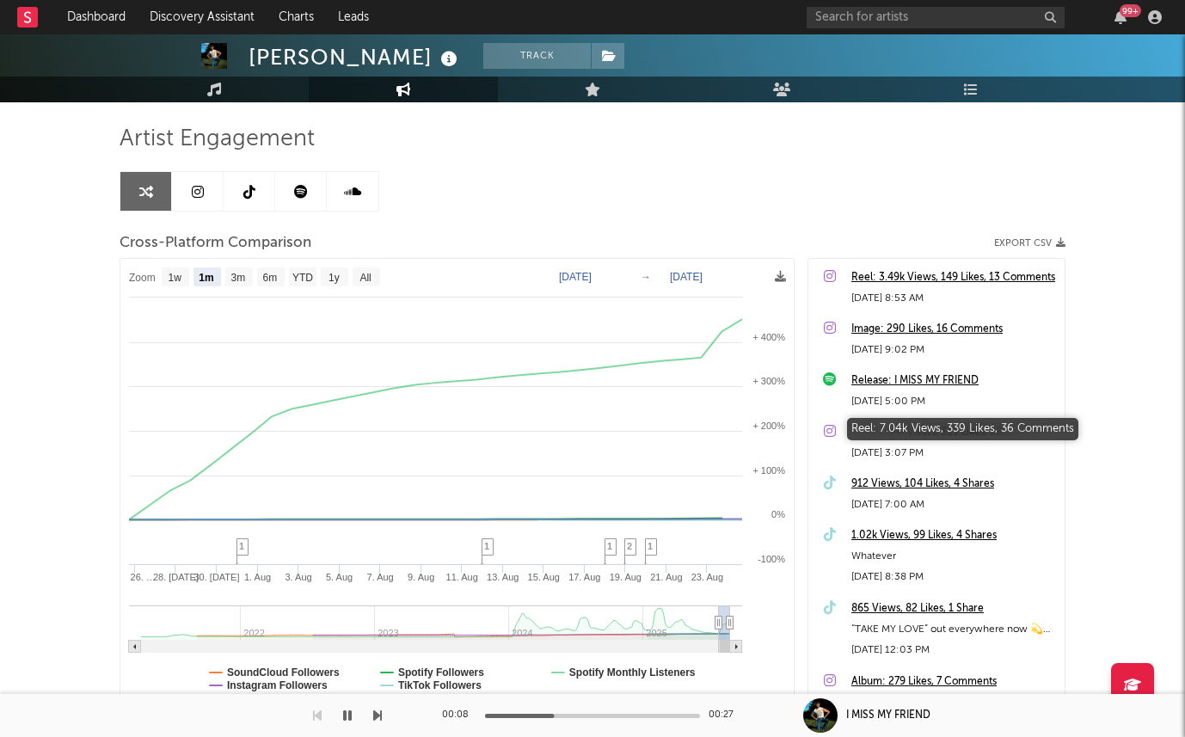
click at [927, 434] on div "Reel: 7.04k Views, 339 Likes, 36 Comments" at bounding box center [953, 432] width 205 height 21
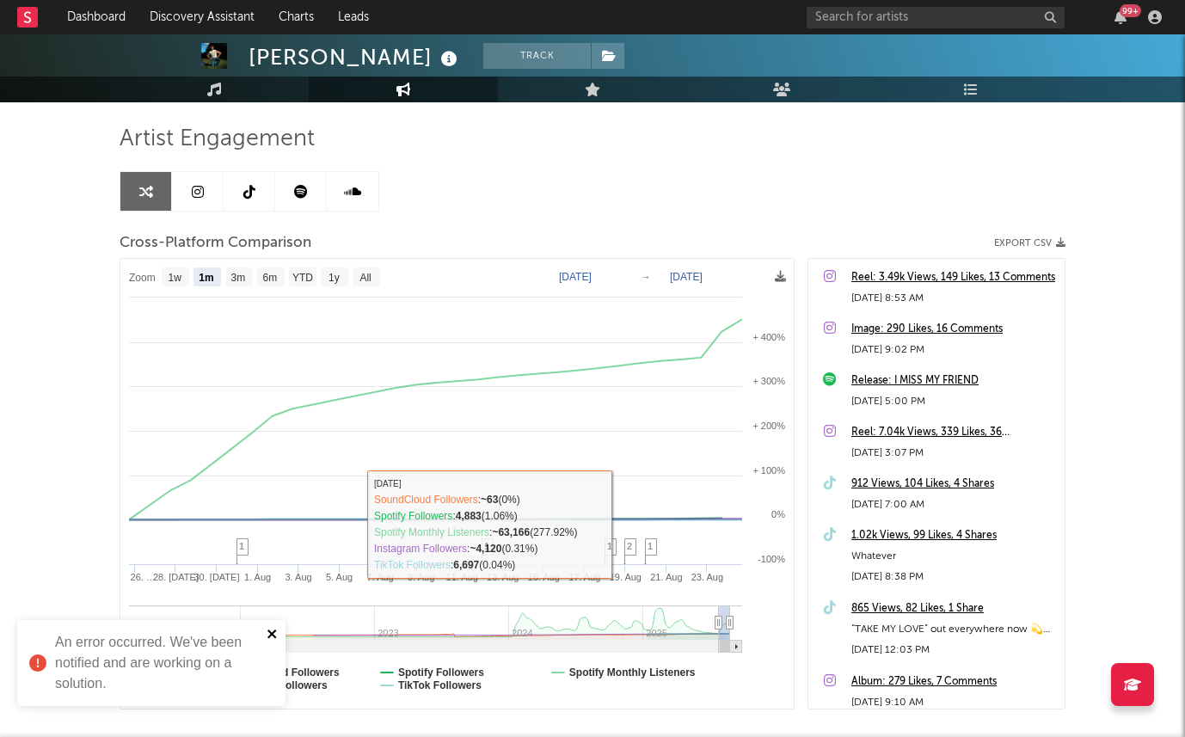
click at [275, 635] on icon "close" at bounding box center [273, 634] width 12 height 14
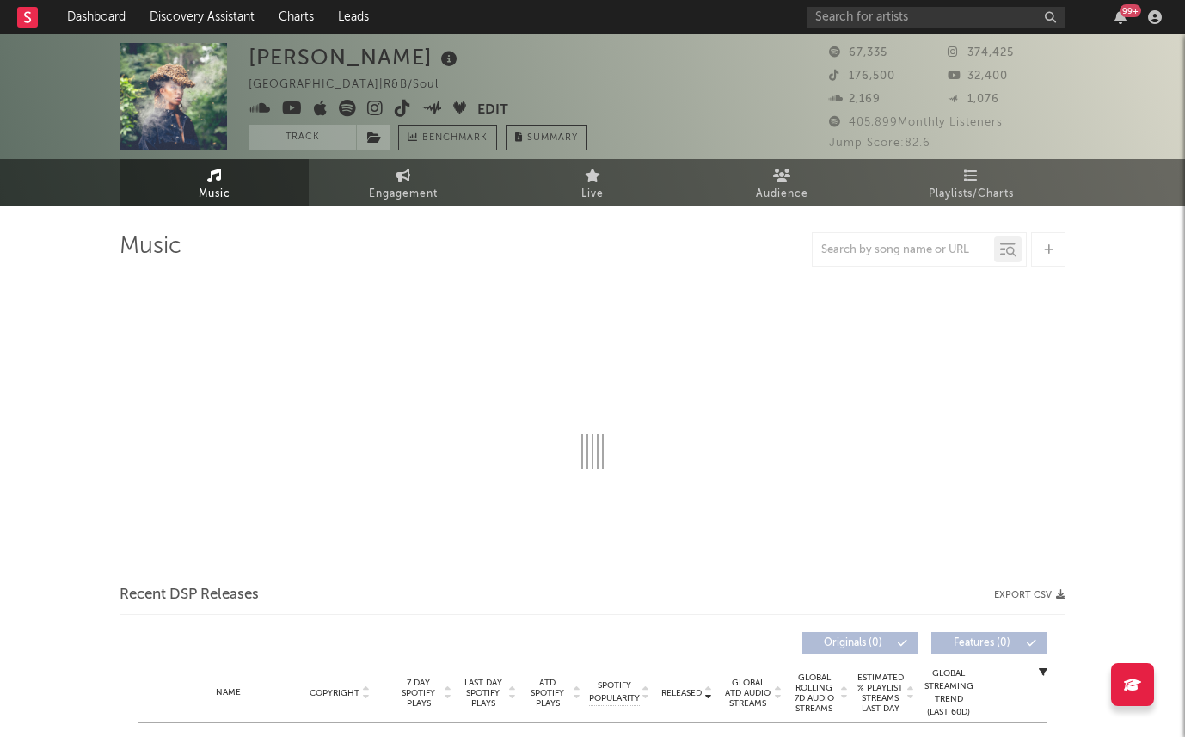
select select "6m"
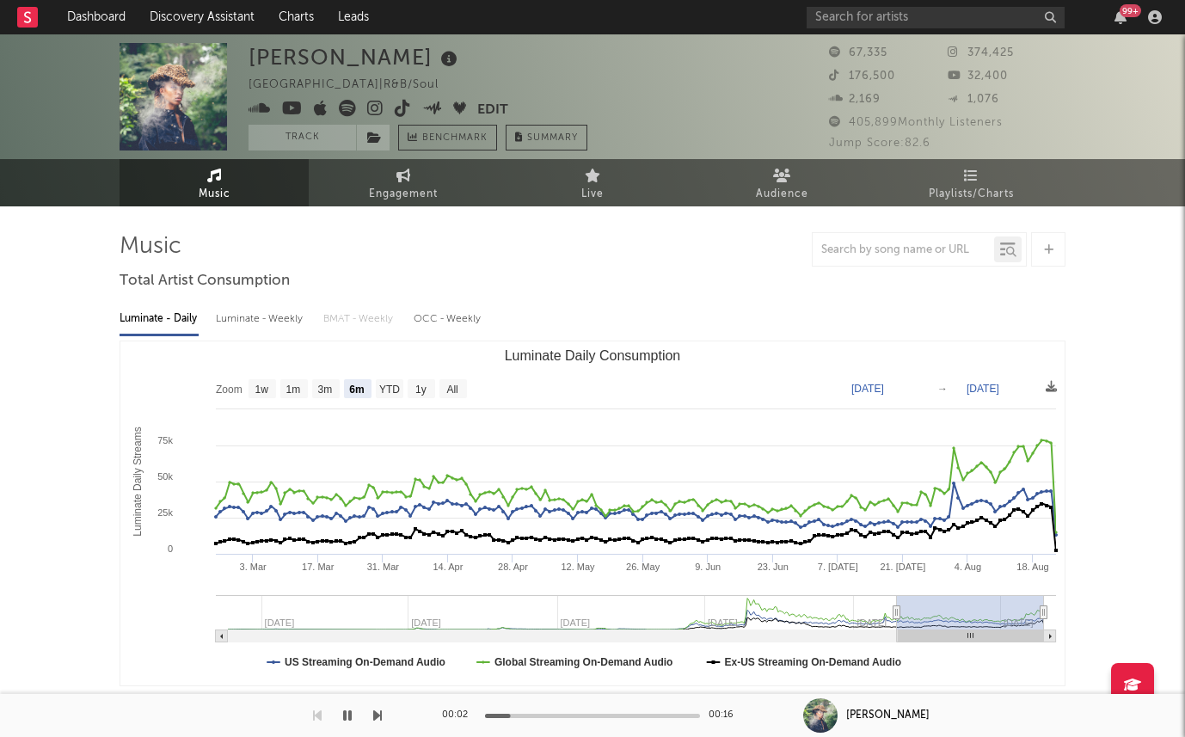
click at [258, 314] on div "Luminate - Weekly" at bounding box center [261, 318] width 90 height 29
select select "6m"
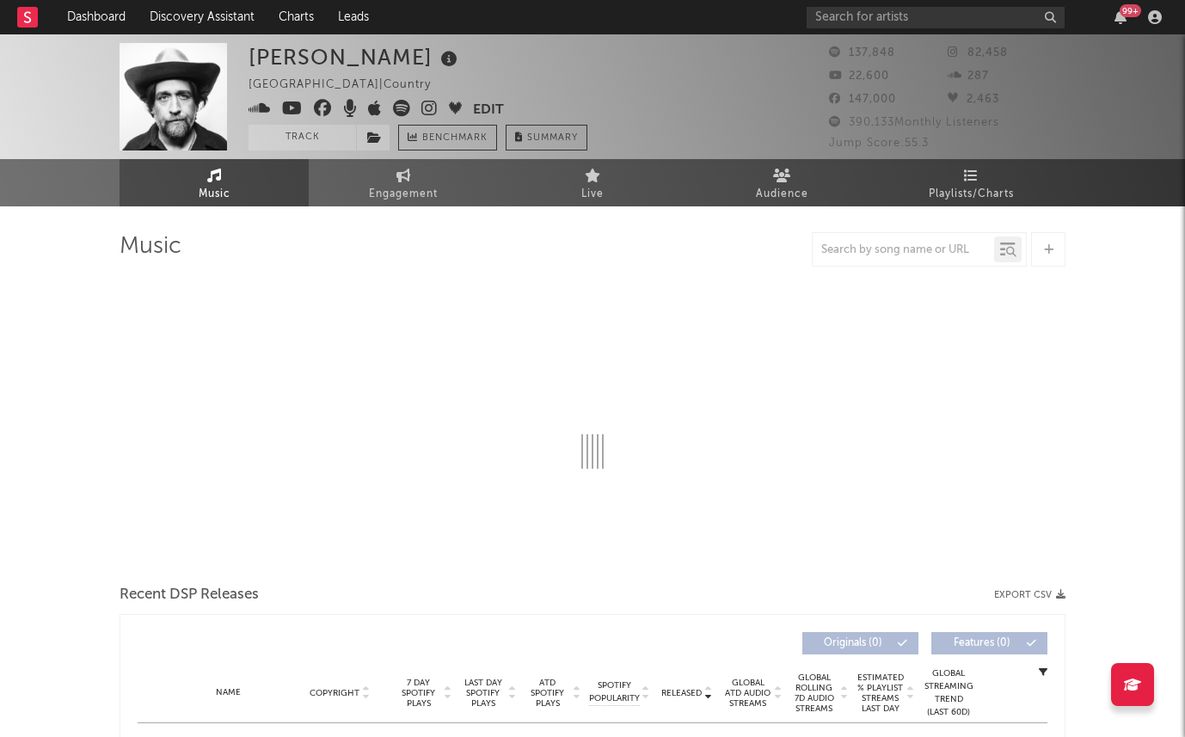
select select "6m"
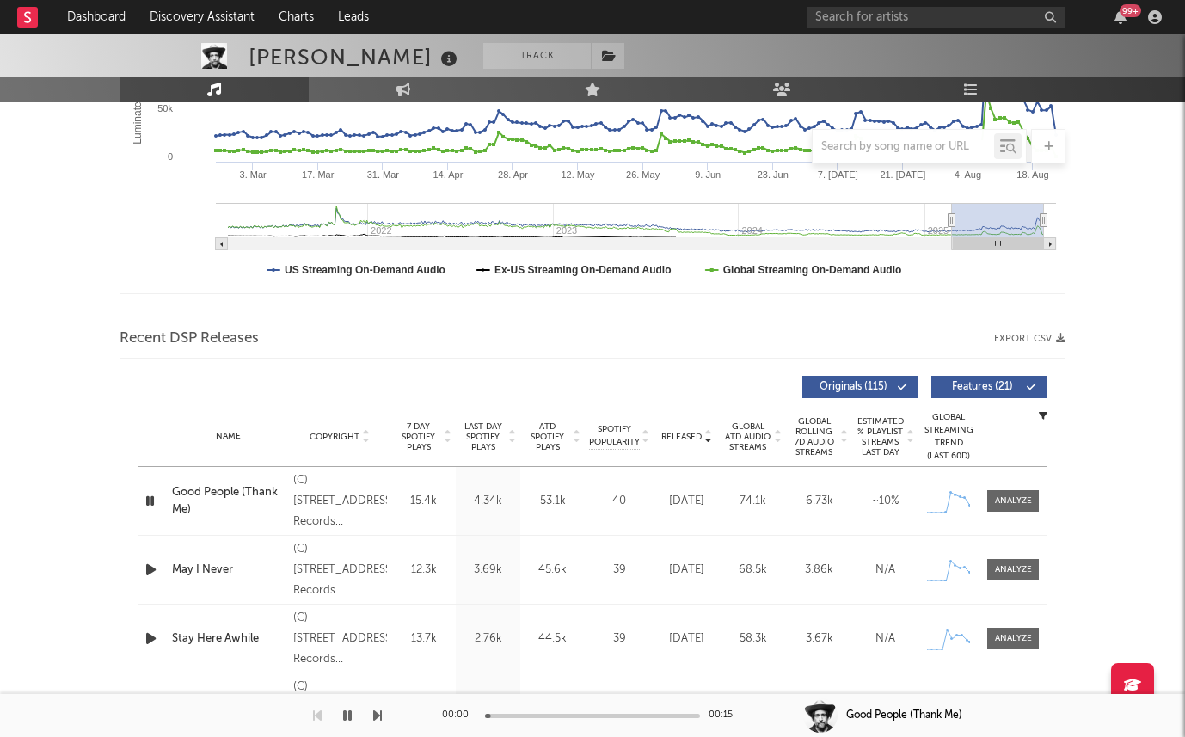
scroll to position [413, 0]
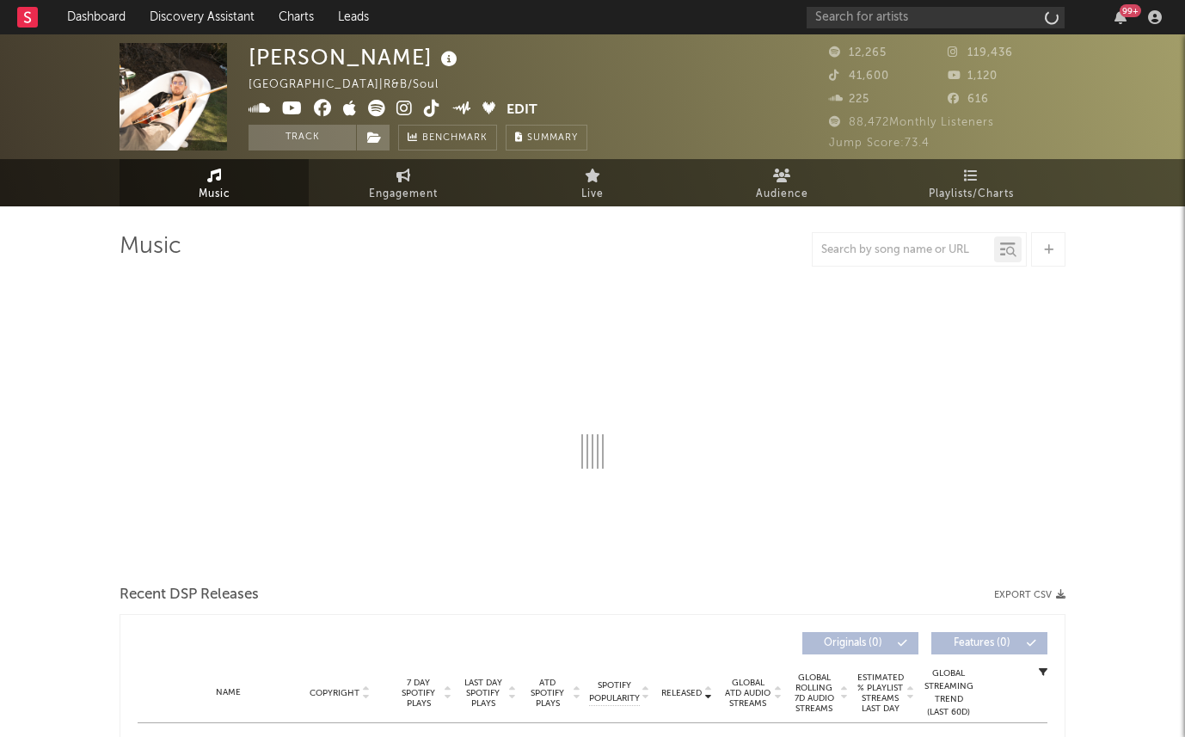
select select "6m"
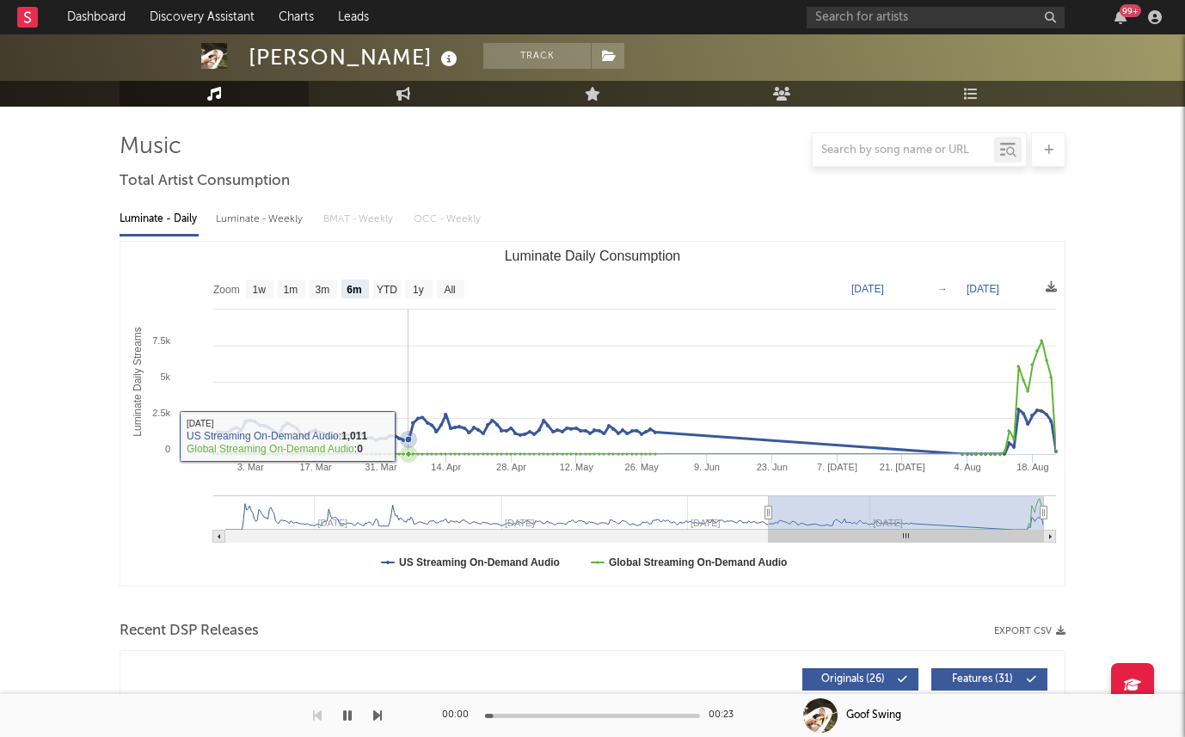
scroll to position [74, 0]
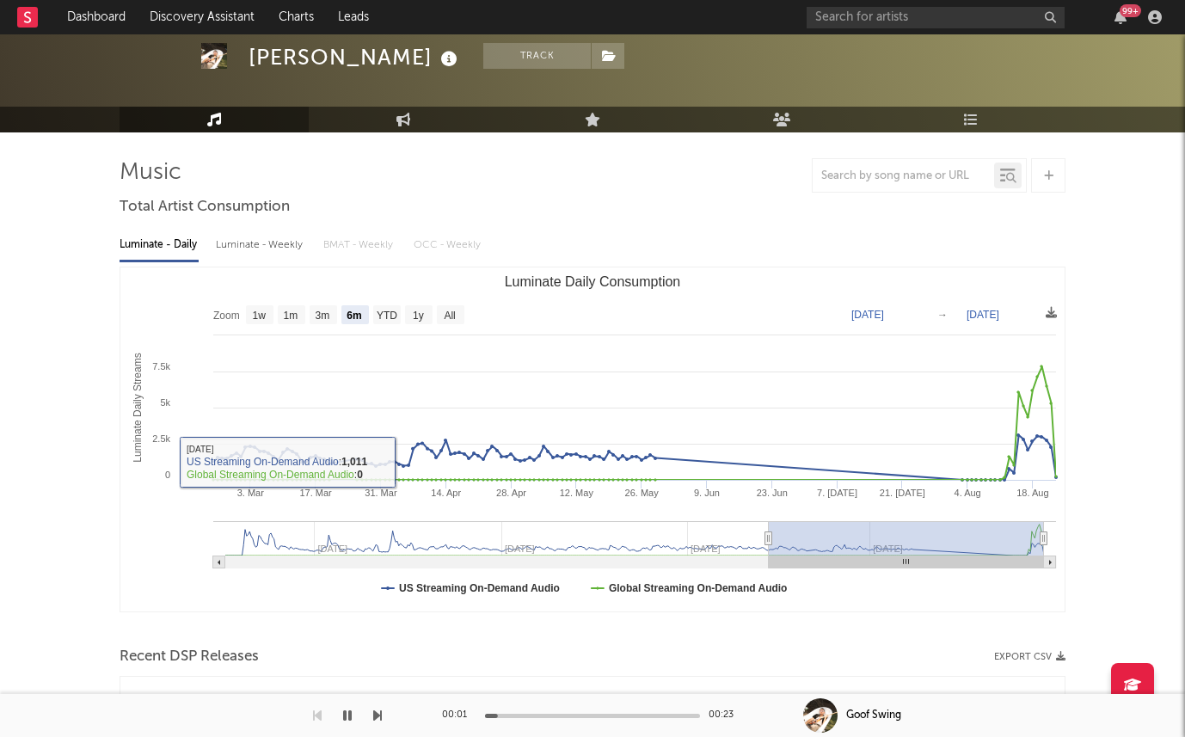
click at [271, 238] on div "Luminate - Weekly" at bounding box center [261, 244] width 90 height 29
select select "6m"
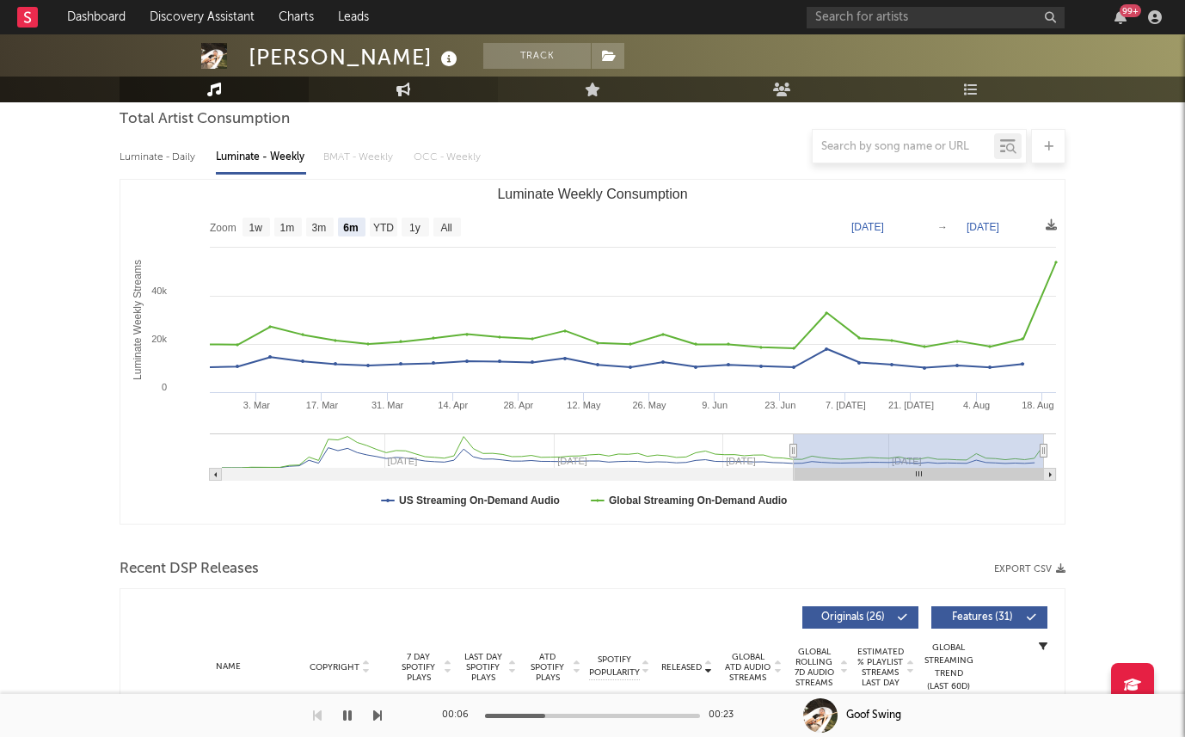
scroll to position [440, 0]
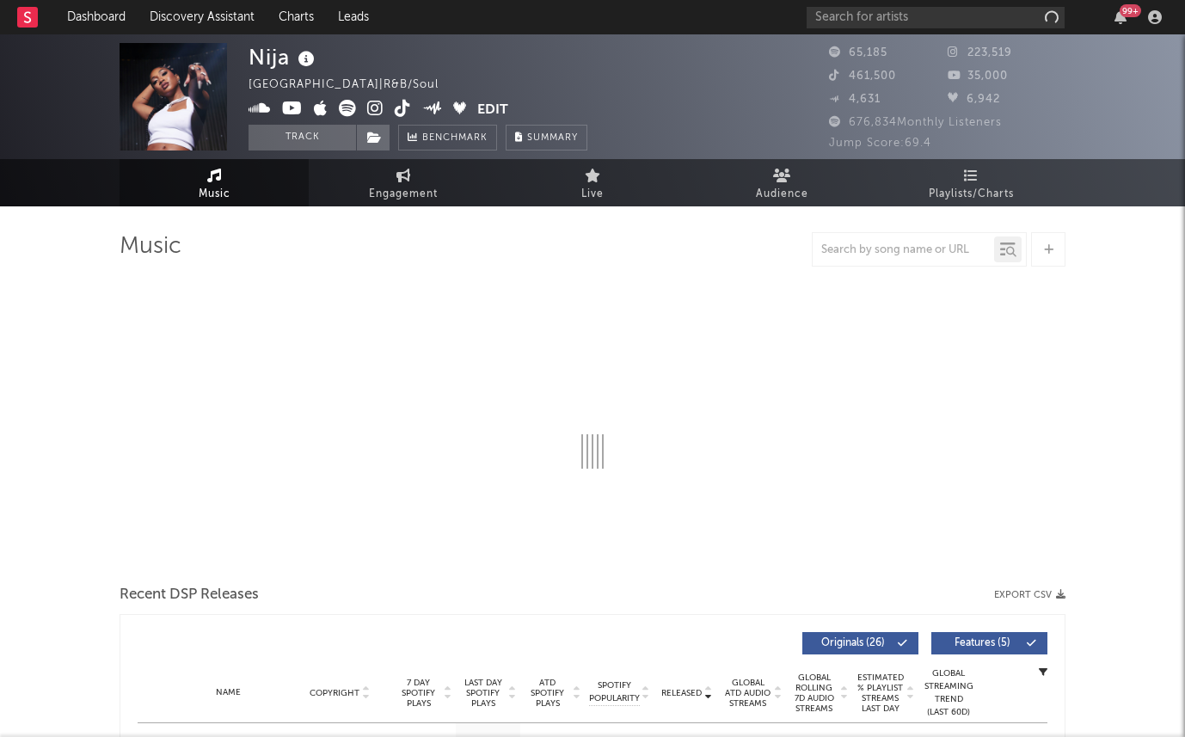
select select "6m"
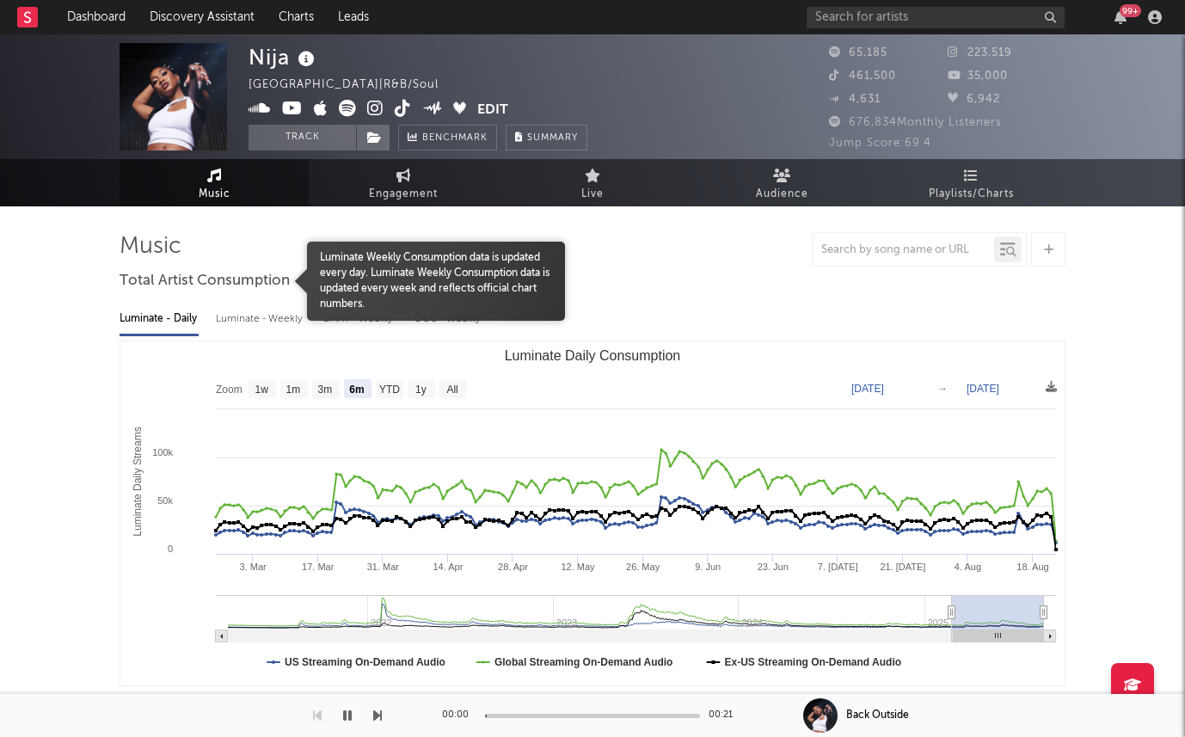
click at [261, 290] on span "Total Artist Consumption" at bounding box center [205, 281] width 170 height 21
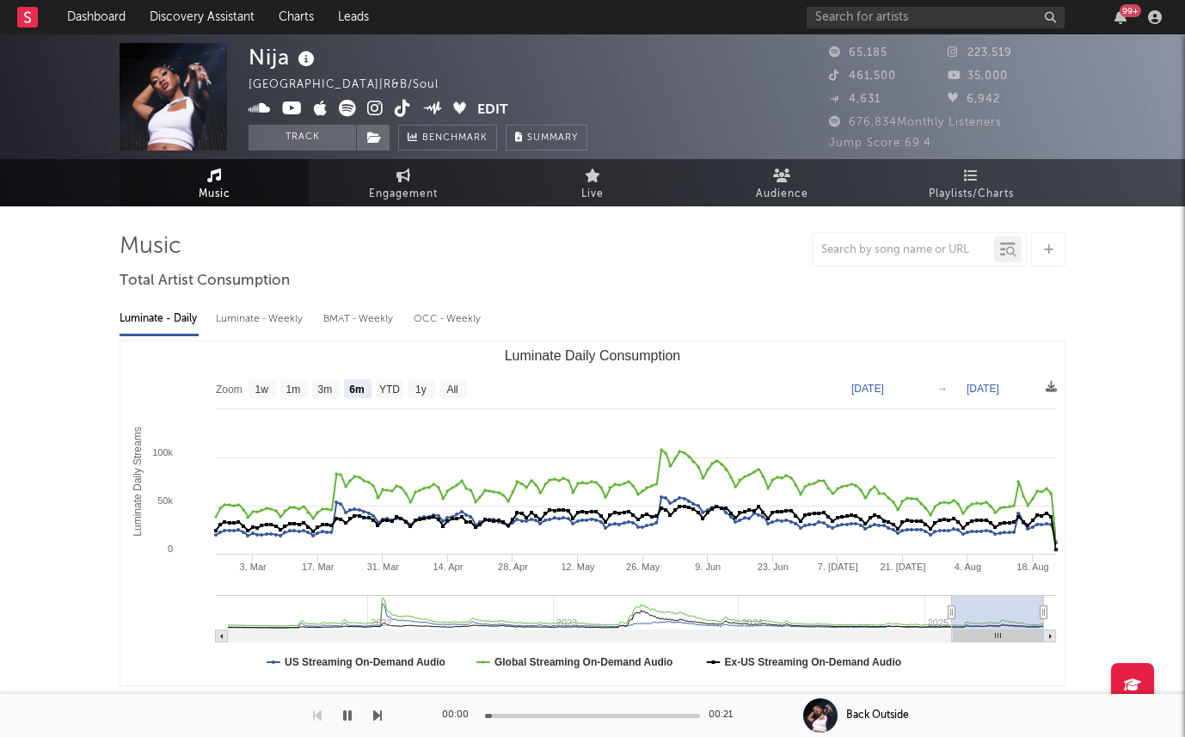
click at [253, 315] on div "Luminate - Weekly" at bounding box center [261, 318] width 90 height 29
select select "6m"
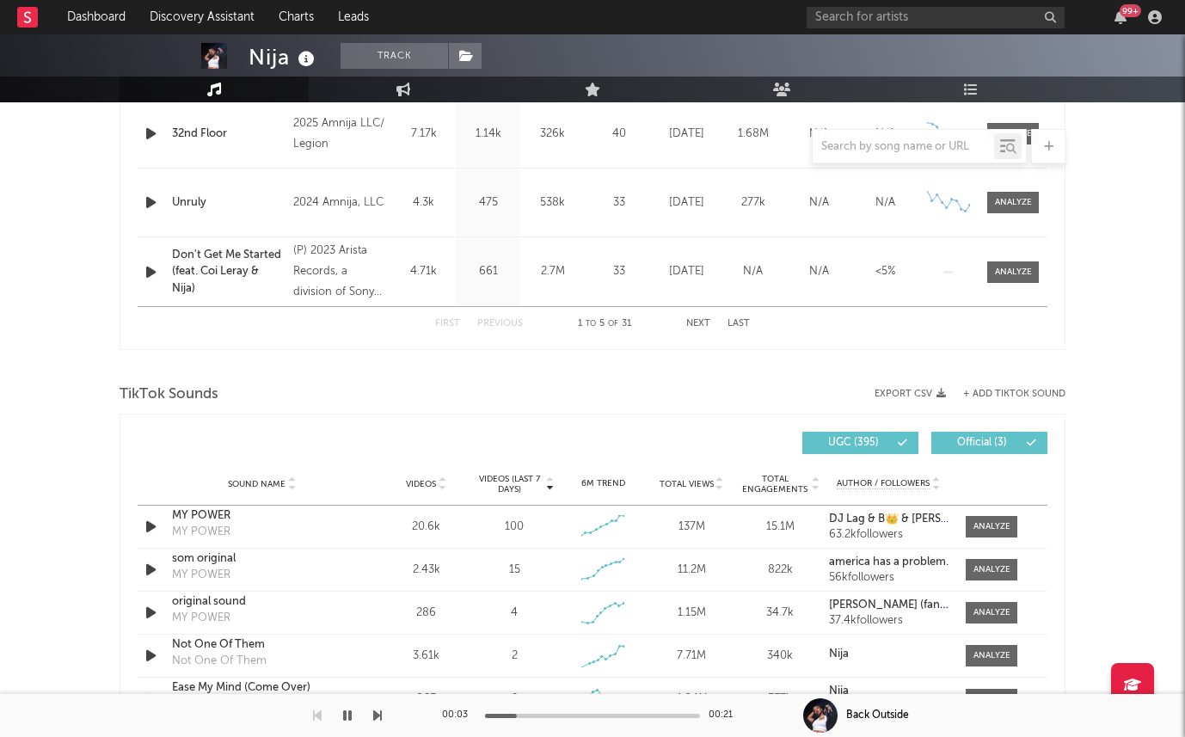
scroll to position [781, 0]
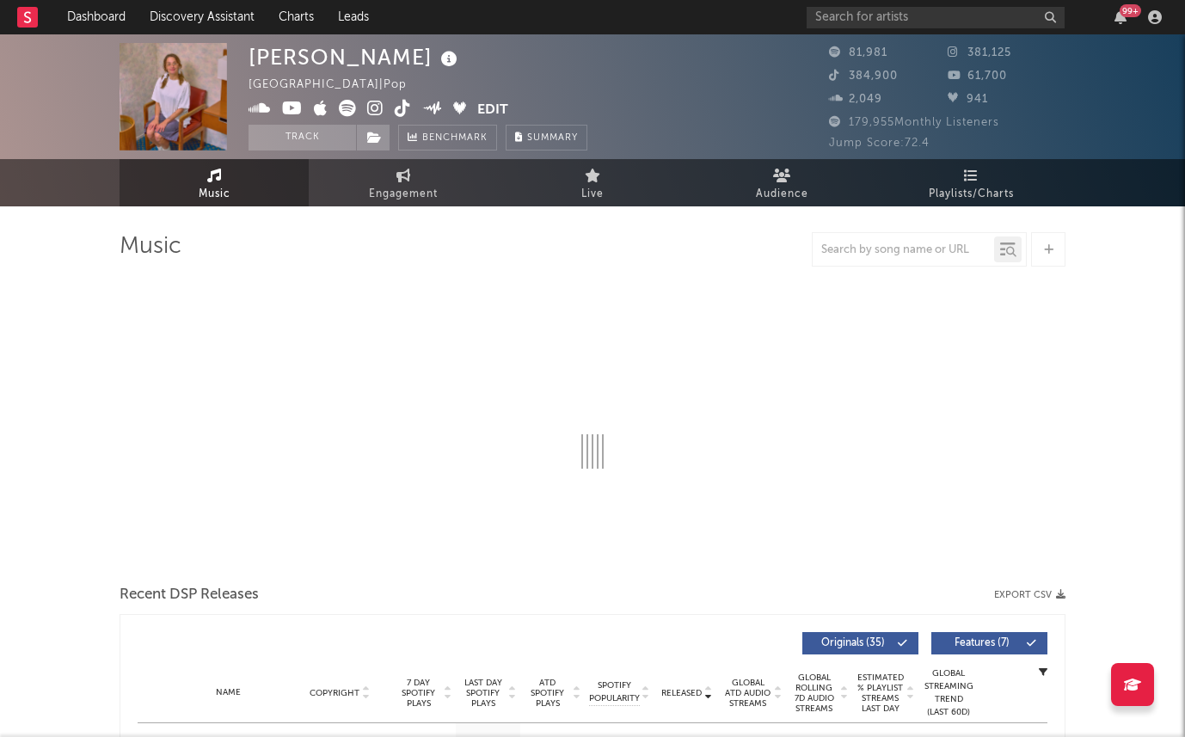
select select "6m"
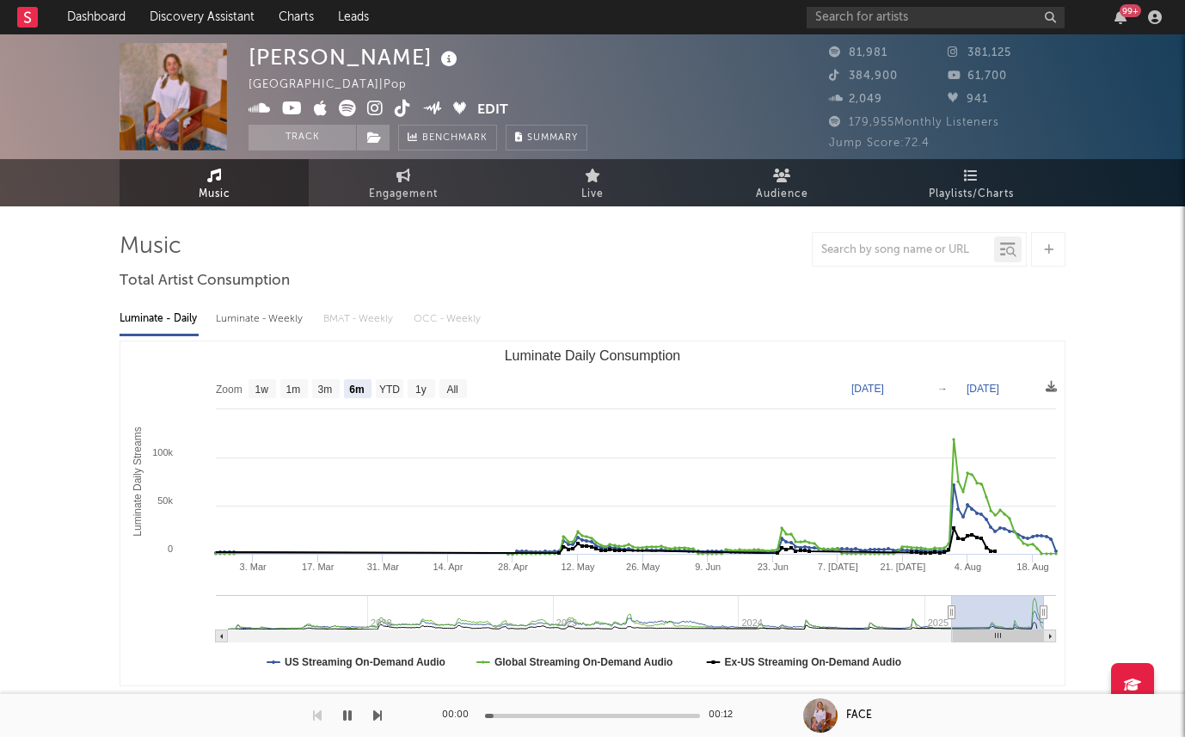
click at [226, 317] on div "Luminate - Weekly" at bounding box center [261, 318] width 90 height 29
select select "6m"
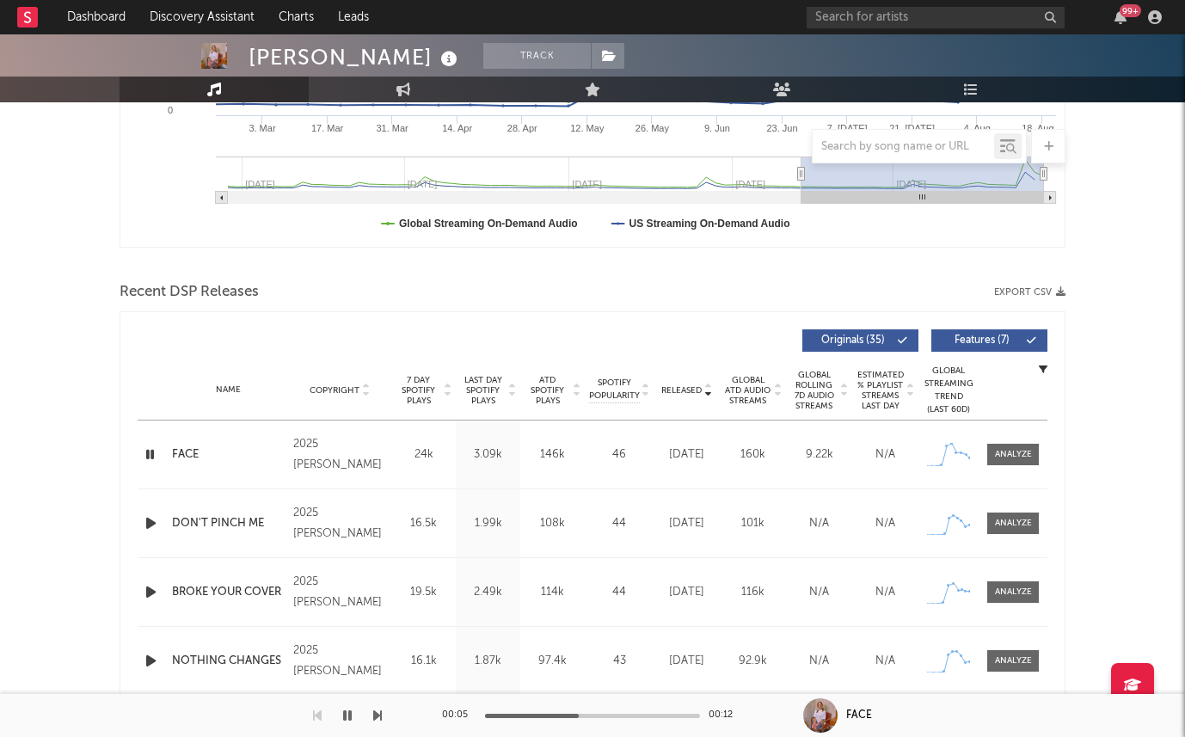
scroll to position [396, 0]
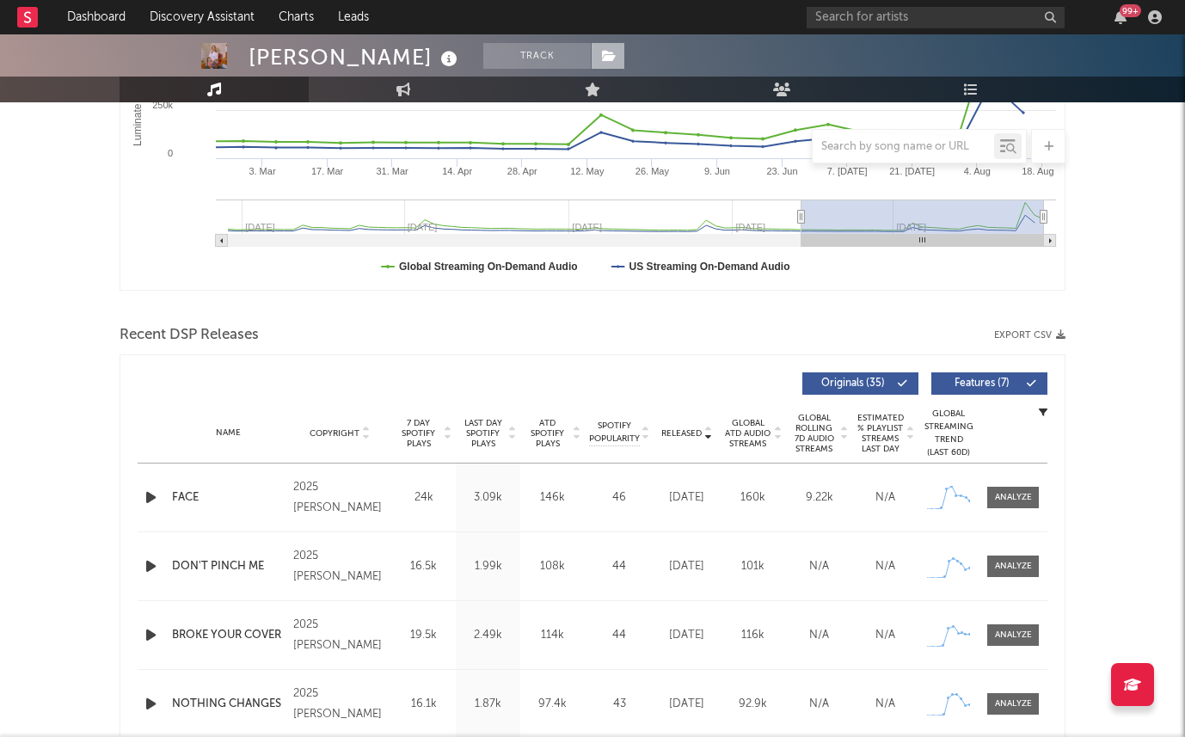
click at [591, 65] on span at bounding box center [608, 56] width 34 height 26
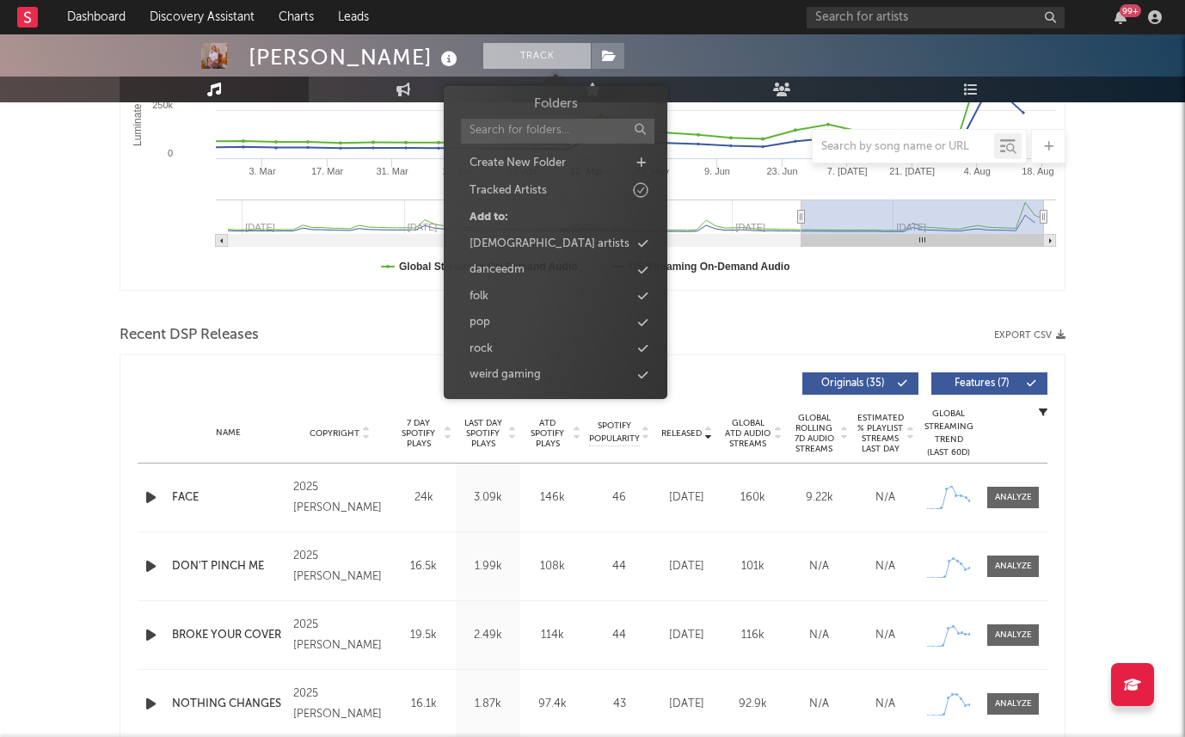
click at [520, 65] on button "Track" at bounding box center [537, 56] width 108 height 26
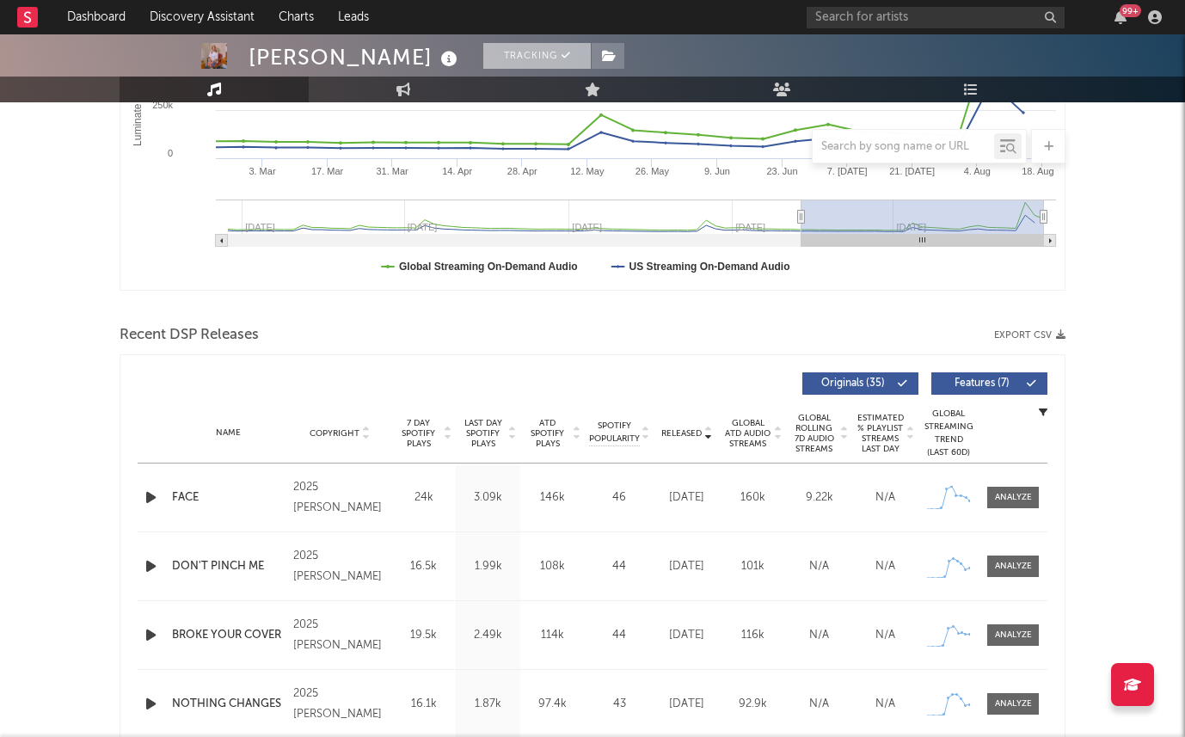
scroll to position [260, 0]
